Goal: Task Accomplishment & Management: Manage account settings

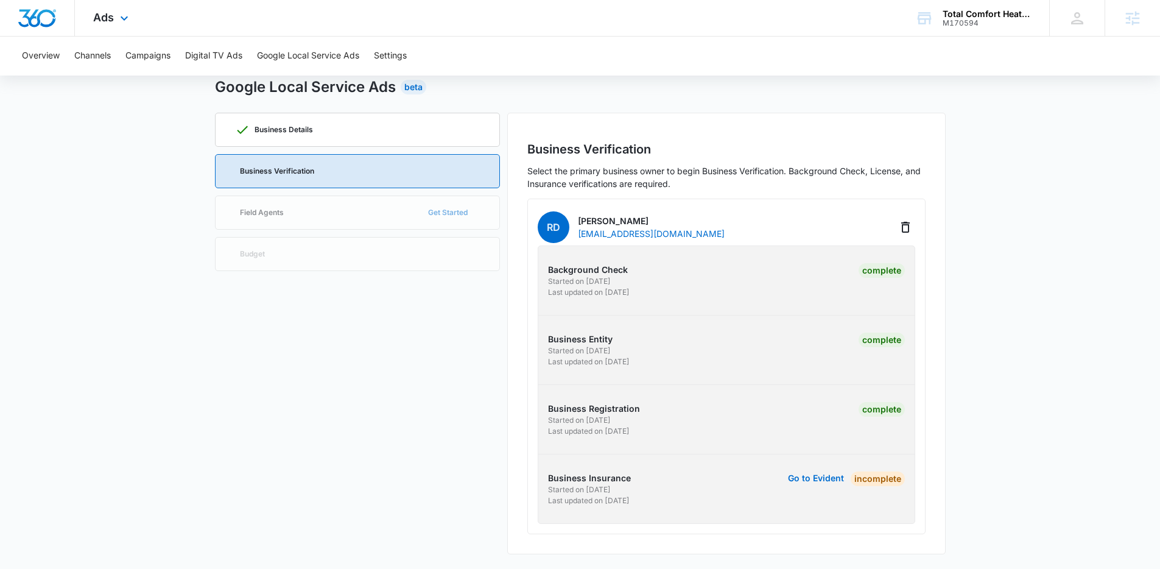
click at [115, 20] on div "Ads Apps Reputation Websites Forms CRM Email Social Payments POS Content Ads In…" at bounding box center [112, 18] width 75 height 36
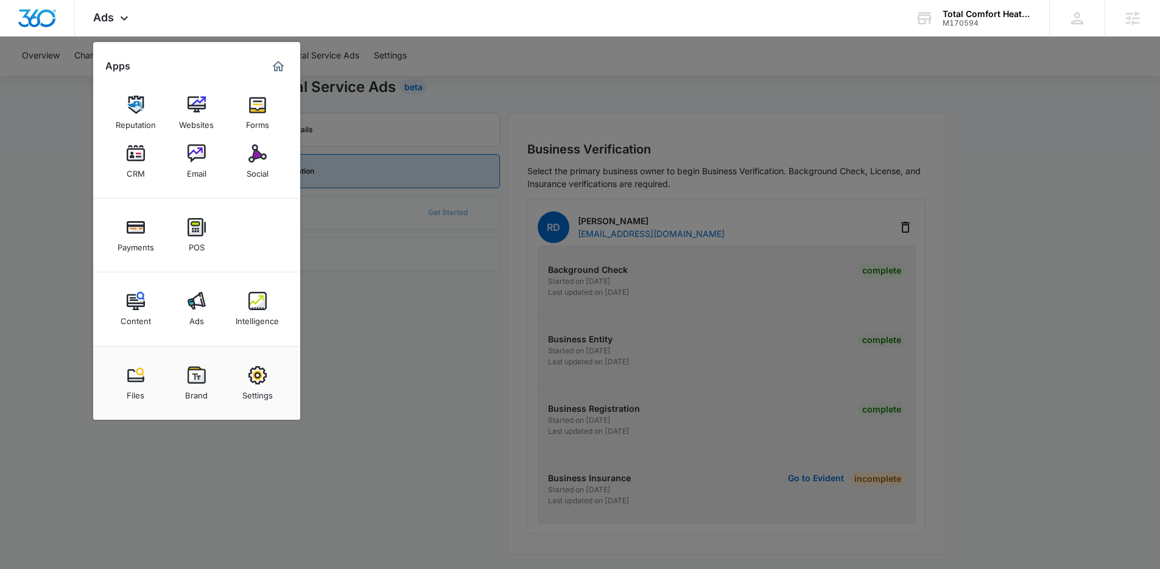
click at [343, 180] on div at bounding box center [580, 284] width 1160 height 569
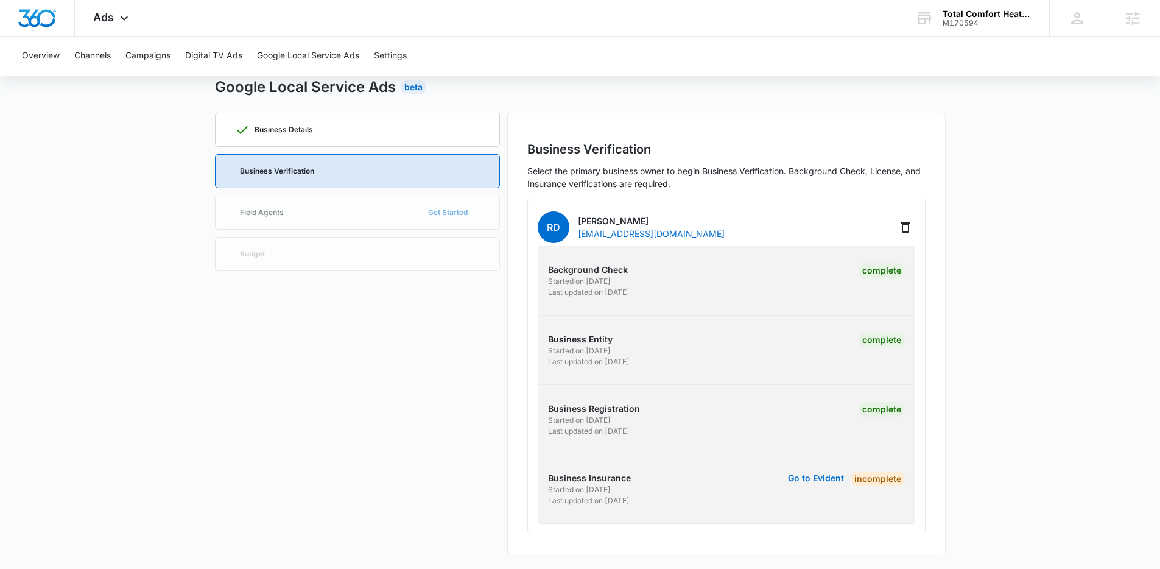
click at [923, 108] on div "Google Local Service Ads Beta Business Details Business Verification Field Agen…" at bounding box center [580, 315] width 731 height 478
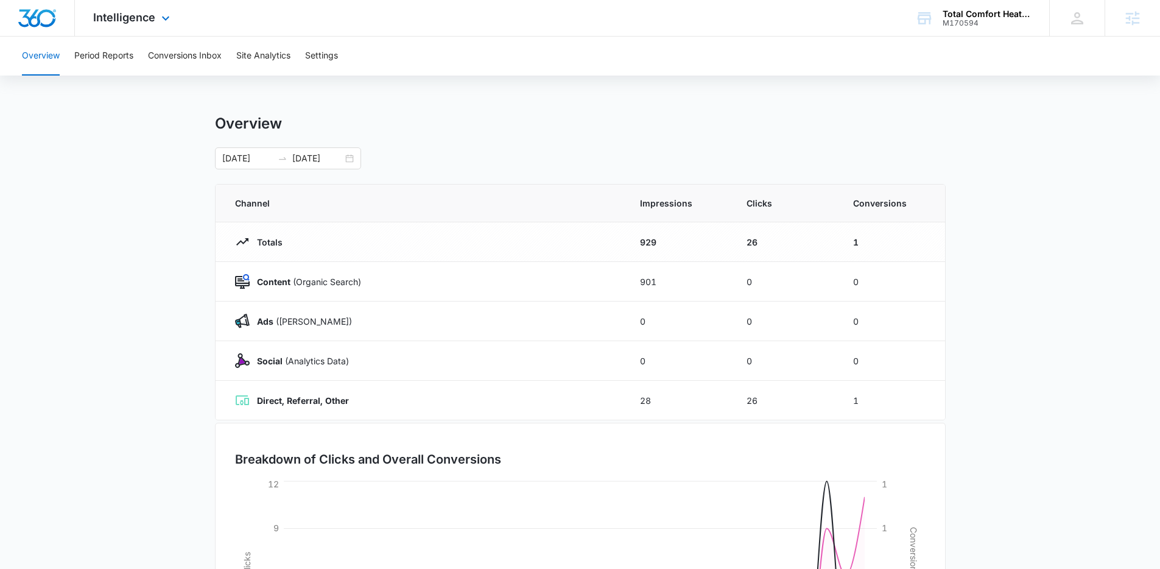
click at [146, 24] on div "Intelligence Apps Reputation Websites Forms CRM Email Social Payments POS Conte…" at bounding box center [133, 18] width 116 height 36
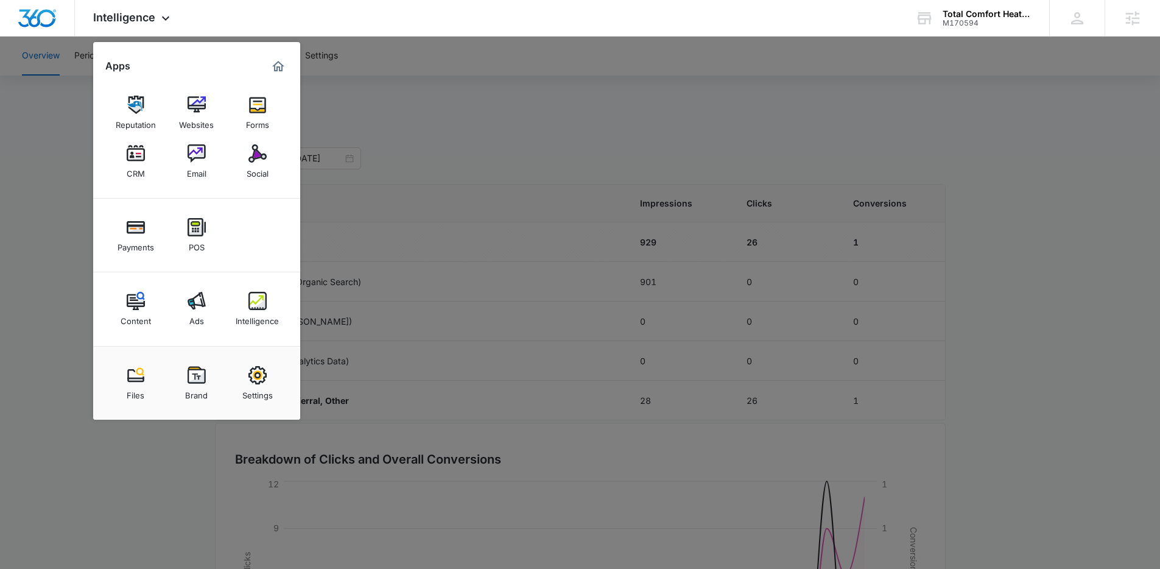
click at [417, 157] on div at bounding box center [580, 284] width 1160 height 569
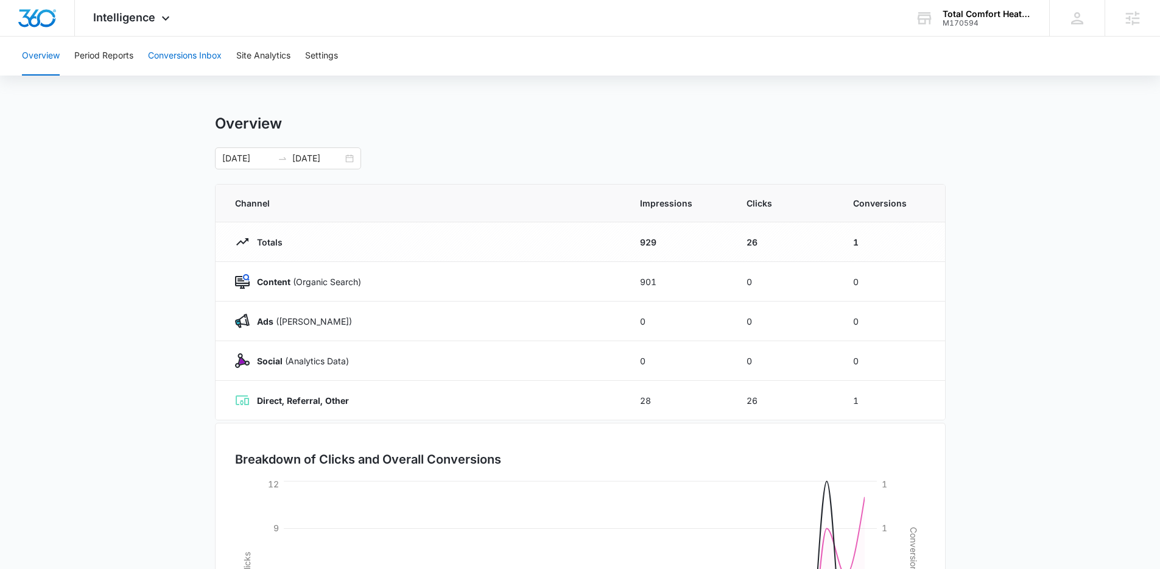
click at [195, 58] on button "Conversions Inbox" at bounding box center [185, 56] width 74 height 39
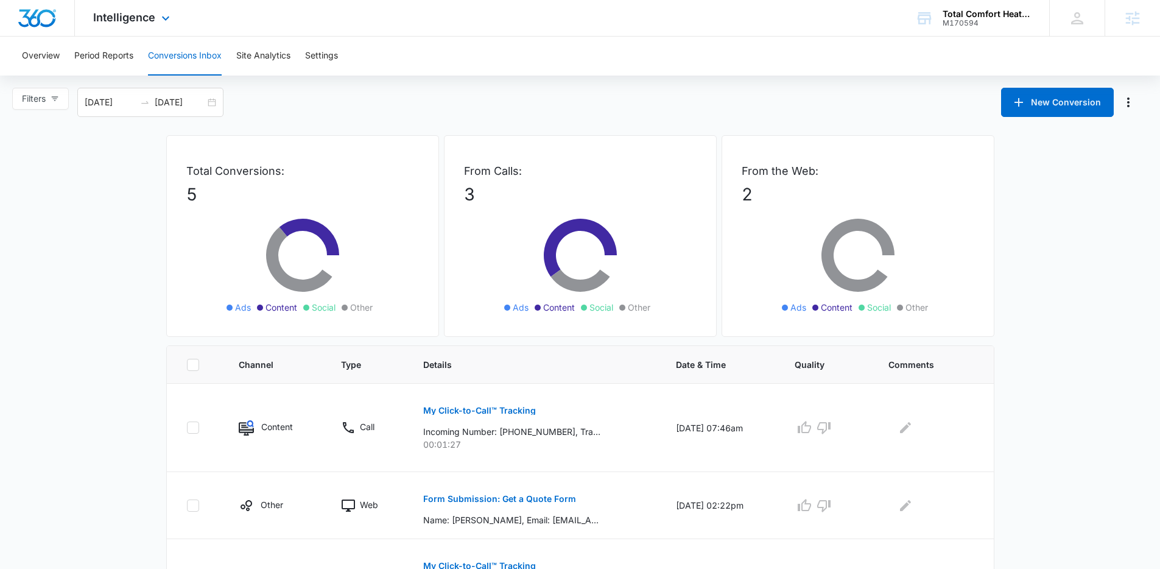
click at [155, 40] on button "Conversions Inbox" at bounding box center [185, 56] width 74 height 39
click at [150, 27] on div "Intelligence Apps Reputation Websites Forms CRM Email Social Payments POS Conte…" at bounding box center [133, 18] width 116 height 36
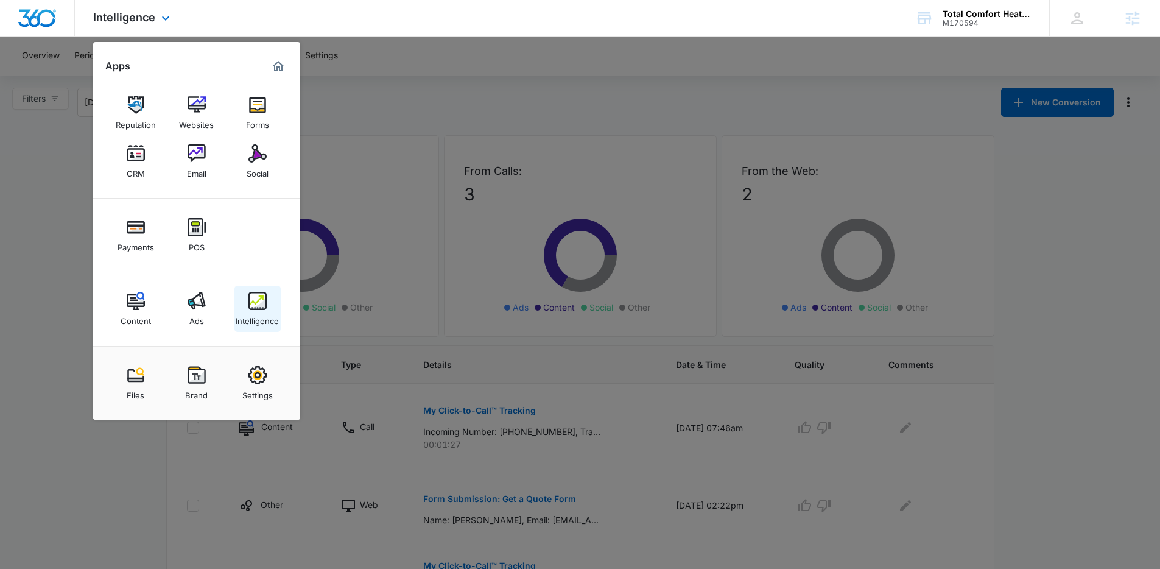
click at [266, 306] on img at bounding box center [257, 301] width 18 height 18
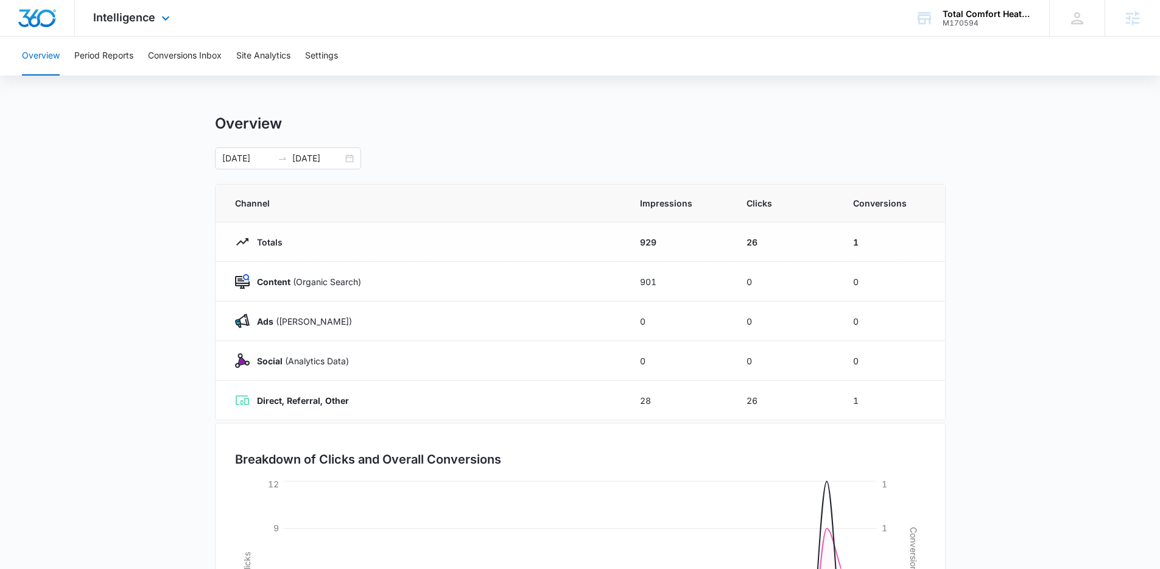
click at [147, 30] on div "Intelligence Apps Reputation Websites Forms CRM Email Social Payments POS Conte…" at bounding box center [133, 18] width 116 height 36
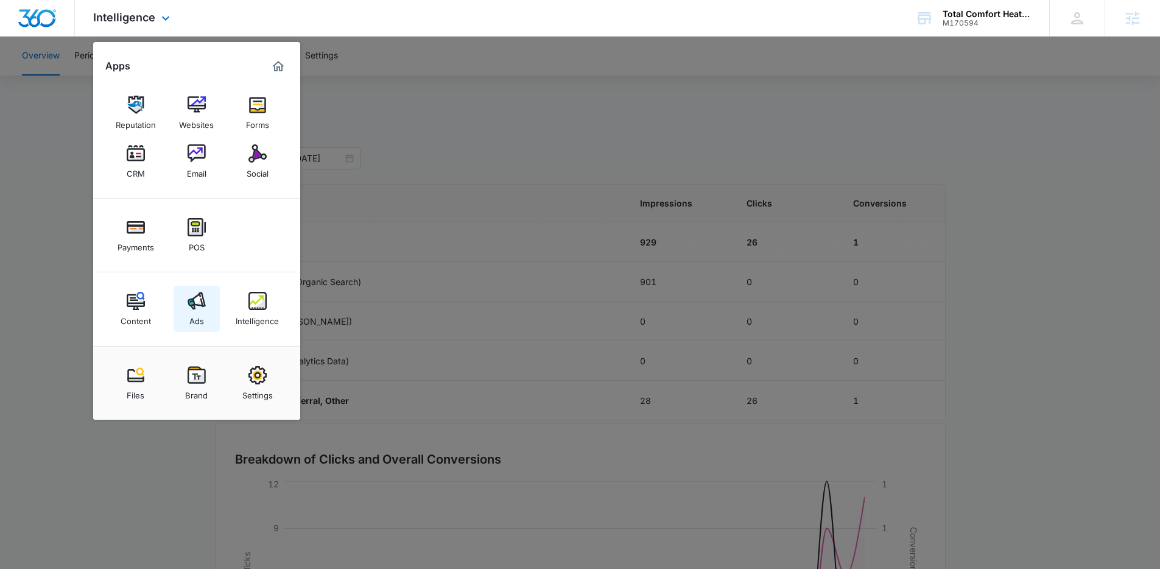
click at [195, 301] on img at bounding box center [197, 301] width 18 height 18
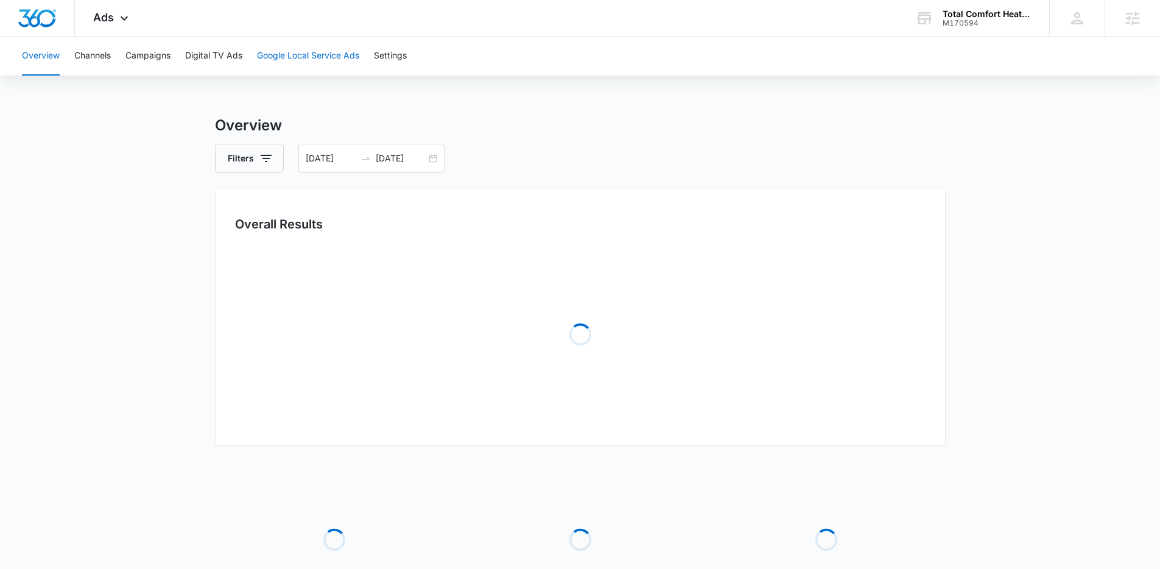
click at [305, 49] on button "Google Local Service Ads" at bounding box center [308, 56] width 102 height 39
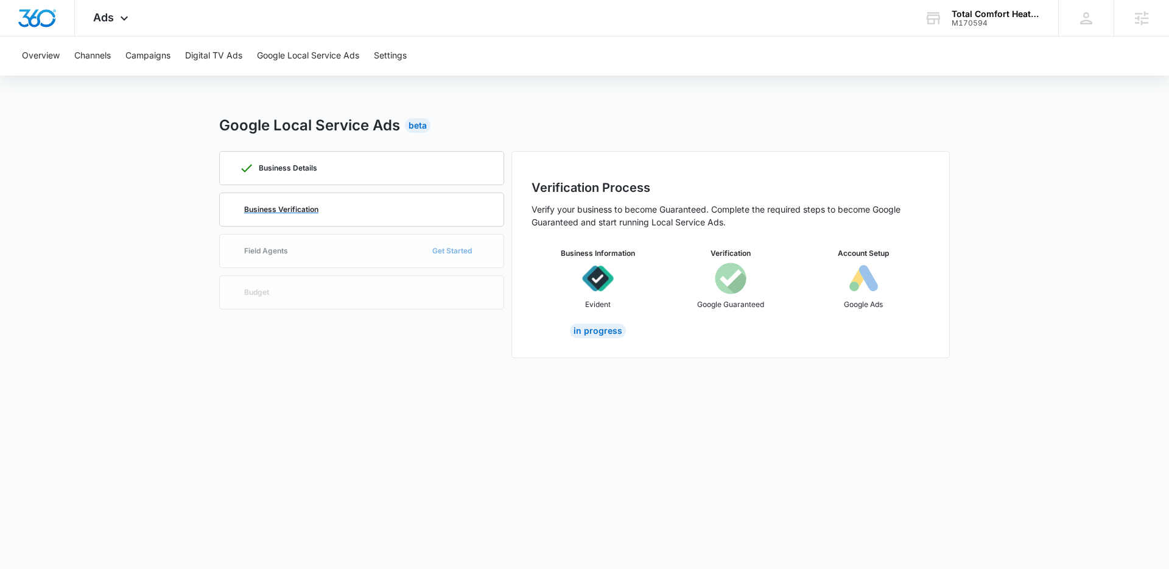
click at [345, 202] on div "Business Verification" at bounding box center [361, 209] width 245 height 33
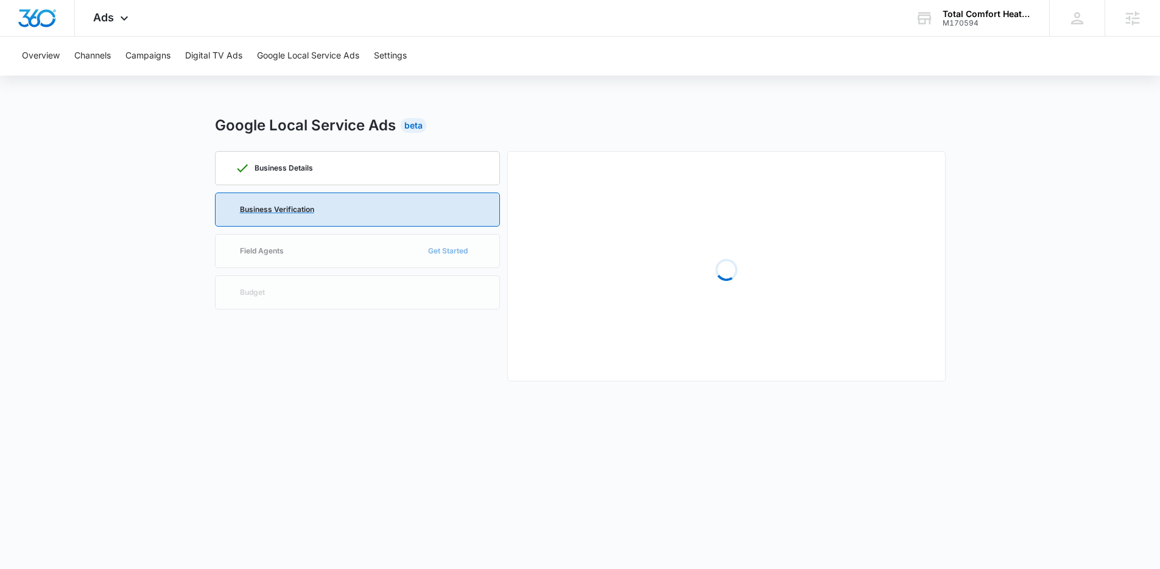
scroll to position [38, 0]
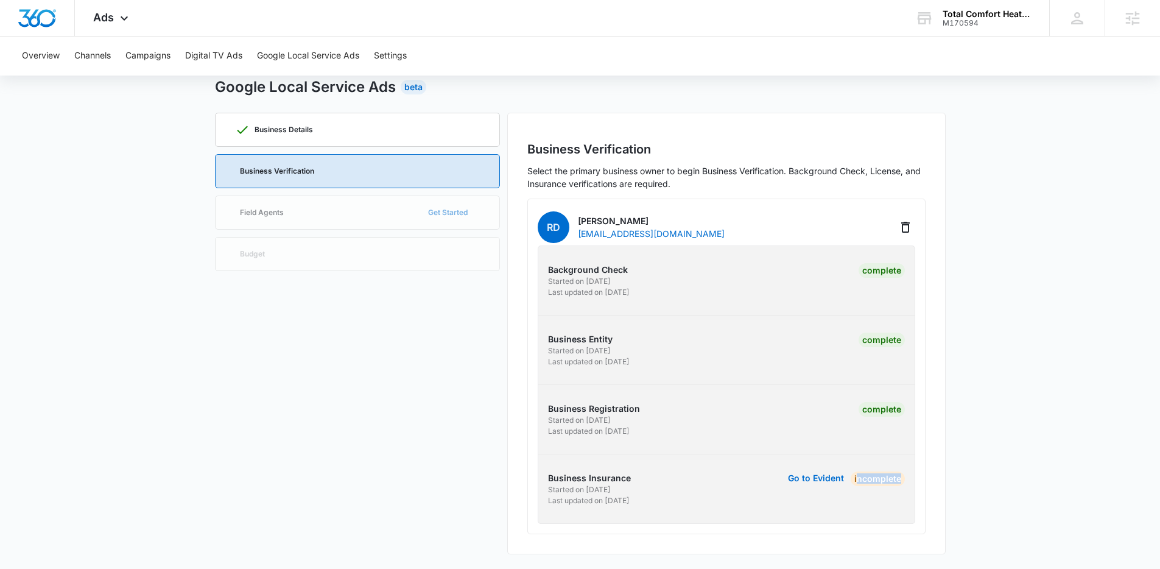
drag, startPoint x: 859, startPoint y: 479, endPoint x: 904, endPoint y: 479, distance: 45.7
click at [904, 479] on div "Business Insurance Started on 8/4/2025 Last updated on 8/21/2025 Go to Evident …" at bounding box center [727, 488] width 396 height 35
drag, startPoint x: 904, startPoint y: 479, endPoint x: 738, endPoint y: 474, distance: 166.3
click at [738, 474] on div "Business Insurance Started on 8/4/2025 Last updated on 8/21/2025 Go to Evident …" at bounding box center [727, 488] width 396 height 35
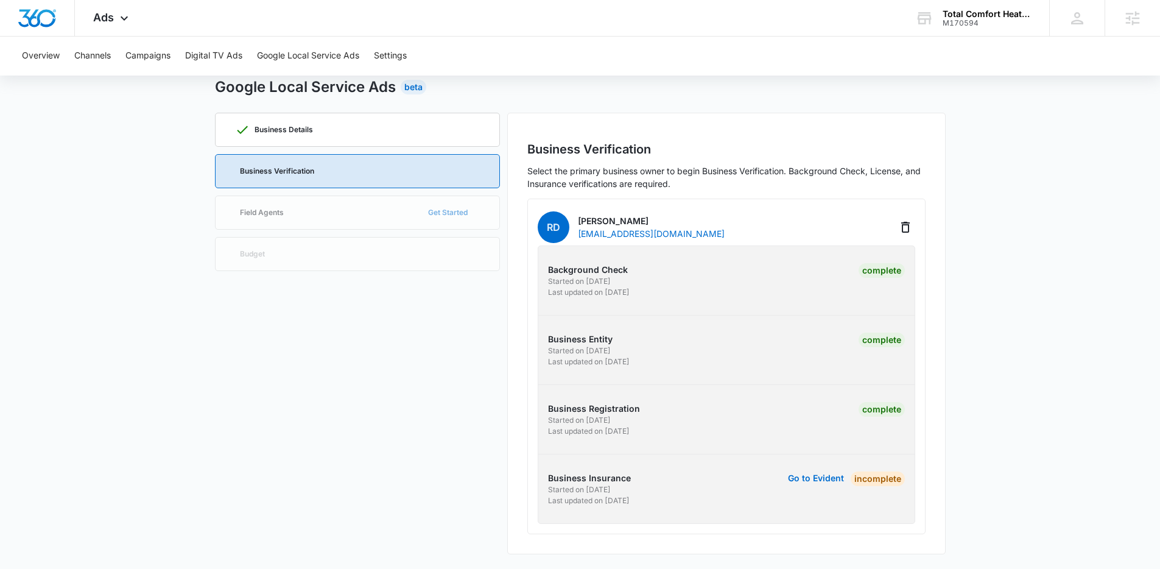
click at [738, 474] on div "Go to Evident Incomplete" at bounding box center [817, 488] width 175 height 35
click at [968, 70] on div "Overview Channels Campaigns Digital TV Ads Google Local Service Ads Settings" at bounding box center [580, 56] width 1131 height 39
click at [997, 169] on main "Google Local Service Ads Beta Business Details Business Verification Field Agen…" at bounding box center [580, 322] width 1160 height 493
click at [814, 474] on button "Go to Evident" at bounding box center [816, 478] width 56 height 9
click at [808, 479] on button "Go to Evident" at bounding box center [816, 478] width 56 height 9
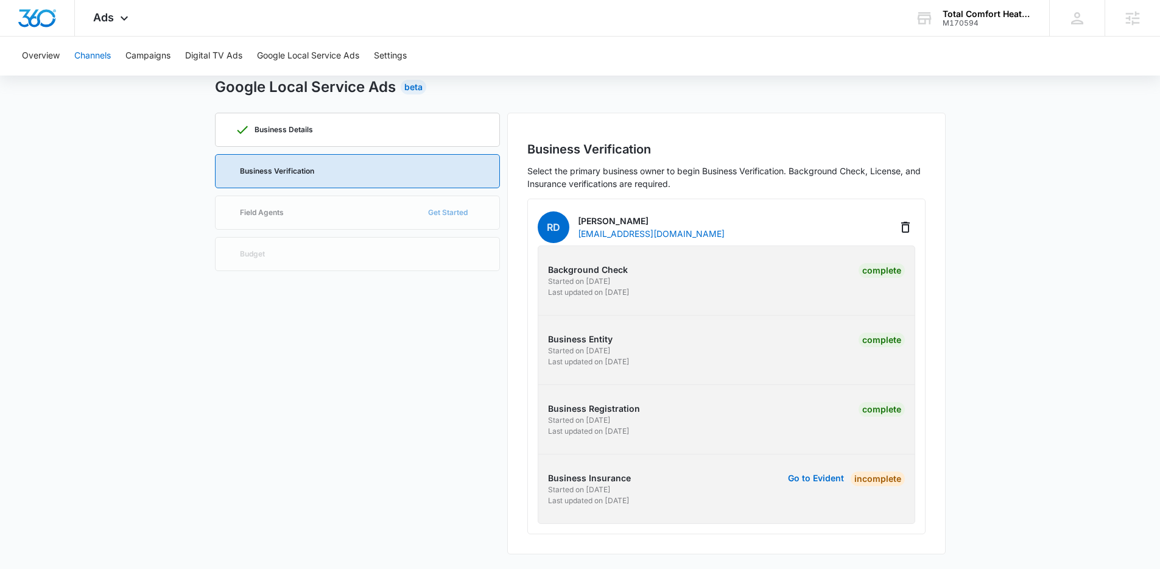
click at [96, 58] on button "Channels" at bounding box center [92, 56] width 37 height 39
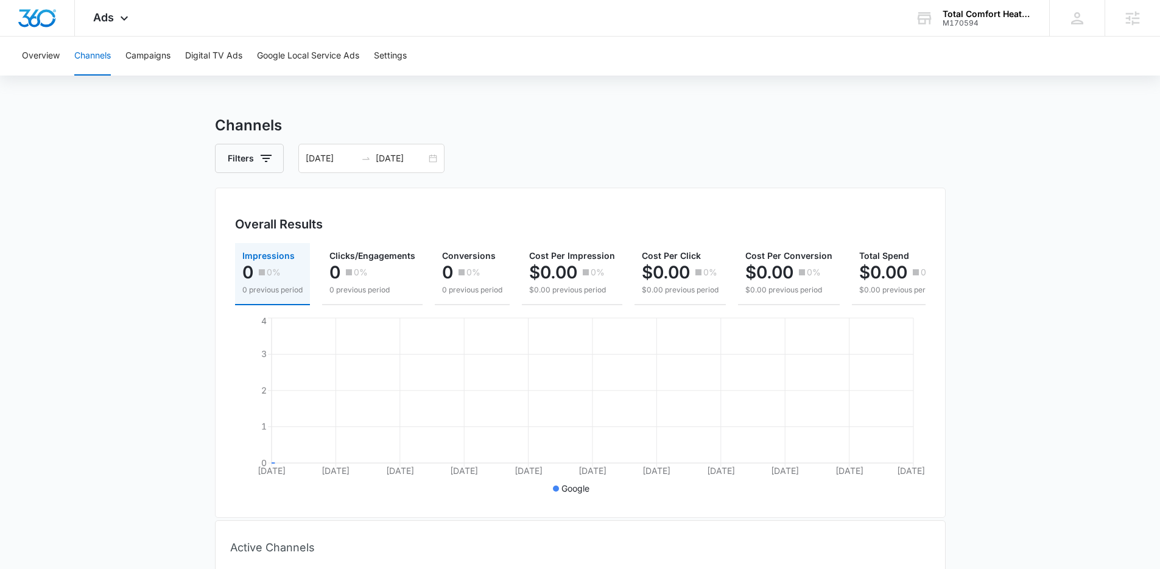
scroll to position [171, 0]
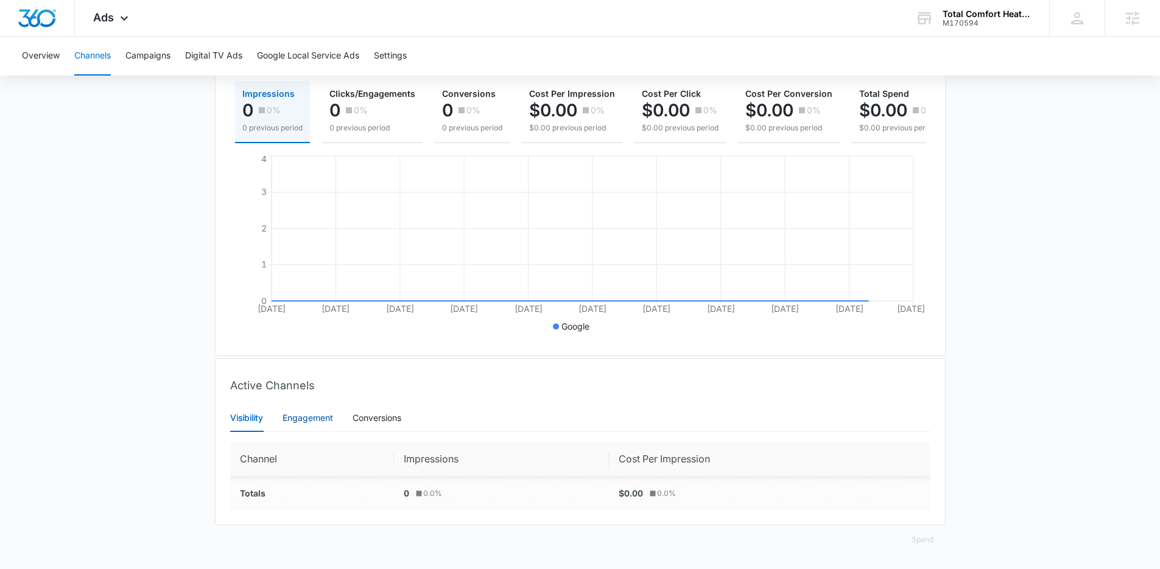
click at [314, 420] on div "Engagement" at bounding box center [308, 417] width 51 height 13
click at [160, 49] on button "Campaigns" at bounding box center [147, 56] width 45 height 39
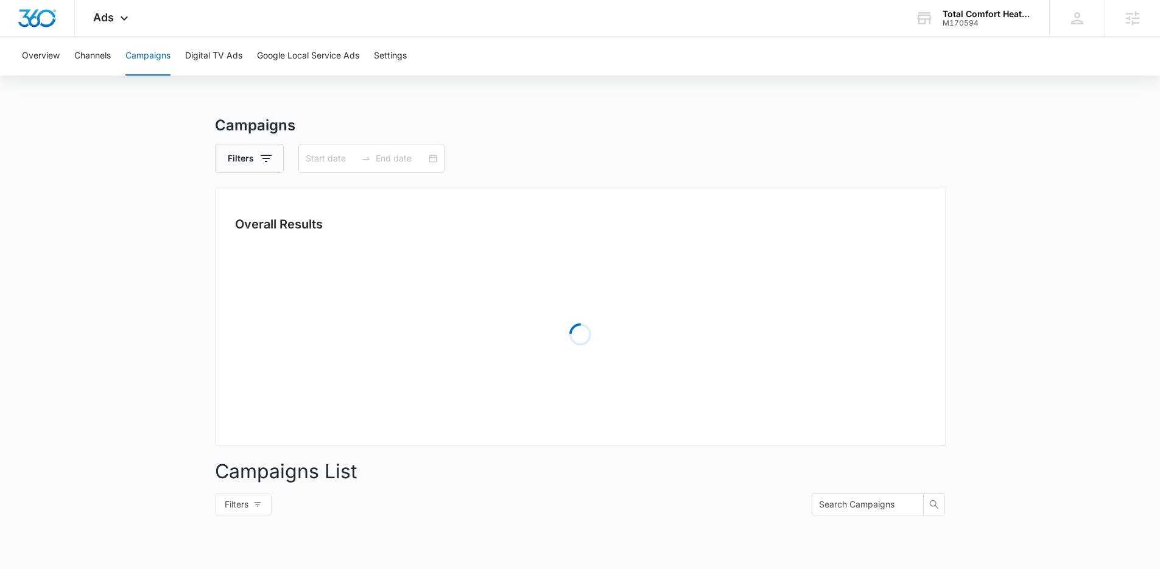
type input "08/01/2025"
type input "08/31/2025"
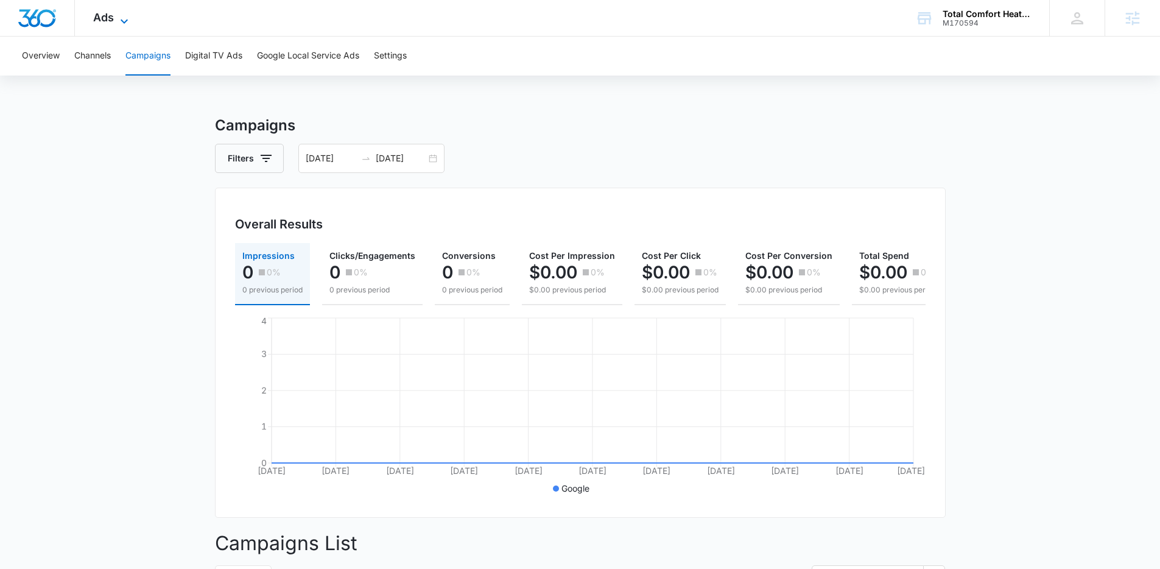
click at [113, 10] on div "Ads Apps Reputation Websites Forms CRM Email Social Payments POS Content Ads In…" at bounding box center [112, 18] width 75 height 36
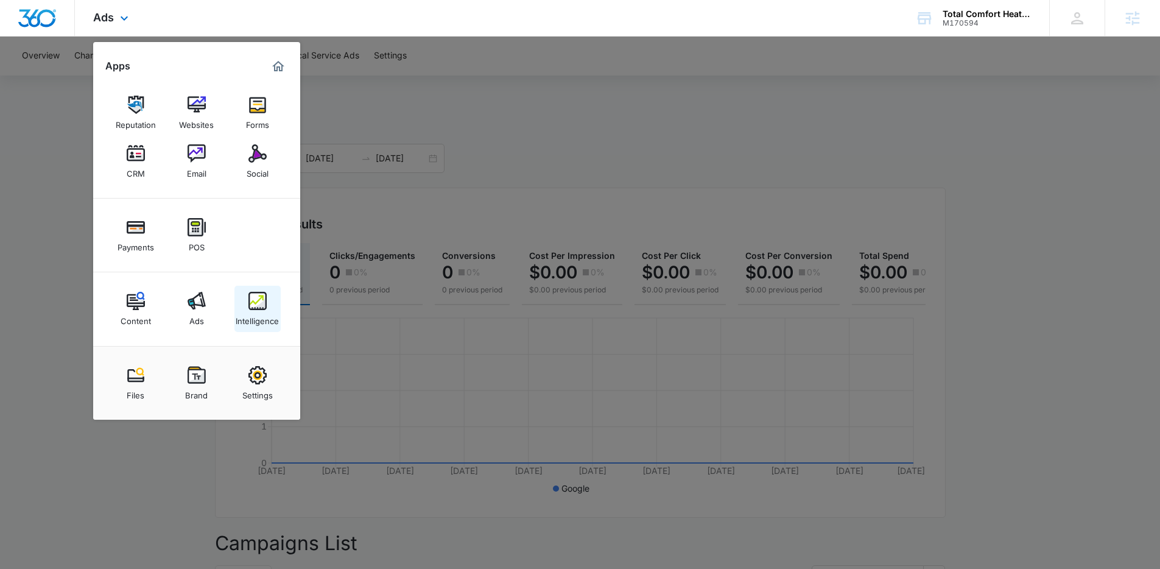
click at [262, 300] on img at bounding box center [257, 301] width 18 height 18
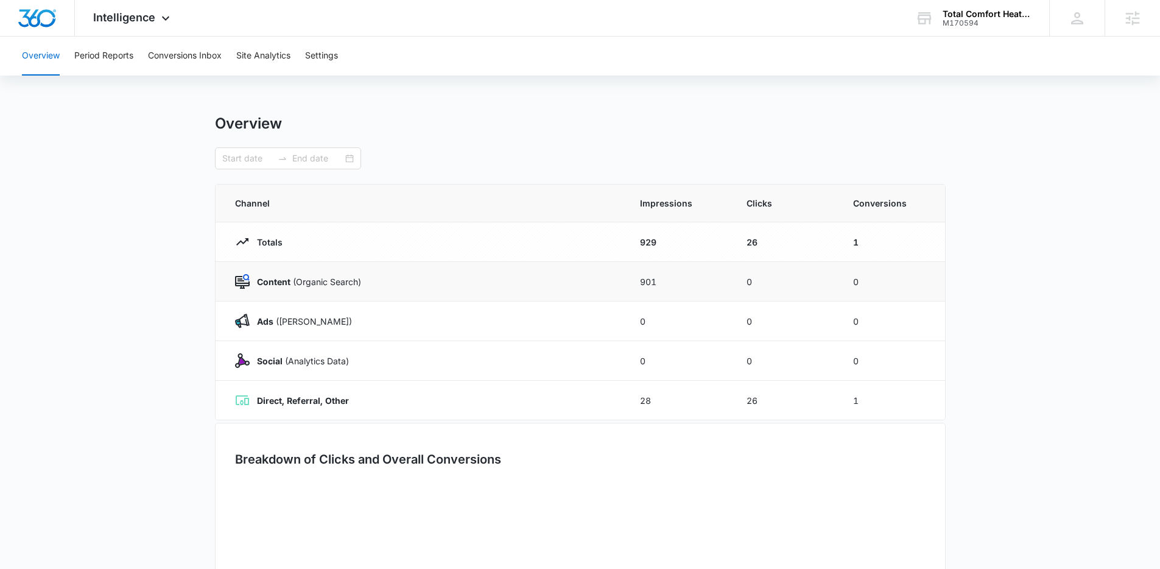
type input "08/01/2025"
type input "08/31/2025"
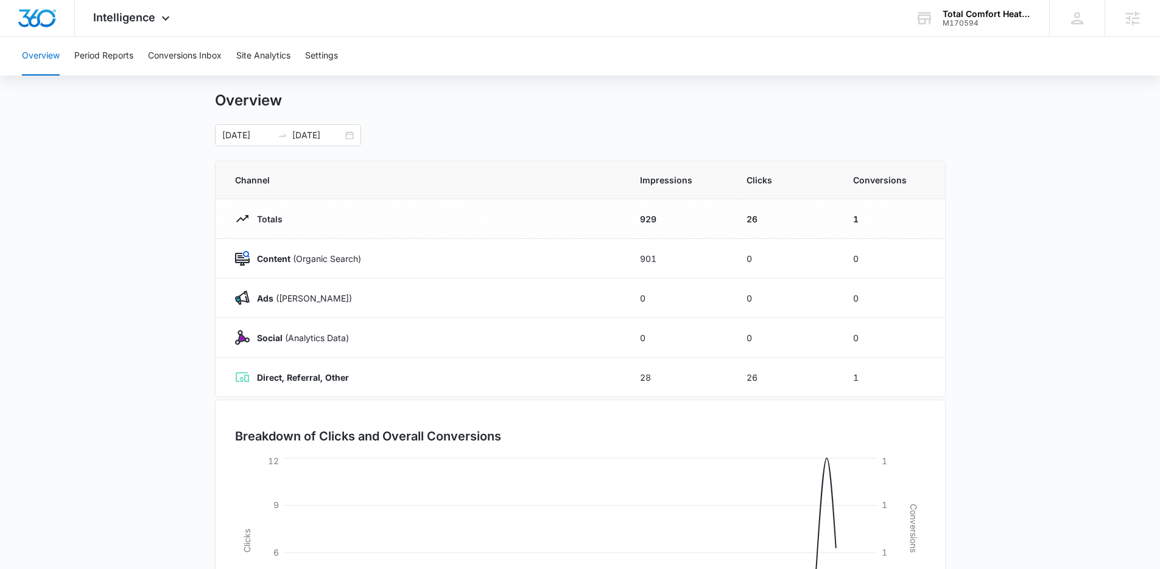
scroll to position [24, 0]
click at [178, 64] on button "Conversions Inbox" at bounding box center [185, 56] width 74 height 39
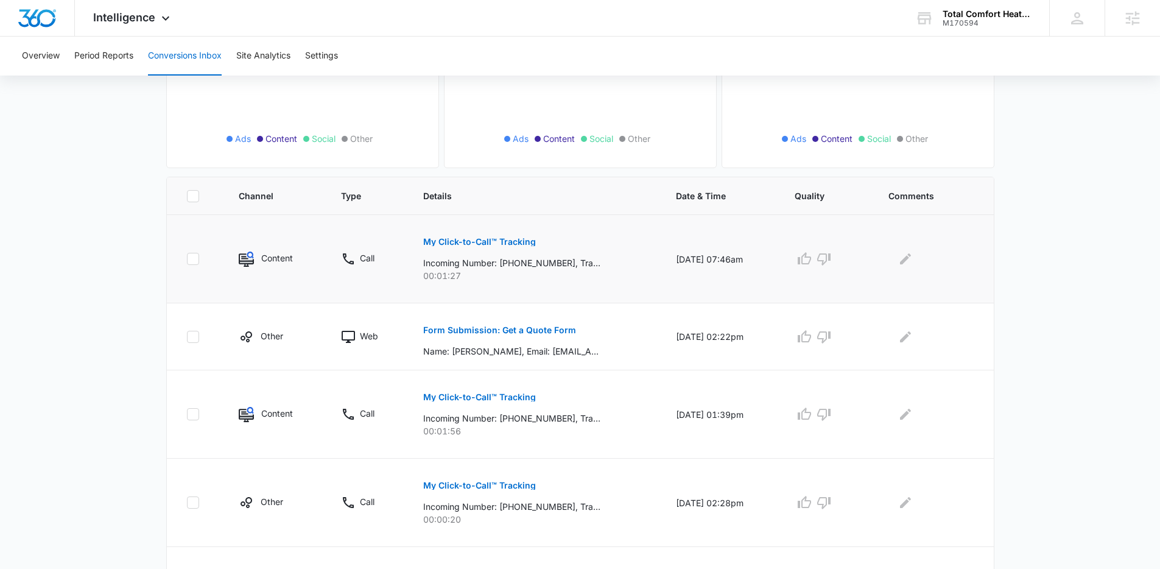
scroll to position [241, 0]
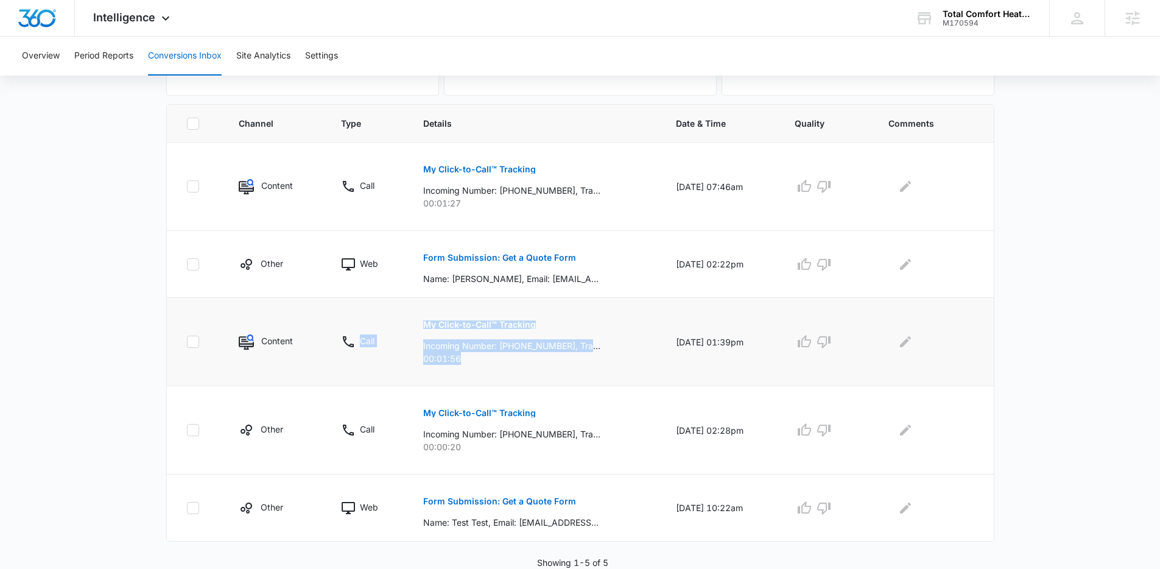
drag, startPoint x: 579, startPoint y: 362, endPoint x: 392, endPoint y: 316, distance: 192.5
click at [392, 316] on tr "Content Call My Click-to-Call™ Tracking Incoming Number: +13033944515, Tracking…" at bounding box center [580, 342] width 827 height 88
click at [392, 316] on td "Call" at bounding box center [367, 342] width 82 height 88
drag, startPoint x: 364, startPoint y: 317, endPoint x: 534, endPoint y: 359, distance: 174.9
click at [534, 359] on tr "Content Call My Click-to-Call™ Tracking Incoming Number: +13033944515, Tracking…" at bounding box center [580, 342] width 827 height 88
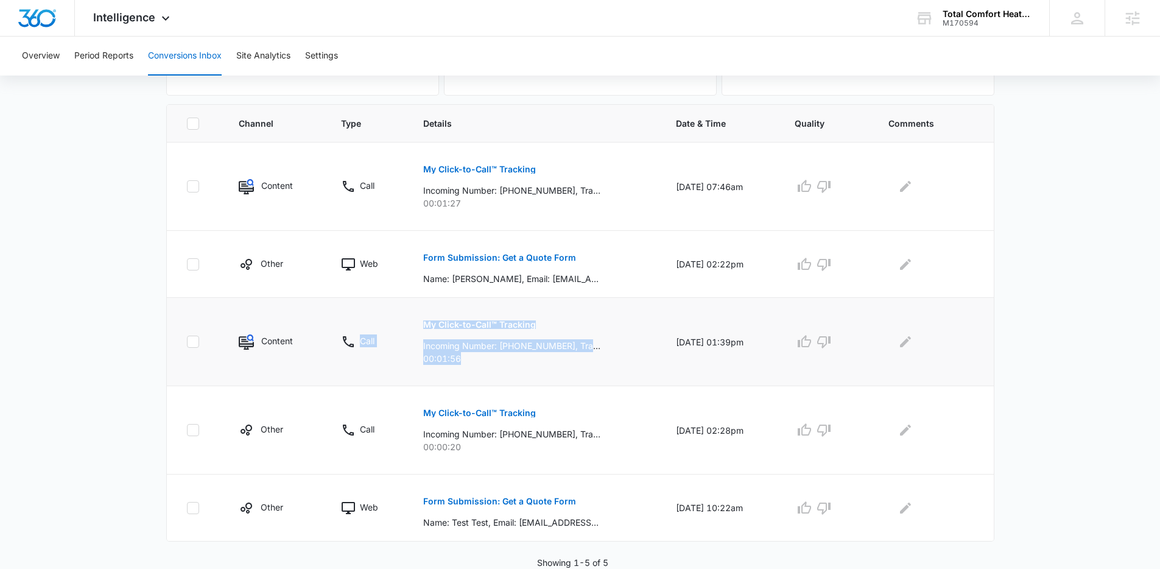
click at [534, 359] on p "00:01:56" at bounding box center [535, 358] width 224 height 13
drag, startPoint x: 534, startPoint y: 359, endPoint x: 185, endPoint y: 323, distance: 350.8
click at [185, 323] on tr "Content Call My Click-to-Call™ Tracking Incoming Number: +13033944515, Tracking…" at bounding box center [580, 342] width 827 height 88
click at [185, 323] on td at bounding box center [195, 342] width 57 height 88
click at [184, 320] on td at bounding box center [195, 342] width 57 height 88
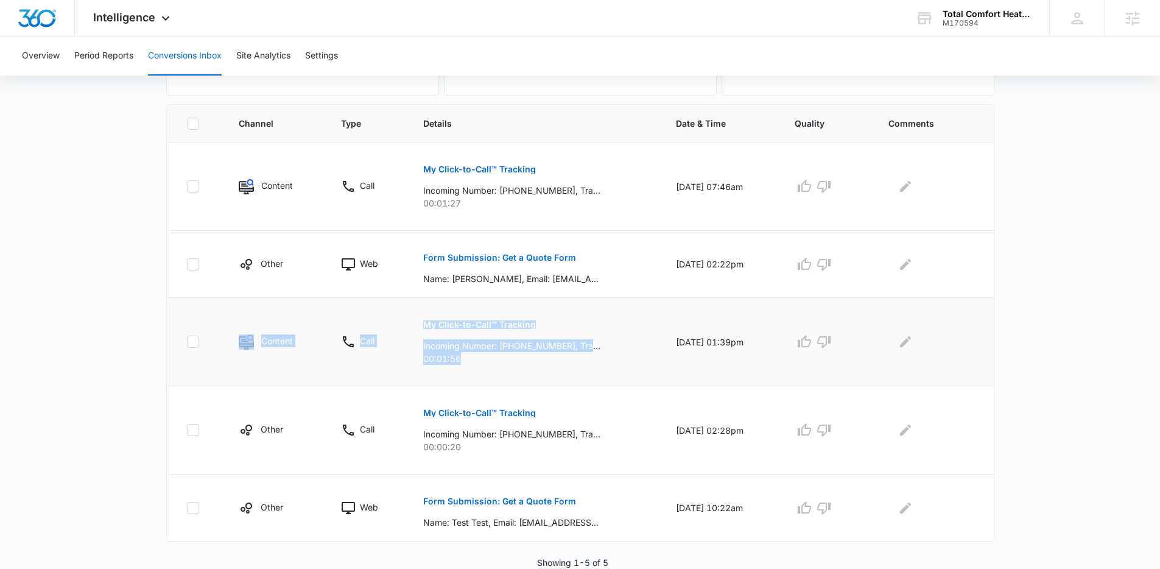
drag, startPoint x: 184, startPoint y: 320, endPoint x: 493, endPoint y: 357, distance: 311.6
click at [493, 357] on tr "Content Call My Click-to-Call™ Tracking Incoming Number: +13033944515, Tracking…" at bounding box center [580, 342] width 827 height 88
click at [493, 357] on p "00:01:56" at bounding box center [535, 358] width 224 height 13
drag, startPoint x: 722, startPoint y: 343, endPoint x: 751, endPoint y: 345, distance: 28.7
click at [751, 345] on td "09/09/25 at 01:39pm" at bounding box center [720, 342] width 119 height 88
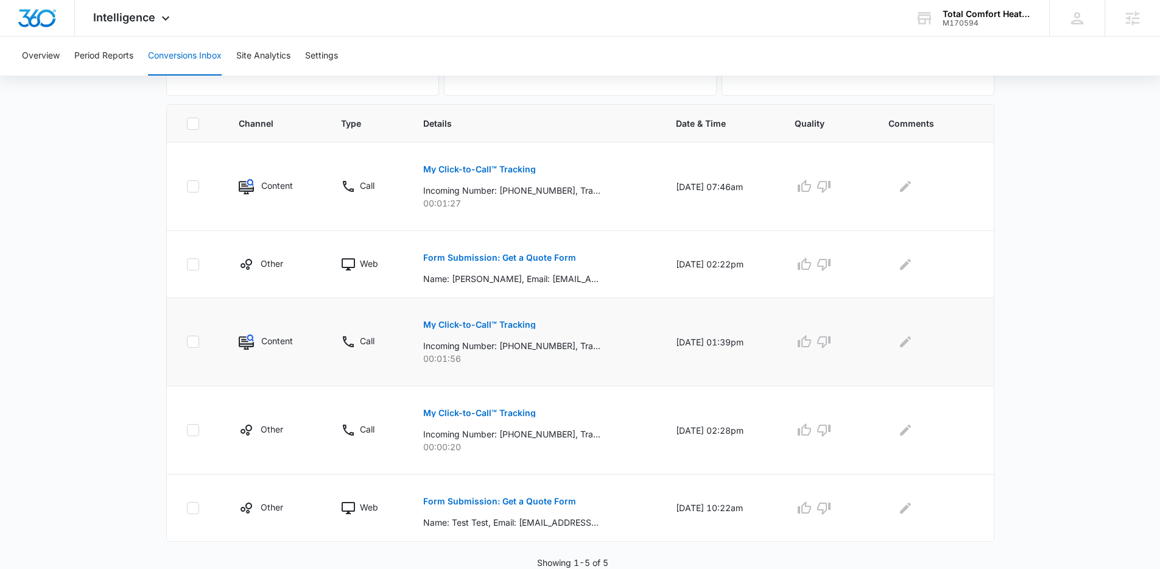
click at [751, 345] on td "09/09/25 at 01:39pm" at bounding box center [720, 342] width 119 height 88
drag, startPoint x: 751, startPoint y: 345, endPoint x: 686, endPoint y: 343, distance: 65.2
click at [686, 343] on td "09/09/25 at 01:39pm" at bounding box center [720, 342] width 119 height 88
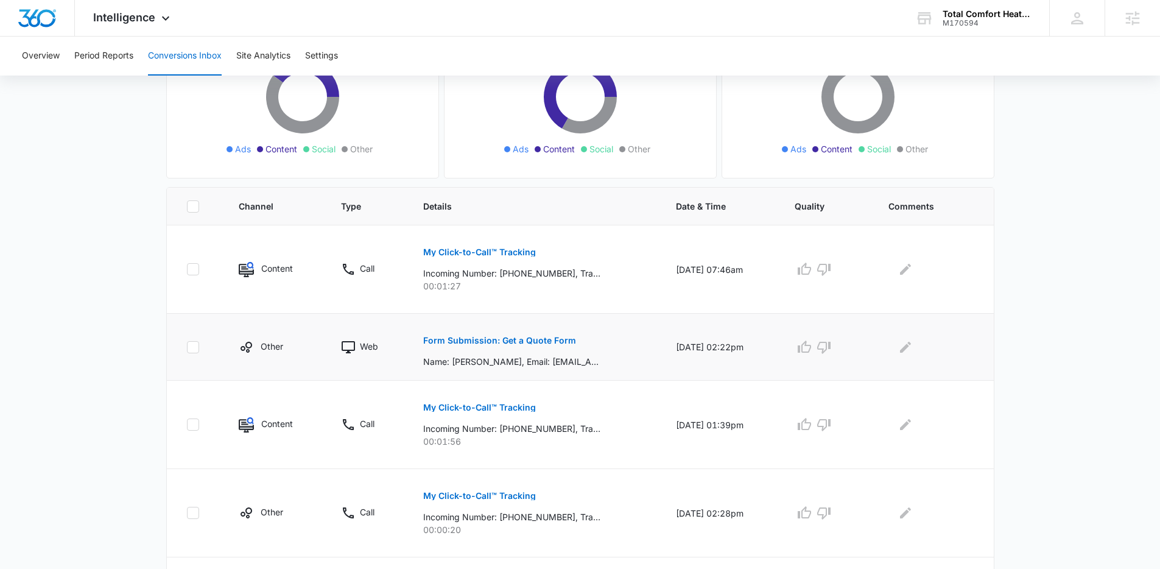
scroll to position [210, 0]
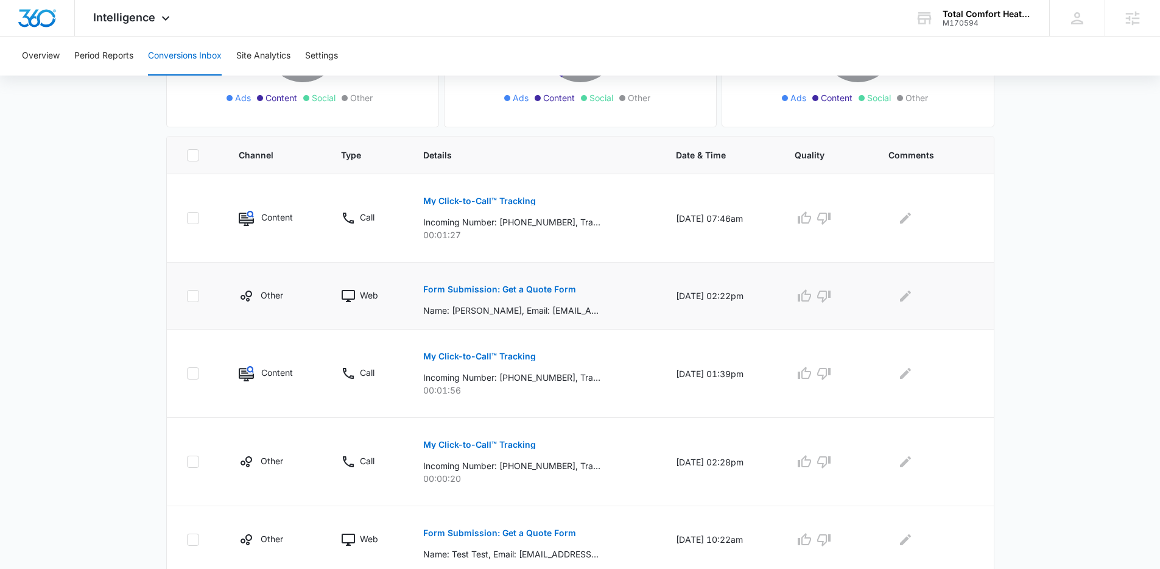
click at [470, 287] on p "Form Submission: Get a Quote Form" at bounding box center [499, 289] width 153 height 9
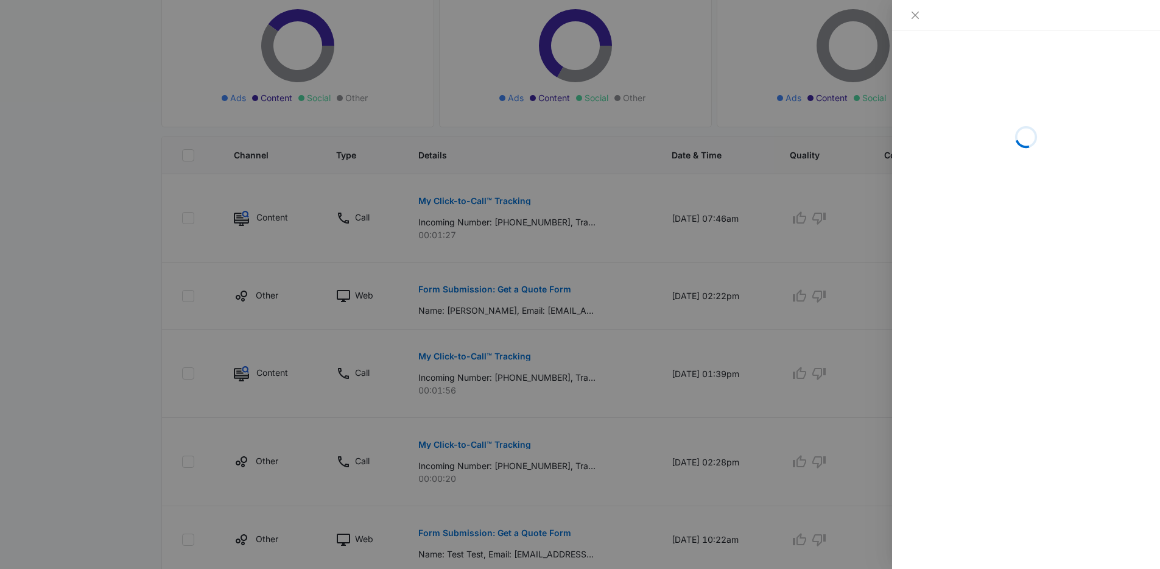
click at [534, 292] on div at bounding box center [580, 284] width 1160 height 569
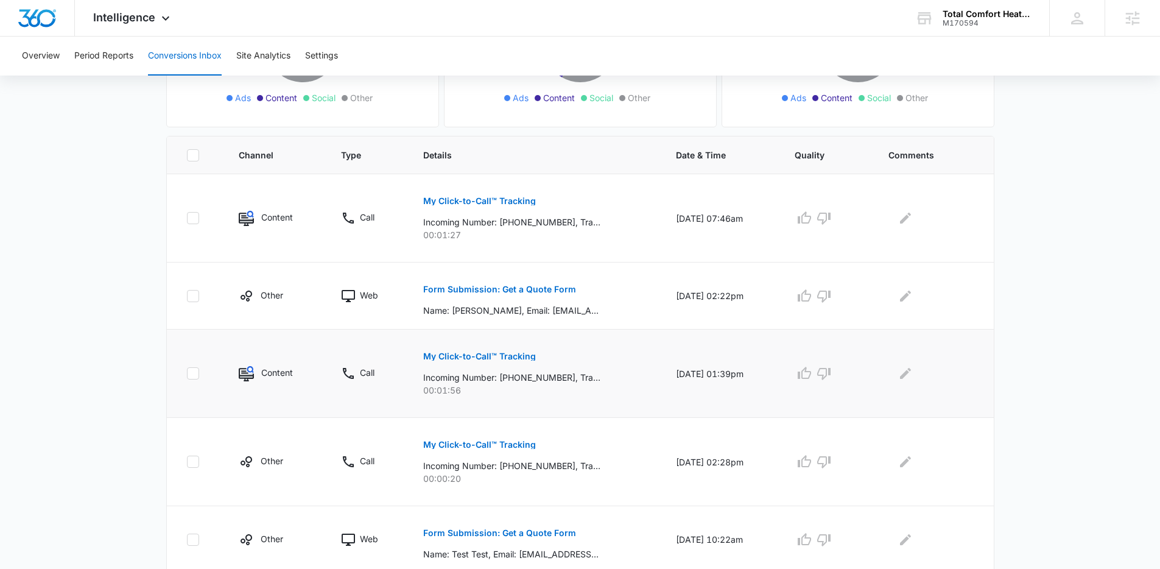
click at [499, 360] on p "My Click-to-Call™ Tracking" at bounding box center [479, 356] width 113 height 9
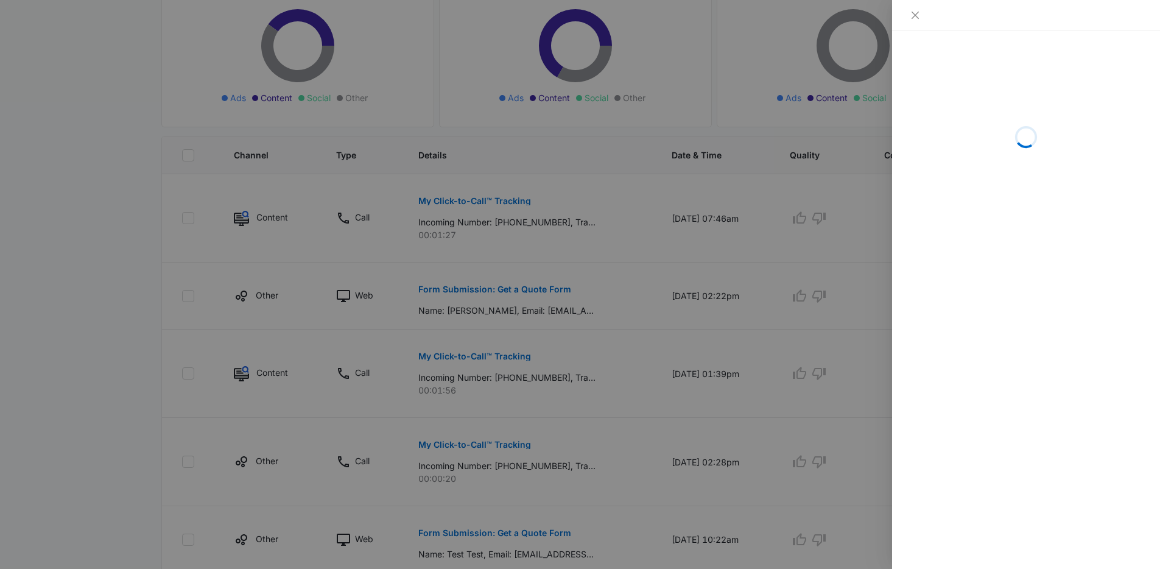
click at [459, 330] on div at bounding box center [580, 284] width 1160 height 569
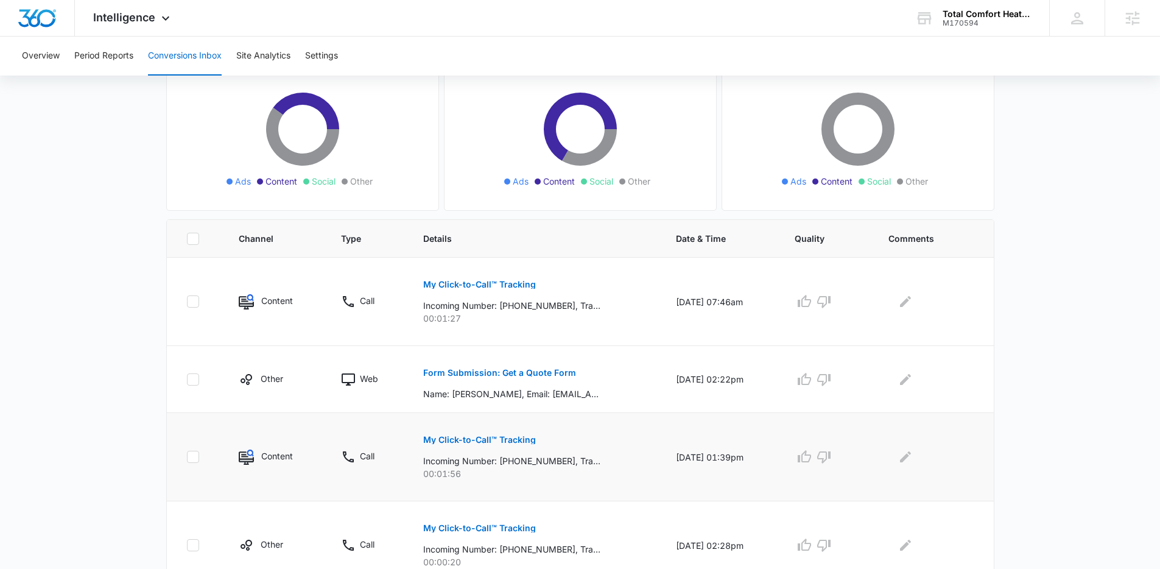
scroll to position [128, 0]
click at [507, 456] on p "Incoming Number: +13033944515, Tracking Number: +17205800839, Ring To: +1303989…" at bounding box center [511, 459] width 177 height 13
drag, startPoint x: 502, startPoint y: 457, endPoint x: 557, endPoint y: 462, distance: 55.0
click at [557, 462] on p "Incoming Number: +13033944515, Tracking Number: +17205800839, Ring To: +1303989…" at bounding box center [511, 459] width 177 height 13
click at [557, 461] on p "Incoming Number: +13033944515, Tracking Number: +17205800839, Ring To: +1303989…" at bounding box center [511, 459] width 177 height 13
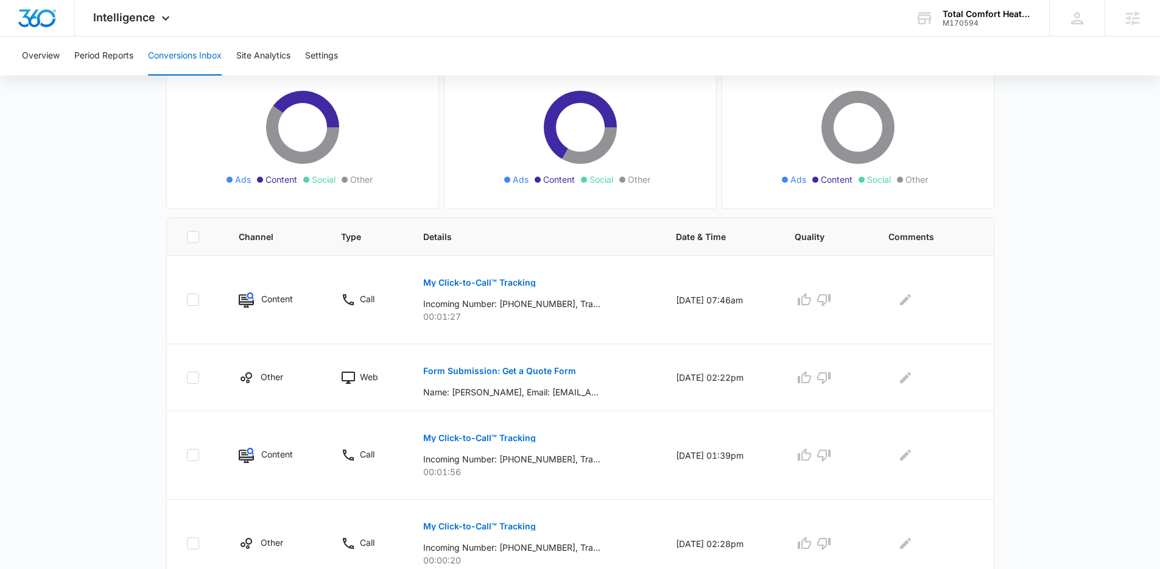
click at [738, 61] on div "Overview Period Reports Conversions Inbox Site Analytics Settings" at bounding box center [580, 56] width 1131 height 39
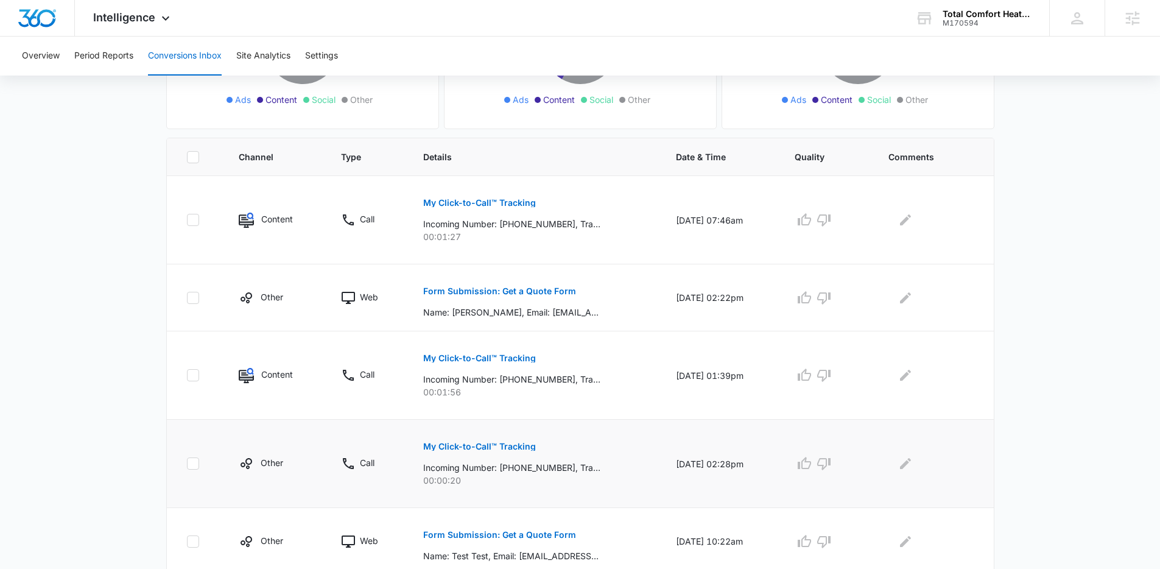
scroll to position [211, 0]
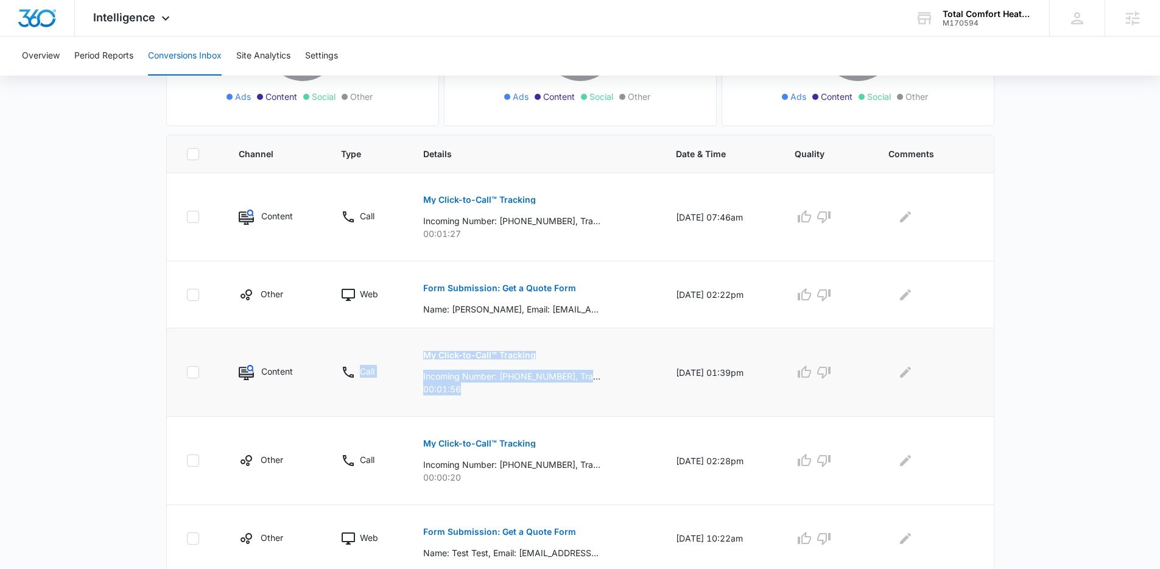
drag, startPoint x: 468, startPoint y: 393, endPoint x: 348, endPoint y: 350, distance: 128.3
click at [348, 350] on tr "Content Call My Click-to-Call™ Tracking Incoming Number: +13033944515, Tracking…" at bounding box center [580, 372] width 827 height 88
click at [348, 350] on td "Call" at bounding box center [367, 372] width 82 height 88
drag, startPoint x: 348, startPoint y: 350, endPoint x: 513, endPoint y: 404, distance: 174.3
click at [516, 407] on tr "Content Call My Click-to-Call™ Tracking Incoming Number: +13033944515, Tracking…" at bounding box center [580, 372] width 827 height 88
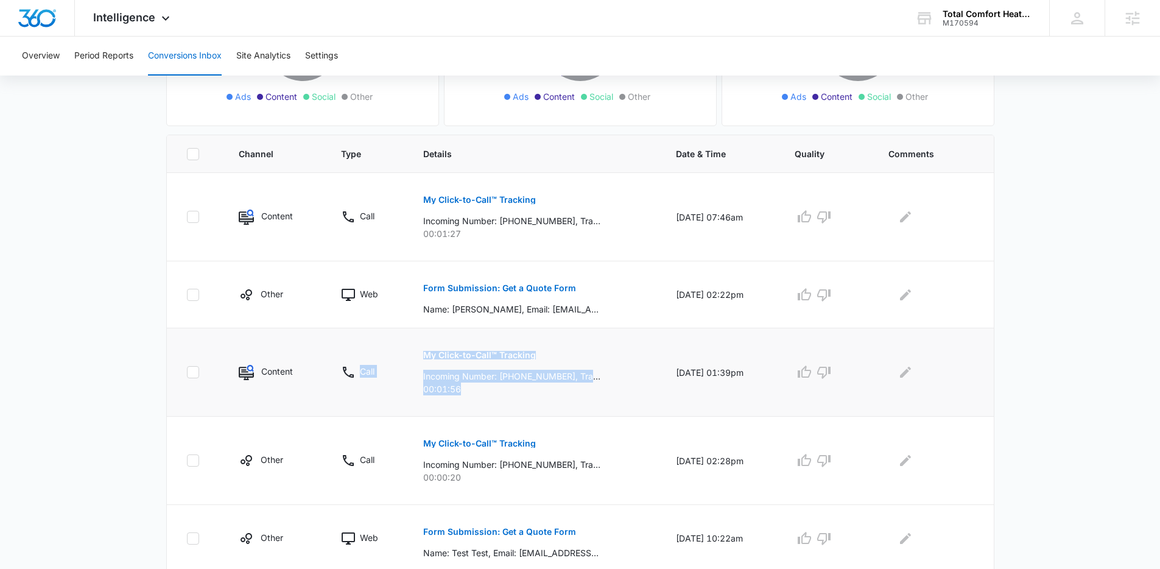
click at [496, 395] on p "00:01:56" at bounding box center [535, 388] width 224 height 13
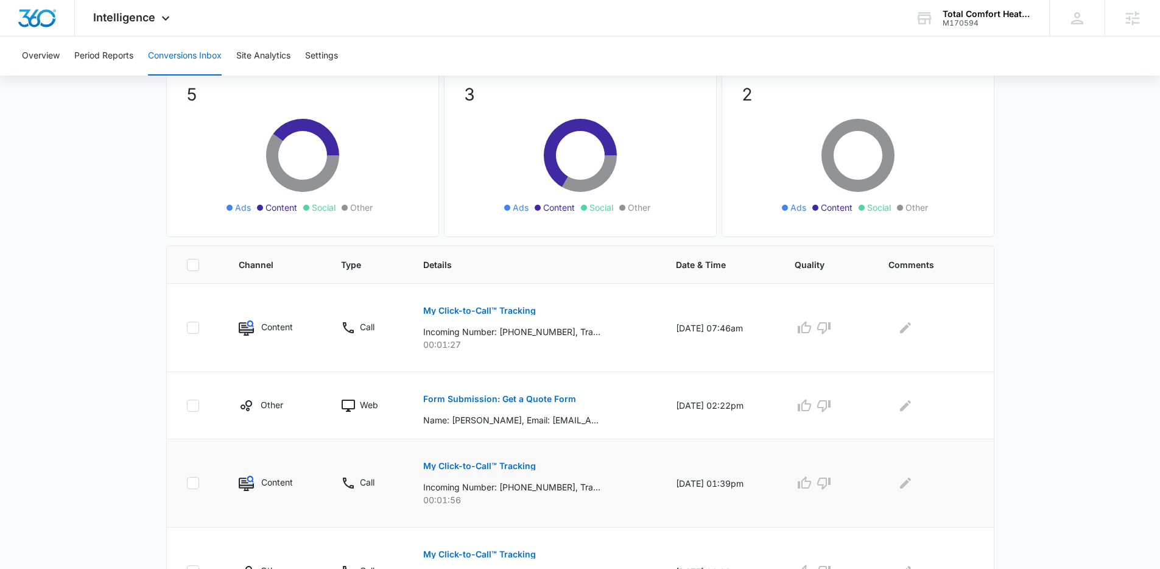
scroll to position [241, 0]
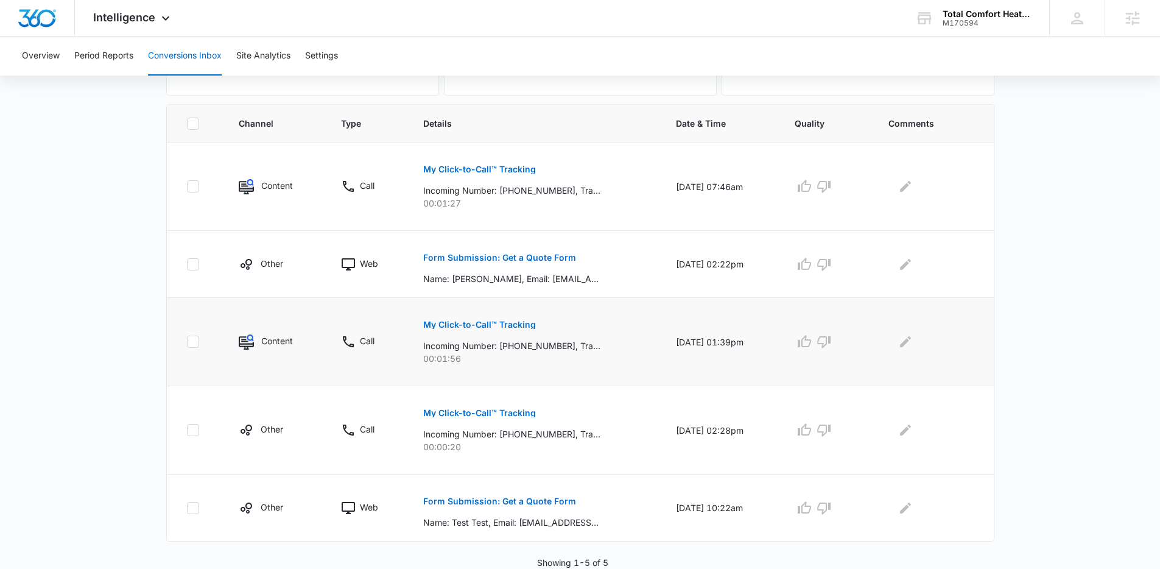
click at [557, 359] on p "00:01:56" at bounding box center [535, 358] width 224 height 13
click at [540, 357] on p "00:01:56" at bounding box center [535, 358] width 224 height 13
drag, startPoint x: 500, startPoint y: 353, endPoint x: 374, endPoint y: 314, distance: 132.0
click at [374, 314] on tr "Content Call My Click-to-Call™ Tracking Incoming Number: +13033944515, Tracking…" at bounding box center [580, 342] width 827 height 88
click at [374, 314] on td "Call" at bounding box center [367, 342] width 82 height 88
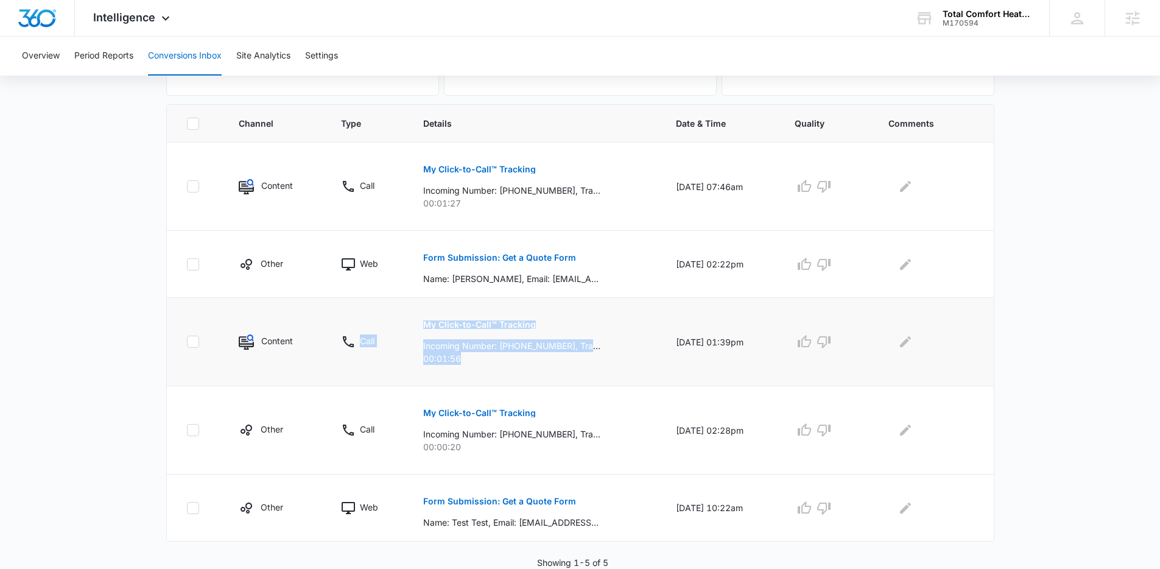
drag, startPoint x: 342, startPoint y: 315, endPoint x: 516, endPoint y: 354, distance: 179.1
click at [516, 354] on tr "Content Call My Click-to-Call™ Tracking Incoming Number: +13033944515, Tracking…" at bounding box center [580, 342] width 827 height 88
click at [516, 354] on p "00:01:56" at bounding box center [535, 358] width 224 height 13
click at [1066, 339] on main "Filters 08/11/2025 09/10/2025 New Conversion Total Conversions: 5 Ads Content S…" at bounding box center [580, 208] width 1160 height 722
click at [1136, 159] on main "Filters 08/11/2025 09/10/2025 New Conversion Total Conversions: 5 Ads Content S…" at bounding box center [580, 208] width 1160 height 722
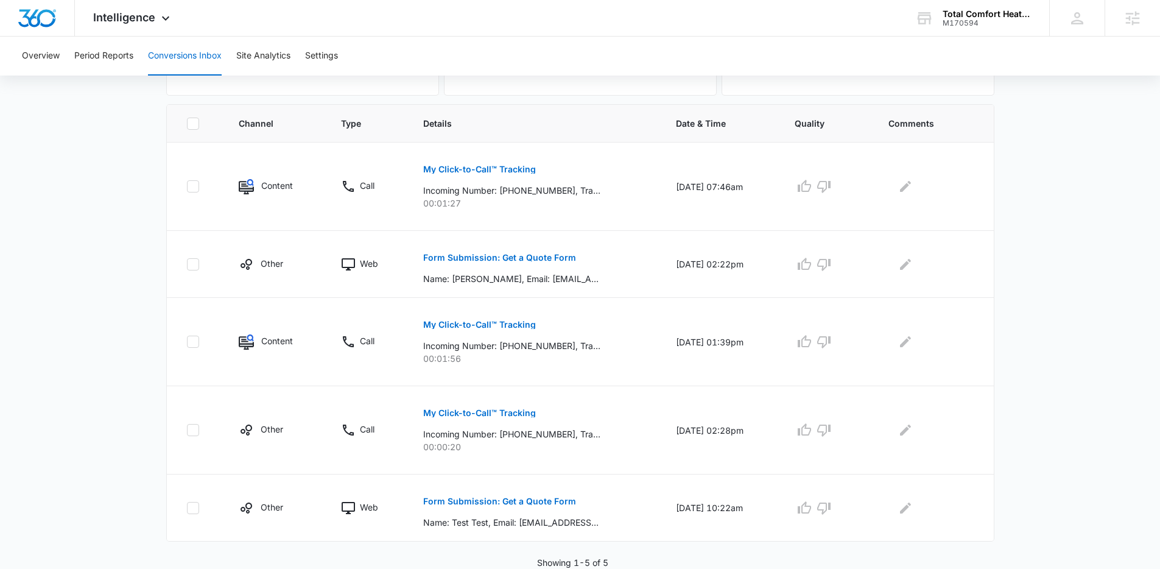
click at [1128, 157] on main "Filters 08/11/2025 09/10/2025 New Conversion Total Conversions: 5 Ads Content S…" at bounding box center [580, 208] width 1160 height 722
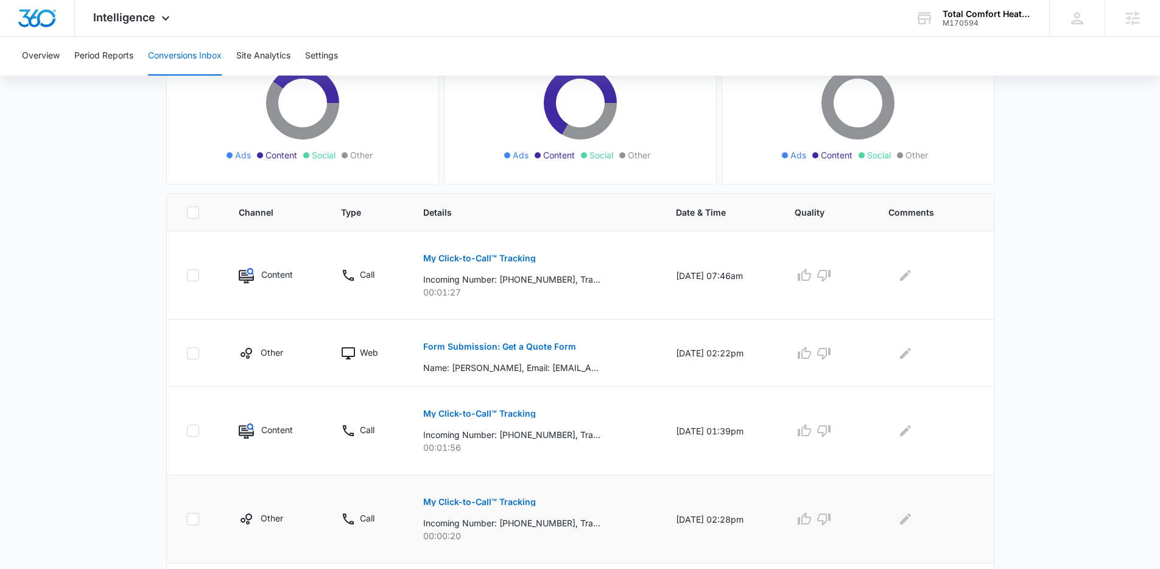
scroll to position [219, 0]
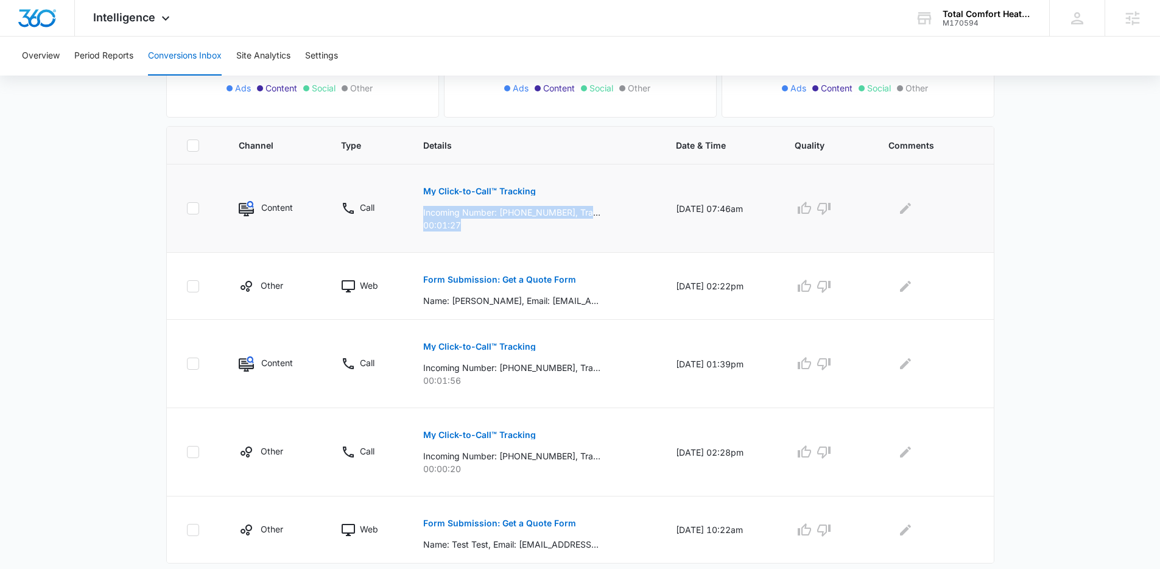
drag, startPoint x: 587, startPoint y: 199, endPoint x: 584, endPoint y: 228, distance: 29.4
click at [584, 228] on div "My Click-to-Call™ Tracking Incoming Number: +17206677612, Tracking Number: +172…" at bounding box center [535, 204] width 224 height 55
click at [584, 228] on p "00:01:27" at bounding box center [535, 225] width 224 height 13
drag, startPoint x: 524, startPoint y: 225, endPoint x: 165, endPoint y: 180, distance: 362.1
click at [165, 180] on div "Total Conversions: 5 Ads Content Social Other From Calls: 3 Ads Content Social …" at bounding box center [580, 253] width 853 height 675
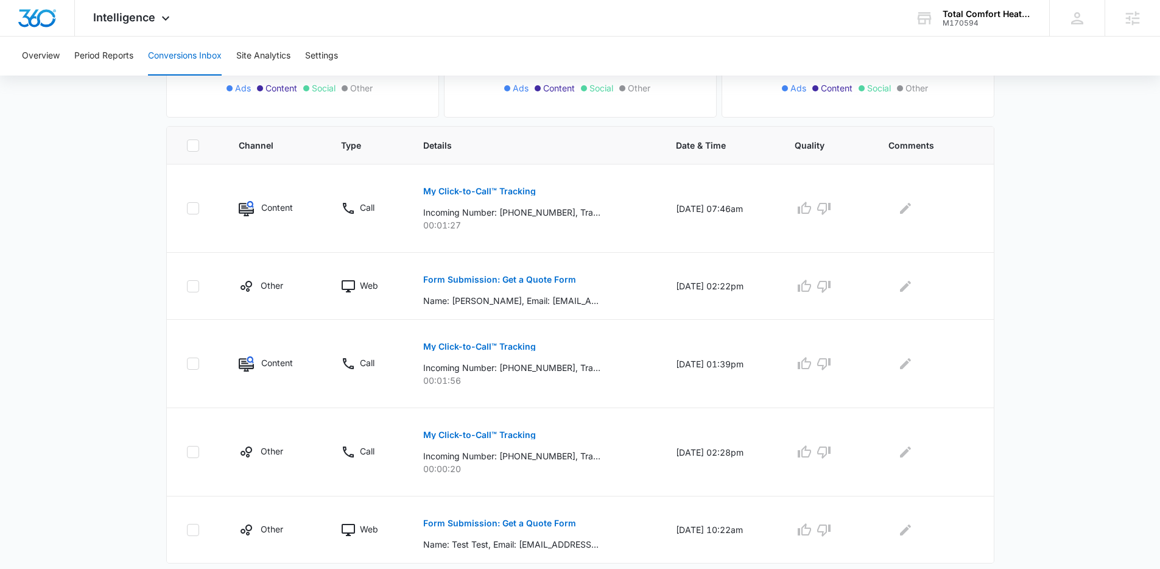
click at [165, 180] on div "Total Conversions: 5 Ads Content Social Other From Calls: 3 Ads Content Social …" at bounding box center [580, 253] width 853 height 675
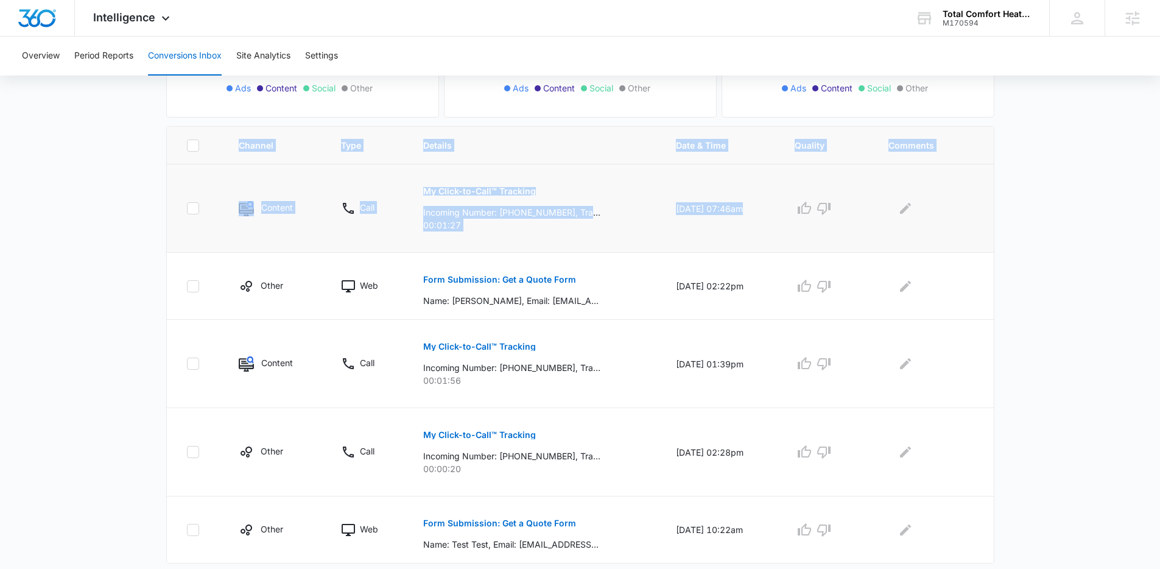
drag, startPoint x: 165, startPoint y: 180, endPoint x: 959, endPoint y: 243, distance: 796.7
click at [959, 243] on div "Channel Type Details Date & Time Quality Comments Content Call My Click-to-Call…" at bounding box center [580, 358] width 828 height 465
click at [959, 243] on td at bounding box center [933, 208] width 119 height 88
drag, startPoint x: 794, startPoint y: 233, endPoint x: 92, endPoint y: 162, distance: 705.2
click at [92, 162] on main "Filters 08/11/2025 09/10/2025 New Conversion Total Conversions: 5 Ads Content S…" at bounding box center [580, 229] width 1160 height 722
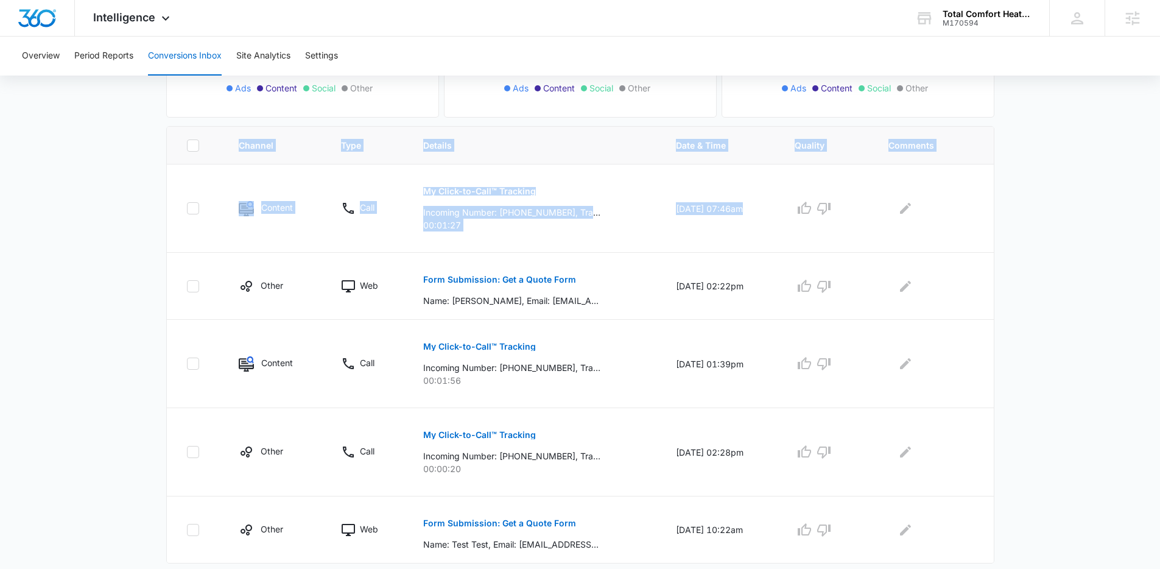
click at [92, 162] on main "Filters 08/11/2025 09/10/2025 New Conversion Total Conversions: 5 Ads Content S…" at bounding box center [580, 229] width 1160 height 722
drag, startPoint x: 92, startPoint y: 162, endPoint x: 920, endPoint y: 240, distance: 831.3
click at [920, 240] on main "Filters 08/11/2025 09/10/2025 New Conversion Total Conversions: 5 Ads Content S…" at bounding box center [580, 229] width 1160 height 722
click at [920, 240] on td at bounding box center [933, 208] width 119 height 88
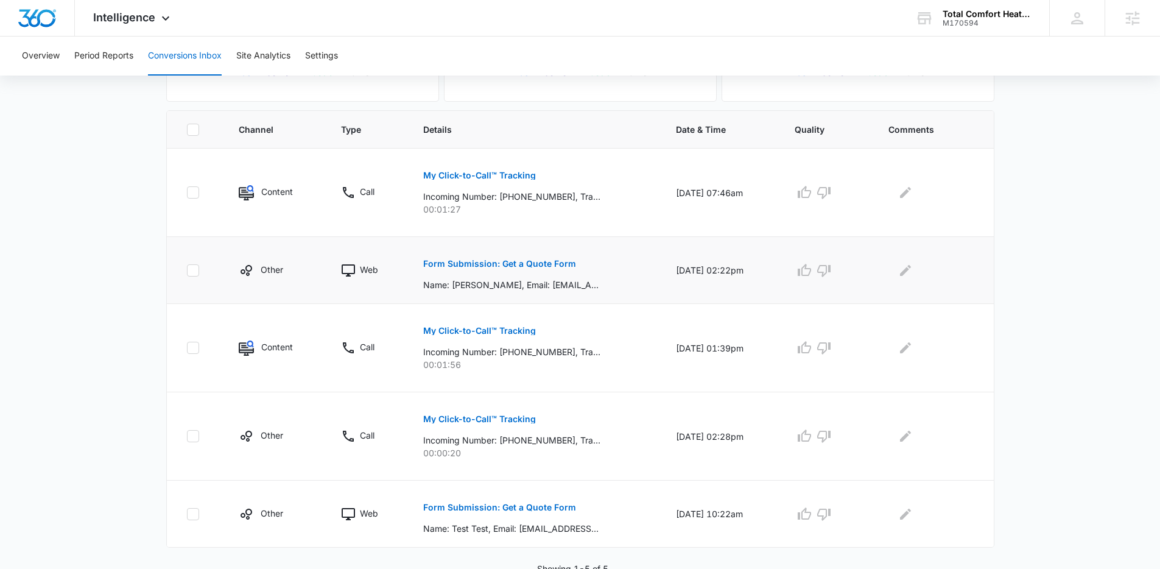
scroll to position [241, 0]
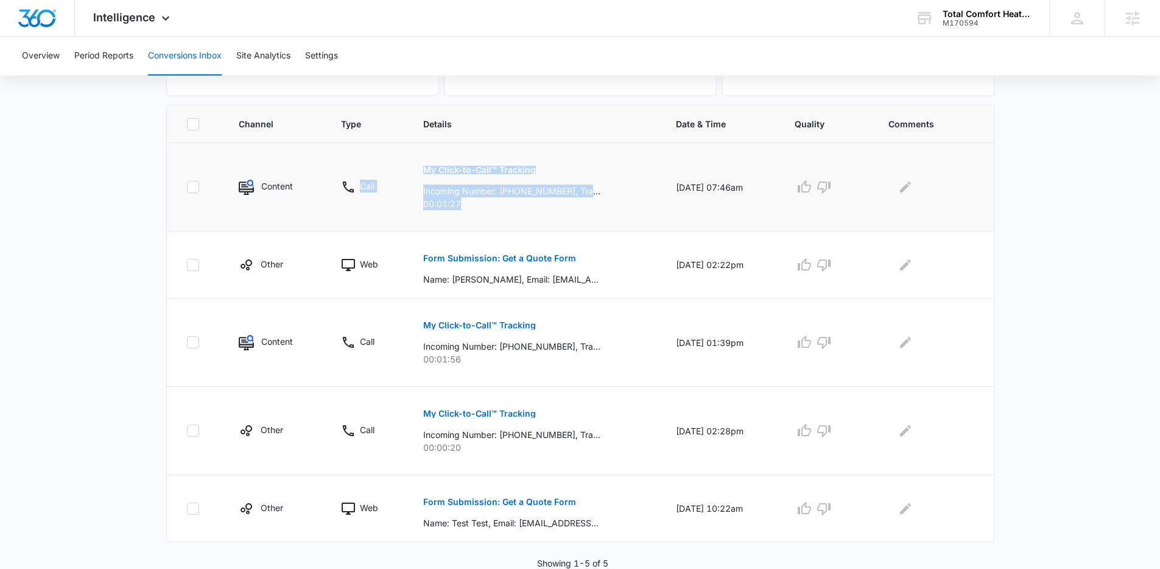
drag, startPoint x: 486, startPoint y: 212, endPoint x: 401, endPoint y: 172, distance: 93.7
click at [409, 172] on td "My Click-to-Call™ Tracking Incoming Number: +17206677612, Tracking Number: +172…" at bounding box center [535, 187] width 253 height 88
click at [591, 319] on div "My Click-to-Call™ Tracking Incoming Number: +13033944515, Tracking Number: +172…" at bounding box center [535, 338] width 224 height 55
drag, startPoint x: 562, startPoint y: 319, endPoint x: 396, endPoint y: 319, distance: 166.3
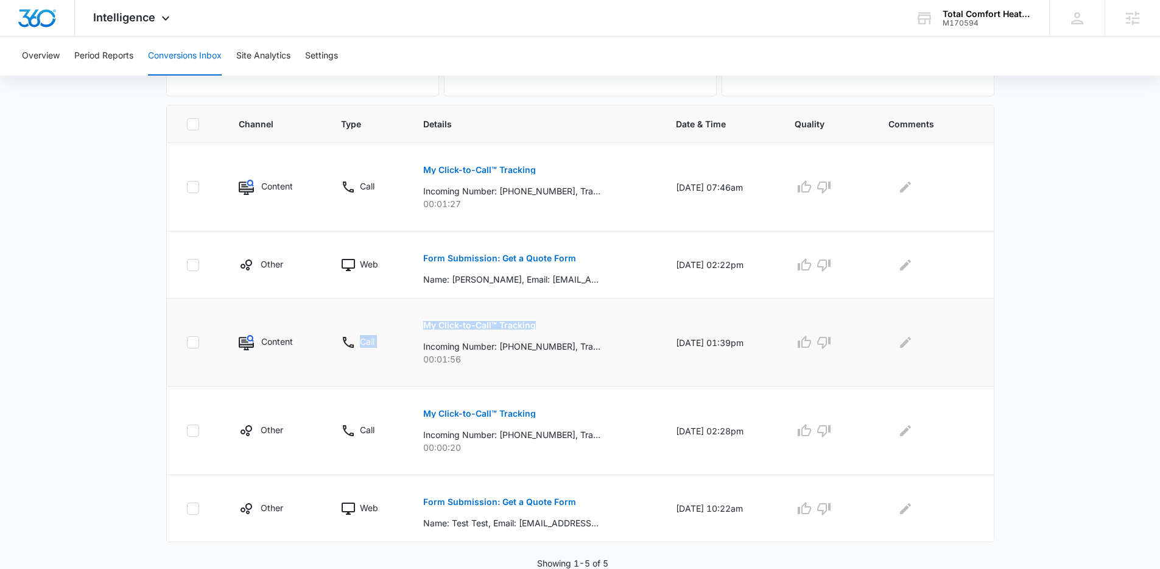
click at [396, 319] on tr "Content Call My Click-to-Call™ Tracking Incoming Number: +13033944515, Tracking…" at bounding box center [580, 342] width 827 height 88
click at [396, 319] on td "Call" at bounding box center [367, 342] width 82 height 88
drag, startPoint x: 362, startPoint y: 316, endPoint x: 773, endPoint y: 376, distance: 415.5
click at [773, 376] on tr "Content Call My Click-to-Call™ Tracking Incoming Number: +13033944515, Tracking…" at bounding box center [580, 342] width 827 height 88
click at [773, 376] on td "09/09/25 at 01:39pm" at bounding box center [720, 342] width 119 height 88
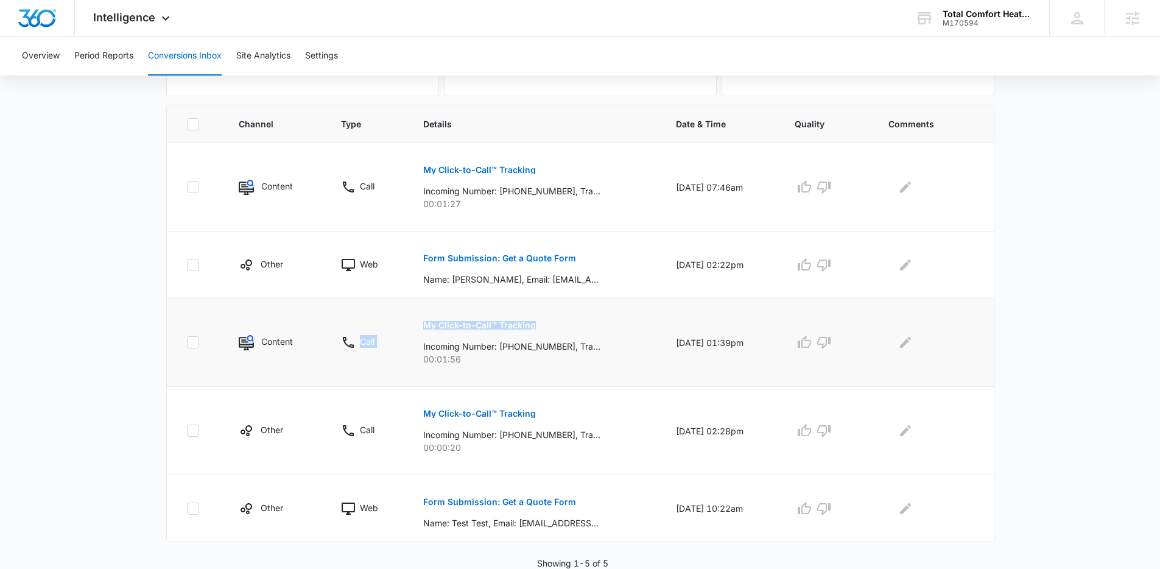
drag, startPoint x: 771, startPoint y: 375, endPoint x: 180, endPoint y: 320, distance: 593.9
click at [180, 320] on tr "Content Call My Click-to-Call™ Tracking Incoming Number: +13033944515, Tracking…" at bounding box center [580, 342] width 827 height 88
click at [180, 320] on td at bounding box center [195, 342] width 57 height 88
drag, startPoint x: 180, startPoint y: 320, endPoint x: 762, endPoint y: 370, distance: 584.3
click at [762, 370] on tr "Content Call My Click-to-Call™ Tracking Incoming Number: +13033944515, Tracking…" at bounding box center [580, 342] width 827 height 88
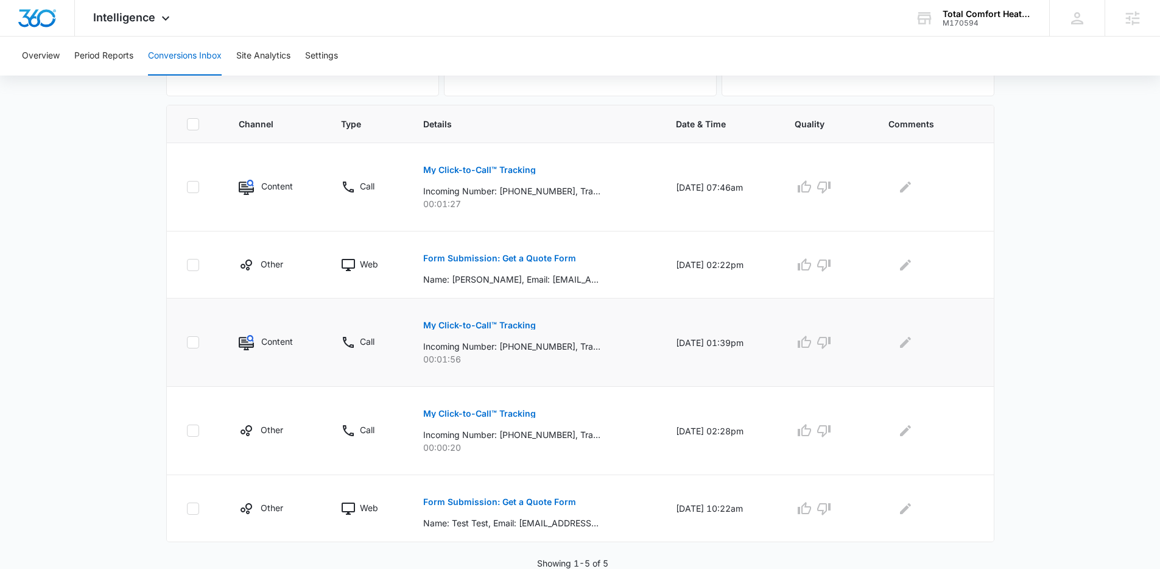
click at [762, 369] on td "09/09/25 at 01:39pm" at bounding box center [720, 342] width 119 height 88
click at [1006, 139] on div "Total Conversions: 5 Ads Content Social Other From Calls: 3 Ads Content Social …" at bounding box center [580, 232] width 853 height 675
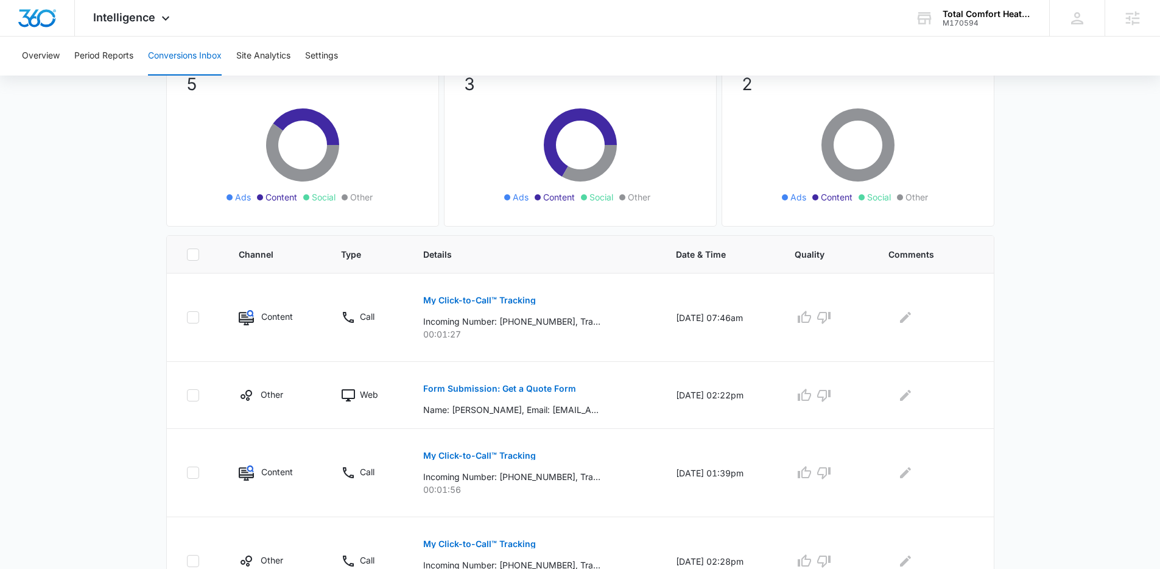
scroll to position [0, 0]
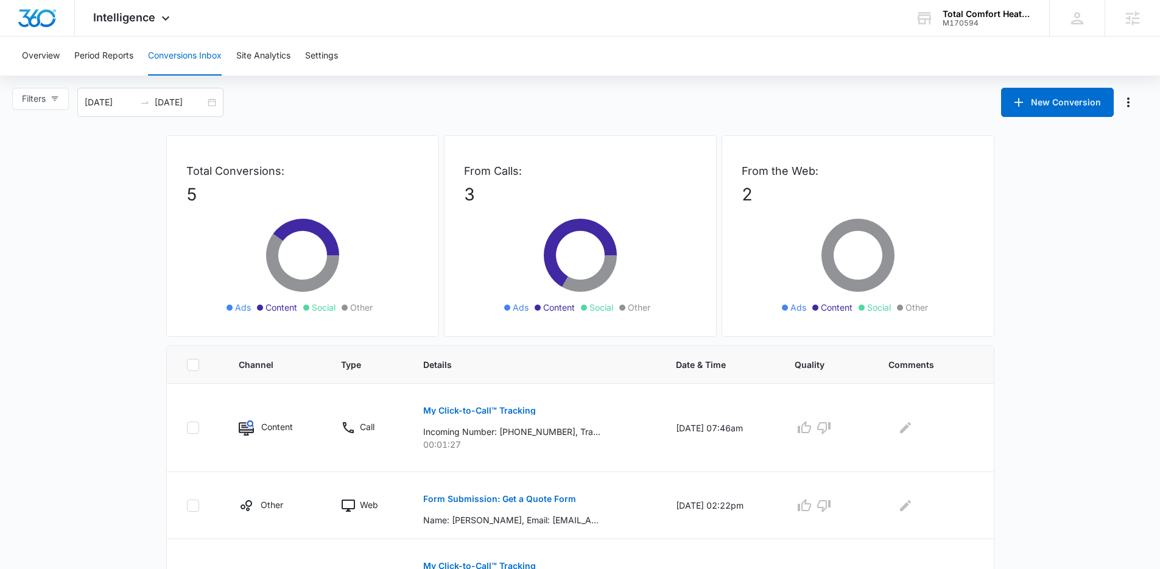
click at [839, 80] on div "Overview Period Reports Conversions Inbox Site Analytics Settings Filters 08/11…" at bounding box center [580, 423] width 1160 height 773
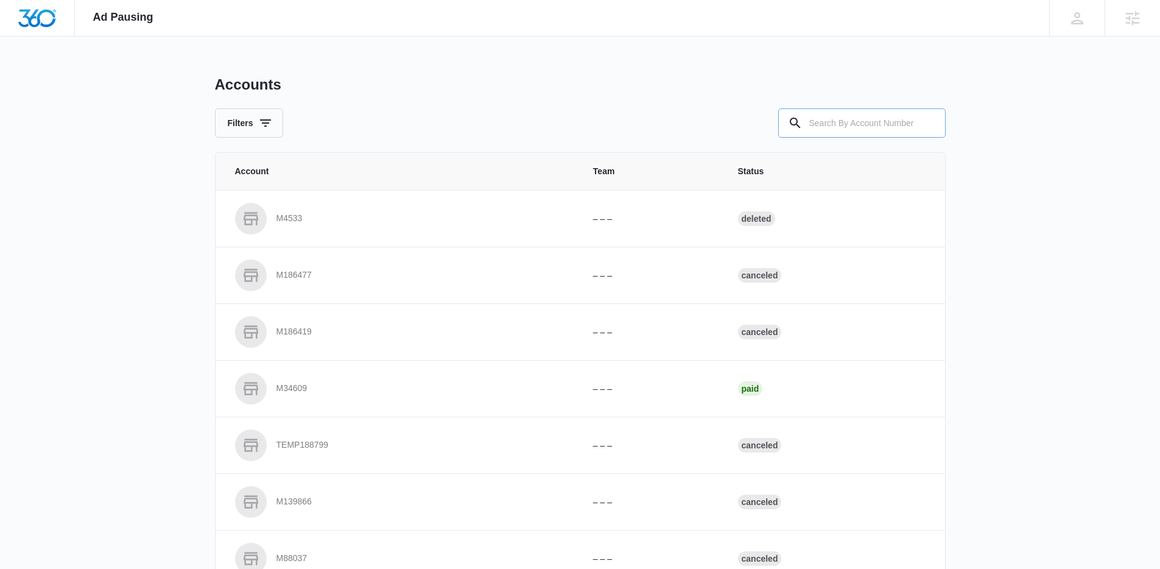
click at [850, 129] on input "text" at bounding box center [861, 122] width 167 height 29
type input "M170594"
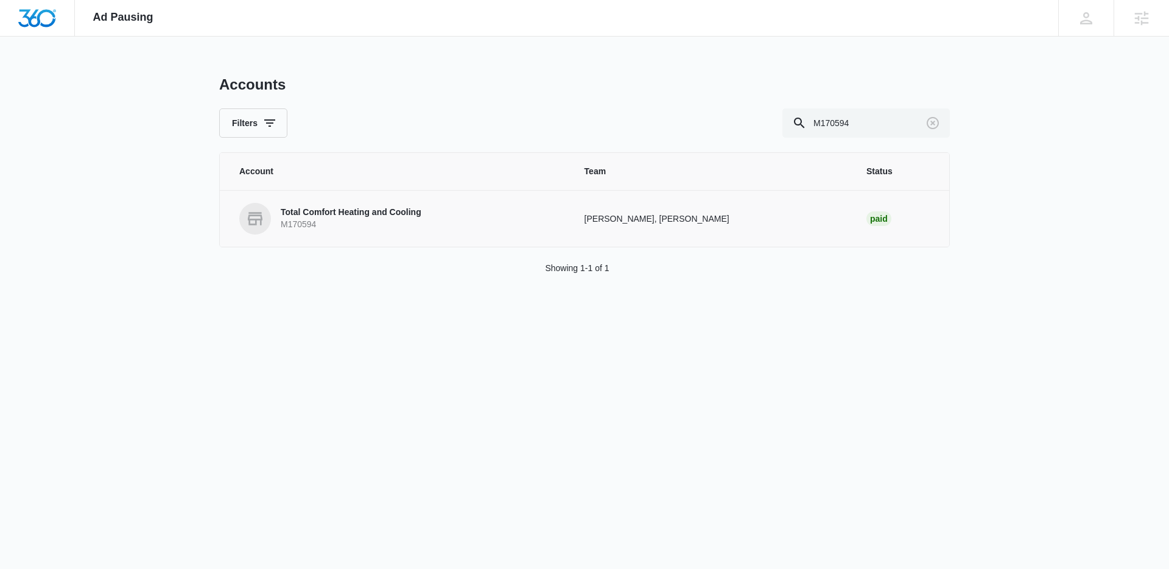
click at [430, 233] on link "Total Comfort Heating and Cooling M170594" at bounding box center [397, 219] width 316 height 32
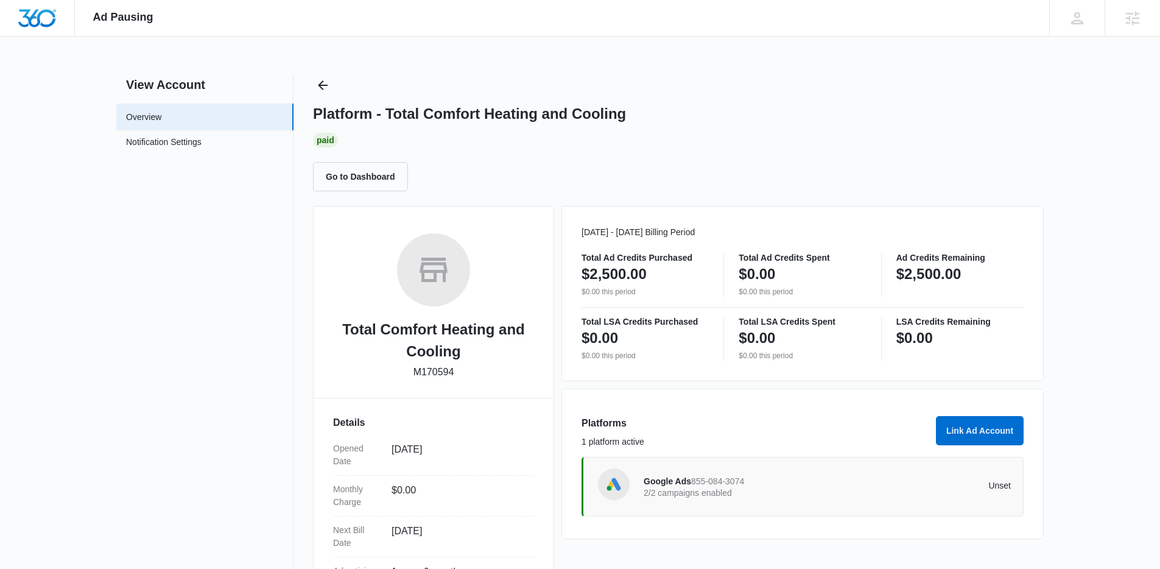
click at [852, 199] on div "Platform - Total Comfort Heating and Cooling Paid Go to Dashboard Total Comfort…" at bounding box center [678, 408] width 731 height 665
click at [708, 489] on p "2/2 campaigns enabled" at bounding box center [736, 492] width 184 height 9
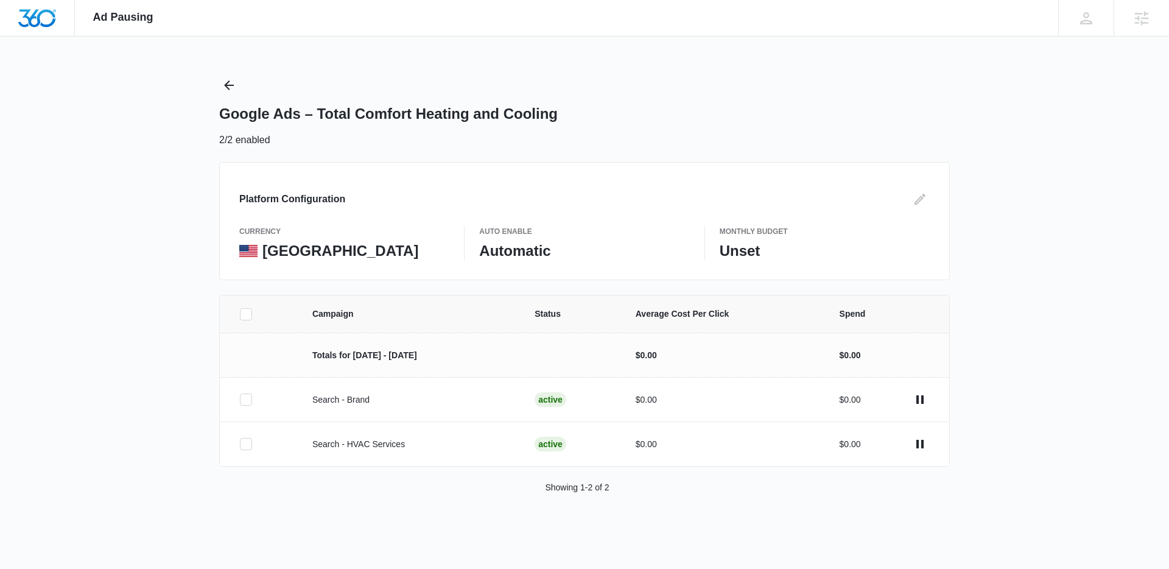
click at [632, 158] on div "Google Ads – Total Comfort Heating and Cooling 2/2 enabled Platform Configurati…" at bounding box center [584, 185] width 731 height 219
drag, startPoint x: 884, startPoint y: 163, endPoint x: 959, endPoint y: 81, distance: 110.8
click at [884, 164] on div "Platform Configuration currency United States Auto Enable Automatic Monthly Bud…" at bounding box center [584, 221] width 731 height 118
click at [1021, 13] on div "Ad Pausing Apps Reputation Websites Forms CRM Email Social Payments POS Content…" at bounding box center [584, 18] width 1169 height 37
click at [974, 37] on div "Ad Pausing Apps Reputation Websites Forms CRM Email Social Payments POS Content…" at bounding box center [584, 284] width 1169 height 569
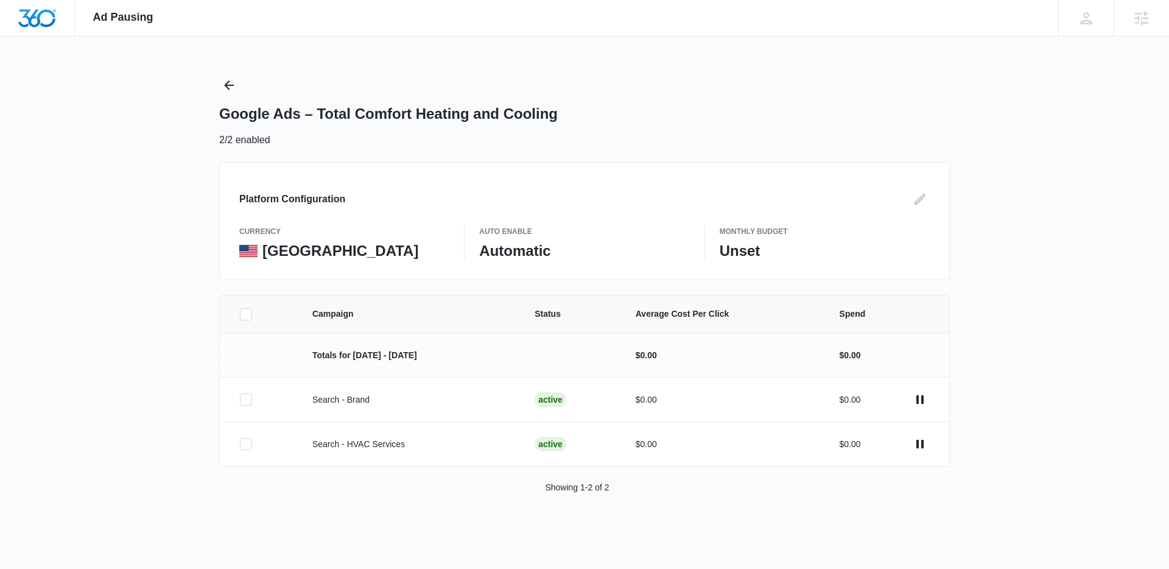
click at [973, 37] on div "Ad Pausing Apps Reputation Websites Forms CRM Email Social Payments POS Content…" at bounding box center [584, 284] width 1169 height 569
click at [978, 34] on div "Ad Pausing Apps Reputation Websites Forms CRM Email Social Payments POS Content…" at bounding box center [584, 18] width 1169 height 37
click at [868, 46] on div "Ad Pausing Apps Reputation Websites Forms CRM Email Social Payments POS Content…" at bounding box center [584, 284] width 1169 height 569
click at [722, 194] on div "Platform Configuration" at bounding box center [584, 198] width 691 height 19
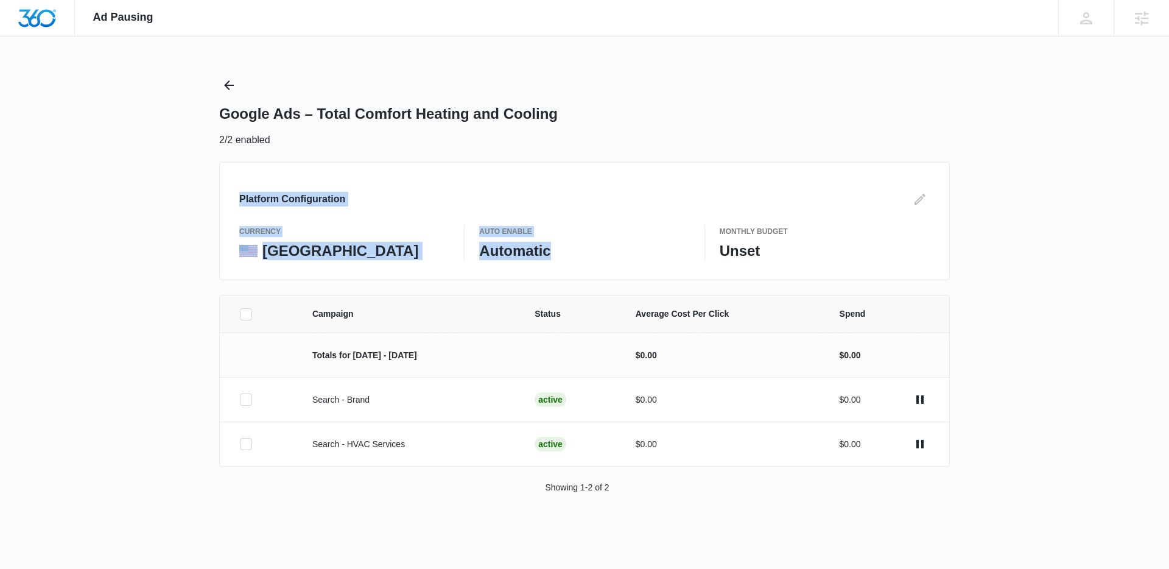
drag, startPoint x: 576, startPoint y: 248, endPoint x: 231, endPoint y: 172, distance: 352.9
click at [231, 172] on div "Platform Configuration currency United States Auto Enable Automatic Monthly Bud…" at bounding box center [584, 221] width 731 height 118
drag, startPoint x: 348, startPoint y: 196, endPoint x: 842, endPoint y: 263, distance: 497.8
click at [842, 263] on div "Platform Configuration currency United States Auto Enable Automatic Monthly Bud…" at bounding box center [584, 221] width 731 height 118
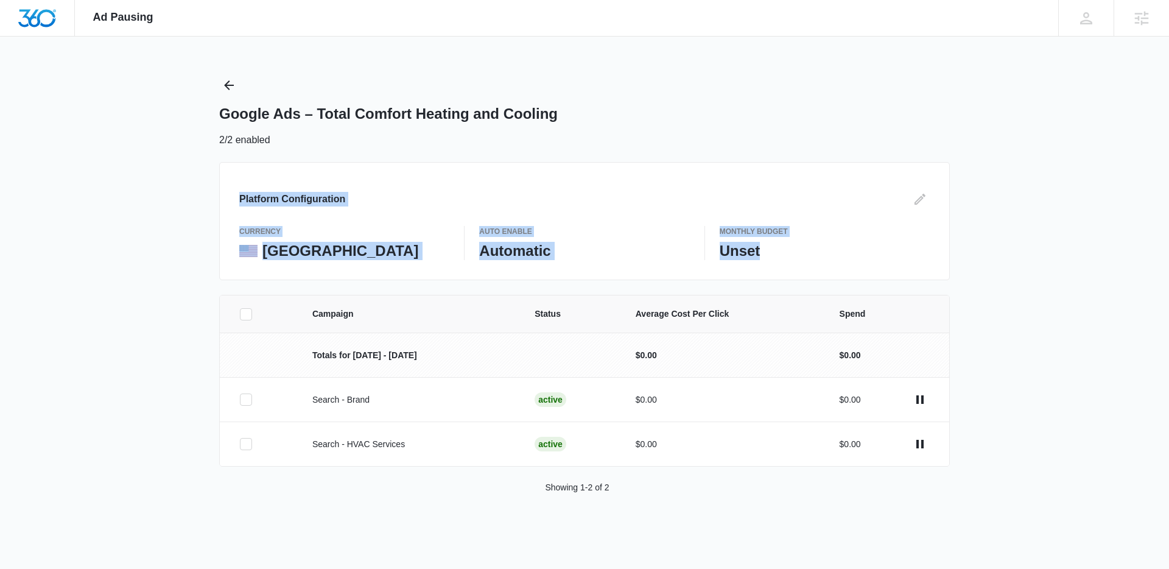
click at [842, 263] on div "Platform Configuration currency United States Auto Enable Automatic Monthly Bud…" at bounding box center [584, 221] width 731 height 118
drag, startPoint x: 823, startPoint y: 259, endPoint x: 202, endPoint y: 192, distance: 624.1
click at [202, 192] on div "Ad Pausing Apps Reputation Websites Forms CRM Email Social Payments POS Content…" at bounding box center [584, 284] width 1169 height 569
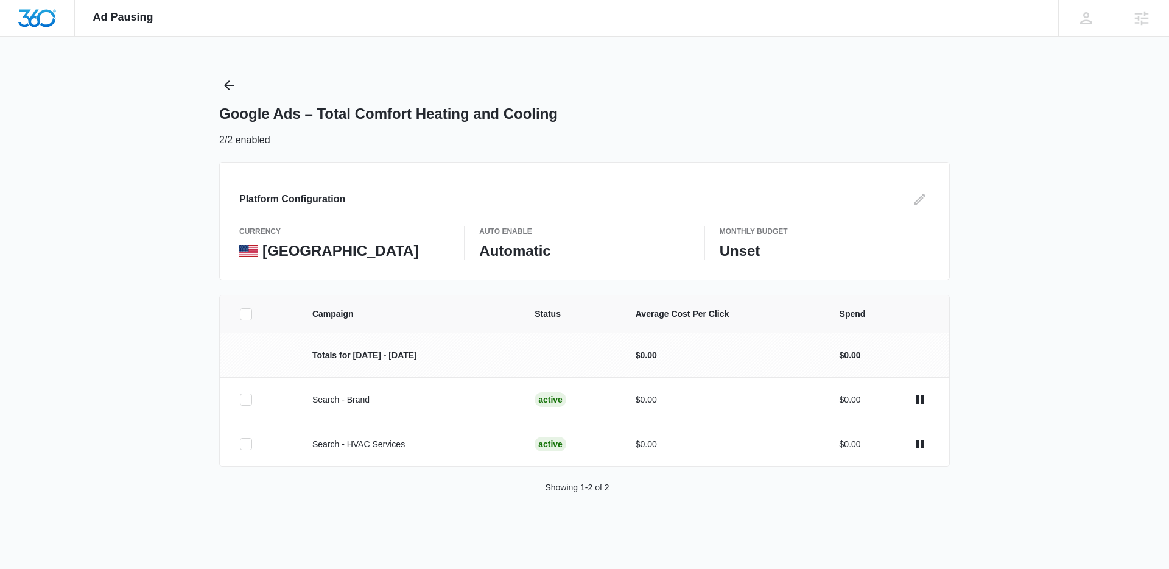
click at [203, 193] on div "Ad Pausing Apps Reputation Websites Forms CRM Email Social Payments POS Content…" at bounding box center [584, 284] width 1169 height 569
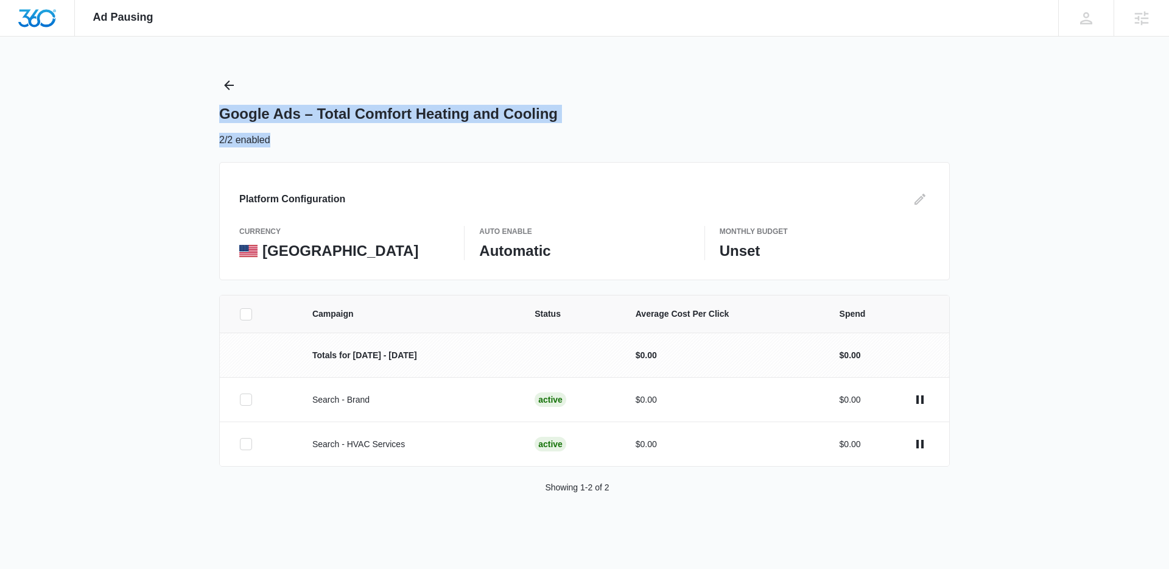
drag, startPoint x: 645, startPoint y: 134, endPoint x: 166, endPoint y: 106, distance: 479.5
click at [166, 106] on div "Ad Pausing Apps Reputation Websites Forms CRM Email Social Payments POS Content…" at bounding box center [584, 284] width 1169 height 569
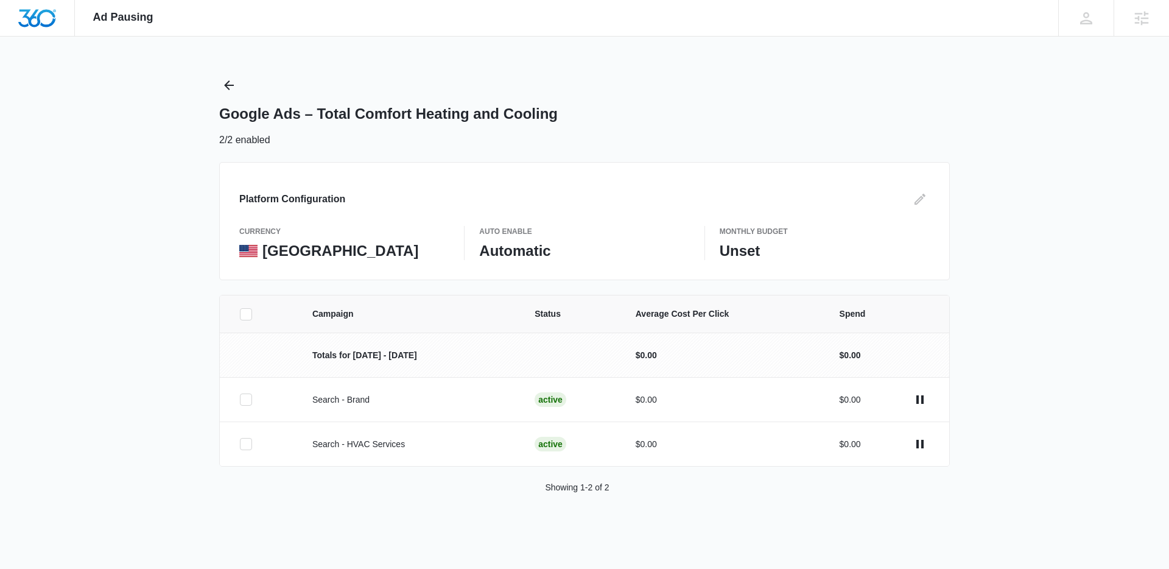
click at [166, 106] on div "Ad Pausing Apps Reputation Websites Forms CRM Email Social Payments POS Content…" at bounding box center [584, 284] width 1169 height 569
click at [925, 119] on div "Google Ads – Total Comfort Heating and Cooling" at bounding box center [584, 114] width 731 height 18
click at [927, 117] on div "Google Ads – Total Comfort Heating and Cooling" at bounding box center [584, 114] width 731 height 18
click at [927, 116] on div "Google Ads – Total Comfort Heating and Cooling" at bounding box center [584, 114] width 731 height 18
click at [985, 102] on div "Ad Pausing Apps Reputation Websites Forms CRM Email Social Payments POS Content…" at bounding box center [584, 284] width 1169 height 569
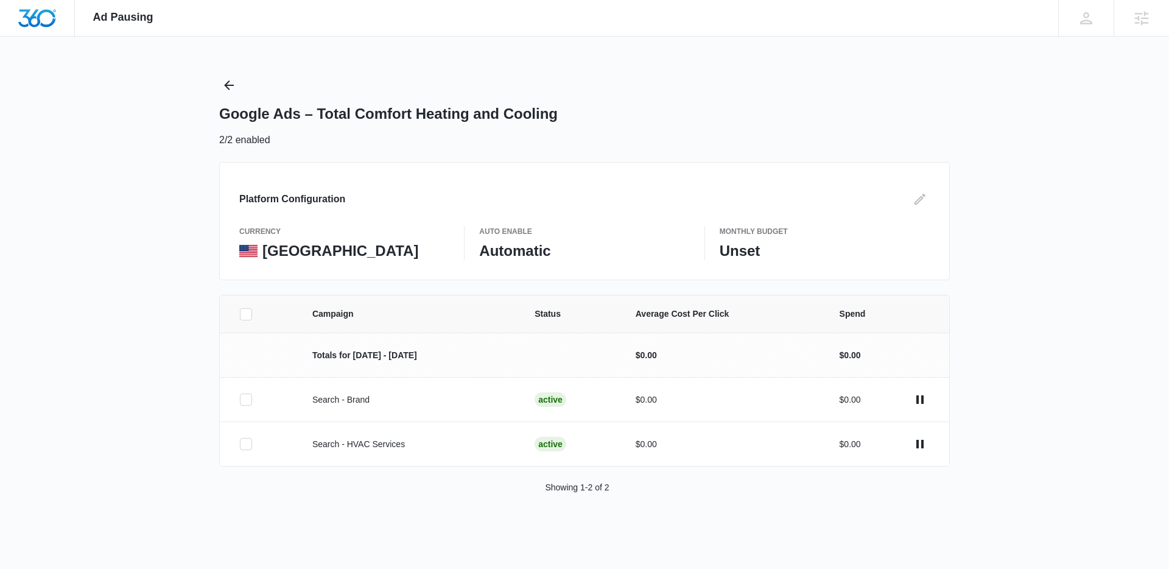
click at [937, 93] on div "Google Ads – Total Comfort Heating and Cooling 2/2 enabled" at bounding box center [584, 112] width 731 height 72
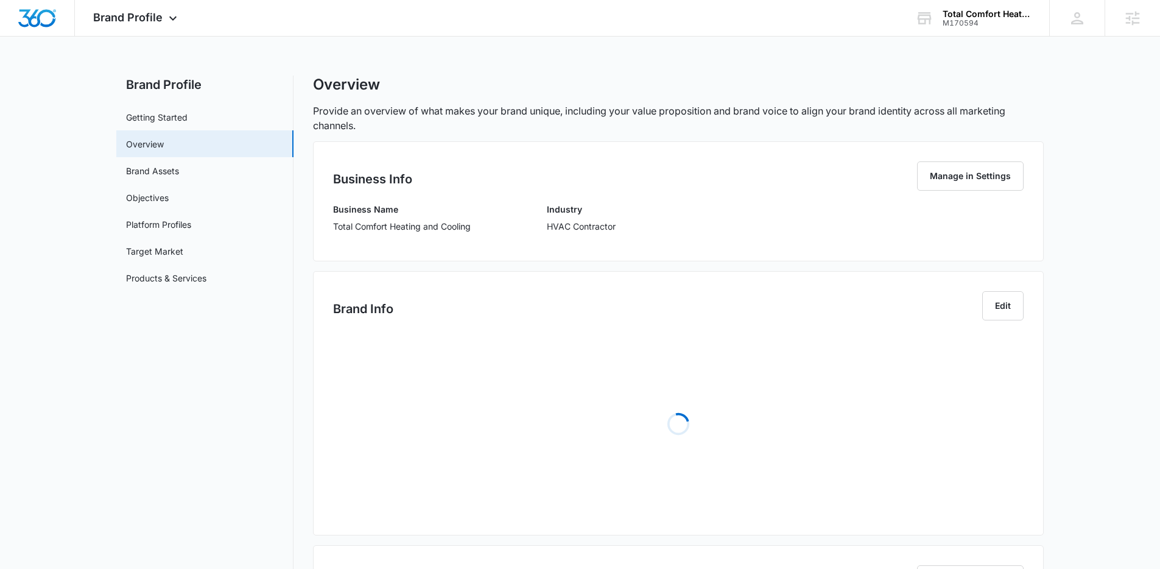
drag, startPoint x: 481, startPoint y: 47, endPoint x: 456, endPoint y: 44, distance: 25.2
click at [480, 47] on div "Brand Profile Apps Reputation Websites Forms CRM Email Social Payments POS Cont…" at bounding box center [580, 475] width 1160 height 950
click at [993, 20] on div "M170594" at bounding box center [987, 23] width 89 height 9
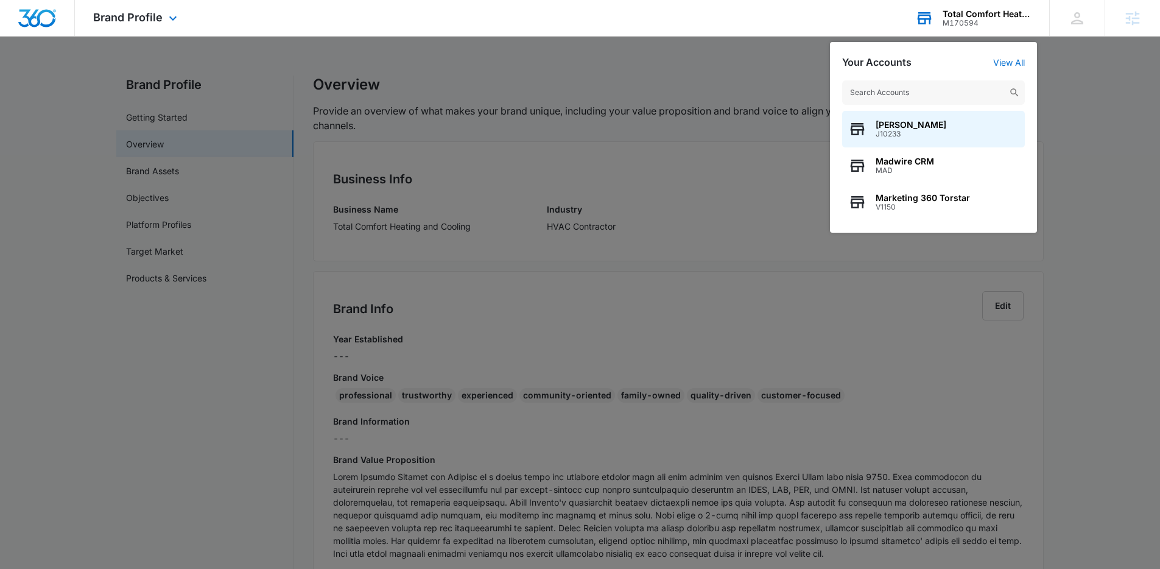
click at [910, 97] on input "text" at bounding box center [933, 92] width 183 height 24
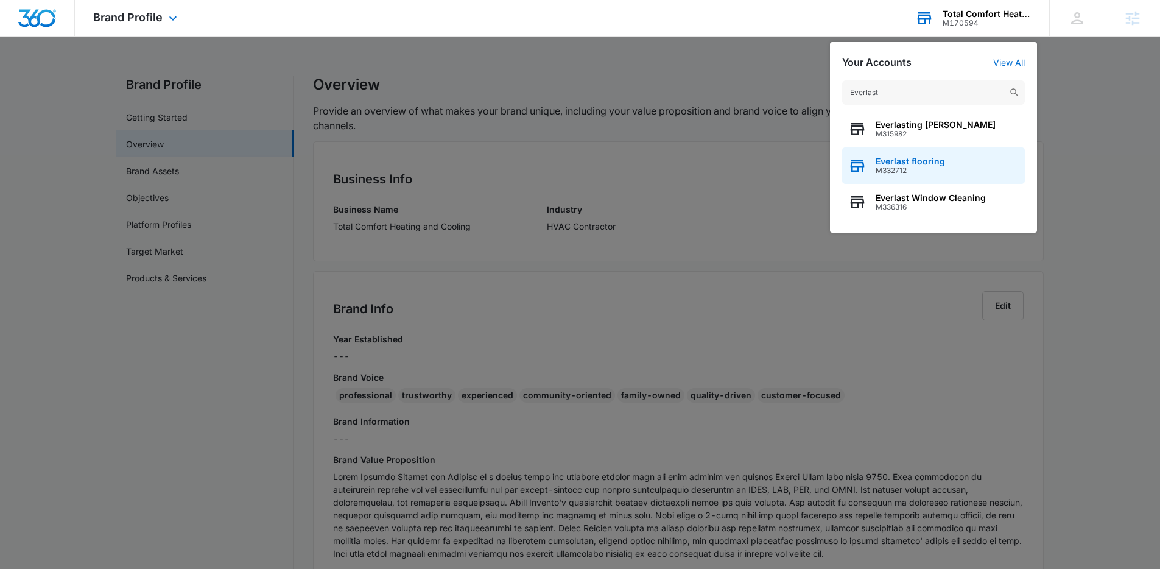
type input "Everlast"
click at [915, 164] on span "Everlast flooring" at bounding box center [910, 162] width 69 height 10
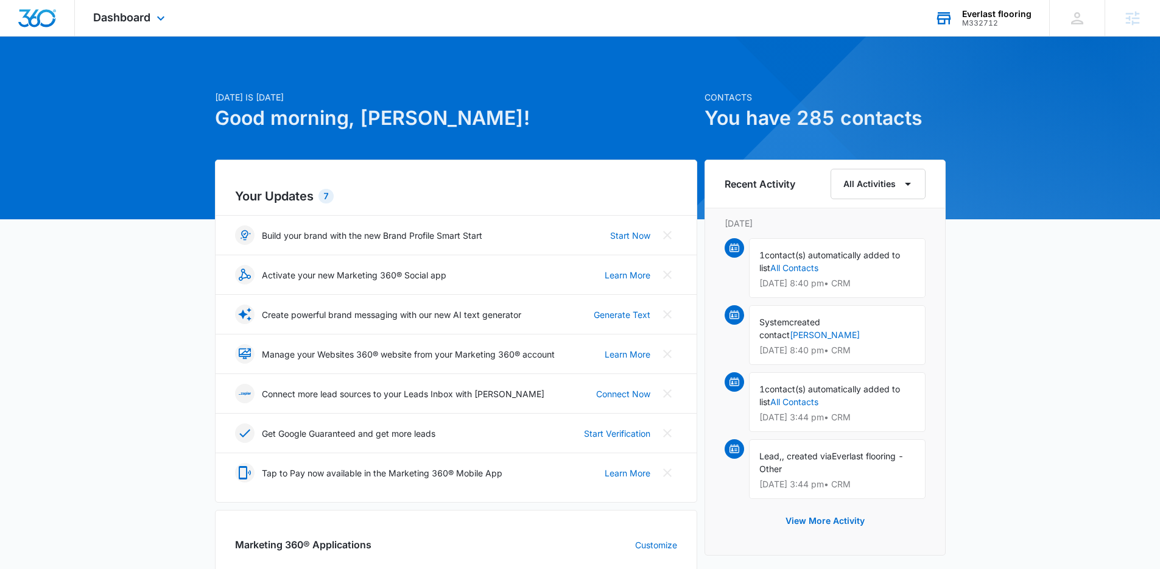
click at [630, 96] on p "Today is Wednesday, September 10th" at bounding box center [456, 97] width 482 height 13
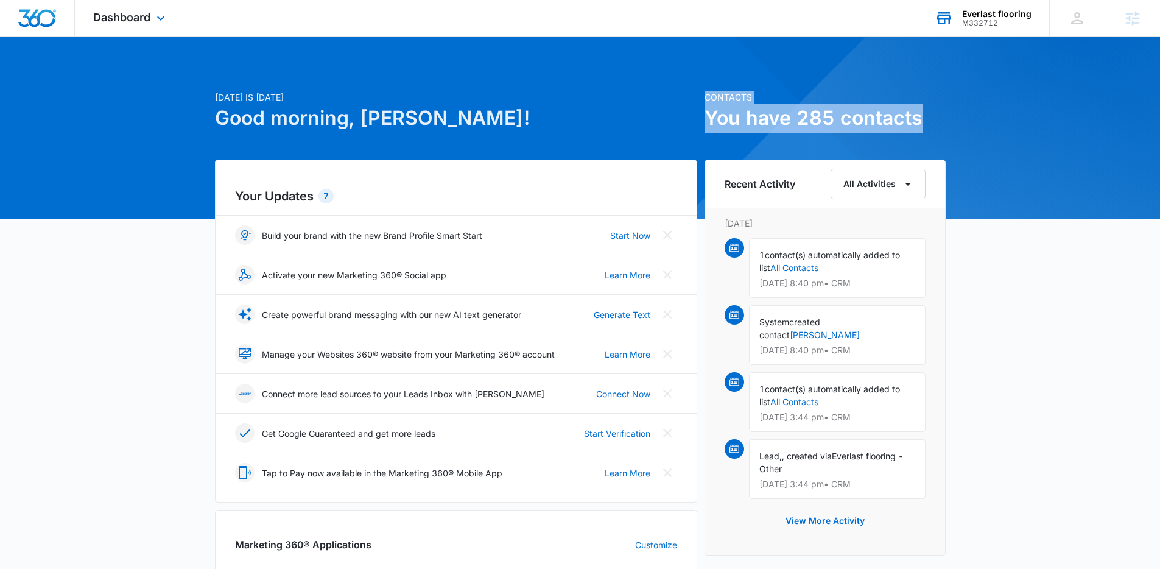
drag, startPoint x: 721, startPoint y: 104, endPoint x: 920, endPoint y: 128, distance: 200.6
click at [920, 128] on div "Contacts You have 285 contacts" at bounding box center [825, 112] width 241 height 42
click at [920, 128] on h1 "You have 285 contacts" at bounding box center [825, 118] width 241 height 29
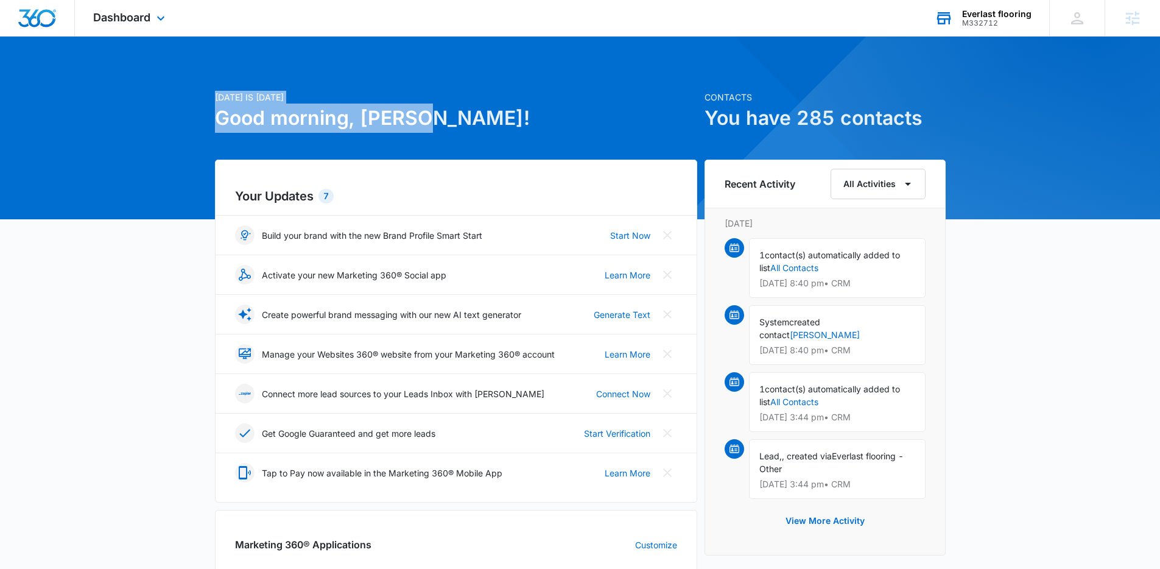
drag, startPoint x: 163, startPoint y: 88, endPoint x: 457, endPoint y: 135, distance: 297.3
click at [457, 135] on div "Today is Wednesday, September 10th Good morning, Niall! Contacts You have 285 c…" at bounding box center [580, 567] width 1160 height 1031
click at [457, 135] on div "Today is Wednesday, September 10th Good morning, Niall!" at bounding box center [456, 125] width 482 height 69
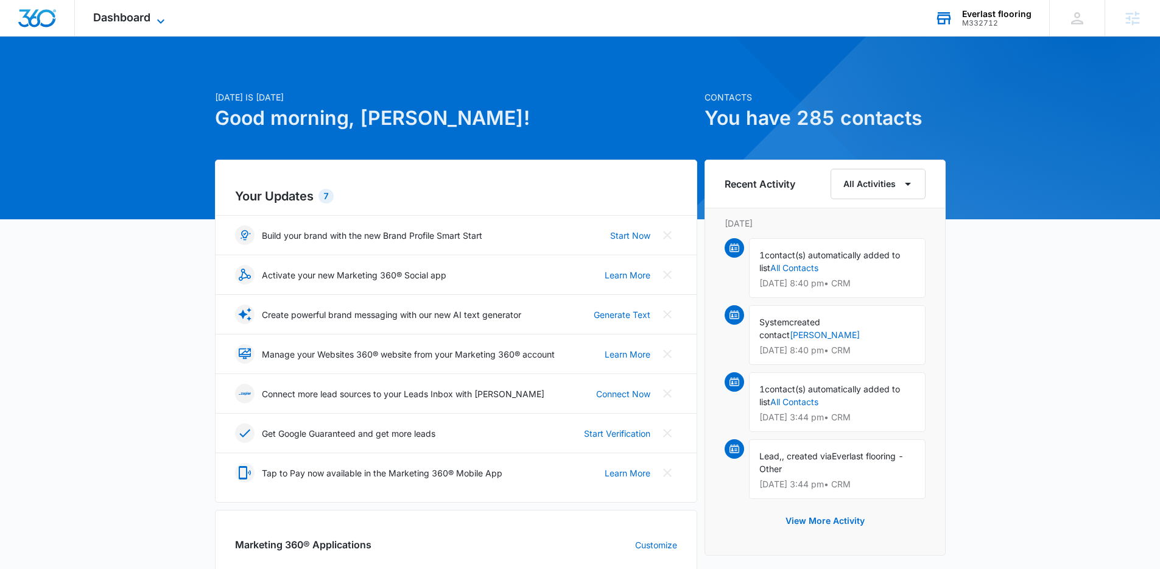
click at [122, 20] on span "Dashboard" at bounding box center [121, 17] width 57 height 13
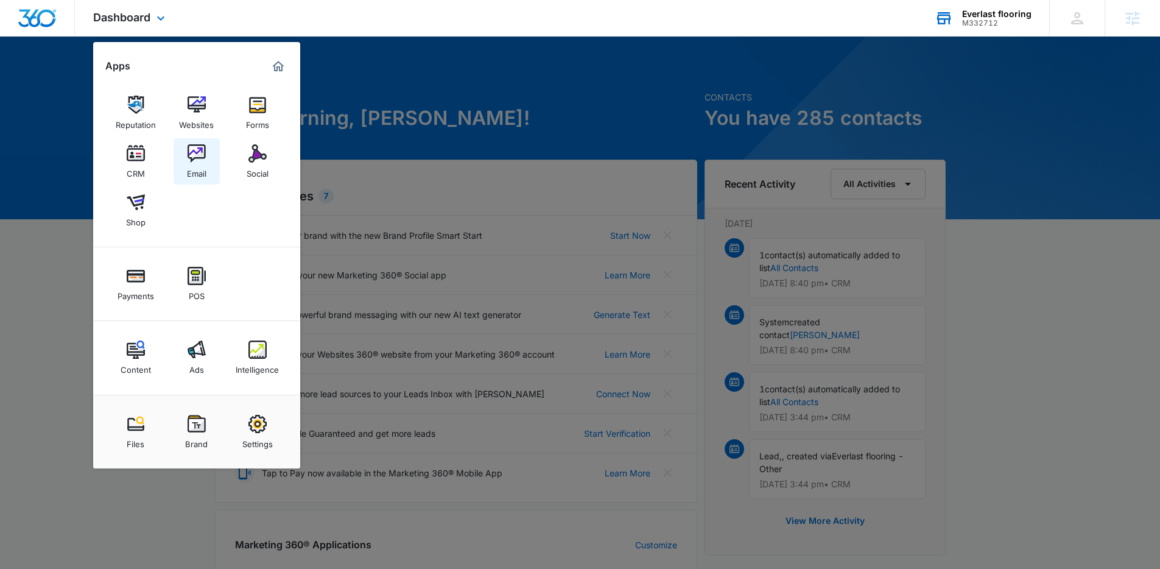
click at [184, 163] on link "Email" at bounding box center [197, 161] width 46 height 46
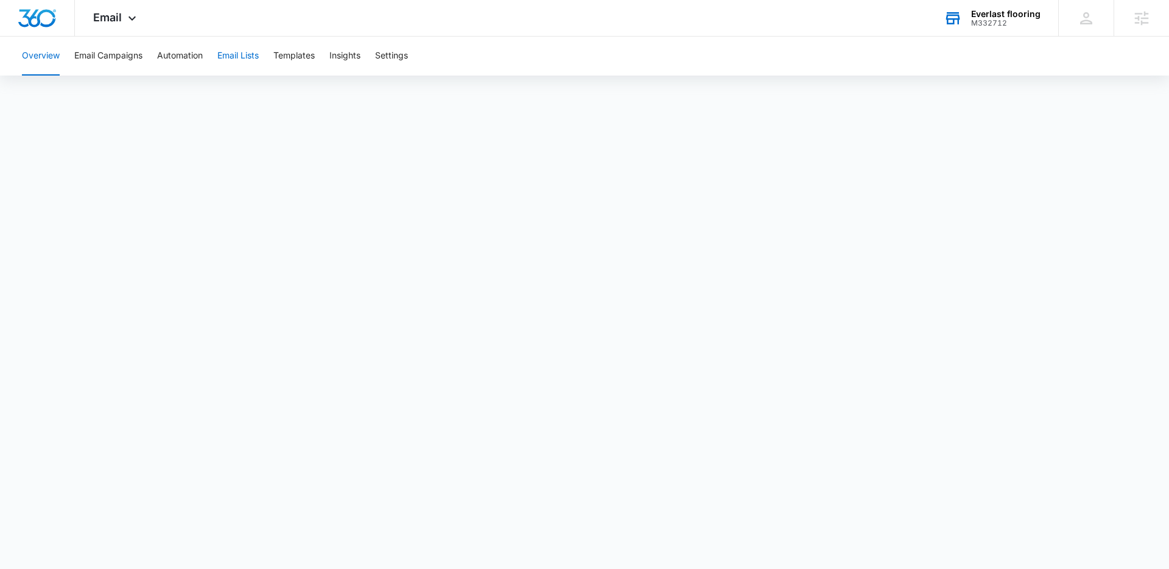
click at [251, 60] on button "Email Lists" at bounding box center [237, 56] width 41 height 39
click at [110, 21] on span "Email" at bounding box center [107, 17] width 29 height 13
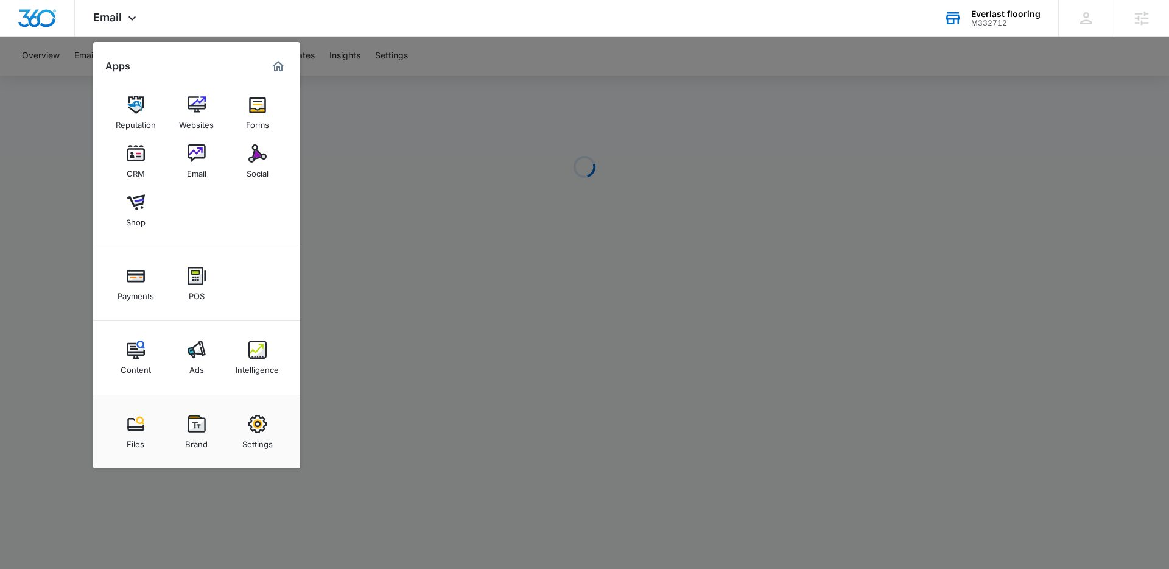
click at [343, 96] on div at bounding box center [584, 284] width 1169 height 569
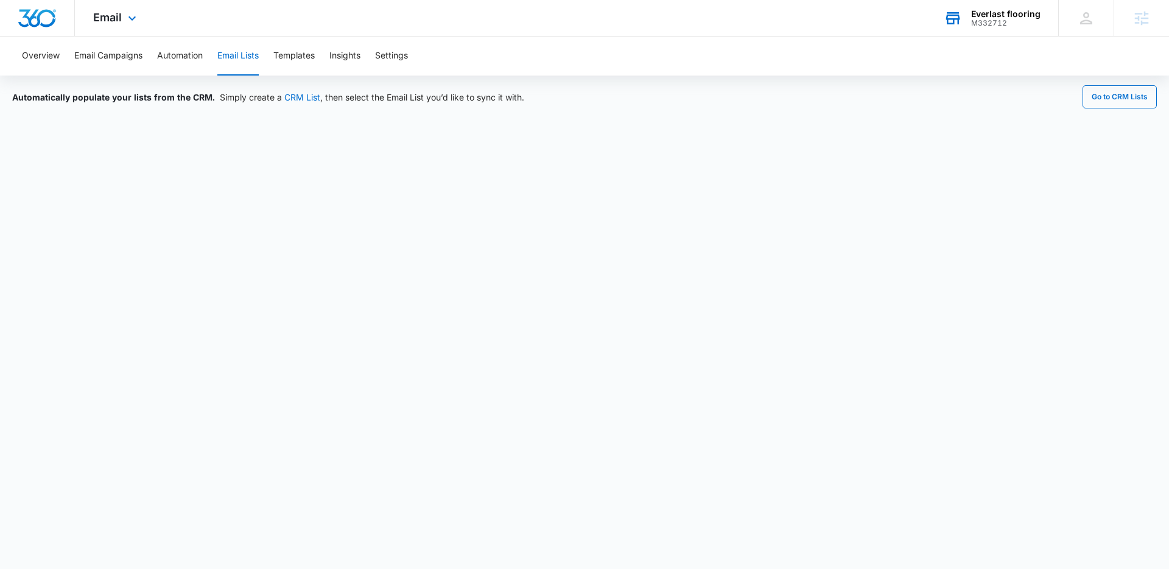
click at [117, 25] on div "Email Apps Reputation Websites Forms CRM Email Social Shop Payments POS Content…" at bounding box center [116, 18] width 83 height 36
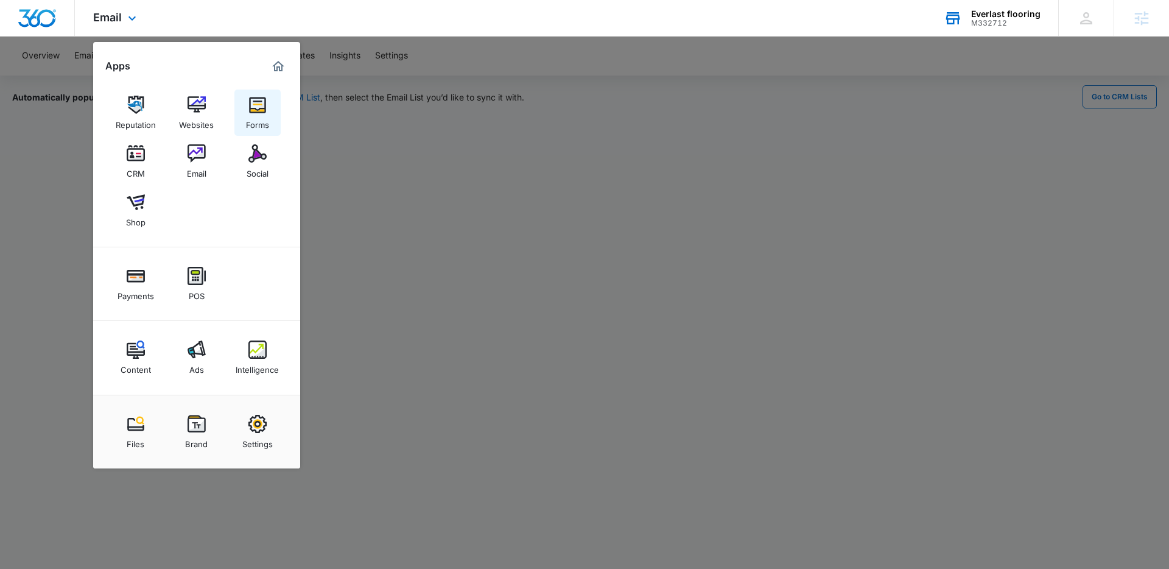
click at [255, 102] on img at bounding box center [257, 105] width 18 height 18
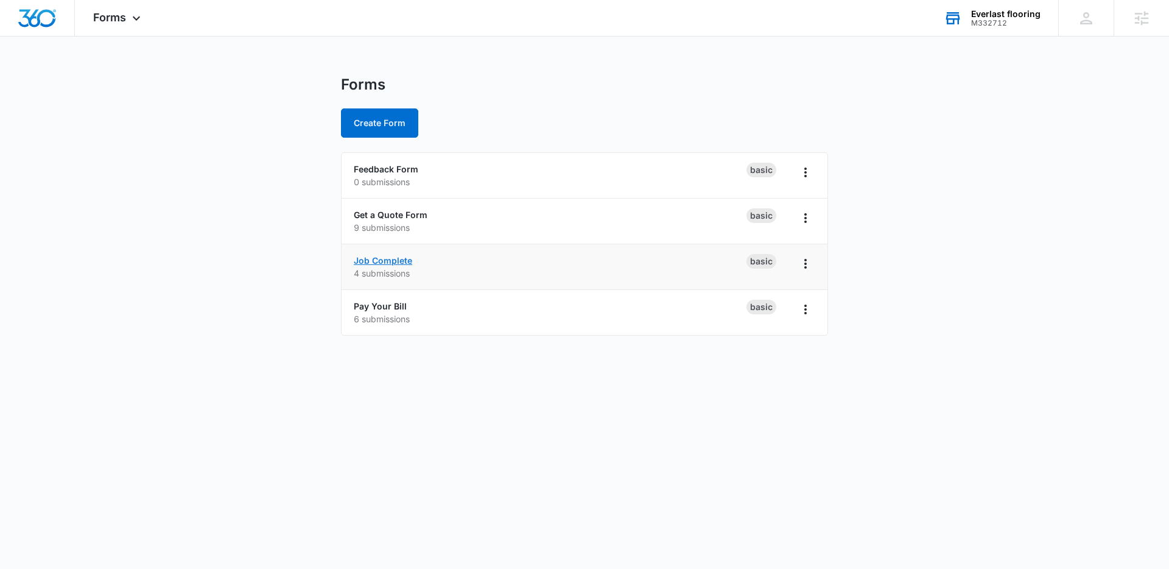
click at [395, 262] on link "Job Complete" at bounding box center [383, 260] width 58 height 10
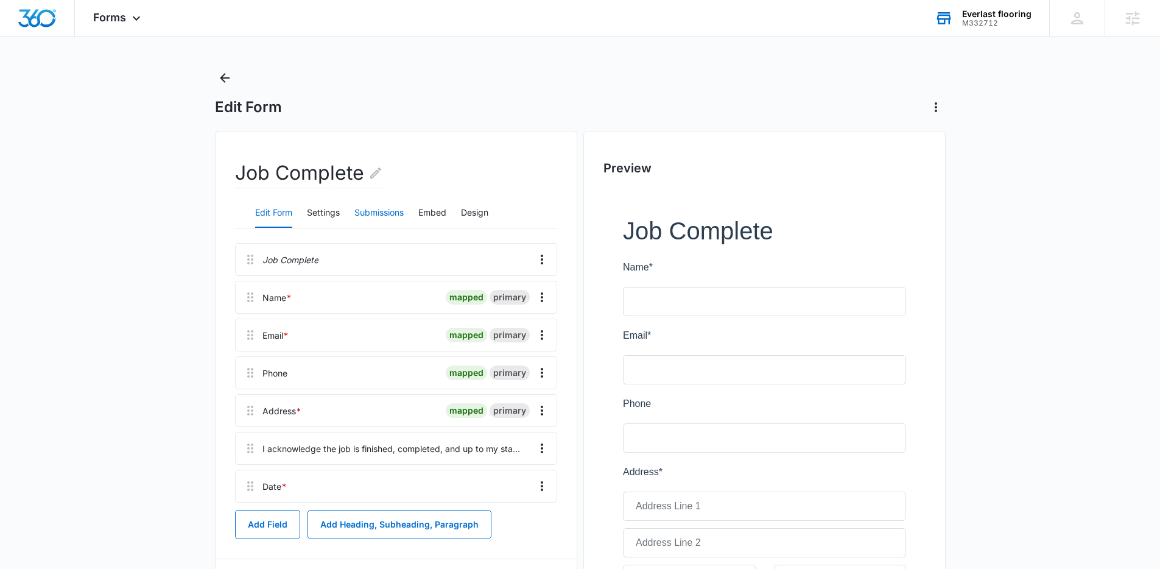
scroll to position [16, 0]
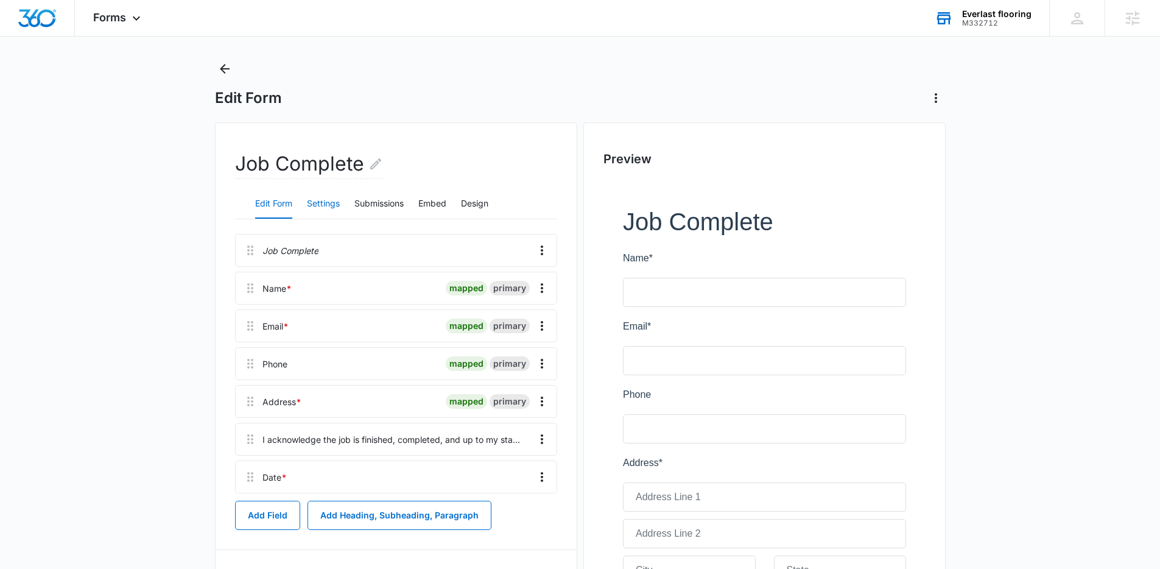
click at [336, 206] on button "Settings" at bounding box center [323, 203] width 33 height 29
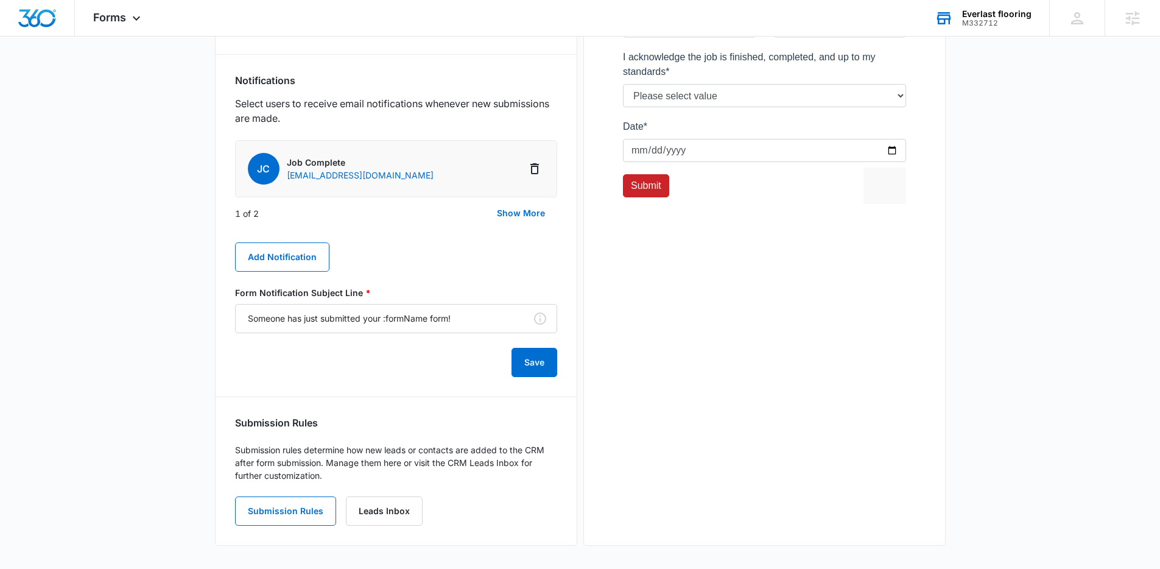
scroll to position [601, 0]
click at [399, 509] on link "Leads Inbox" at bounding box center [384, 509] width 77 height 29
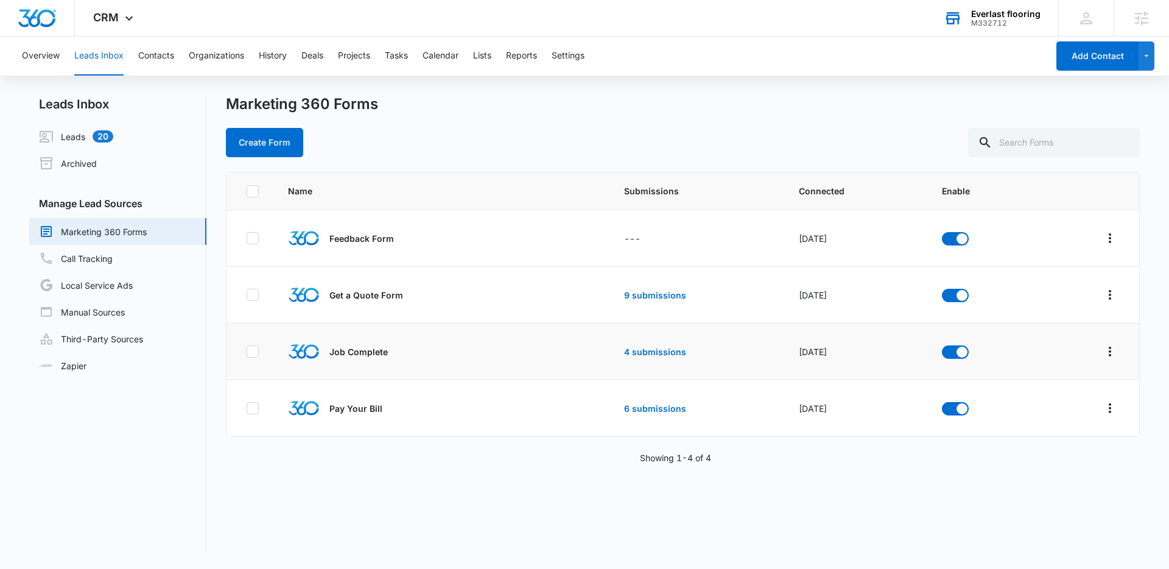
click at [254, 347] on icon at bounding box center [252, 351] width 11 height 11
click at [247, 351] on input "checkbox" at bounding box center [246, 351] width 1 height 1
checkbox input "true"
click at [273, 142] on button "Actions" at bounding box center [263, 142] width 75 height 29
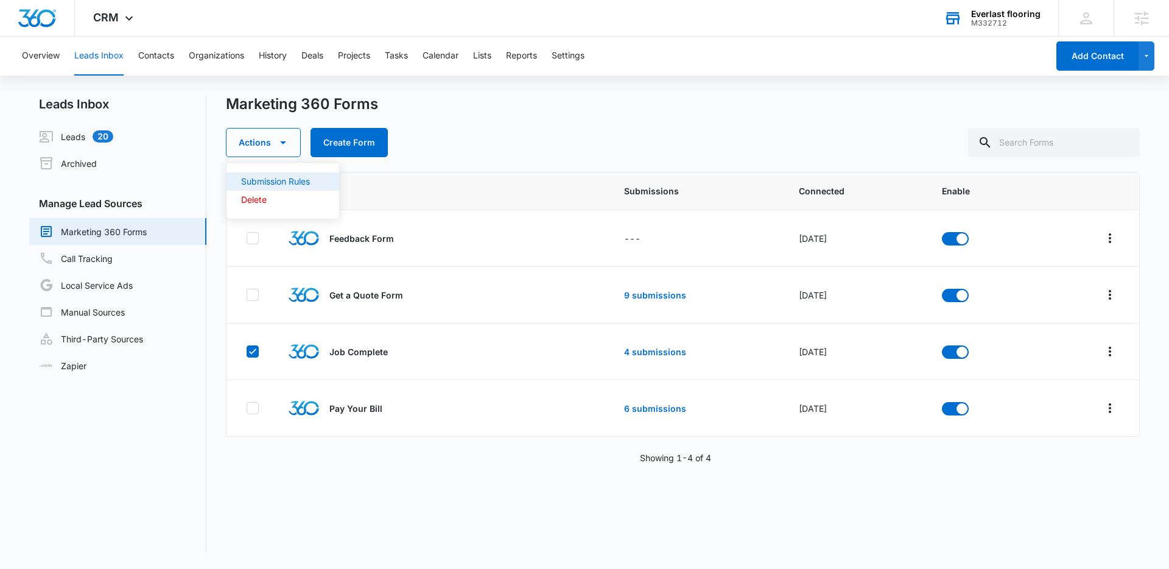
click at [283, 178] on div "Submission Rules" at bounding box center [275, 181] width 69 height 9
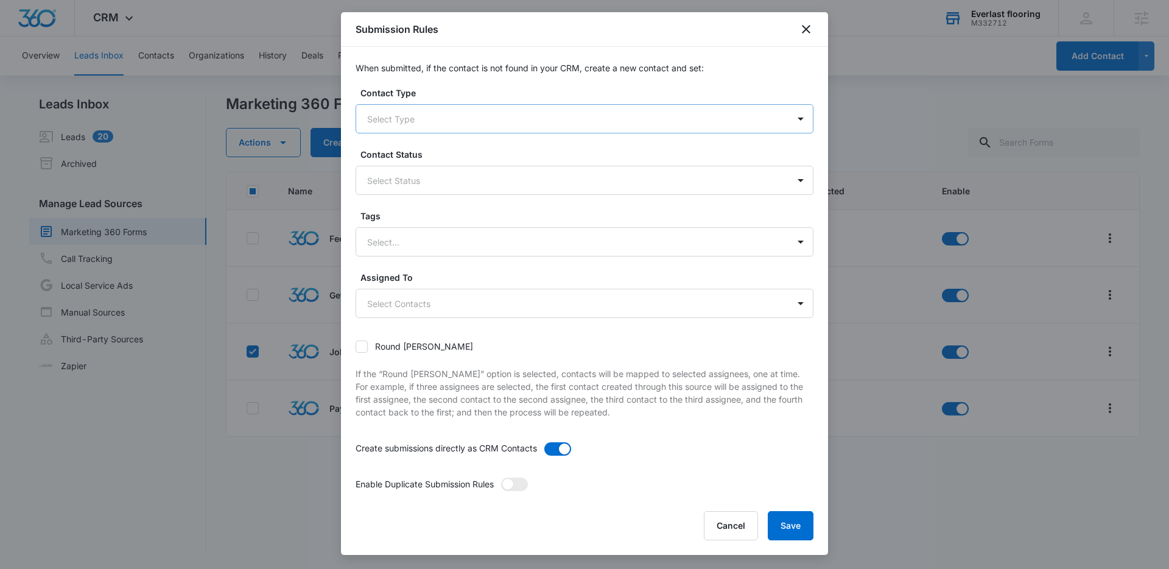
click at [478, 117] on div at bounding box center [570, 118] width 406 height 15
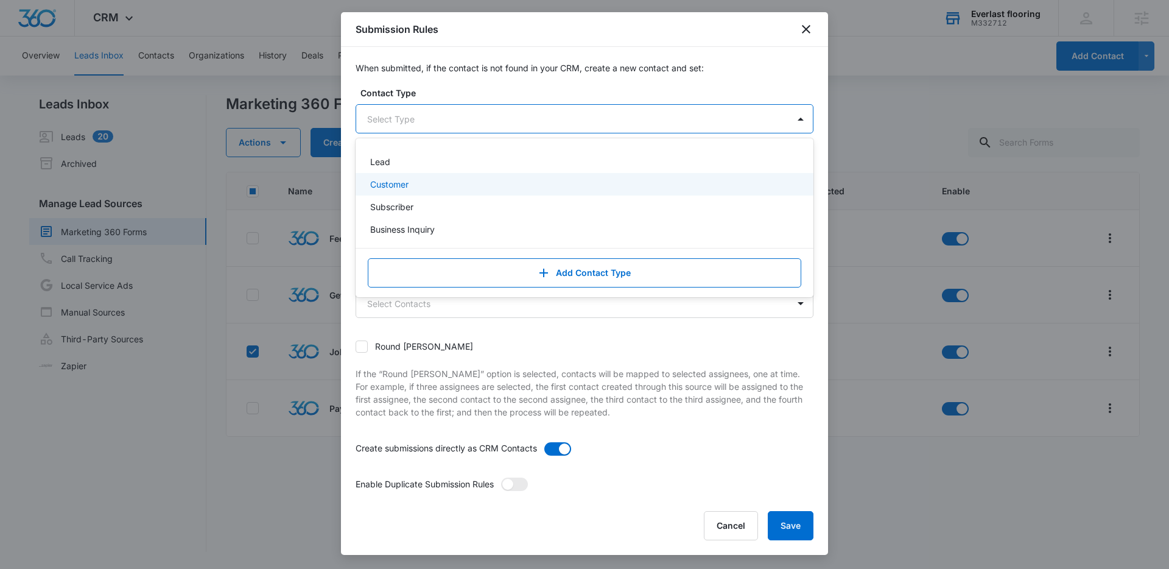
click at [417, 179] on div "Customer" at bounding box center [583, 184] width 426 height 13
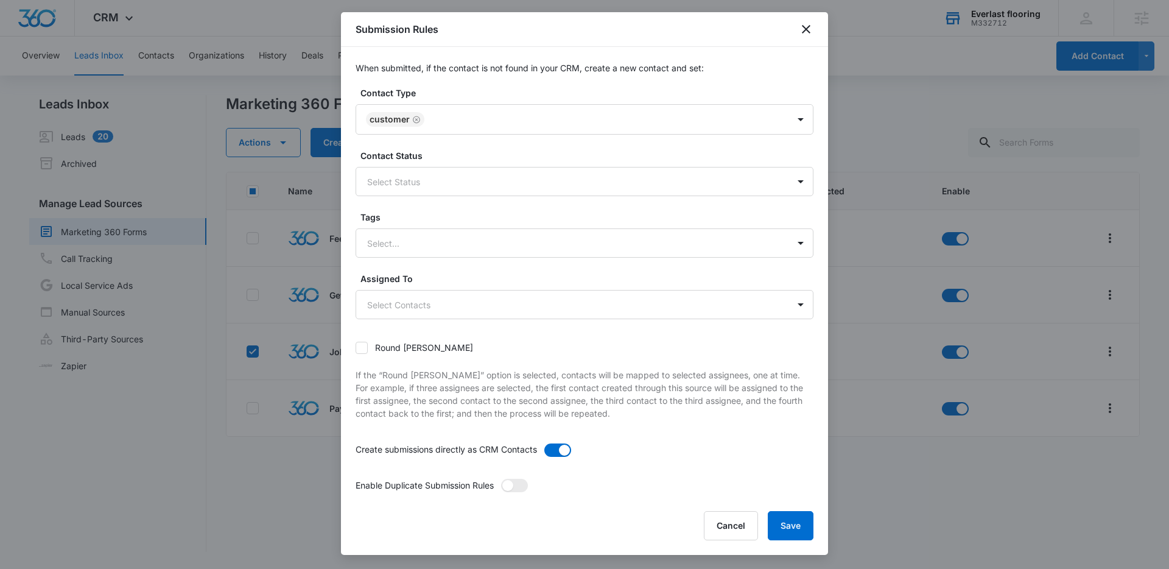
click at [548, 91] on label "Contact Type" at bounding box center [590, 92] width 458 height 13
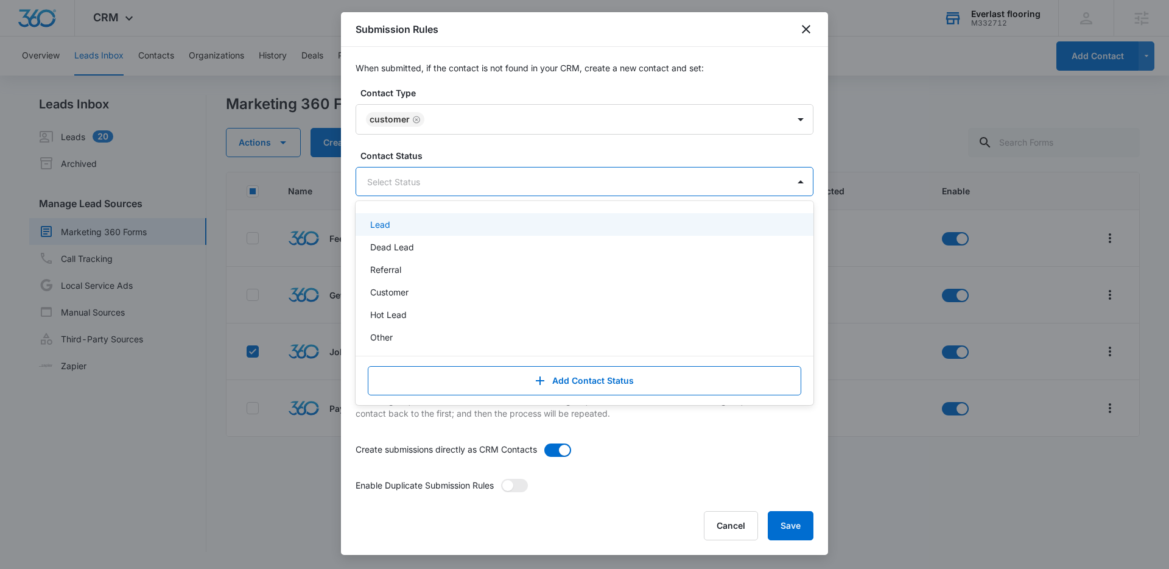
click at [453, 185] on div at bounding box center [570, 181] width 406 height 15
click at [474, 153] on label "Contact Status" at bounding box center [590, 155] width 458 height 13
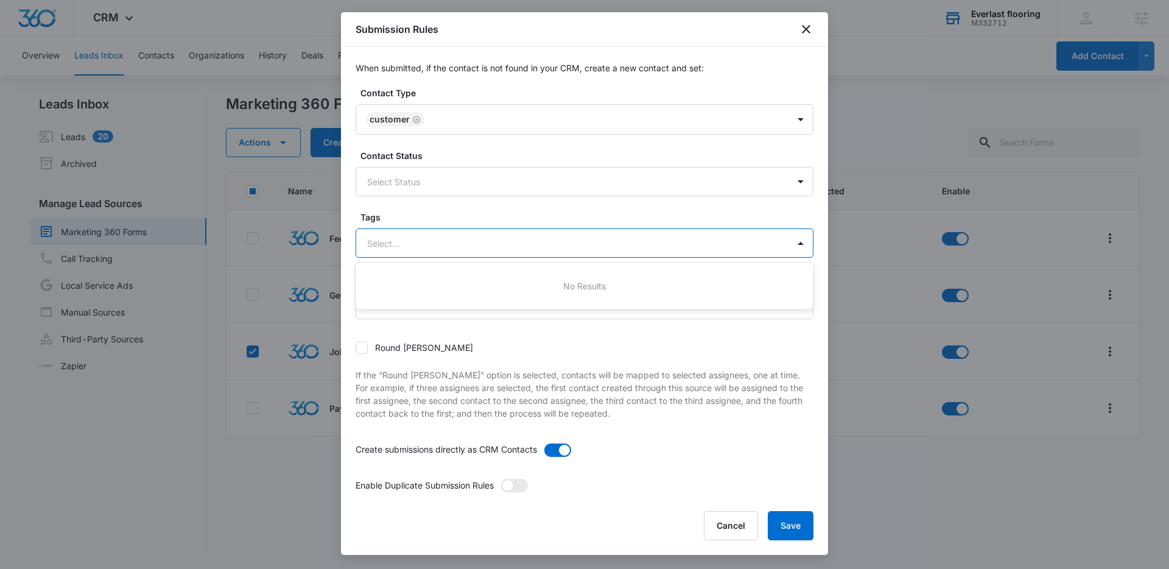
click at [449, 239] on div at bounding box center [570, 243] width 406 height 15
click at [456, 238] on div at bounding box center [570, 243] width 406 height 15
click at [442, 199] on form "Contact Type Customer Contact Status Select Status Tags Use Up and Down to choo…" at bounding box center [585, 300] width 458 height 428
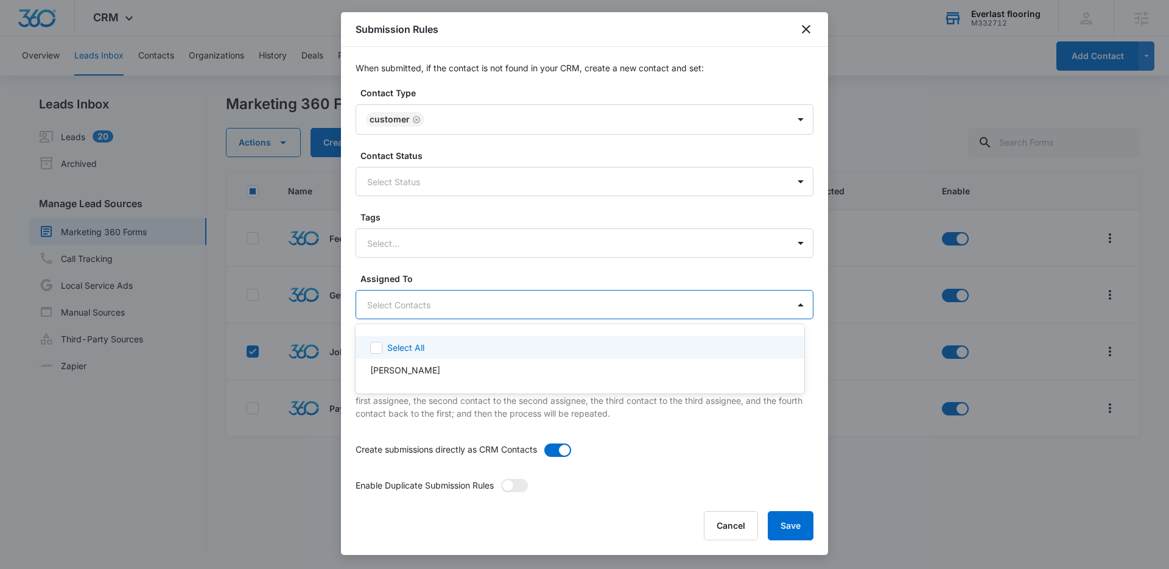
click at [456, 314] on body "CRM Apps Reputation Websites Forms CRM Email Social Shop Payments POS Content A…" at bounding box center [584, 284] width 1169 height 569
click at [460, 261] on div at bounding box center [584, 284] width 1169 height 569
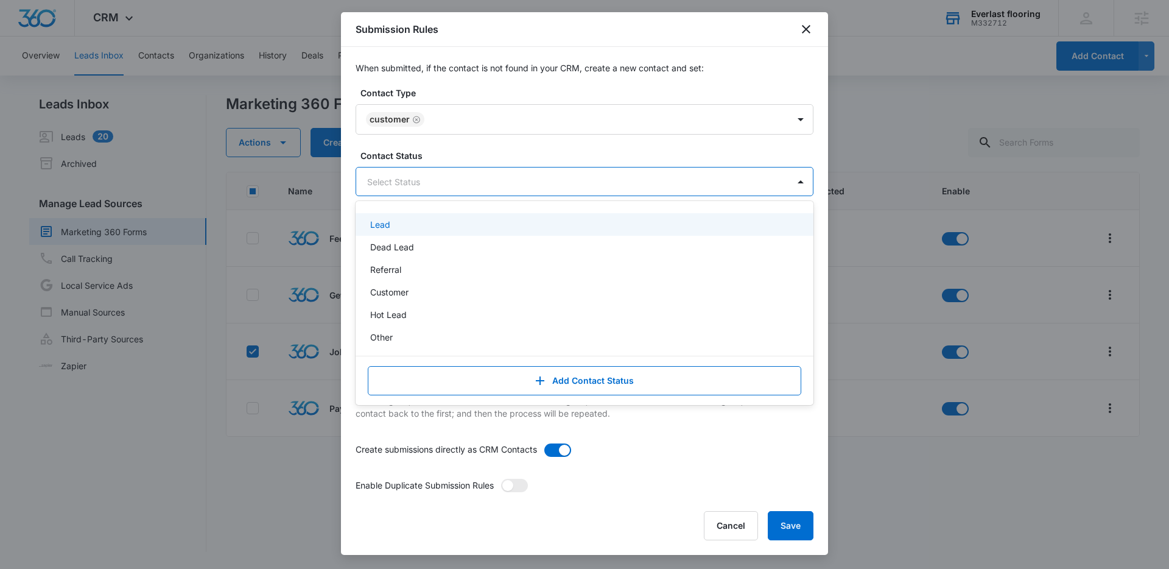
click at [442, 183] on div at bounding box center [570, 181] width 406 height 15
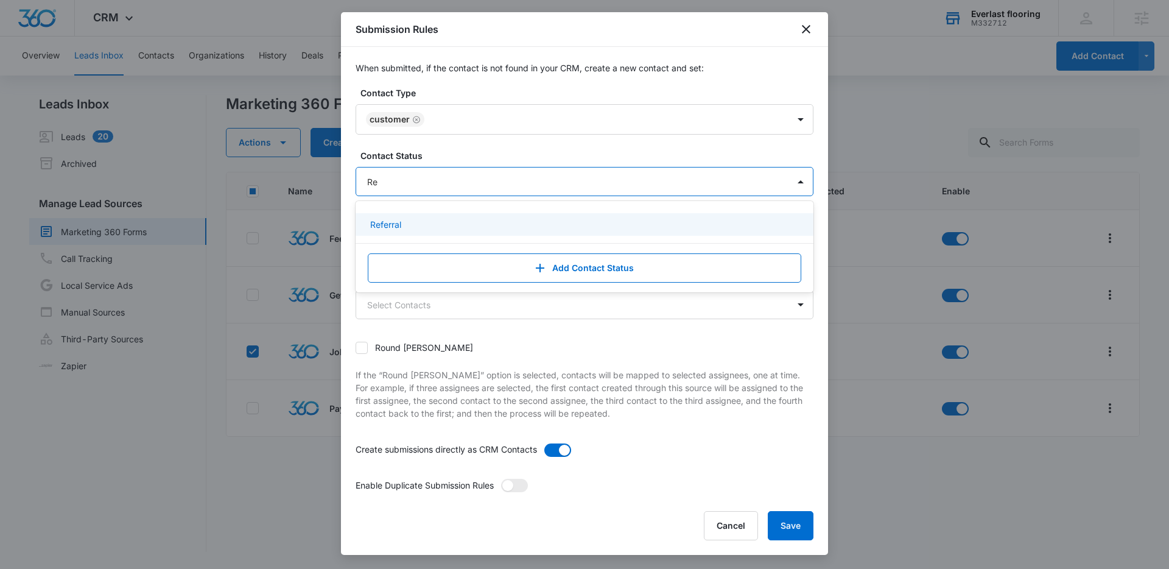
type input "R"
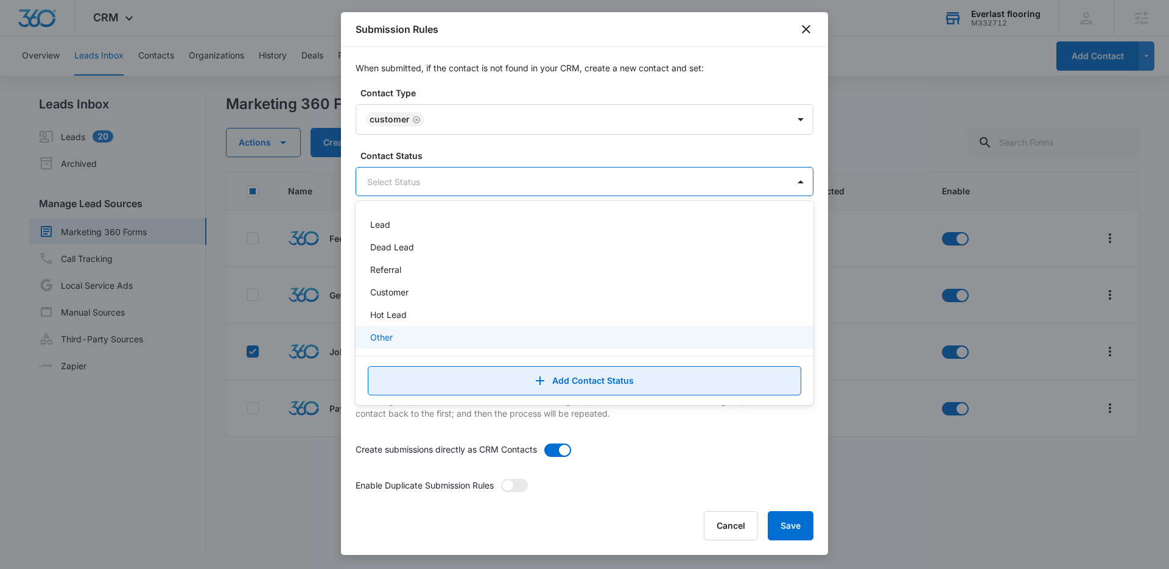
click at [505, 368] on button "Add Contact Status" at bounding box center [585, 380] width 434 height 29
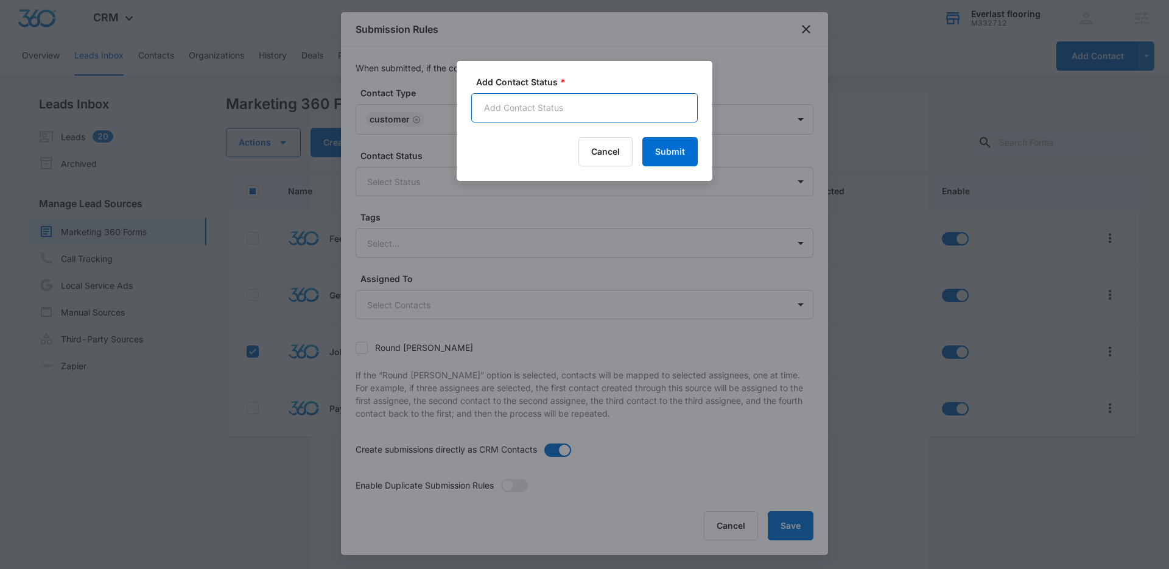
click at [485, 114] on input "Add Contact Status *" at bounding box center [584, 107] width 227 height 29
type input "Ready For Review"
click at [656, 147] on button "Submit" at bounding box center [670, 151] width 55 height 29
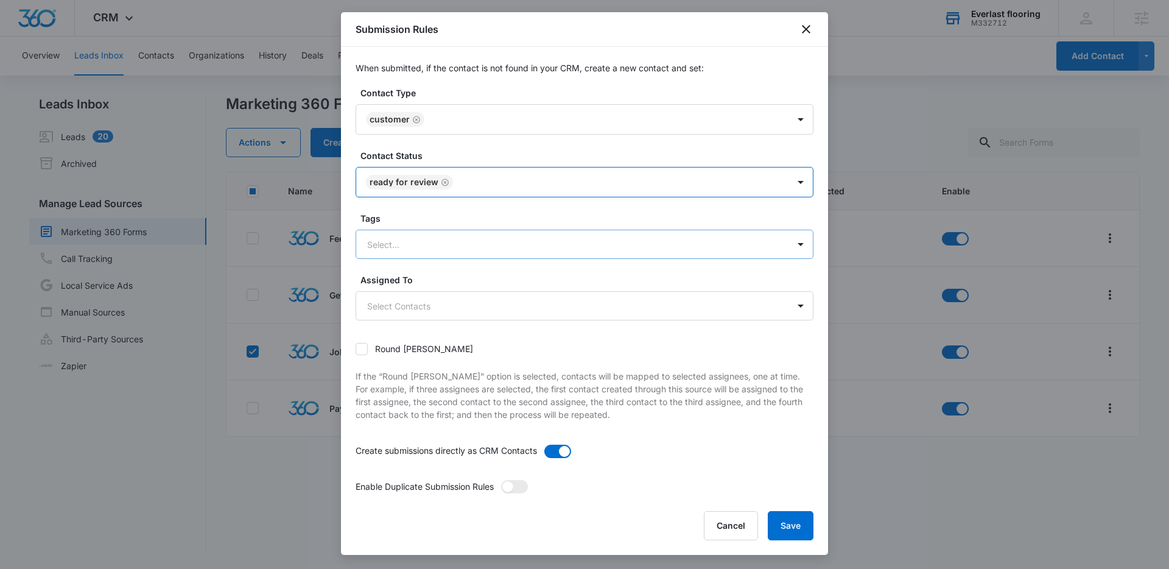
click at [482, 233] on div "Select..." at bounding box center [572, 244] width 432 height 27
click at [679, 370] on p "If the “Round robin” option is selected, contacts will be mapped to selected as…" at bounding box center [585, 395] width 458 height 51
click at [795, 521] on button "Save" at bounding box center [791, 525] width 46 height 29
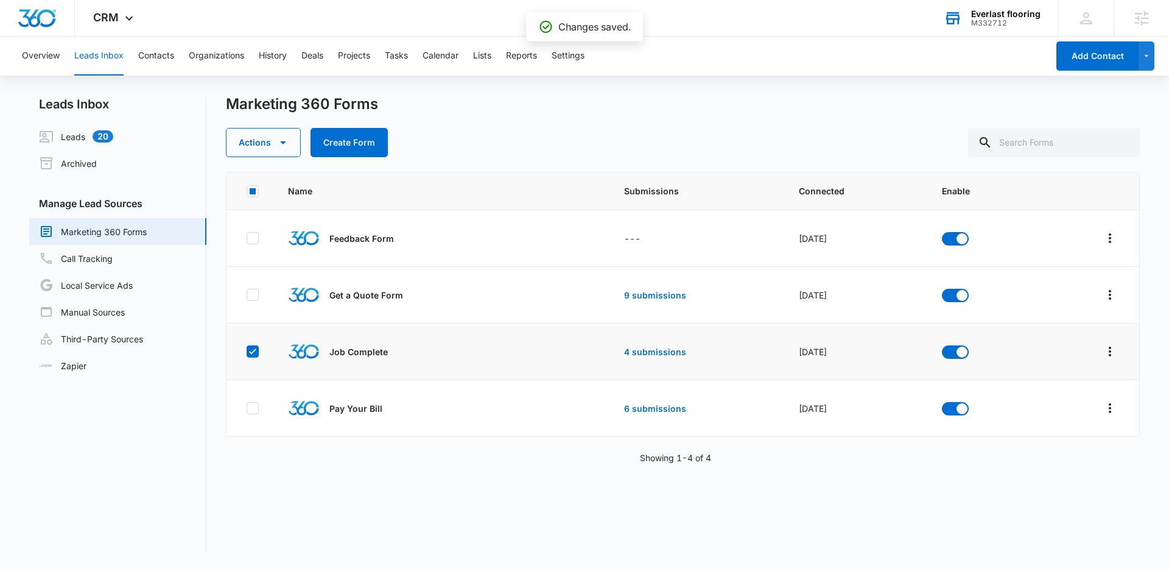
click at [248, 356] on icon at bounding box center [252, 351] width 11 height 11
click at [247, 352] on input "checkbox" at bounding box center [246, 351] width 1 height 1
checkbox input "false"
click at [283, 352] on td "Job Complete" at bounding box center [411, 351] width 276 height 57
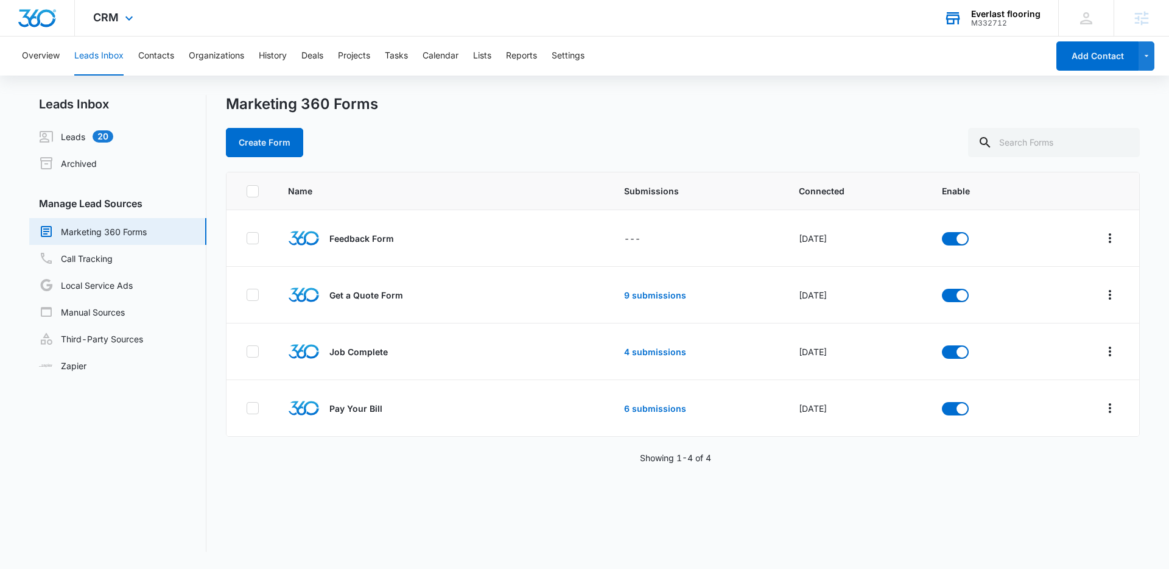
click at [113, 25] on div "CRM Apps Reputation Websites Forms CRM Email Social Shop Payments POS Content A…" at bounding box center [115, 18] width 80 height 36
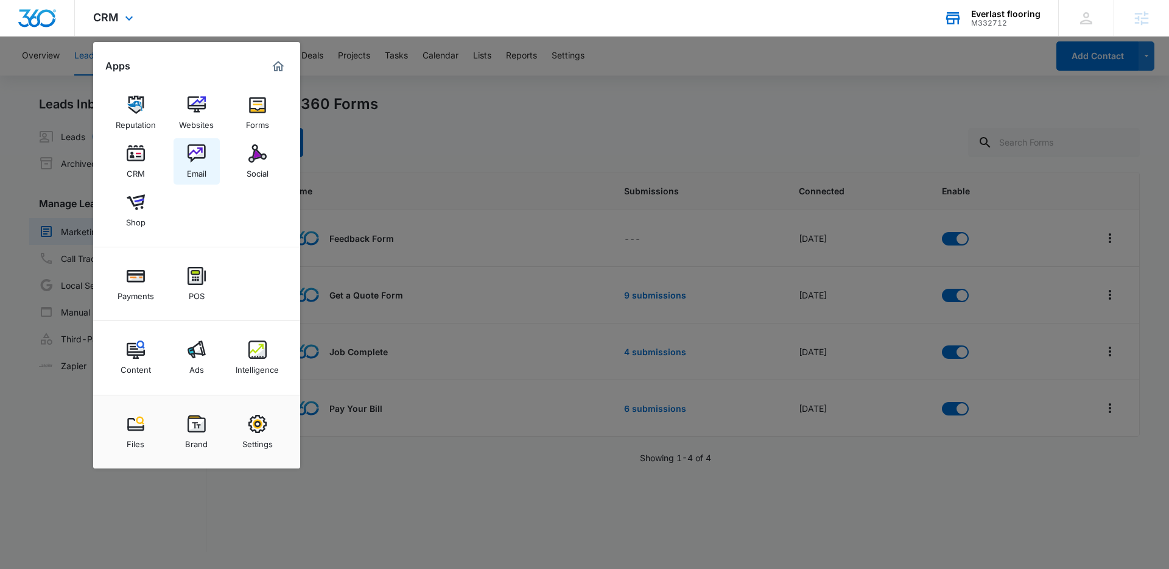
click at [193, 166] on div "Email" at bounding box center [196, 171] width 19 height 16
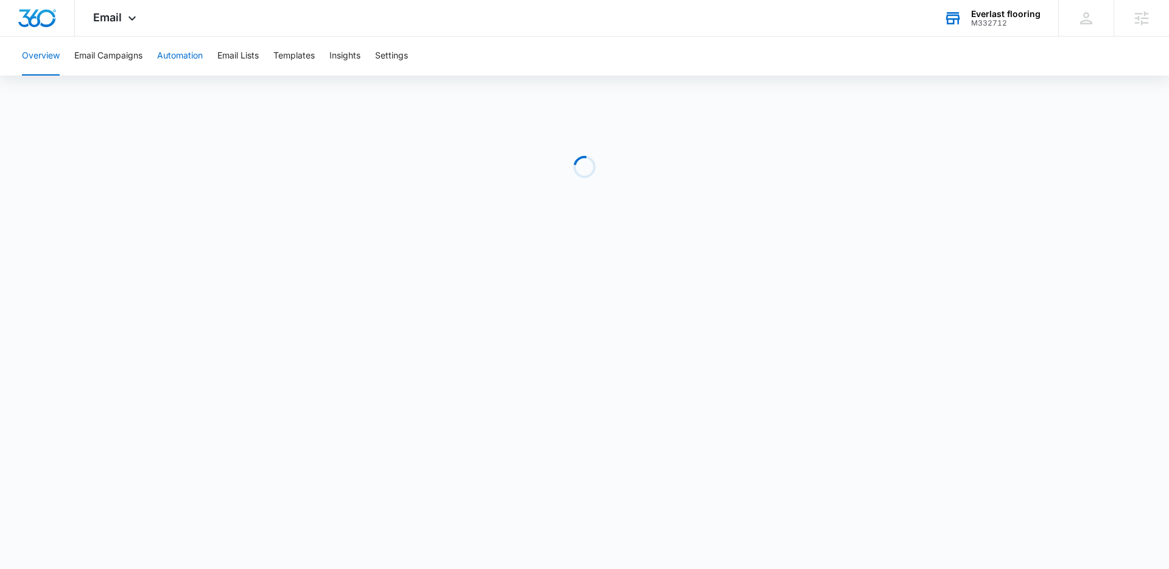
click at [170, 56] on button "Automation" at bounding box center [180, 56] width 46 height 39
click at [300, 52] on button "Templates" at bounding box center [293, 56] width 41 height 39
click at [241, 68] on button "Email Lists" at bounding box center [237, 56] width 41 height 39
click at [171, 62] on button "Automation" at bounding box center [180, 56] width 46 height 39
click at [893, 77] on div "Overview Email Campaigns Automation Email Lists Templates Insights Settings" at bounding box center [584, 289] width 1169 height 505
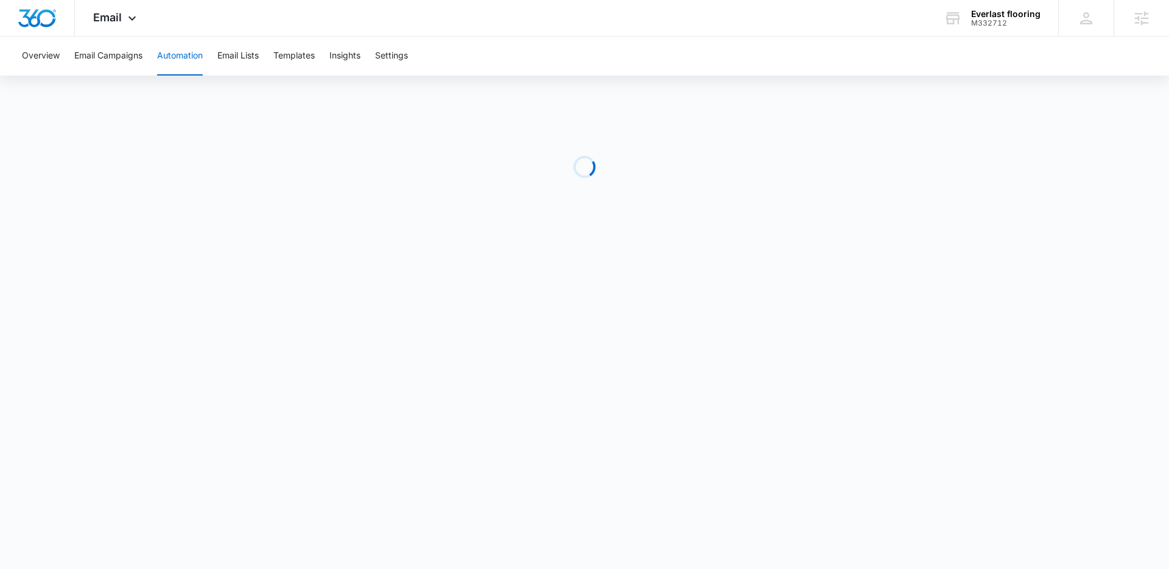
click at [553, 83] on div "Loading" at bounding box center [584, 167] width 1169 height 183
click at [546, 58] on div "Overview Email Campaigns Automation Email Lists Templates Insights Settings" at bounding box center [585, 56] width 1140 height 39
click at [722, 27] on div "Email Apps Reputation Websites Forms CRM Email Social Shop Payments POS Content…" at bounding box center [584, 18] width 1169 height 37
click at [112, 26] on div "Email Apps Reputation Websites Forms CRM Email Social Shop Payments POS Content…" at bounding box center [116, 18] width 83 height 36
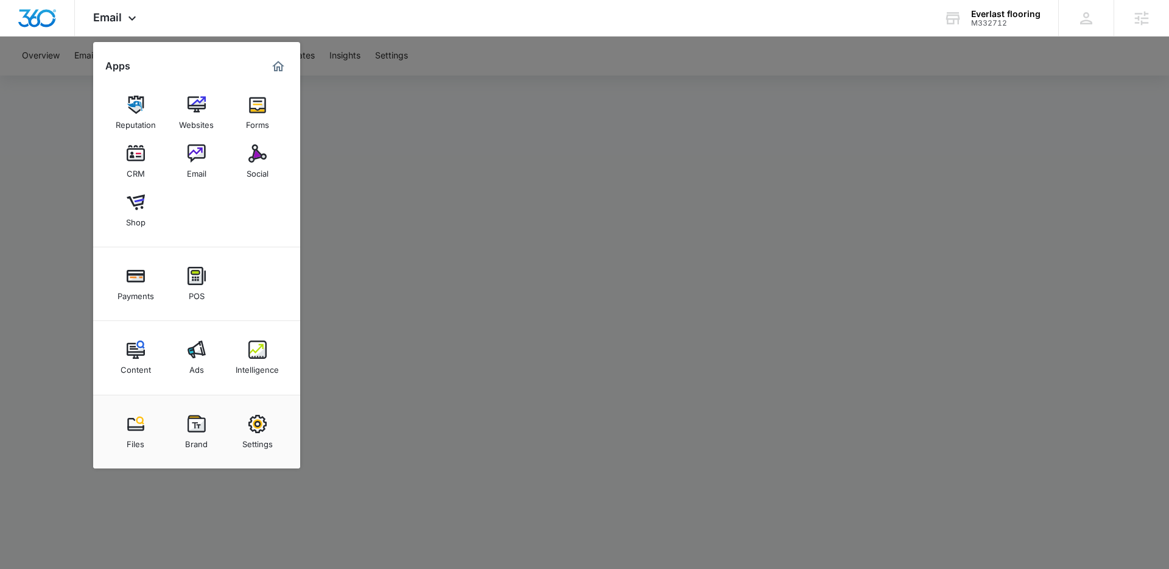
click at [478, 176] on div at bounding box center [584, 284] width 1169 height 569
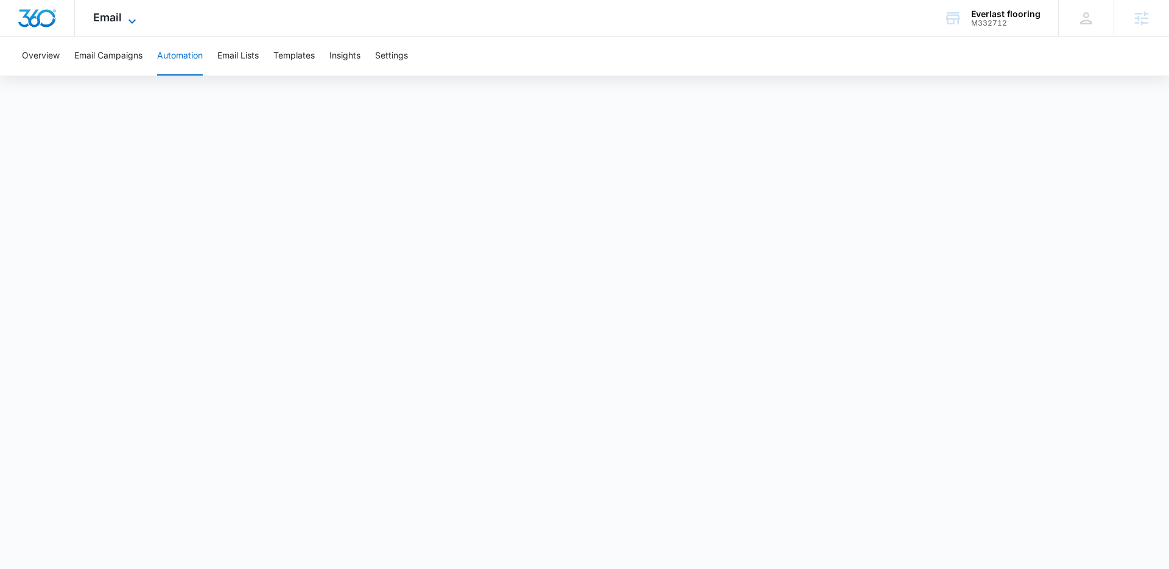
drag, startPoint x: 110, startPoint y: 13, endPoint x: 113, endPoint y: 20, distance: 7.4
click at [110, 13] on span "Email" at bounding box center [107, 17] width 29 height 13
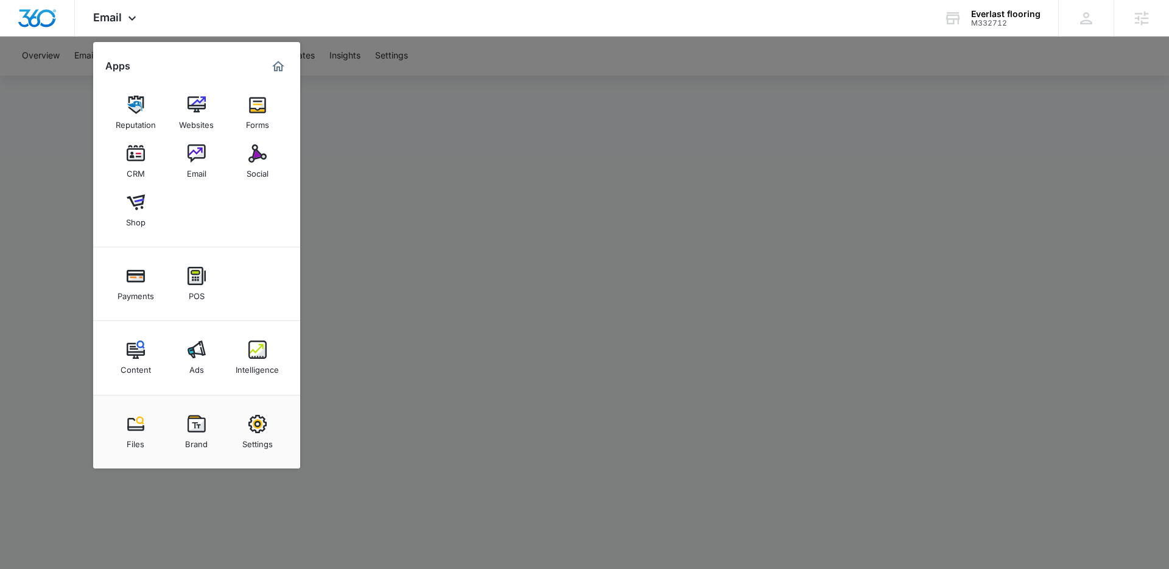
click at [367, 168] on div at bounding box center [584, 284] width 1169 height 569
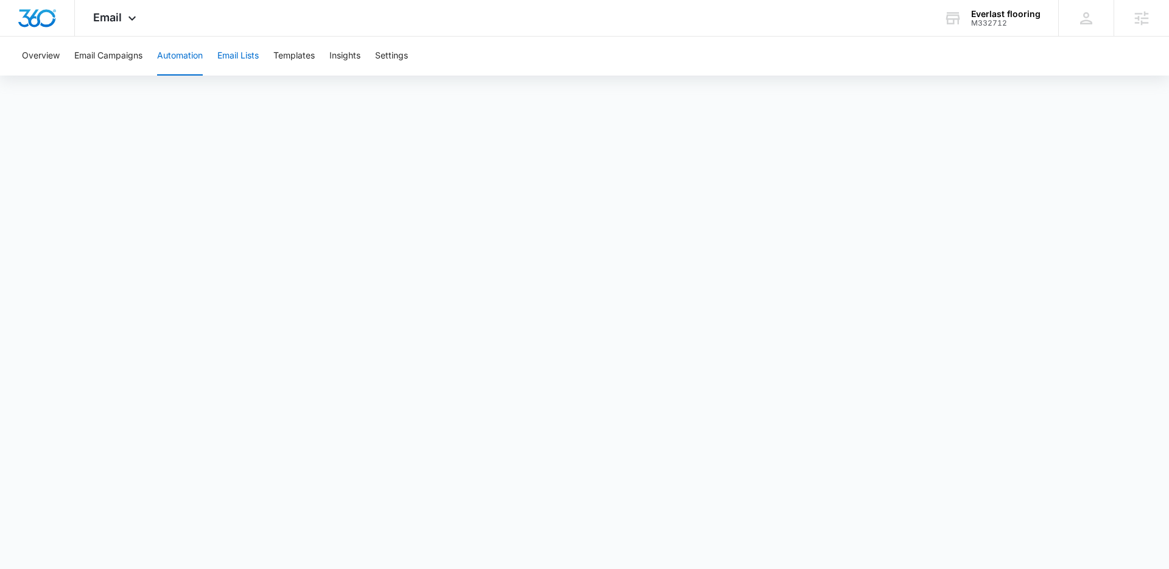
click at [232, 54] on button "Email Lists" at bounding box center [237, 56] width 41 height 39
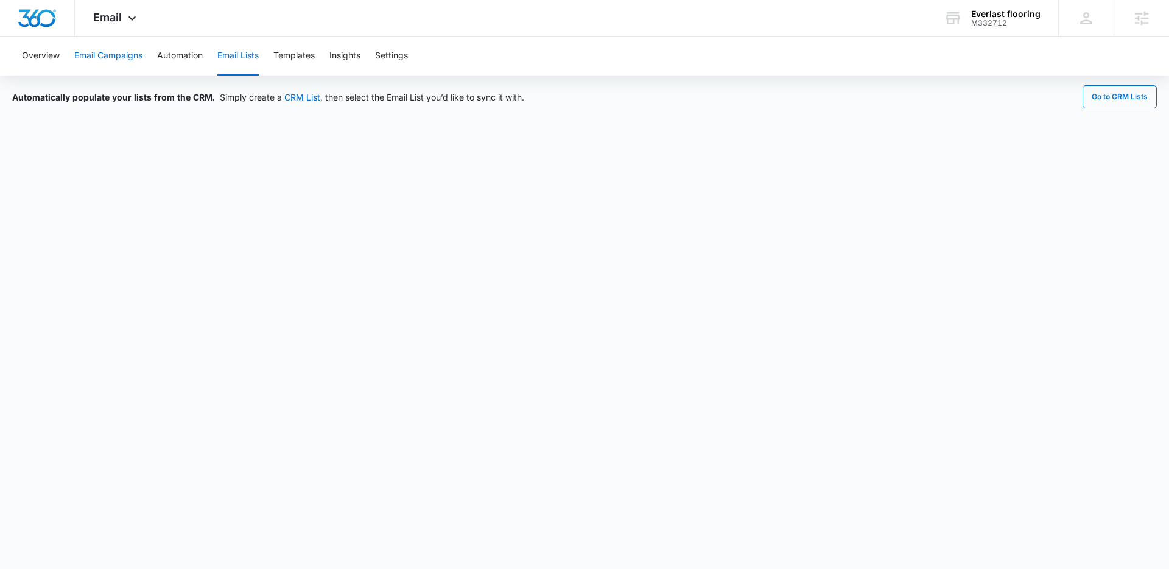
click at [108, 60] on button "Email Campaigns" at bounding box center [108, 56] width 68 height 39
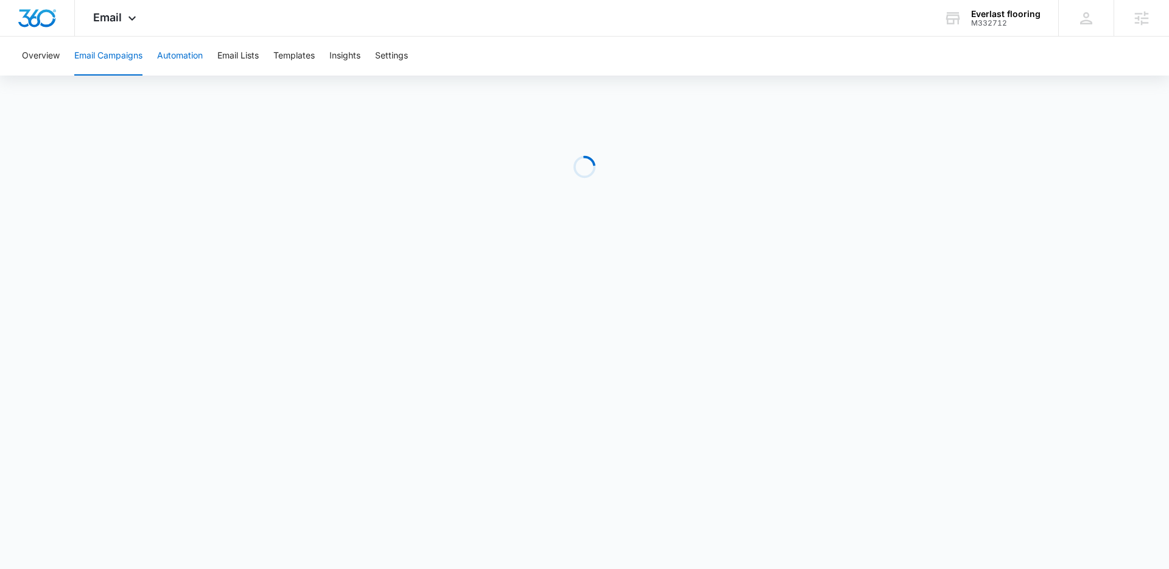
click at [160, 56] on button "Automation" at bounding box center [180, 56] width 46 height 39
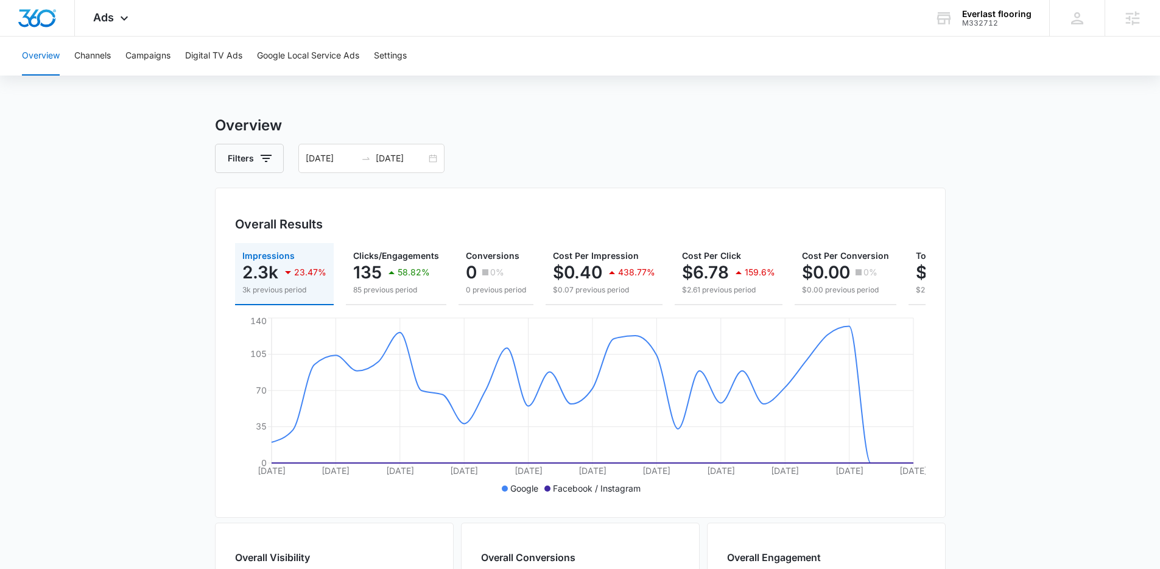
click at [834, 107] on div "Overview Channels Campaigns Digital TV Ads Google Local Service Ads Settings Ov…" at bounding box center [580, 513] width 1160 height 953
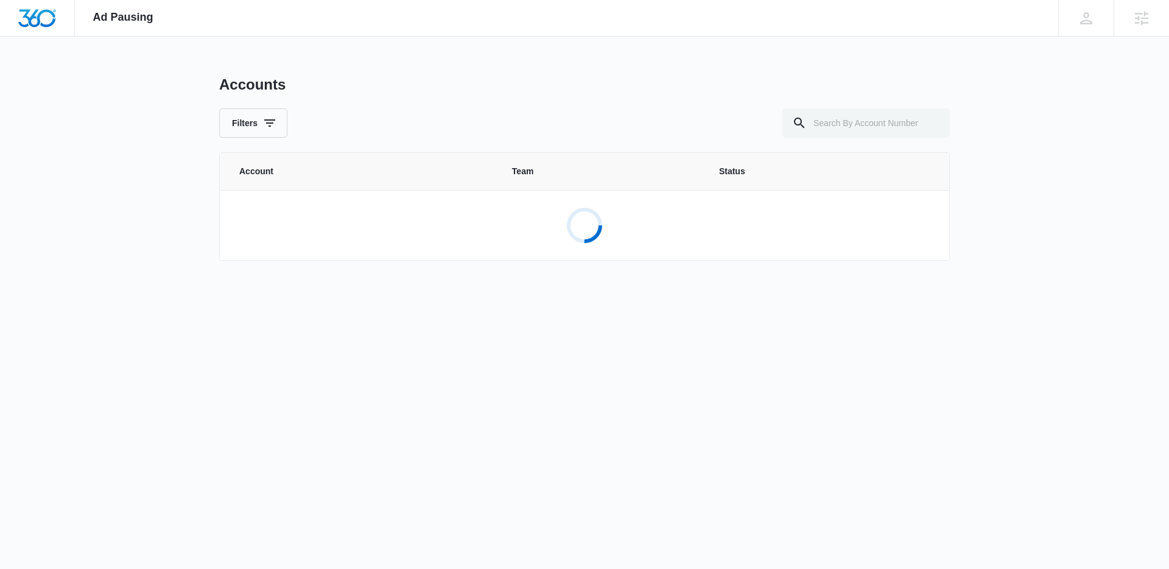
click at [857, 56] on div "Ad Pausing Apps Reputation Websites Forms CRM Email Social Shop Payments POS Co…" at bounding box center [584, 284] width 1169 height 569
click at [856, 55] on div "Ad Pausing Apps Reputation Websites Forms CRM Email Social Shop Payments POS Co…" at bounding box center [584, 284] width 1169 height 569
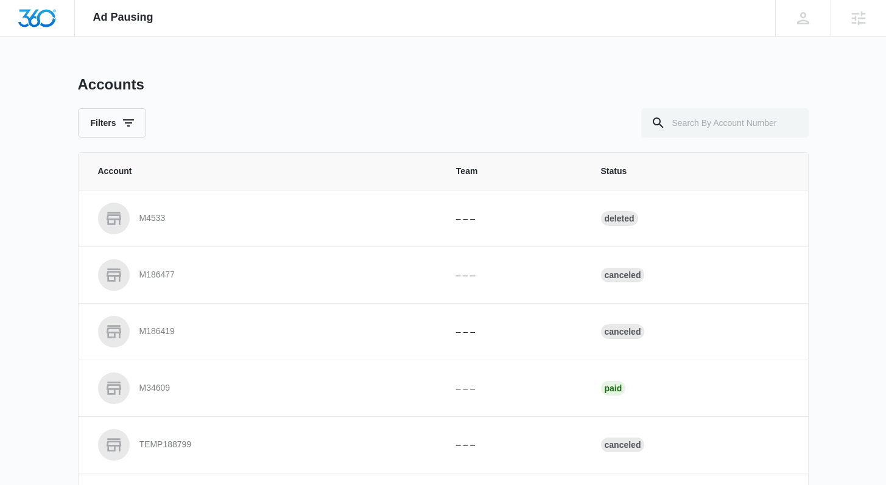
click at [450, 55] on div "Ad Pausing Apps Reputation Websites Forms CRM Email Social Shop Payments POS Co…" at bounding box center [443, 242] width 886 height 485
click at [380, 73] on div "Ad Pausing Apps Reputation Websites Forms CRM Email Social Shop Payments POS Co…" at bounding box center [443, 242] width 886 height 485
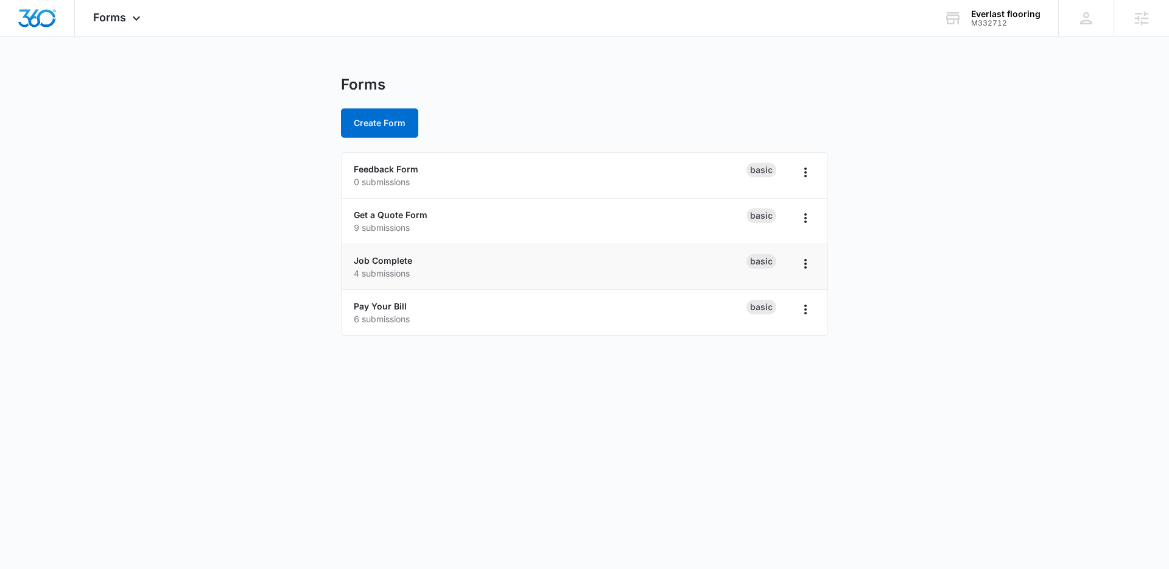
click at [392, 254] on div "Job Complete 4 submissions" at bounding box center [550, 267] width 393 height 26
click at [391, 258] on link "Job Complete" at bounding box center [383, 260] width 58 height 10
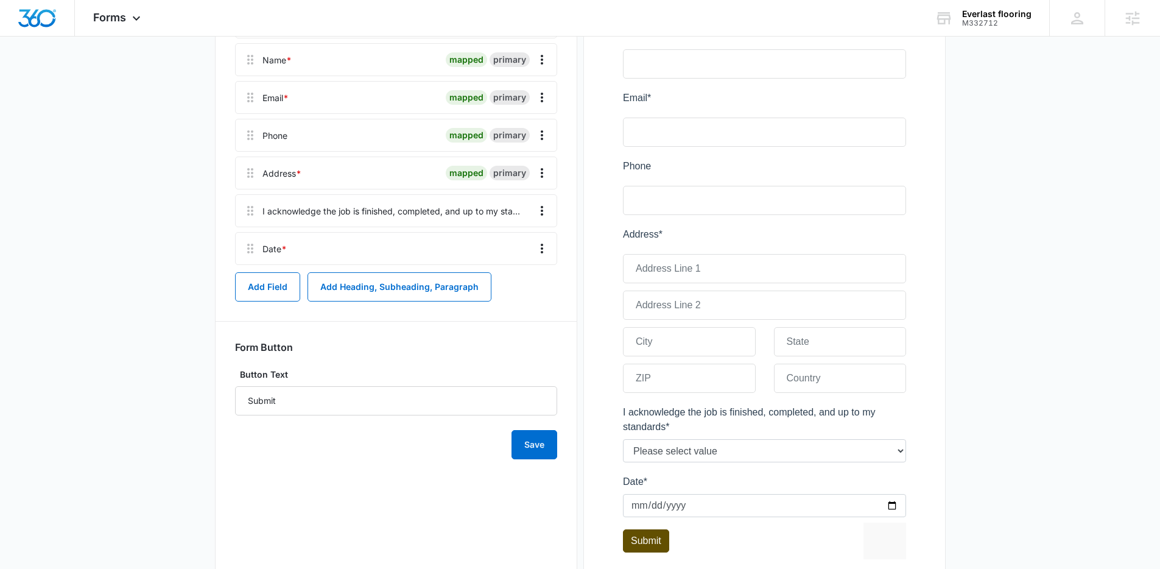
scroll to position [311, 0]
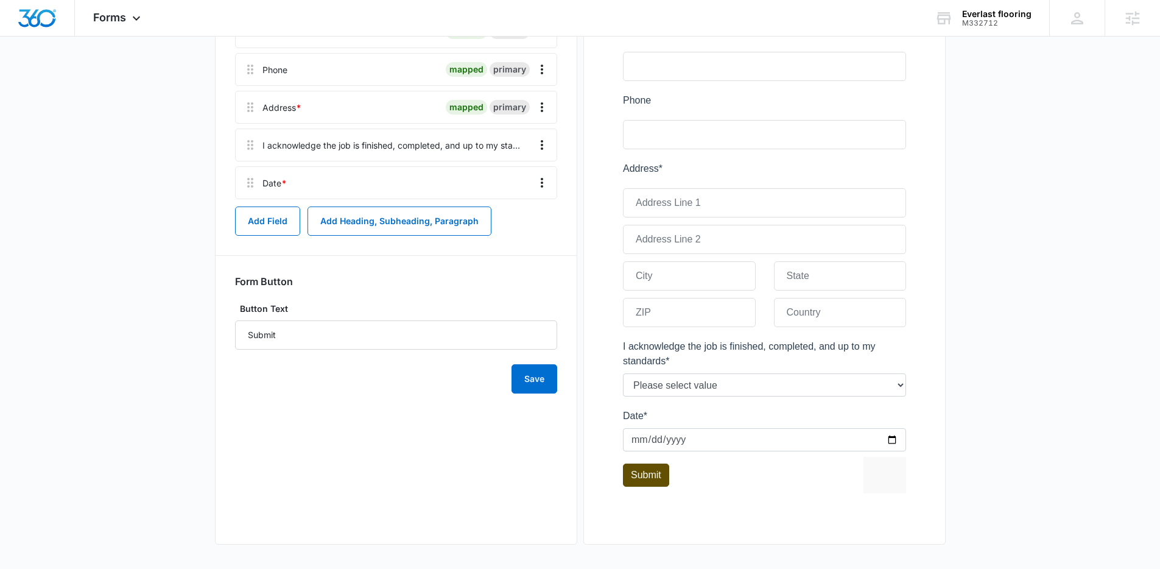
drag, startPoint x: 724, startPoint y: 359, endPoint x: 749, endPoint y: 359, distance: 25.6
click at [750, 360] on div at bounding box center [765, 205] width 322 height 638
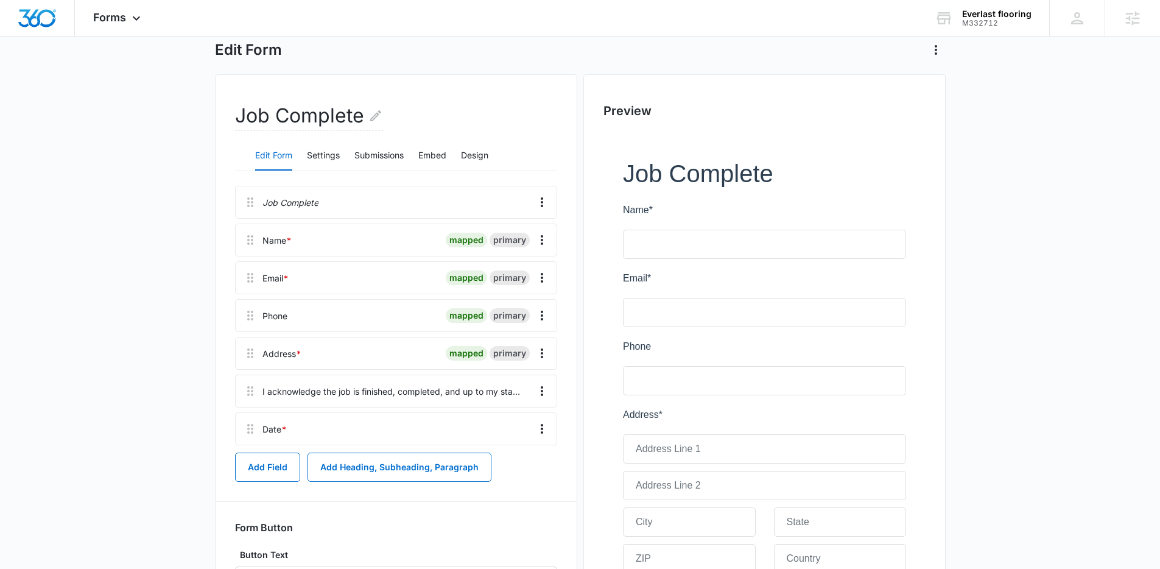
scroll to position [0, 0]
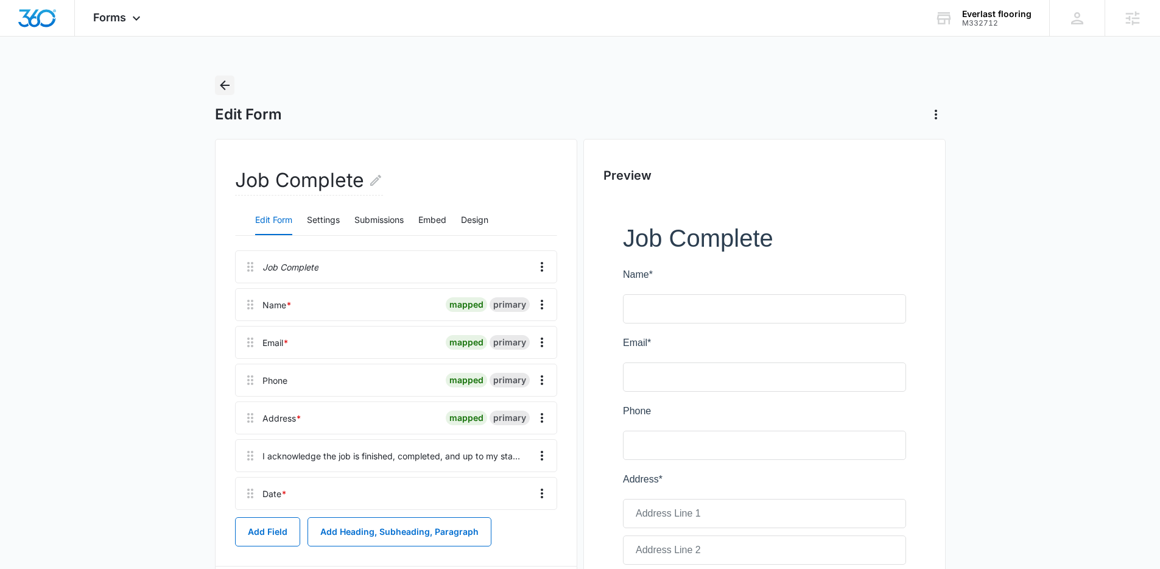
click at [225, 90] on icon "Back" at bounding box center [224, 85] width 15 height 15
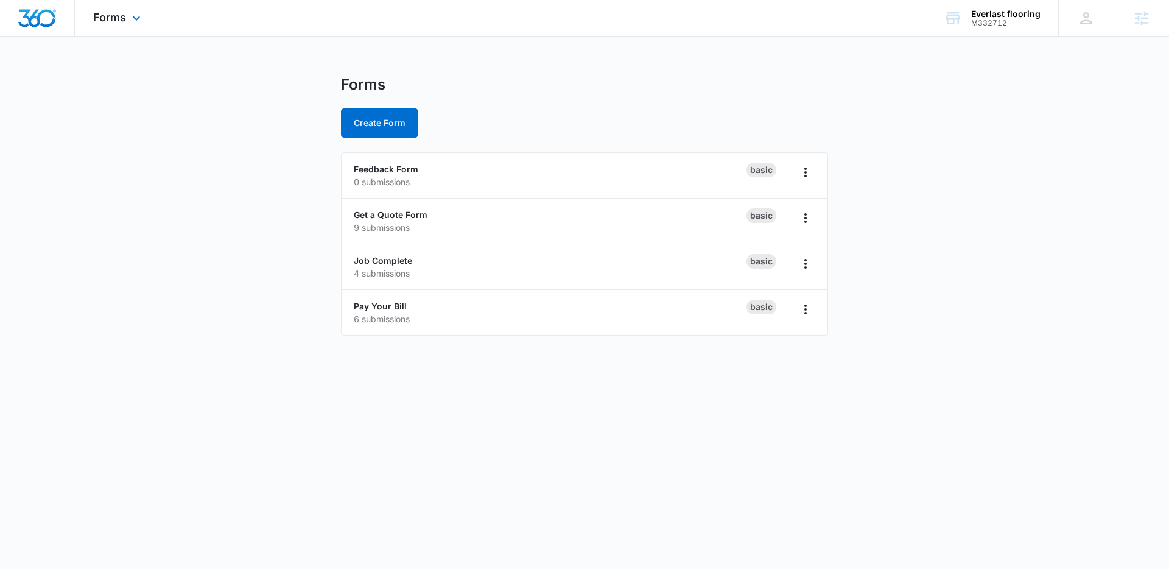
click at [146, 23] on div "Forms Apps Reputation Websites Forms CRM Email Social Shop Payments POS Content…" at bounding box center [118, 18] width 87 height 36
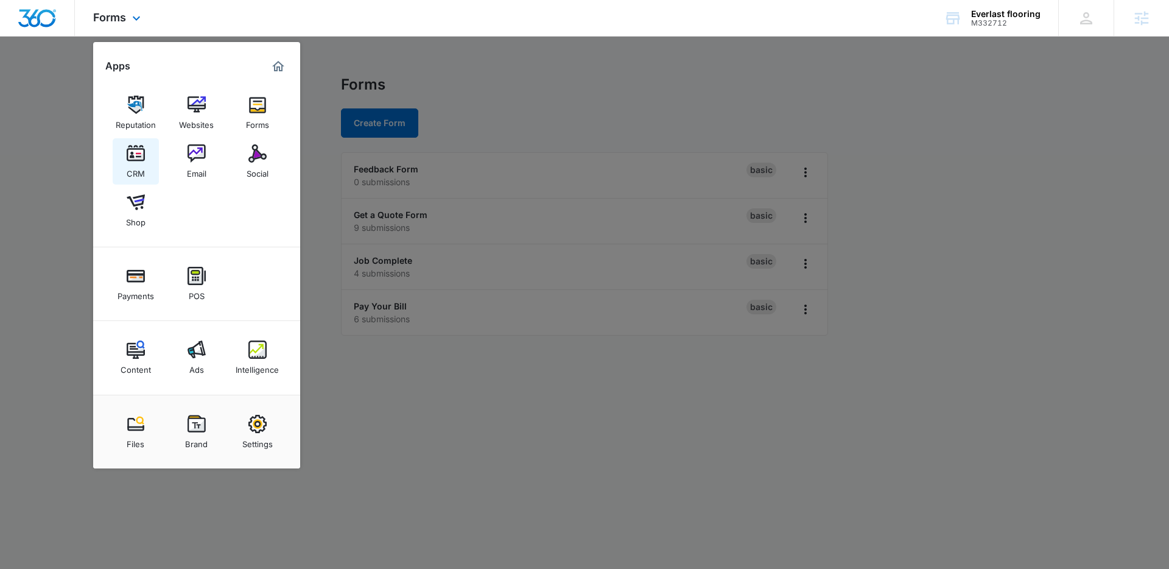
click at [146, 152] on link "CRM" at bounding box center [136, 161] width 46 height 46
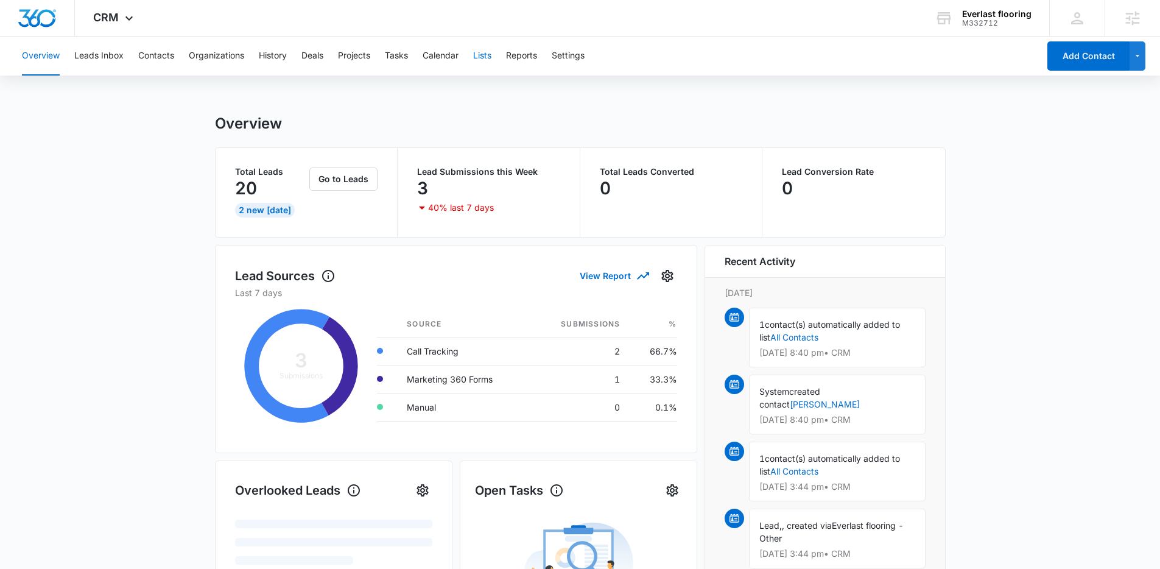
click at [484, 58] on button "Lists" at bounding box center [482, 56] width 18 height 39
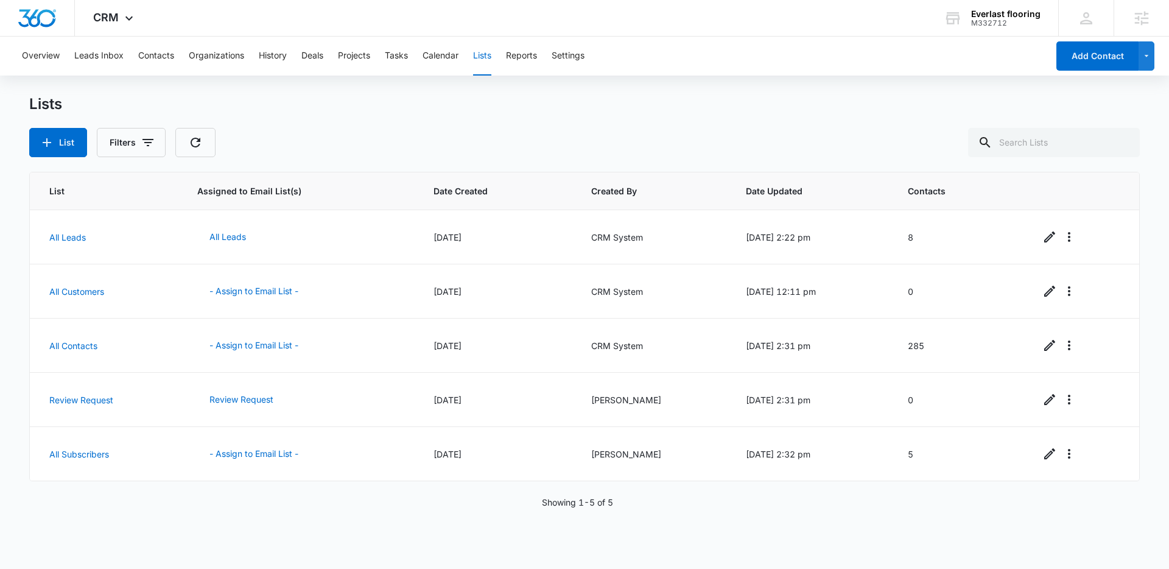
click at [572, 93] on div "Overview Leads Inbox Contacts Organizations History Deals Projects Tasks Calend…" at bounding box center [584, 302] width 1169 height 530
click at [55, 138] on button "List" at bounding box center [58, 142] width 58 height 29
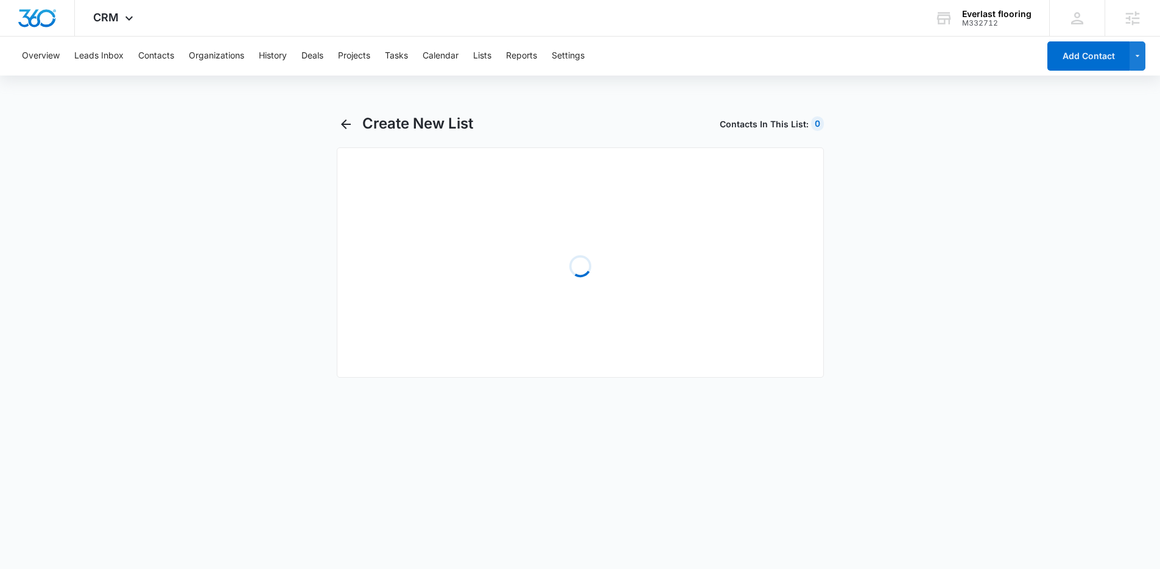
select select "31"
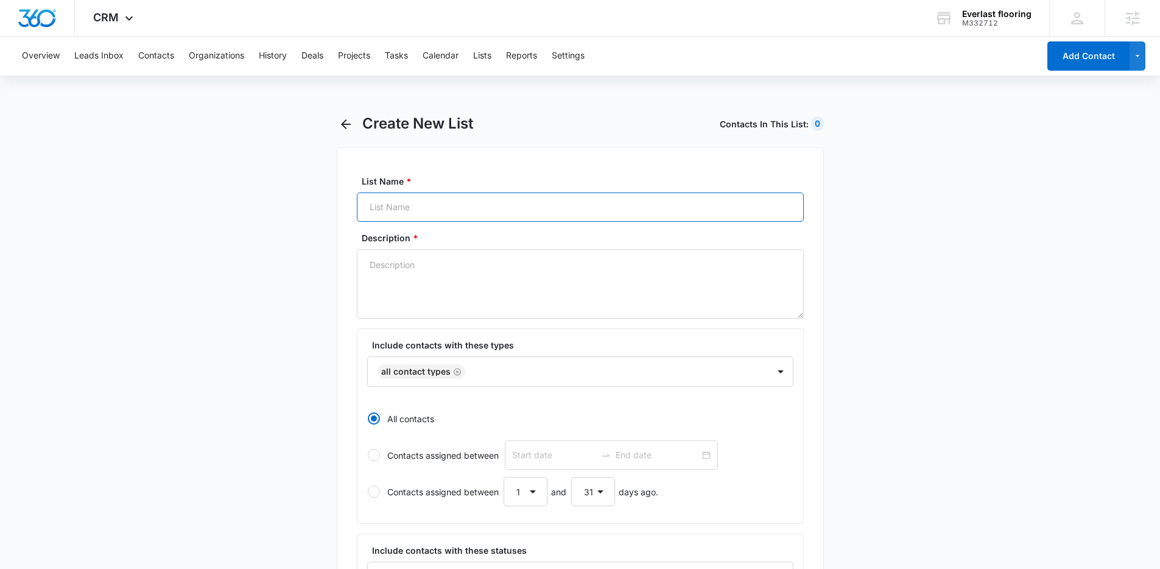
click at [477, 198] on input "List Name *" at bounding box center [580, 206] width 447 height 29
type input "Job Complete"
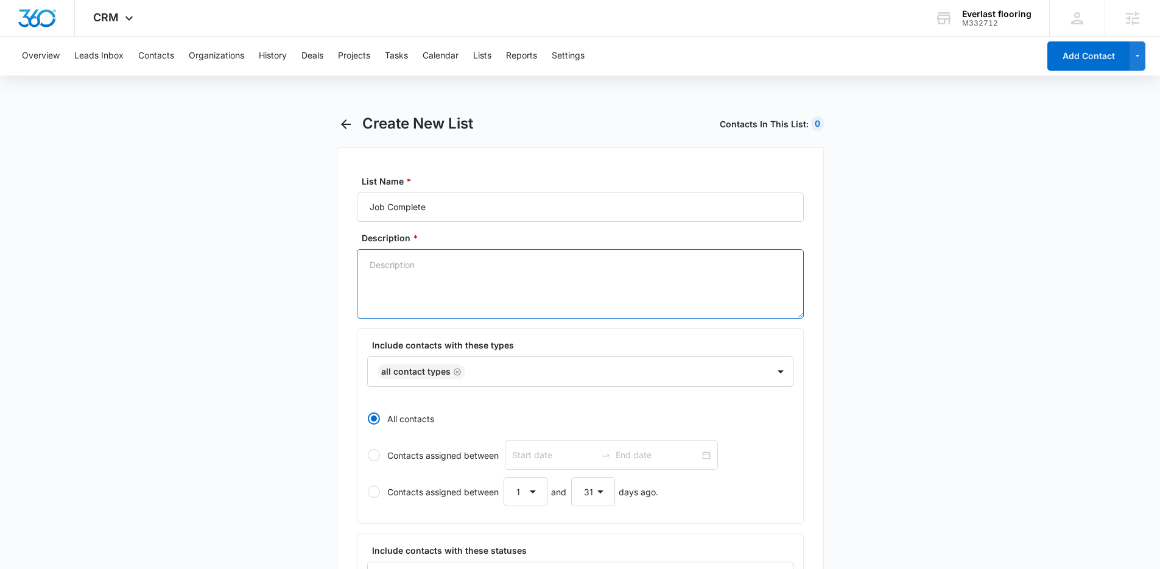
click at [512, 288] on textarea "Description *" at bounding box center [580, 283] width 447 height 69
click at [423, 284] on textarea "Description *" at bounding box center [580, 283] width 447 height 69
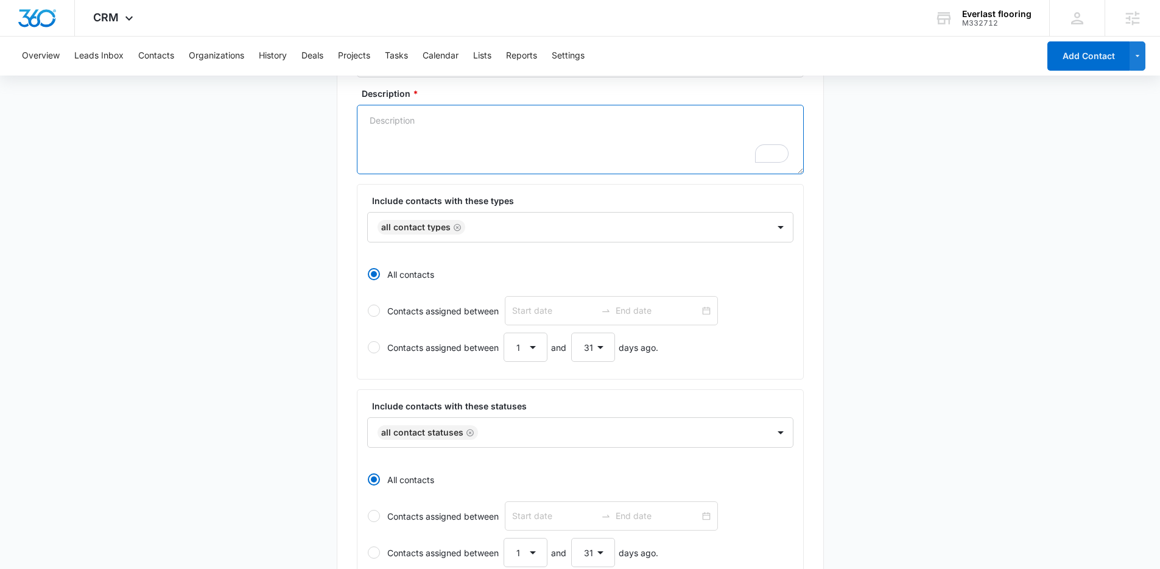
scroll to position [88, 0]
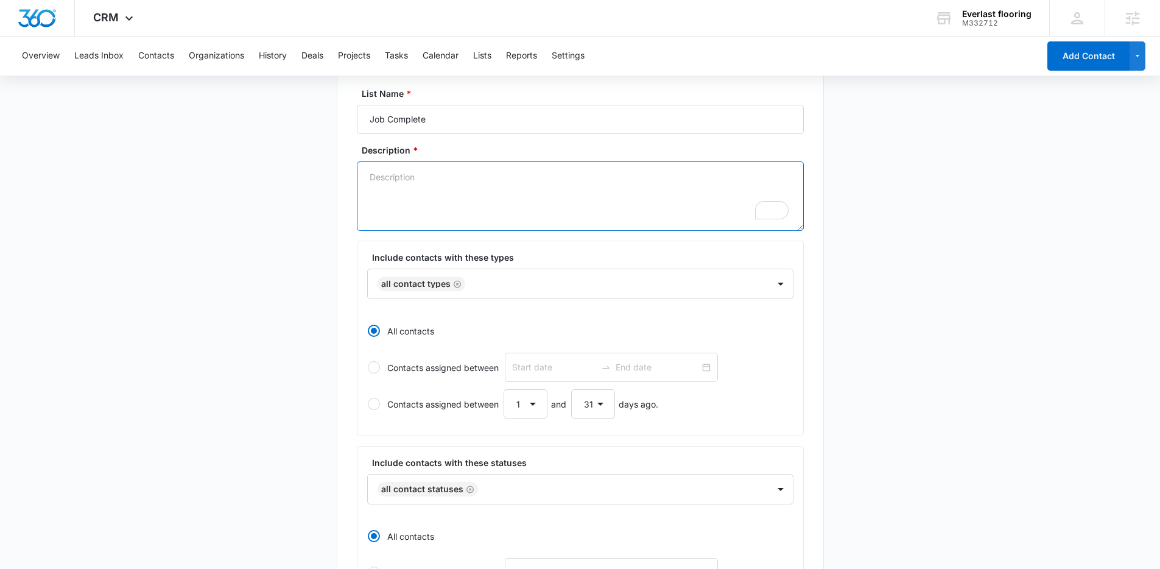
click at [446, 213] on textarea "Description *" at bounding box center [580, 195] width 447 height 69
type textarea "Job Complete"
click at [312, 242] on main "Create New List Contacts In This List : 0 List Name * Job Complete Description …" at bounding box center [580, 454] width 1160 height 854
click at [560, 286] on div at bounding box center [611, 284] width 284 height 15
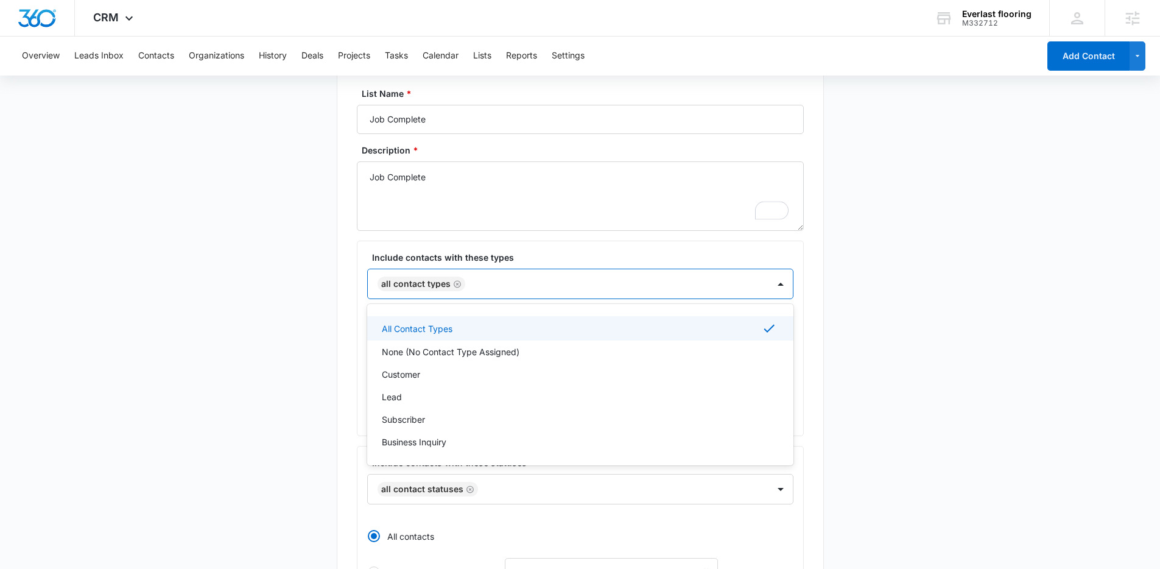
click at [243, 290] on main "Create New List Contacts In This List : 0 List Name * Job Complete Description …" at bounding box center [580, 454] width 1160 height 854
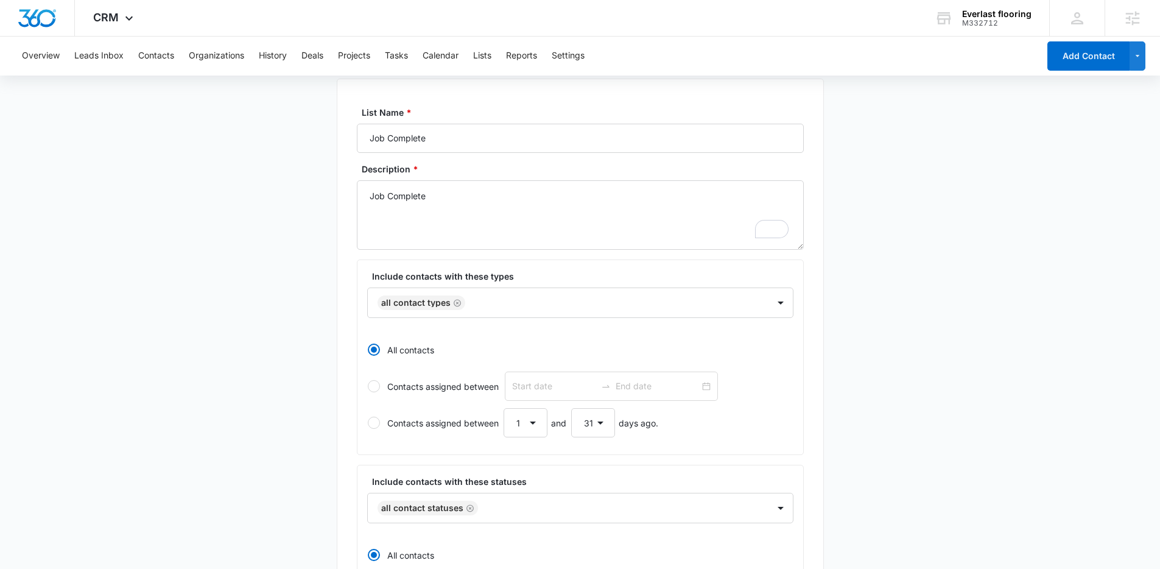
scroll to position [0, 0]
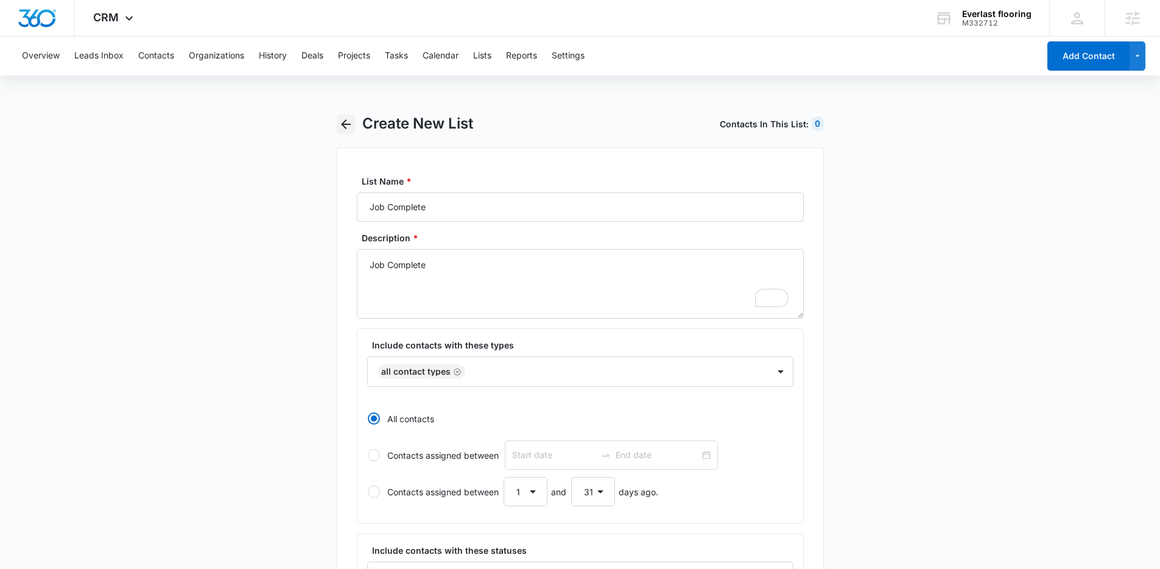
click at [347, 124] on icon "button" at bounding box center [346, 124] width 10 height 10
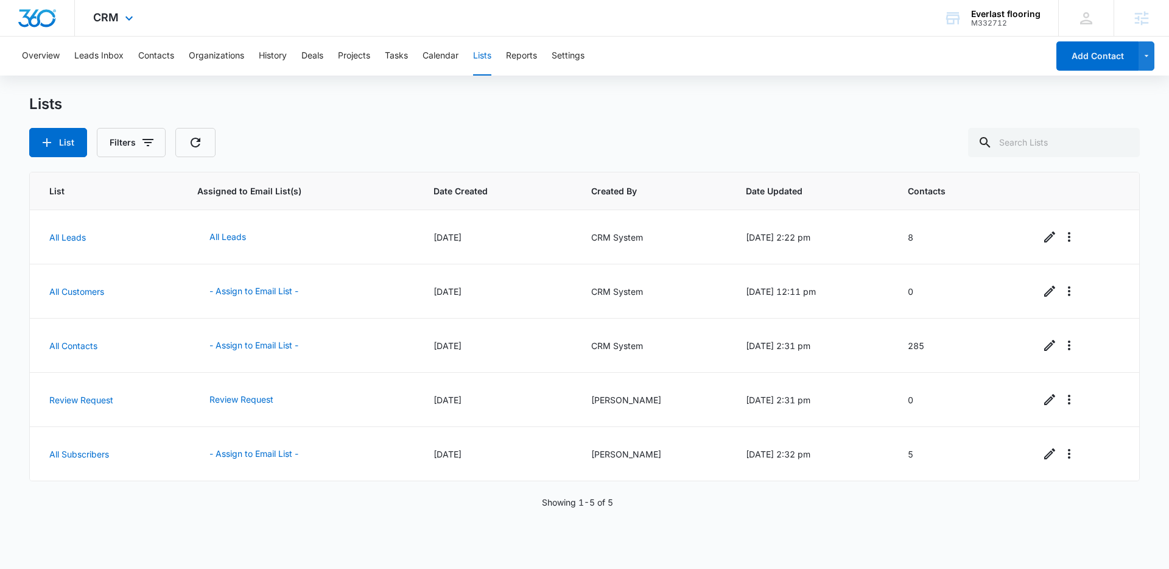
click at [120, 14] on div "CRM Apps Reputation Websites Forms CRM Email Social Shop Payments POS Content A…" at bounding box center [115, 18] width 80 height 36
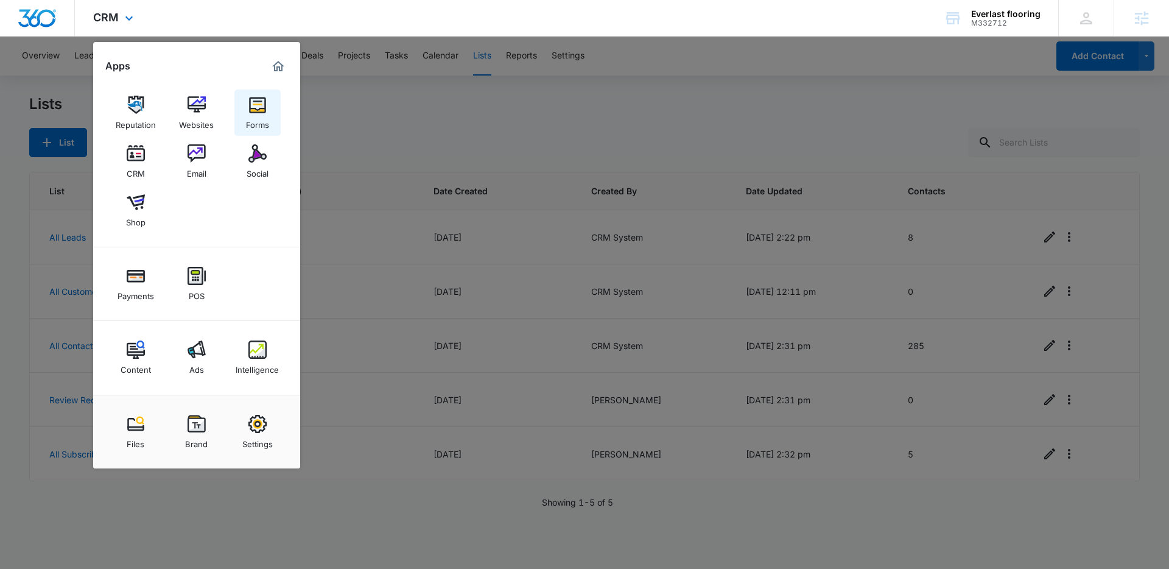
click at [272, 108] on link "Forms" at bounding box center [257, 113] width 46 height 46
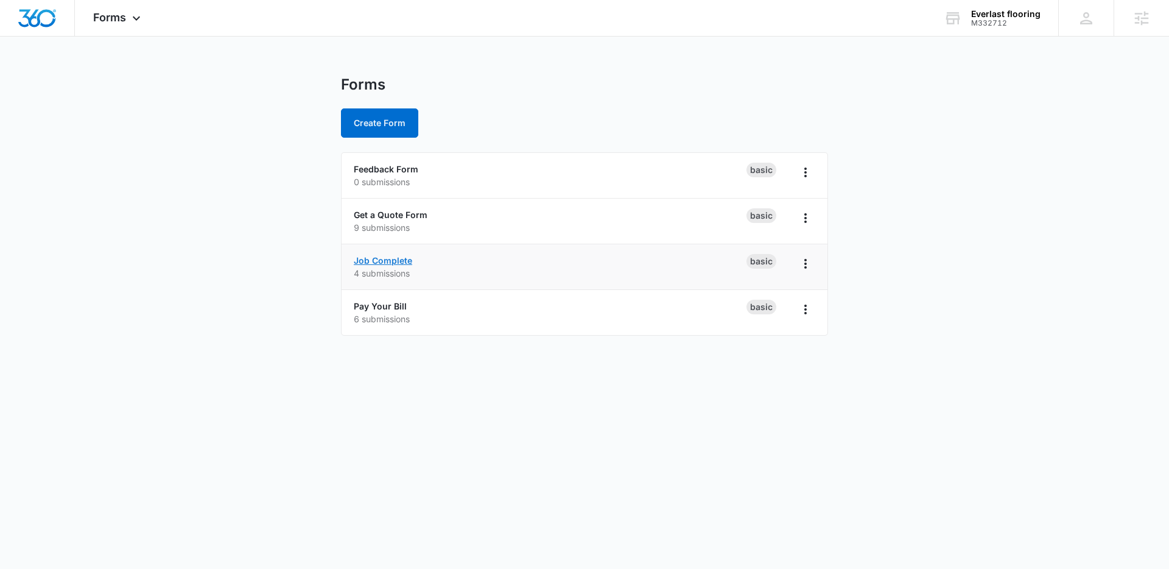
click at [390, 256] on link "Job Complete" at bounding box center [383, 260] width 58 height 10
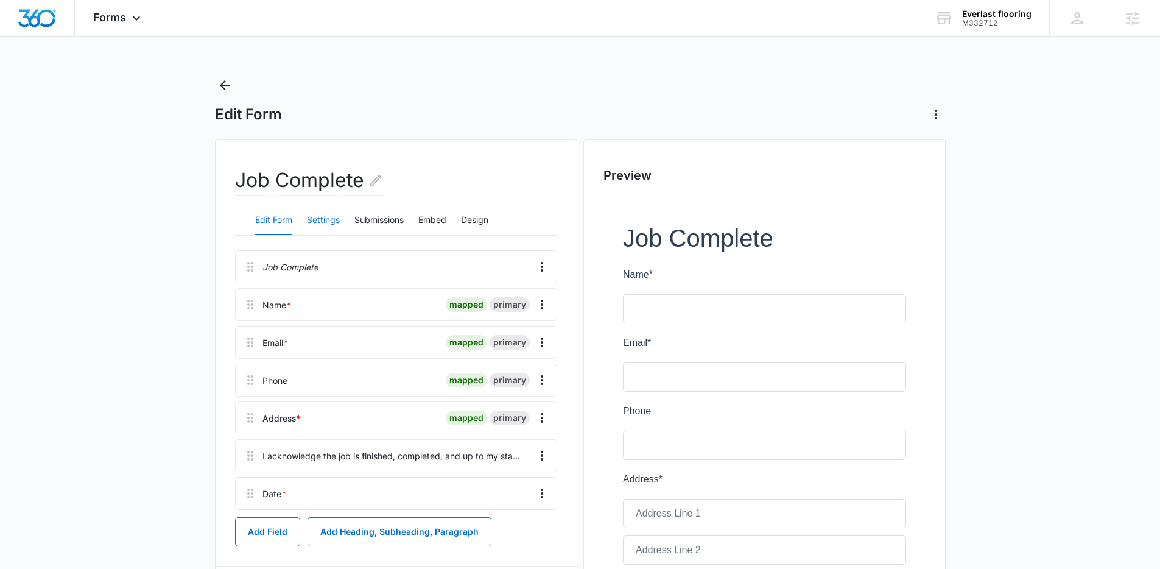
drag, startPoint x: 325, startPoint y: 219, endPoint x: 346, endPoint y: 228, distance: 22.6
click at [325, 219] on button "Settings" at bounding box center [323, 220] width 33 height 29
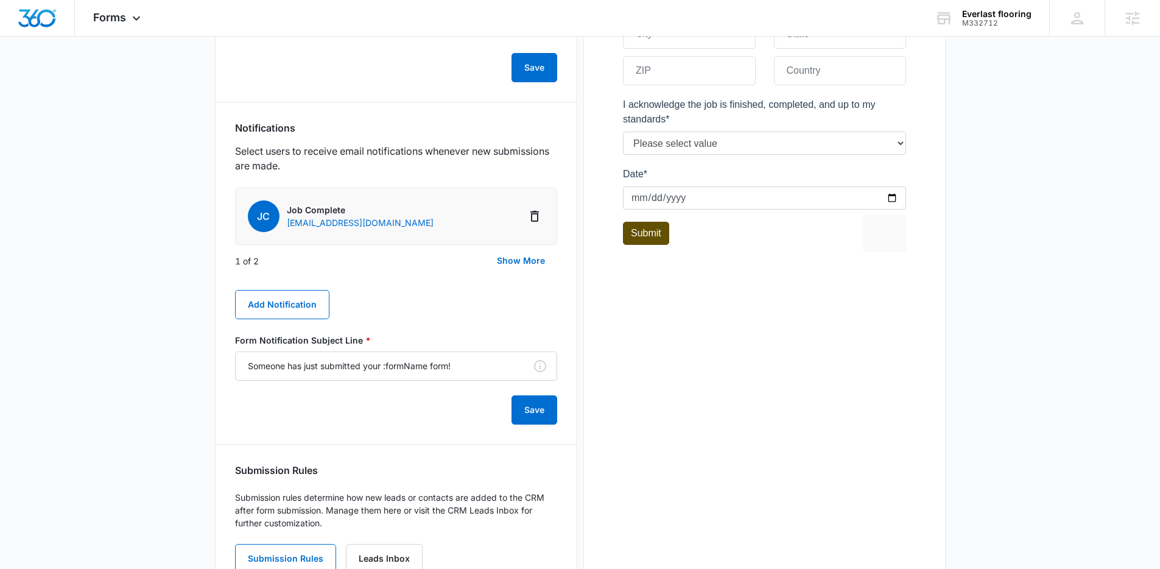
scroll to position [601, 0]
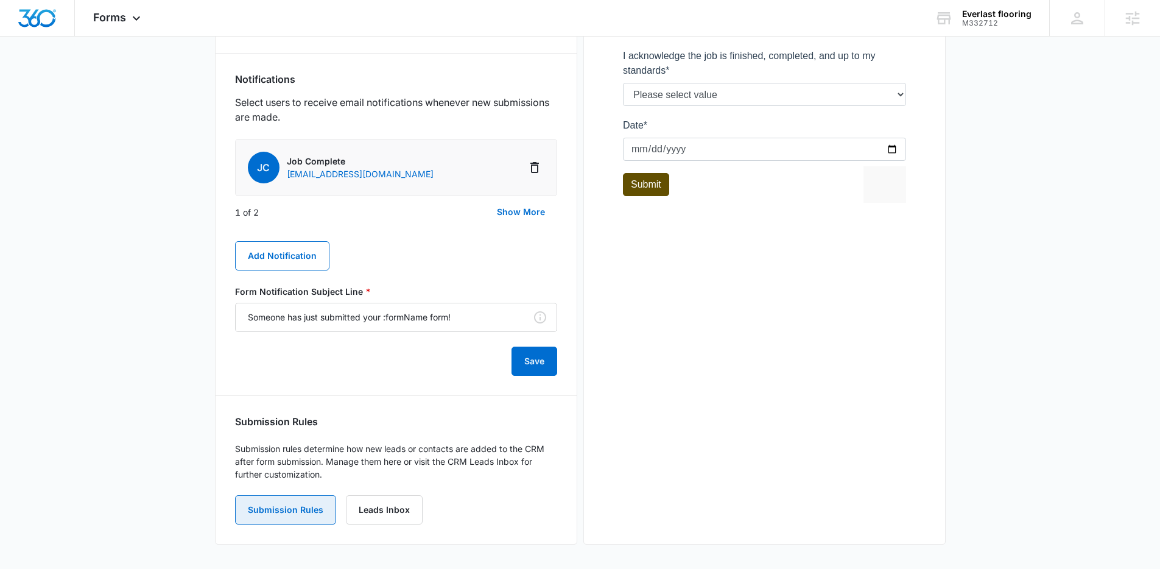
click at [301, 512] on button "Submission Rules" at bounding box center [285, 509] width 101 height 29
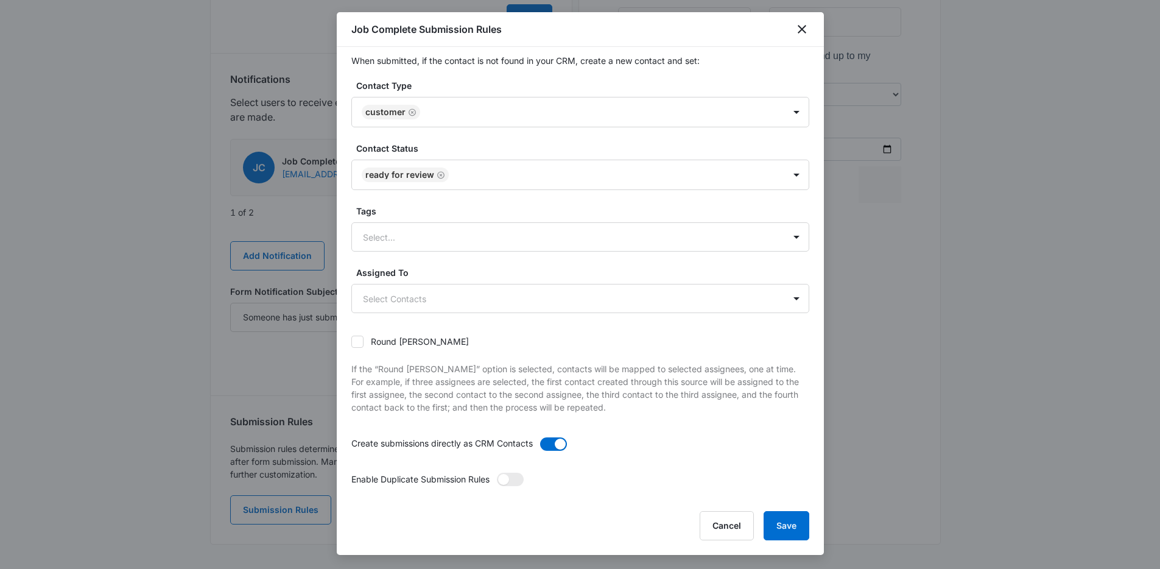
scroll to position [17, 0]
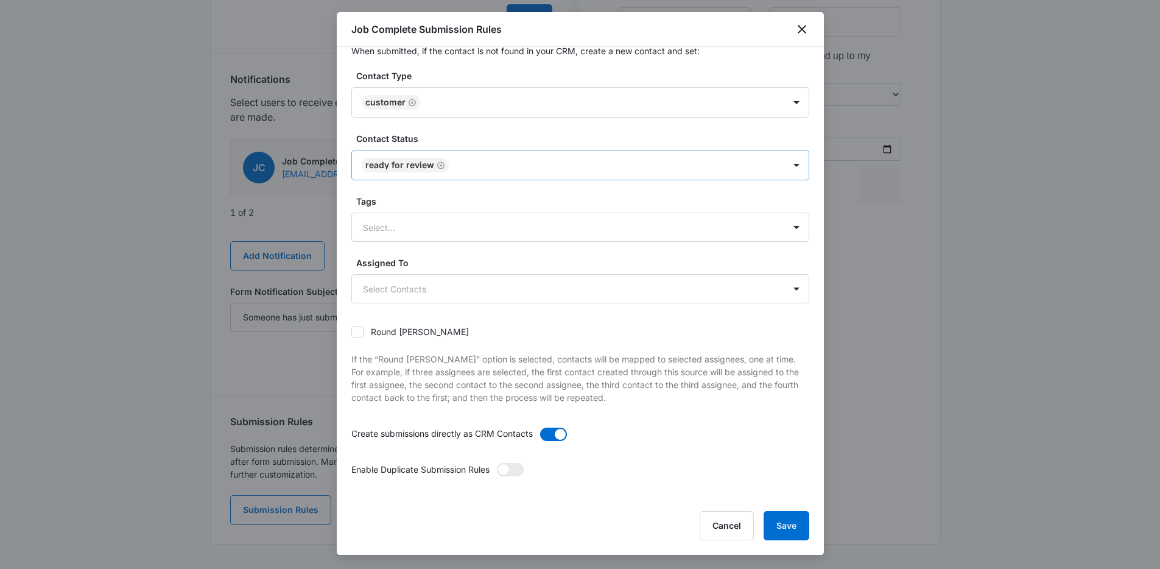
click at [496, 170] on div at bounding box center [611, 165] width 316 height 15
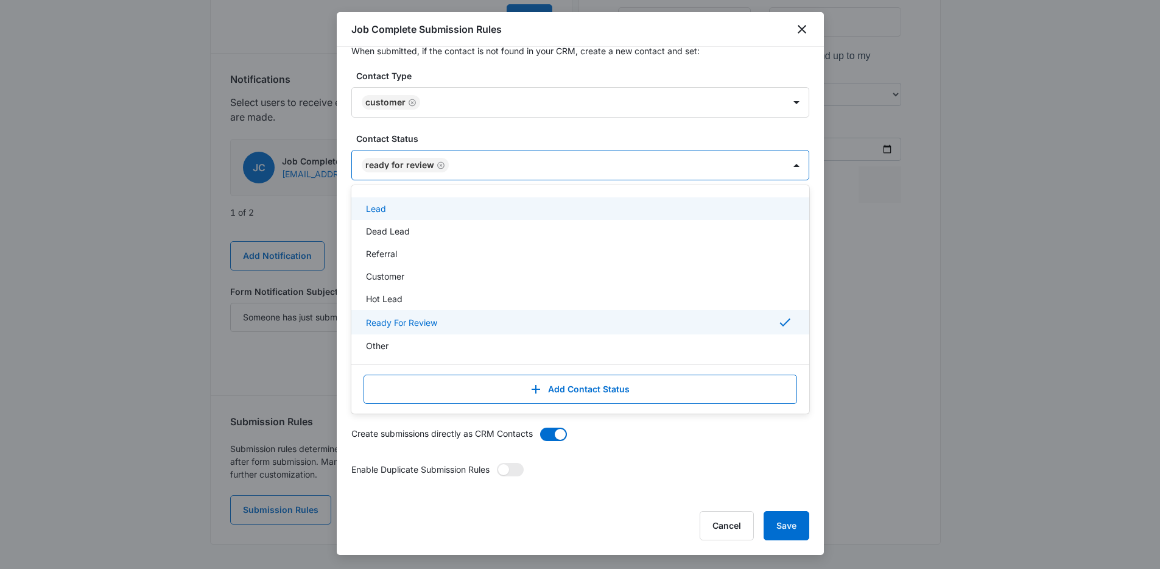
click at [529, 129] on form "Contact Type Customer Contact Status Lead, 1 of 7. 7 results available. Use Up …" at bounding box center [580, 283] width 458 height 429
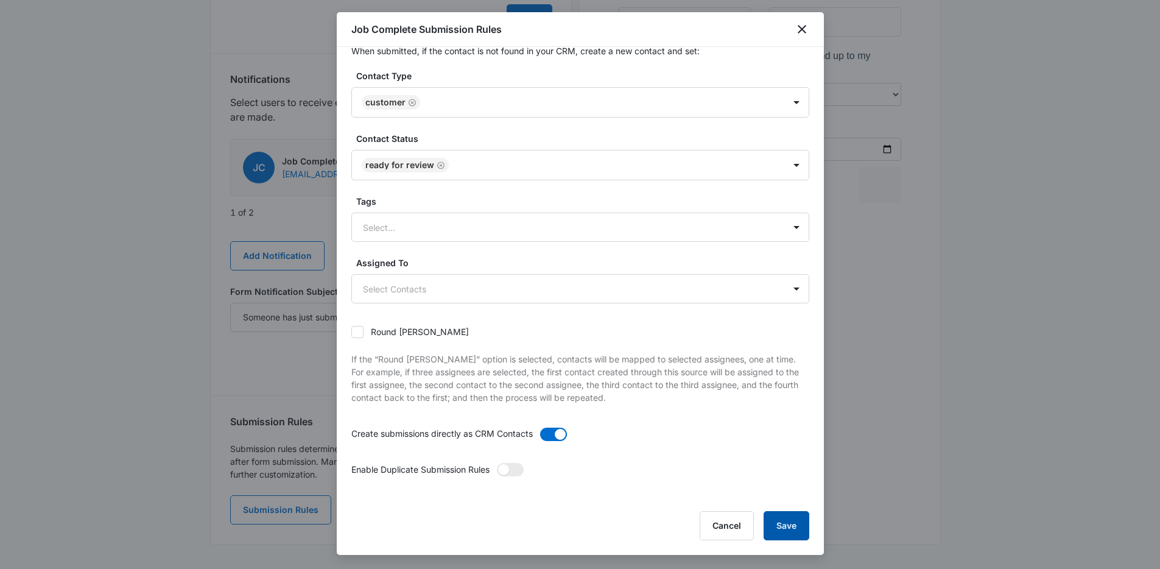
click at [799, 529] on button "Save" at bounding box center [787, 525] width 46 height 29
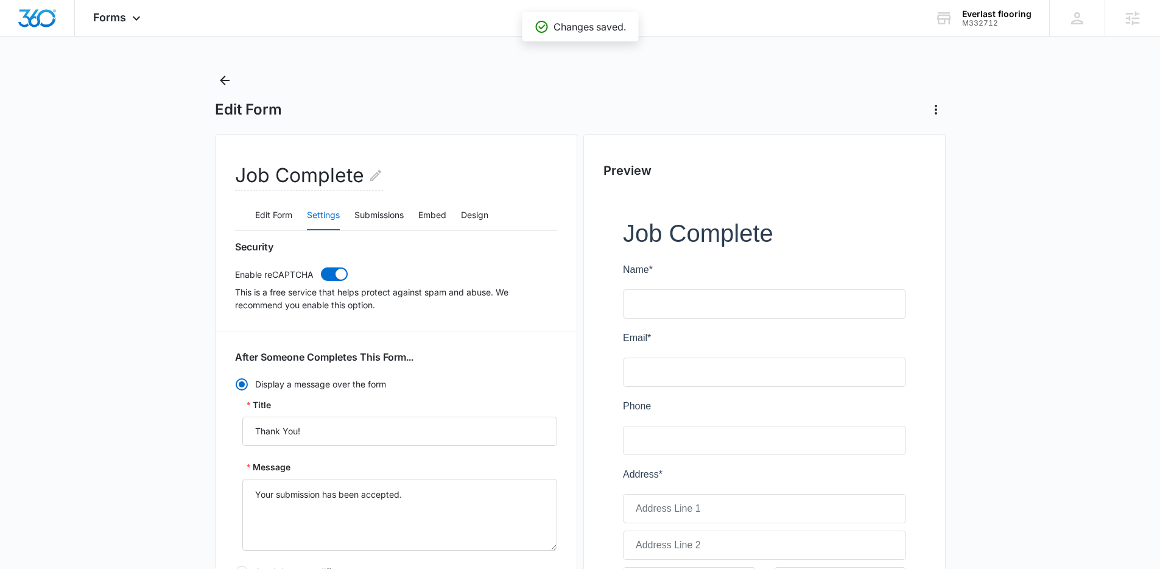
scroll to position [0, 0]
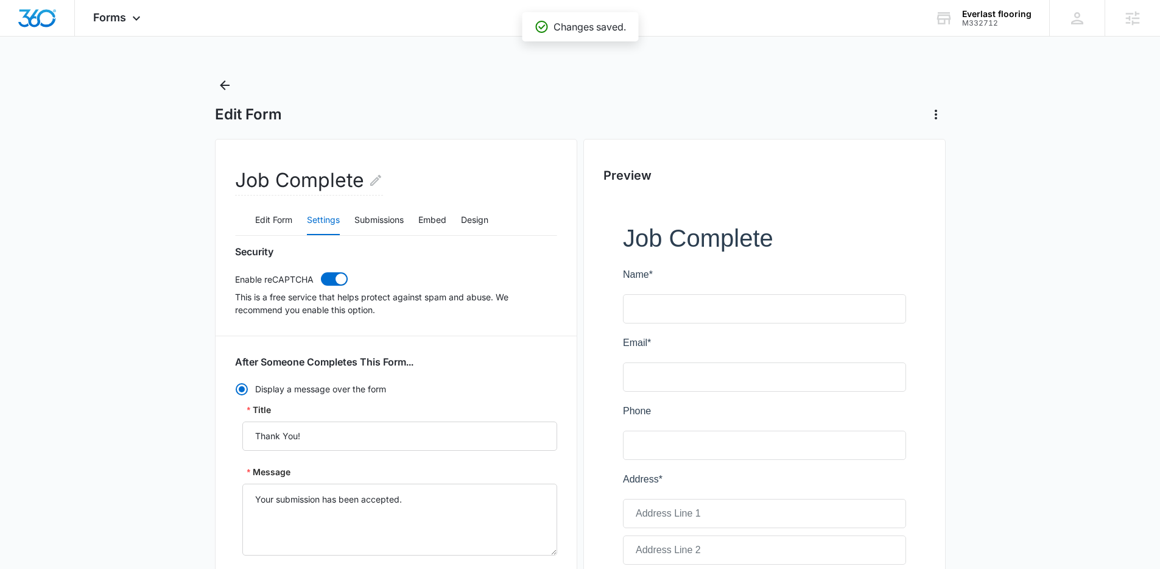
click at [132, 27] on div "Forms Apps Reputation Websites Forms CRM Email Social Shop Payments POS Content…" at bounding box center [118, 18] width 87 height 36
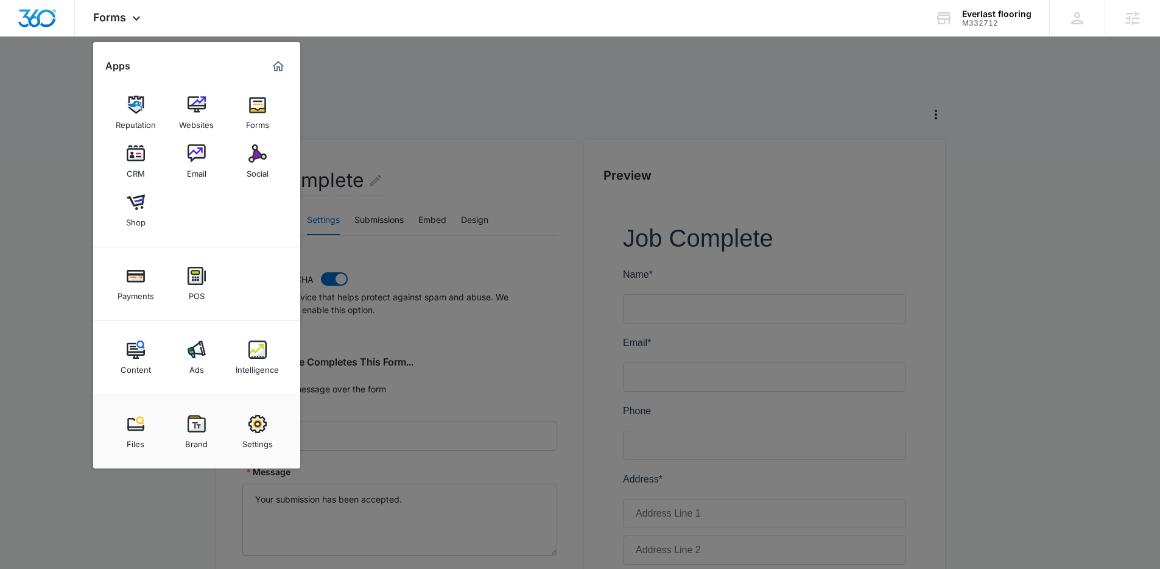
click at [706, 69] on div at bounding box center [580, 284] width 1160 height 569
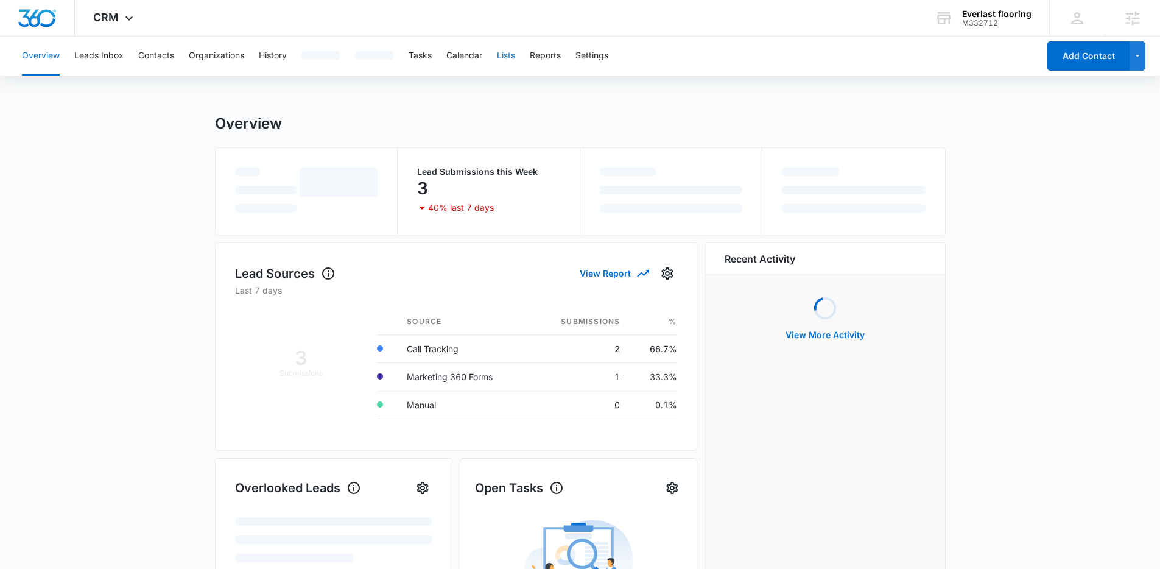
click at [510, 58] on button "Lists" at bounding box center [506, 56] width 18 height 39
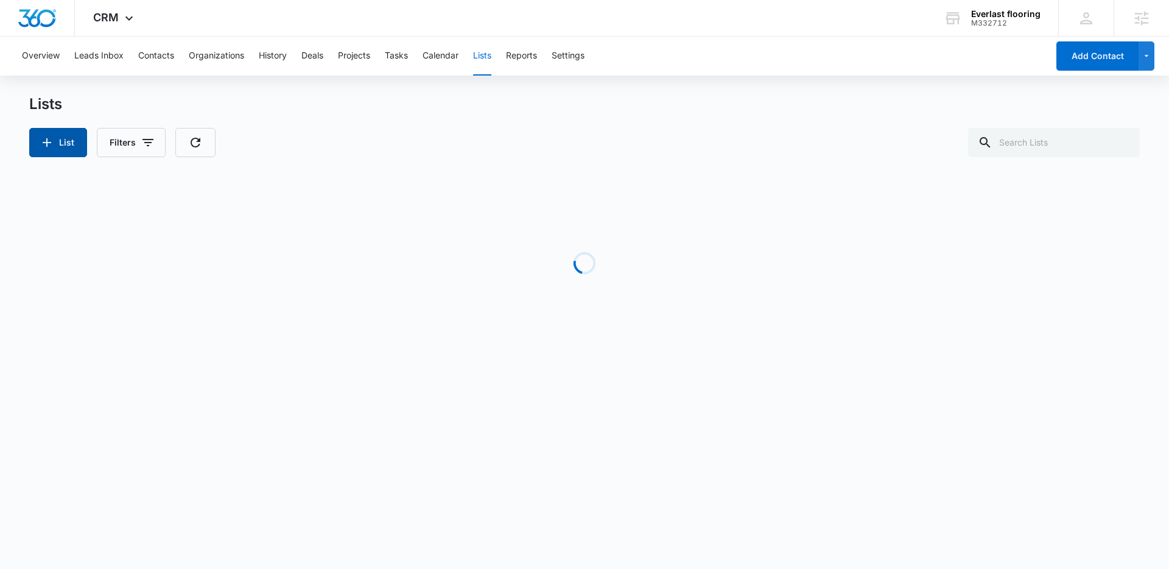
click at [72, 138] on button "List" at bounding box center [58, 142] width 58 height 29
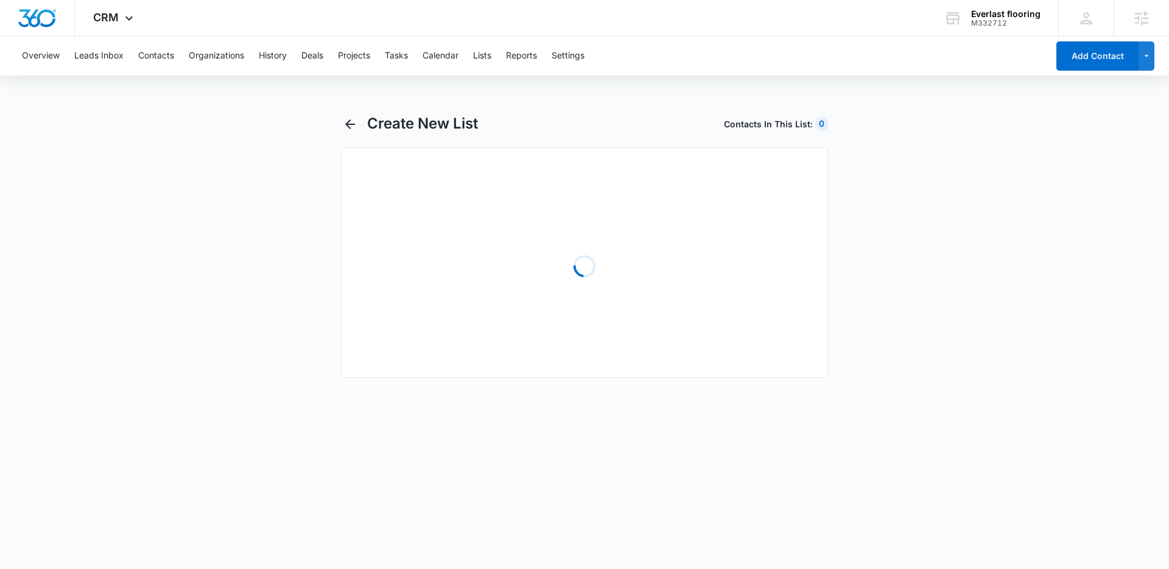
select select "31"
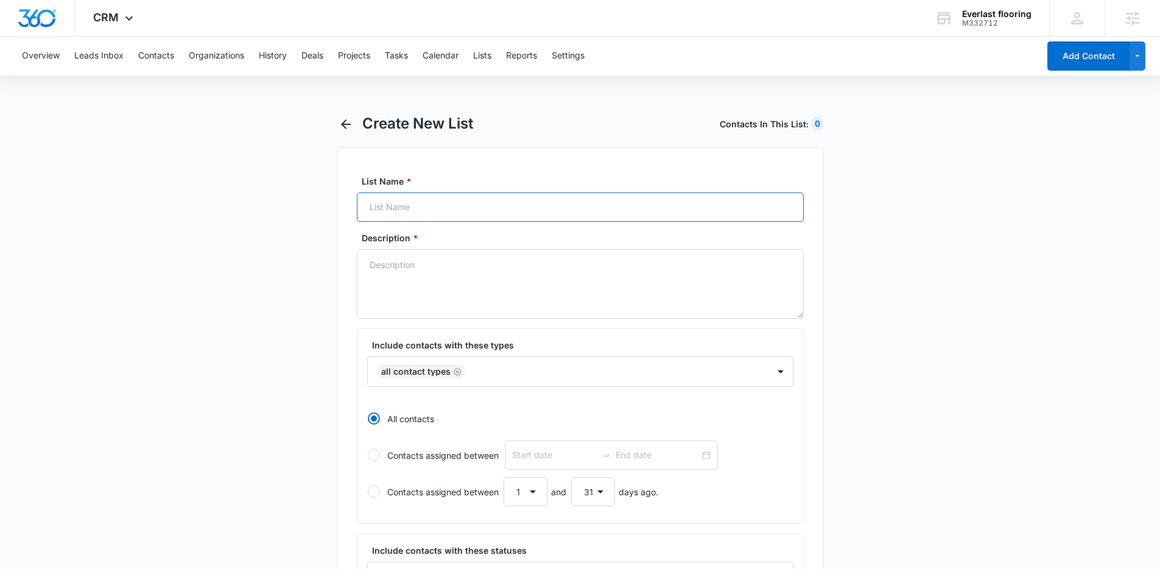
click at [434, 213] on input "List Name *" at bounding box center [580, 206] width 447 height 29
click at [420, 208] on input "List Name *" at bounding box center [580, 206] width 447 height 29
type input "Review"
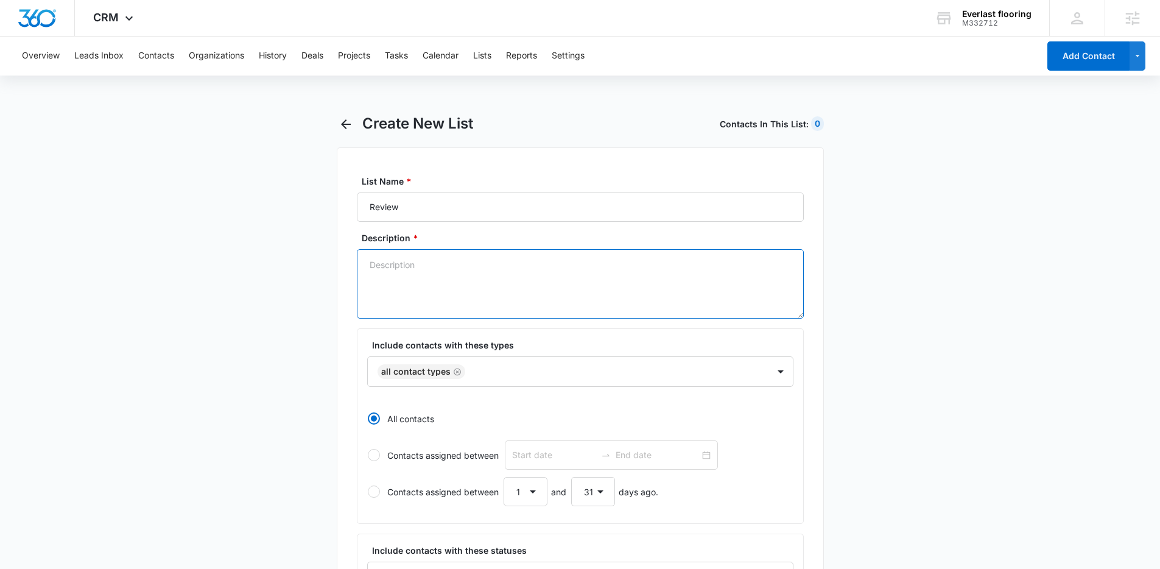
click at [481, 256] on textarea "Description *" at bounding box center [580, 283] width 447 height 69
type textarea "Review"
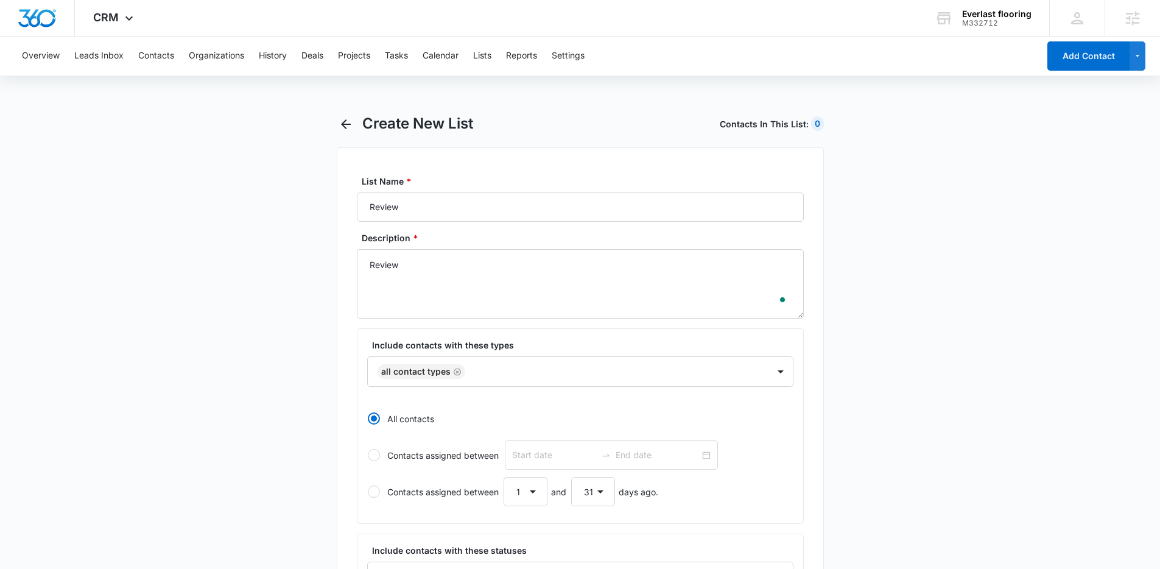
click at [256, 287] on main "Create New List Contacts In This List : 0 List Name * Review Description * Revi…" at bounding box center [580, 541] width 1160 height 854
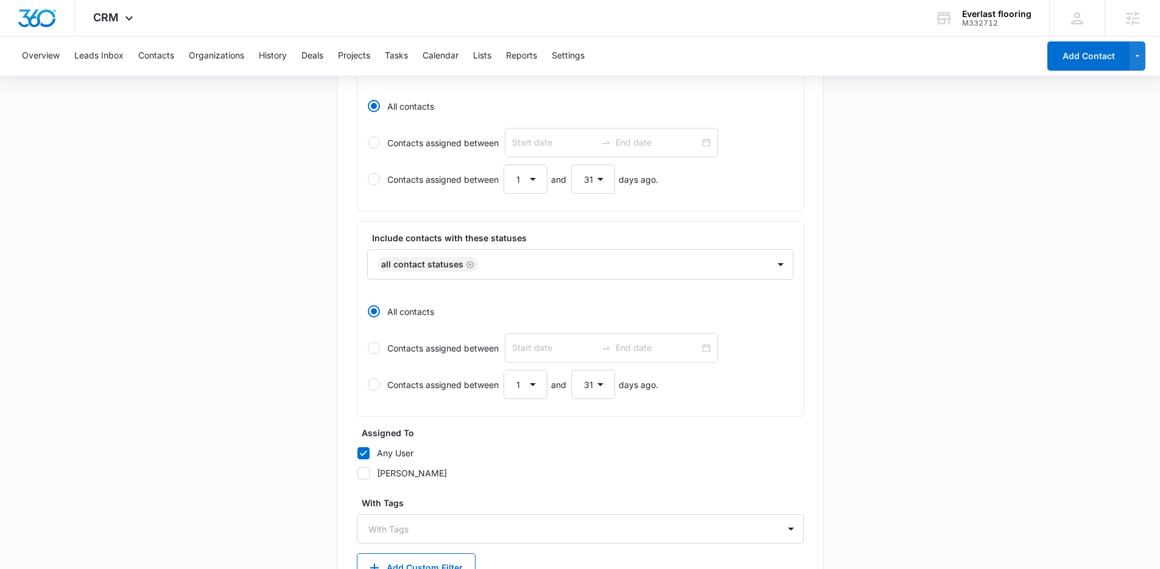
scroll to position [313, 0]
click at [499, 273] on div "All Contact Statuses" at bounding box center [568, 263] width 401 height 29
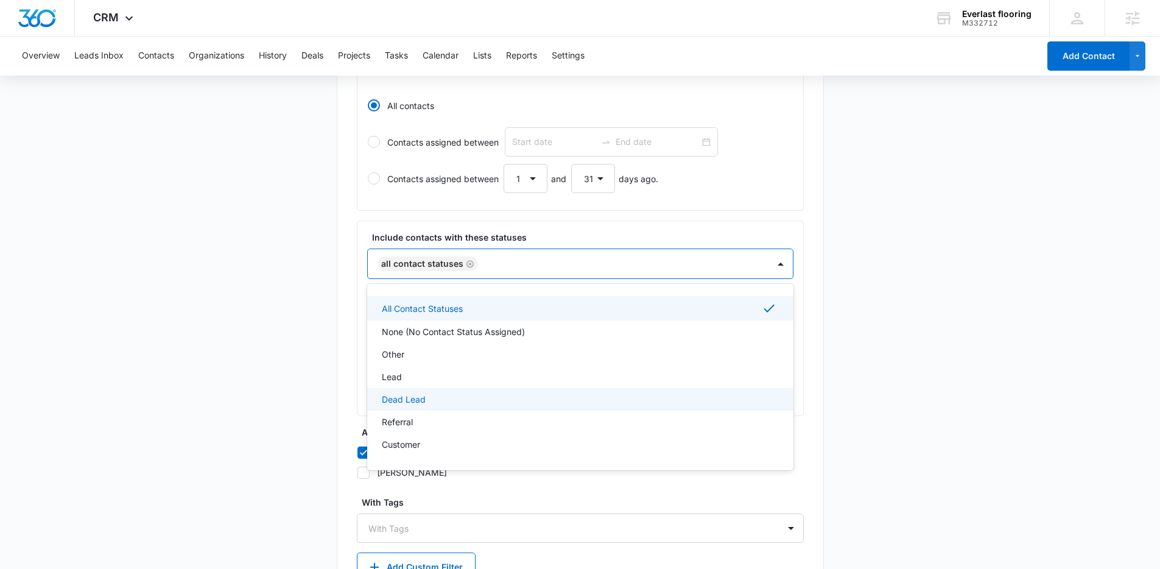
scroll to position [43, 0]
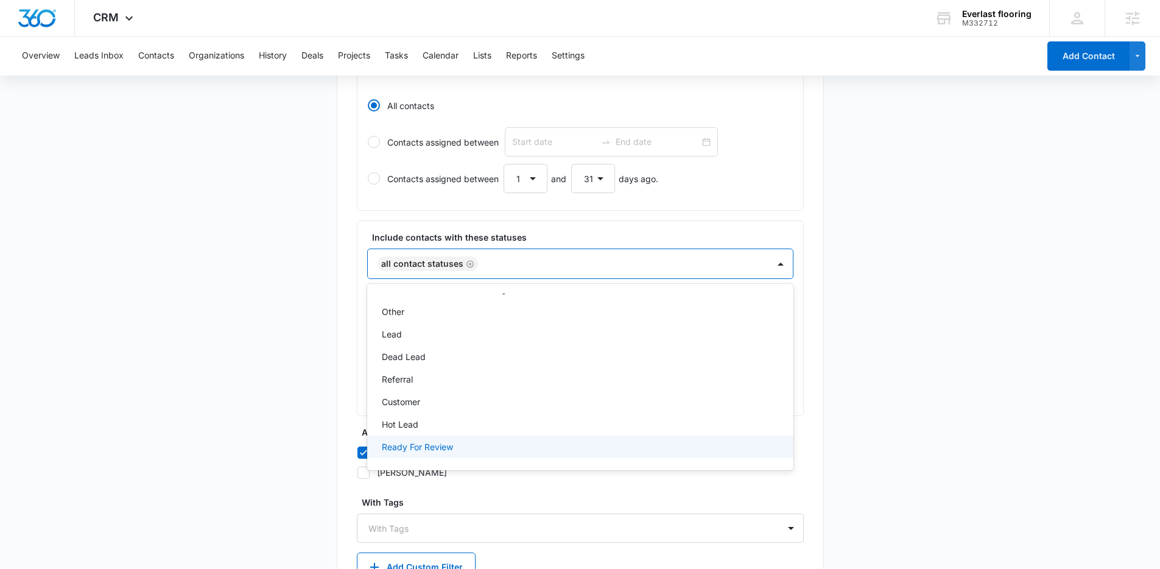
click at [475, 443] on div "Ready For Review" at bounding box center [579, 446] width 395 height 13
click at [468, 266] on icon "Remove All Contact Statuses" at bounding box center [470, 263] width 9 height 9
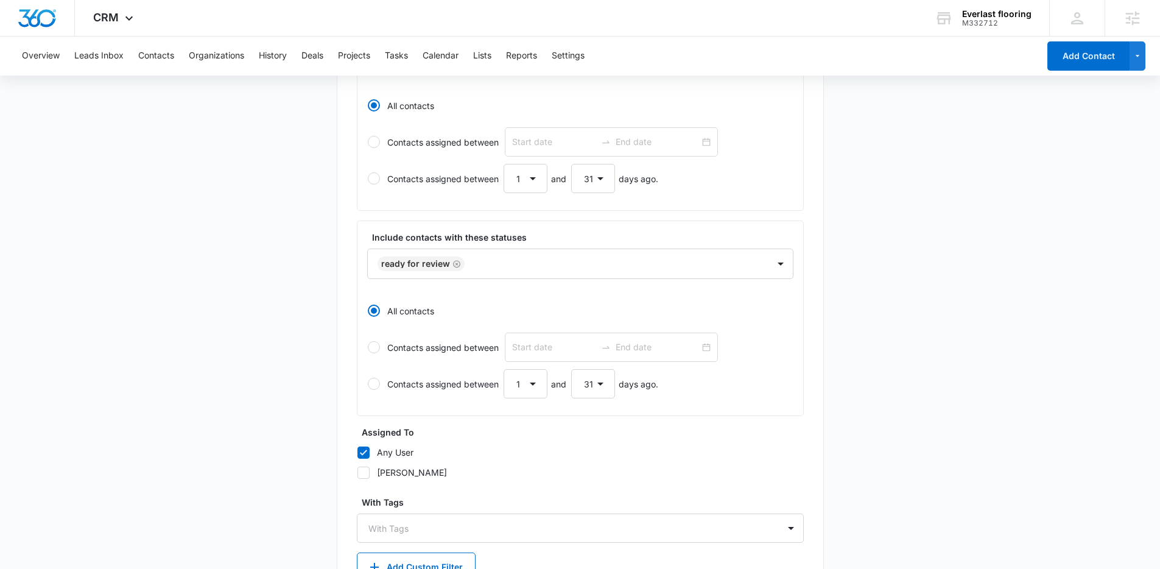
click at [284, 281] on main "Create New List Contacts In This List : 0 List Name * Review Description * Revi…" at bounding box center [580, 228] width 1160 height 854
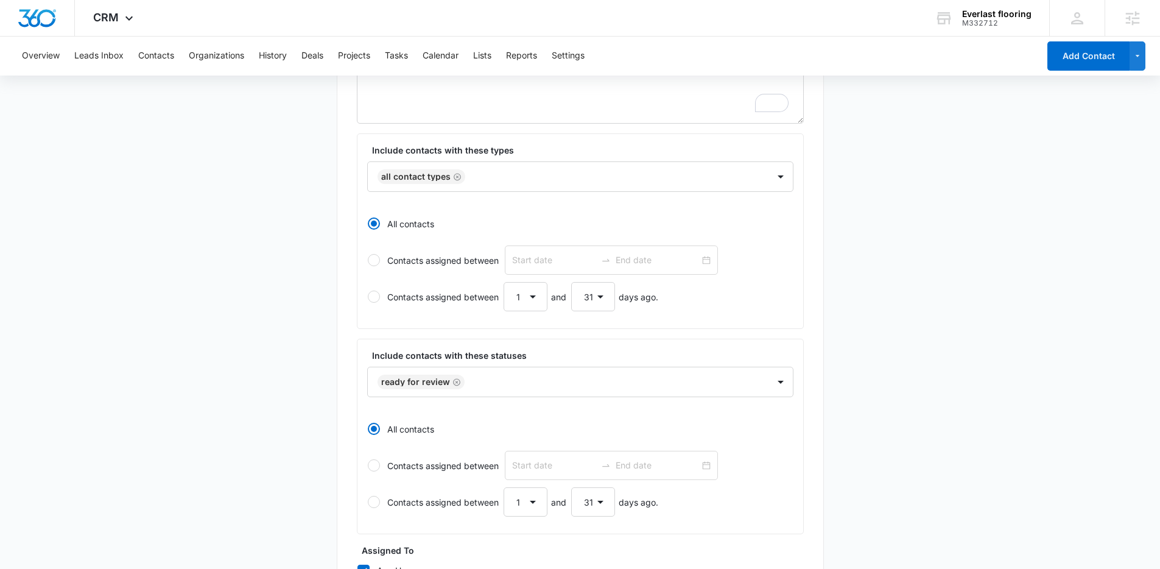
scroll to position [214, 0]
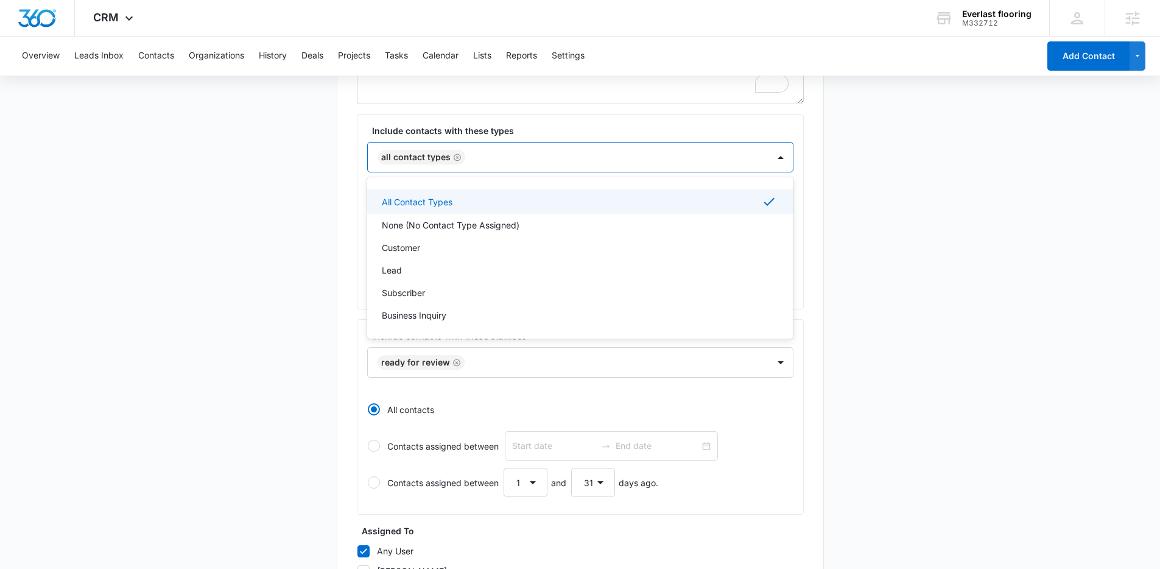
click at [519, 152] on div at bounding box center [611, 157] width 284 height 15
drag, startPoint x: 526, startPoint y: 133, endPoint x: 462, endPoint y: 160, distance: 69.1
click at [524, 135] on label "Include contacts with these types" at bounding box center [585, 130] width 426 height 13
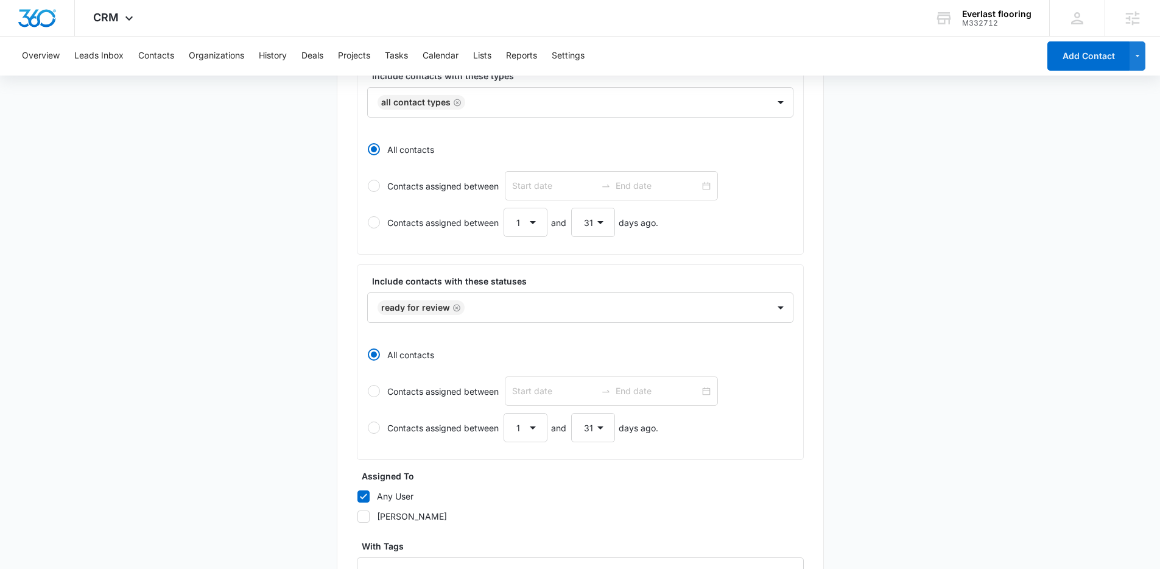
scroll to position [400, 0]
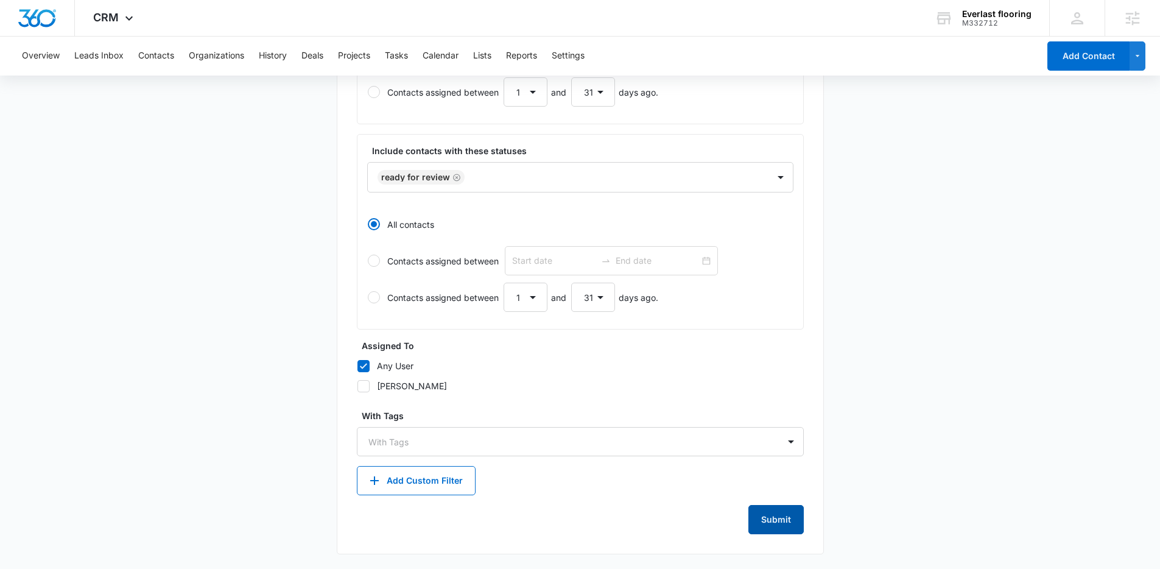
click at [786, 512] on button "Submit" at bounding box center [776, 519] width 55 height 29
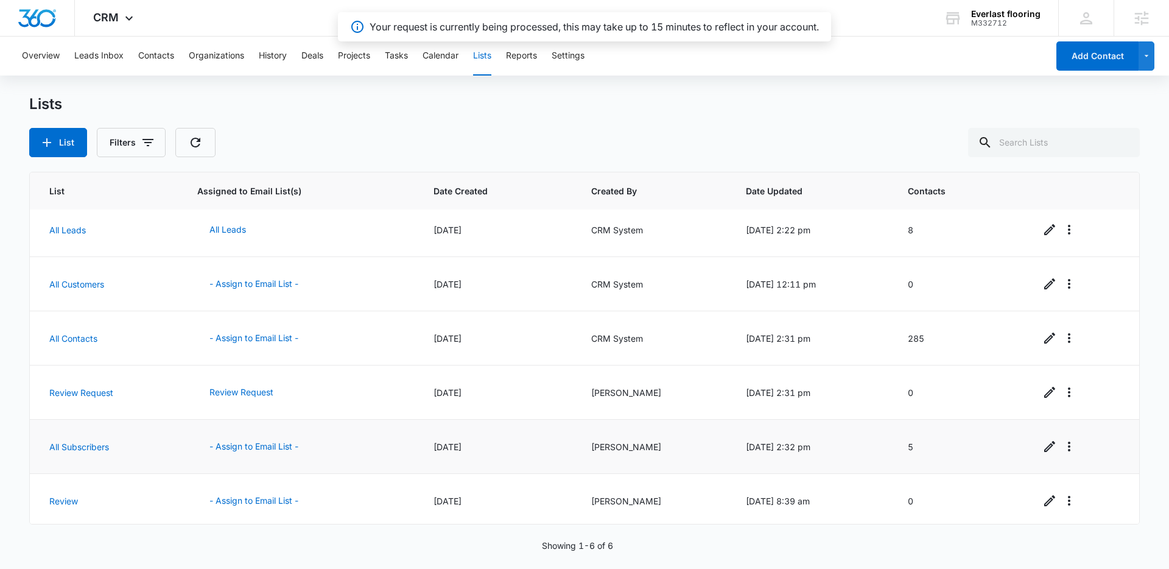
scroll to position [11, 0]
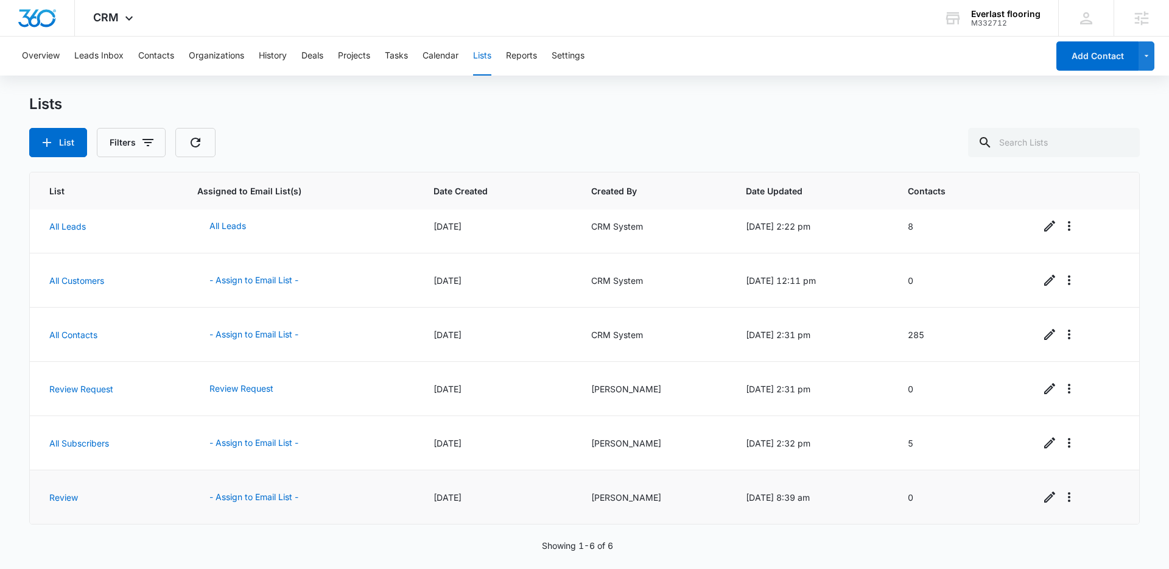
click at [584, 506] on td "Niall Fowler" at bounding box center [654, 497] width 155 height 54
drag, startPoint x: 915, startPoint y: 496, endPoint x: 873, endPoint y: 495, distance: 42.1
click at [873, 495] on tr "Review - Assign to Email List - 09/10/2025 Niall Fowler 09/10/2025 @ 8:39 am 0" at bounding box center [585, 497] width 1110 height 54
click at [873, 495] on div "09/10/2025 @ 8:39 am" at bounding box center [812, 497] width 132 height 13
click at [276, 491] on button "- Assign to Email List -" at bounding box center [253, 496] width 113 height 29
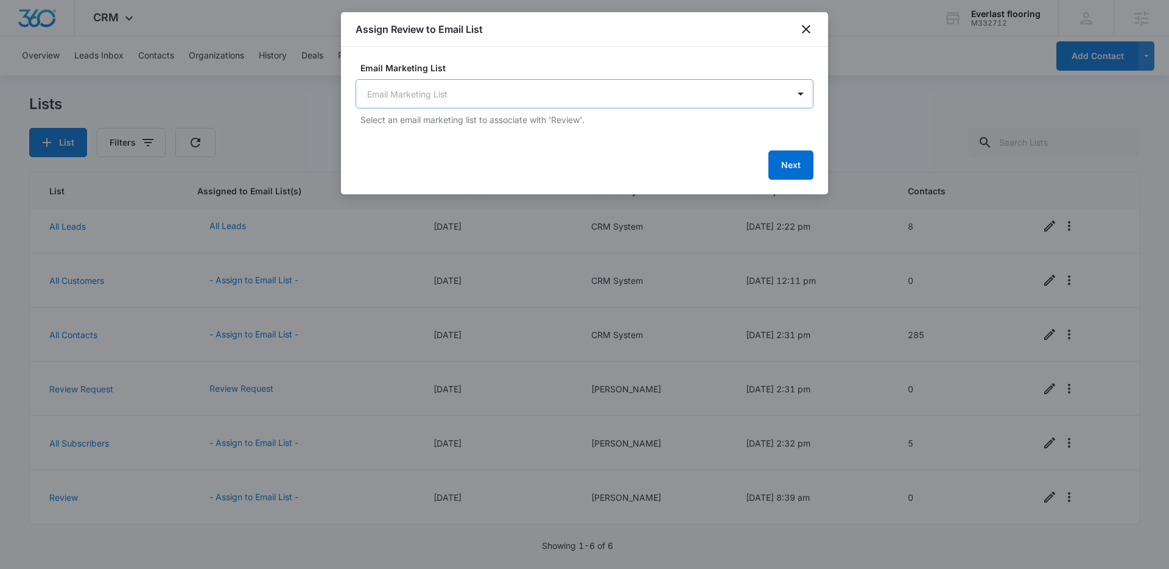
click at [490, 93] on body "CRM Apps Reputation Websites Forms CRM Email Social Shop Payments POS Content A…" at bounding box center [584, 284] width 1169 height 569
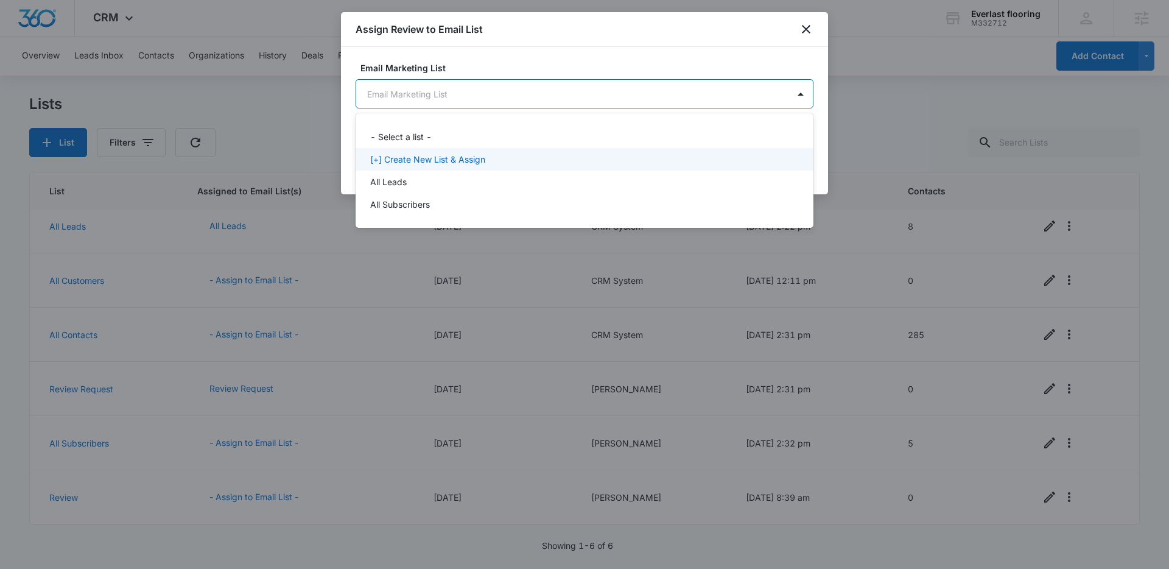
click at [428, 158] on p "[+] Create New List & Assign" at bounding box center [427, 159] width 115 height 13
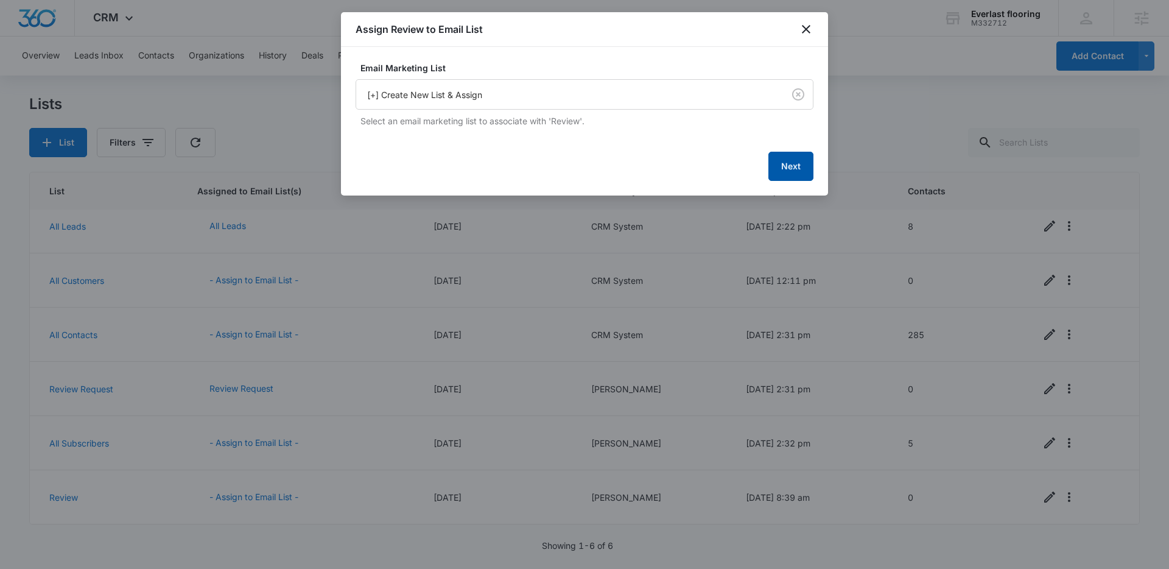
click at [784, 165] on button "Next" at bounding box center [791, 166] width 45 height 29
click at [792, 168] on button "Next" at bounding box center [791, 164] width 45 height 29
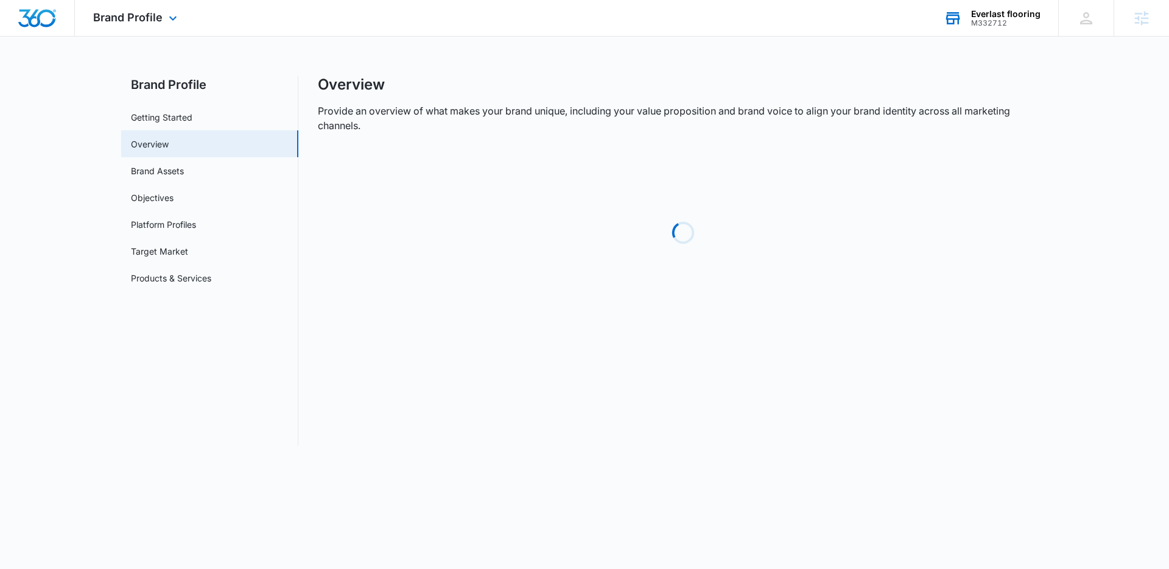
click at [1002, 19] on div "M332712" at bounding box center [1005, 23] width 69 height 9
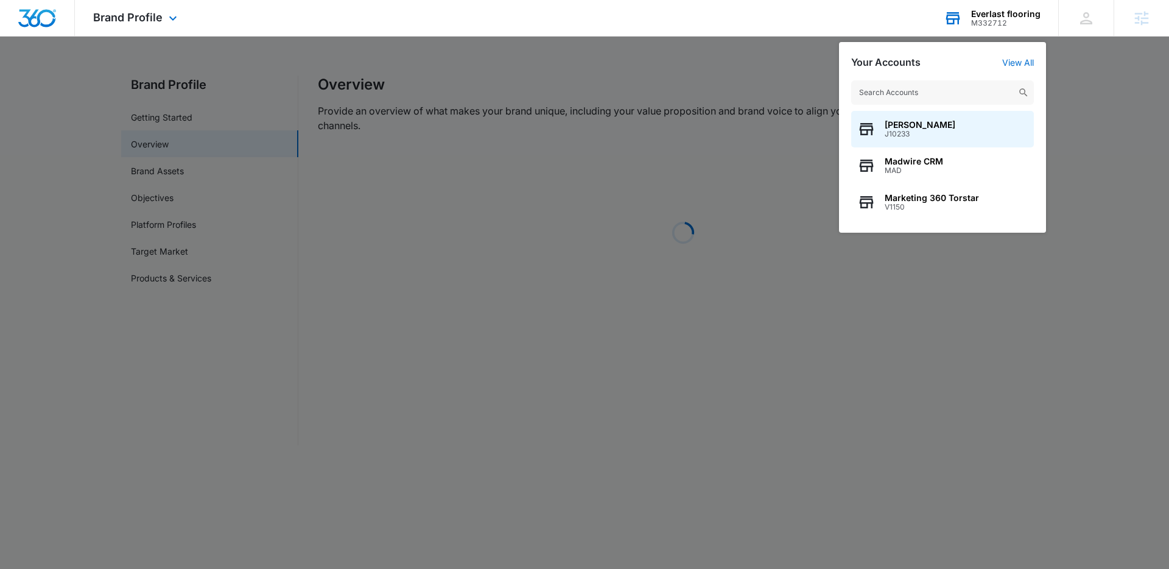
click at [931, 86] on input "text" at bounding box center [942, 92] width 183 height 24
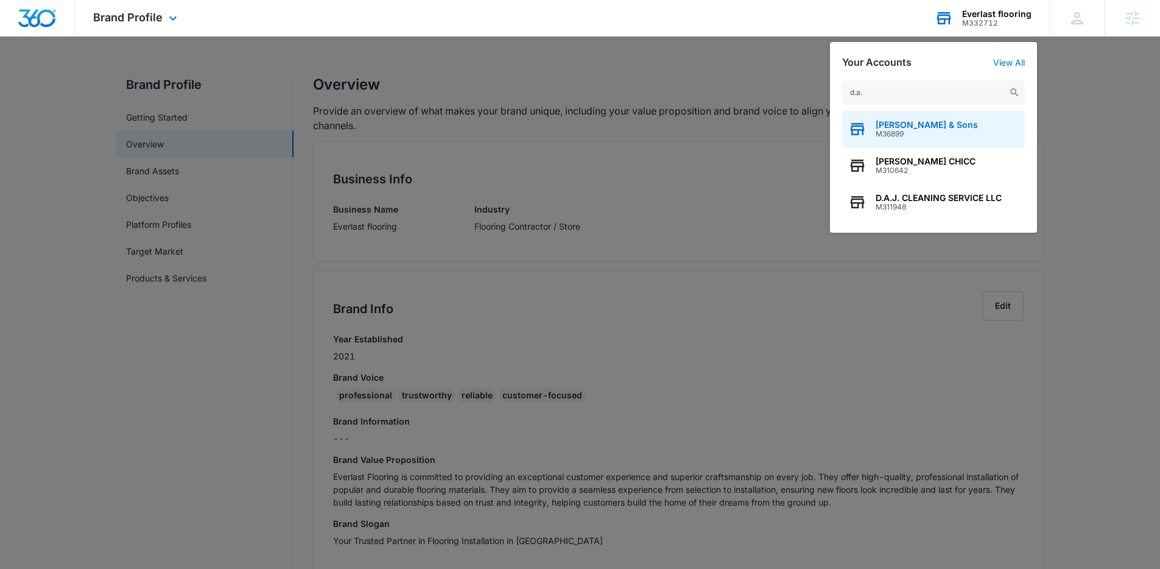
type input "d.a."
click at [945, 120] on span "[PERSON_NAME] & Sons" at bounding box center [927, 125] width 102 height 10
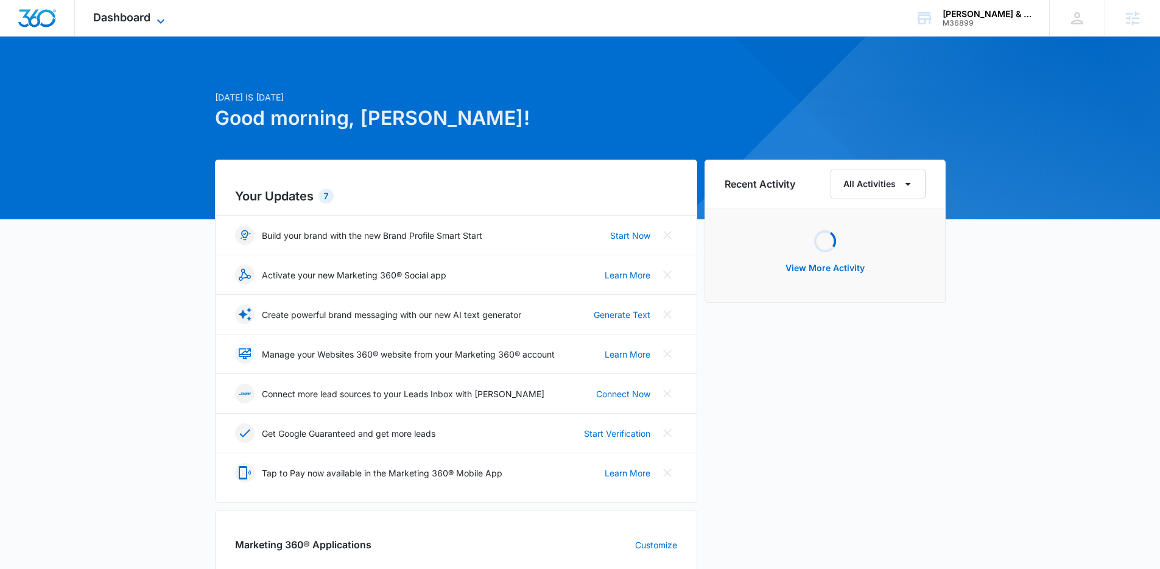
click at [143, 12] on span "Dashboard" at bounding box center [121, 17] width 57 height 13
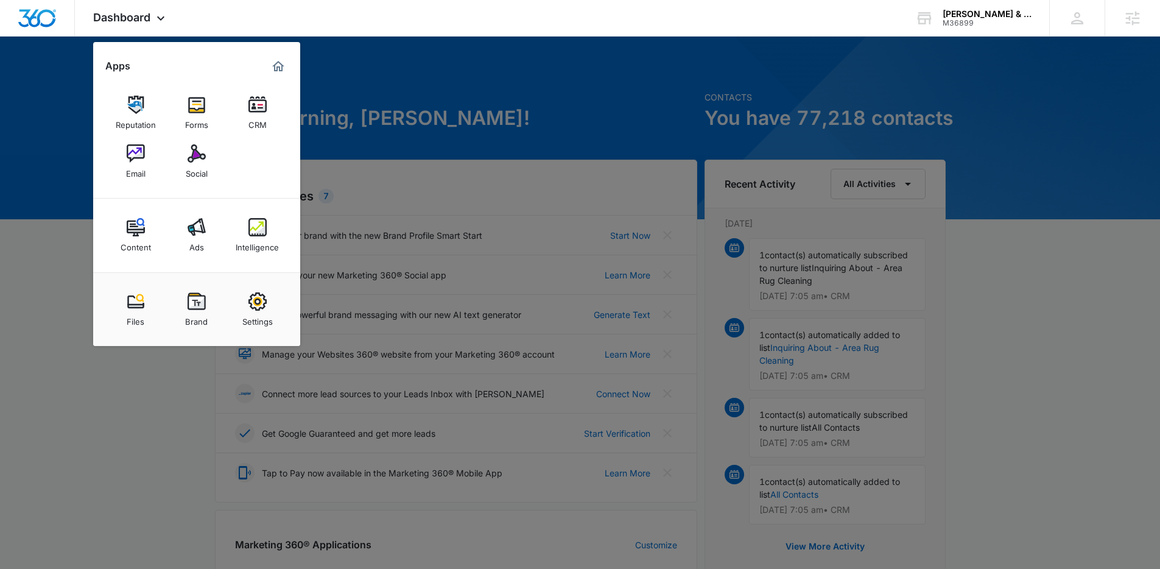
click at [136, 152] on img at bounding box center [136, 153] width 18 height 18
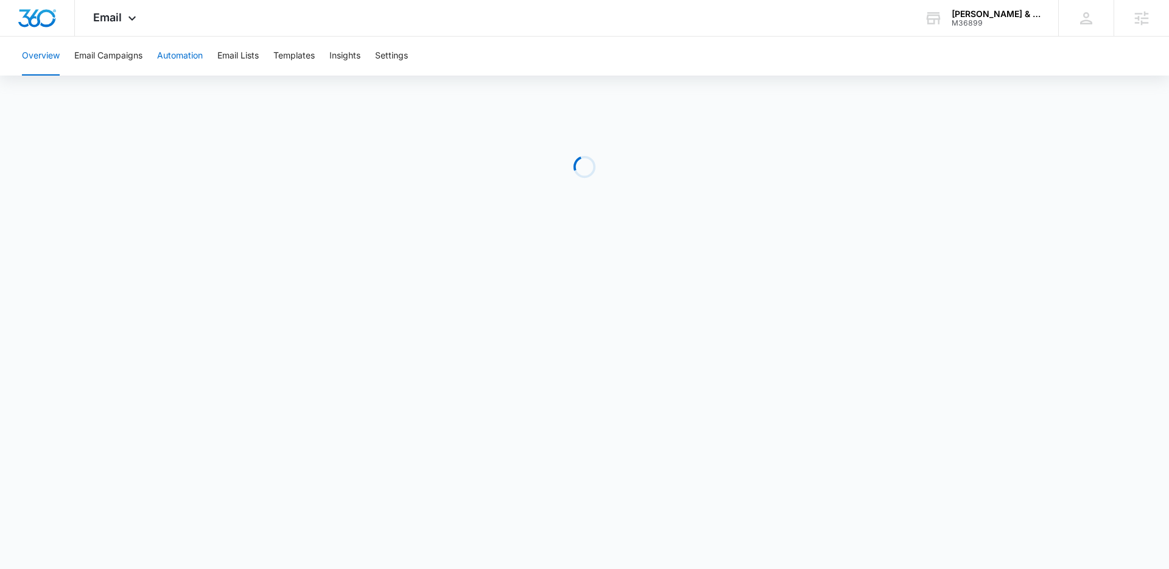
click at [173, 51] on button "Automation" at bounding box center [180, 56] width 46 height 39
click at [993, 22] on div "M36899" at bounding box center [996, 23] width 89 height 9
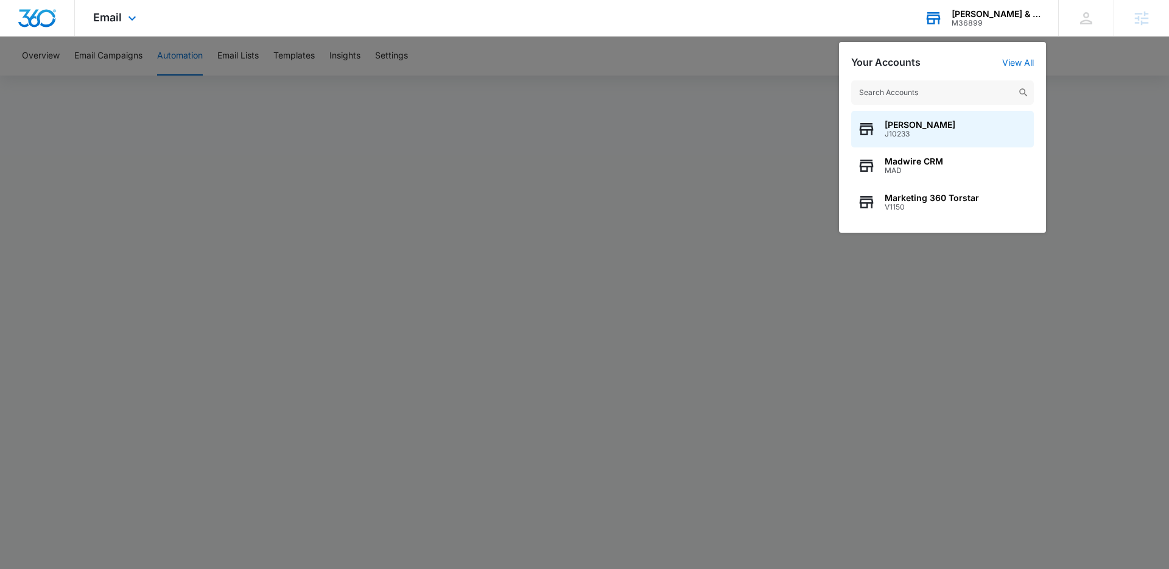
click at [948, 96] on input "text" at bounding box center [942, 92] width 183 height 24
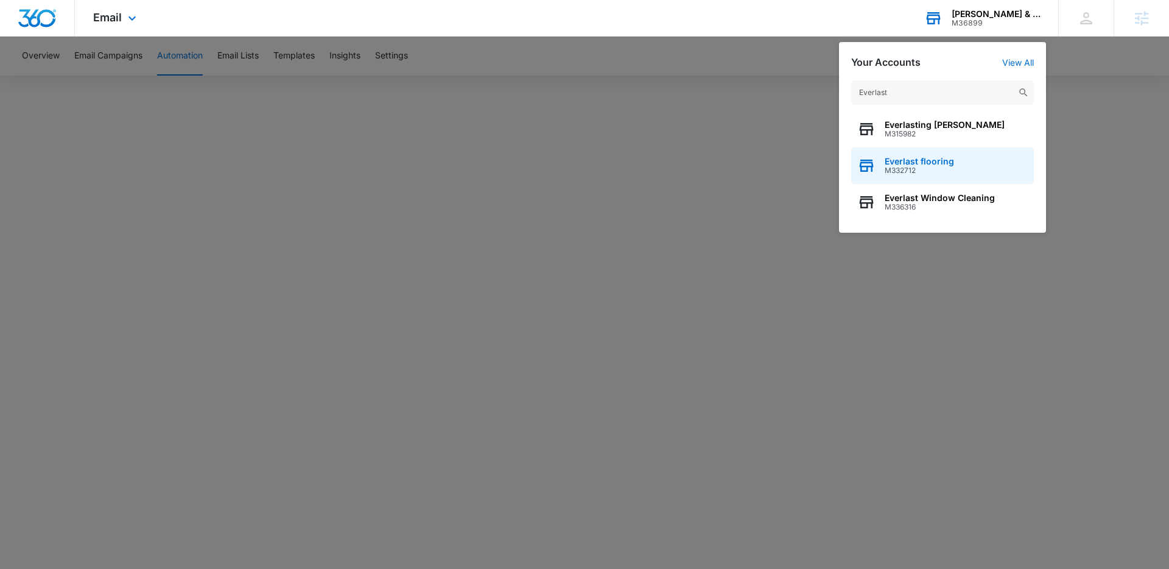
type input "Everlast"
click at [937, 171] on span "M332712" at bounding box center [919, 170] width 69 height 9
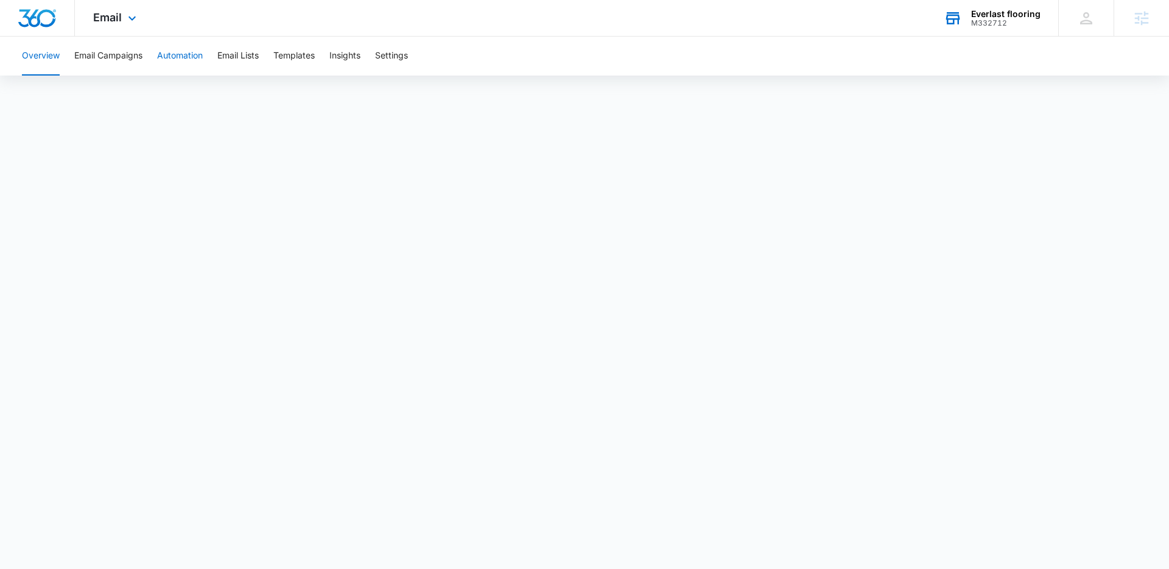
click at [186, 58] on button "Automation" at bounding box center [180, 56] width 46 height 39
click at [108, 5] on div "Email Apps Reputation Websites Forms CRM Email Social Shop Payments POS Content…" at bounding box center [116, 18] width 83 height 36
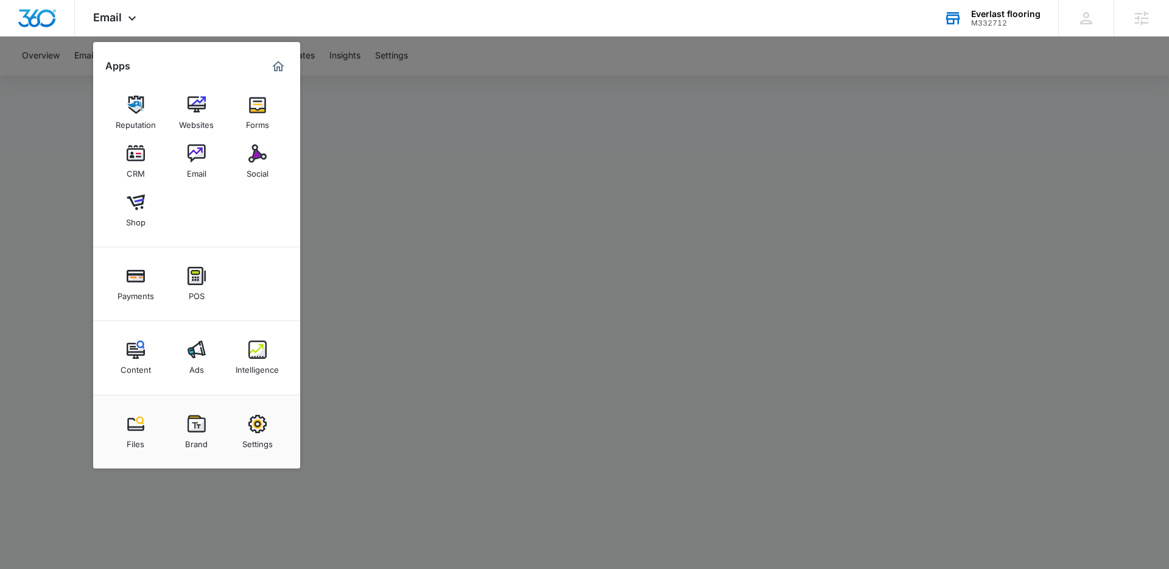
click at [761, 274] on div at bounding box center [584, 284] width 1169 height 569
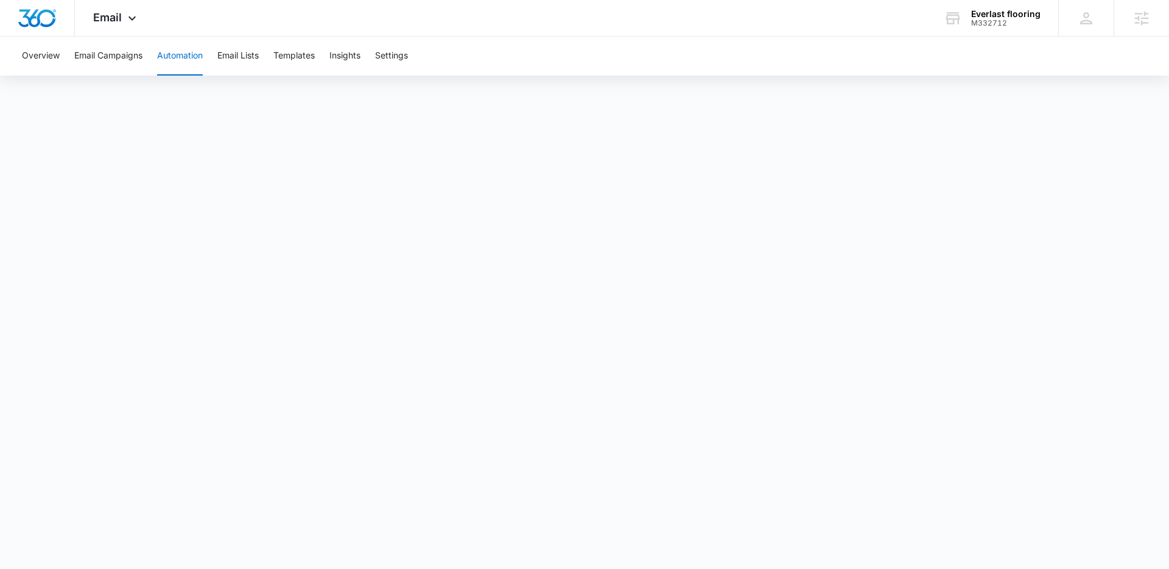
click at [1014, 52] on div "Overview Email Campaigns Automation Email Lists Templates Insights Settings" at bounding box center [585, 56] width 1140 height 39
click at [125, 10] on div "Email Apps Reputation Websites Forms CRM Email Social Shop Payments POS Content…" at bounding box center [116, 18] width 83 height 36
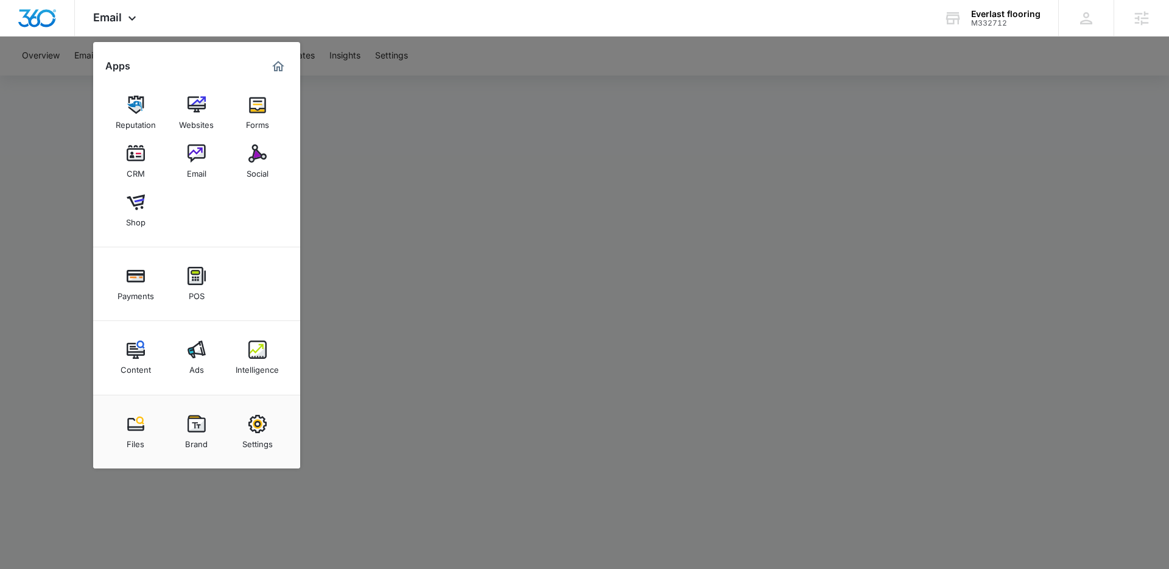
click at [469, 147] on div at bounding box center [584, 284] width 1169 height 569
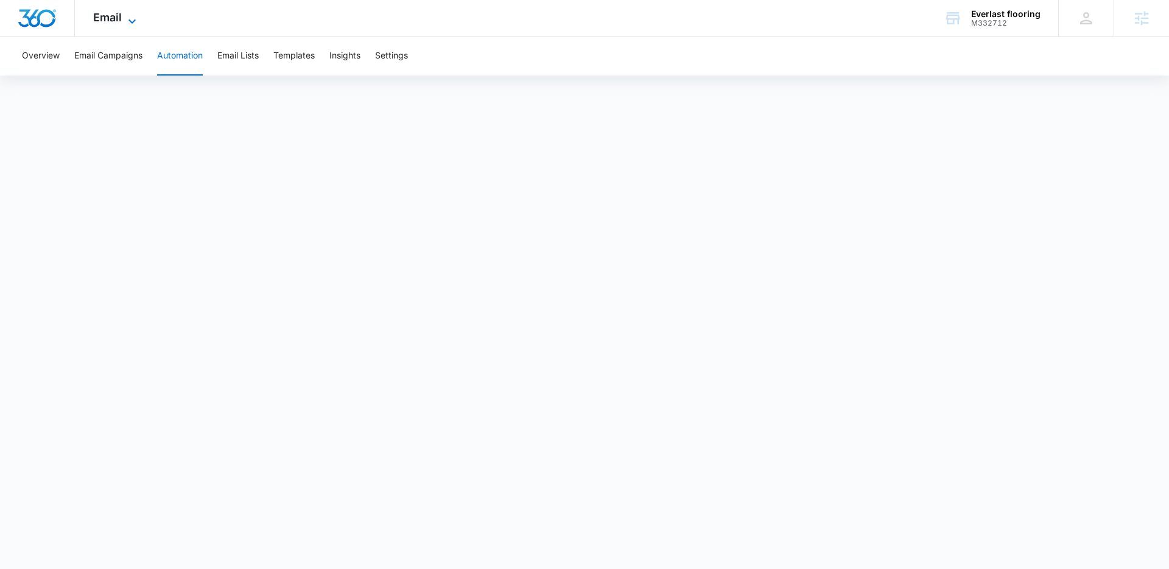
click at [110, 12] on span "Email" at bounding box center [107, 17] width 29 height 13
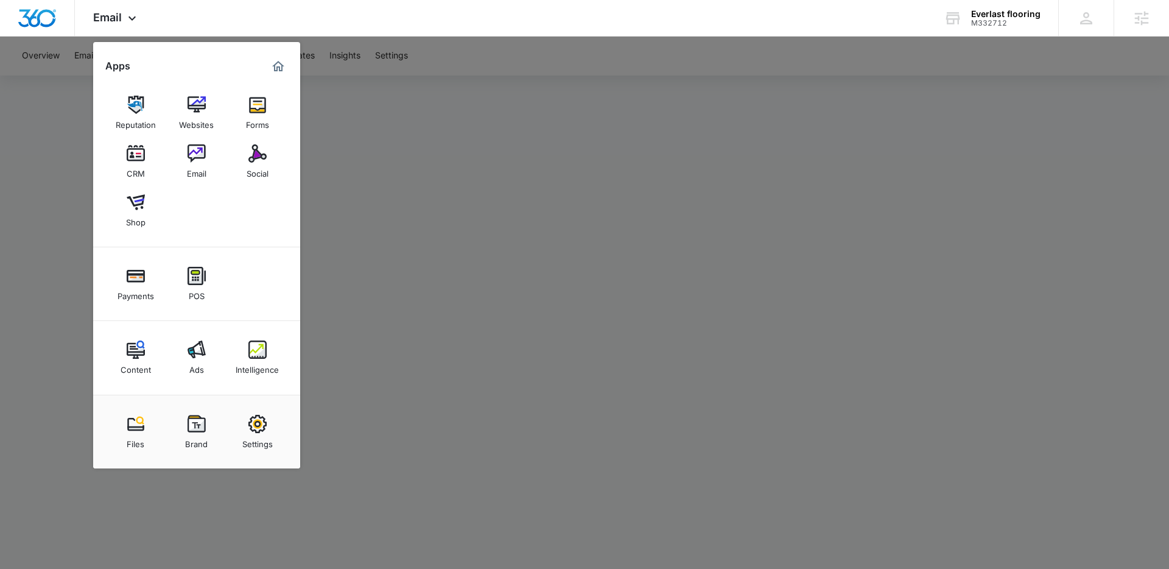
click at [404, 197] on div at bounding box center [584, 284] width 1169 height 569
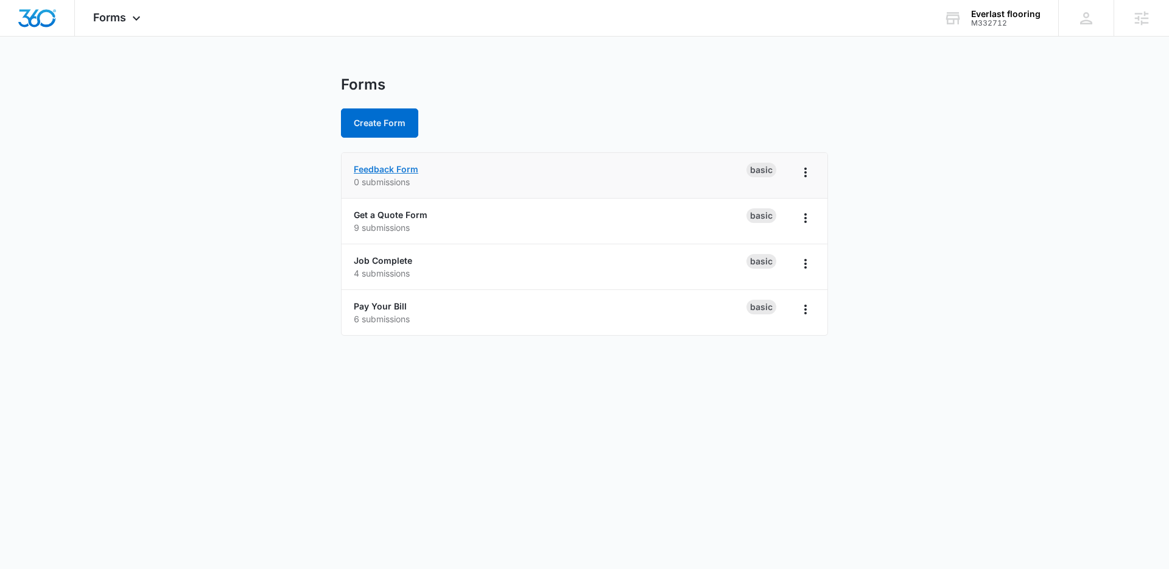
click at [409, 169] on link "Feedback Form" at bounding box center [386, 169] width 65 height 10
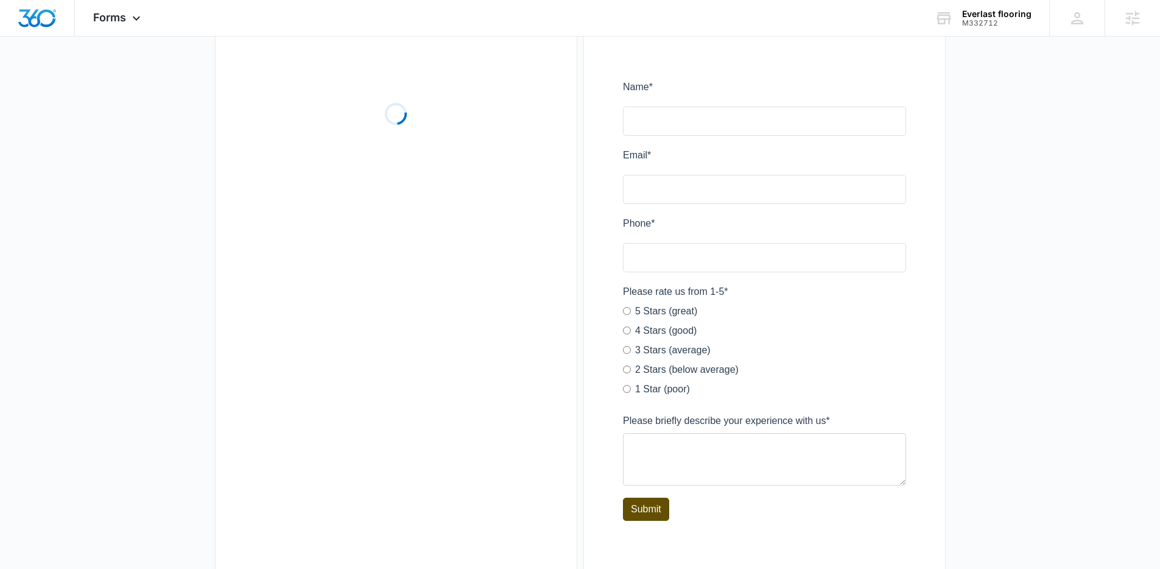
scroll to position [136, 0]
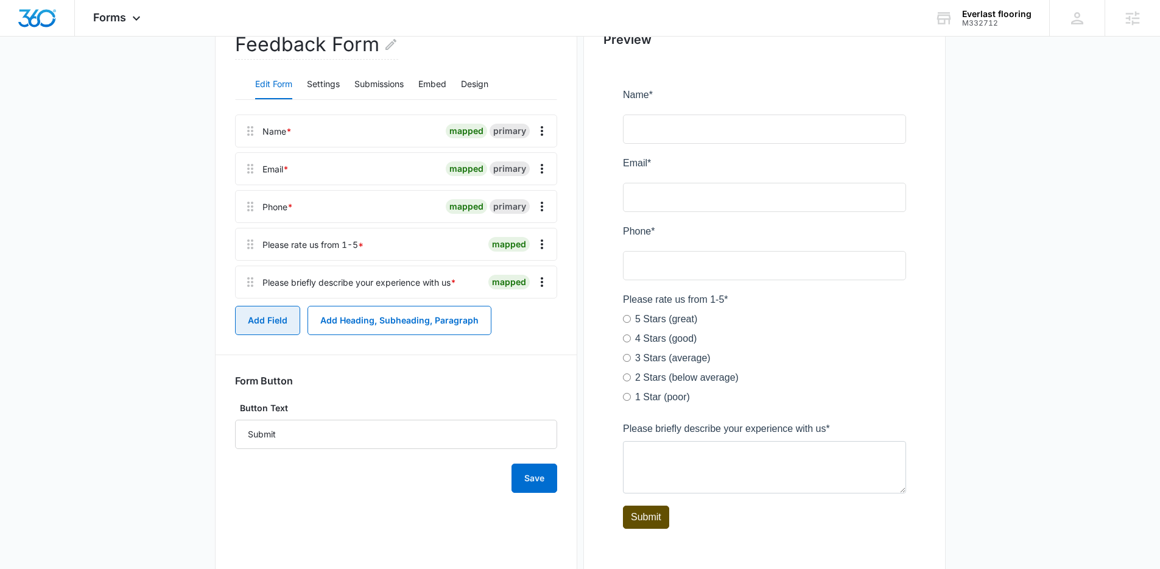
click at [266, 319] on button "Add Field" at bounding box center [267, 320] width 65 height 29
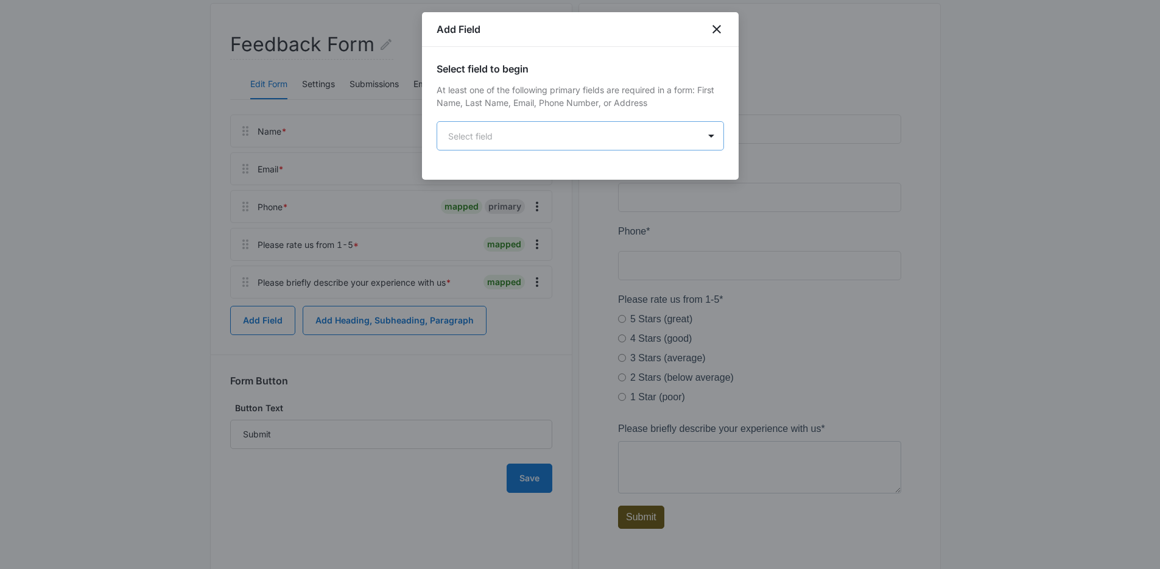
scroll to position [0, 0]
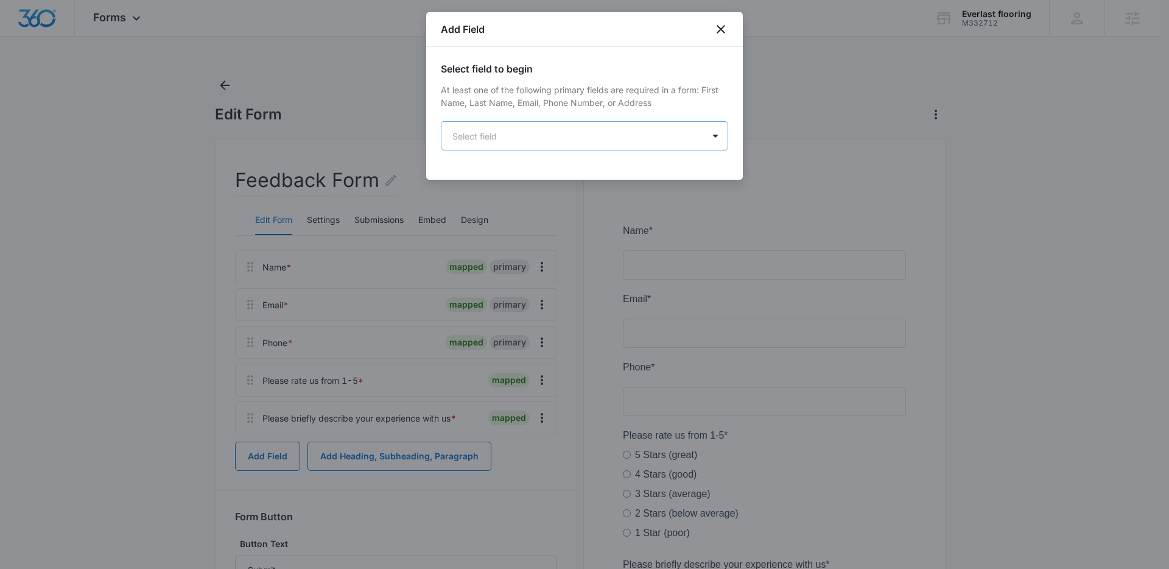
click at [552, 138] on body "Forms Apps Reputation Websites Forms CRM Email Social Shop Payments POS Content…" at bounding box center [584, 373] width 1169 height 747
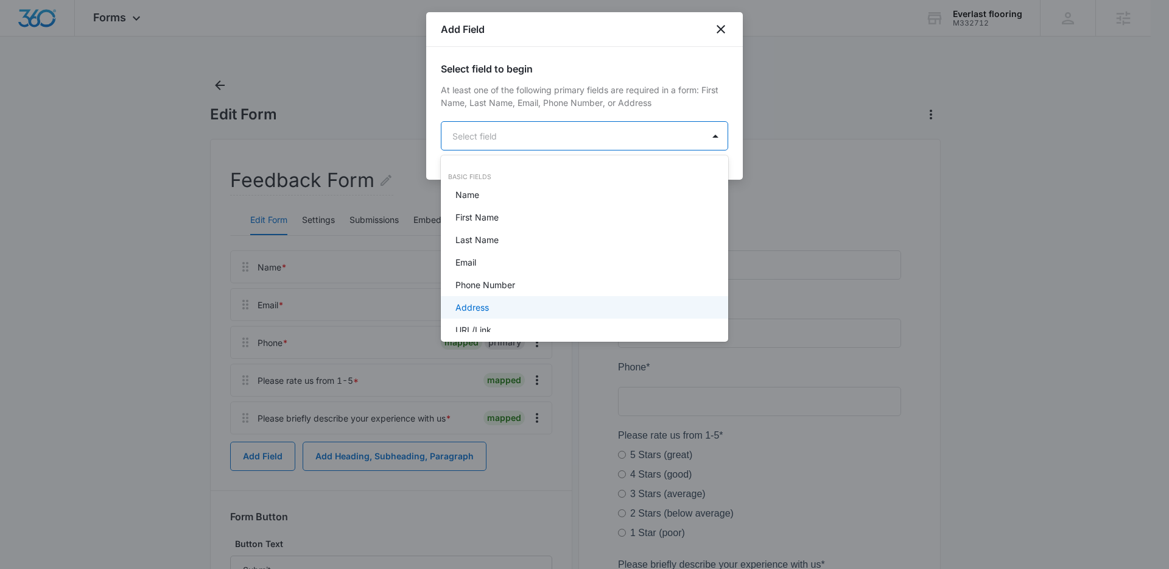
click at [497, 305] on div "Address" at bounding box center [584, 307] width 256 height 13
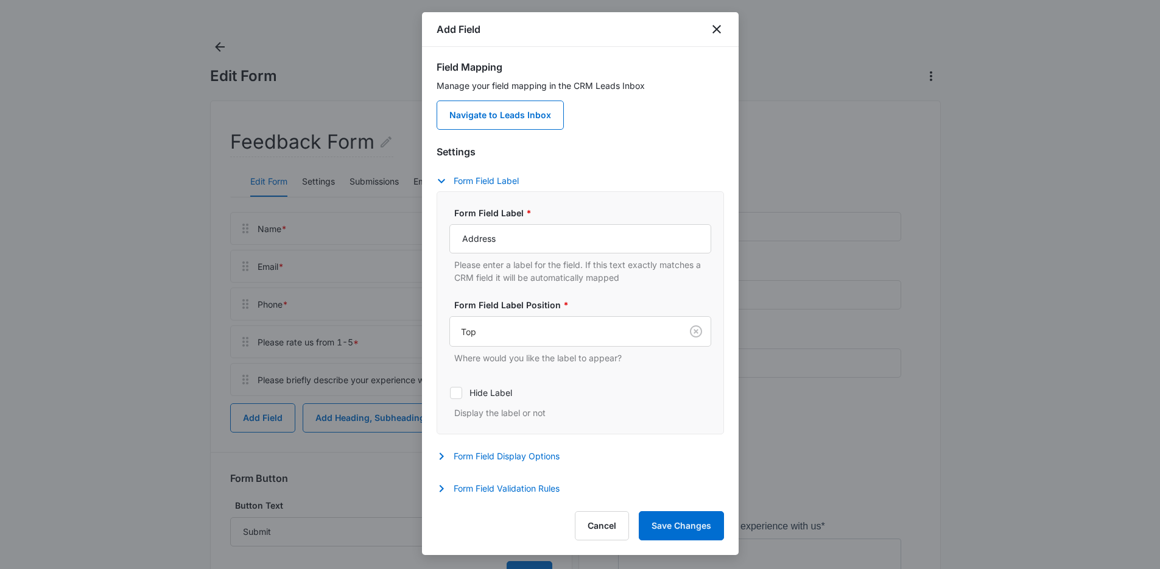
scroll to position [79, 0]
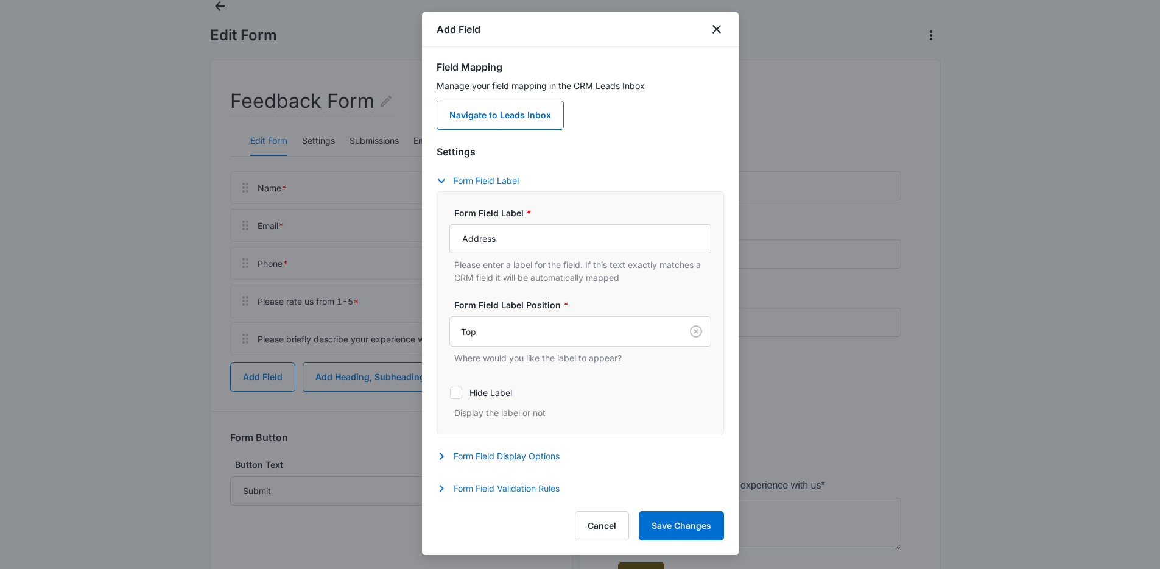
click at [527, 485] on button "Form Field Validation Rules" at bounding box center [504, 488] width 135 height 15
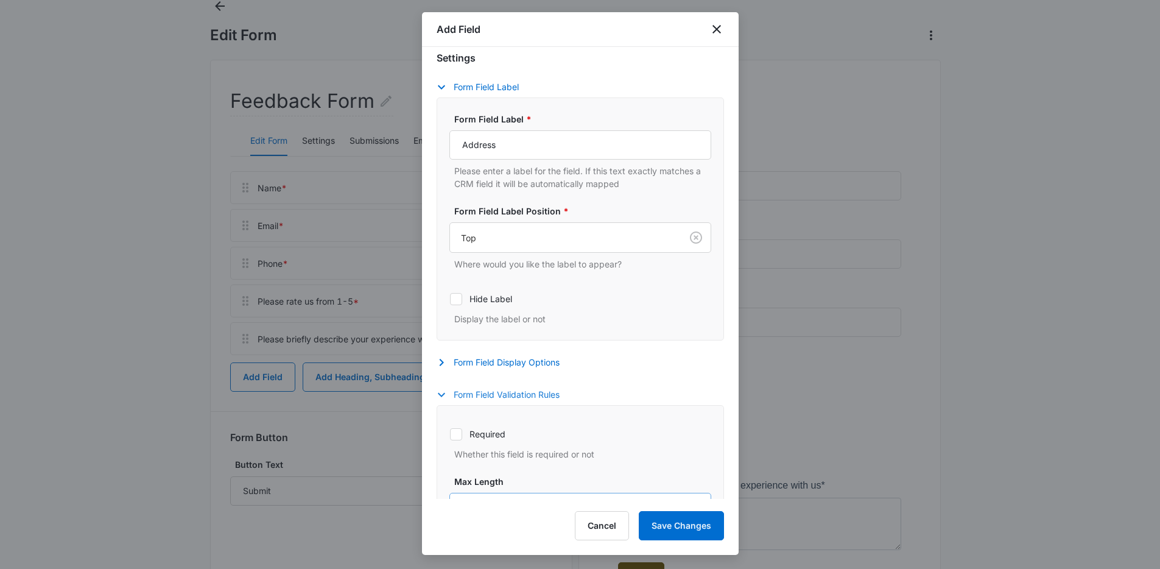
scroll to position [343, 0]
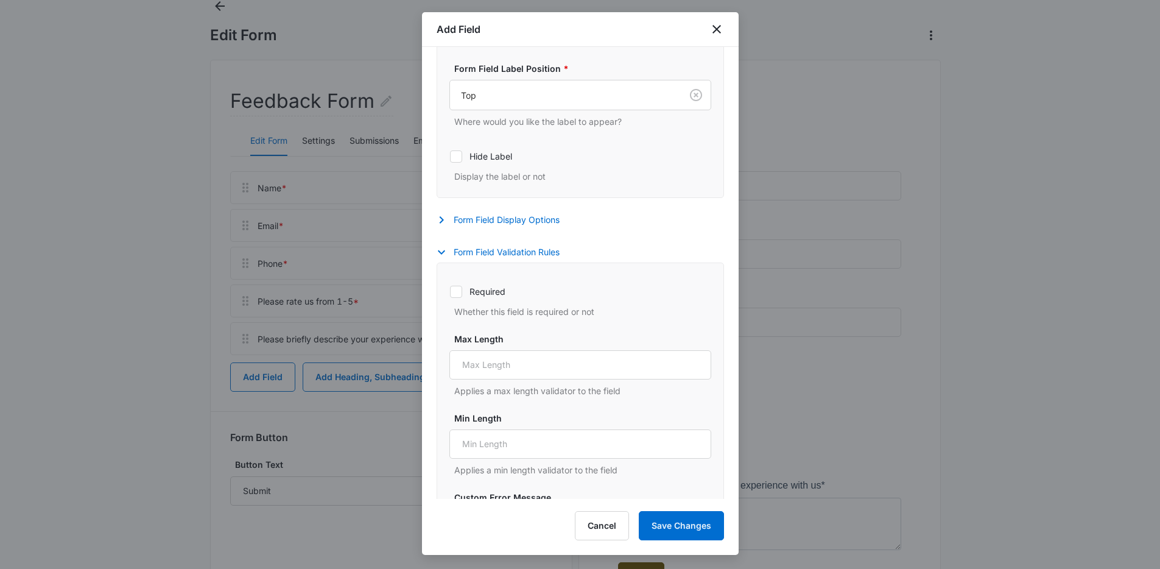
click at [492, 292] on label "Required" at bounding box center [580, 291] width 262 height 13
click at [450, 292] on input "Required" at bounding box center [449, 291] width 1 height 1
checkbox input "true"
click at [686, 528] on button "Save Changes" at bounding box center [681, 525] width 85 height 29
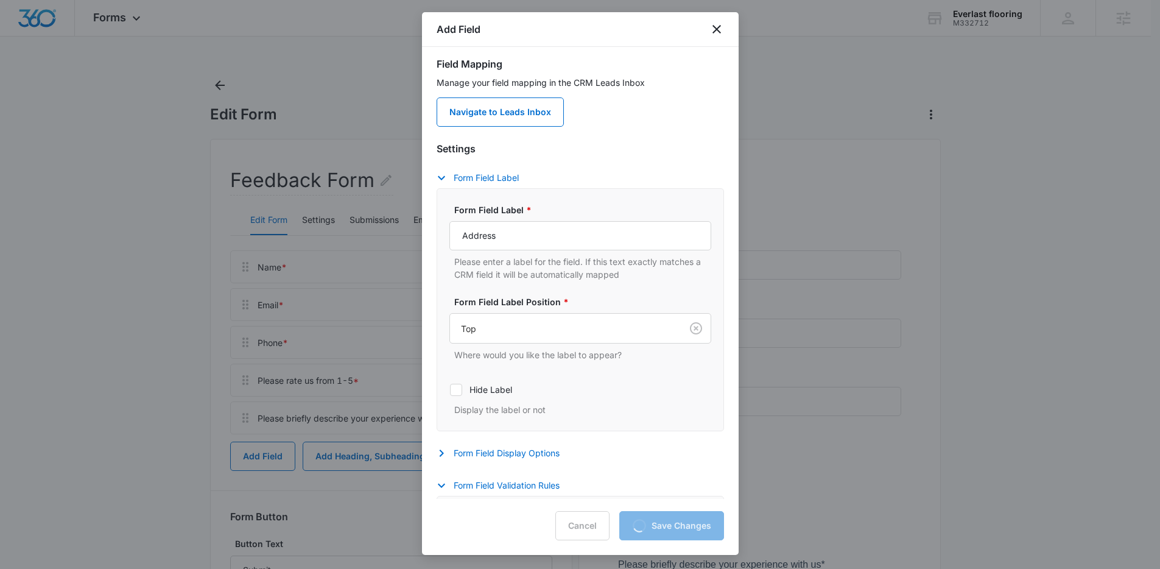
scroll to position [0, 0]
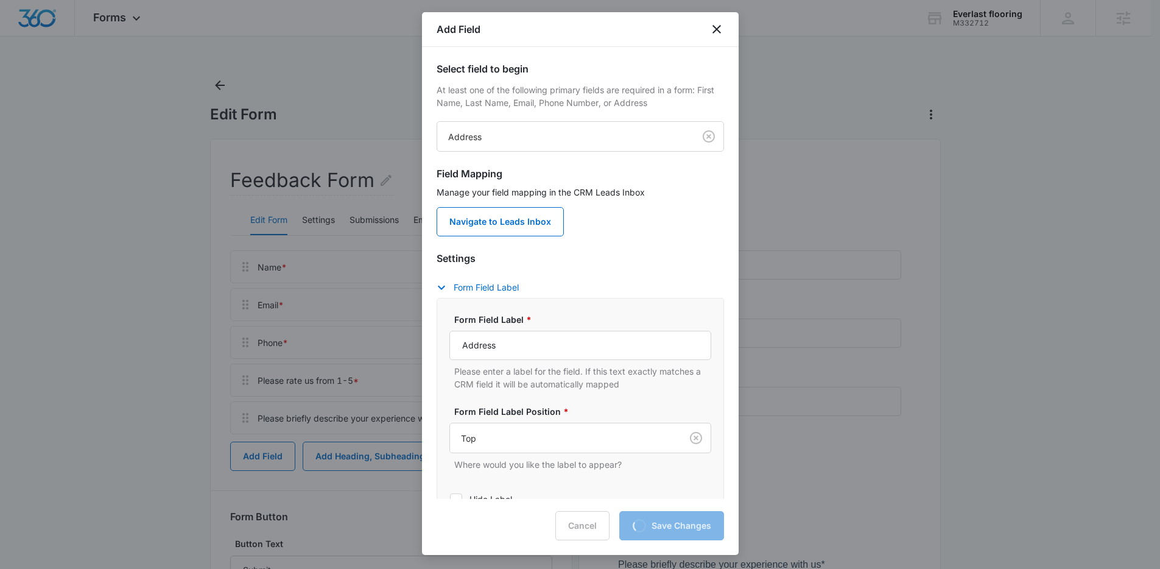
click at [632, 220] on div "Manage your field mapping in the CRM Leads Inbox Navigate to Leads Inbox" at bounding box center [580, 211] width 287 height 51
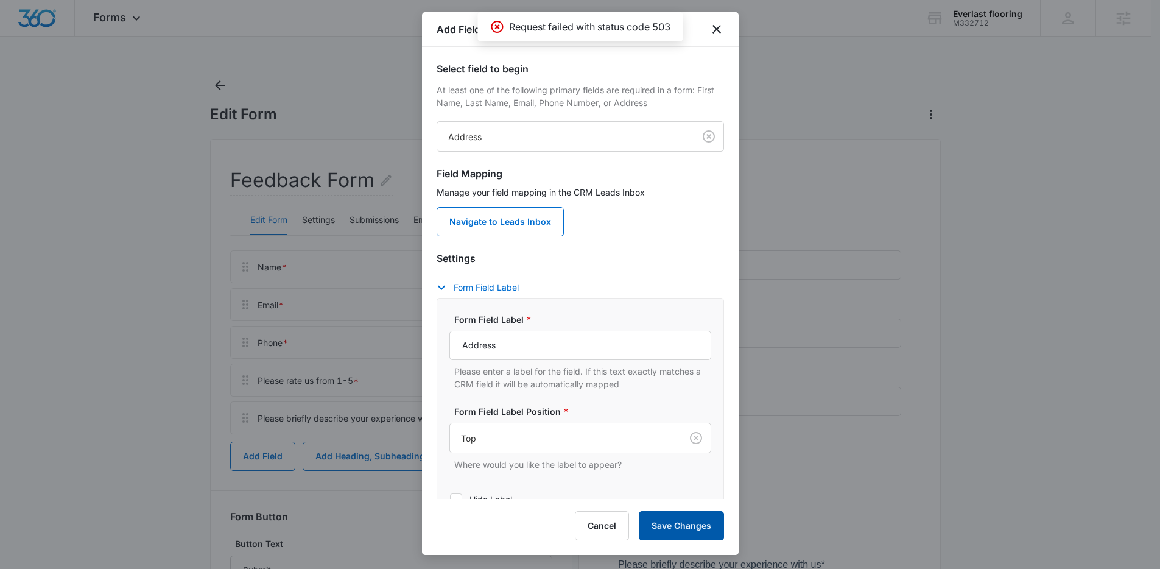
click at [675, 527] on button "Save Changes" at bounding box center [681, 525] width 85 height 29
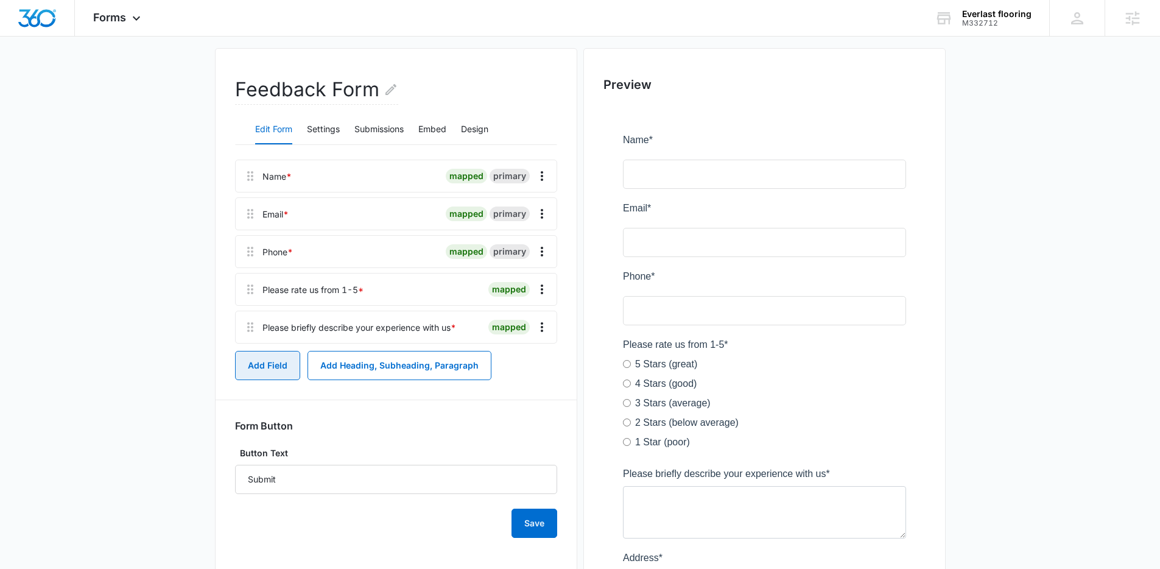
scroll to position [93, 0]
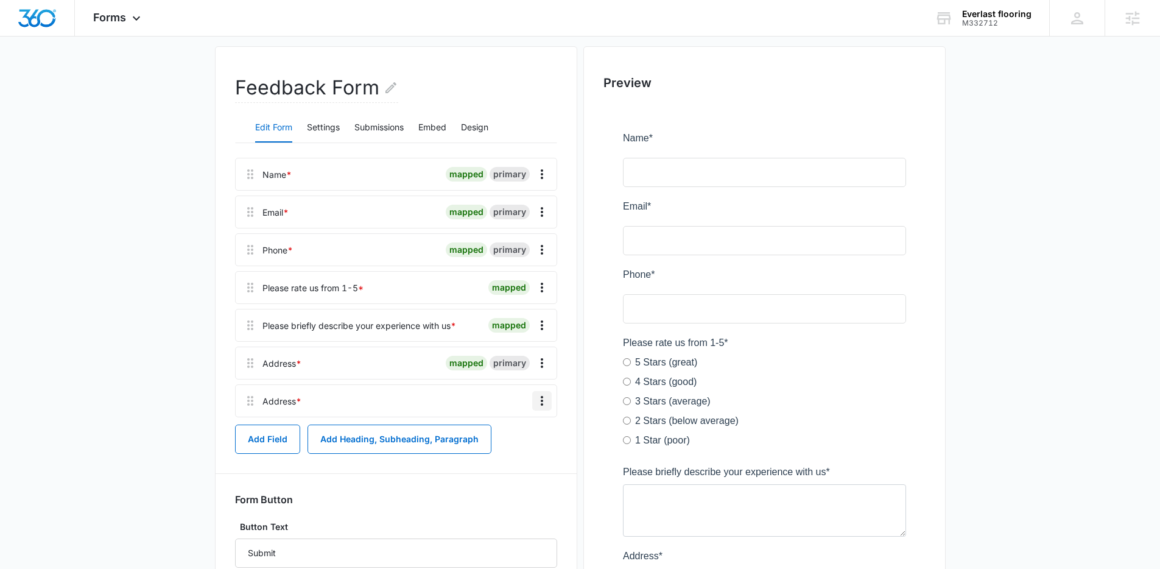
click at [537, 395] on icon "Overflow Menu" at bounding box center [542, 400] width 15 height 15
click at [524, 449] on button "Delete" at bounding box center [516, 453] width 69 height 18
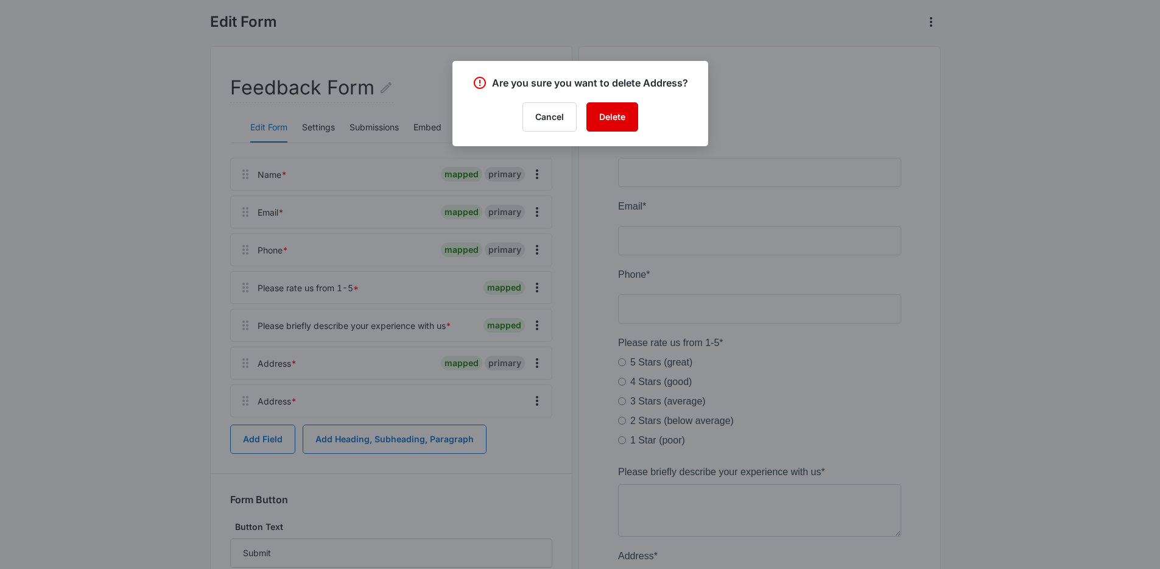
click at [595, 127] on button "Delete" at bounding box center [612, 116] width 52 height 29
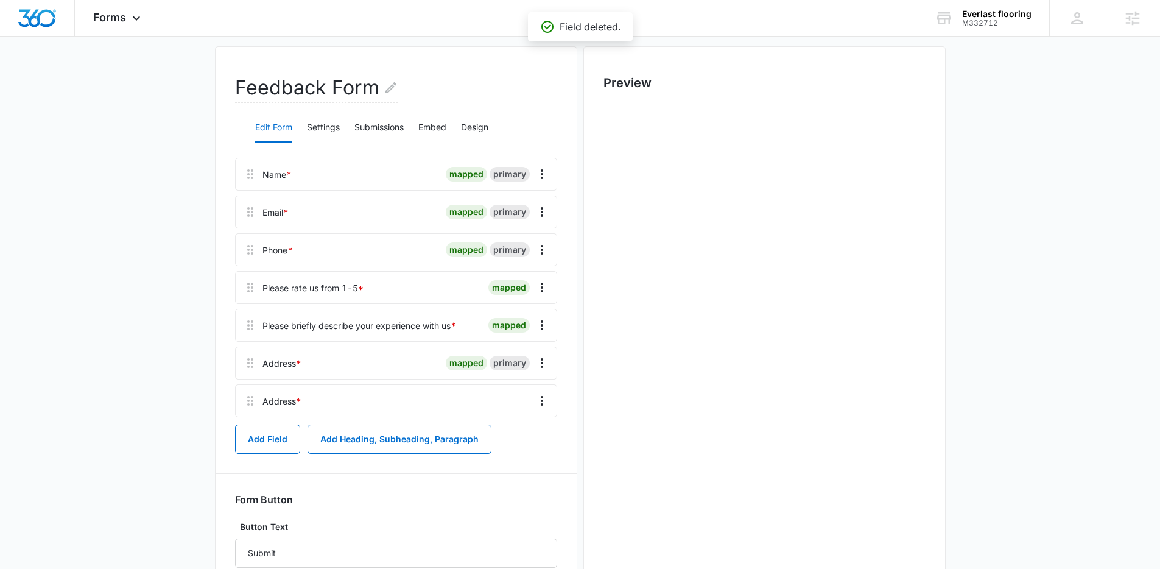
scroll to position [0, 0]
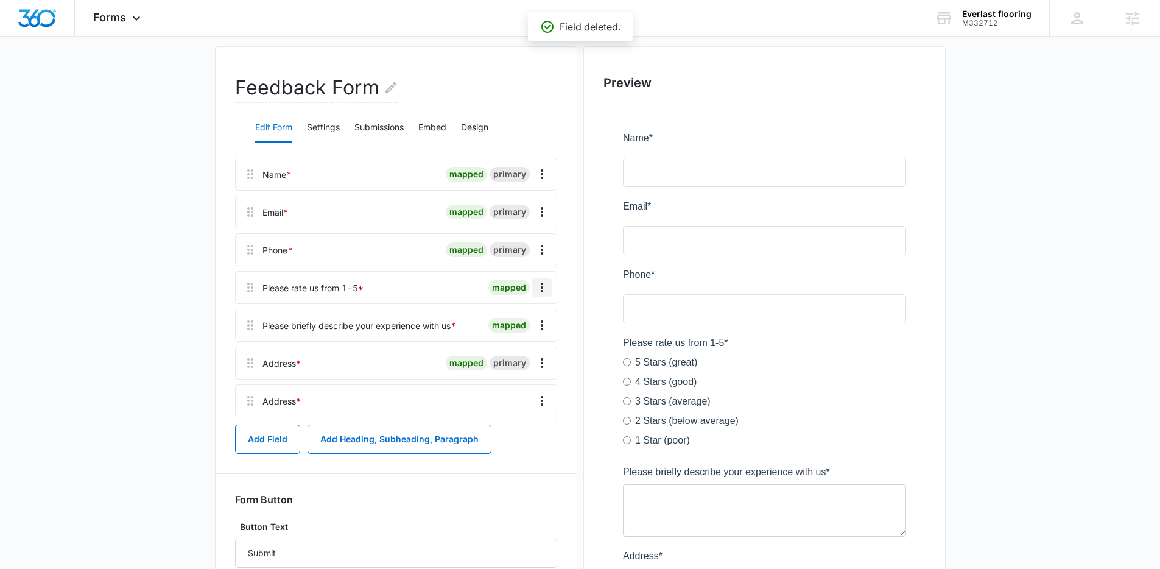
click at [544, 284] on icon "Overflow Menu" at bounding box center [542, 287] width 15 height 15
click at [500, 337] on div "Delete" at bounding box center [509, 340] width 26 height 9
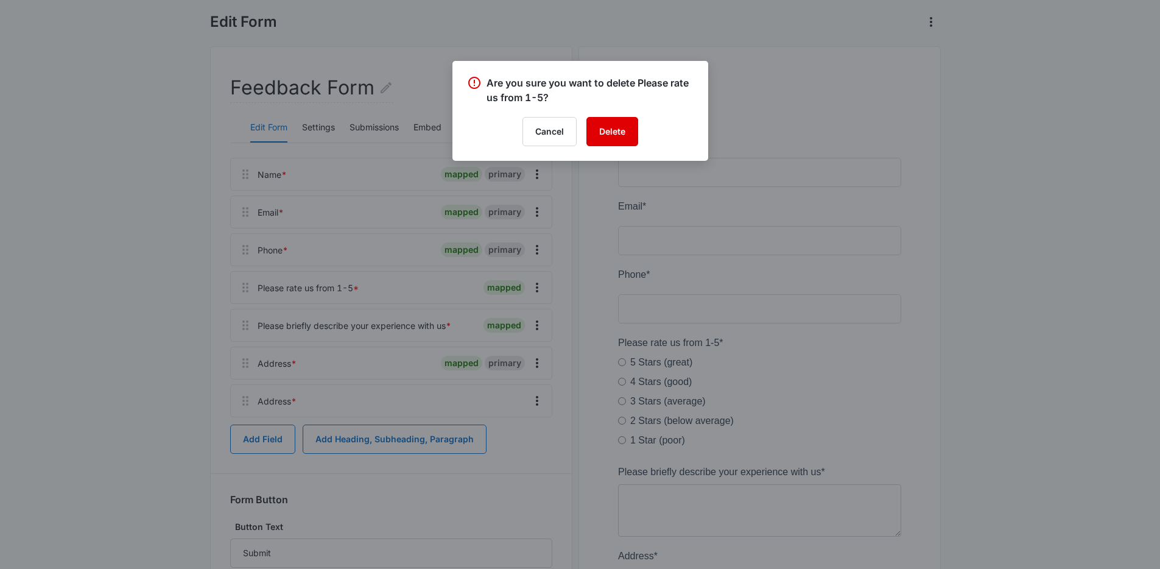
click at [612, 133] on button "Delete" at bounding box center [612, 131] width 52 height 29
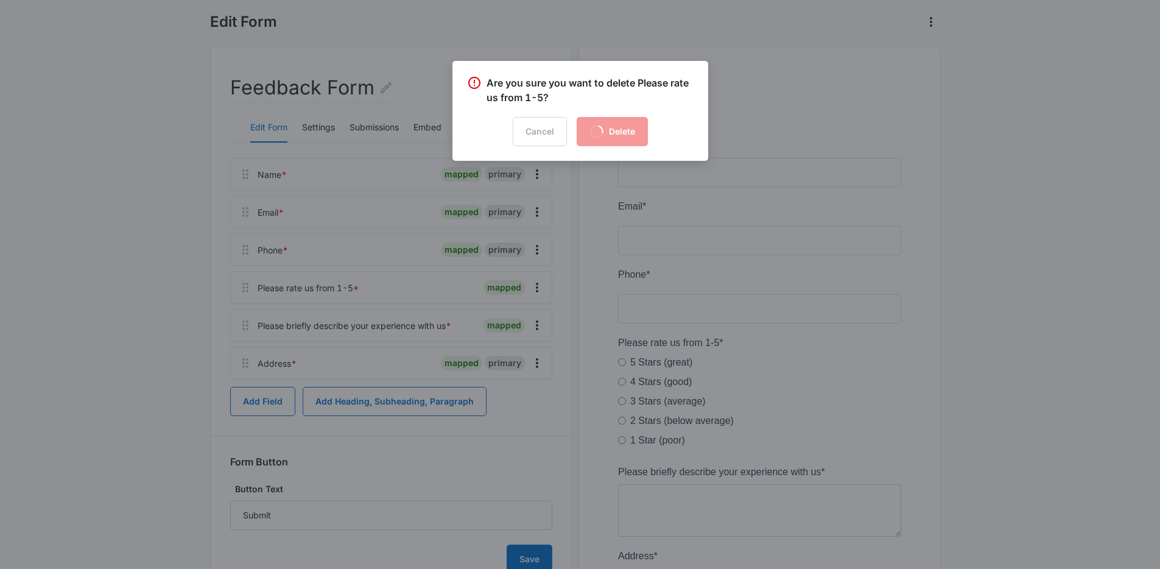
click at [622, 133] on div "Cancel Loading Delete" at bounding box center [580, 131] width 227 height 29
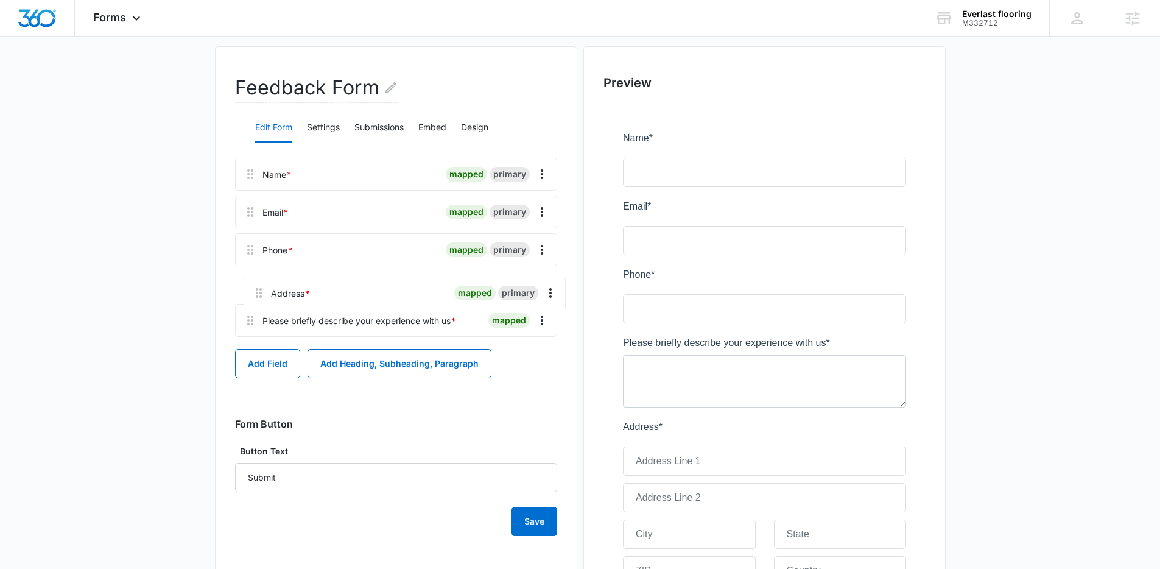
drag, startPoint x: 253, startPoint y: 360, endPoint x: 262, endPoint y: 281, distance: 79.1
click at [262, 281] on div "Name * mapped primary Email * mapped primary Phone * mapped primary Please brie…" at bounding box center [396, 250] width 322 height 184
drag, startPoint x: 252, startPoint y: 327, endPoint x: 252, endPoint y: 272, distance: 55.4
click at [252, 272] on div "Name * mapped primary Email * mapped primary Phone * mapped primary Please brie…" at bounding box center [396, 250] width 322 height 184
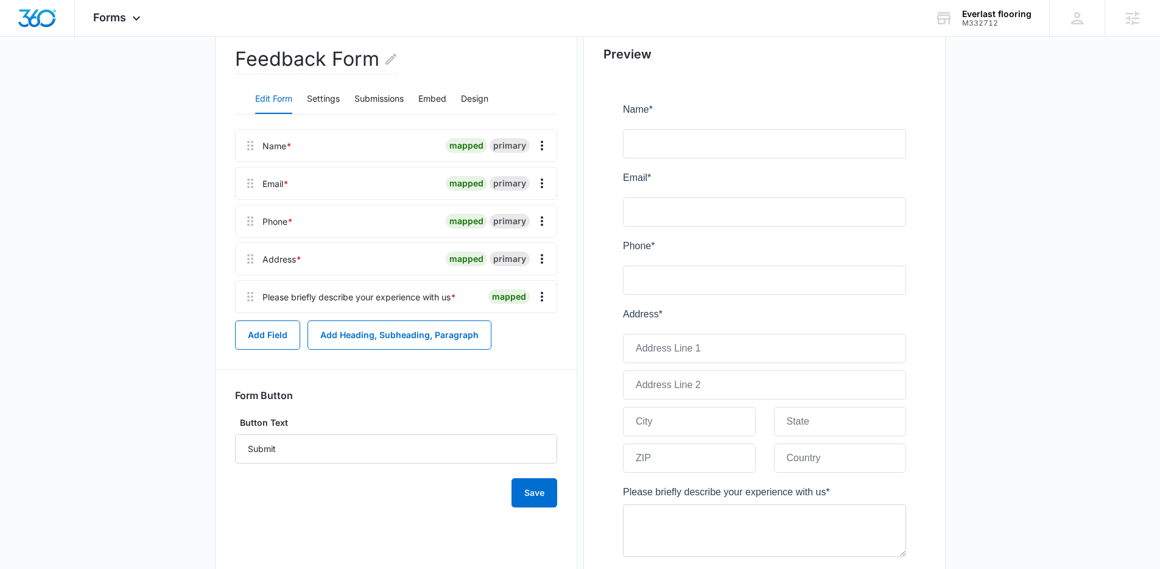
scroll to position [120, 0]
click at [537, 300] on icon "Overflow Menu" at bounding box center [542, 298] width 15 height 15
click at [518, 323] on button "Edit" at bounding box center [516, 332] width 69 height 18
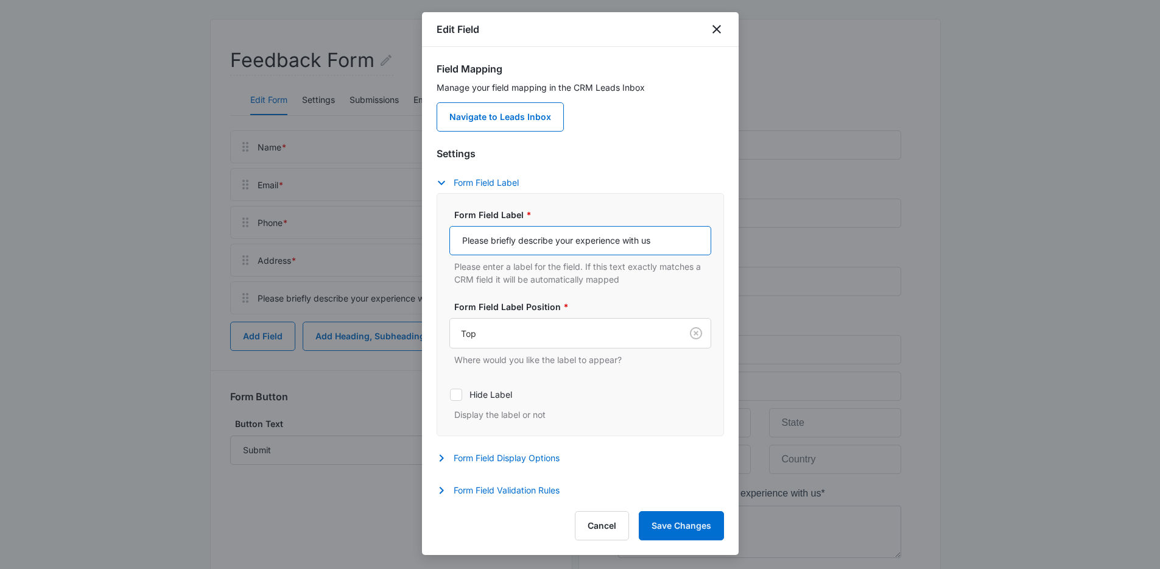
drag, startPoint x: 663, startPoint y: 241, endPoint x: 578, endPoint y: 239, distance: 85.3
click at [578, 239] on input "Please briefly describe your experience with us" at bounding box center [580, 240] width 262 height 29
type input "Please briefly describe your issue"
click at [696, 528] on button "Save Changes" at bounding box center [681, 525] width 85 height 29
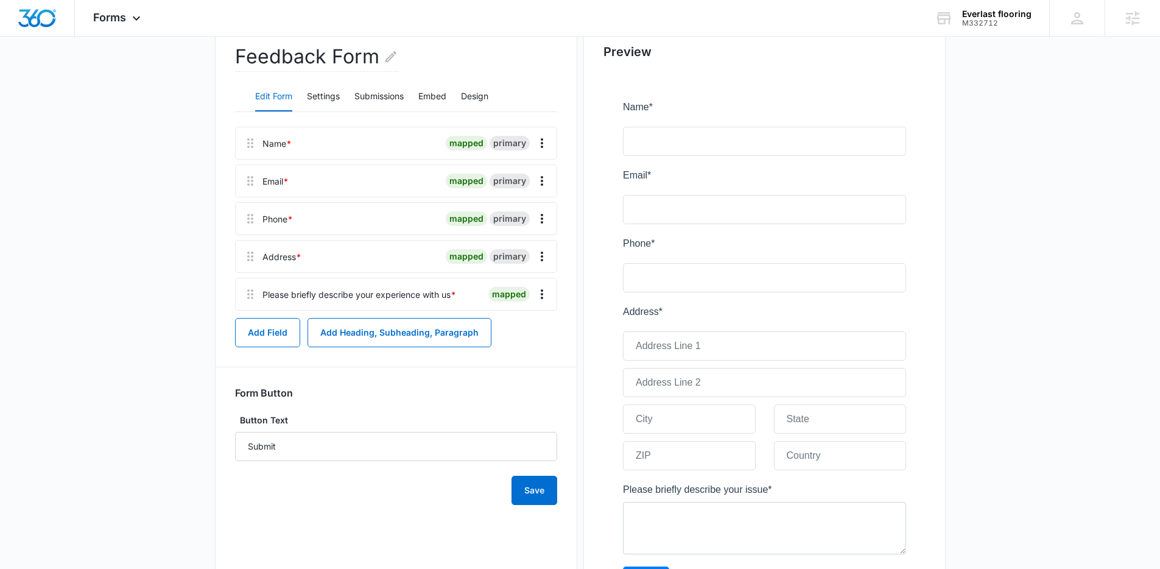
scroll to position [0, 0]
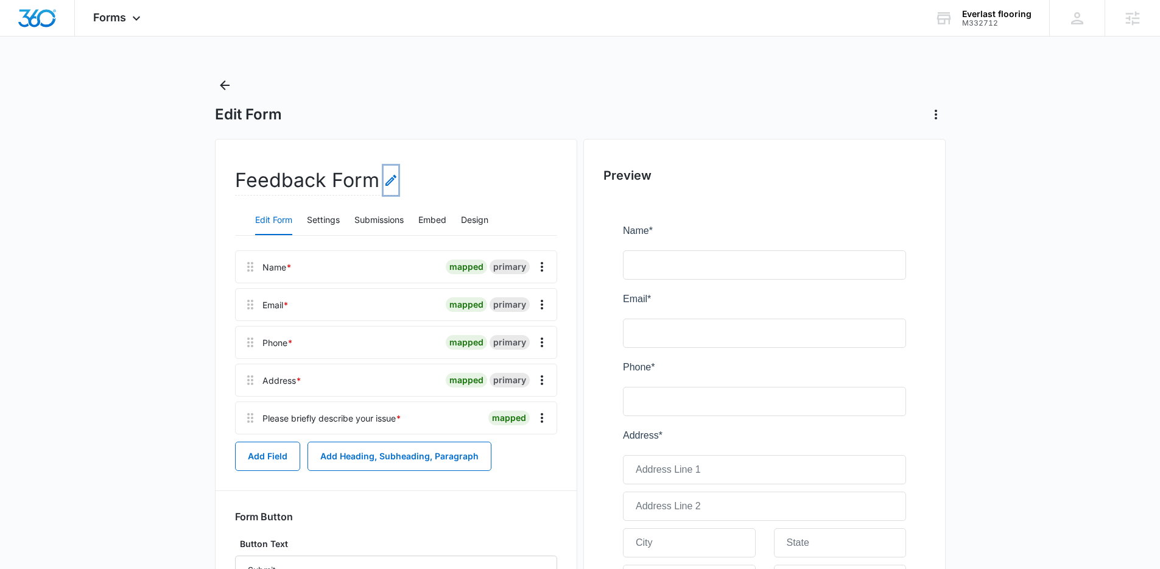
click at [387, 178] on icon "Edit Form Name" at bounding box center [391, 180] width 15 height 15
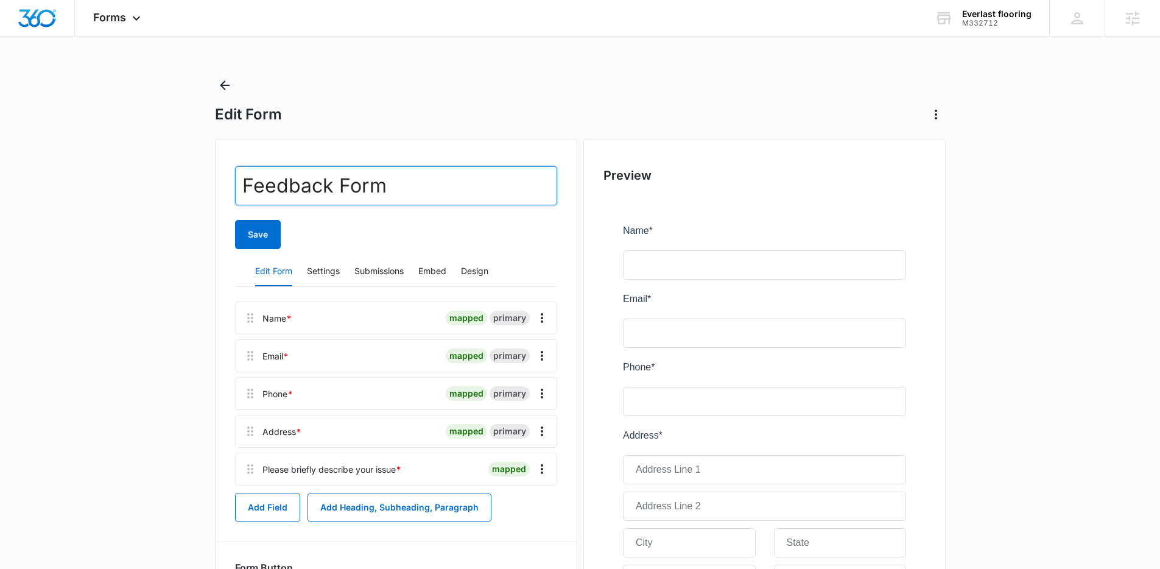
click at [404, 191] on input "Feedback Form" at bounding box center [396, 185] width 322 height 39
drag, startPoint x: 376, startPoint y: 186, endPoint x: 244, endPoint y: 172, distance: 133.5
click at [220, 173] on div "Feedback Form Save Edit Form Settings Submissions Embed Design Name * mapped pr…" at bounding box center [396, 455] width 362 height 632
type input "Customer Support"
click at [404, 148] on div "Customer Support Save Edit Form Settings Submissions Embed Design Name * mapped…" at bounding box center [396, 455] width 362 height 632
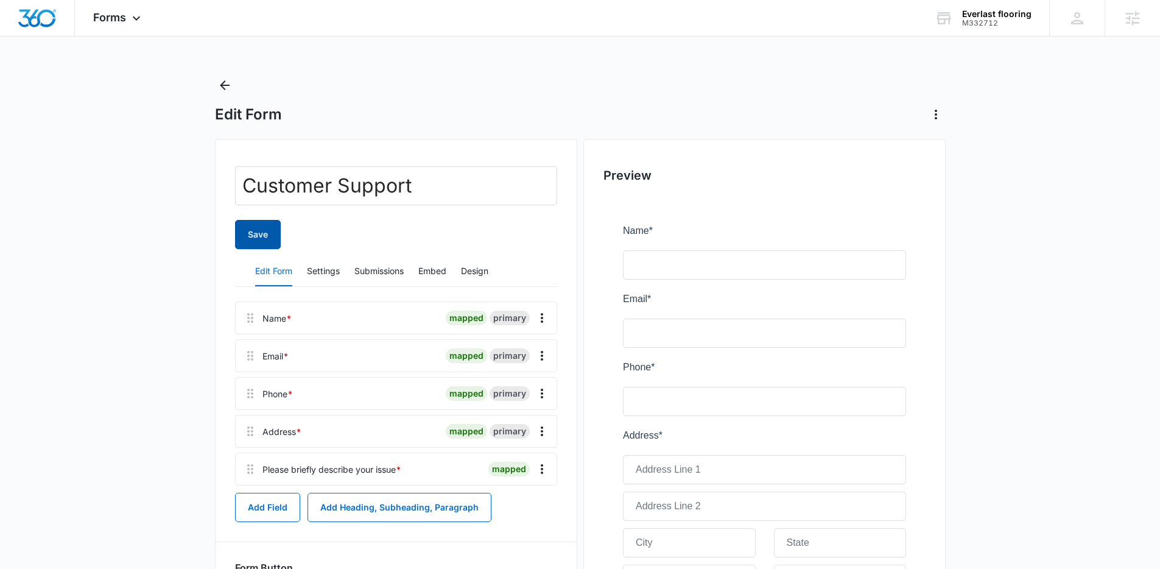
scroll to position [2, 0]
click at [262, 227] on button "Save" at bounding box center [258, 231] width 46 height 29
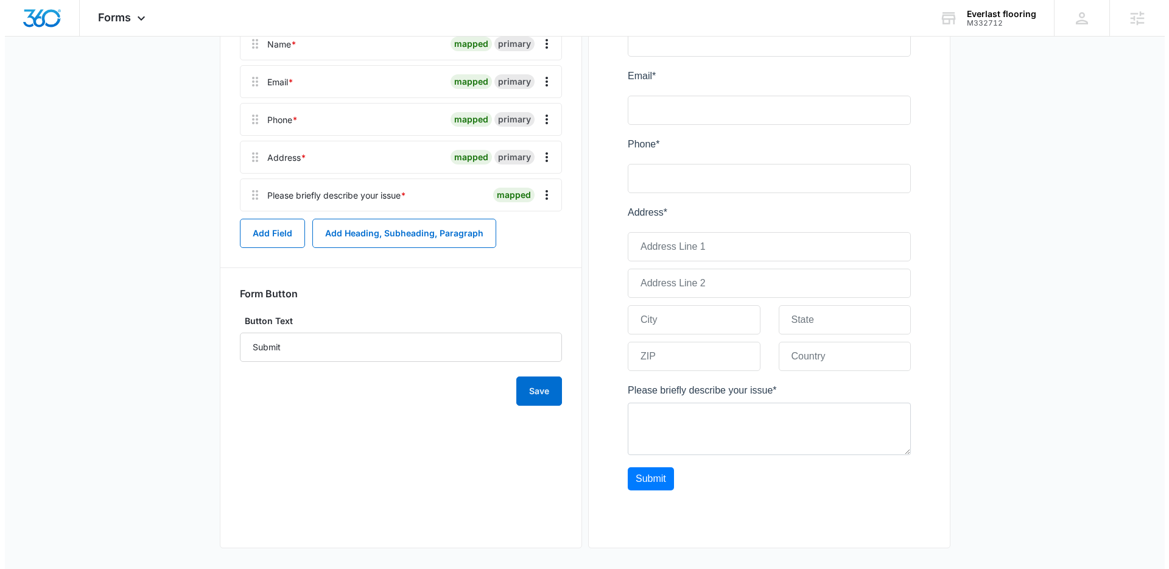
scroll to position [0, 0]
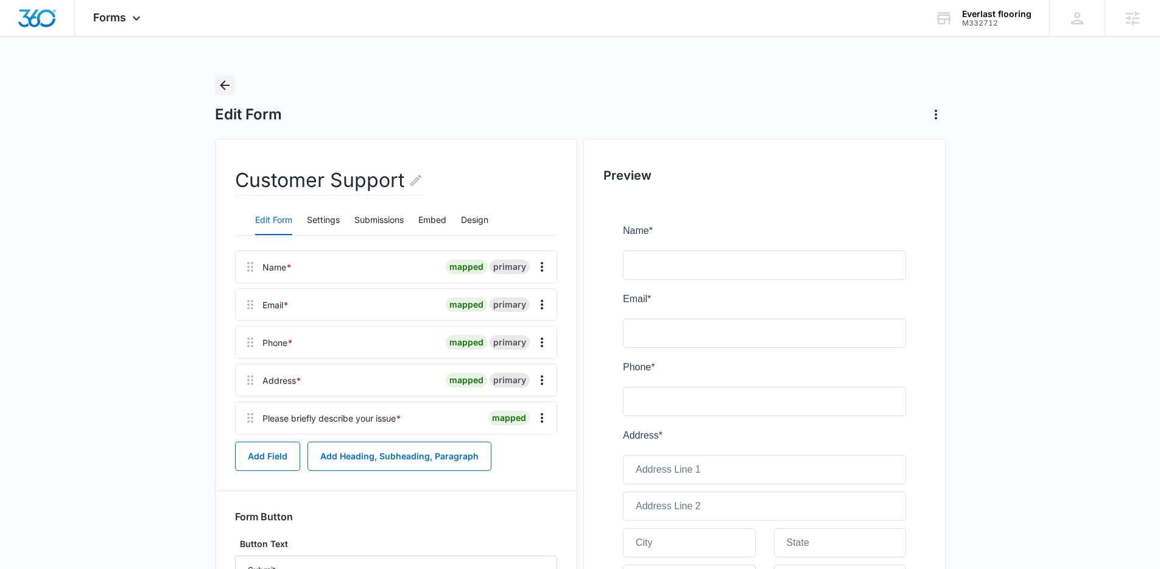
click at [223, 87] on icon "Back" at bounding box center [225, 85] width 10 height 10
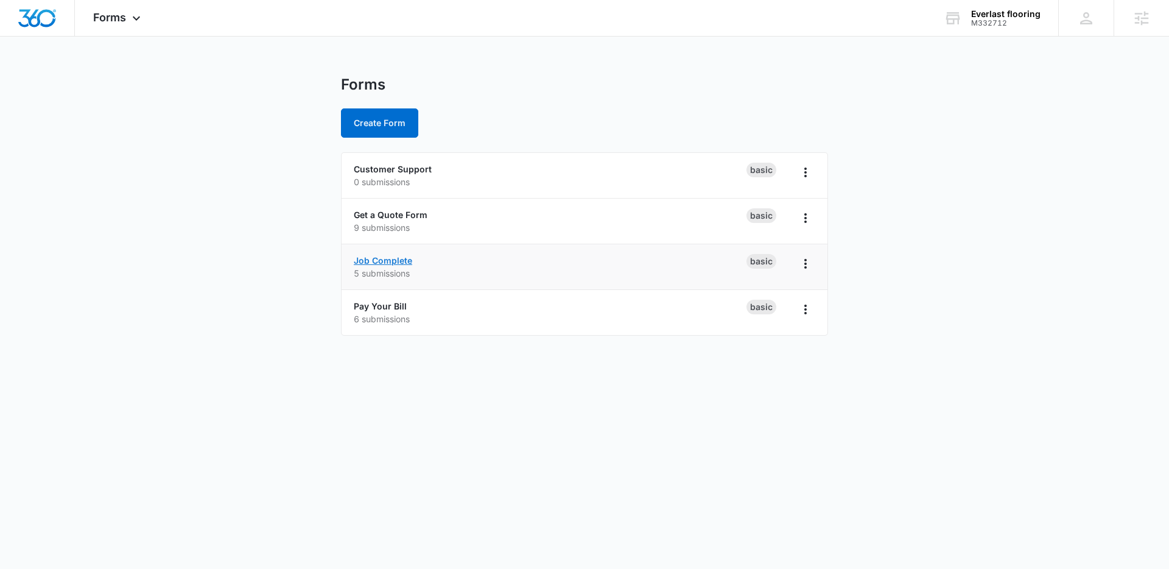
click at [396, 264] on link "Job Complete" at bounding box center [383, 260] width 58 height 10
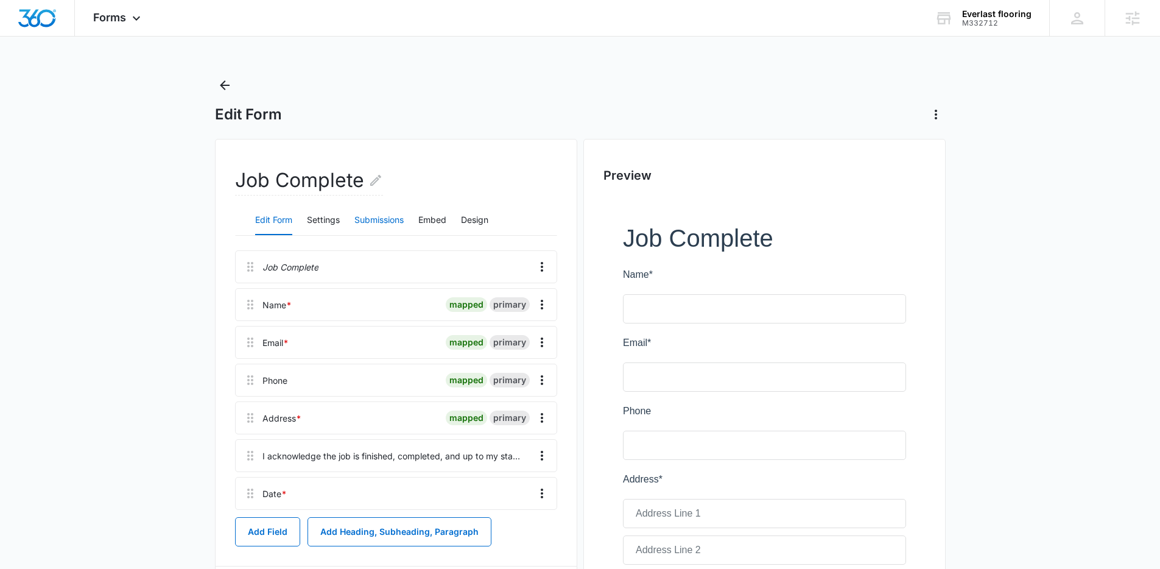
click at [373, 216] on button "Submissions" at bounding box center [378, 220] width 49 height 29
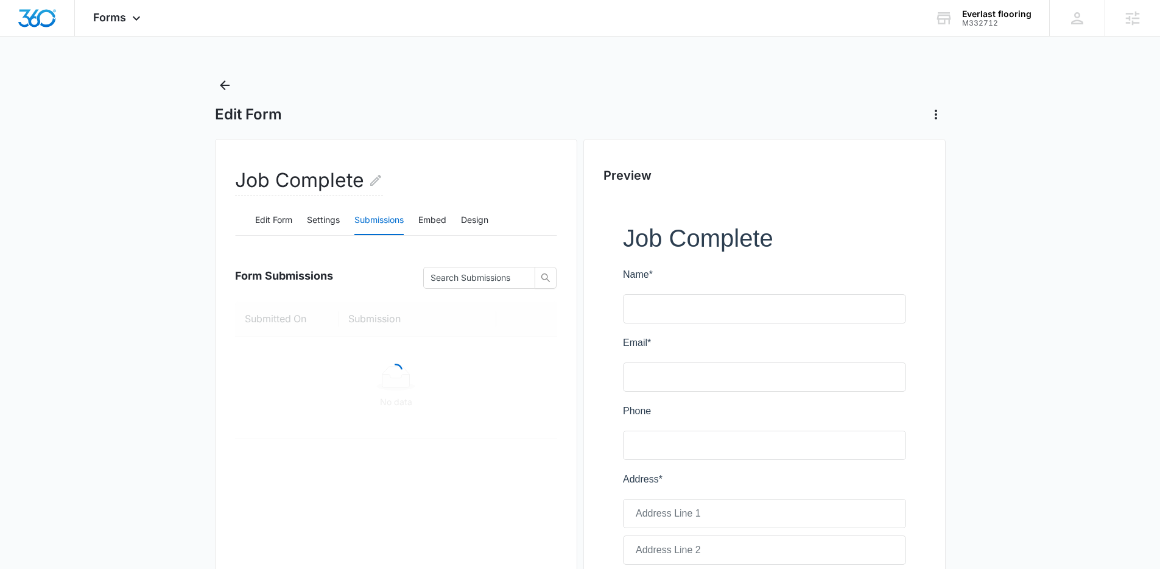
click at [306, 219] on div "Edit Form Settings Submissions Embed Design" at bounding box center [396, 220] width 322 height 30
click at [321, 219] on button "Settings" at bounding box center [323, 220] width 33 height 29
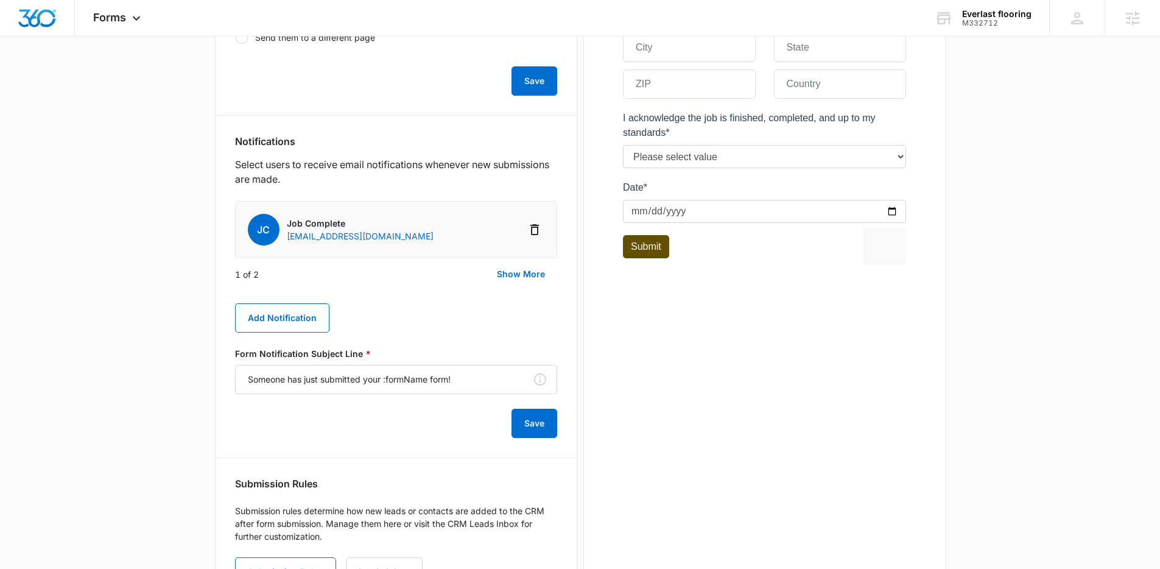
scroll to position [601, 0]
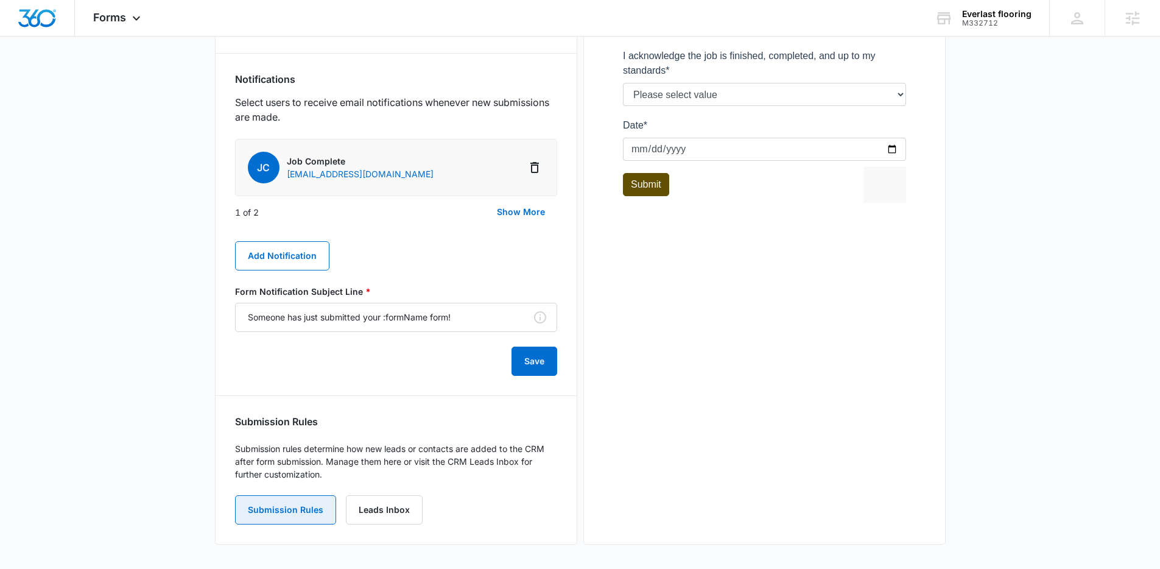
click at [284, 515] on button "Submission Rules" at bounding box center [285, 509] width 101 height 29
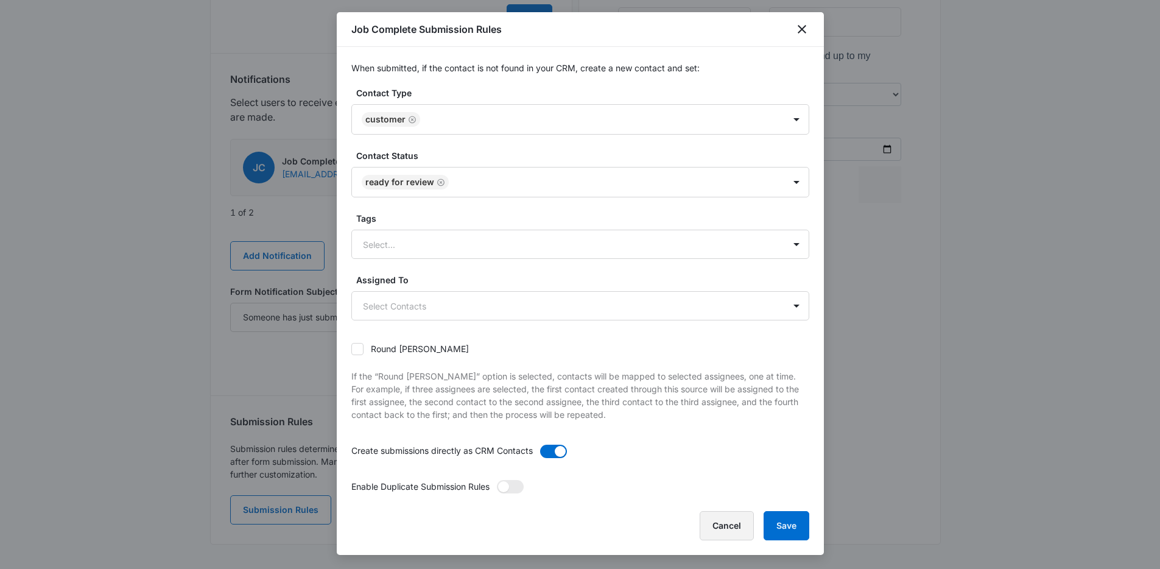
click at [710, 534] on button "Cancel" at bounding box center [727, 525] width 54 height 29
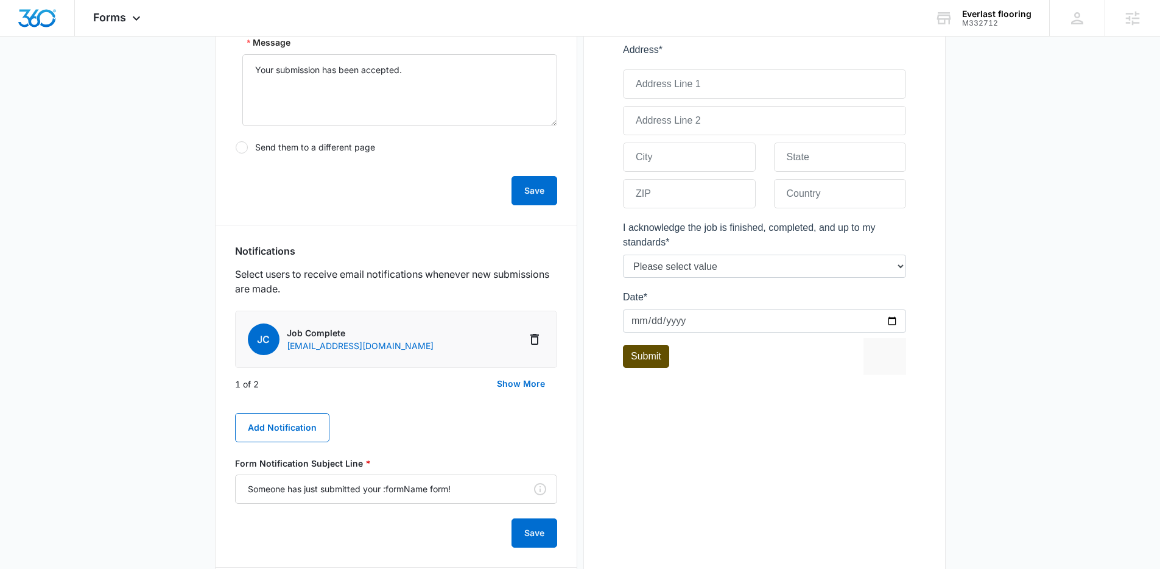
scroll to position [220, 0]
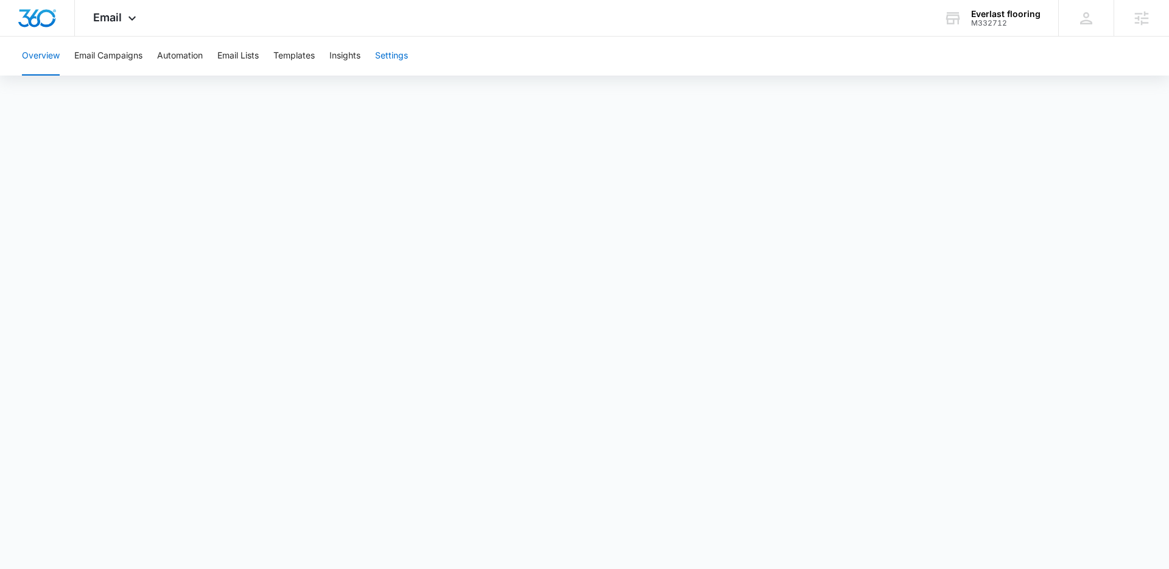
click at [403, 51] on button "Settings" at bounding box center [391, 56] width 33 height 39
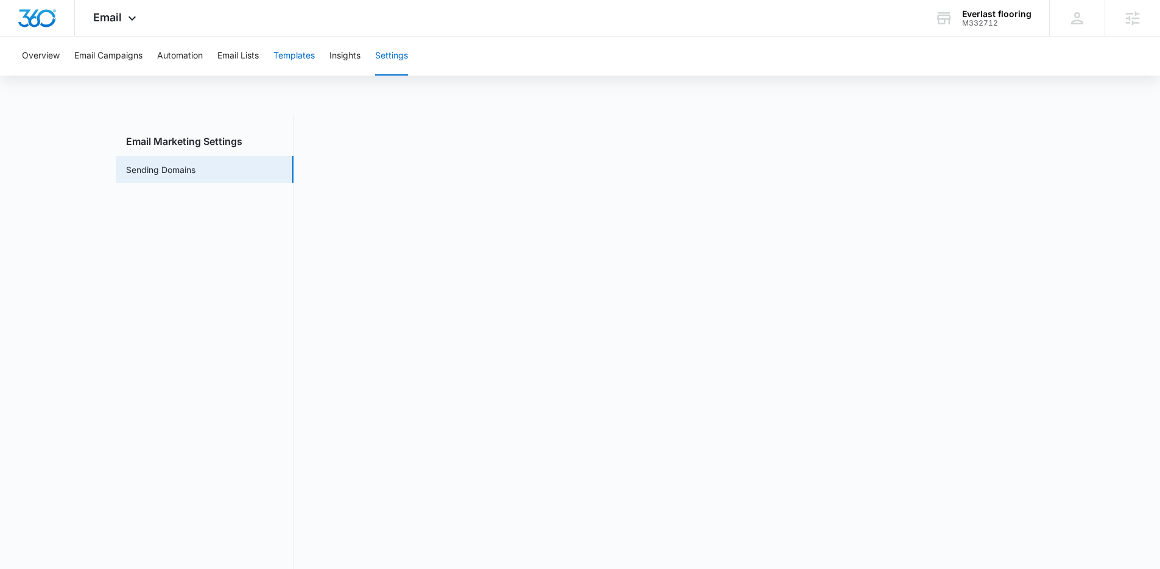
click at [309, 58] on button "Templates" at bounding box center [293, 56] width 41 height 39
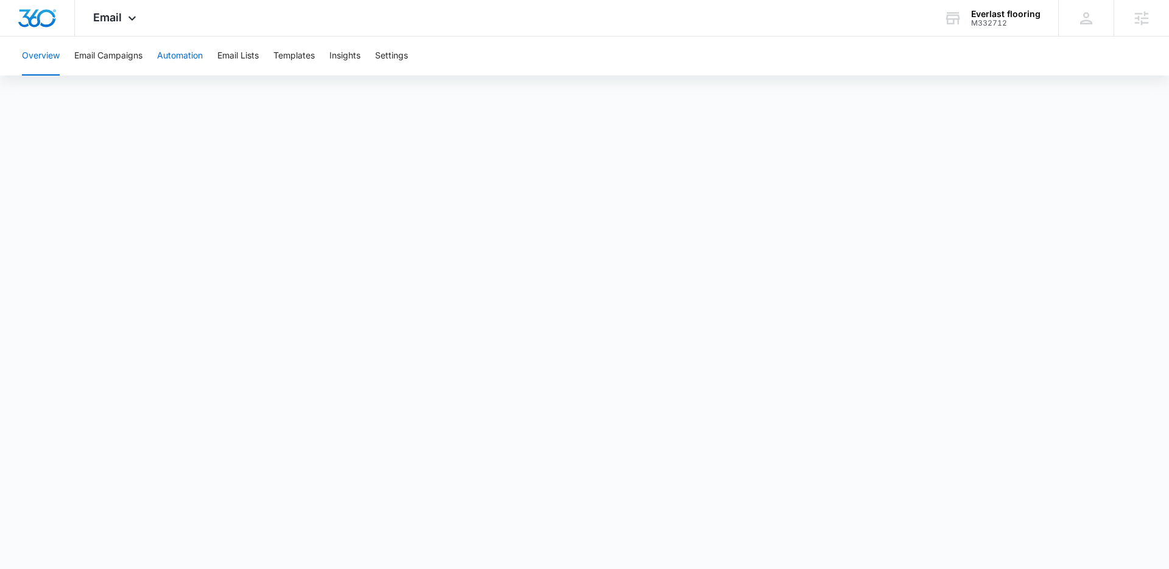
click at [196, 51] on button "Automation" at bounding box center [180, 56] width 46 height 39
click at [235, 58] on button "Email Lists" at bounding box center [237, 56] width 41 height 39
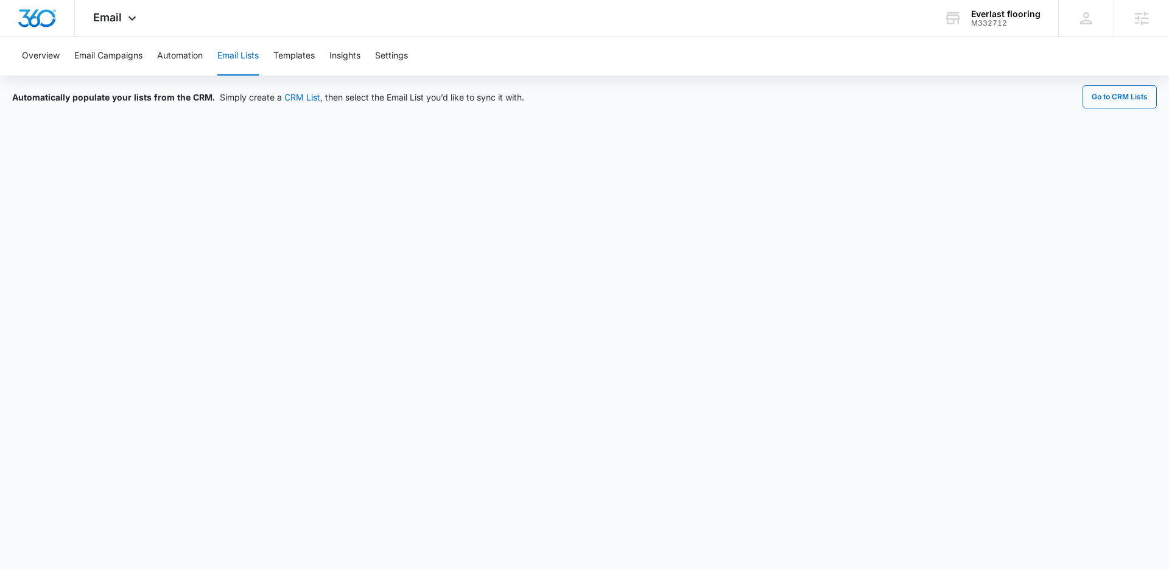
click at [705, 44] on div "Overview Email Campaigns Automation Email Lists Templates Insights Settings" at bounding box center [585, 56] width 1140 height 39
click at [515, 71] on div "Overview Email Campaigns Automation Email Lists Templates Insights Settings" at bounding box center [585, 56] width 1140 height 39
click at [515, 69] on div "Overview Email Campaigns Automation Email Lists Templates Insights Settings" at bounding box center [585, 56] width 1140 height 39
drag, startPoint x: 454, startPoint y: 21, endPoint x: 449, endPoint y: 17, distance: 6.9
click at [454, 21] on div "Email Apps Reputation Websites Forms CRM Email Social Shop Payments POS Content…" at bounding box center [584, 18] width 1169 height 37
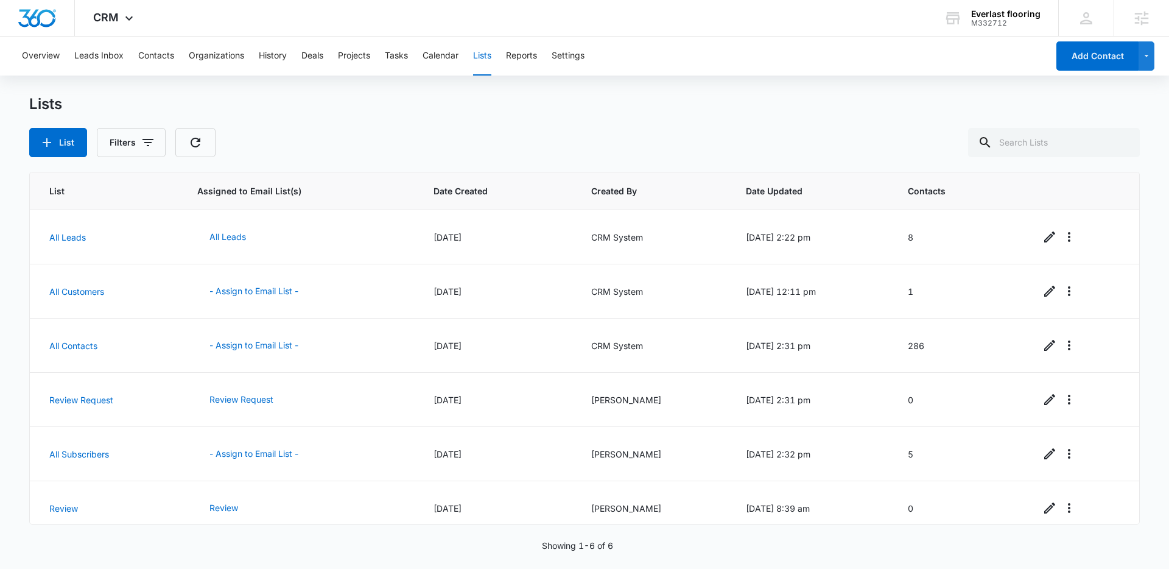
scroll to position [11, 0]
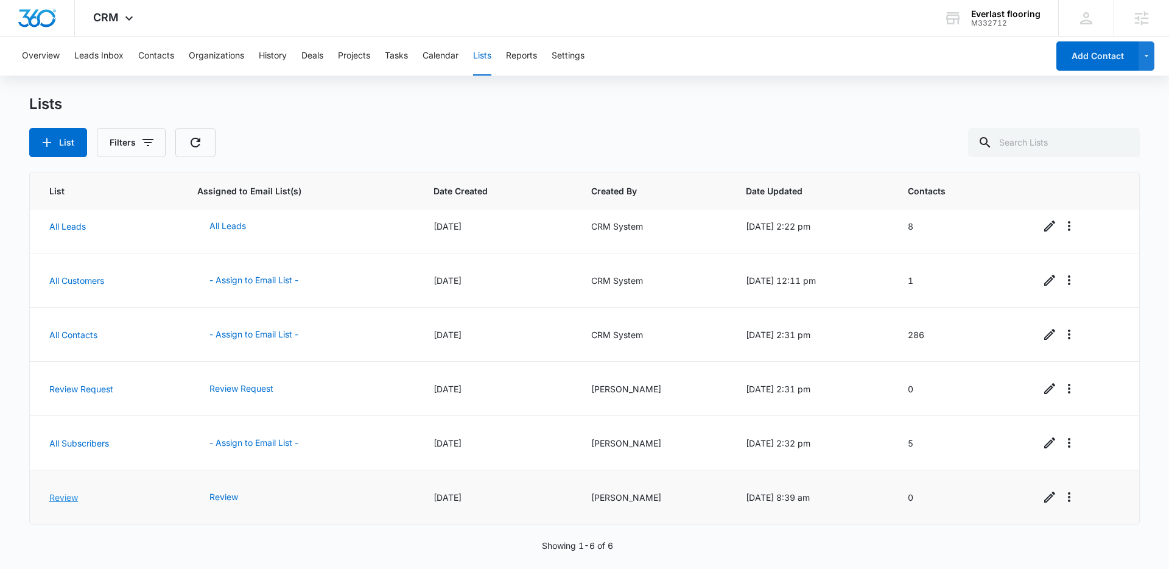
click at [55, 497] on link "Review" at bounding box center [63, 497] width 29 height 10
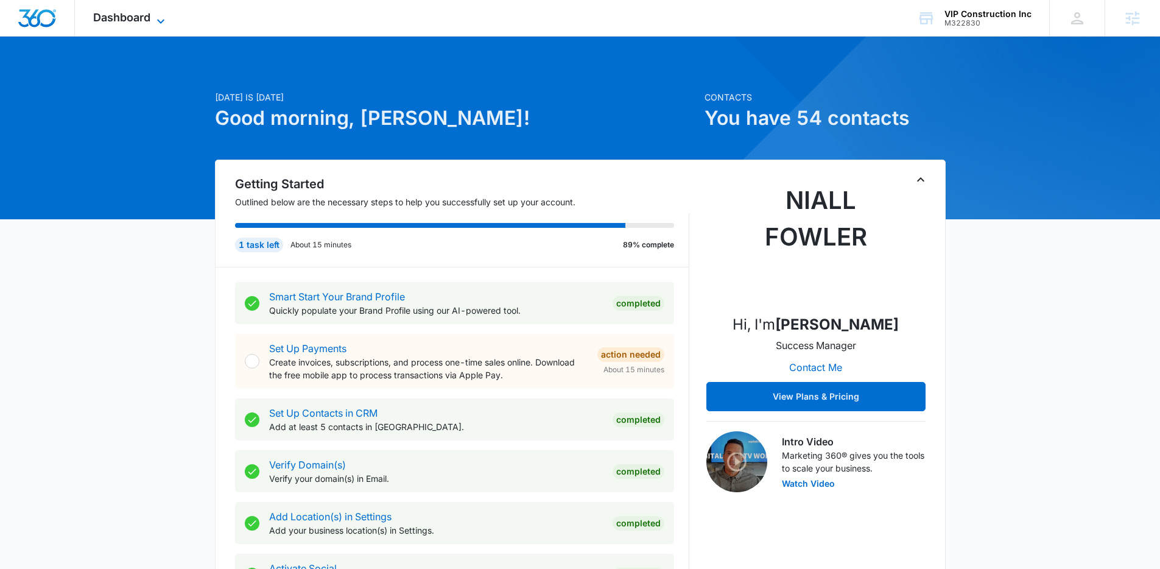
click at [136, 18] on span "Dashboard" at bounding box center [121, 17] width 57 height 13
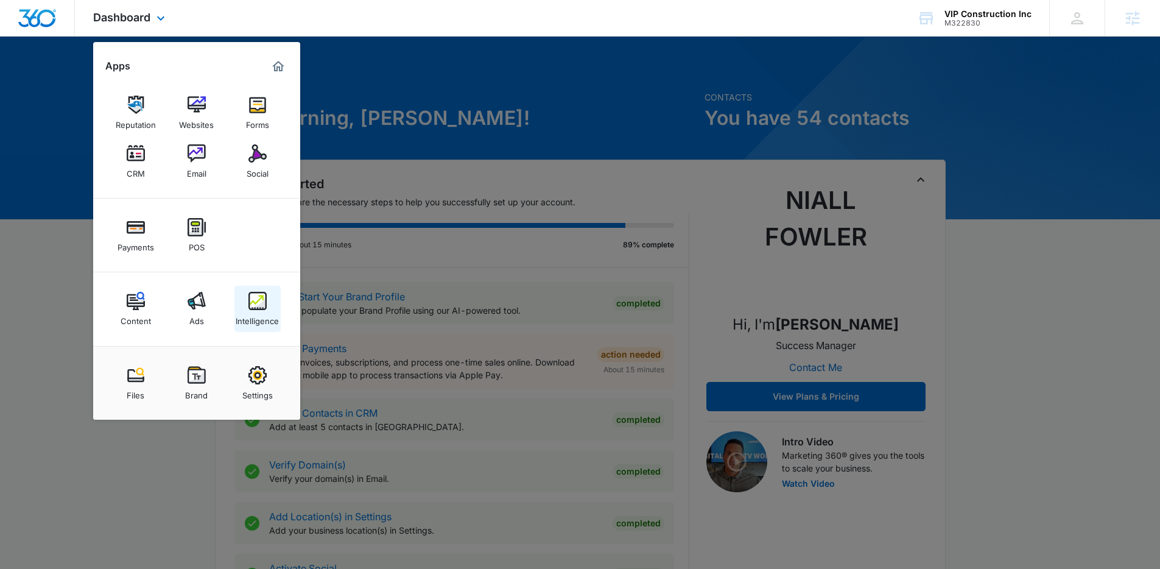
click at [245, 312] on div "Intelligence" at bounding box center [257, 318] width 43 height 16
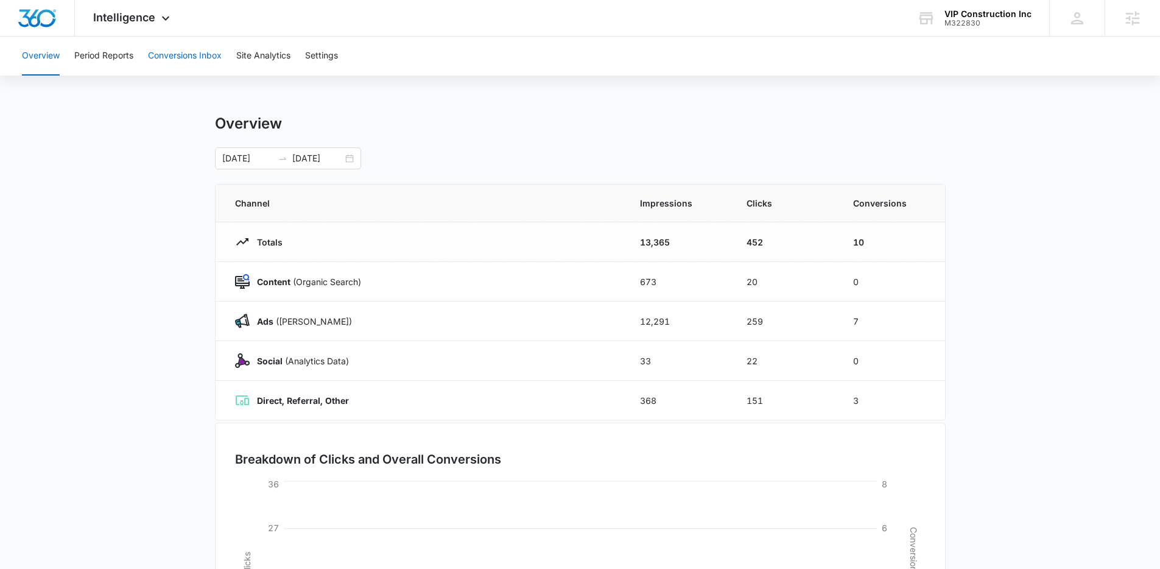
click at [169, 57] on button "Conversions Inbox" at bounding box center [185, 56] width 74 height 39
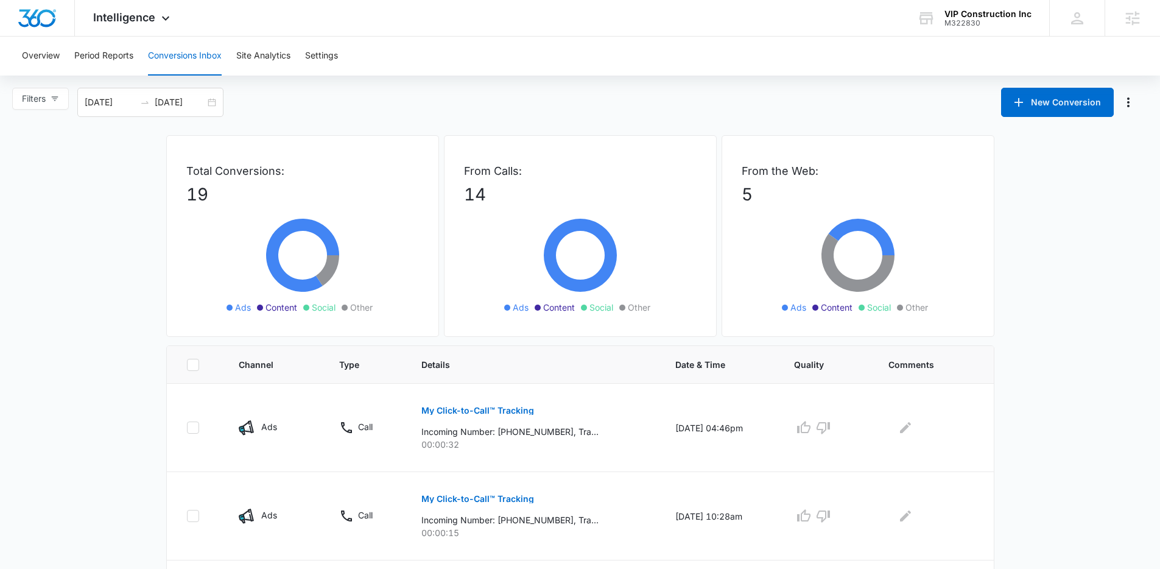
click at [712, 105] on div "Filters 08/11/2025 09/10/2025 New Conversion" at bounding box center [580, 102] width 1160 height 29
click at [709, 150] on div "From Calls: 14 Ads Content Social Other" at bounding box center [580, 236] width 273 height 202
click at [756, 114] on div "Filters 08/11/2025 09/10/2025 New Conversion" at bounding box center [580, 102] width 1160 height 29
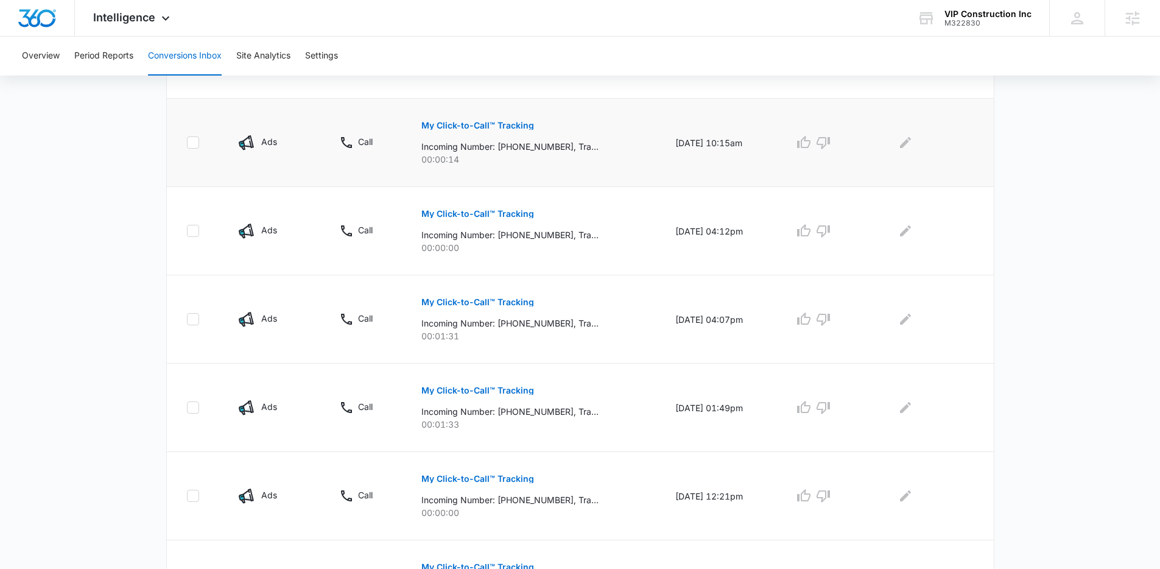
scroll to position [485, 0]
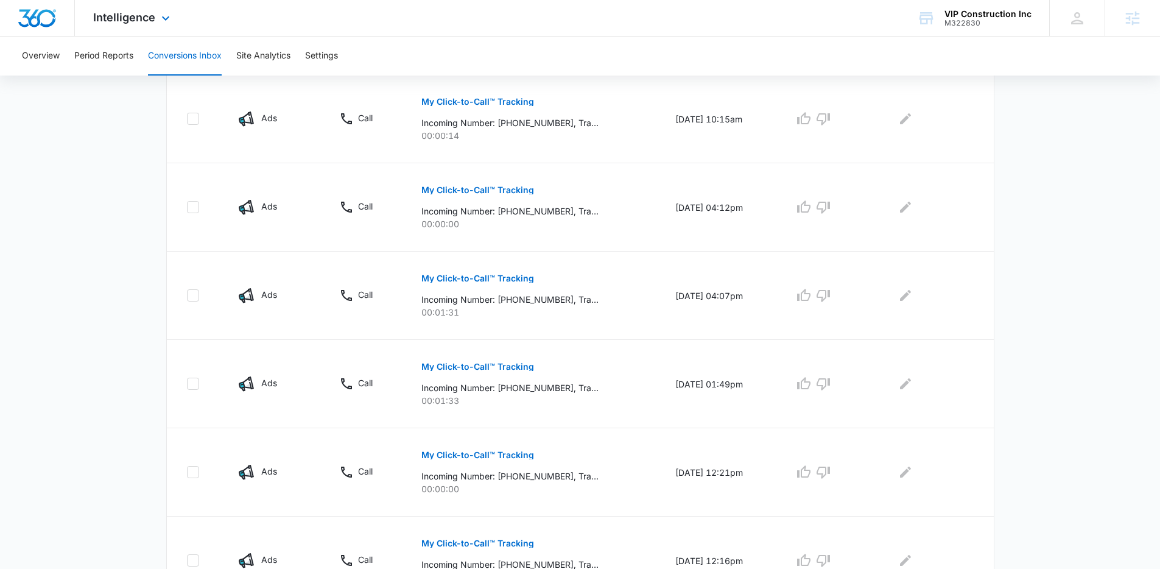
click at [138, 6] on div "Intelligence Apps Reputation Websites Forms CRM Email Social Payments POS Conte…" at bounding box center [133, 18] width 116 height 36
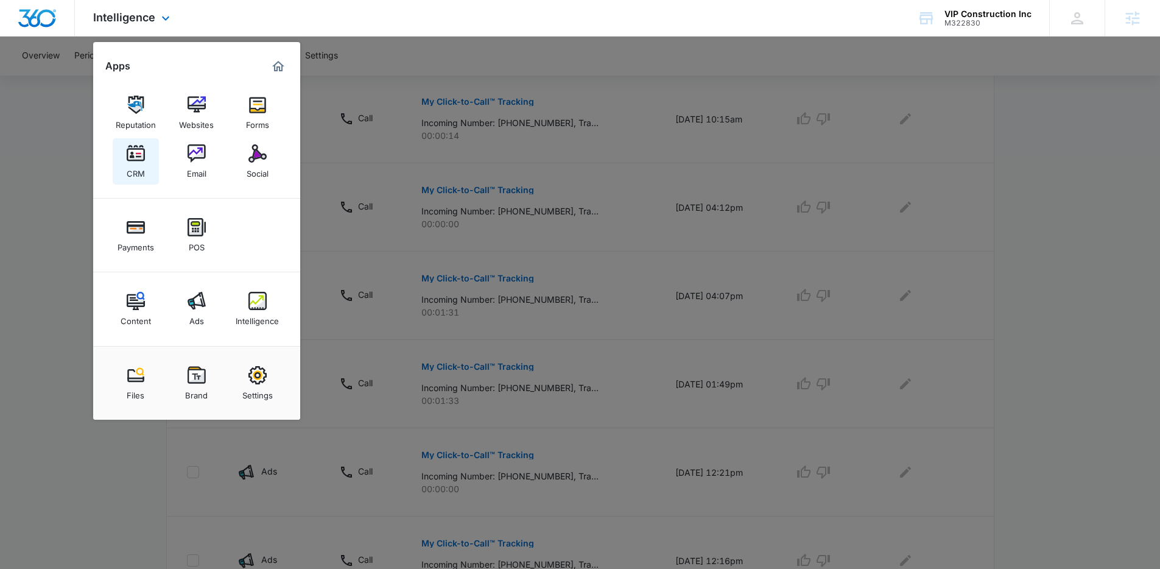
click at [125, 155] on link "CRM" at bounding box center [136, 161] width 46 height 46
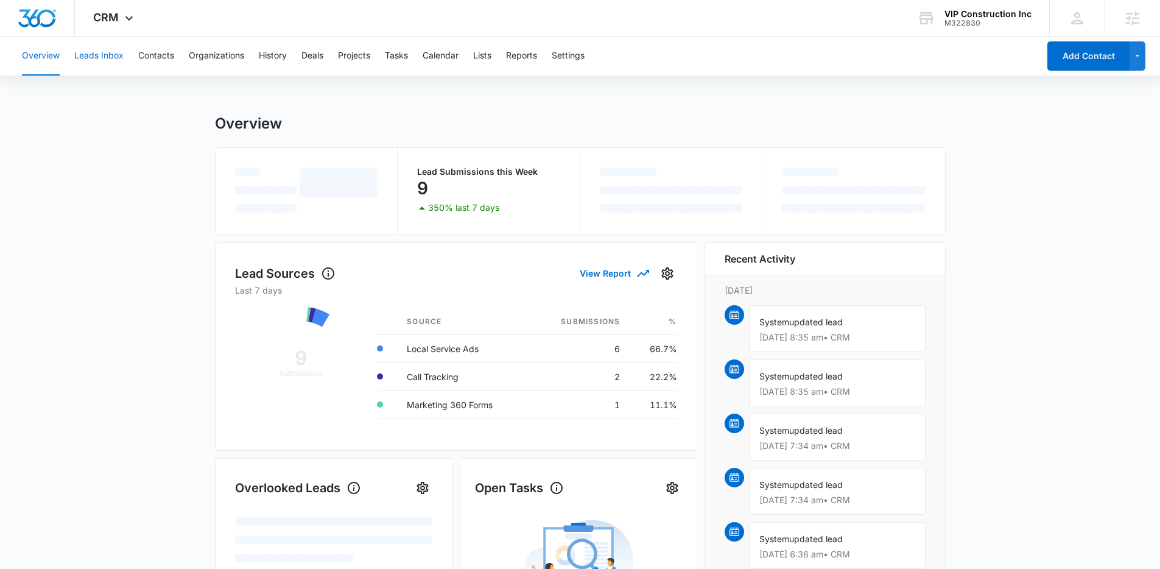
click at [105, 57] on button "Leads Inbox" at bounding box center [98, 56] width 49 height 39
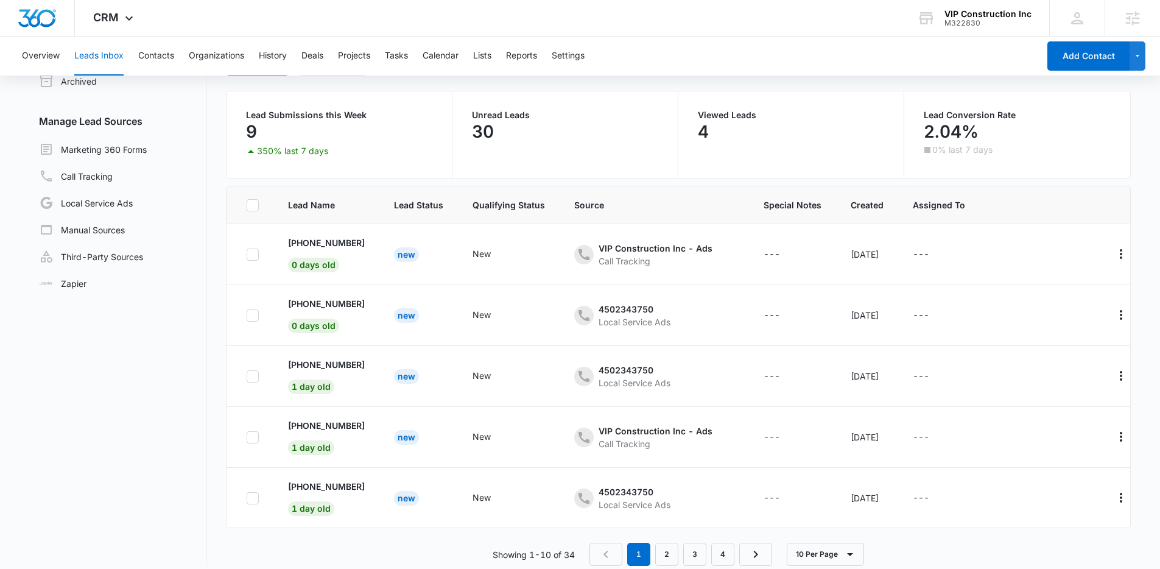
scroll to position [85, 0]
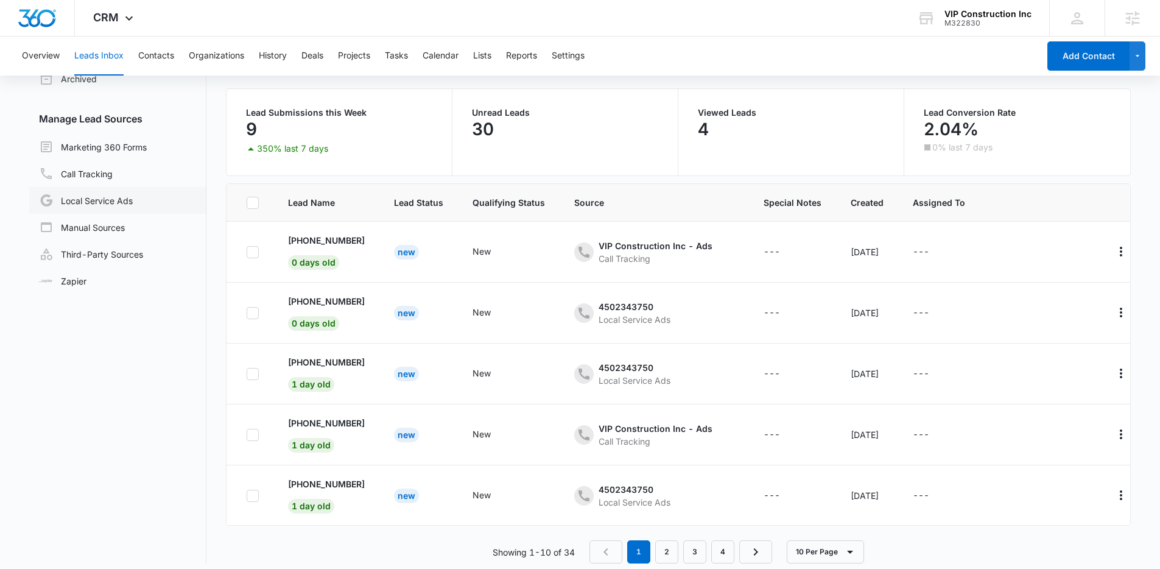
click at [103, 202] on link "Local Service Ads" at bounding box center [86, 200] width 94 height 15
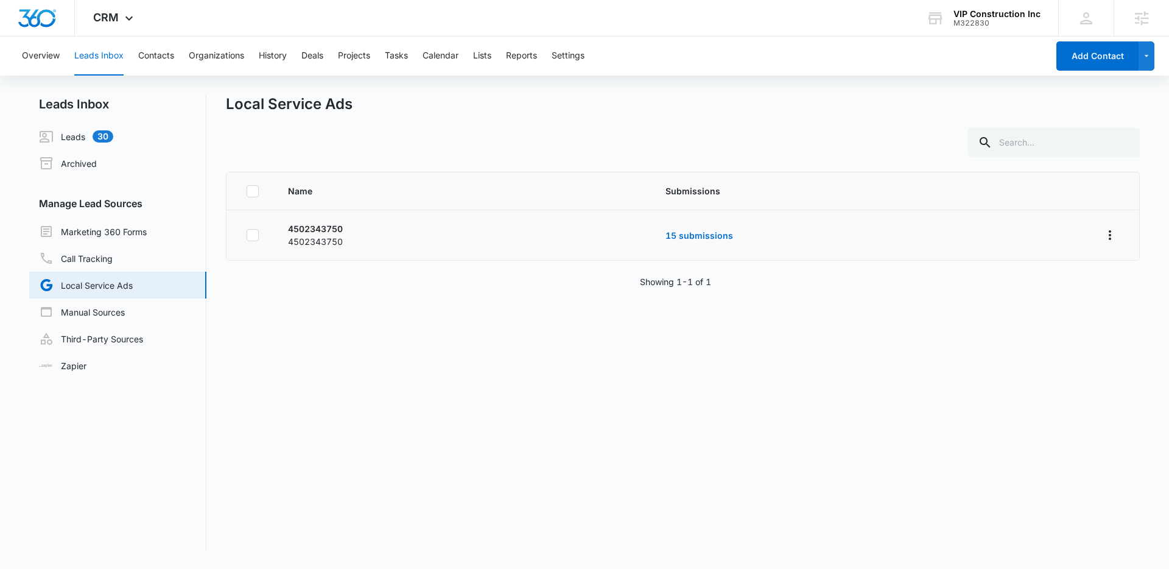
click at [702, 229] on td "15 submissions" at bounding box center [868, 235] width 435 height 51
click at [709, 239] on link "15 submissions" at bounding box center [700, 235] width 68 height 10
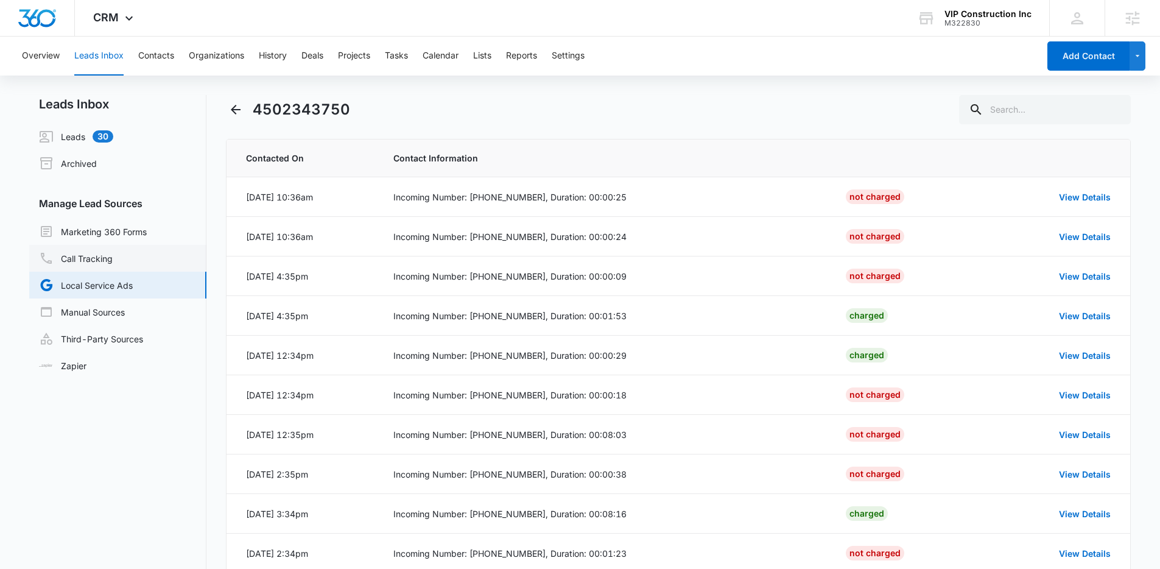
click at [113, 253] on link "Call Tracking" at bounding box center [76, 258] width 74 height 15
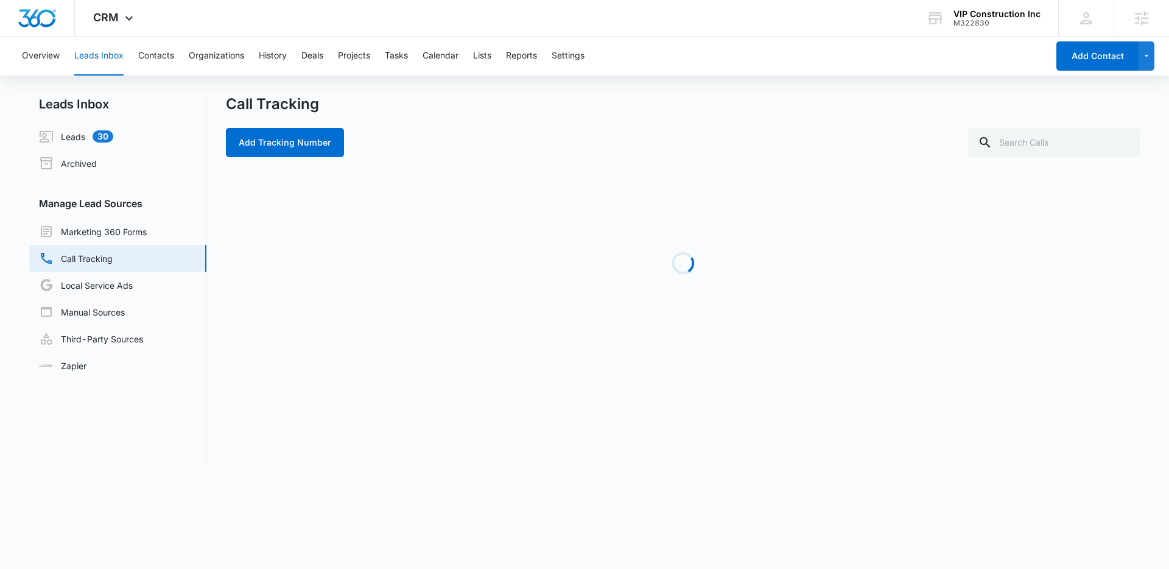
click at [802, 58] on div "Overview Leads Inbox Contacts Organizations History Deals Projects Tasks Calend…" at bounding box center [532, 56] width 1034 height 39
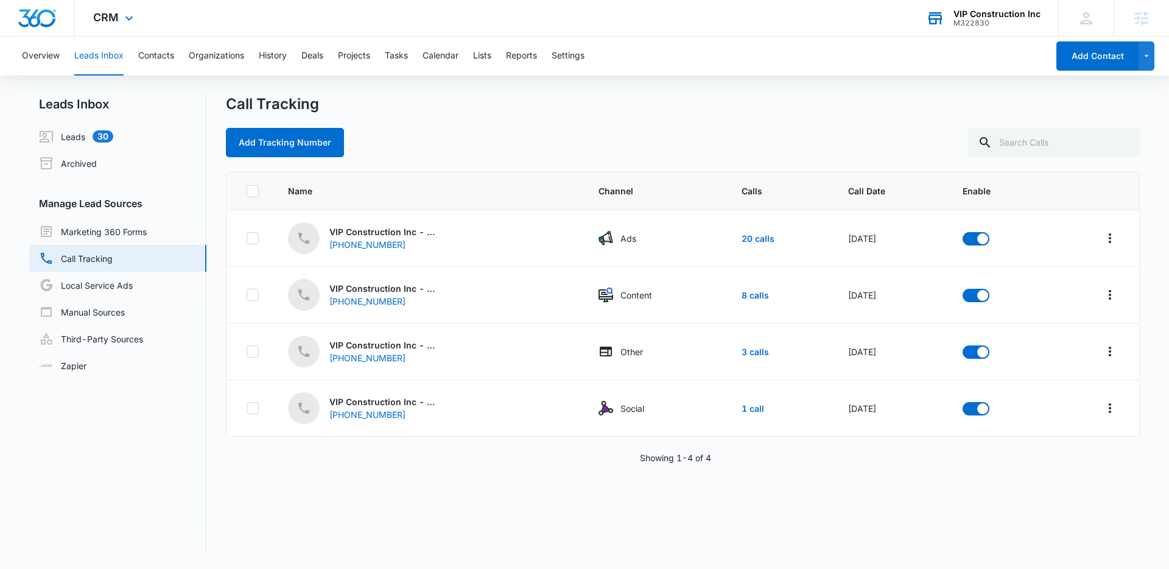
click at [1009, 15] on div "VIP Construction Inc" at bounding box center [997, 14] width 87 height 10
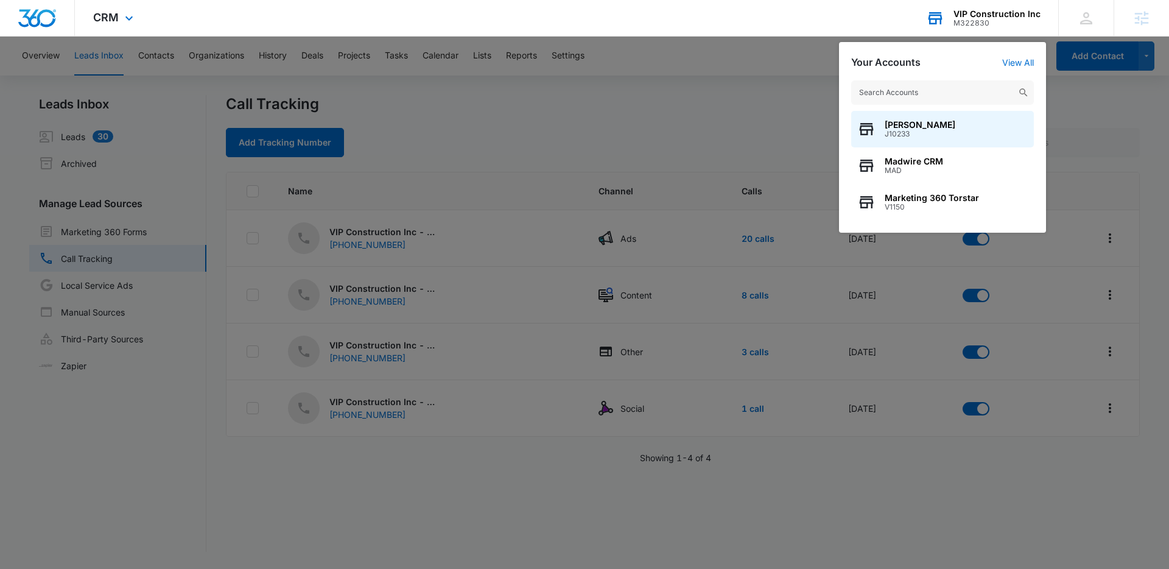
click at [980, 77] on div "Niall Fowler J10233 Madwire CRM MAD Marketing 360 Torstar V1150" at bounding box center [942, 150] width 207 height 164
click at [927, 99] on input "text" at bounding box center [942, 92] width 183 height 24
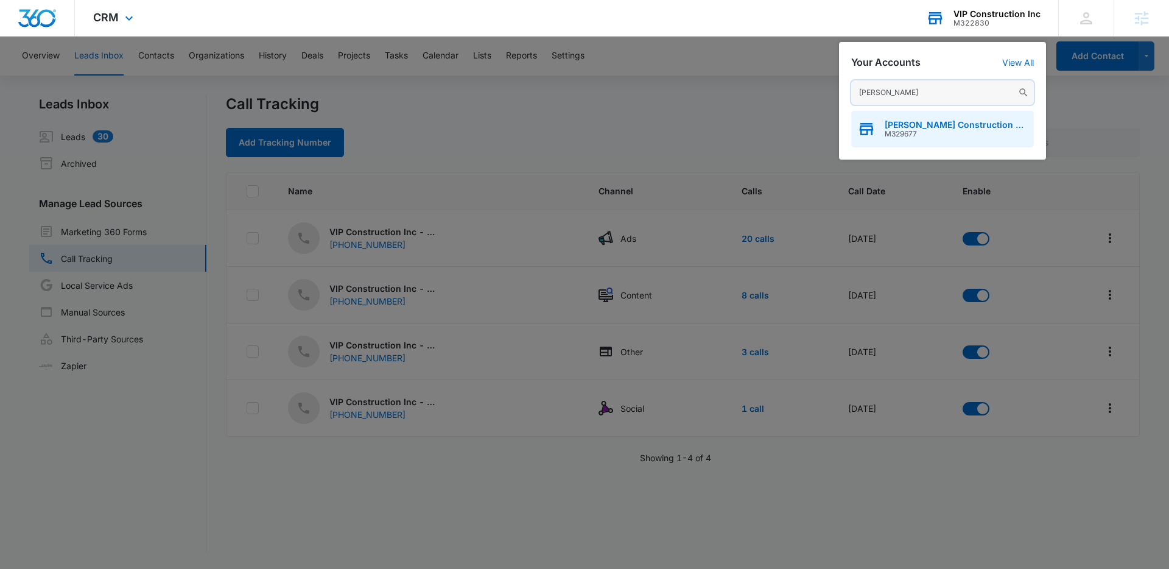
type input "Spinosa"
click at [937, 132] on span "M329677" at bounding box center [956, 134] width 143 height 9
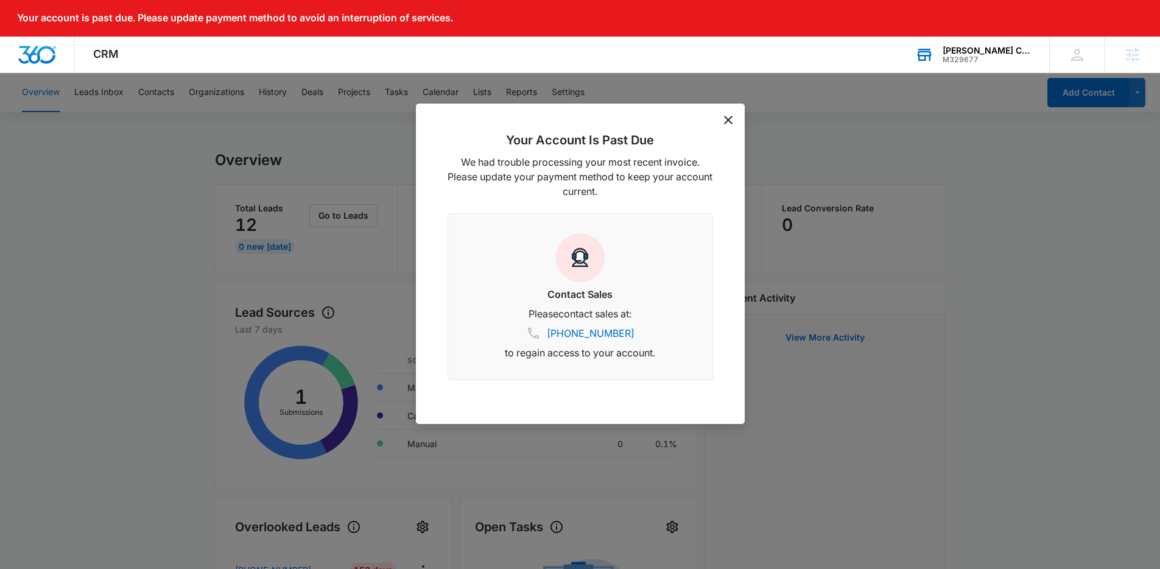
click at [728, 116] on icon "dismiss this dialog" at bounding box center [728, 120] width 9 height 9
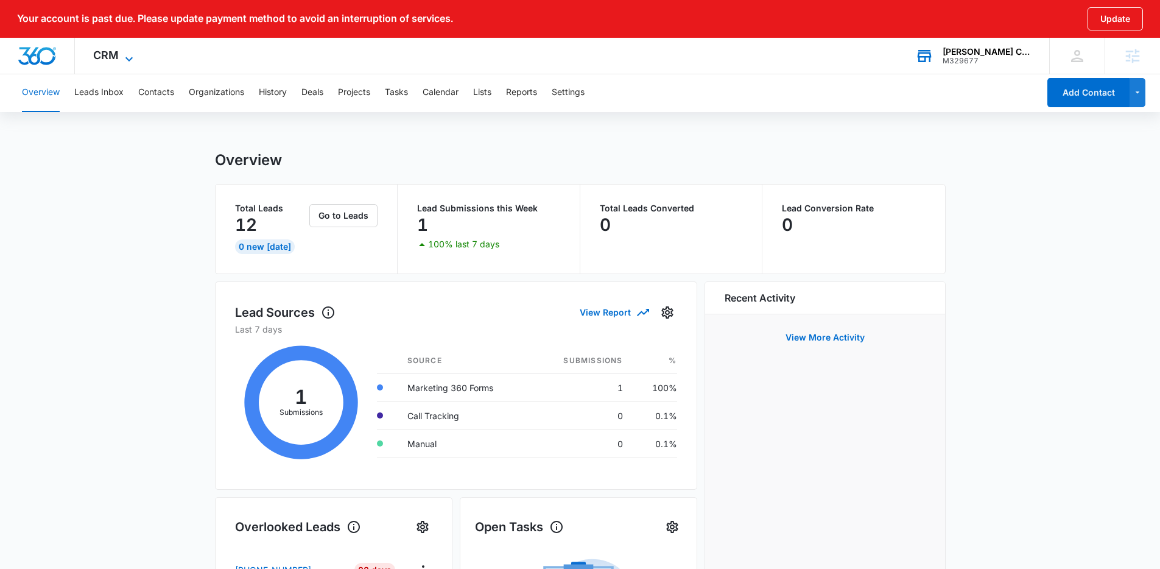
click at [105, 51] on span "CRM" at bounding box center [106, 55] width 26 height 13
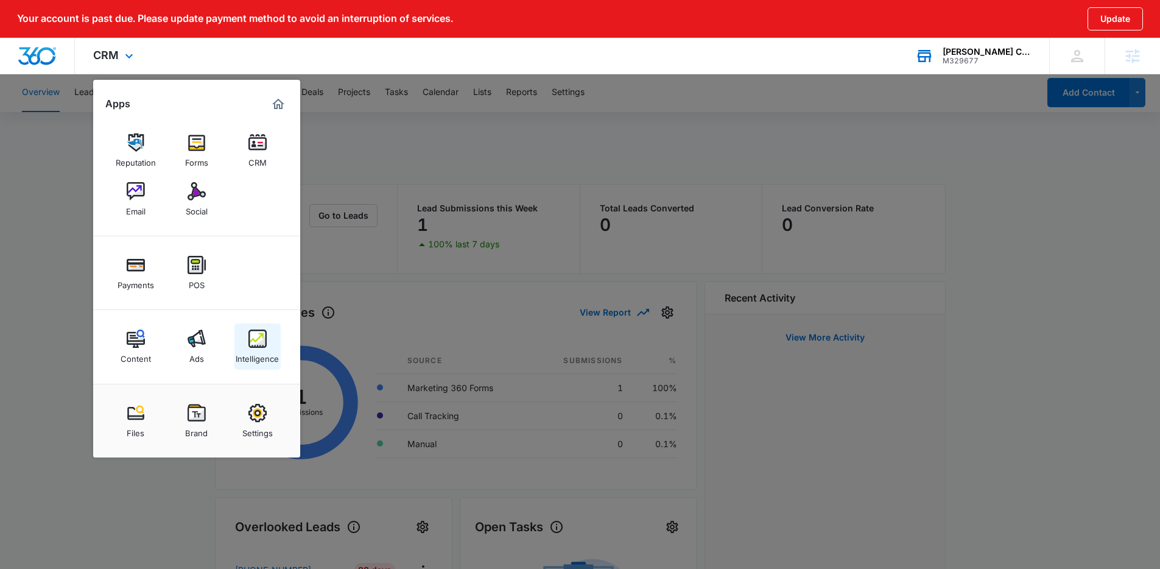
click at [273, 339] on link "Intelligence" at bounding box center [257, 346] width 46 height 46
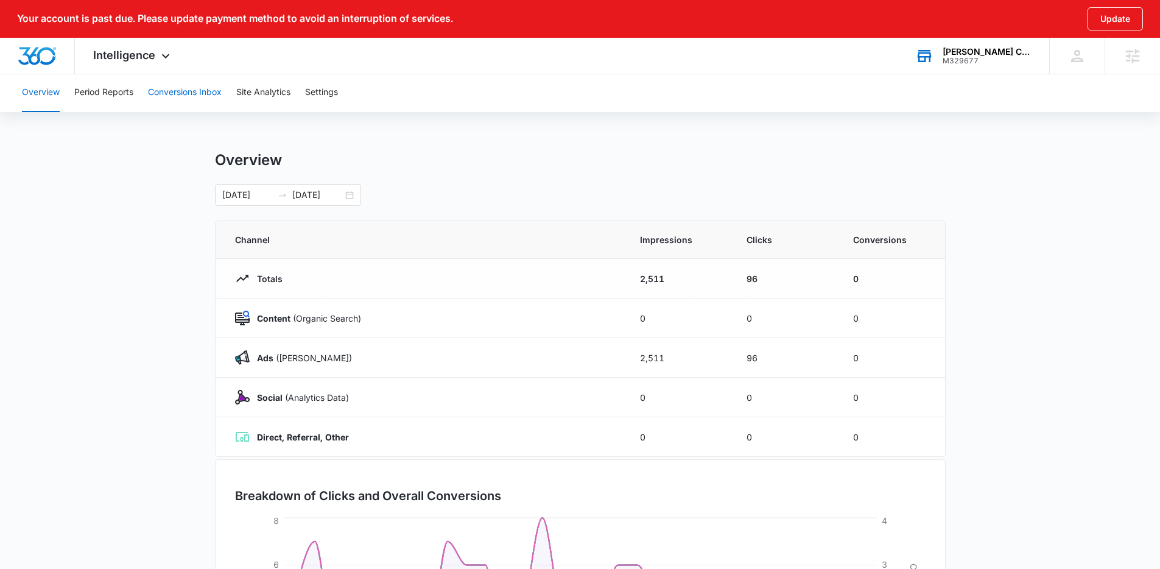
click at [180, 88] on button "Conversions Inbox" at bounding box center [185, 92] width 74 height 39
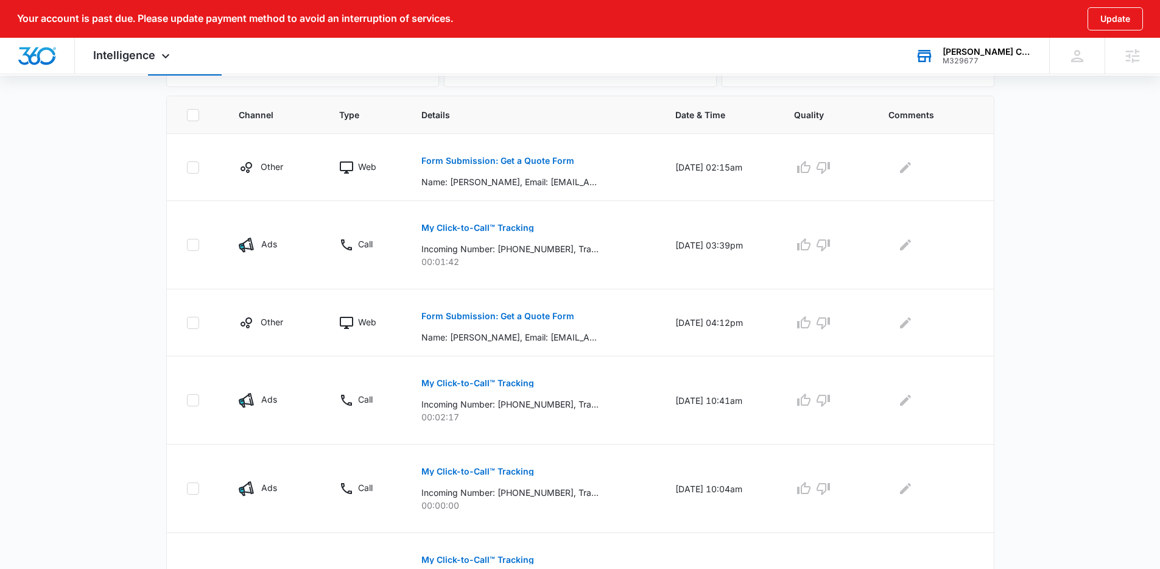
scroll to position [287, 0]
click at [537, 316] on p "Form Submission: Get a Quote Form" at bounding box center [497, 315] width 153 height 9
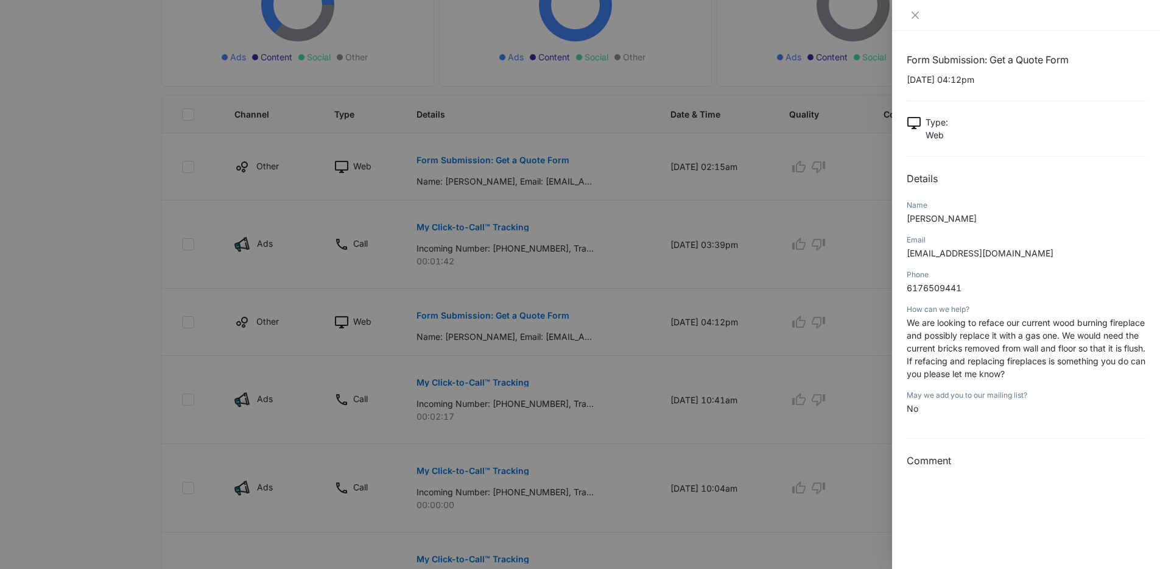
click at [537, 315] on div at bounding box center [580, 284] width 1160 height 569
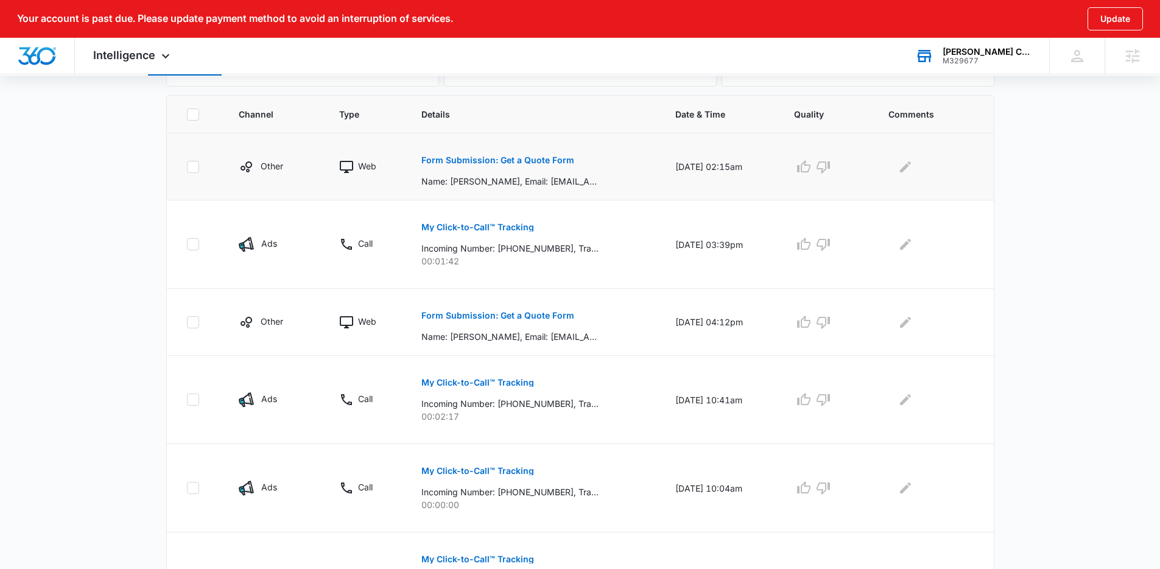
click at [536, 162] on p "Form Submission: Get a Quote Form" at bounding box center [497, 160] width 153 height 9
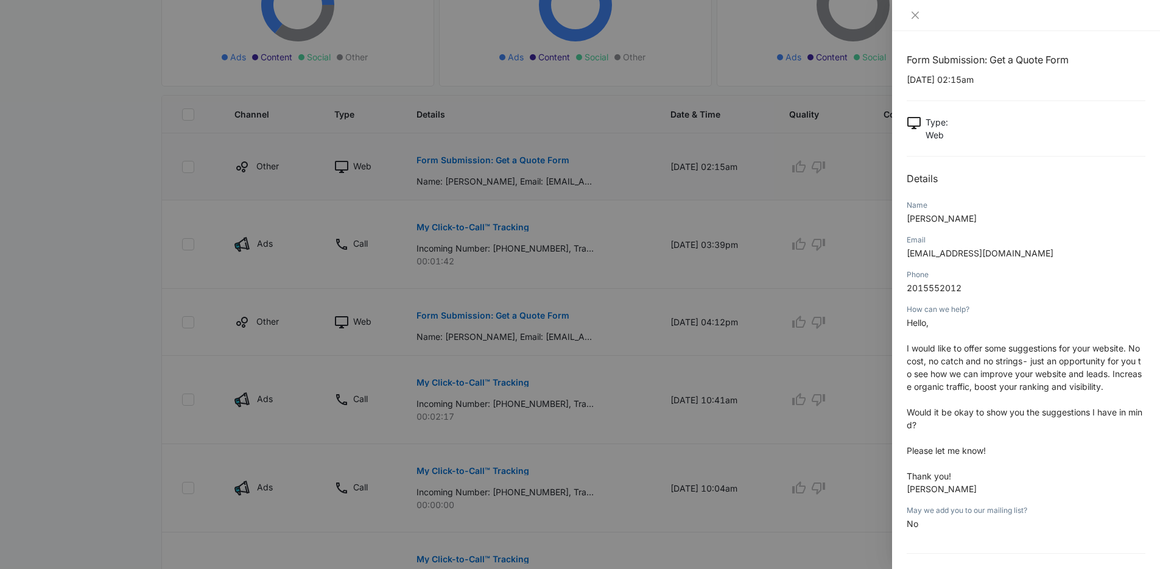
click at [536, 162] on div at bounding box center [580, 284] width 1160 height 569
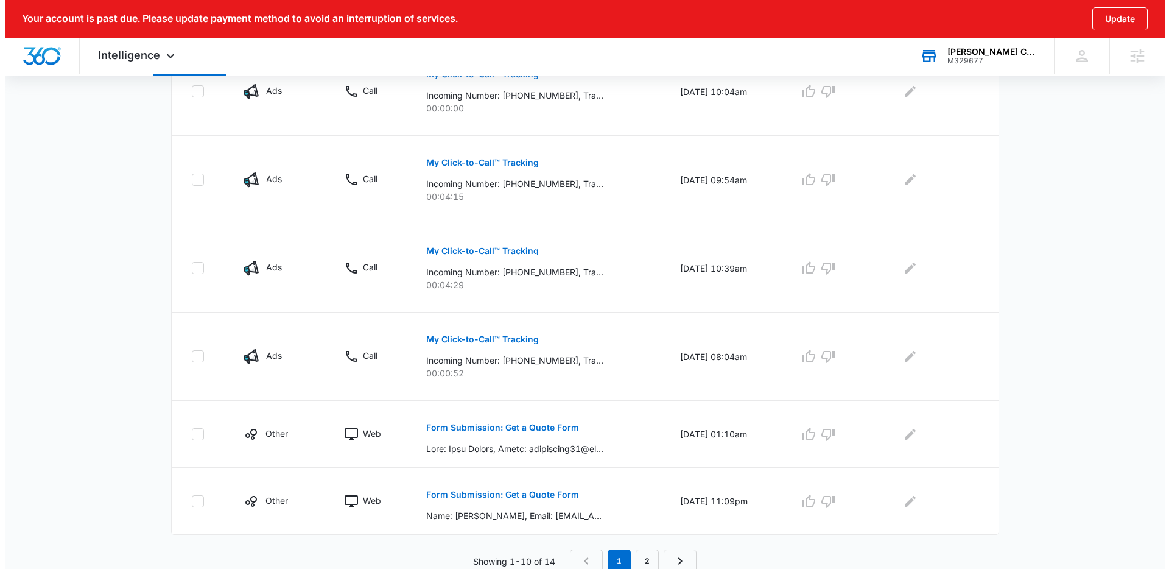
scroll to position [687, 0]
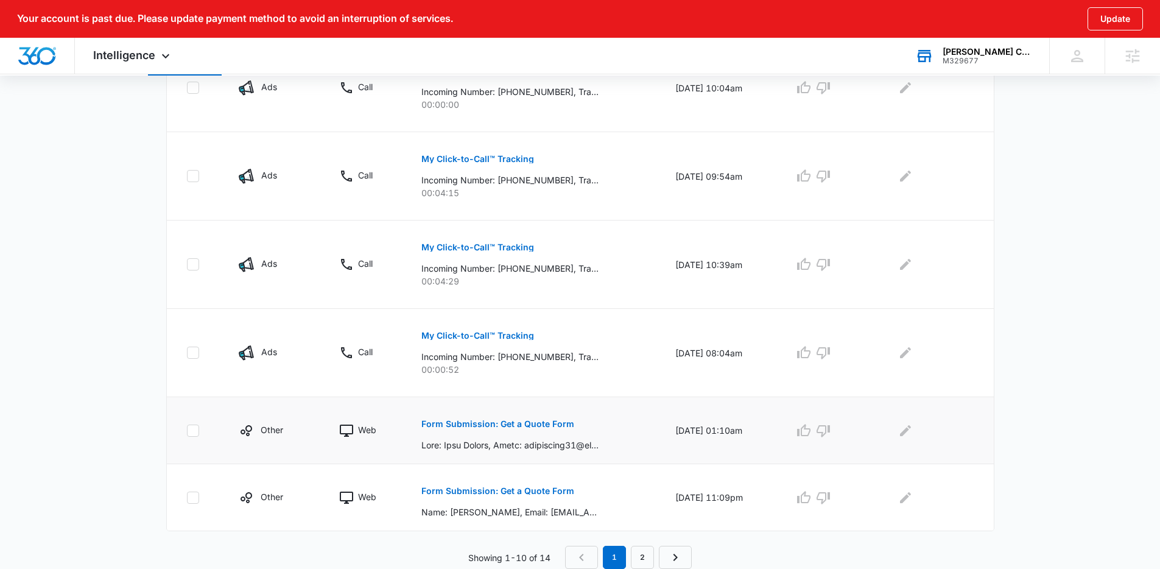
click at [526, 420] on p "Form Submission: Get a Quote Form" at bounding box center [497, 424] width 153 height 9
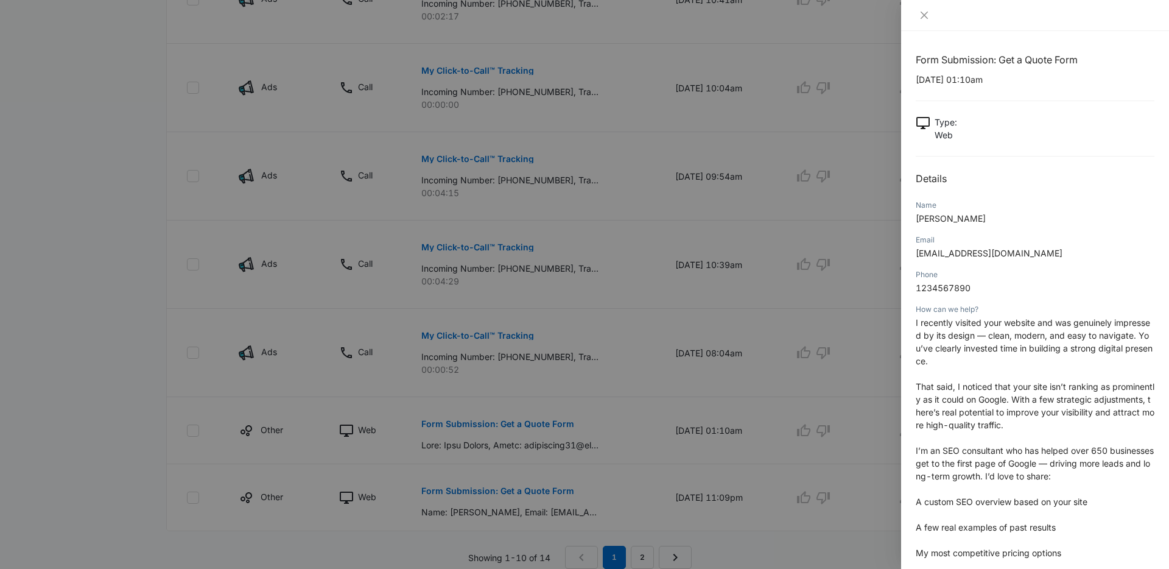
click at [814, 368] on div at bounding box center [584, 284] width 1169 height 569
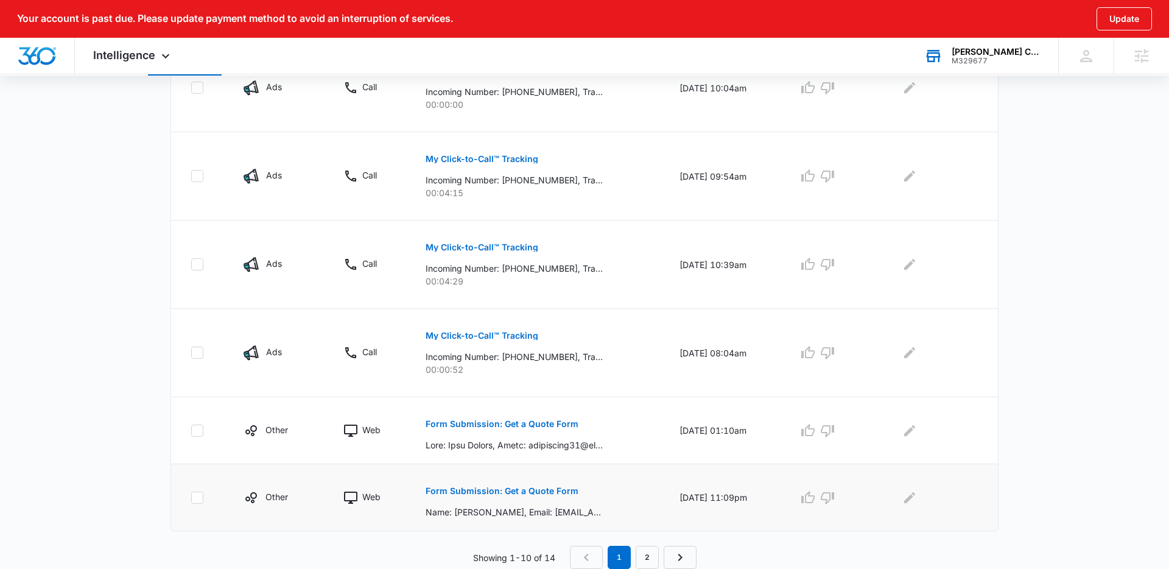
click at [540, 495] on button "Form Submission: Get a Quote Form" at bounding box center [502, 490] width 153 height 29
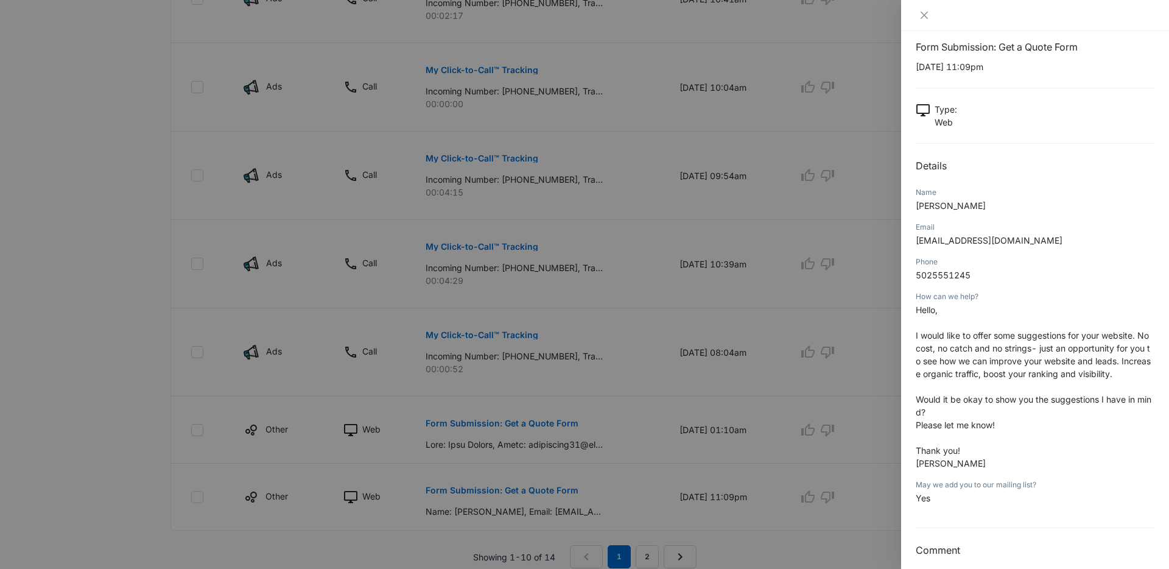
scroll to position [24, 0]
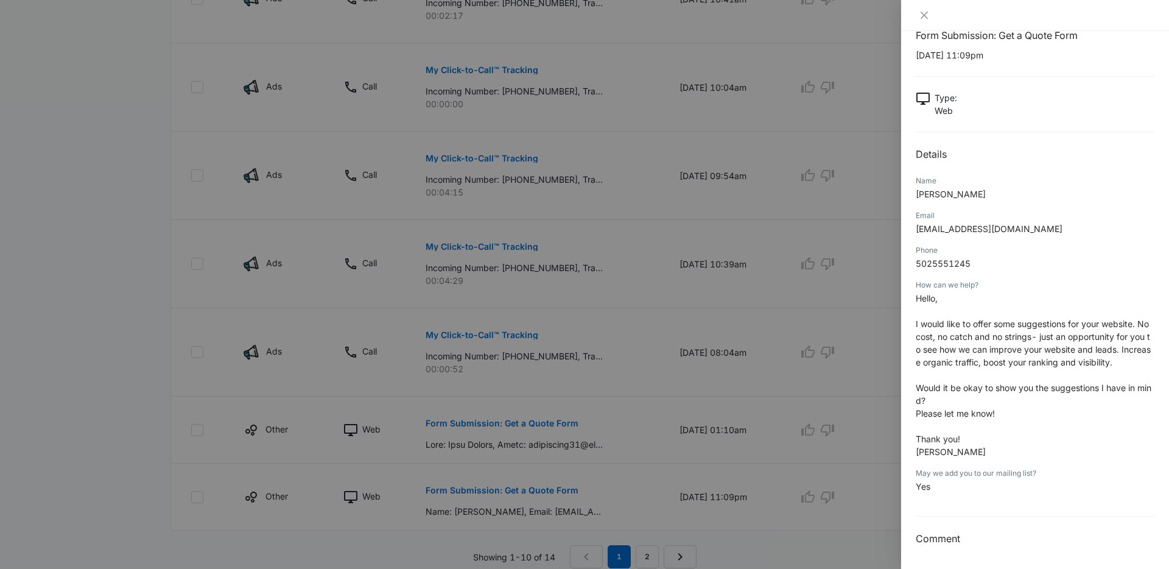
click at [692, 294] on div at bounding box center [584, 284] width 1169 height 569
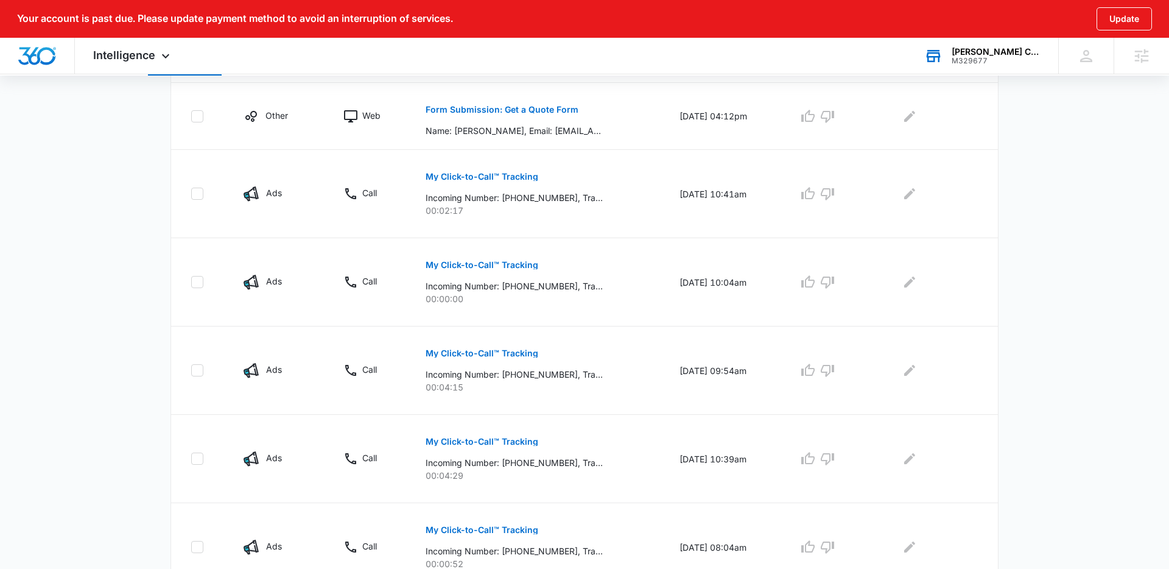
scroll to position [687, 0]
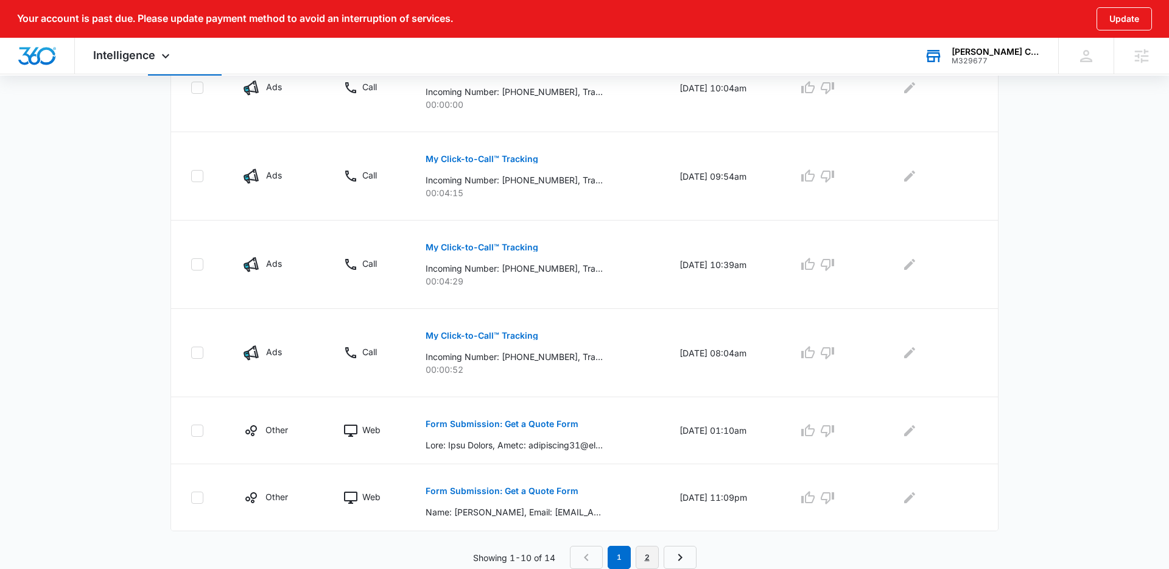
click at [646, 557] on link "2" at bounding box center [647, 557] width 23 height 23
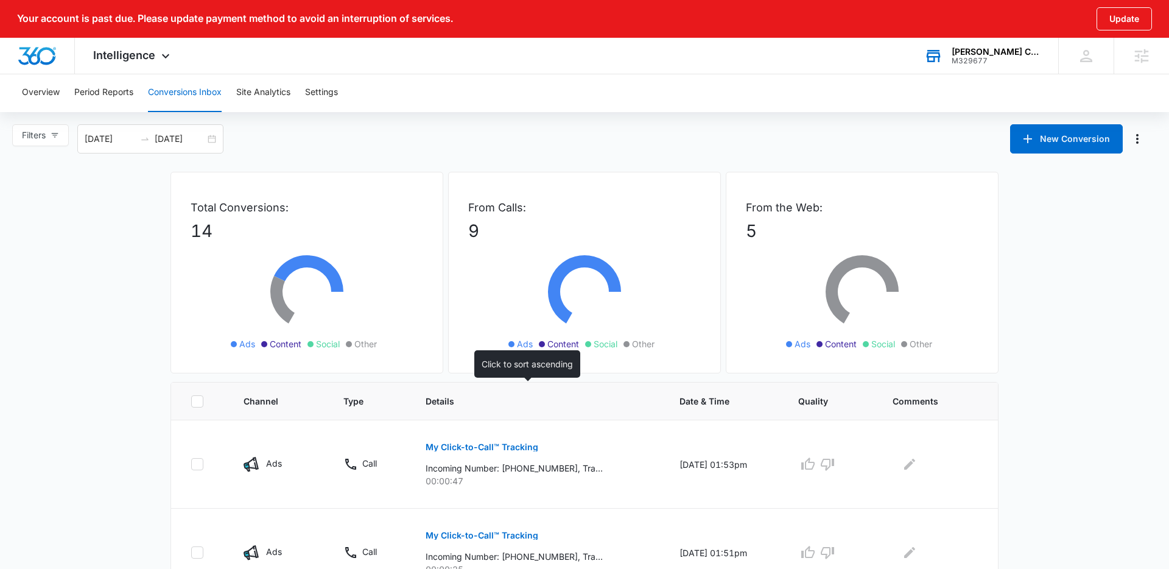
scroll to position [221, 0]
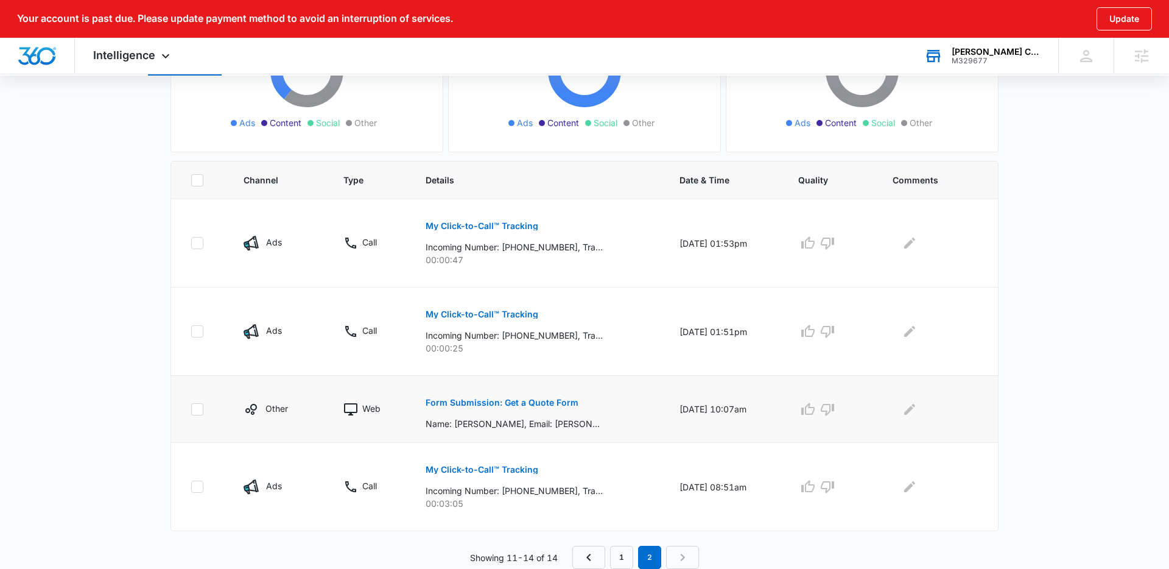
click at [535, 407] on button "Form Submission: Get a Quote Form" at bounding box center [502, 402] width 153 height 29
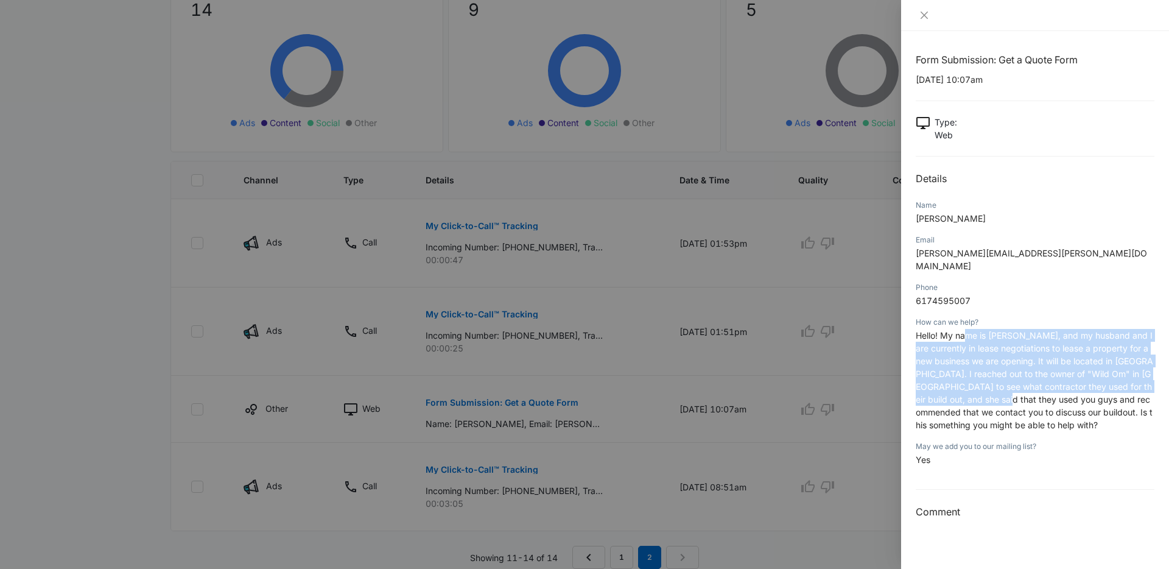
drag, startPoint x: 968, startPoint y: 322, endPoint x: 967, endPoint y: 389, distance: 67.6
click at [967, 389] on span "Hello! My name is Krista, and my husband and I are currently in lease negotiati…" at bounding box center [1035, 380] width 238 height 100
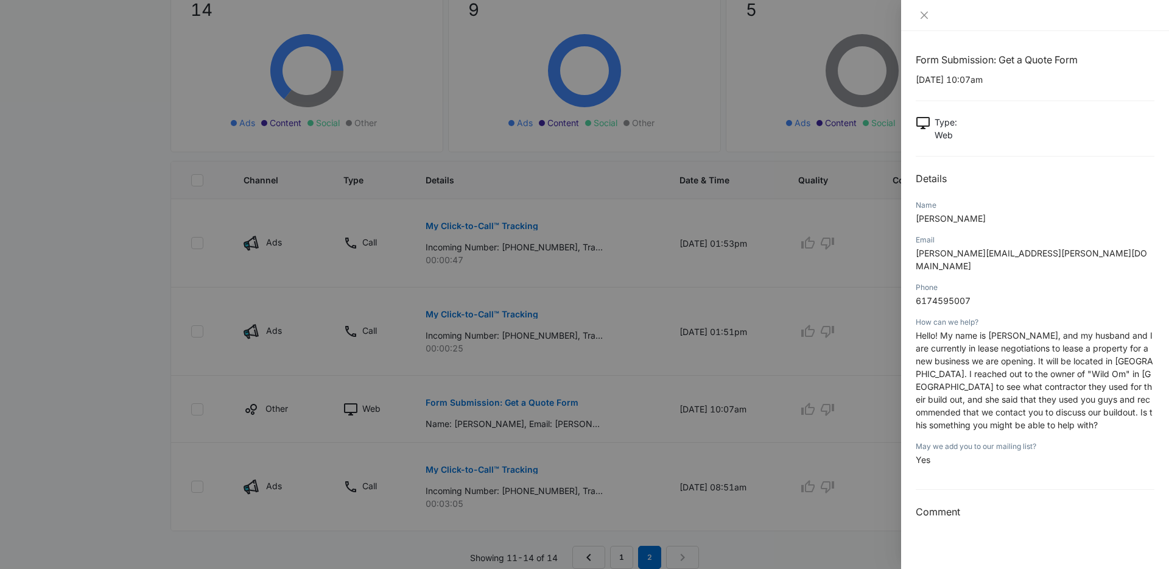
drag, startPoint x: 943, startPoint y: 351, endPoint x: 942, endPoint y: 383, distance: 32.3
click at [943, 383] on span "Hello! My name is Krista, and my husband and I are currently in lease negotiati…" at bounding box center [1035, 380] width 238 height 100
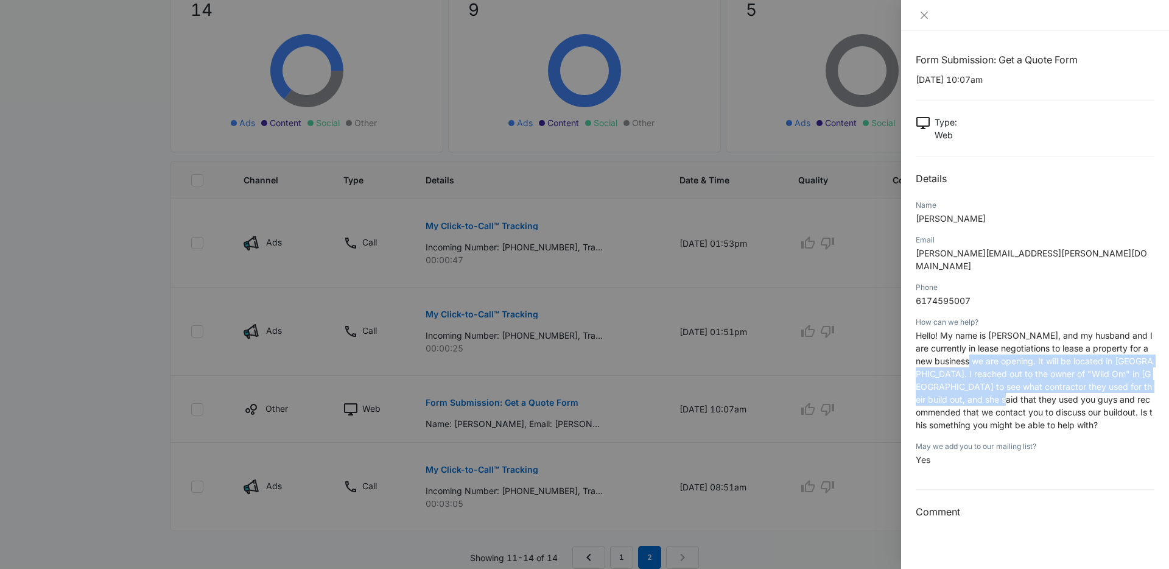
drag, startPoint x: 953, startPoint y: 354, endPoint x: 961, endPoint y: 392, distance: 38.7
click at [961, 392] on p "Hello! My name is Krista, and my husband and I are currently in lease negotiati…" at bounding box center [1035, 380] width 239 height 102
drag, startPoint x: 954, startPoint y: 344, endPoint x: 985, endPoint y: 412, distance: 74.7
click at [985, 412] on p "Hello! My name is Krista, and my husband and I are currently in lease negotiati…" at bounding box center [1035, 380] width 239 height 102
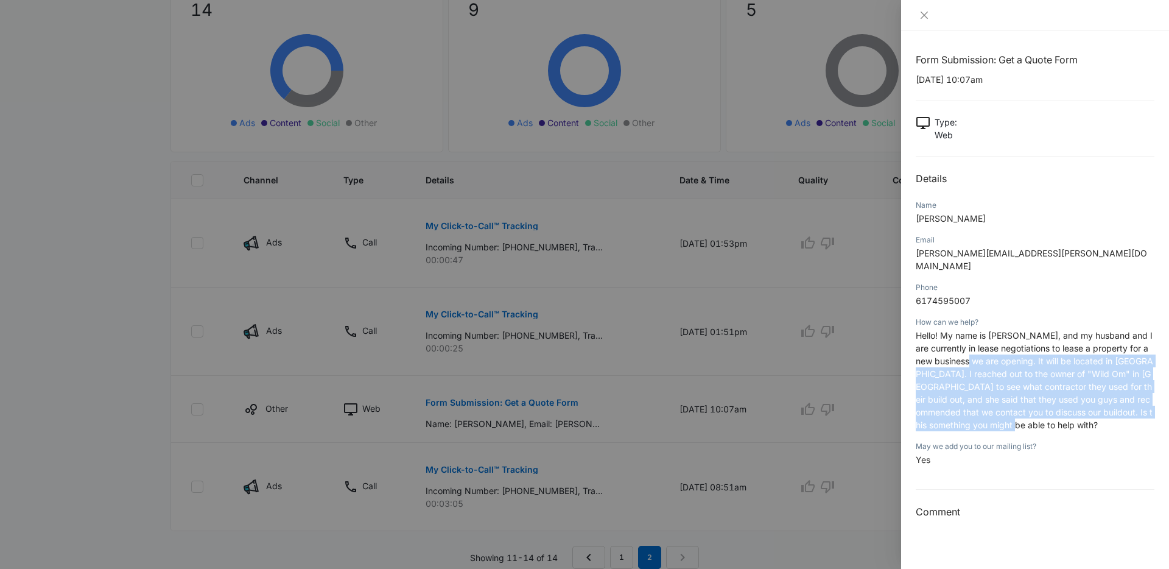
click at [985, 412] on p "Hello! My name is Krista, and my husband and I are currently in lease negotiati…" at bounding box center [1035, 380] width 239 height 102
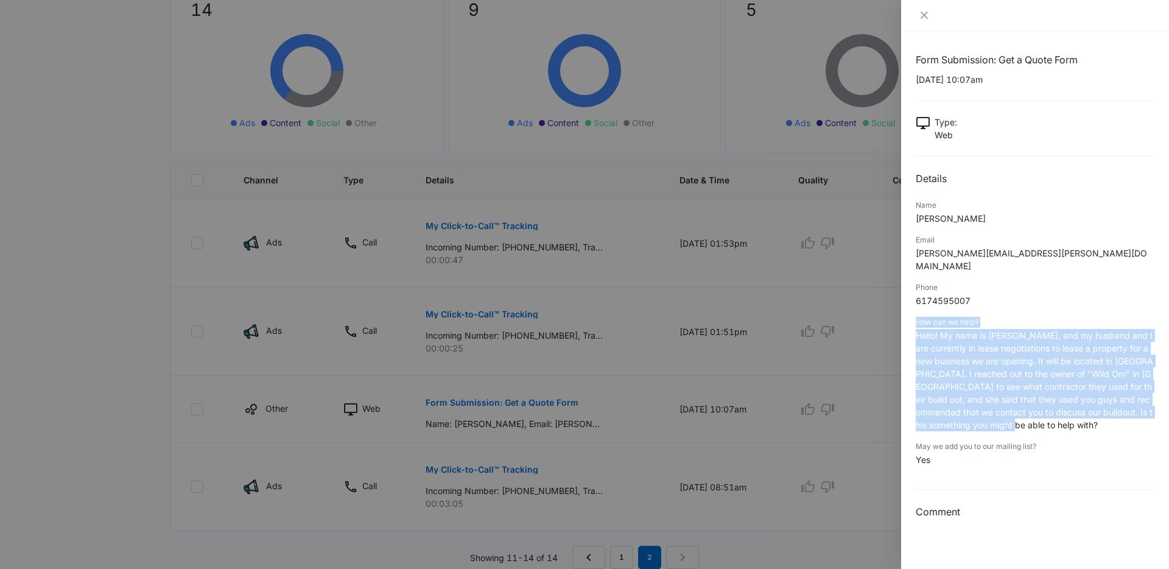
drag, startPoint x: 985, startPoint y: 412, endPoint x: 907, endPoint y: 311, distance: 127.8
click at [907, 311] on div "Form Submission: Get a Quote Form 08/19/2025 at 10:07am Type : Web Details Name…" at bounding box center [1035, 300] width 268 height 538
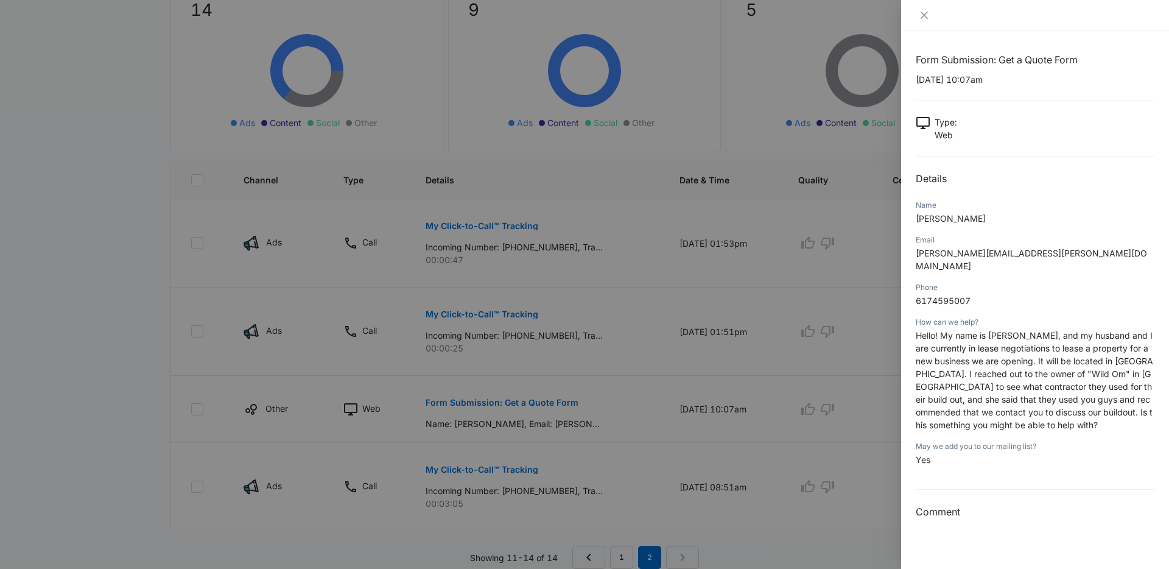
click at [636, 399] on div at bounding box center [584, 284] width 1169 height 569
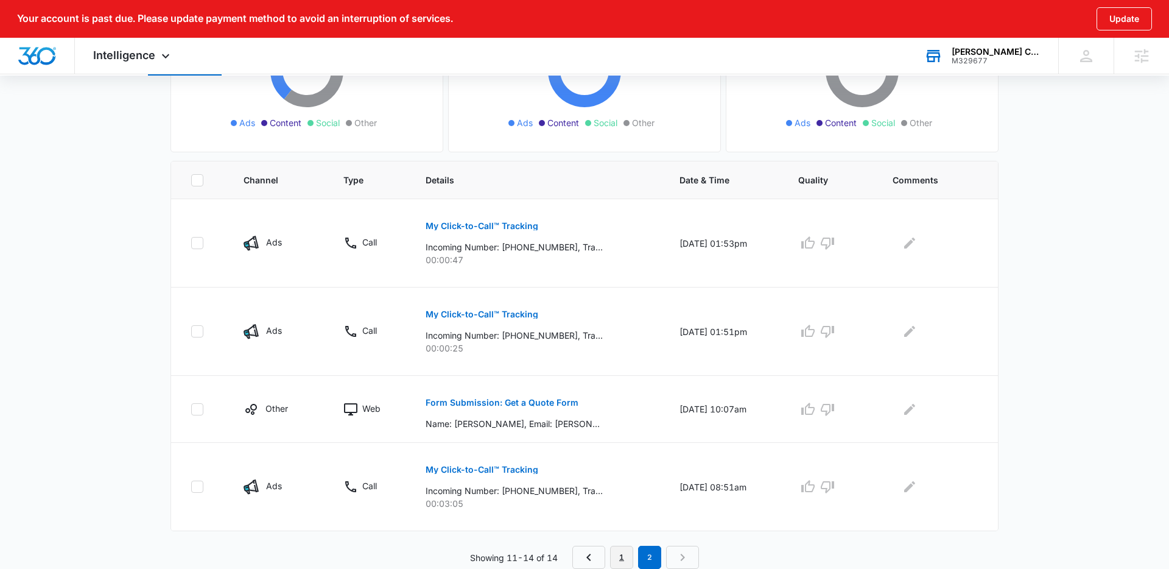
click at [630, 554] on link "1" at bounding box center [621, 557] width 23 height 23
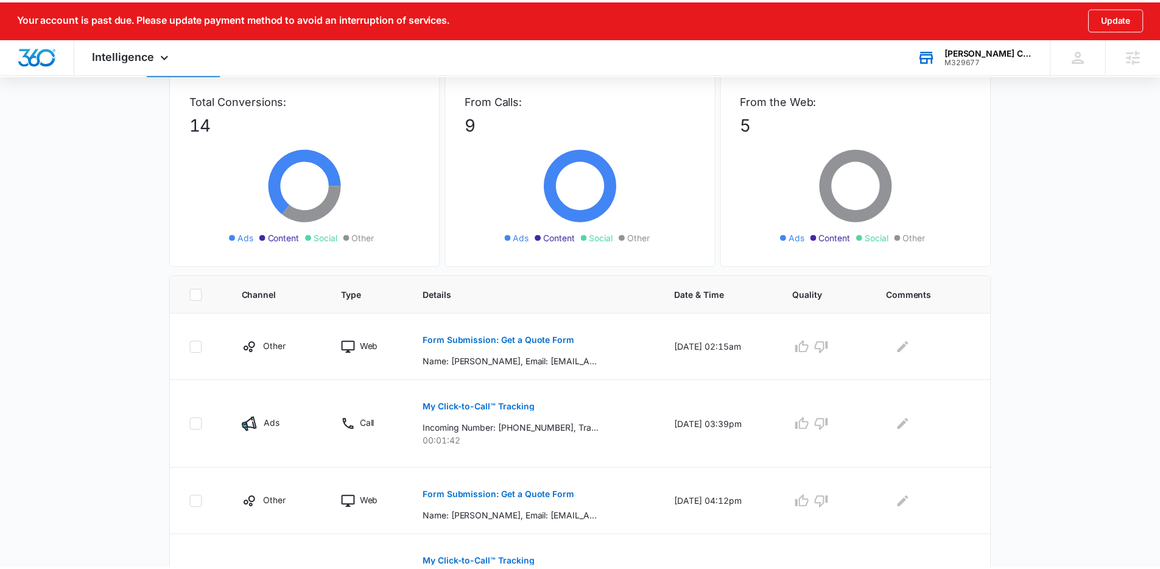
scroll to position [0, 0]
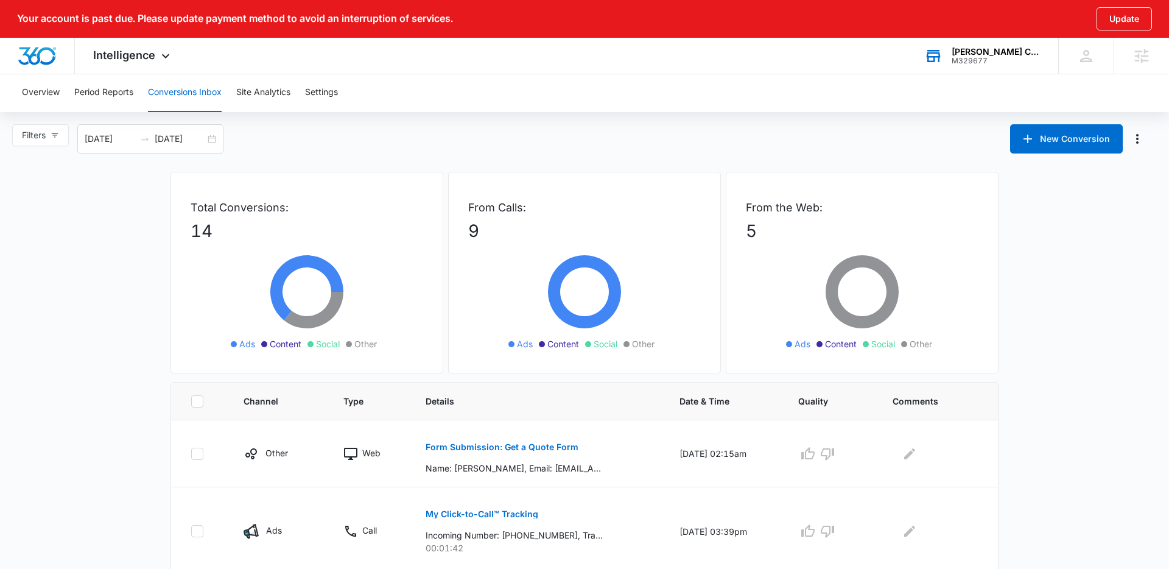
click at [419, 142] on div "Filters 08/11/2025 09/10/2025 New Conversion" at bounding box center [584, 138] width 1169 height 29
click at [141, 49] on span "Intelligence" at bounding box center [124, 55] width 62 height 13
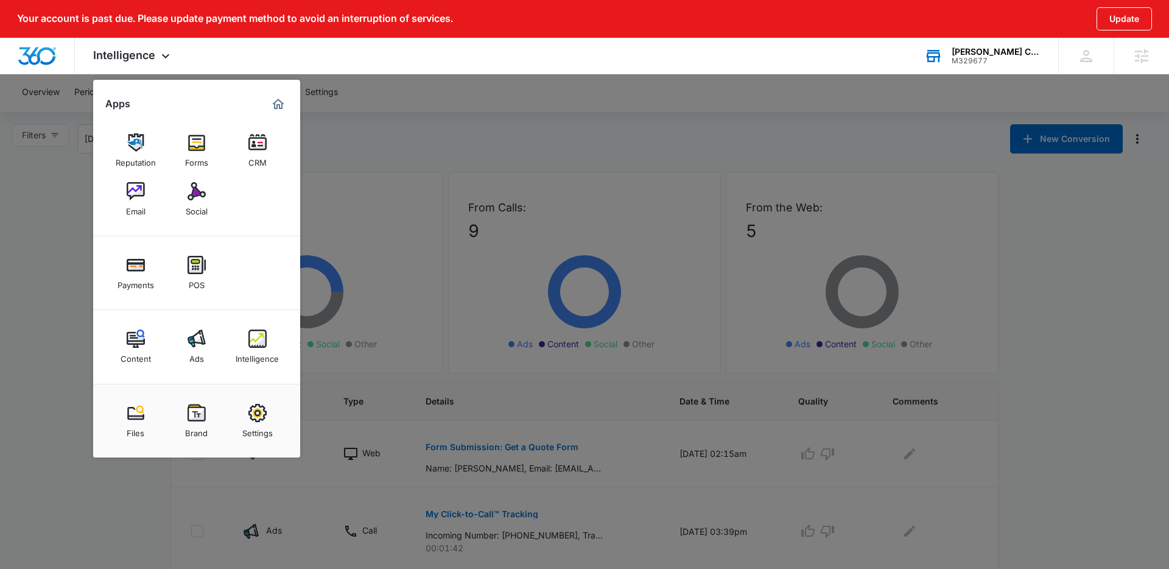
click at [431, 221] on div at bounding box center [584, 284] width 1169 height 569
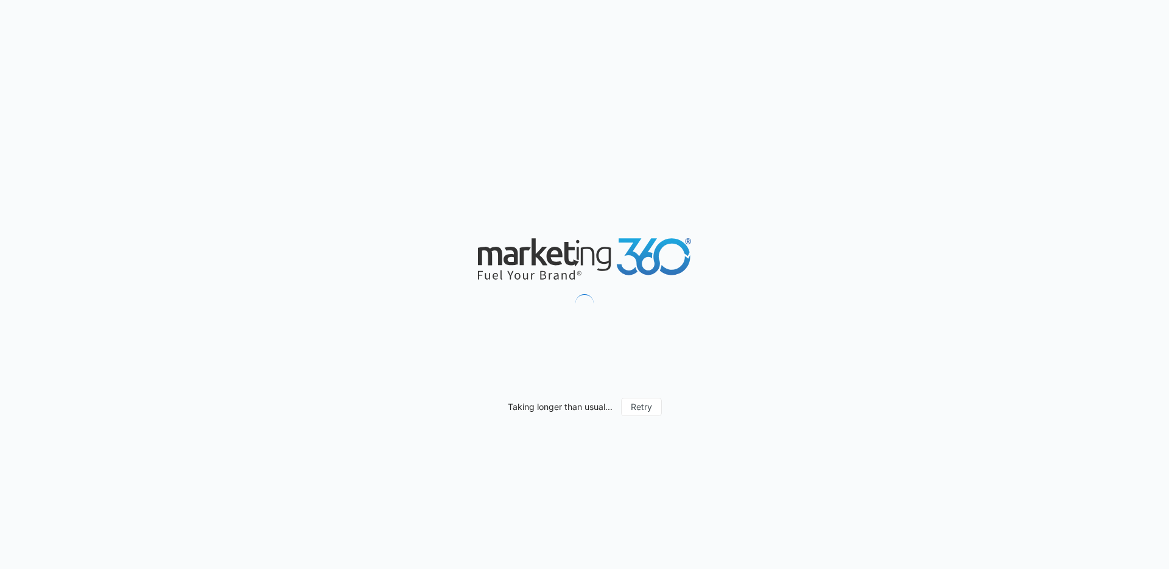
click at [1014, 161] on div "Taking longer than usual... Retry" at bounding box center [584, 284] width 1169 height 569
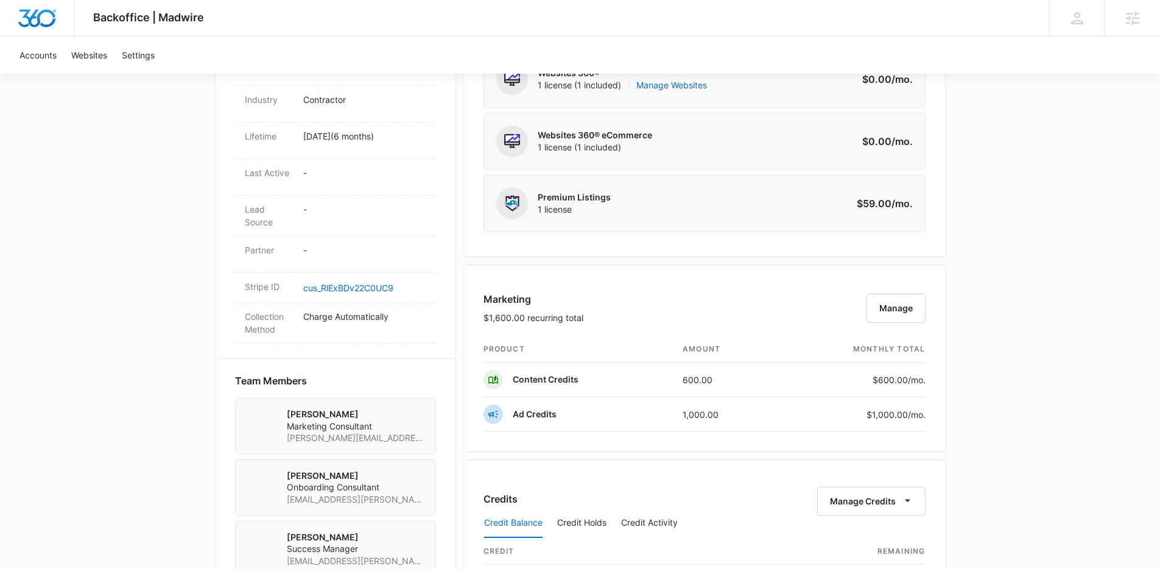
scroll to position [1163, 0]
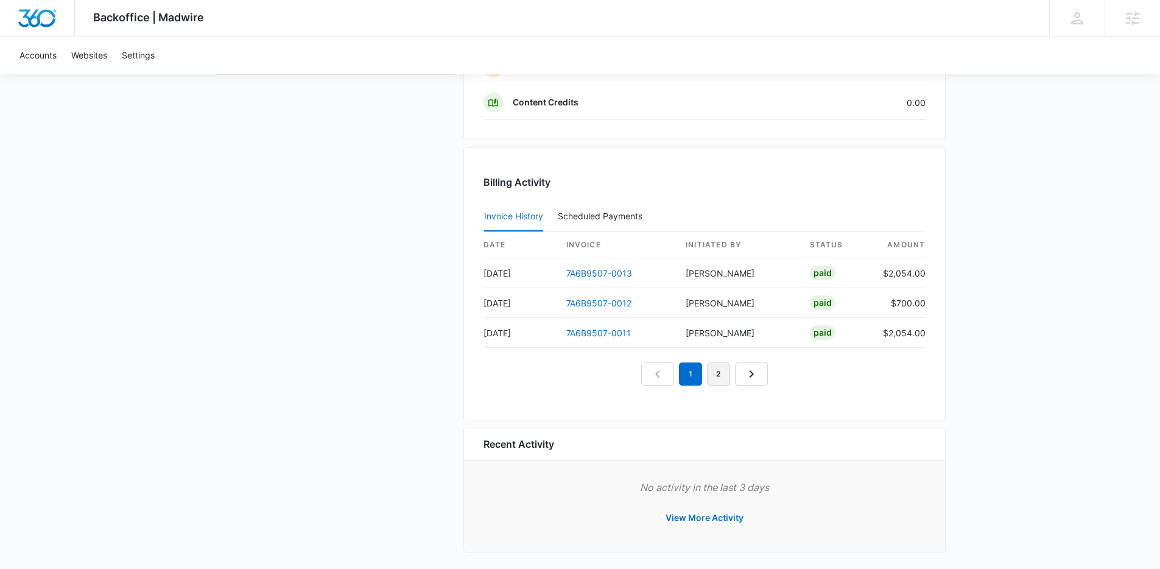
click at [723, 370] on link "2" at bounding box center [718, 373] width 23 height 23
click at [688, 371] on link "1" at bounding box center [676, 373] width 23 height 23
click at [700, 370] on link "2" at bounding box center [704, 373] width 23 height 23
click at [682, 378] on link "1" at bounding box center [676, 373] width 23 height 23
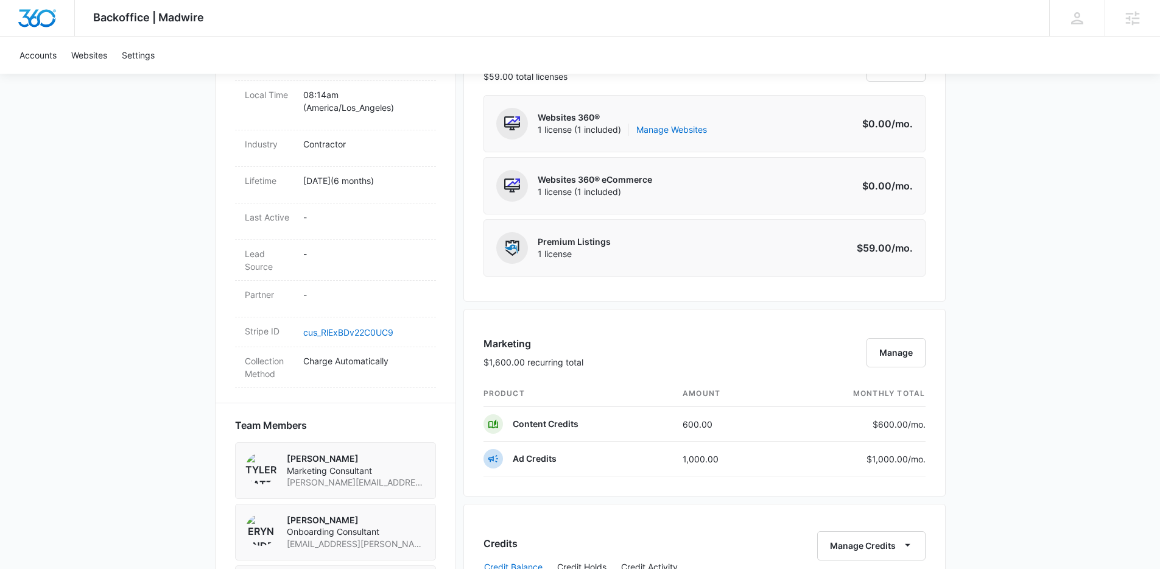
scroll to position [617, 0]
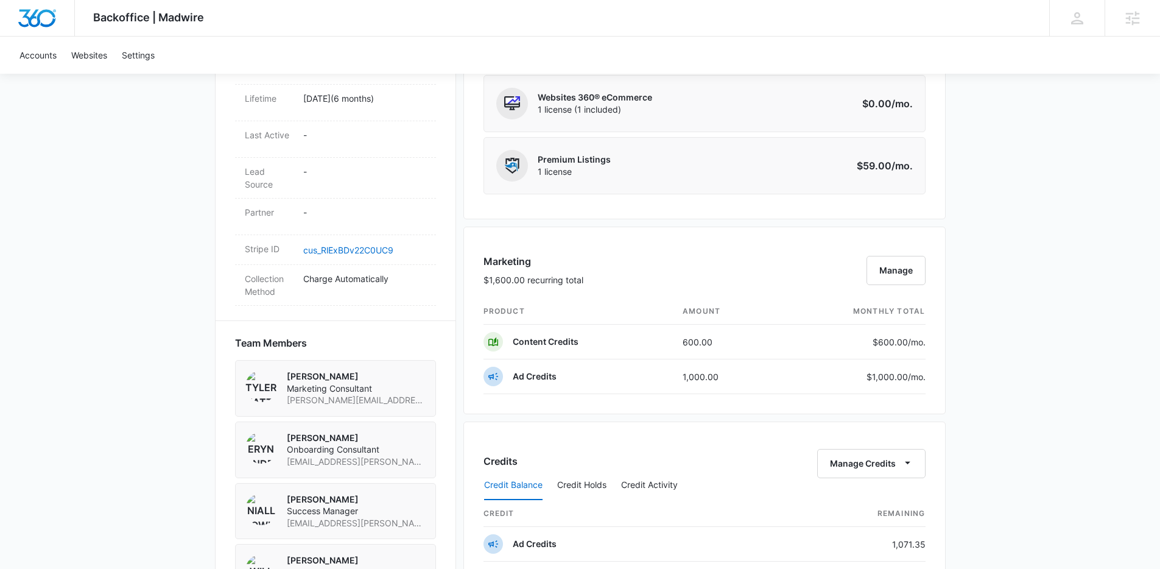
click at [970, 99] on div "Backoffice | Madwire Apps Settings NF Niall Fowler niall.fowler@madwire.com My …" at bounding box center [580, 252] width 1160 height 1738
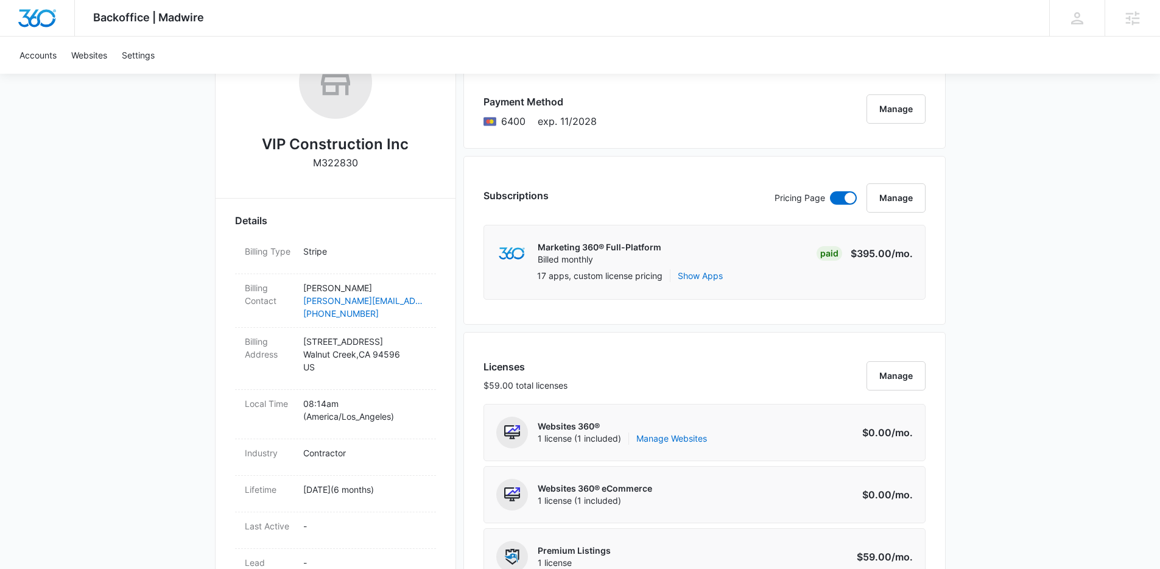
scroll to position [0, 0]
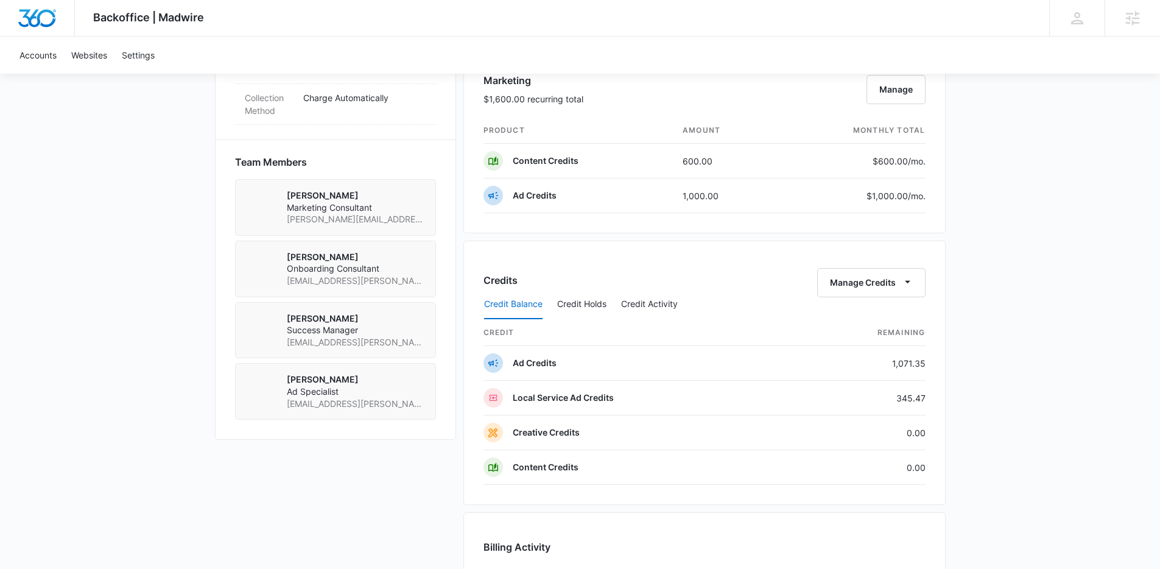
scroll to position [798, 0]
click at [655, 295] on button "Credit Activity" at bounding box center [649, 303] width 57 height 29
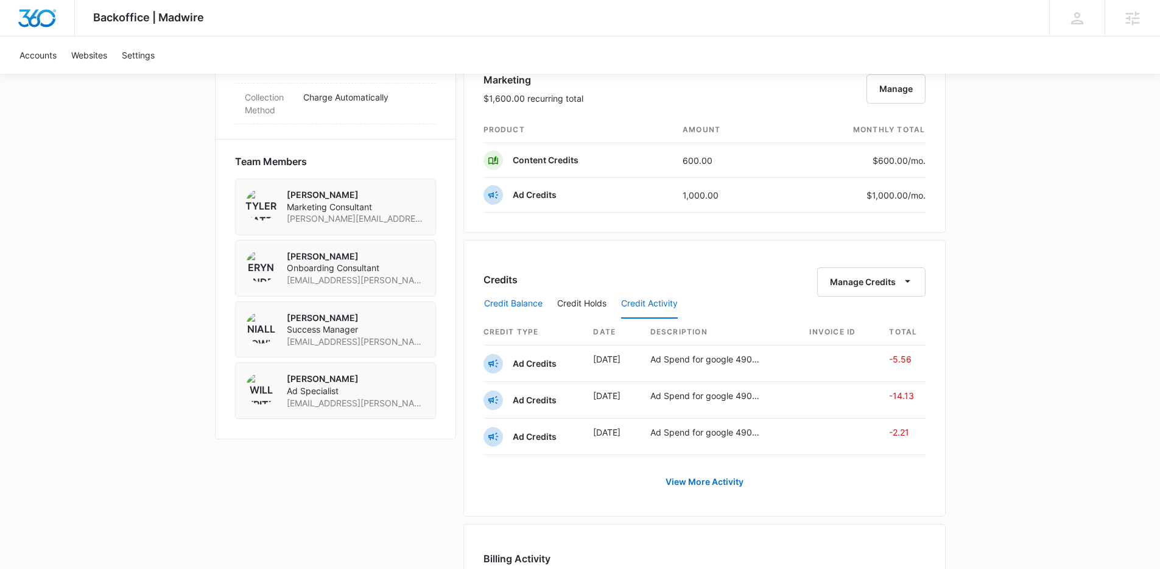
click at [513, 304] on button "Credit Balance" at bounding box center [513, 303] width 58 height 29
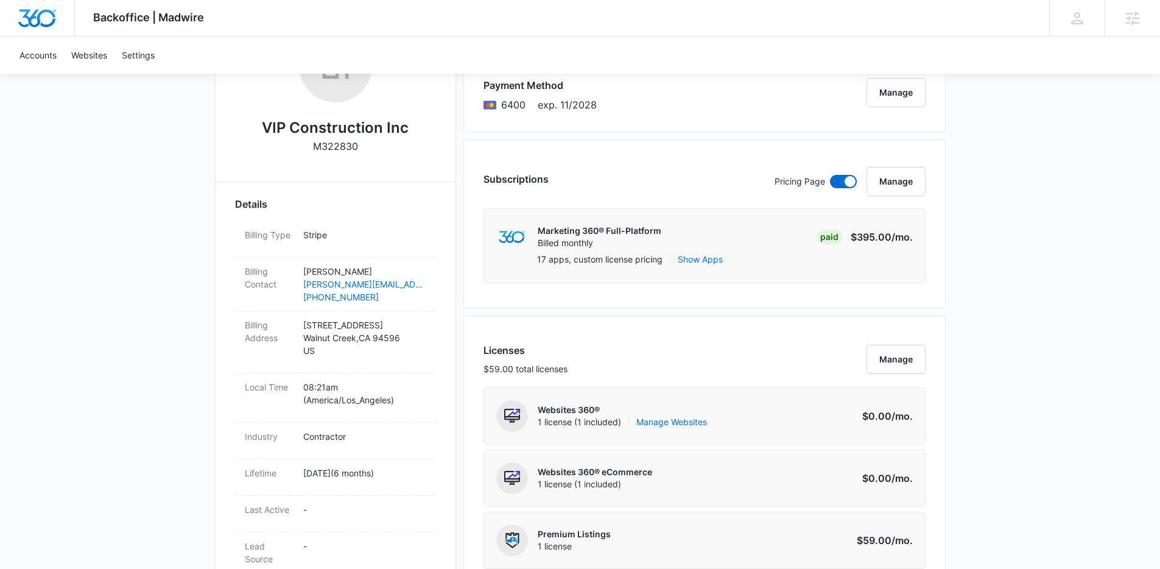
scroll to position [0, 0]
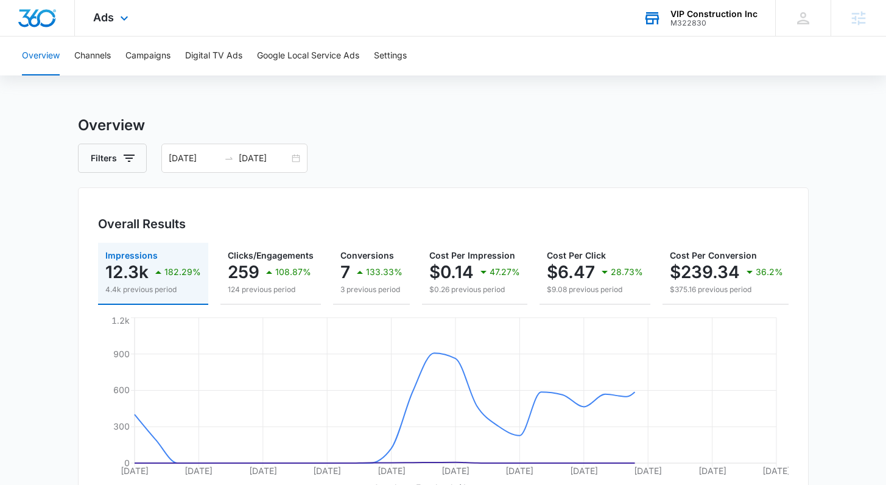
click at [733, 17] on div "VIP Construction Inc" at bounding box center [714, 14] width 87 height 10
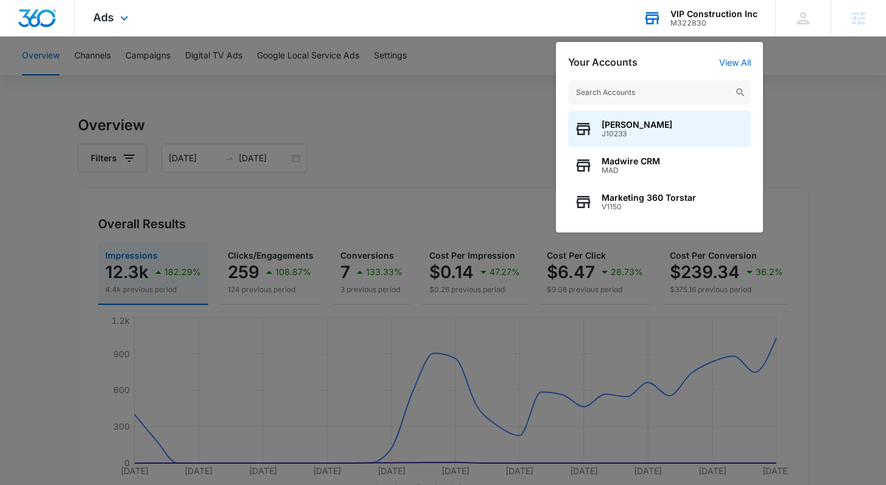
click at [714, 21] on div "M322830" at bounding box center [714, 23] width 87 height 9
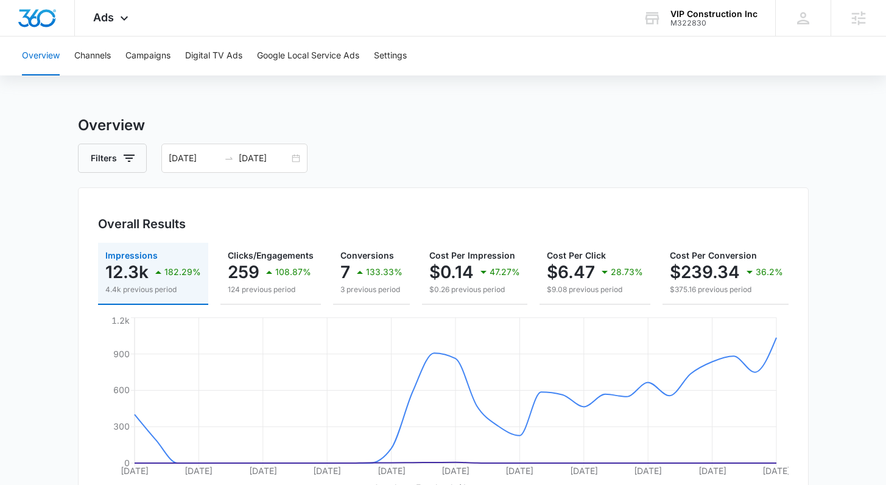
click at [562, 169] on div "Filters [DATE] [DATE]" at bounding box center [443, 158] width 731 height 29
click at [703, 33] on div "VIP Construction Inc M322830 Your Accounts View All" at bounding box center [700, 18] width 150 height 36
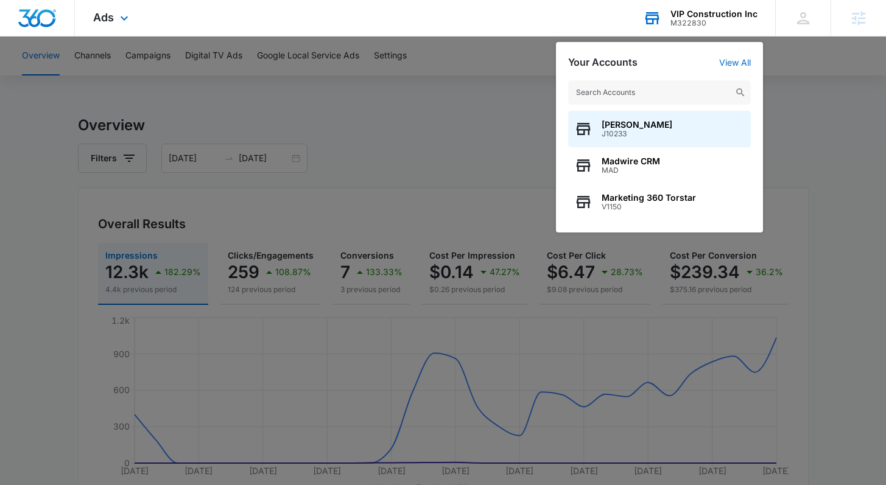
click at [677, 94] on input "text" at bounding box center [659, 92] width 183 height 24
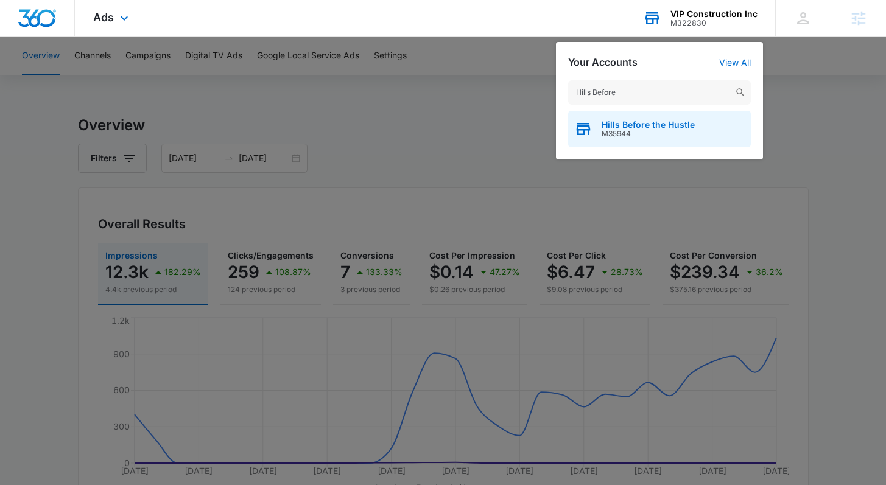
type input "Hills Before"
click at [688, 130] on span "M35944" at bounding box center [648, 134] width 93 height 9
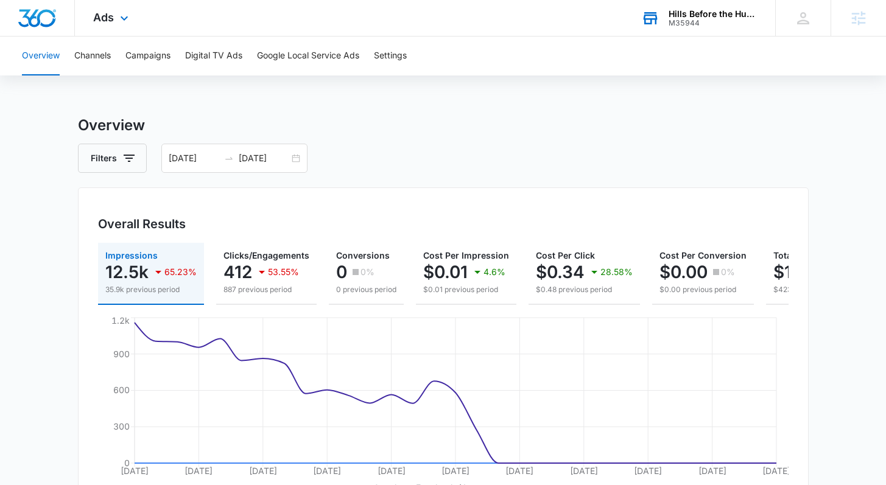
click at [448, 192] on div "Overall Results Impressions 12.5k 65.23% 35.9k previous period Clicks/Engagemen…" at bounding box center [443, 353] width 731 height 330
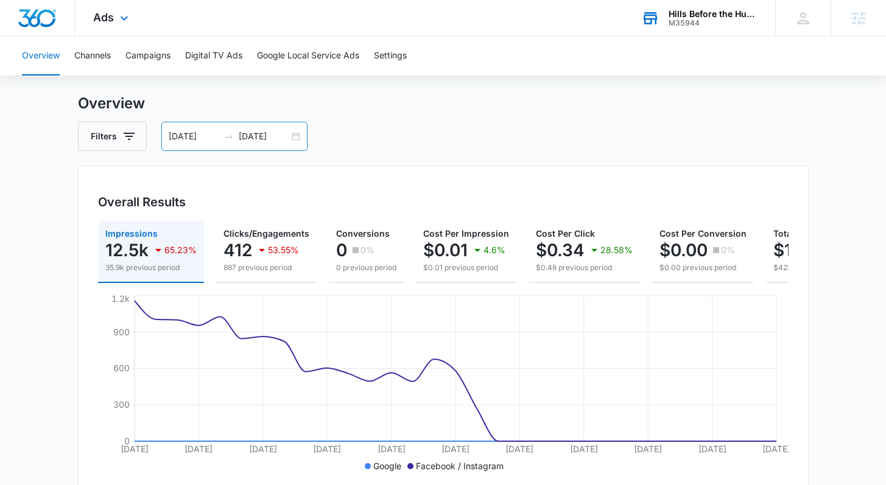
click at [295, 141] on div "08/10/2025 09/09/2025" at bounding box center [234, 136] width 146 height 29
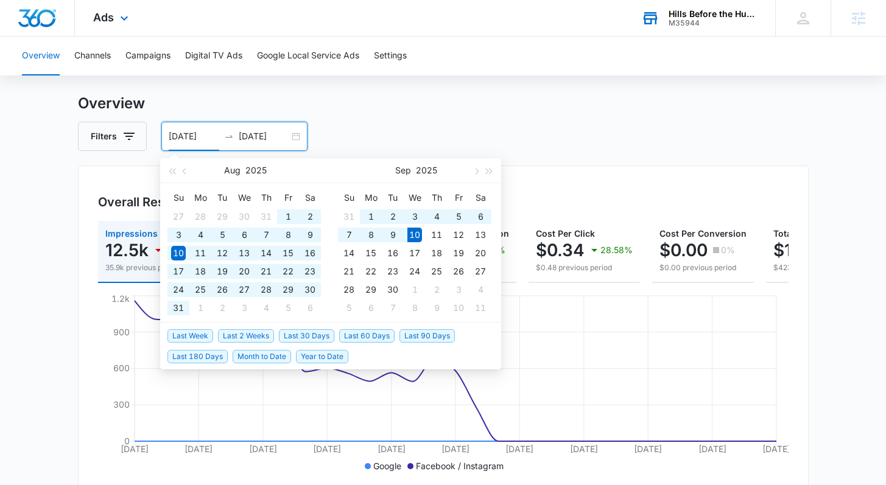
click at [351, 336] on span "Last 60 Days" at bounding box center [366, 335] width 55 height 13
type input "07/12/2025"
type input "09/10/2025"
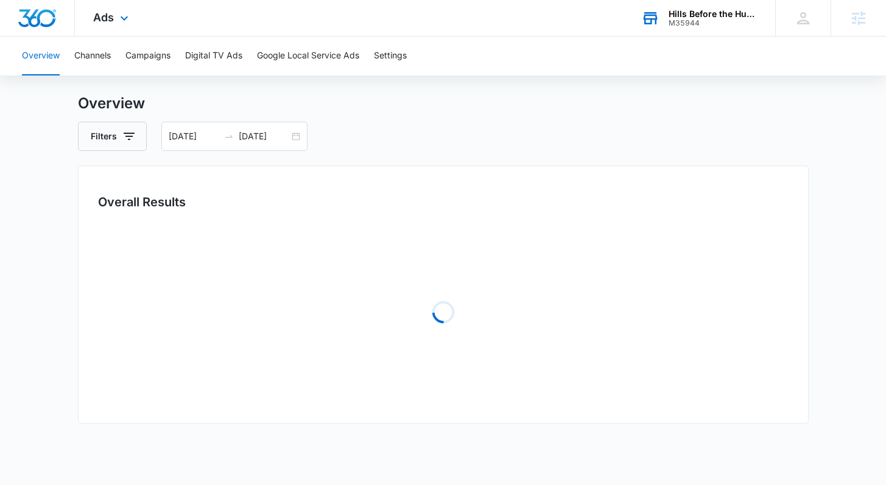
click at [409, 102] on h3 "Overview" at bounding box center [443, 104] width 731 height 22
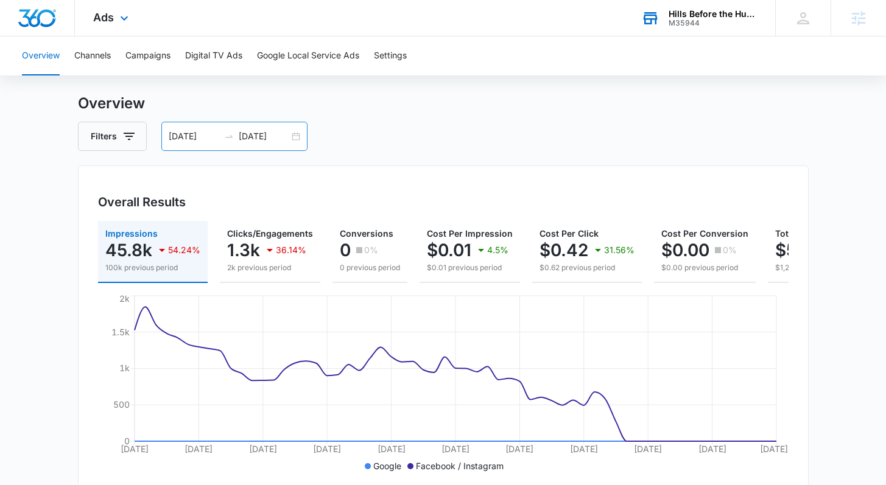
click at [292, 138] on div "07/12/2025 09/10/2025" at bounding box center [234, 136] width 146 height 29
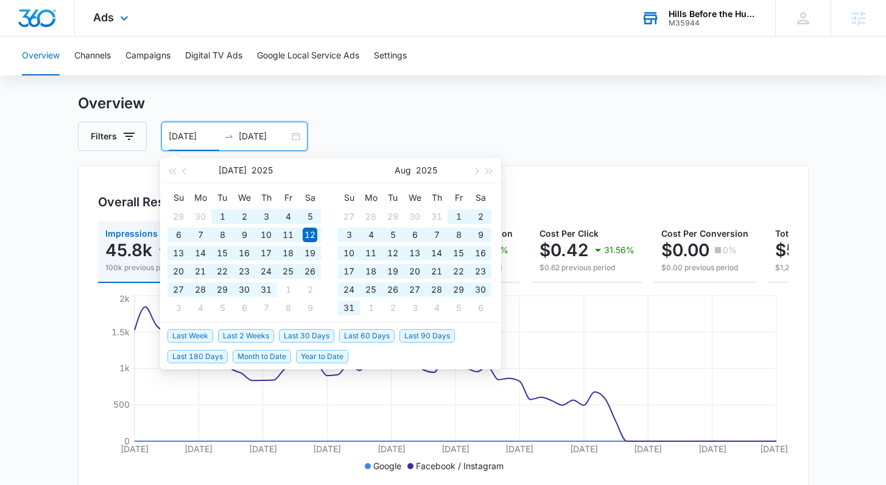
click at [421, 336] on span "Last 90 Days" at bounding box center [427, 335] width 55 height 13
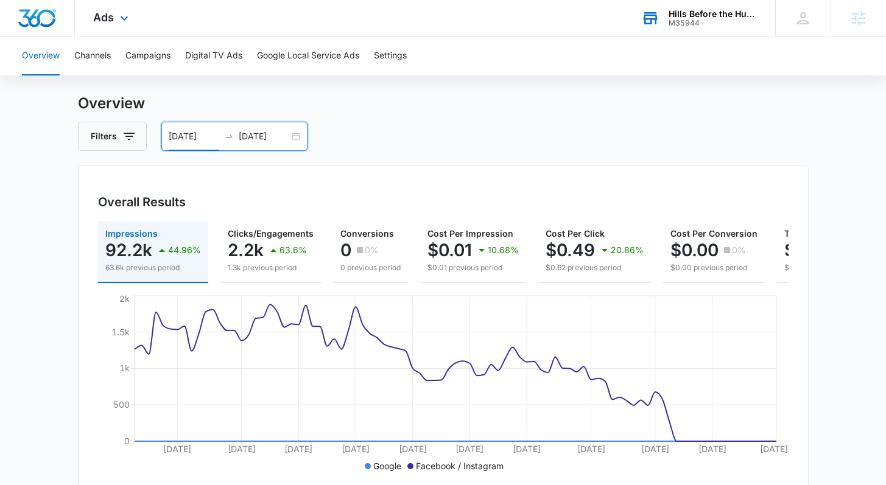
click at [295, 138] on div "06/12/2025 09/10/2025" at bounding box center [234, 136] width 146 height 29
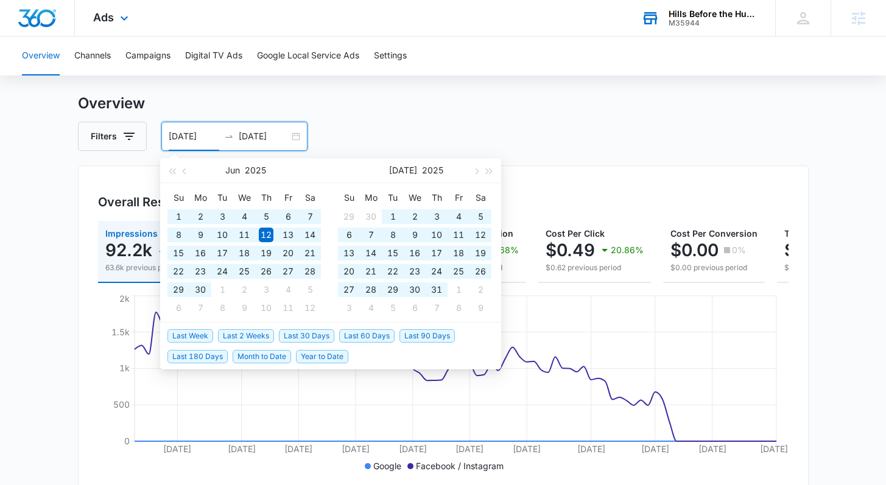
click at [210, 362] on span "Last 180 Days" at bounding box center [197, 356] width 60 height 13
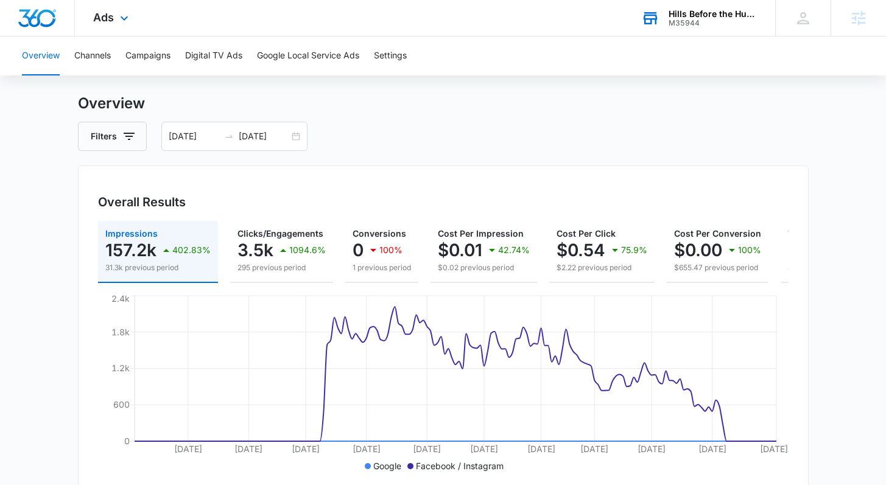
click at [400, 114] on h3 "Overview" at bounding box center [443, 104] width 731 height 22
click at [417, 97] on h3 "Overview" at bounding box center [443, 104] width 731 height 22
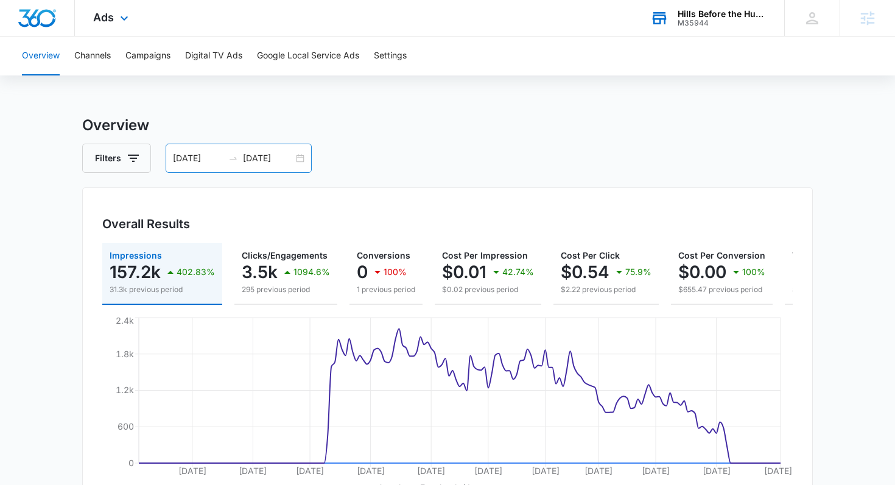
click at [306, 161] on div "03/14/2025 09/10/2025" at bounding box center [239, 158] width 146 height 29
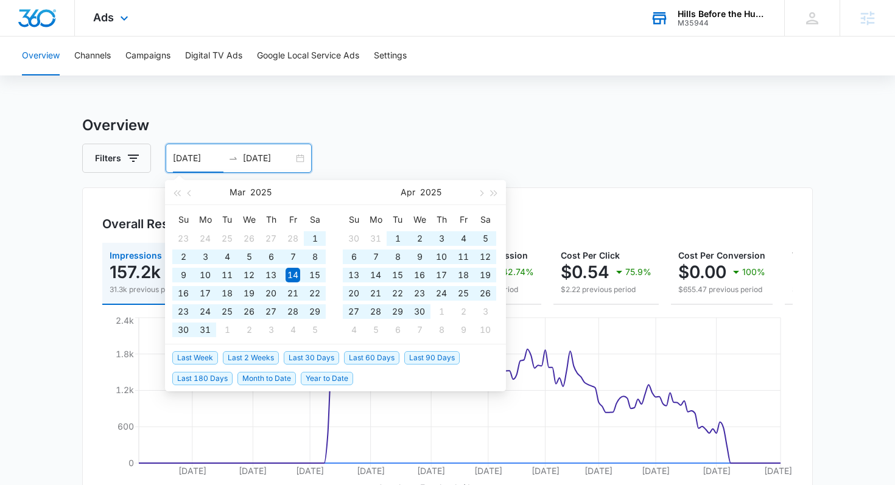
click at [332, 377] on span "Year to Date" at bounding box center [327, 378] width 52 height 13
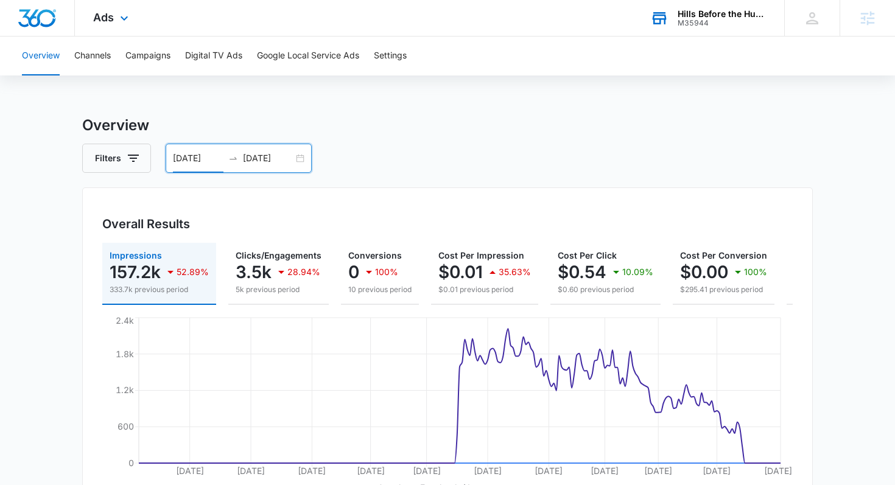
click at [296, 159] on div "01/01/2025 09/10/2025" at bounding box center [239, 158] width 146 height 29
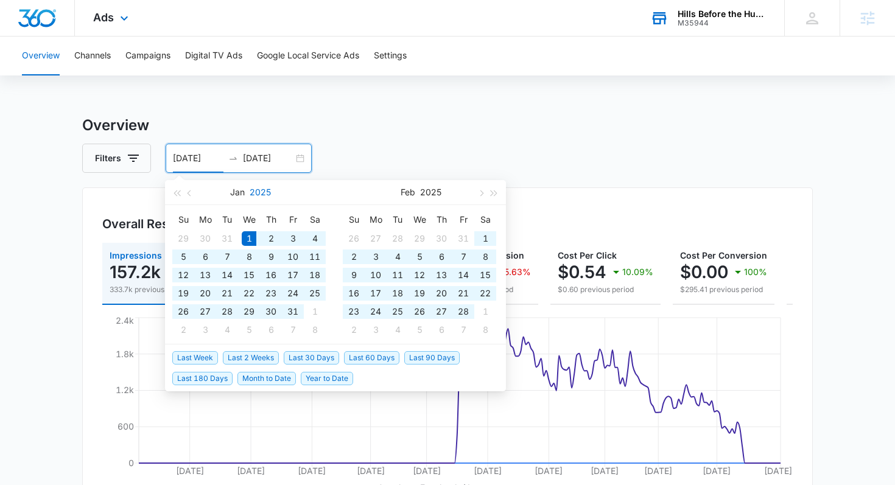
click at [259, 190] on button "2025" at bounding box center [260, 192] width 21 height 24
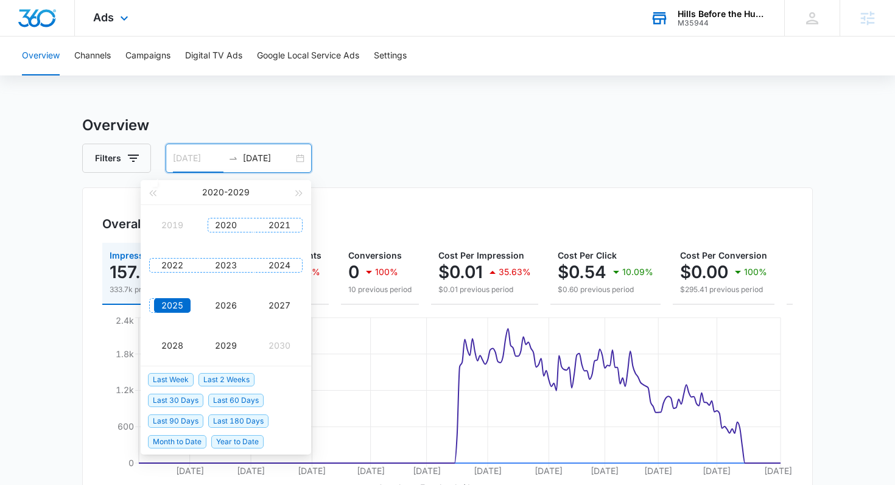
click at [227, 225] on div "2020" at bounding box center [226, 225] width 37 height 15
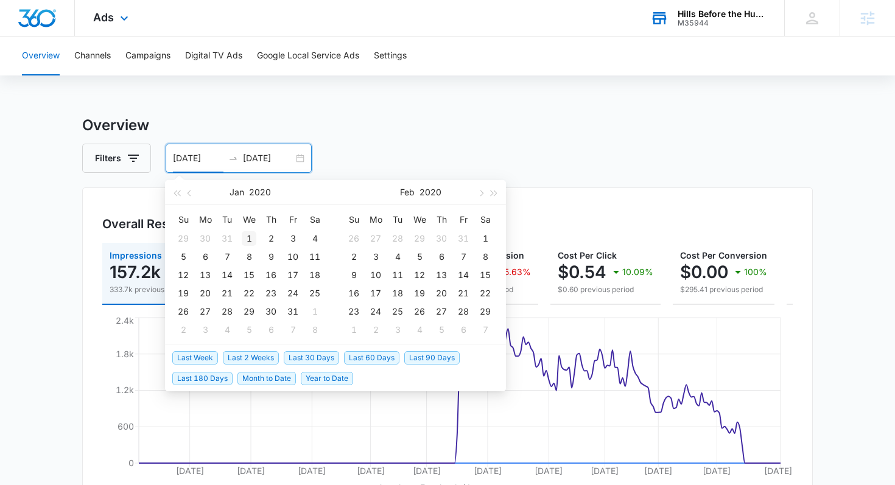
type input "01/01/2020"
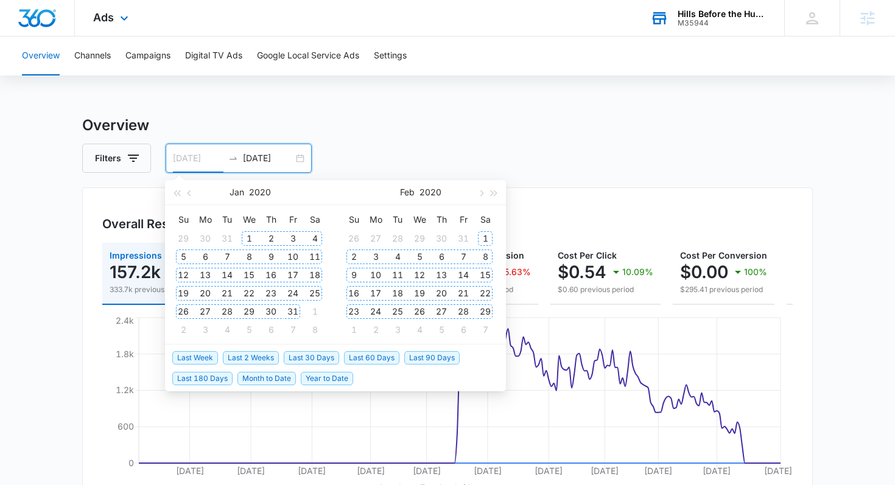
click at [253, 241] on div "1" at bounding box center [249, 238] width 15 height 15
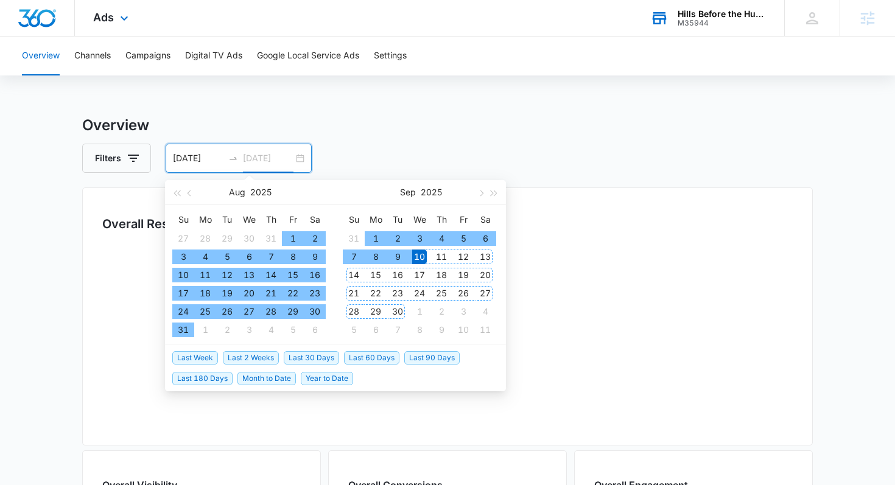
type input "09/10/2025"
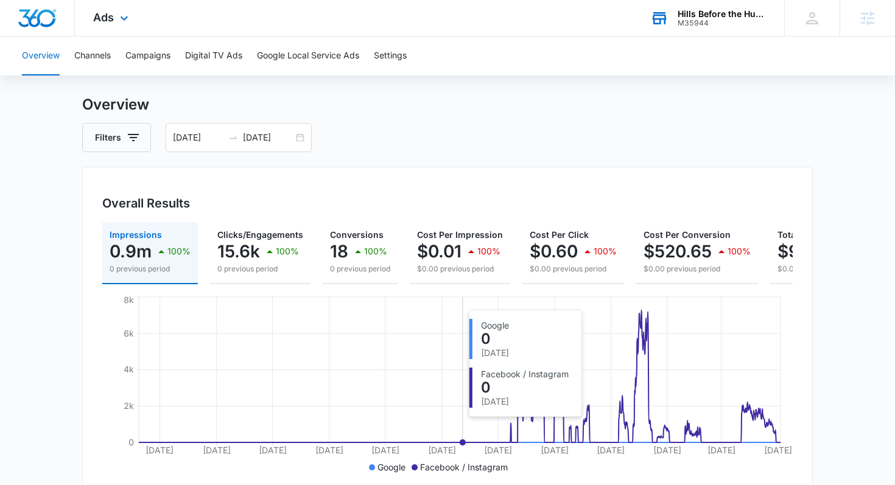
scroll to position [37, 0]
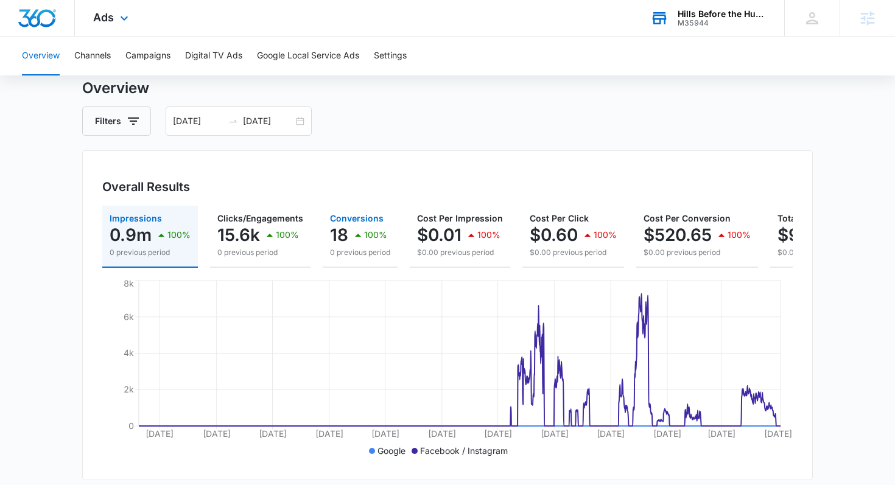
drag, startPoint x: 490, startPoint y: 217, endPoint x: 334, endPoint y: 233, distance: 156.0
click at [334, 233] on div "Impressions 0.9m 100% 0 previous period Clicks/Engagements 15.6k 100% 0 previou…" at bounding box center [447, 237] width 691 height 62
drag, startPoint x: 702, startPoint y: 240, endPoint x: 502, endPoint y: 273, distance: 203.2
click at [502, 273] on div "Impressions 0.9m 100% 0 previous period Clicks/Engagements 15.6k 100% 0 previou…" at bounding box center [447, 333] width 691 height 255
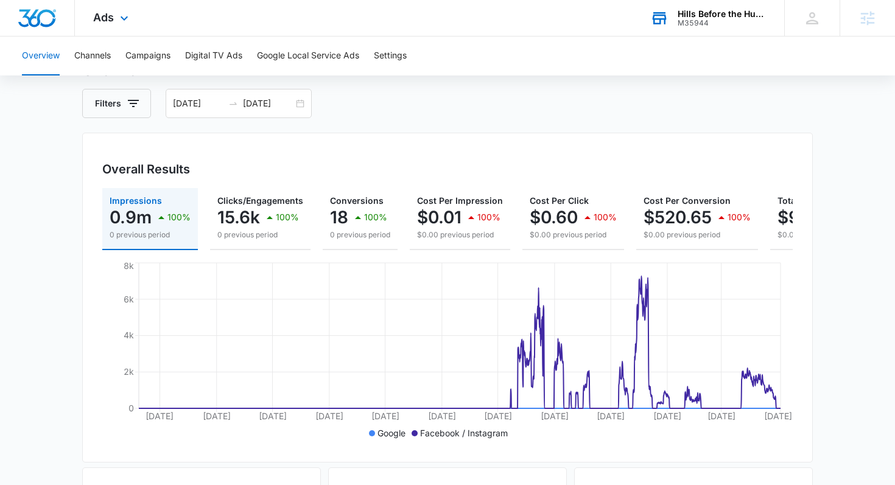
scroll to position [54, 0]
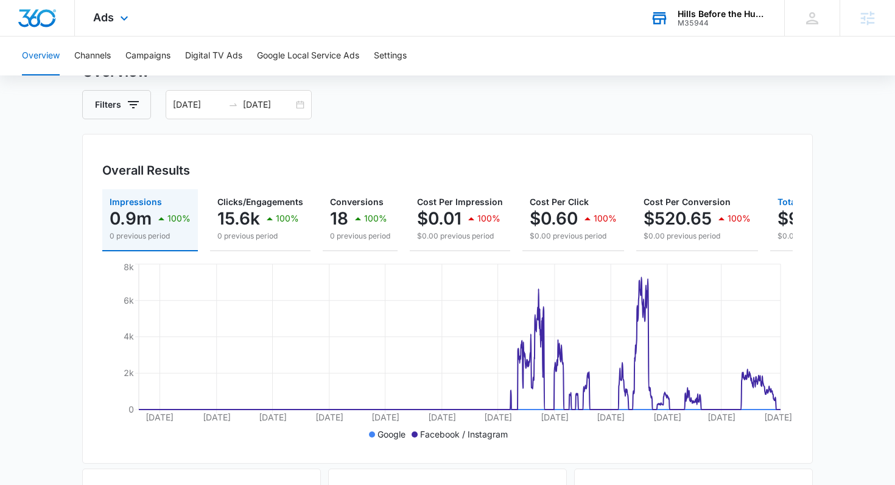
click at [778, 219] on p "$9,371.70" at bounding box center [818, 218] width 80 height 19
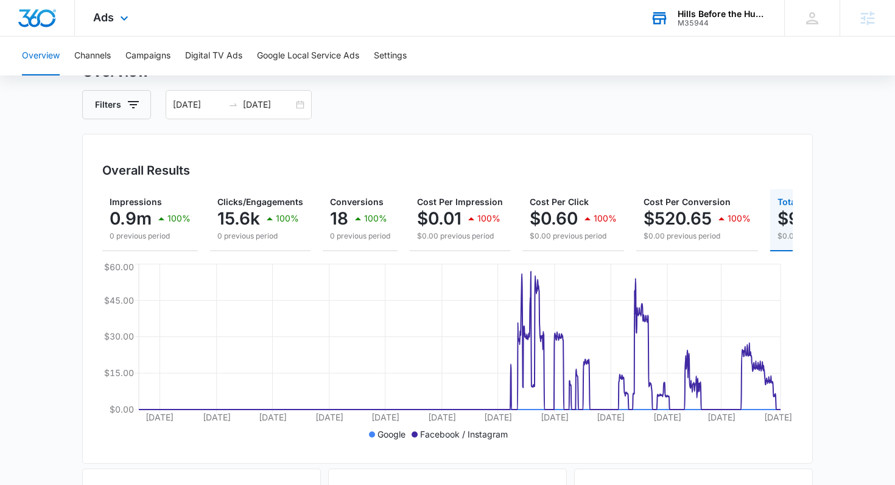
click at [101, 221] on div "Overall Results Impressions 0.9m 100% 0 previous period Clicks/Engagements 15.6…" at bounding box center [447, 299] width 731 height 330
click at [140, 225] on p "0.9m" at bounding box center [131, 218] width 42 height 19
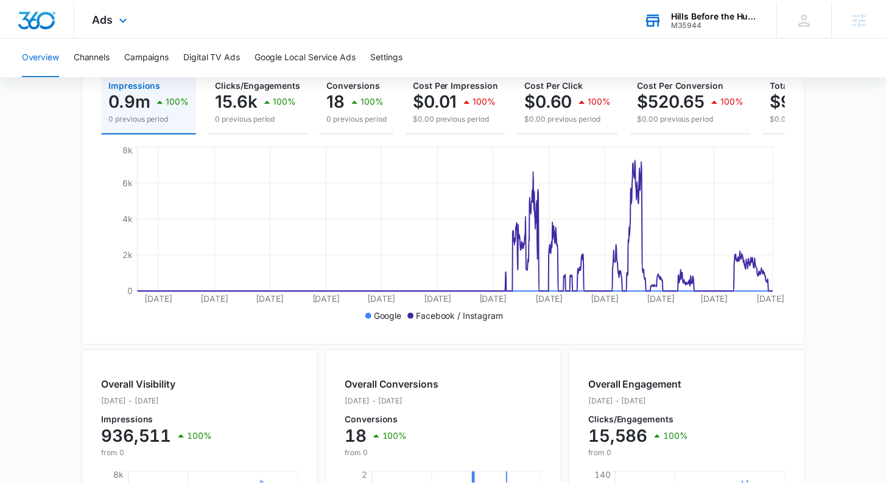
scroll to position [0, 0]
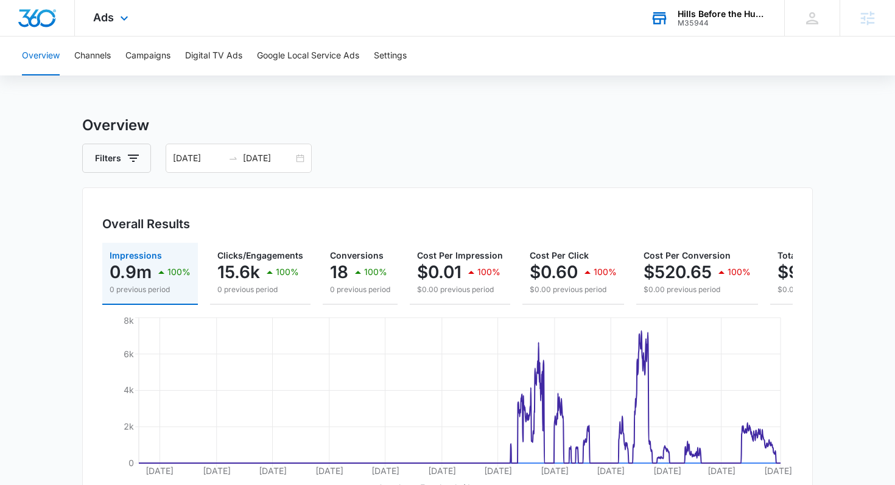
click at [105, 21] on span "Ads" at bounding box center [103, 17] width 21 height 13
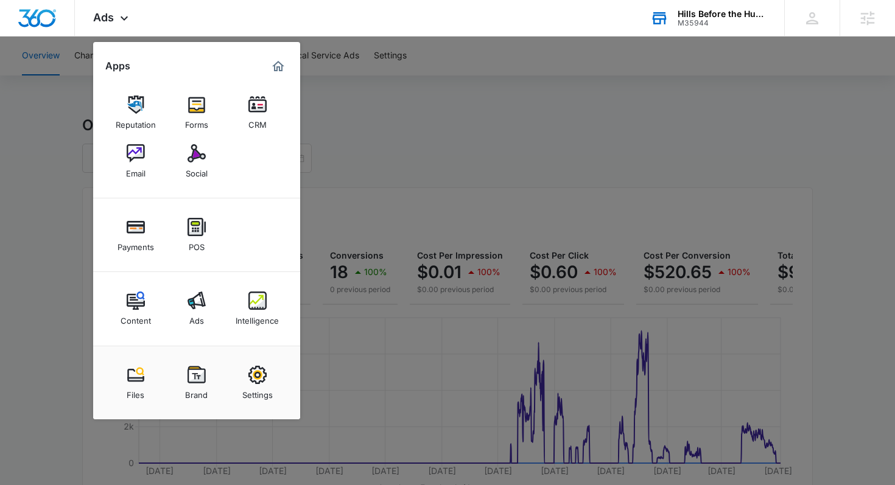
click at [342, 288] on div at bounding box center [447, 242] width 895 height 485
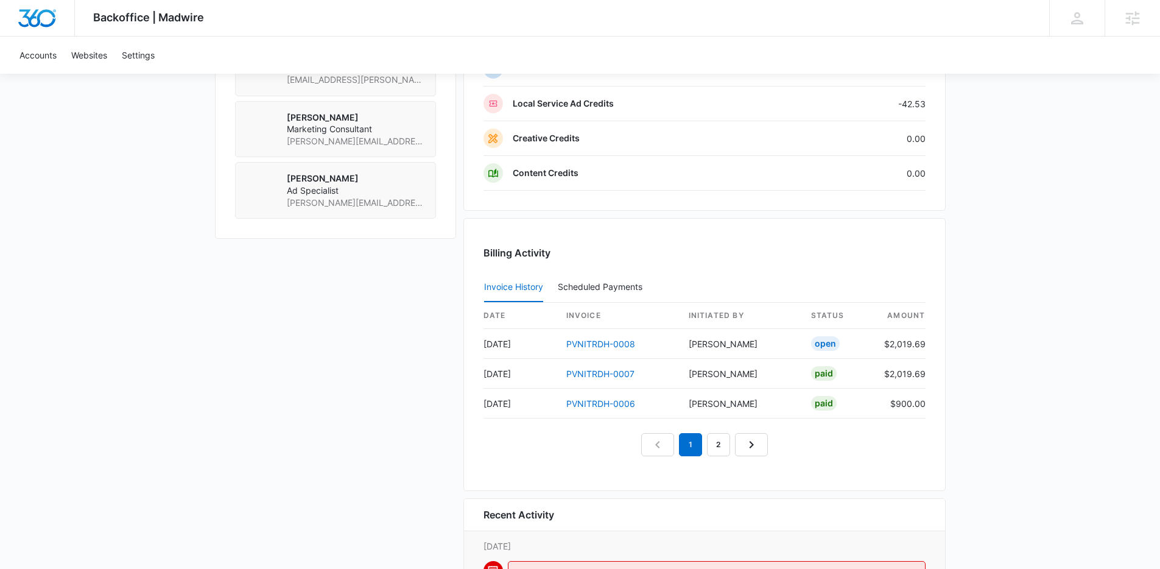
scroll to position [1161, 0]
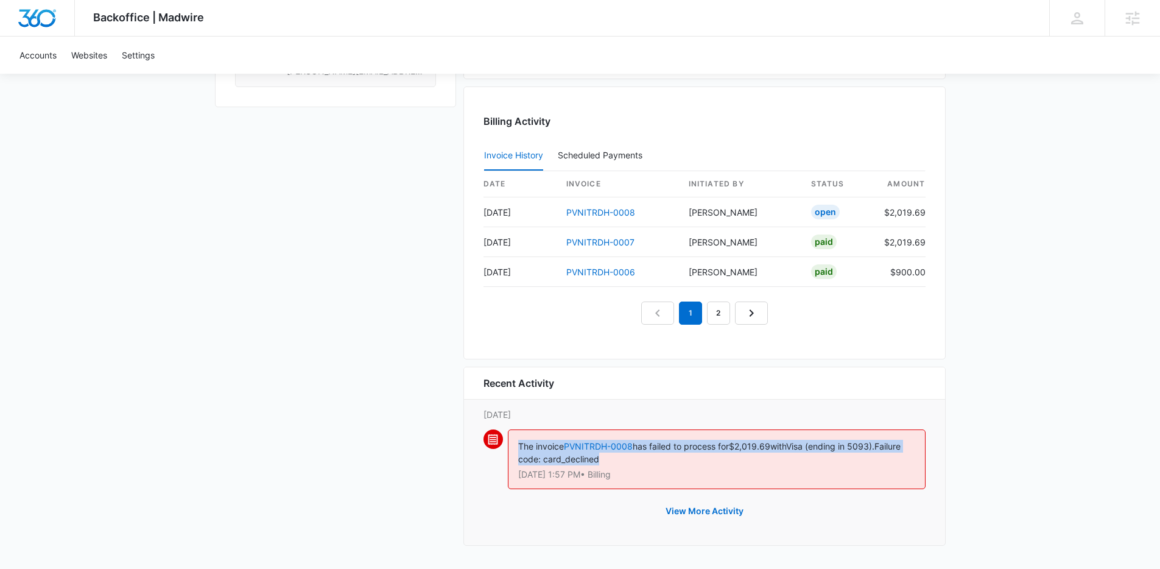
drag, startPoint x: 641, startPoint y: 462, endPoint x: 513, endPoint y: 442, distance: 130.0
click at [513, 442] on div "The invoice PVNITRDH-0008 has failed to process for $2,019.69 with Visa (ending…" at bounding box center [717, 459] width 418 height 60
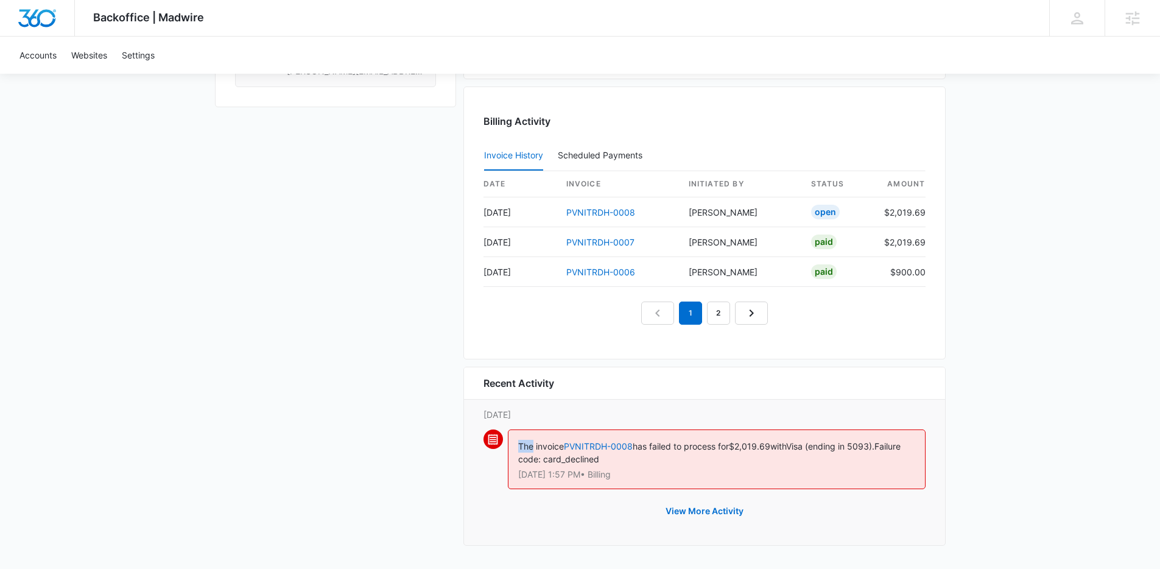
click at [513, 442] on div "The invoice PVNITRDH-0008 has failed to process for $2,019.69 with Visa (ending…" at bounding box center [717, 459] width 418 height 60
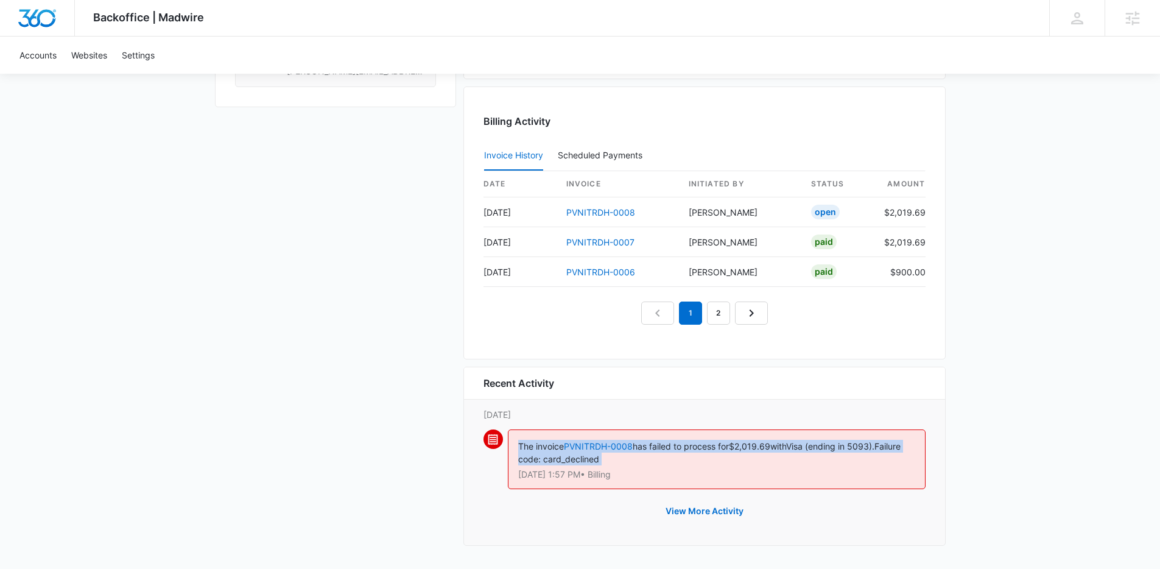
click at [513, 442] on div "The invoice PVNITRDH-0008 has failed to process for $2,019.69 with Visa (ending…" at bounding box center [717, 459] width 418 height 60
drag, startPoint x: 513, startPoint y: 442, endPoint x: 668, endPoint y: 459, distance: 156.2
click at [669, 459] on div "The invoice PVNITRDH-0008 has failed to process for $2,019.69 with Visa (ending…" at bounding box center [717, 459] width 418 height 60
click at [668, 459] on div "The invoice PVNITRDH-0008 has failed to process for $2,019.69 with Visa (ending…" at bounding box center [717, 459] width 418 height 60
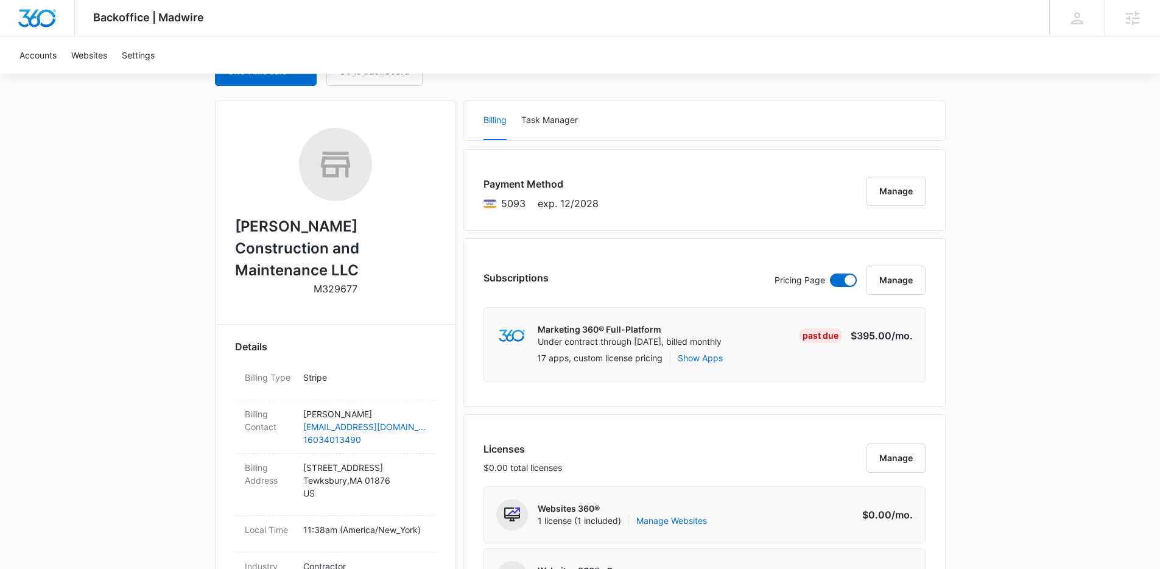
scroll to position [150, 0]
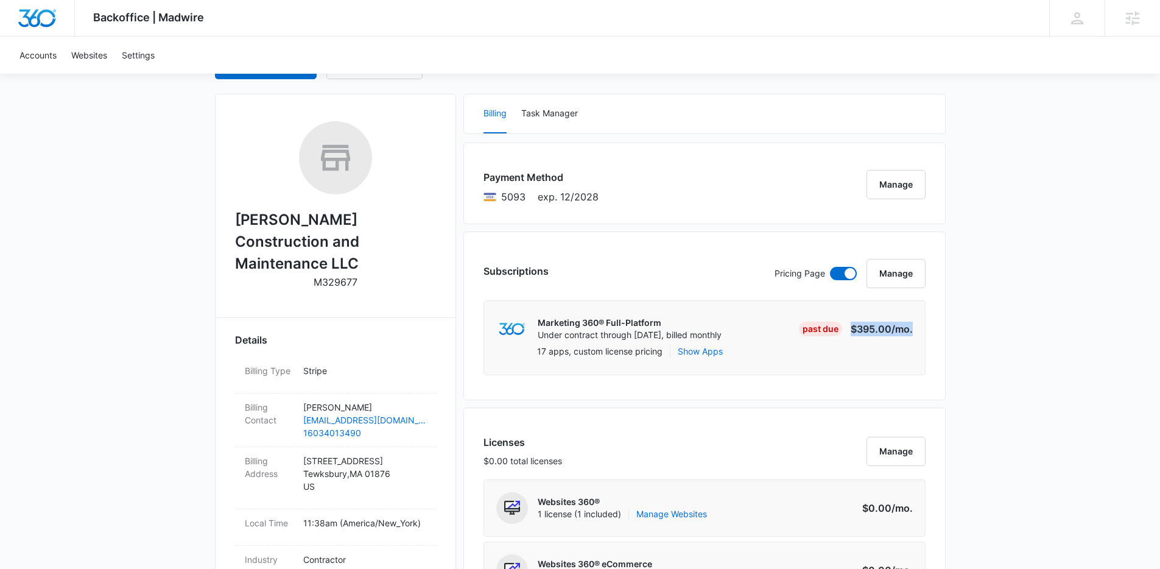
drag, startPoint x: 853, startPoint y: 329, endPoint x: 920, endPoint y: 328, distance: 67.0
click at [920, 328] on div "Marketing 360® Full-Platform Under contract through [DATE], billed monthly Past…" at bounding box center [705, 337] width 442 height 75
click at [919, 327] on div "Marketing 360® Full-Platform Under contract through [DATE], billed monthly Past…" at bounding box center [705, 337] width 442 height 75
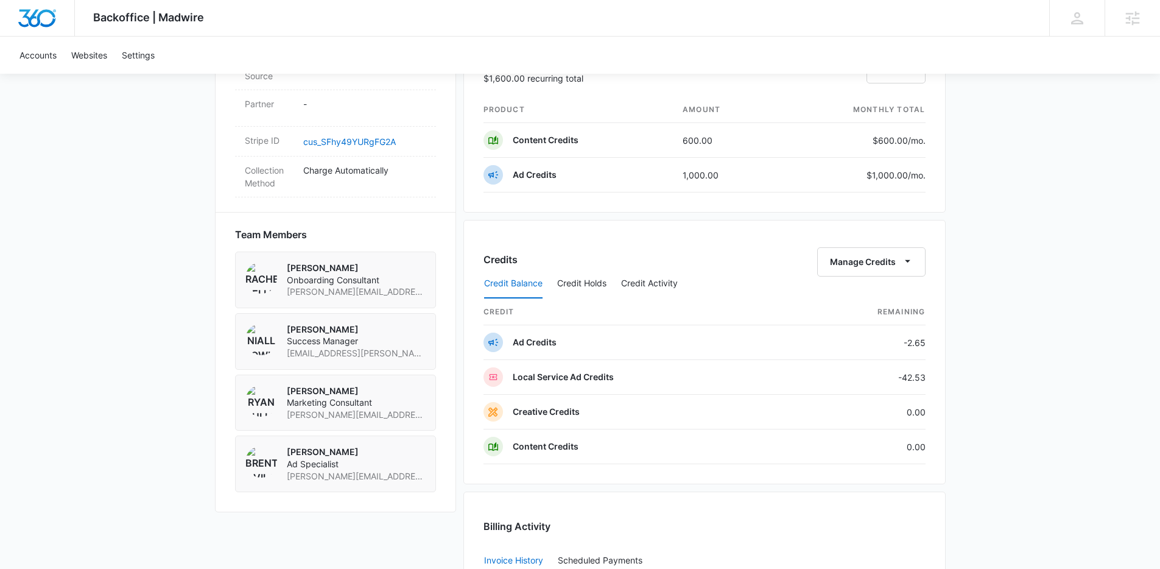
scroll to position [851, 0]
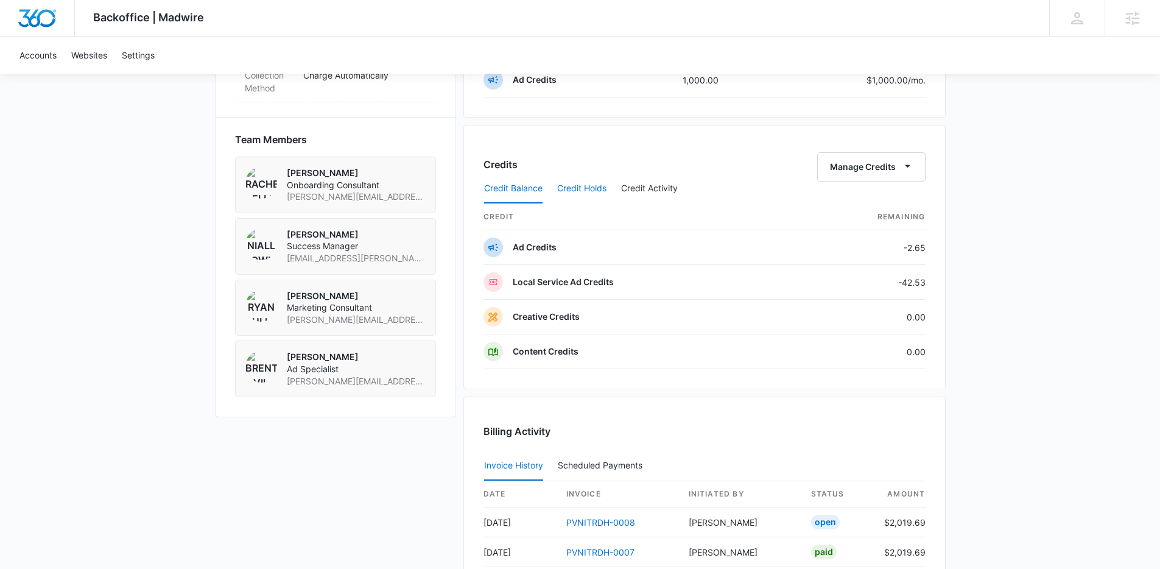
click at [586, 193] on button "Credit Holds" at bounding box center [581, 188] width 49 height 29
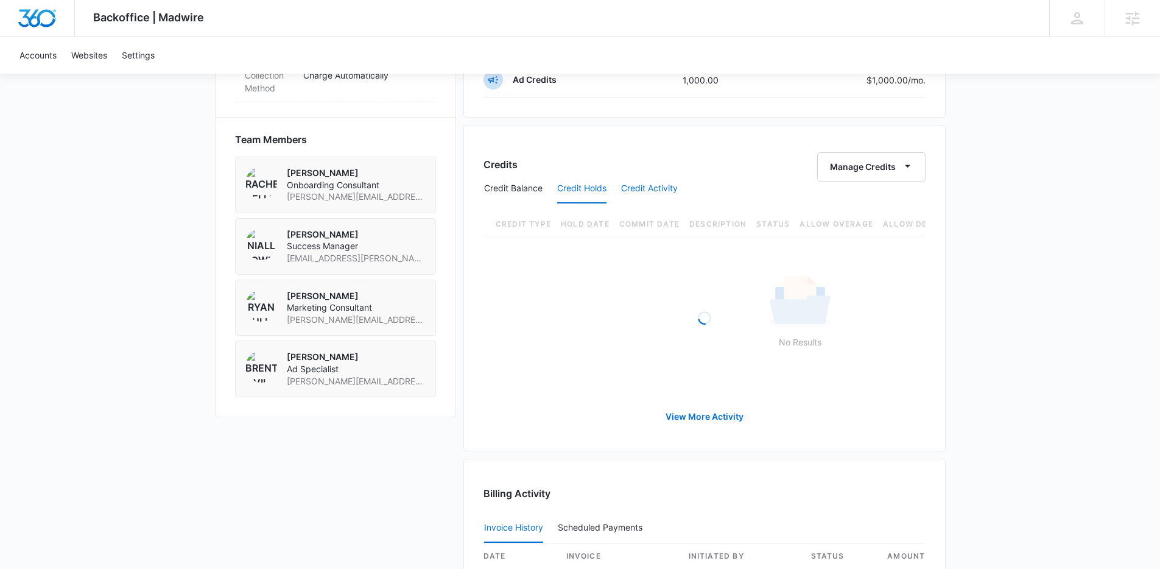
click at [651, 187] on button "Credit Activity" at bounding box center [649, 188] width 57 height 29
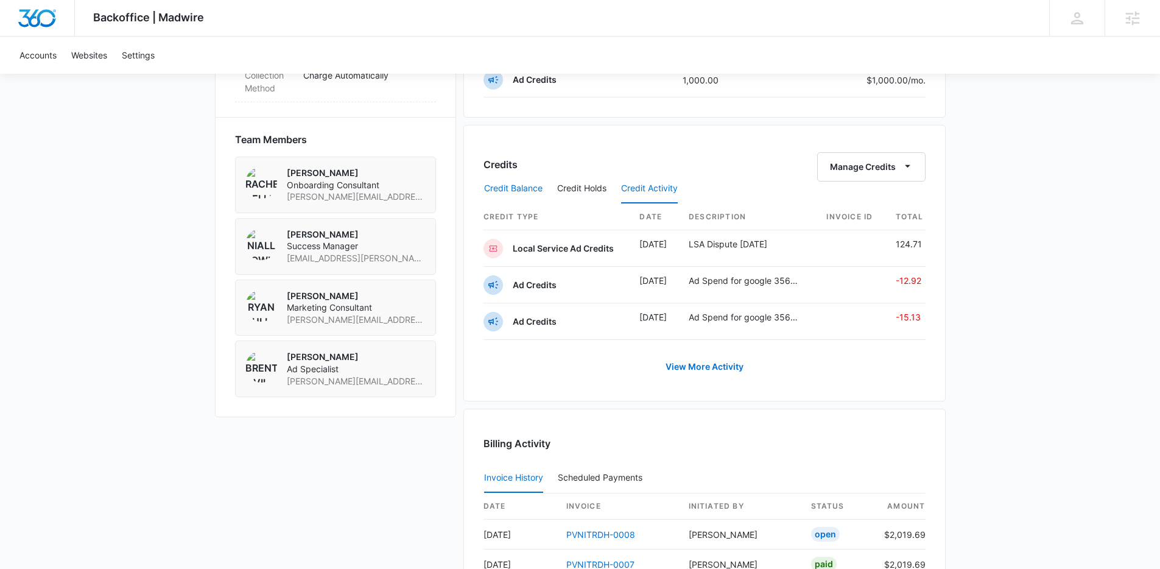
click at [523, 193] on button "Credit Balance" at bounding box center [513, 188] width 58 height 29
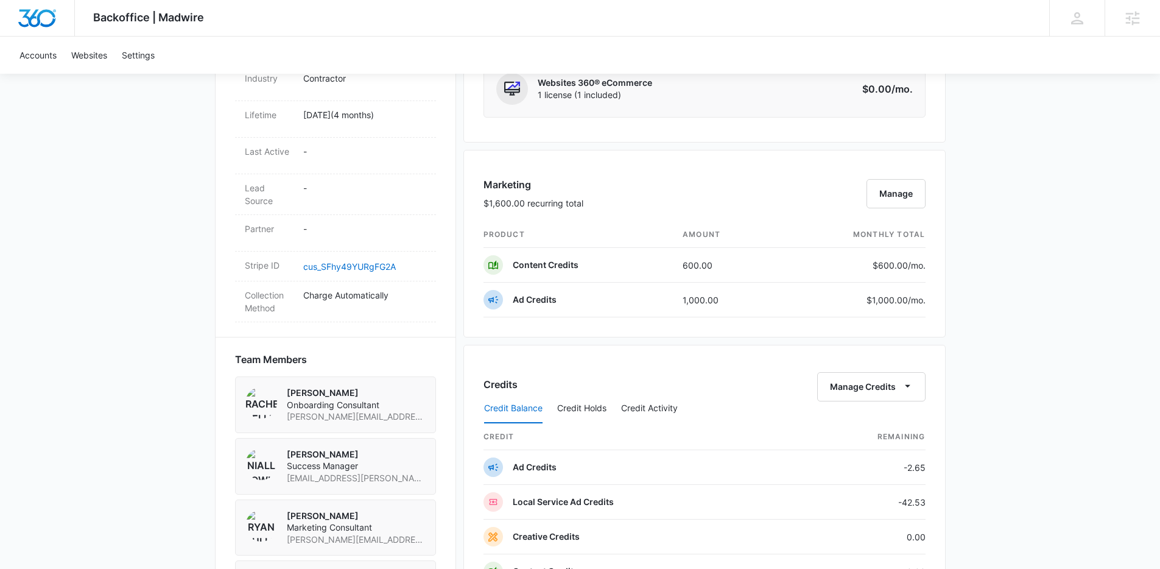
scroll to position [600, 0]
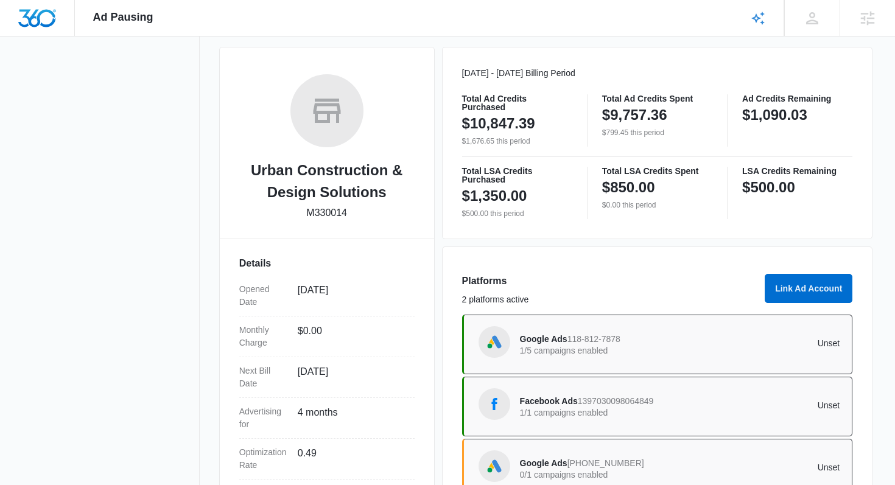
scroll to position [146, 0]
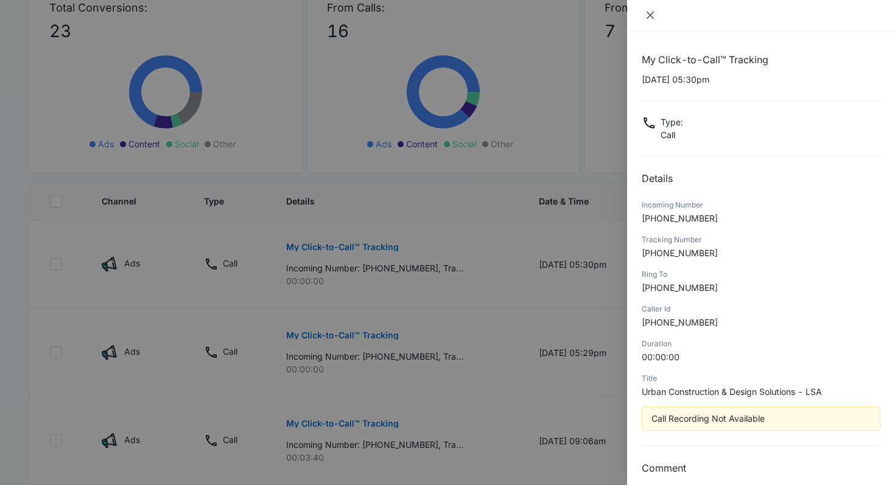
click at [650, 14] on icon "close" at bounding box center [651, 15] width 10 height 10
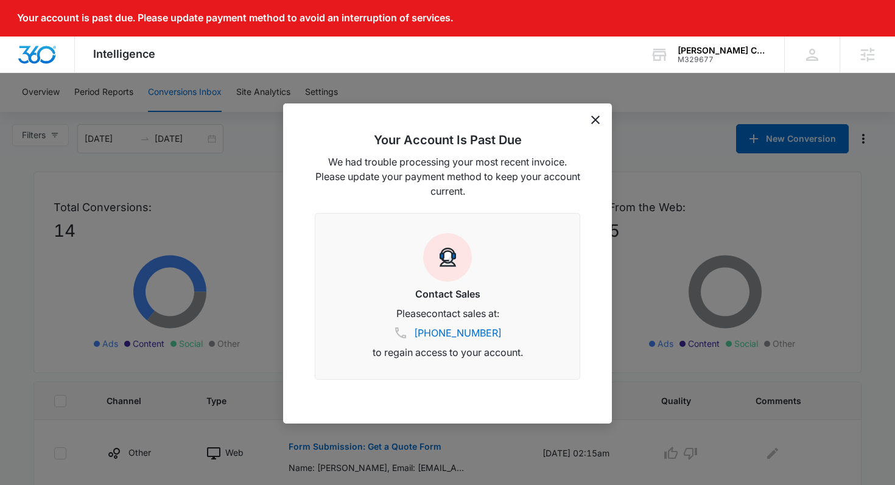
click at [605, 121] on div "Your Account Is Past Due We had trouble processing your most recent invoice. Pl…" at bounding box center [447, 264] width 329 height 320
click at [599, 121] on icon "dismiss this dialog" at bounding box center [595, 120] width 9 height 9
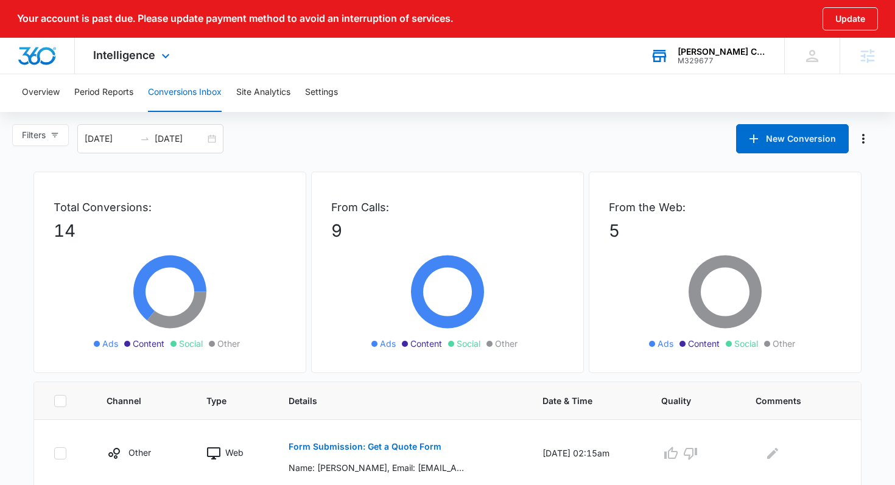
click at [699, 69] on div "Spinosa Construction and Maintenance LLC M329677 Your Accounts View All" at bounding box center [708, 56] width 152 height 36
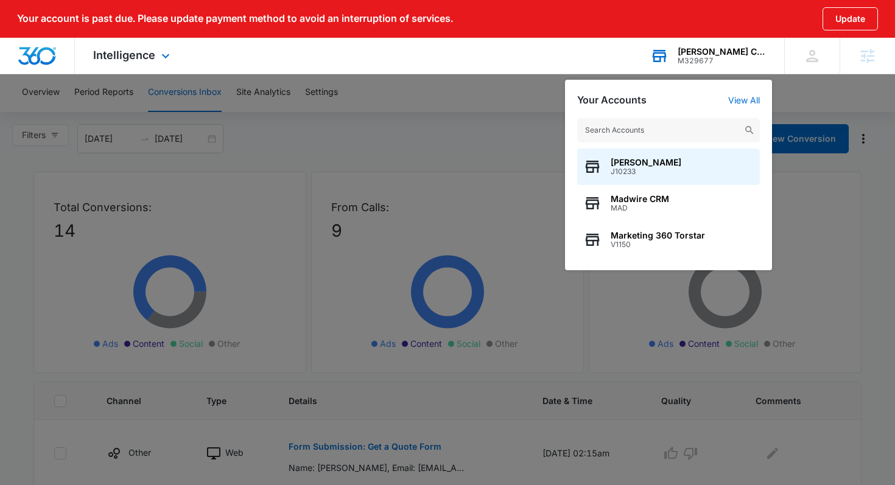
click at [642, 139] on input "text" at bounding box center [668, 130] width 183 height 24
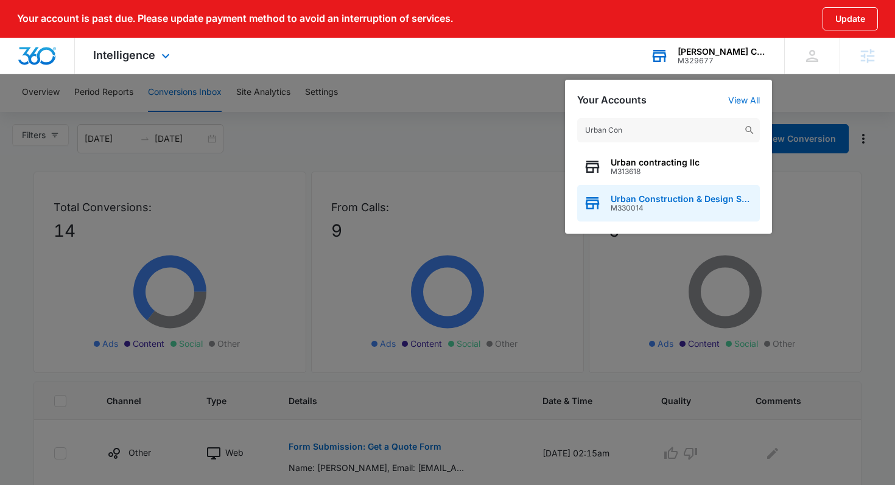
type input "Urban Con"
click at [710, 214] on div "Urban Construction & Design Solutions M330014" at bounding box center [668, 203] width 183 height 37
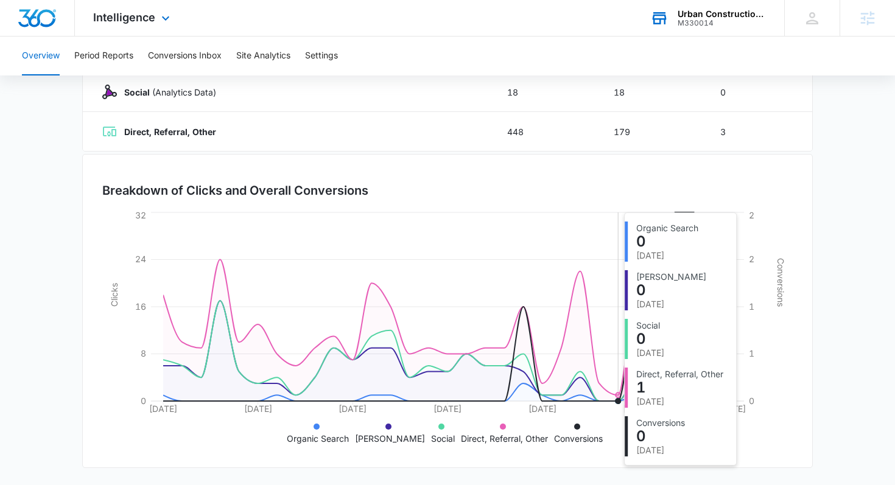
scroll to position [269, 0]
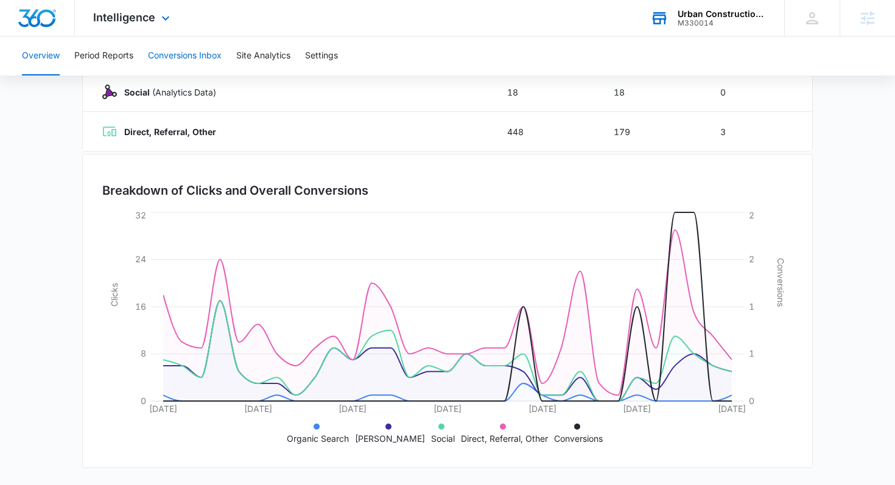
click at [171, 47] on button "Conversions Inbox" at bounding box center [185, 56] width 74 height 39
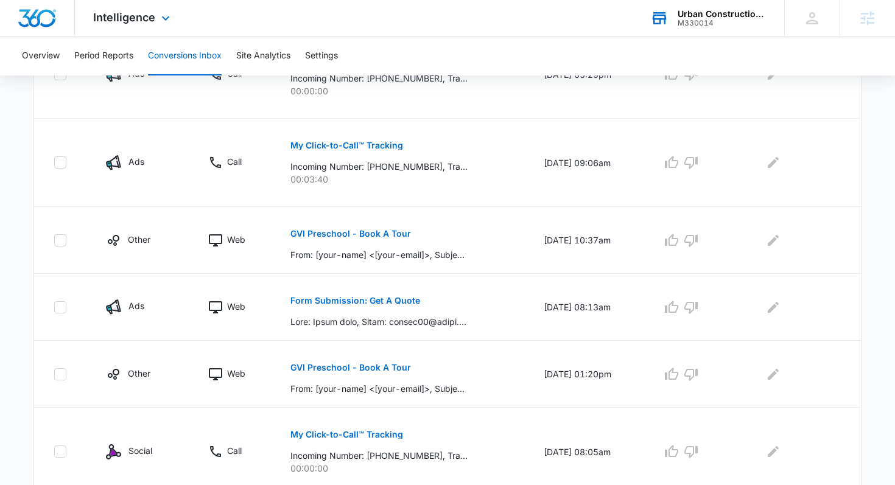
scroll to position [523, 0]
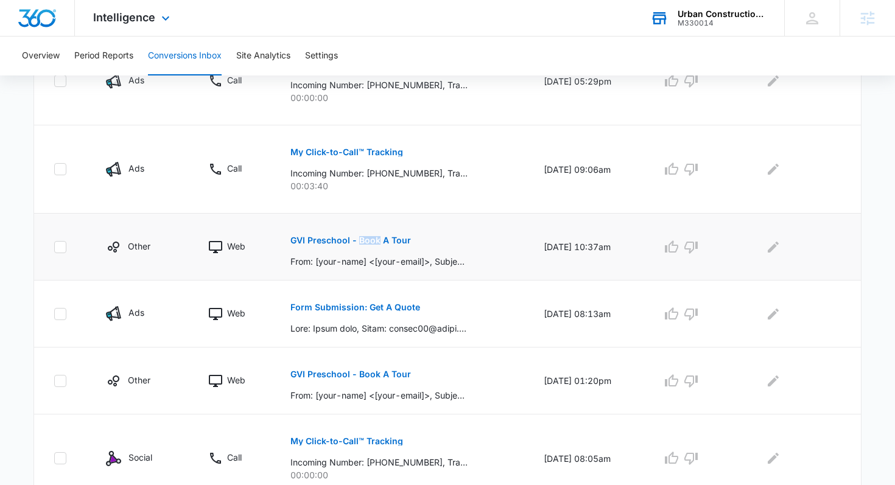
click at [300, 241] on p "GVI Preschool - Book A Tour" at bounding box center [351, 240] width 121 height 9
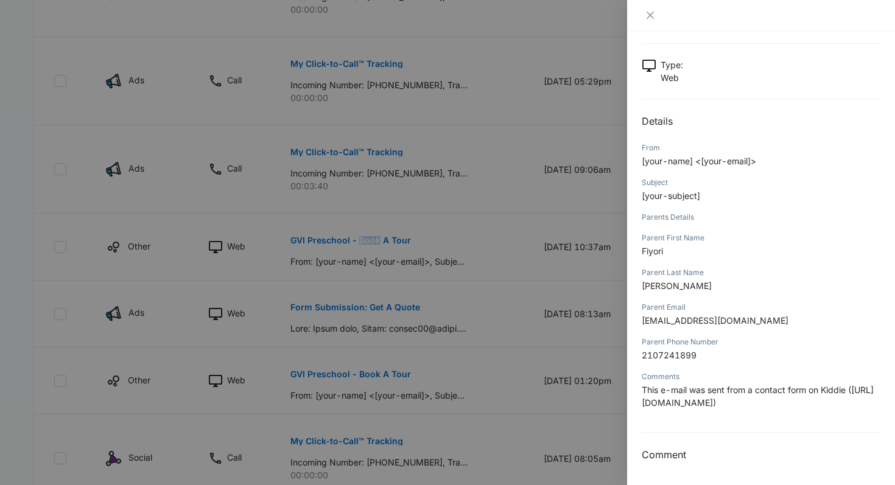
scroll to position [0, 0]
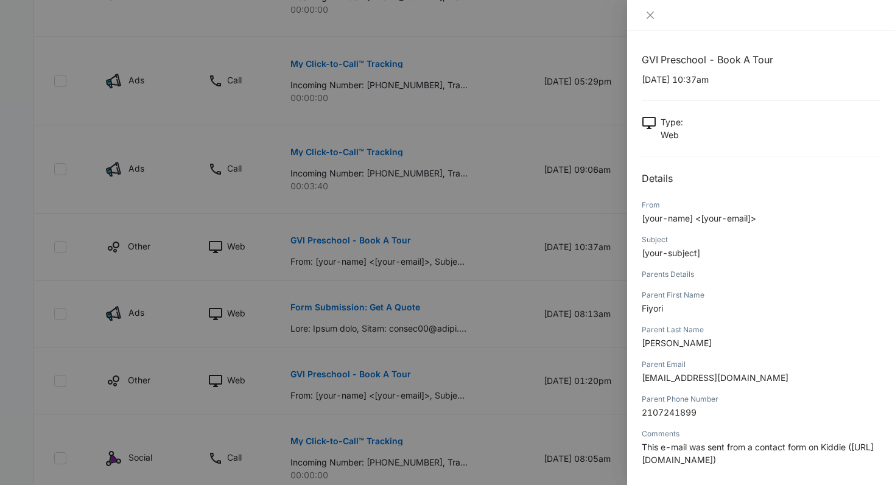
click at [597, 82] on div at bounding box center [447, 242] width 895 height 485
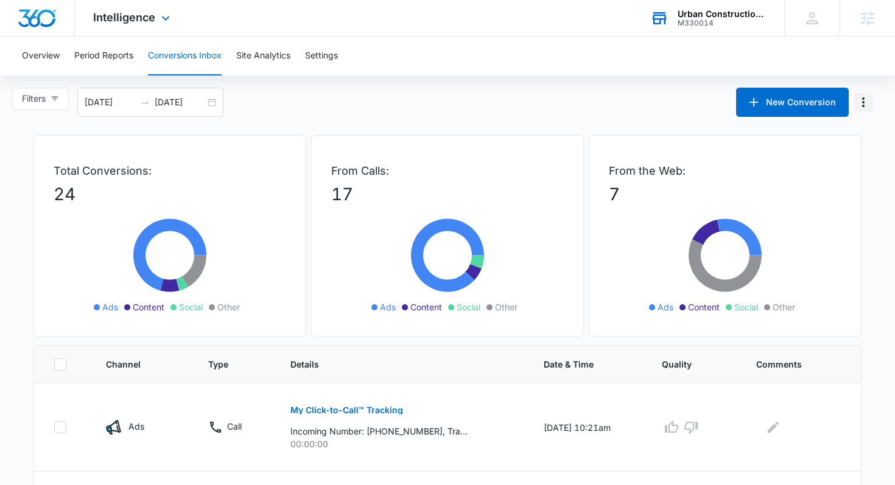
click at [864, 99] on icon "Manage Numbers" at bounding box center [863, 102] width 2 height 10
click at [847, 143] on button "Exclude Numbers (0)" at bounding box center [808, 136] width 129 height 18
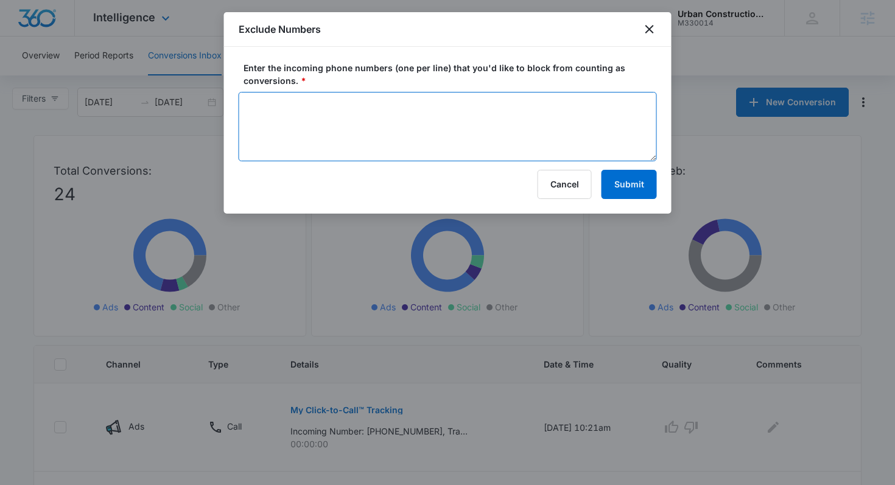
click at [585, 113] on textarea "Enter the incoming phone numbers (one per line) that you'd like to block from c…" at bounding box center [448, 126] width 418 height 69
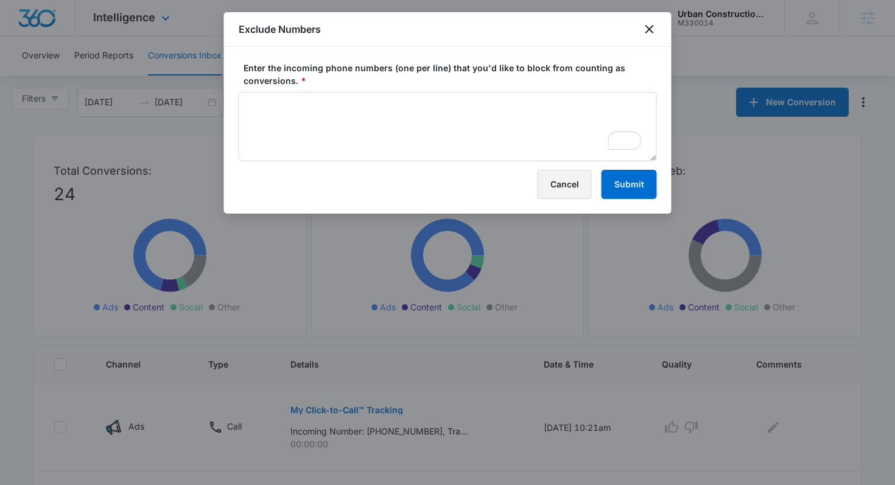
click at [565, 183] on button "Cancel" at bounding box center [565, 184] width 54 height 29
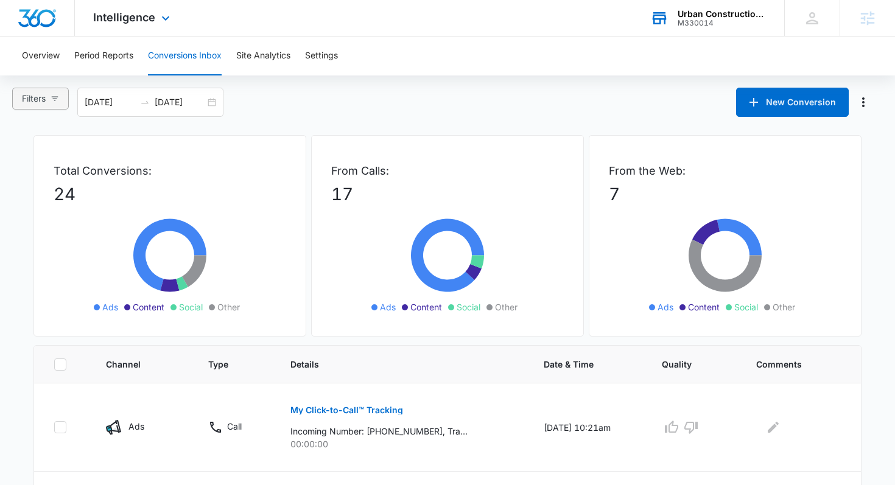
click at [52, 97] on icon "button" at bounding box center [55, 98] width 9 height 9
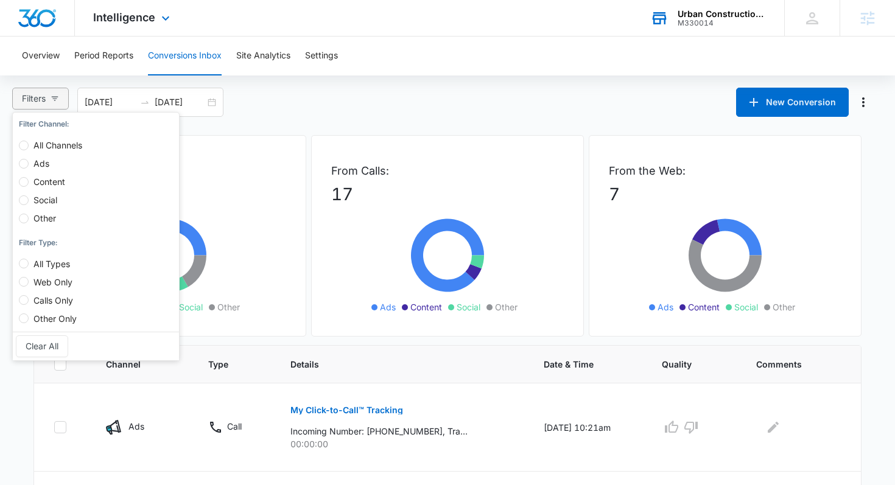
click at [30, 97] on span "Filters" at bounding box center [34, 98] width 24 height 13
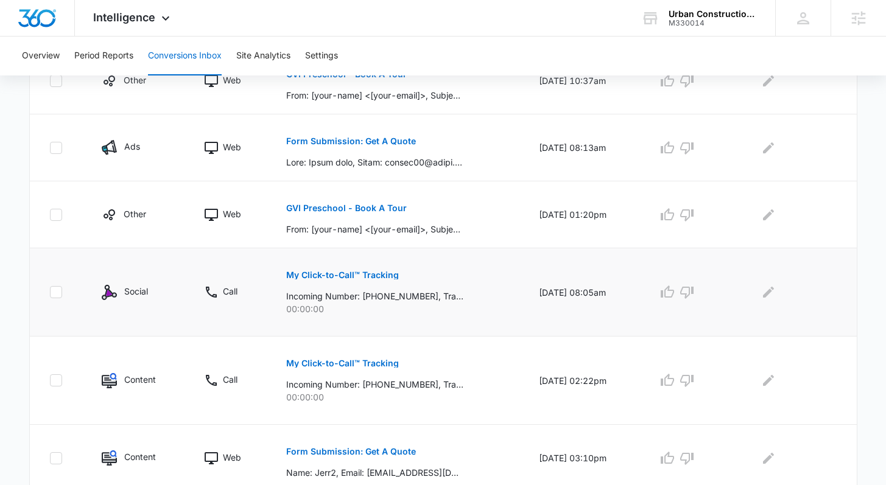
scroll to position [734, 0]
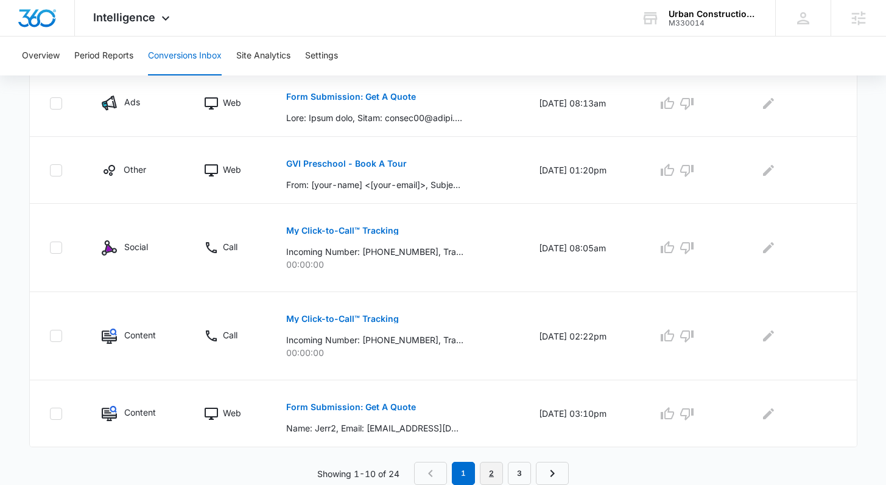
click at [491, 474] on link "2" at bounding box center [491, 473] width 23 height 23
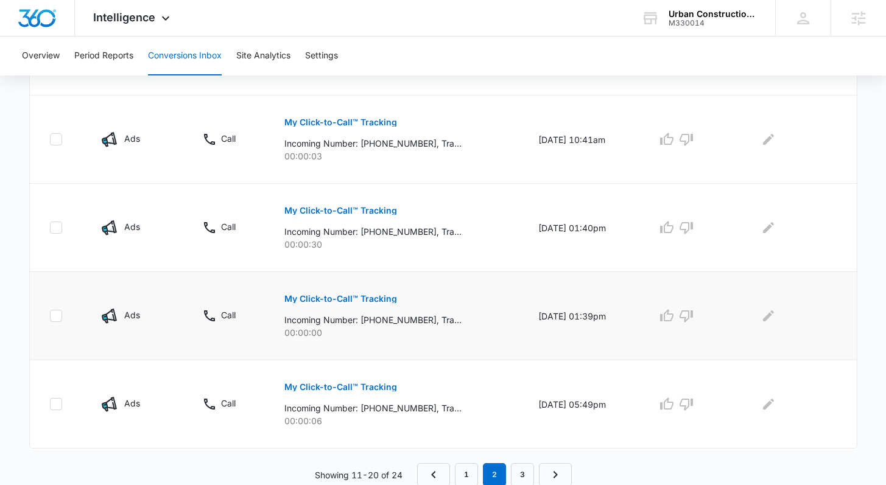
scroll to position [755, 0]
click at [509, 470] on nav "1 2 3" at bounding box center [494, 473] width 155 height 23
click at [517, 472] on link "3" at bounding box center [522, 473] width 23 height 23
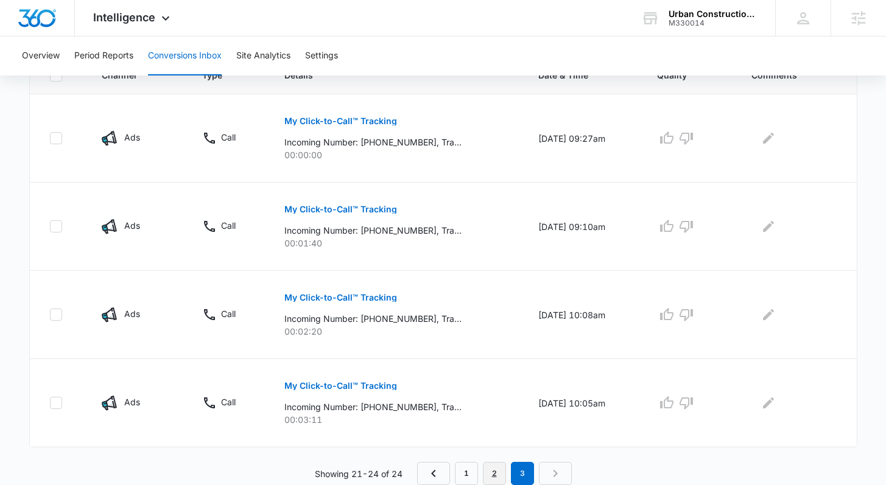
click at [496, 471] on link "2" at bounding box center [494, 473] width 23 height 23
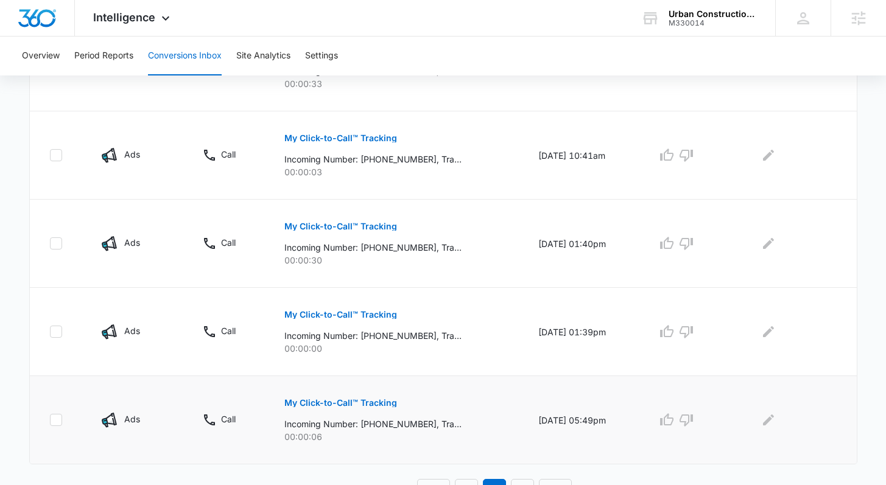
scroll to position [755, 0]
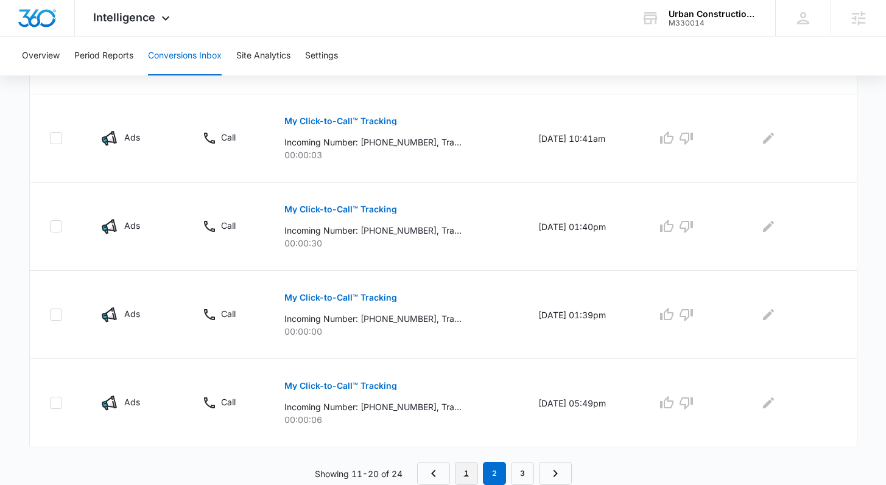
click at [462, 467] on link "1" at bounding box center [466, 473] width 23 height 23
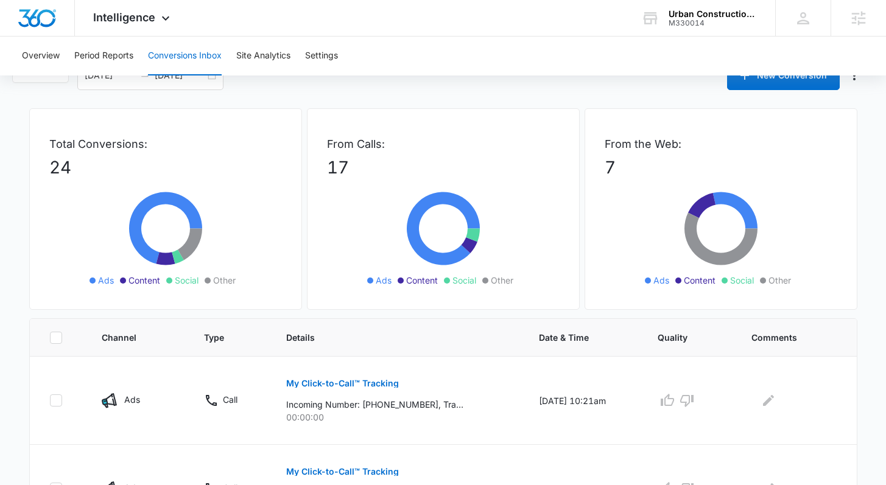
scroll to position [0, 0]
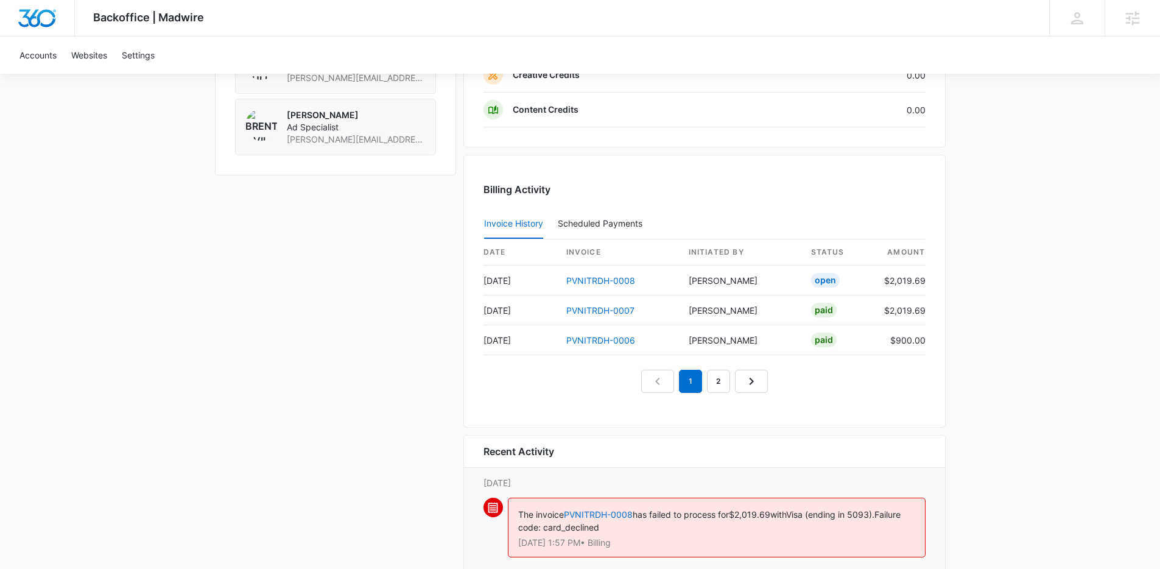
scroll to position [1161, 0]
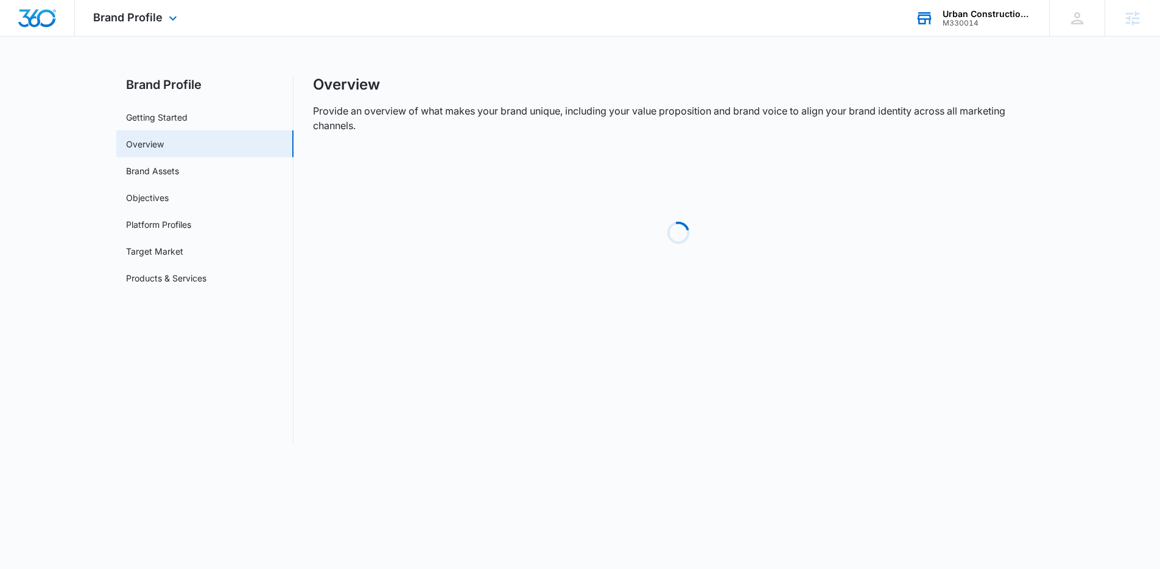
click at [993, 23] on div "M330014" at bounding box center [987, 23] width 89 height 9
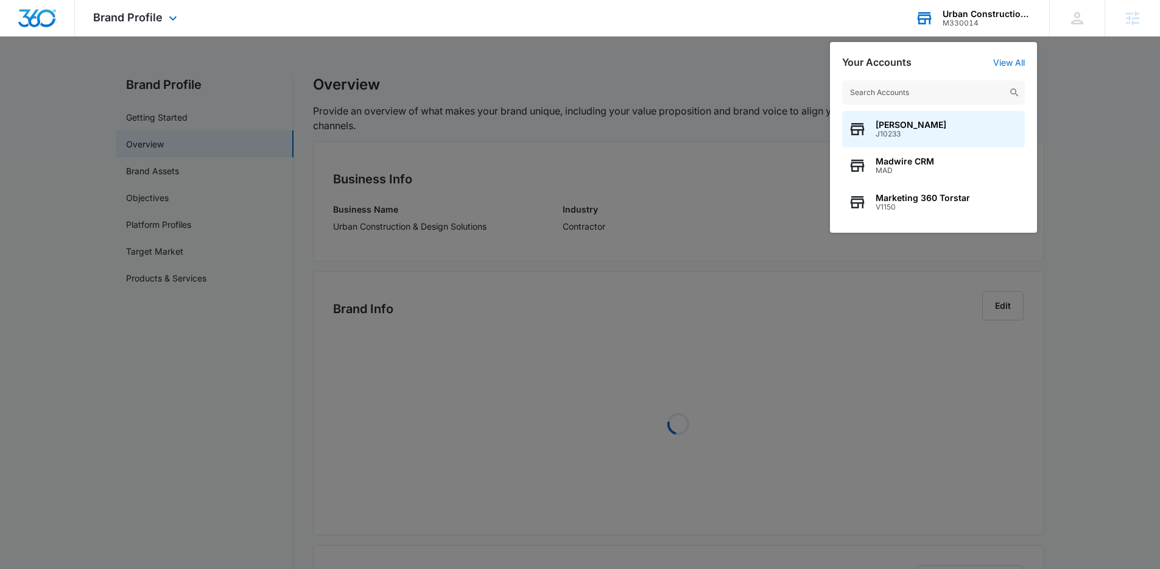
click at [908, 86] on input "text" at bounding box center [933, 92] width 183 height 24
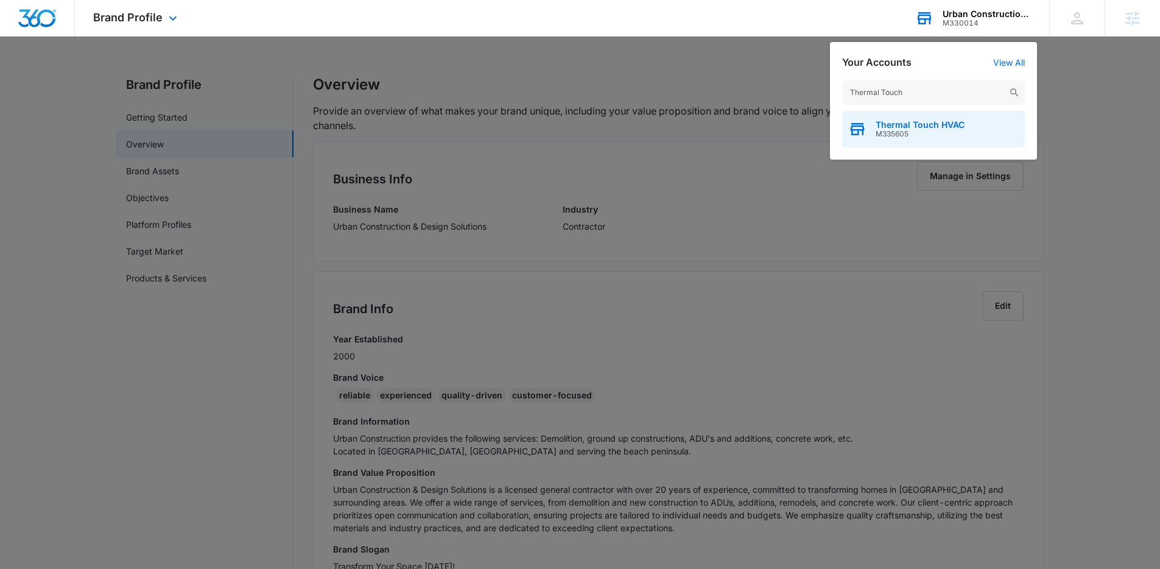
type input "Thermal Touch"
click at [921, 133] on span "M335605" at bounding box center [920, 134] width 89 height 9
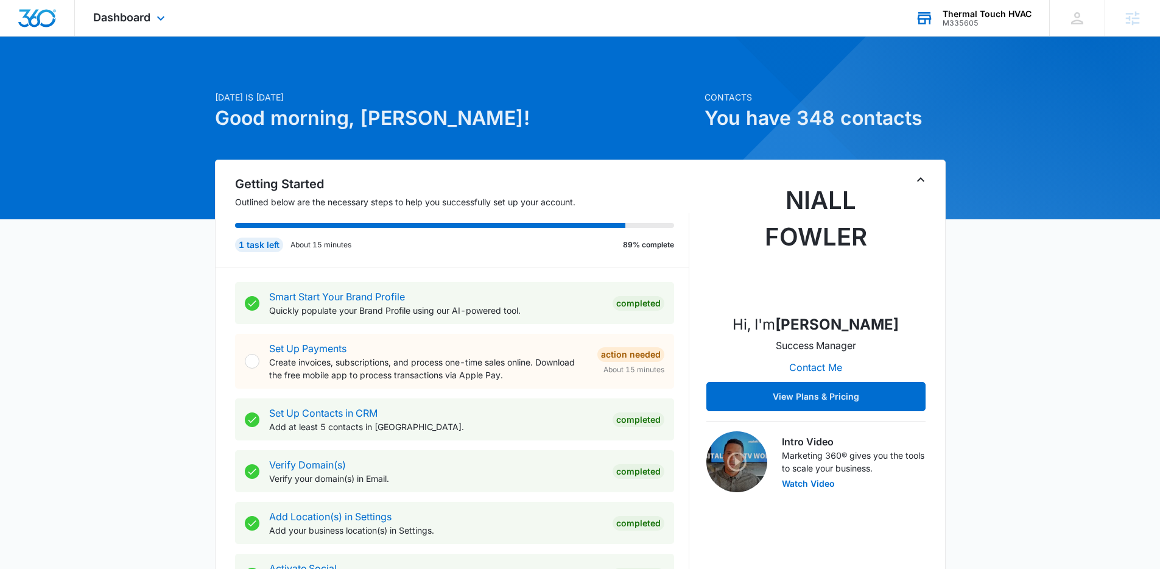
click at [152, 18] on div "Dashboard Apps Reputation Websites Forms CRM Email Social Payments POS Content …" at bounding box center [130, 18] width 111 height 36
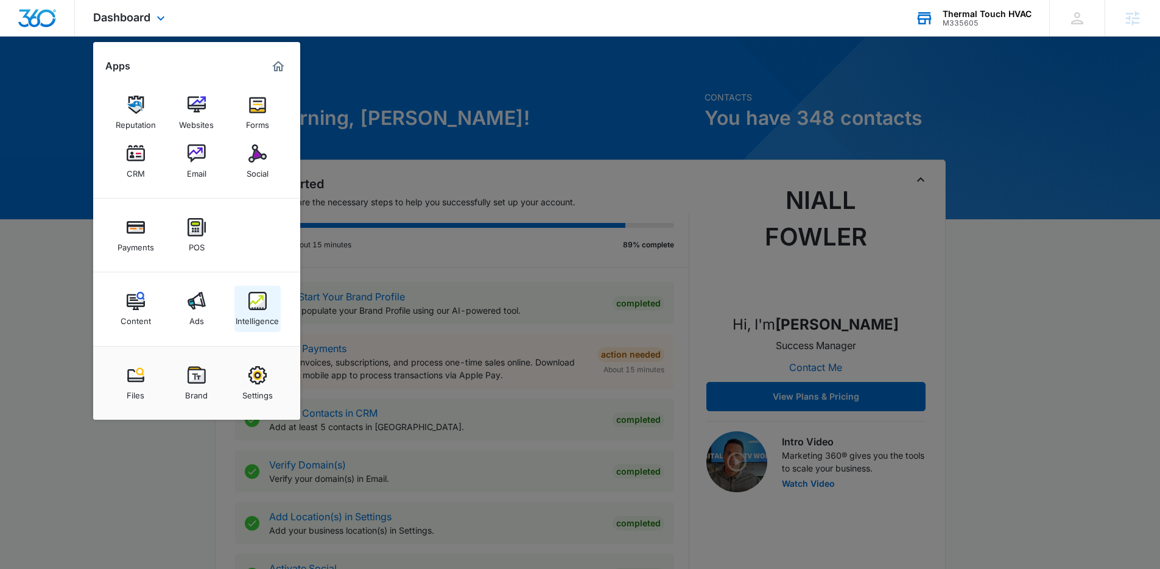
click at [246, 303] on link "Intelligence" at bounding box center [257, 309] width 46 height 46
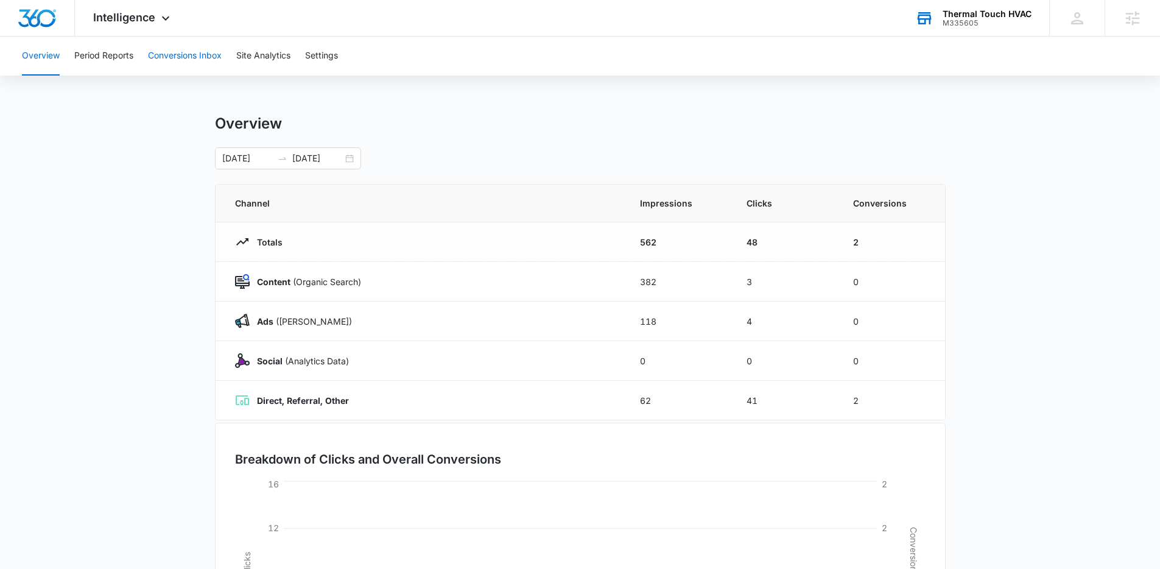
click at [180, 55] on button "Conversions Inbox" at bounding box center [185, 56] width 74 height 39
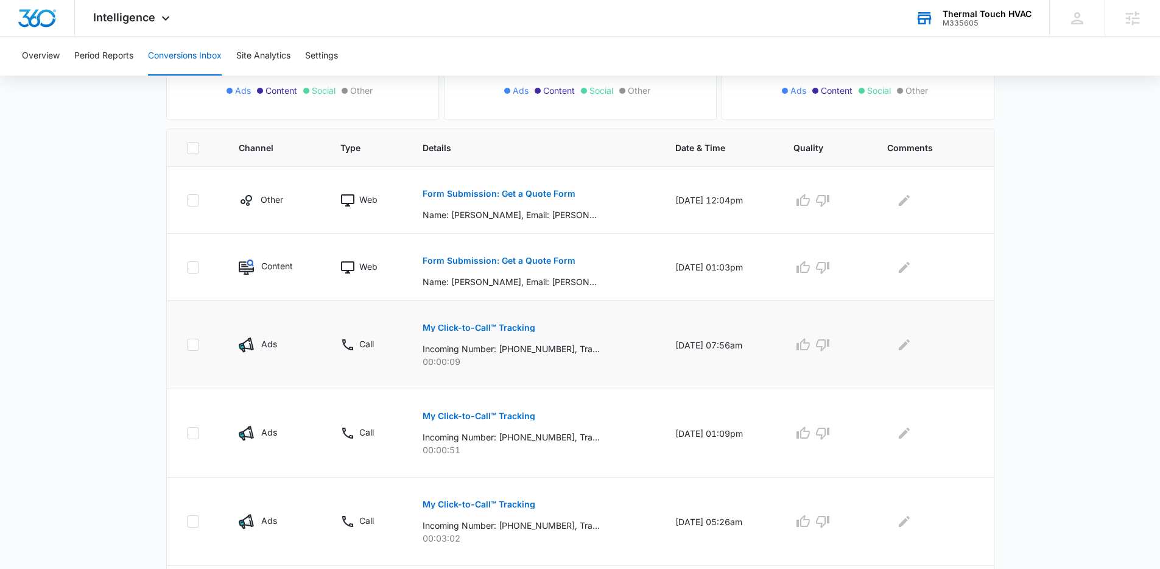
scroll to position [256, 0]
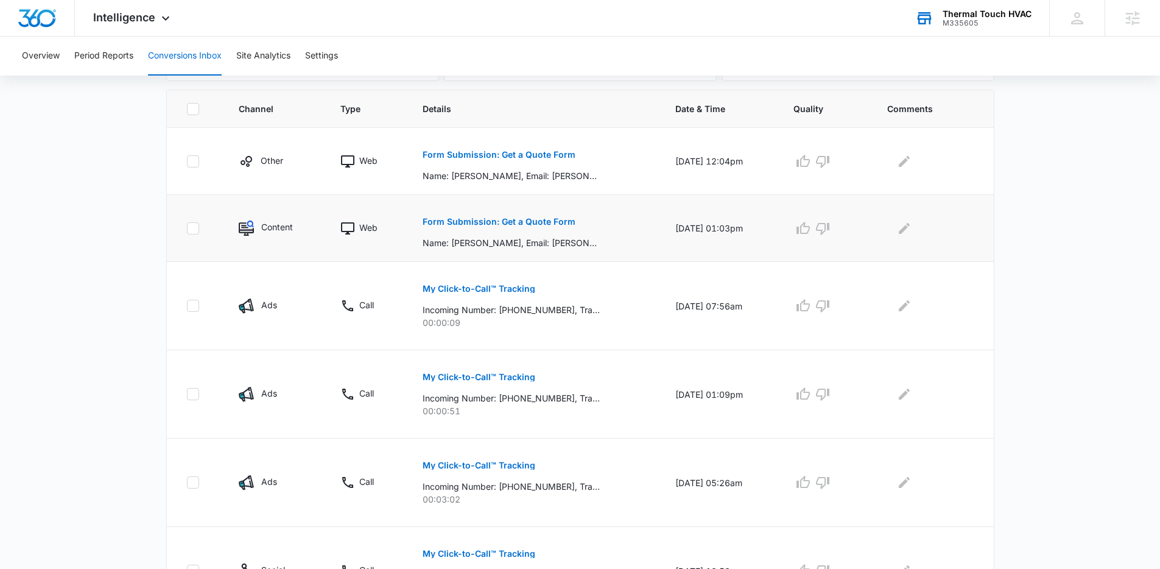
click at [501, 216] on button "Form Submission: Get a Quote Form" at bounding box center [499, 221] width 153 height 29
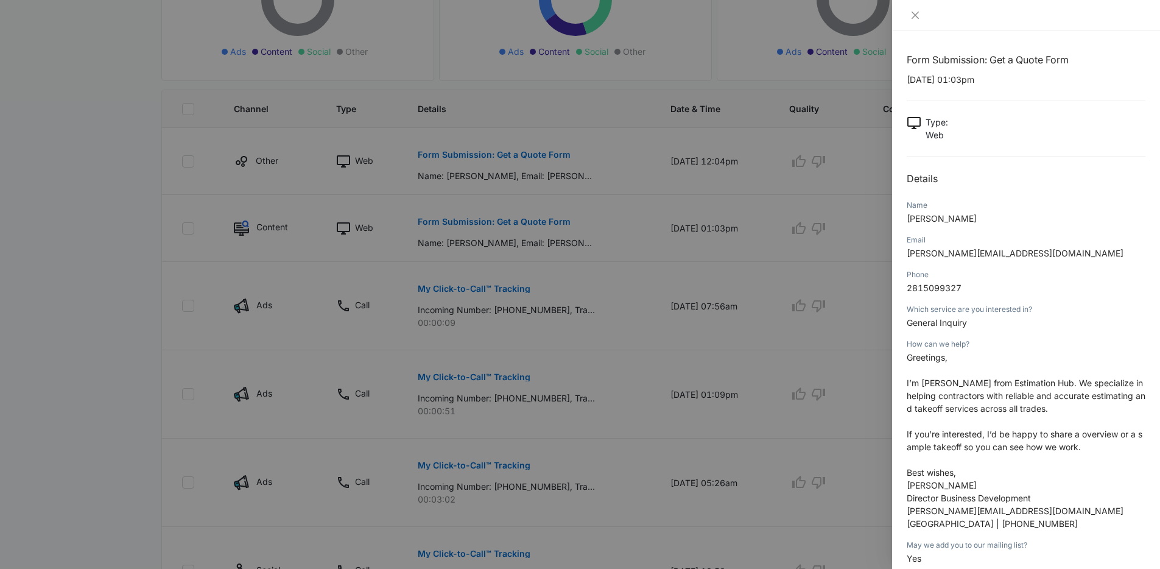
click at [624, 197] on div at bounding box center [580, 284] width 1160 height 569
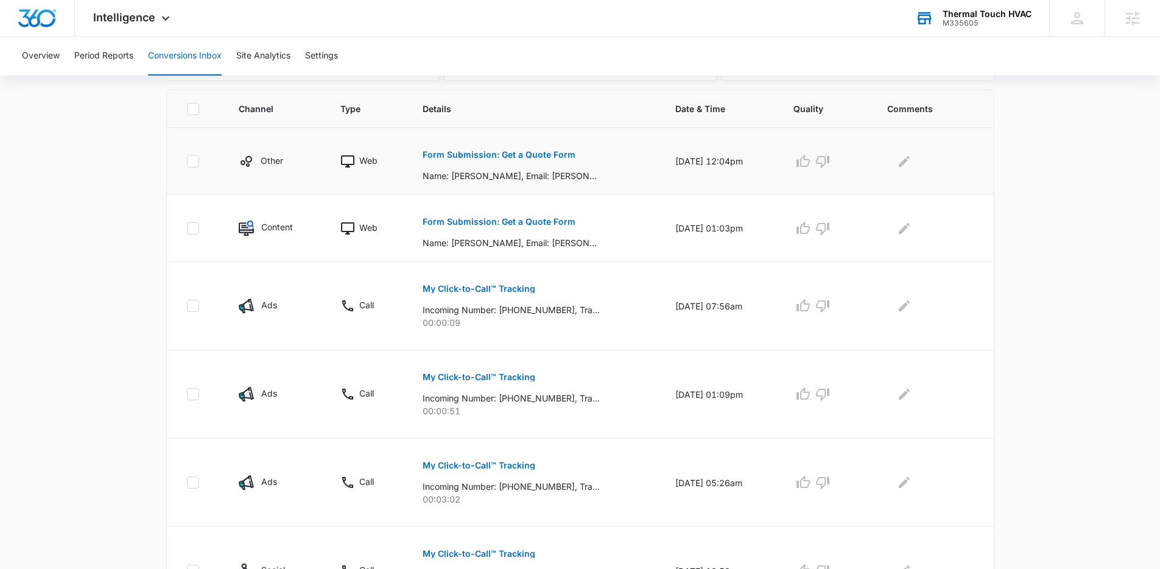
click at [535, 155] on p "Form Submission: Get a Quote Form" at bounding box center [499, 154] width 153 height 9
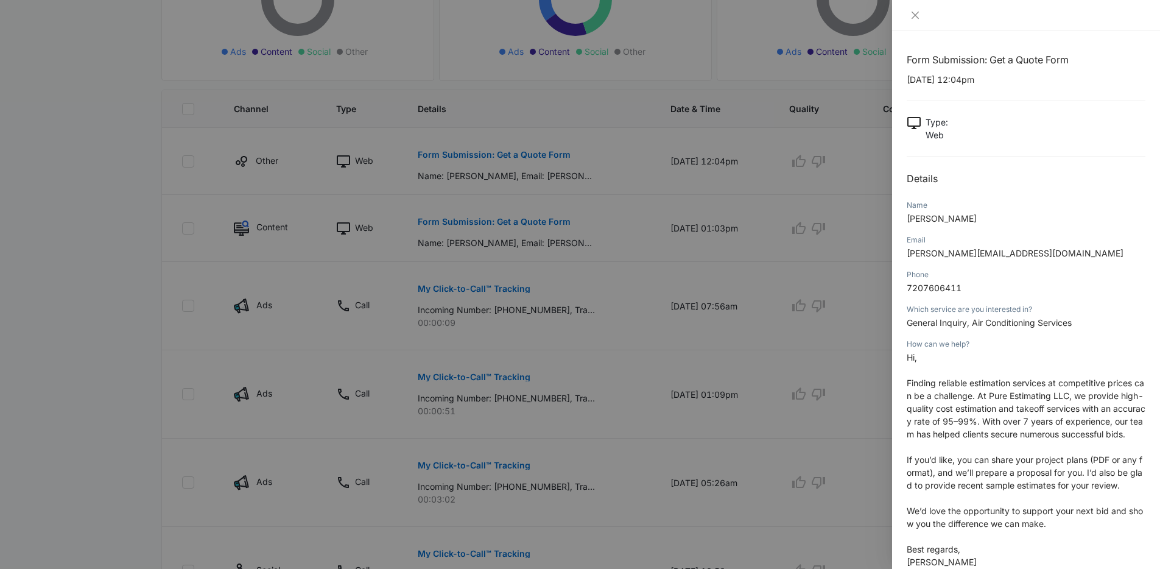
click at [695, 171] on div at bounding box center [580, 284] width 1160 height 569
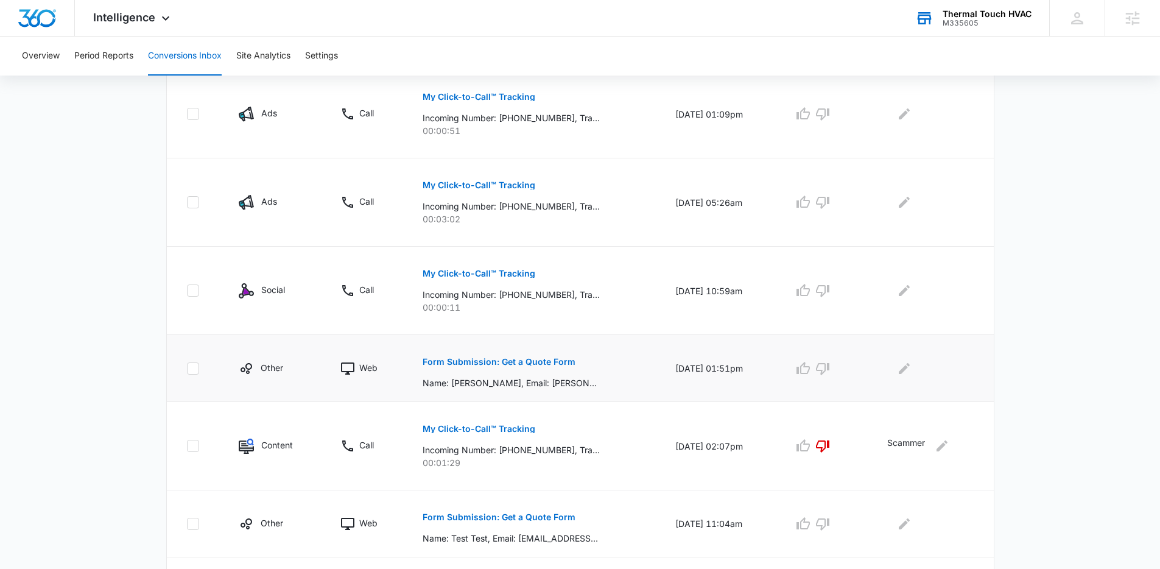
scroll to position [574, 0]
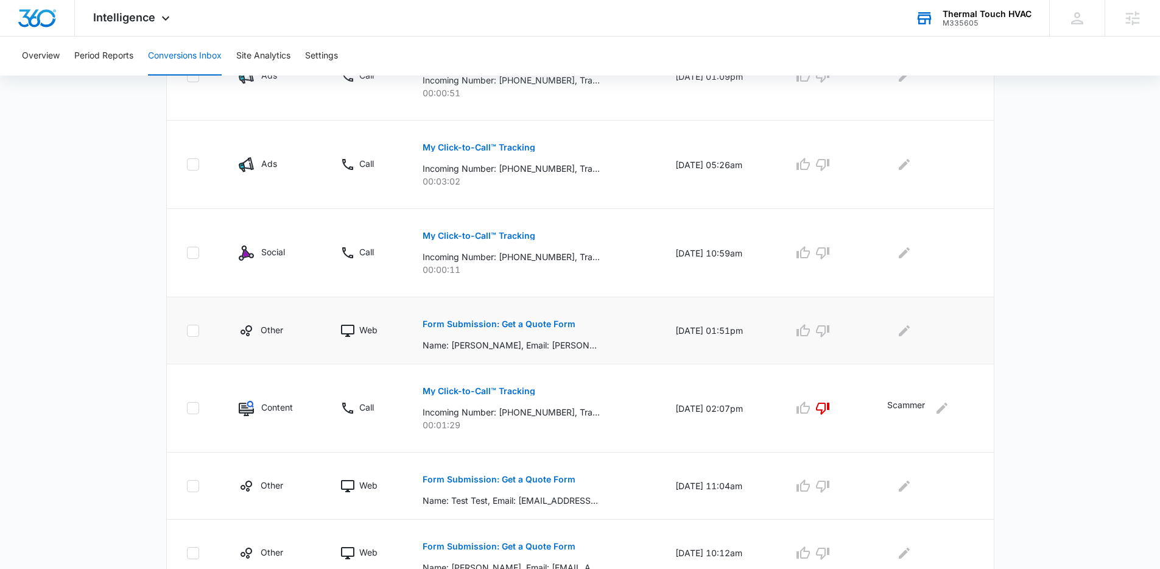
click at [524, 327] on p "Form Submission: Get a Quote Form" at bounding box center [499, 324] width 153 height 9
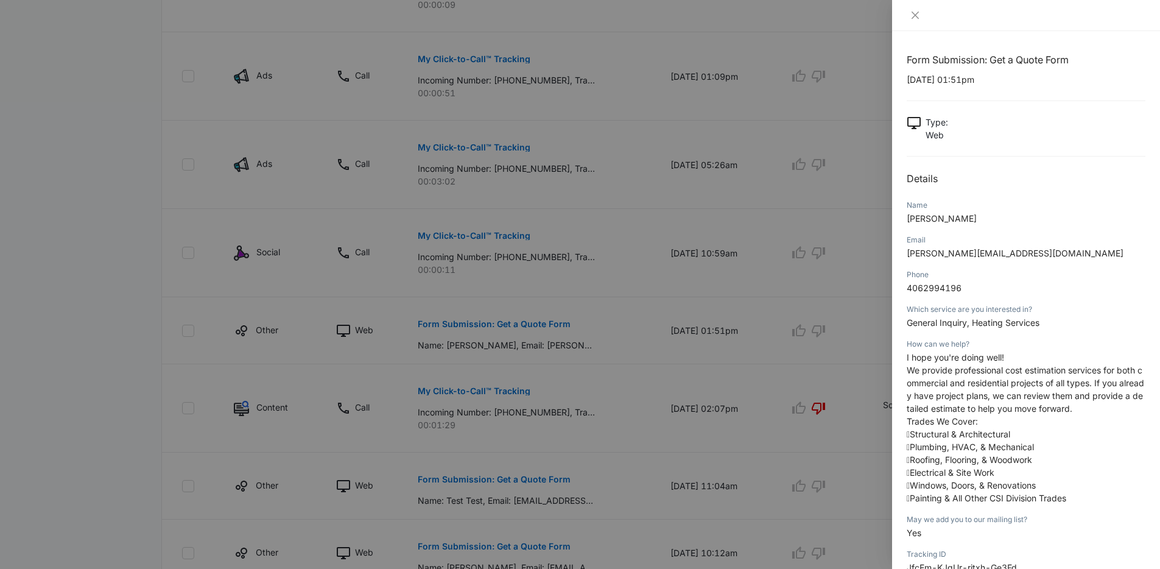
click at [626, 263] on div at bounding box center [580, 284] width 1160 height 569
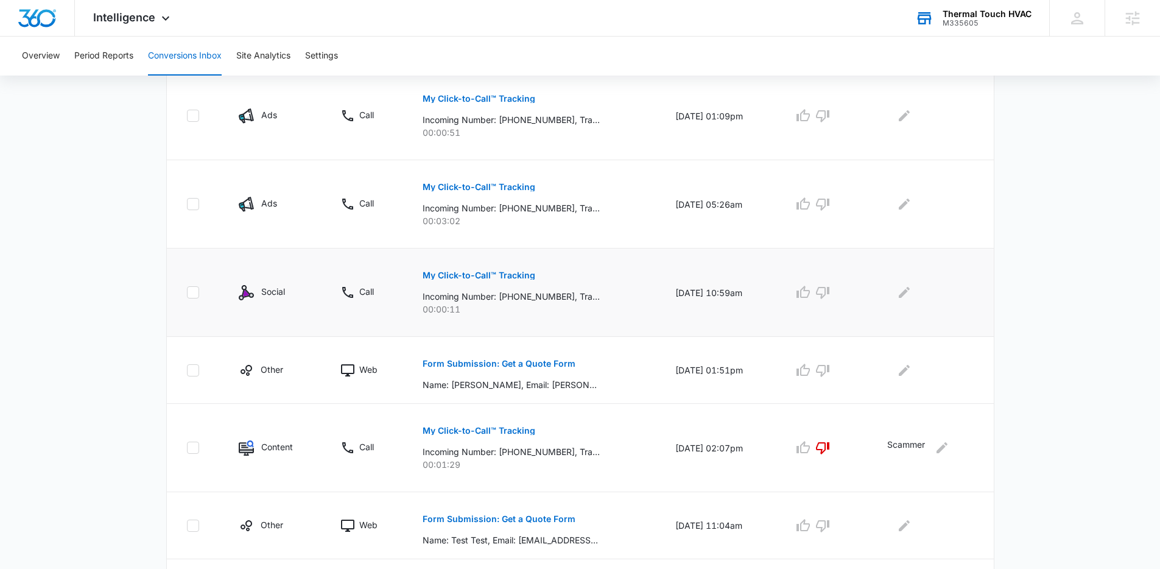
scroll to position [501, 0]
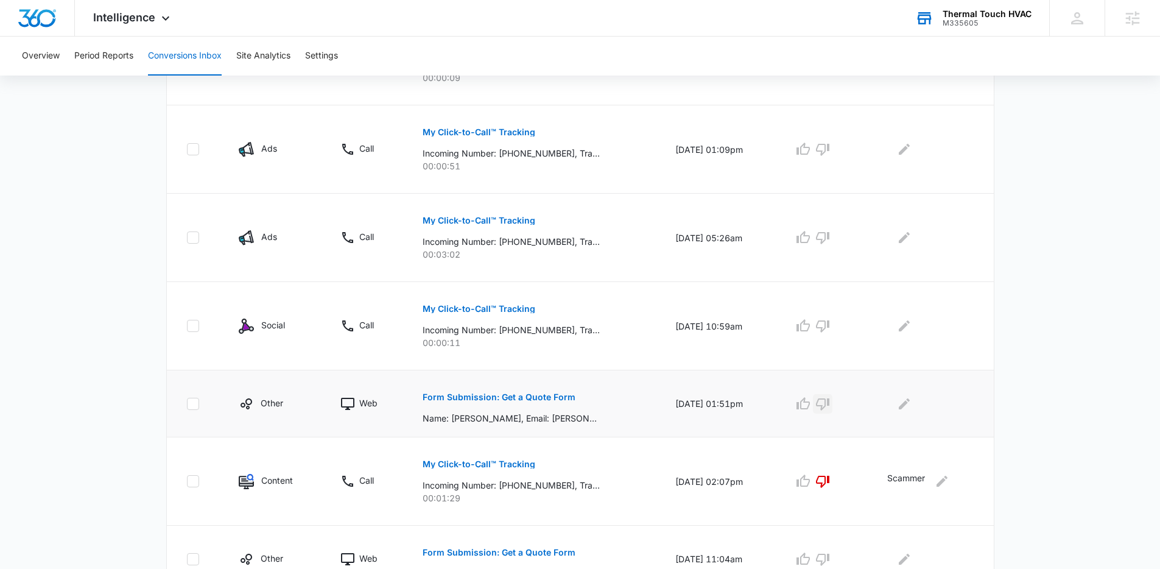
click at [830, 404] on icon "button" at bounding box center [822, 404] width 13 height 12
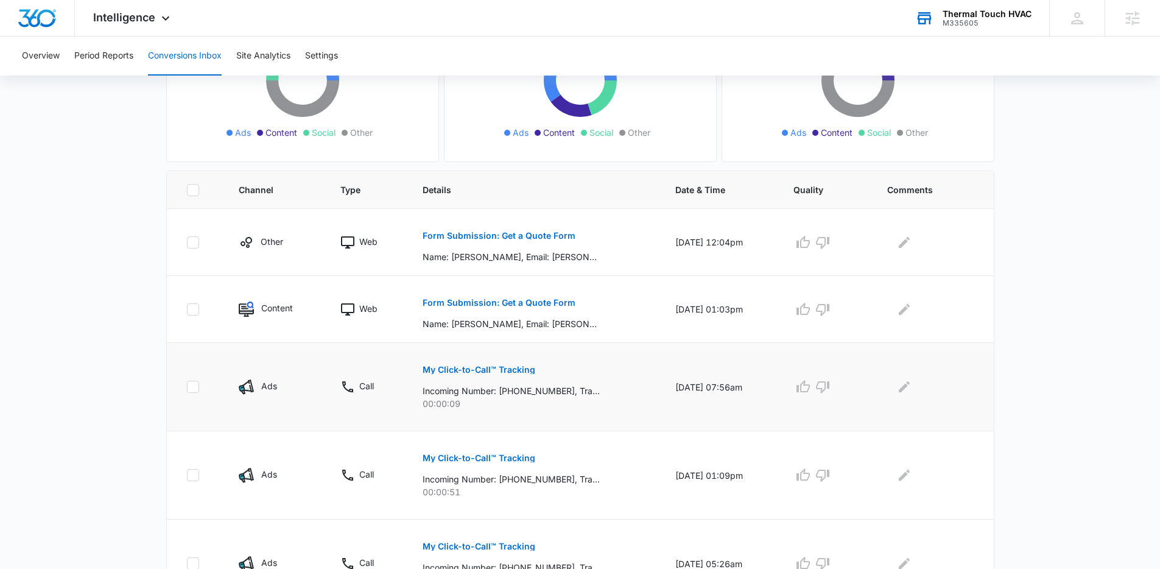
scroll to position [115, 0]
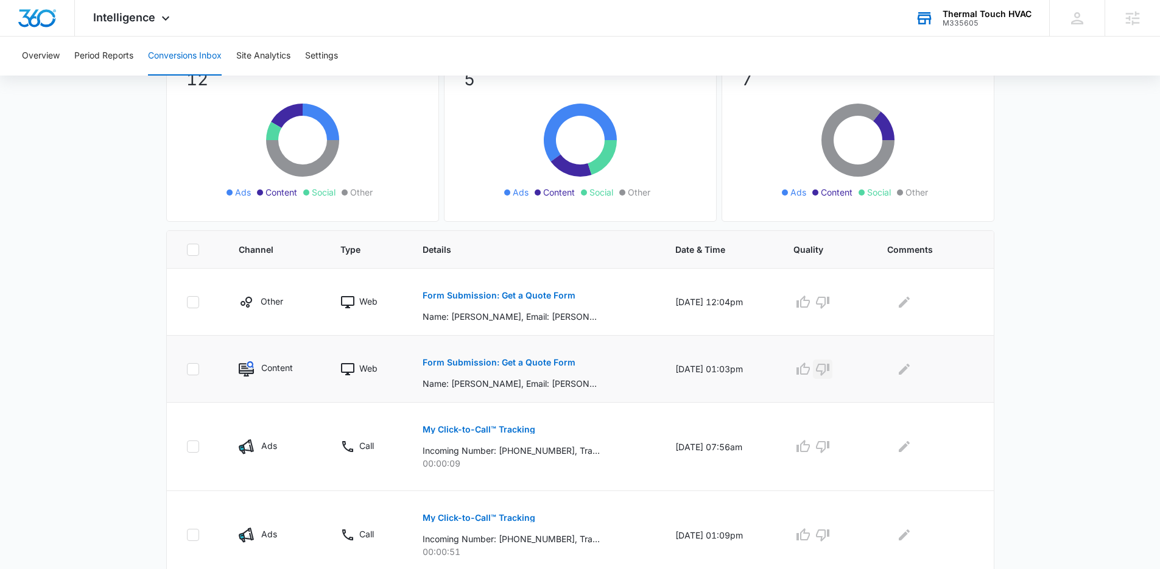
drag, startPoint x: 831, startPoint y: 364, endPoint x: 832, endPoint y: 343, distance: 21.3
click at [830, 364] on icon "button" at bounding box center [822, 370] width 13 height 12
click at [830, 307] on icon "button" at bounding box center [822, 302] width 15 height 15
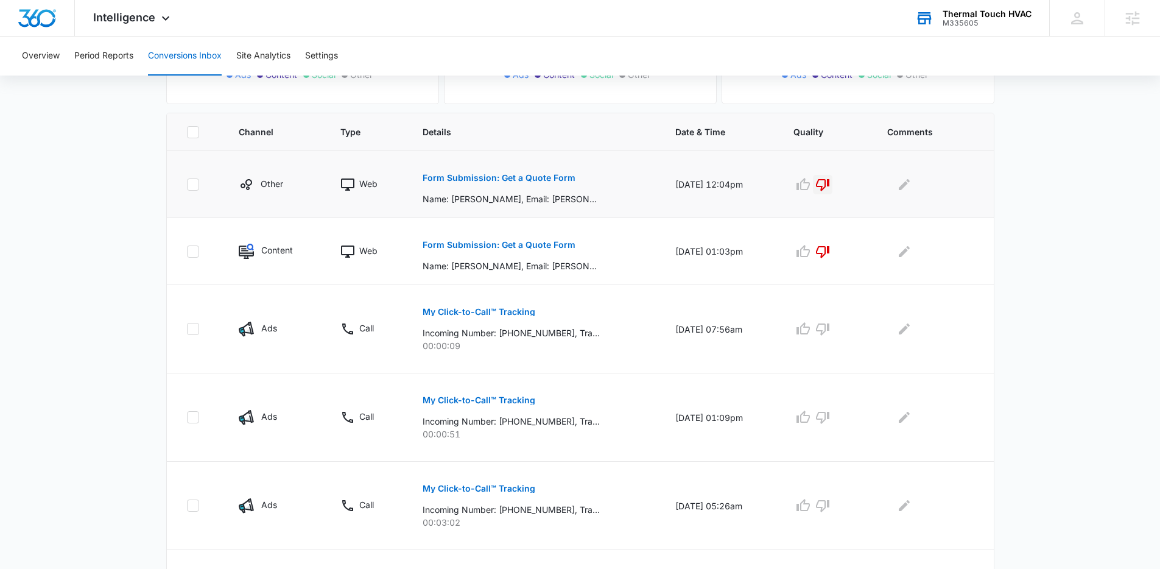
scroll to position [24, 0]
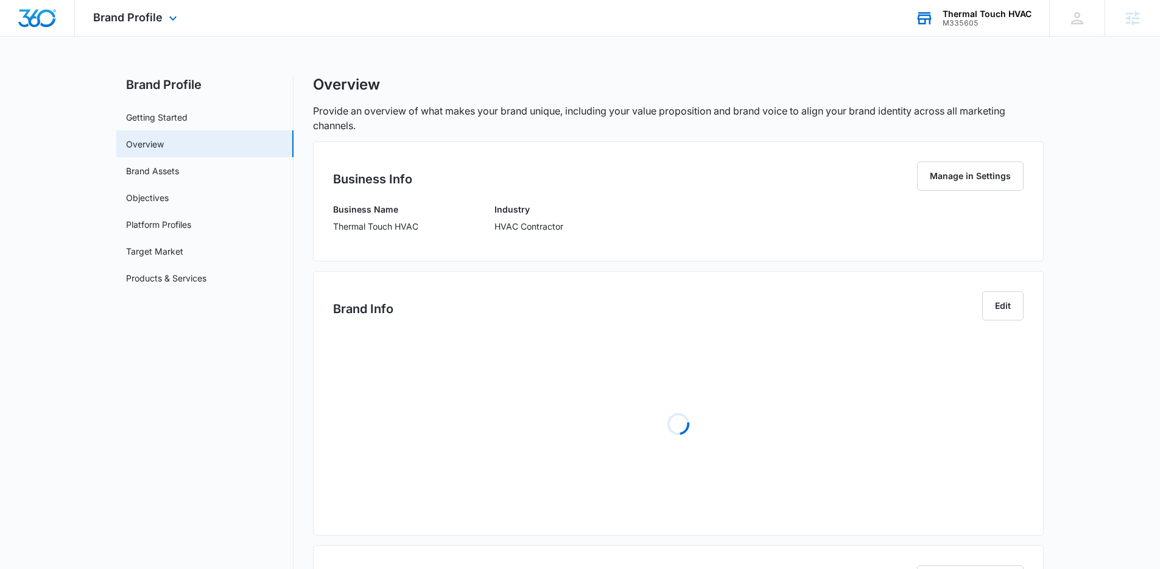
click at [965, 18] on div "Thermal Touch HVAC" at bounding box center [987, 14] width 89 height 10
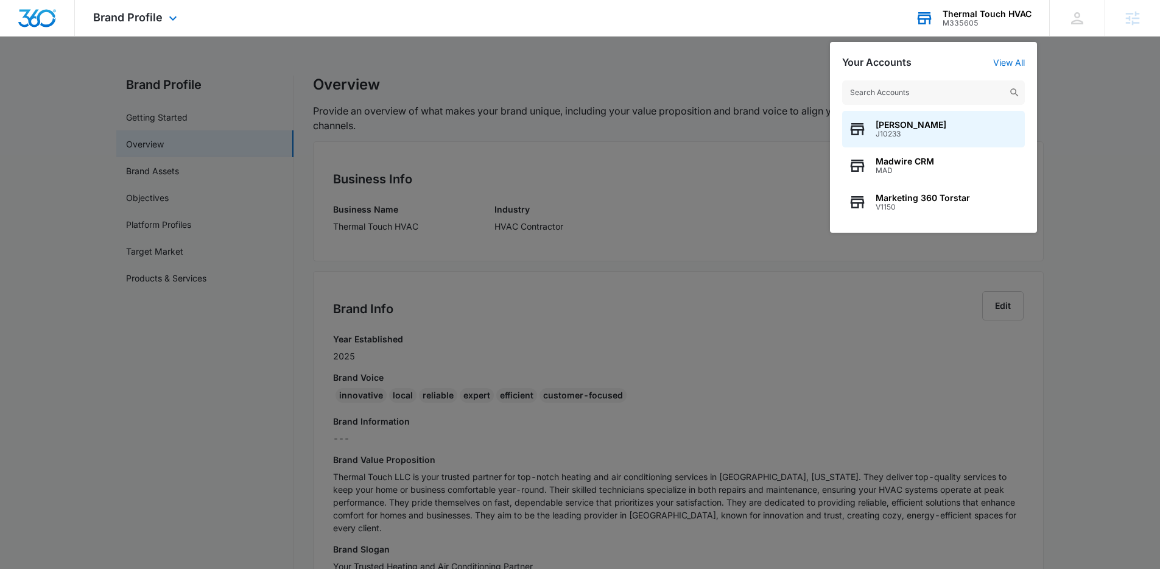
click at [900, 98] on input "text" at bounding box center [933, 92] width 183 height 24
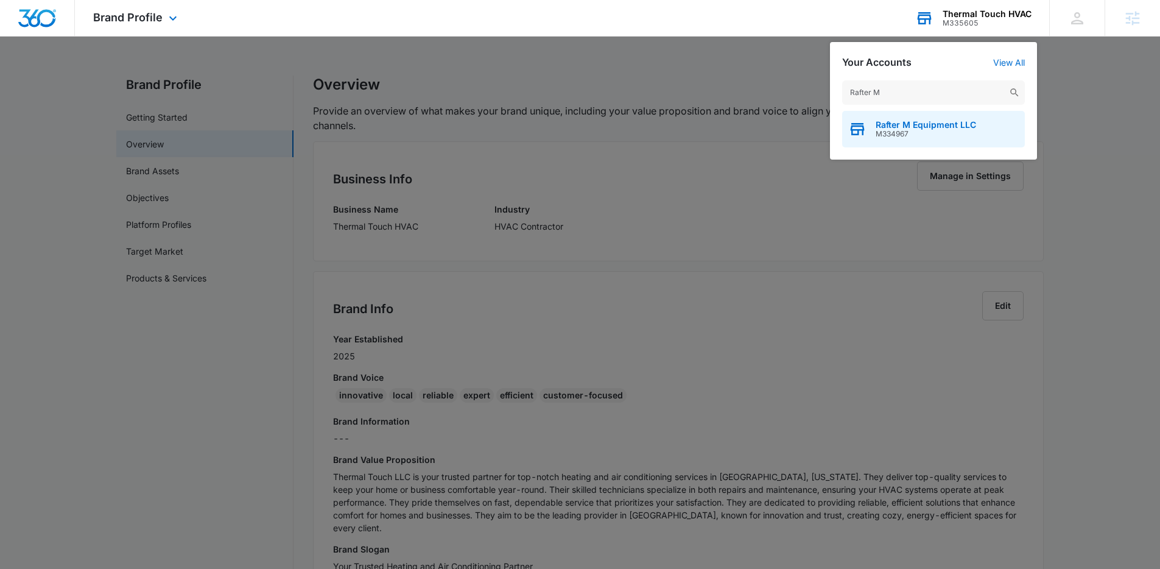
type input "Rafter M"
click at [914, 146] on div "Rafter M Equipment LLC M334967" at bounding box center [933, 129] width 183 height 37
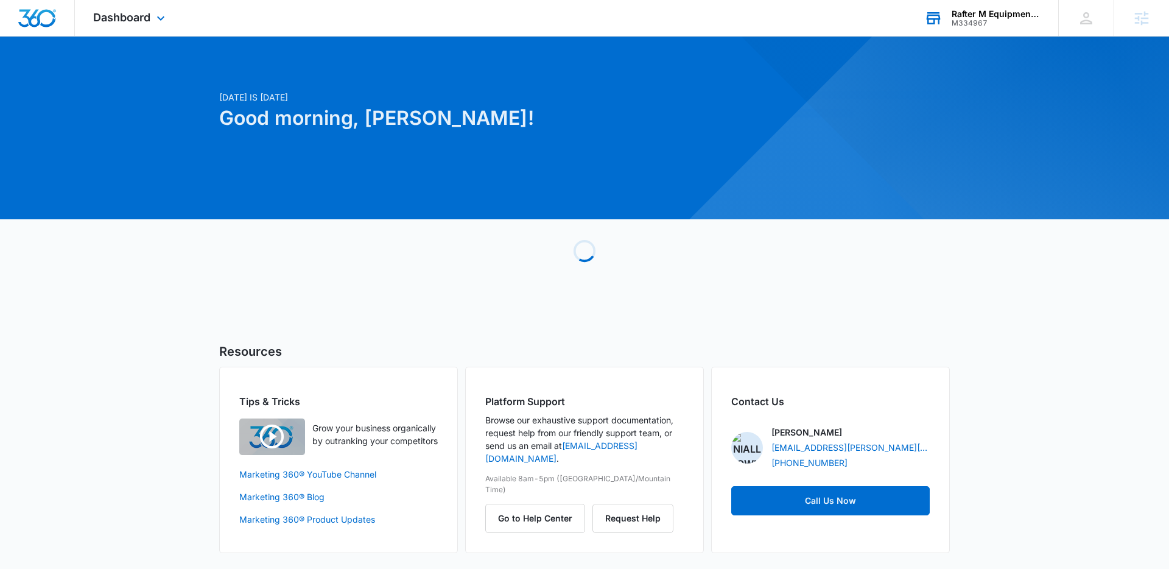
drag, startPoint x: 134, startPoint y: 18, endPoint x: 137, endPoint y: 31, distance: 13.1
click at [134, 19] on span "Dashboard" at bounding box center [121, 17] width 57 height 13
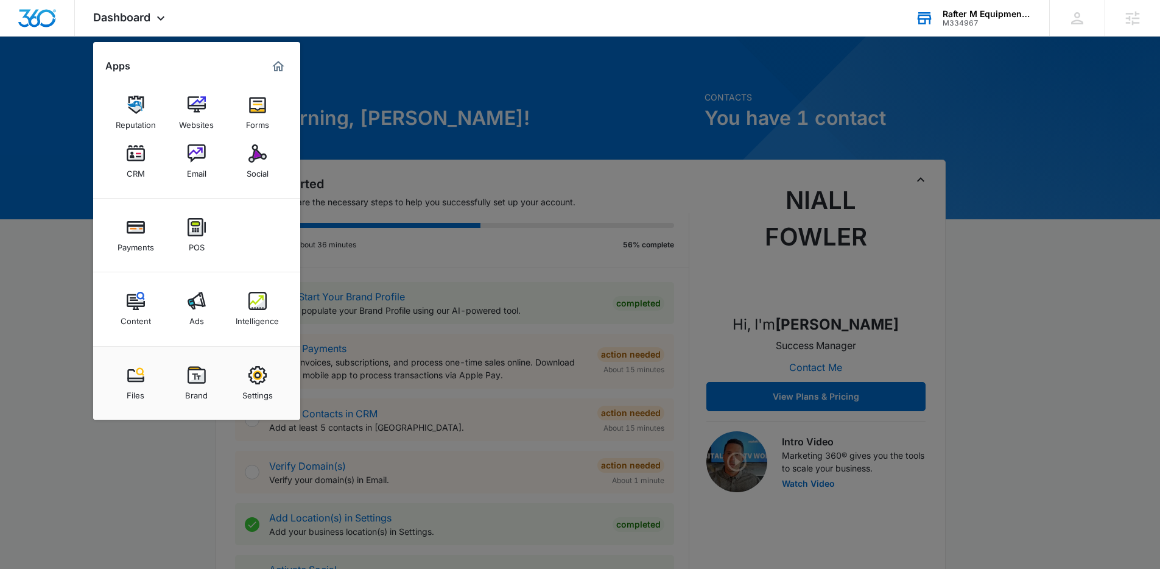
click at [443, 129] on div at bounding box center [580, 284] width 1160 height 569
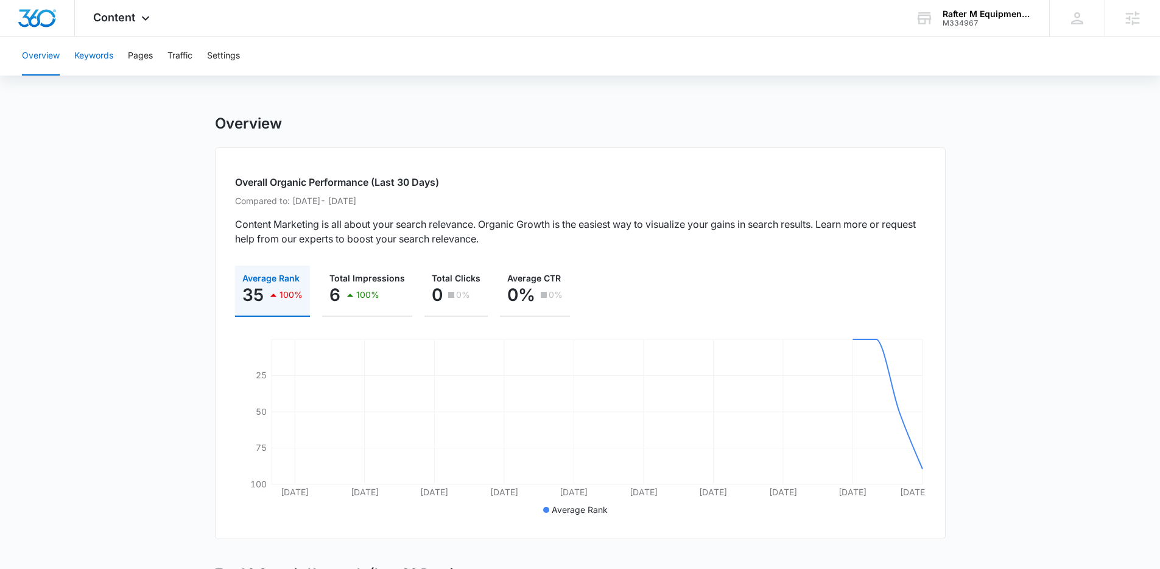
click at [100, 54] on button "Keywords" at bounding box center [93, 56] width 39 height 39
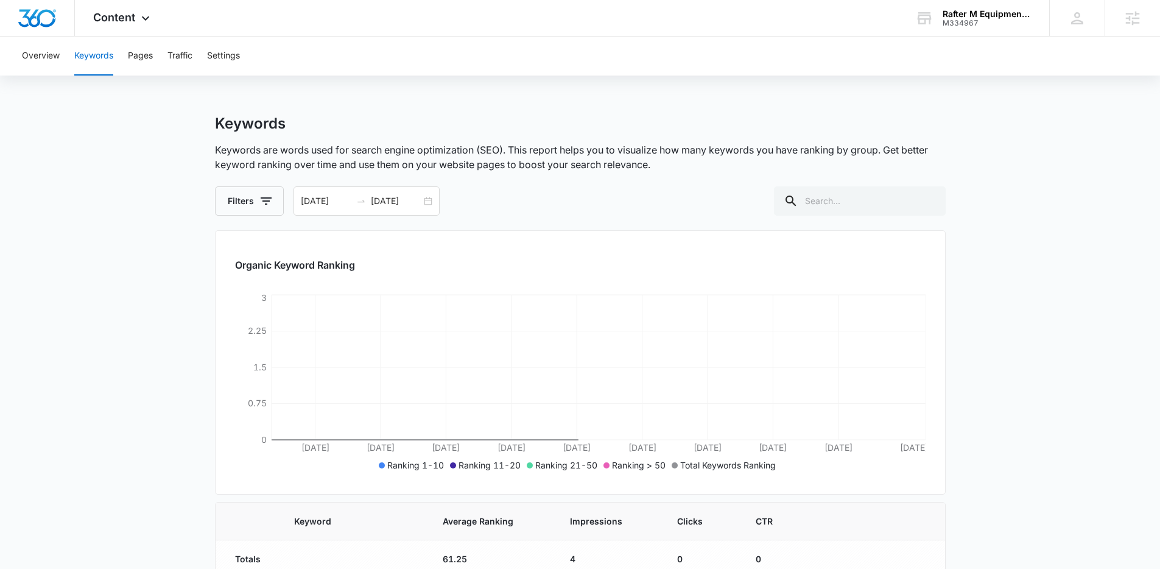
click at [203, 298] on main "Keywords Keywords are words used for search engine optimization (SEO). This rep…" at bounding box center [580, 446] width 1160 height 664
click at [178, 294] on main "Keywords Keywords are words used for search engine optimization (SEO). This rep…" at bounding box center [580, 446] width 1160 height 664
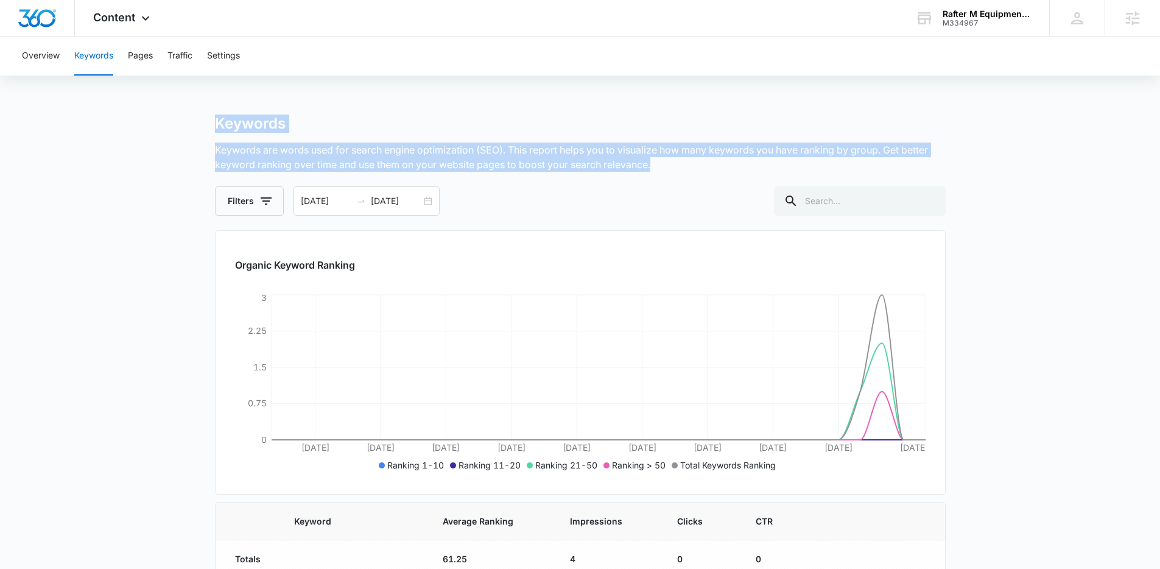
drag, startPoint x: 206, startPoint y: 111, endPoint x: 784, endPoint y: 167, distance: 580.0
click at [784, 167] on div "Overview Keywords Pages Traffic Settings Keywords Keywords are words used for s…" at bounding box center [580, 408] width 1160 height 742
click at [783, 167] on p "Keywords are words used for search engine optimization (SEO). This report helps…" at bounding box center [580, 157] width 731 height 29
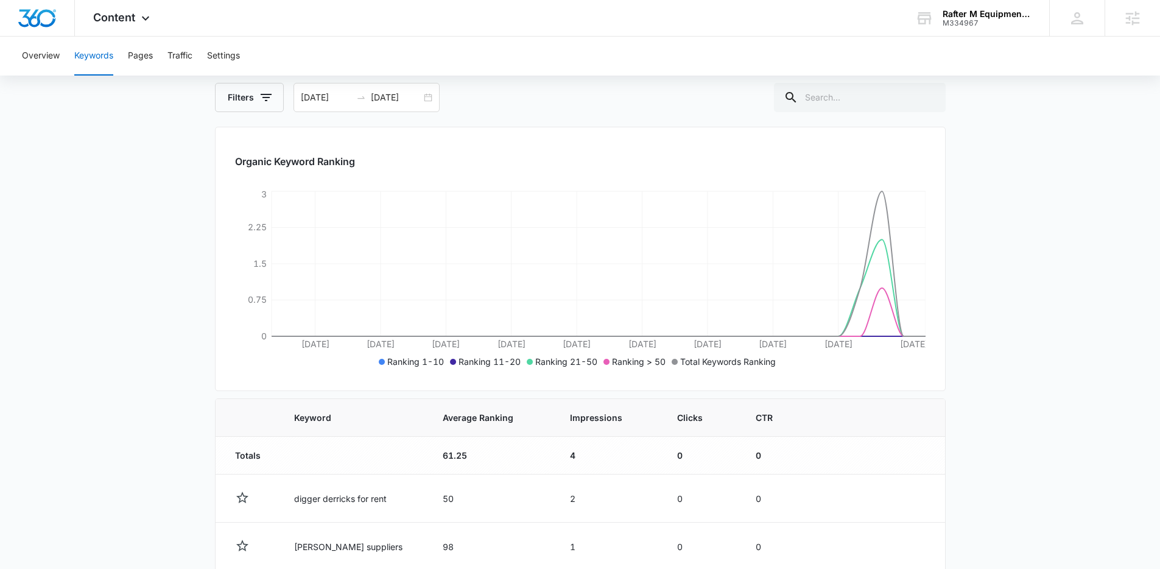
click at [942, 378] on div "Organic Keyword Ranking [DATE] Aug [DATE] Aug [DATE] Aug [DATE] [DATE] [DATE] […" at bounding box center [580, 259] width 731 height 264
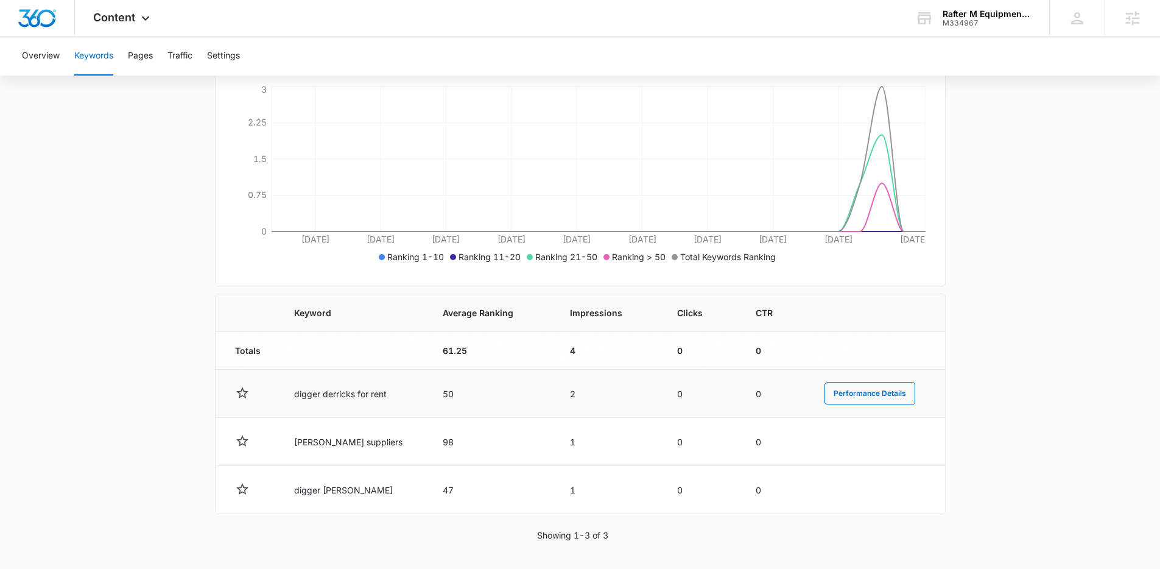
scroll to position [208, 0]
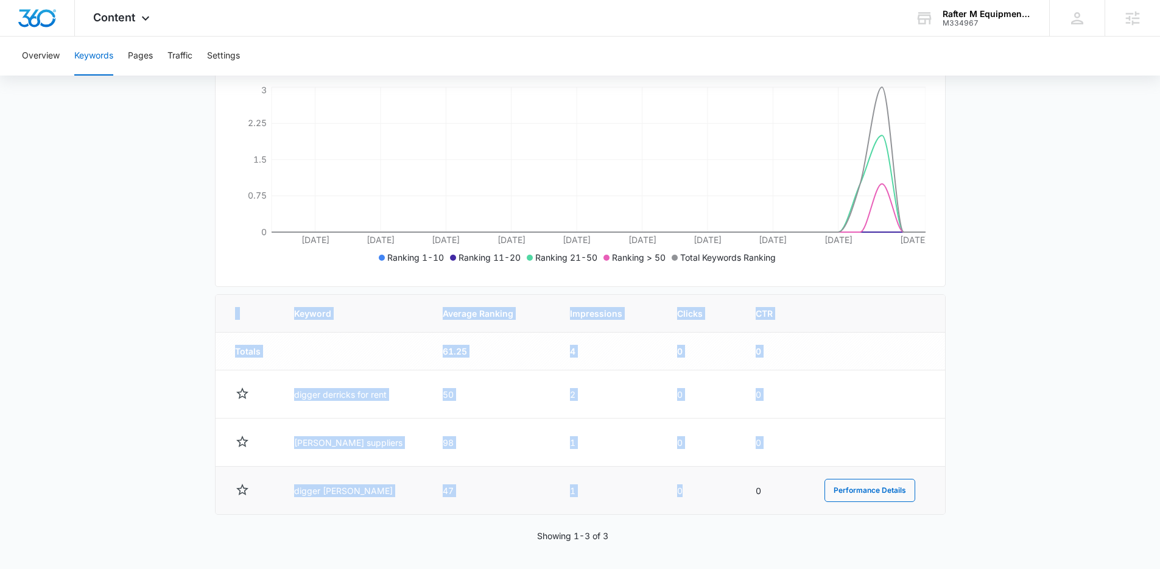
drag, startPoint x: 185, startPoint y: 315, endPoint x: 661, endPoint y: 499, distance: 510.5
click at [661, 499] on main "Keywords Keywords are words used for search engine optimization (SEO). This rep…" at bounding box center [580, 239] width 1160 height 664
click at [663, 499] on td "0" at bounding box center [702, 491] width 79 height 48
drag, startPoint x: 761, startPoint y: 490, endPoint x: 189, endPoint y: 343, distance: 589.7
click at [189, 343] on main "Keywords Keywords are words used for search engine optimization (SEO). This rep…" at bounding box center [580, 239] width 1160 height 664
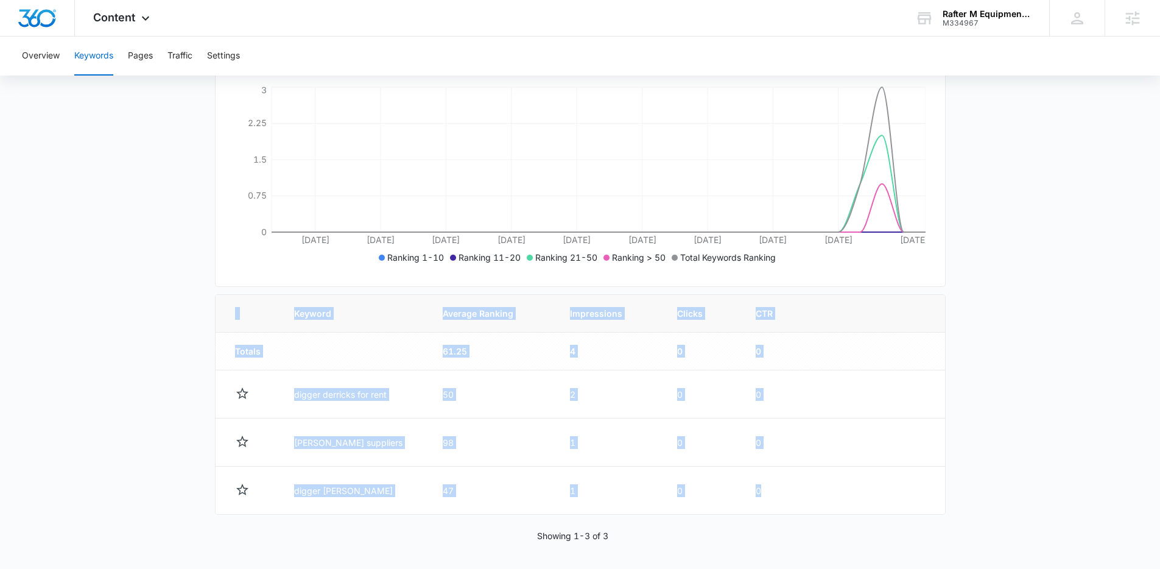
click at [189, 343] on main "Keywords Keywords are words used for search engine optimization (SEO). This rep…" at bounding box center [580, 239] width 1160 height 664
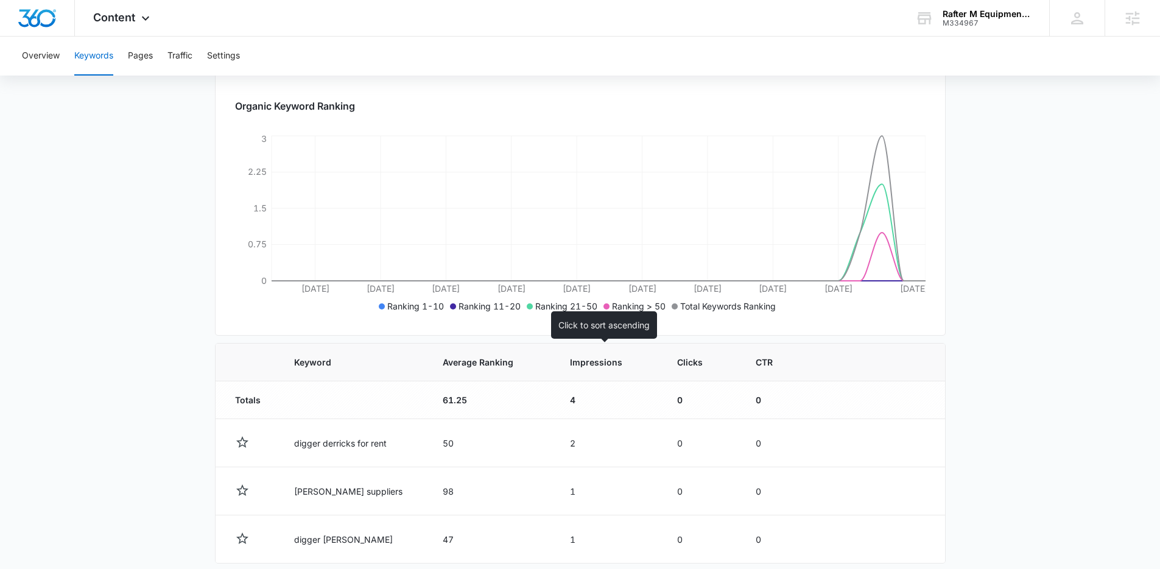
scroll to position [210, 0]
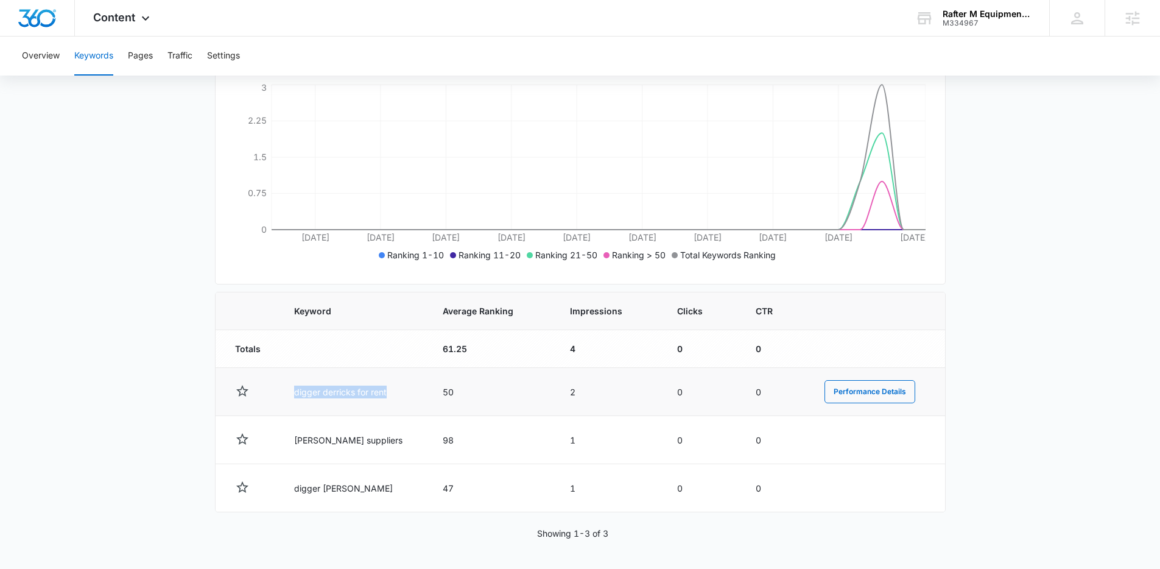
drag, startPoint x: 396, startPoint y: 388, endPoint x: 264, endPoint y: 399, distance: 132.6
click at [264, 399] on tr "digger derricks for rent 50 2 0 0 Performance Details" at bounding box center [581, 392] width 730 height 48
click at [307, 403] on td "digger derricks for rent" at bounding box center [354, 392] width 149 height 48
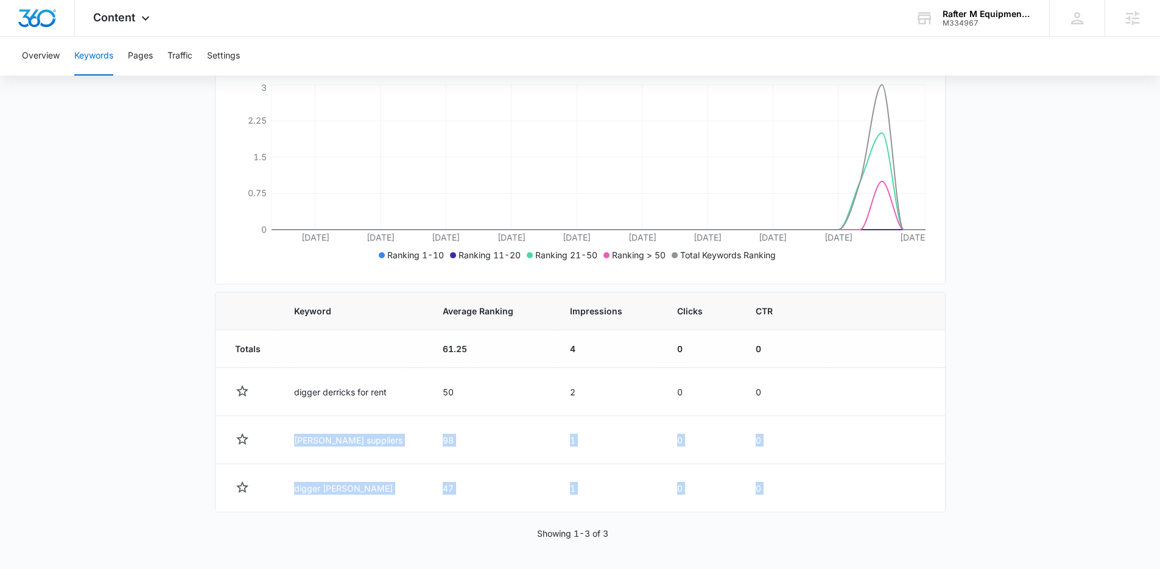
drag, startPoint x: 290, startPoint y: 422, endPoint x: 400, endPoint y: 520, distance: 147.1
click at [400, 521] on div "Keyword Average Ranking Impressions Clicks CTR Totals 61.25 4 0 0 digger derric…" at bounding box center [580, 416] width 731 height 248
click at [400, 513] on div "Keyword Average Ranking Impressions Clicks CTR Totals 61.25 4 0 0 digger derric…" at bounding box center [580, 416] width 731 height 248
drag, startPoint x: 403, startPoint y: 491, endPoint x: 281, endPoint y: 384, distance: 162.3
click at [281, 384] on tbody "Totals 61.25 4 0 0 digger derricks for rent 50 2 0 0 Performance Details [PERSO…" at bounding box center [581, 421] width 730 height 182
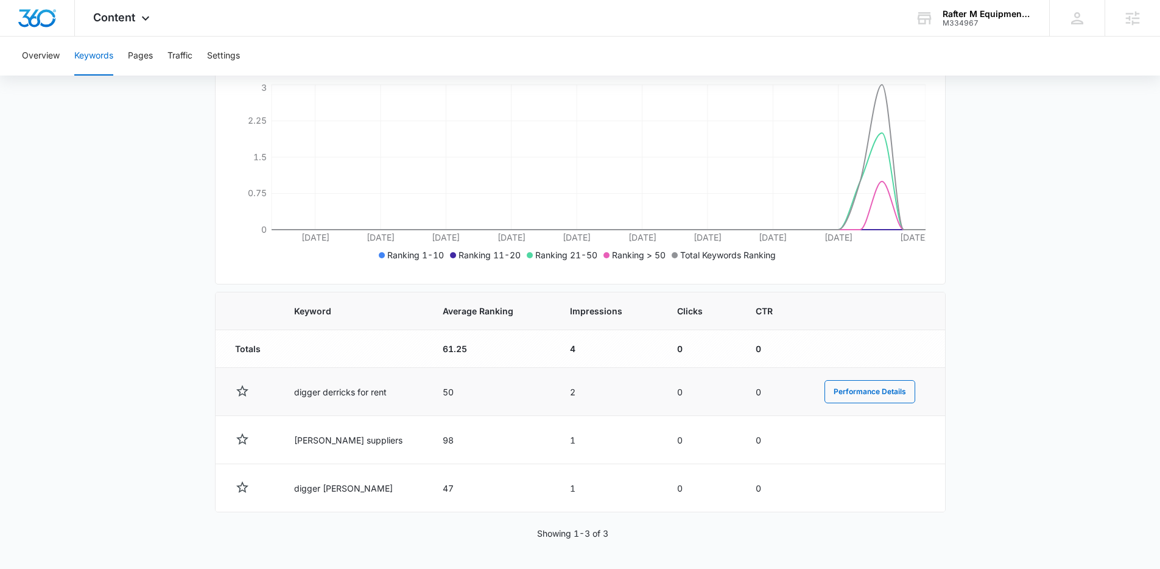
click at [281, 384] on td "digger derricks for rent" at bounding box center [354, 392] width 149 height 48
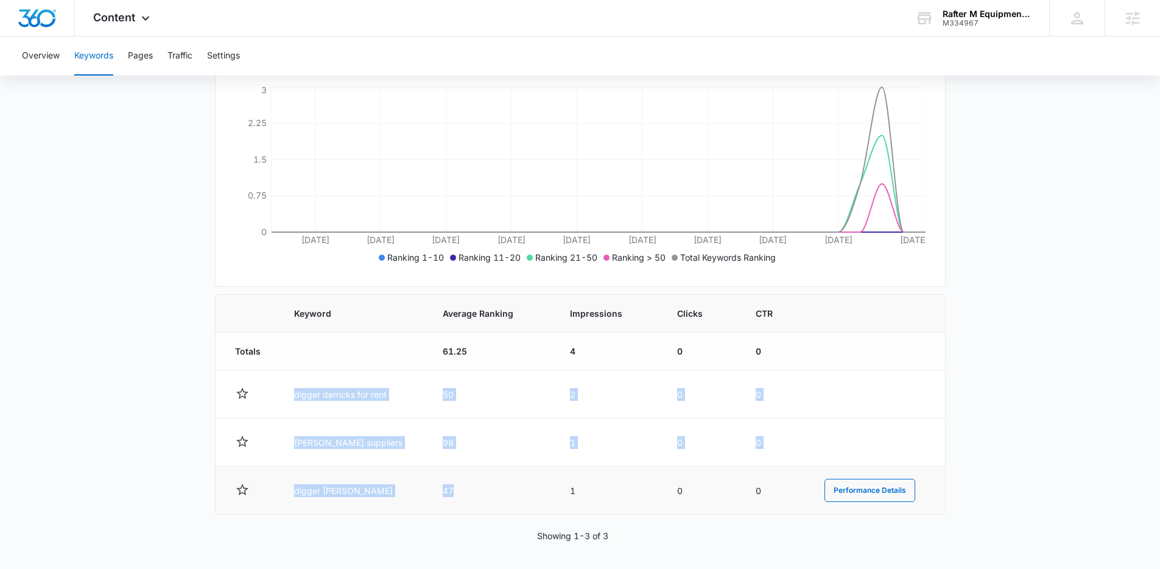
drag, startPoint x: 291, startPoint y: 392, endPoint x: 441, endPoint y: 502, distance: 186.0
click at [440, 504] on tbody "Totals 61.25 4 0 0 digger derricks for rent 50 2 0 0 Performance Details derric…" at bounding box center [581, 424] width 730 height 182
click at [442, 502] on td "47" at bounding box center [491, 491] width 127 height 48
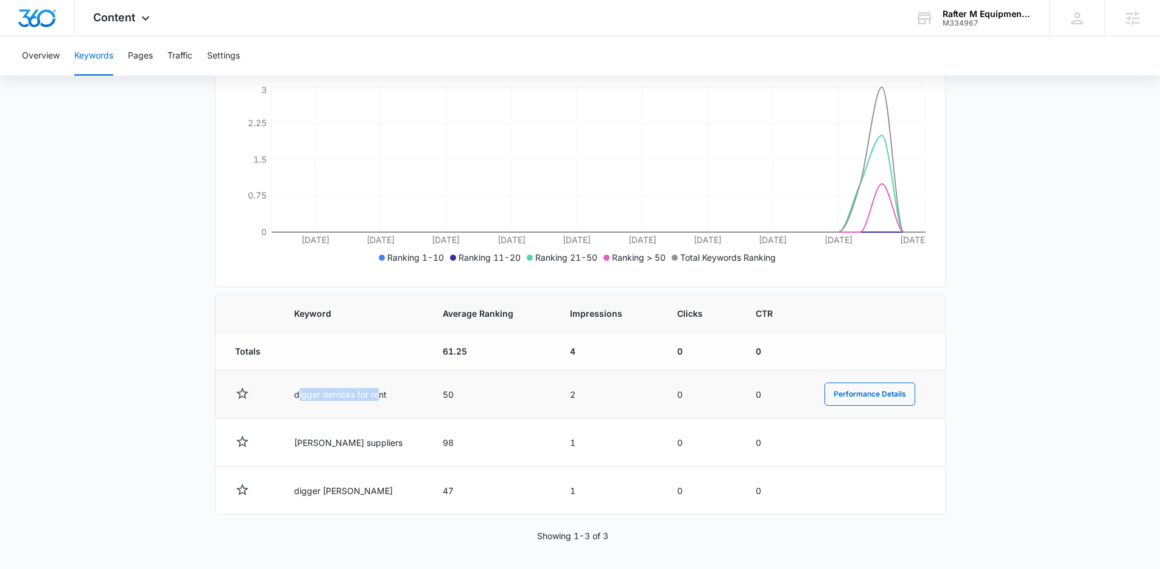
drag, startPoint x: 298, startPoint y: 393, endPoint x: 382, endPoint y: 396, distance: 84.1
click at [382, 396] on td "digger derricks for rent" at bounding box center [354, 394] width 149 height 48
drag, startPoint x: 382, startPoint y: 396, endPoint x: 277, endPoint y: 437, distance: 112.6
click at [382, 396] on td "digger derricks for rent" at bounding box center [354, 394] width 149 height 48
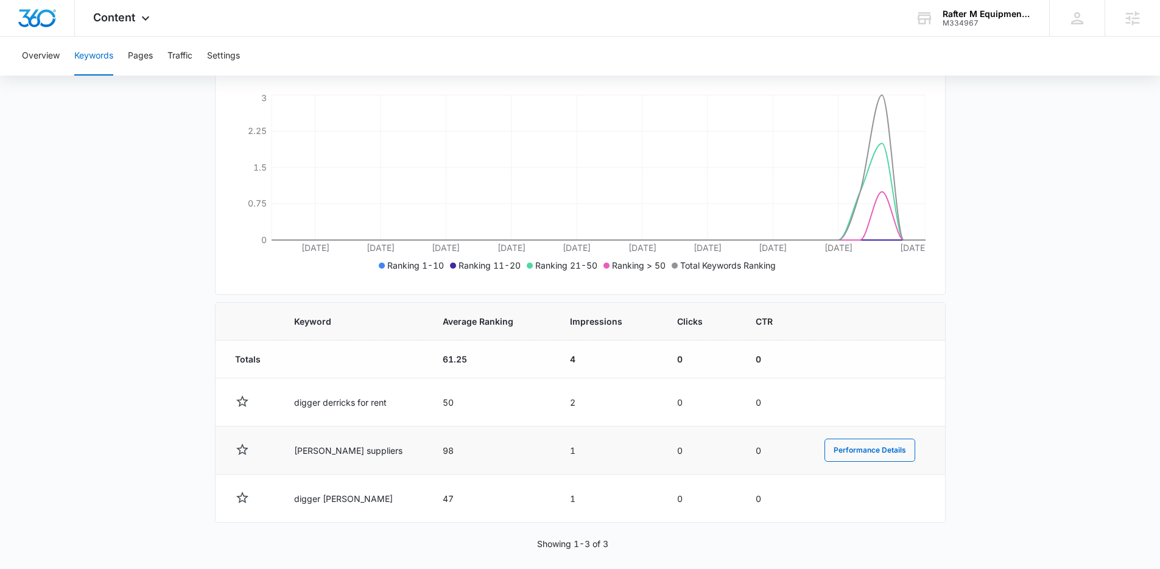
scroll to position [198, 0]
drag, startPoint x: 295, startPoint y: 454, endPoint x: 424, endPoint y: 455, distance: 129.1
click at [424, 455] on tr "derrick diggers suppliers 98 1 0 0 Performance Details" at bounding box center [581, 452] width 730 height 48
click at [428, 455] on td "98" at bounding box center [491, 452] width 127 height 48
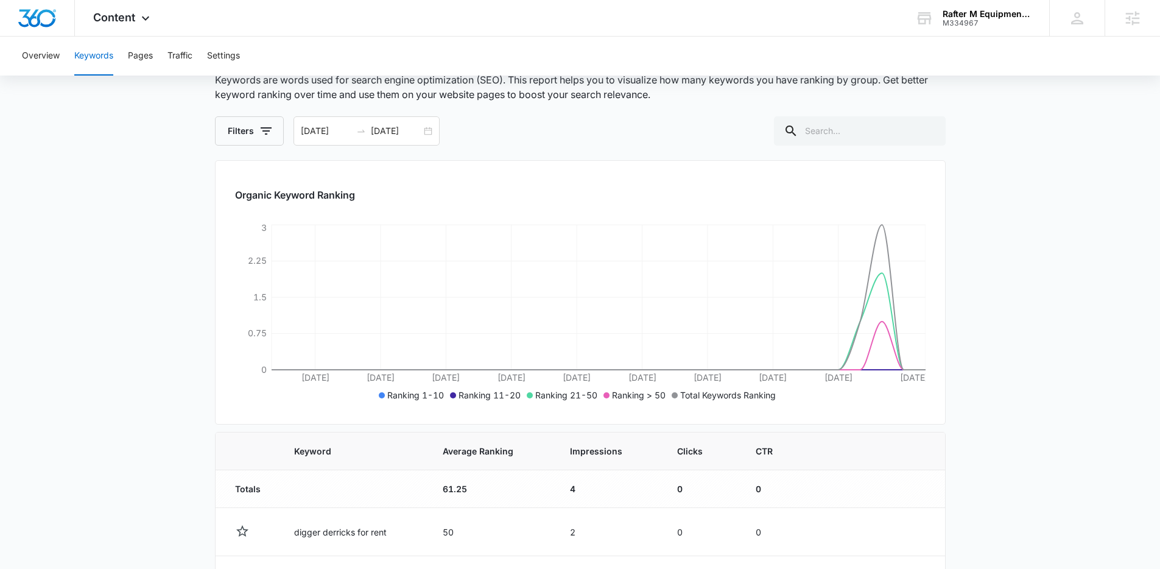
scroll to position [0, 0]
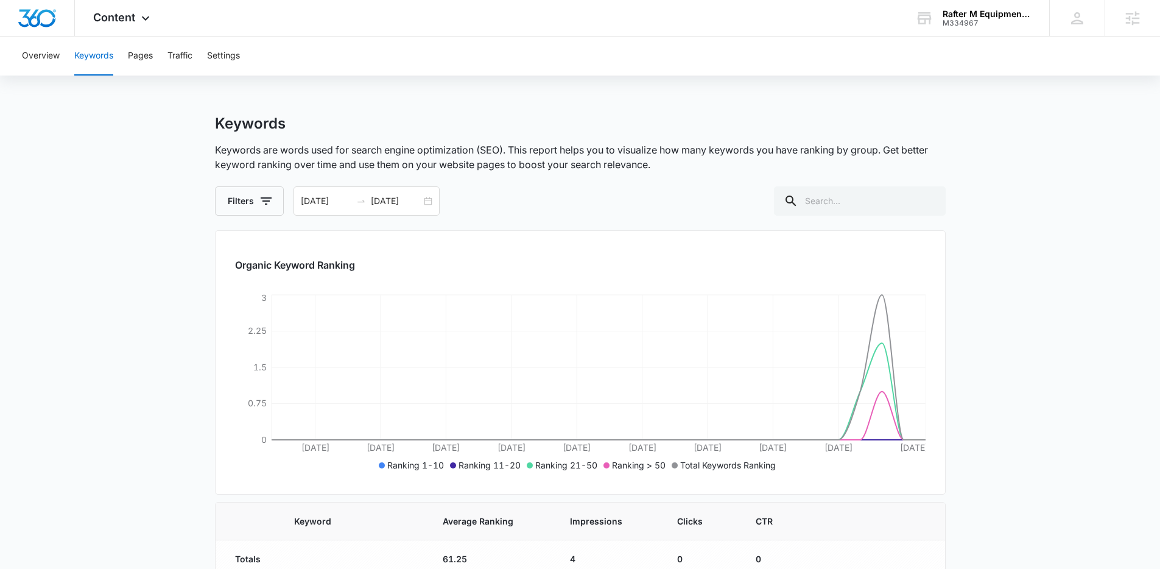
click at [301, 74] on div "Overview Keywords Pages Traffic Settings" at bounding box center [580, 56] width 1131 height 39
click at [146, 15] on icon at bounding box center [145, 21] width 15 height 15
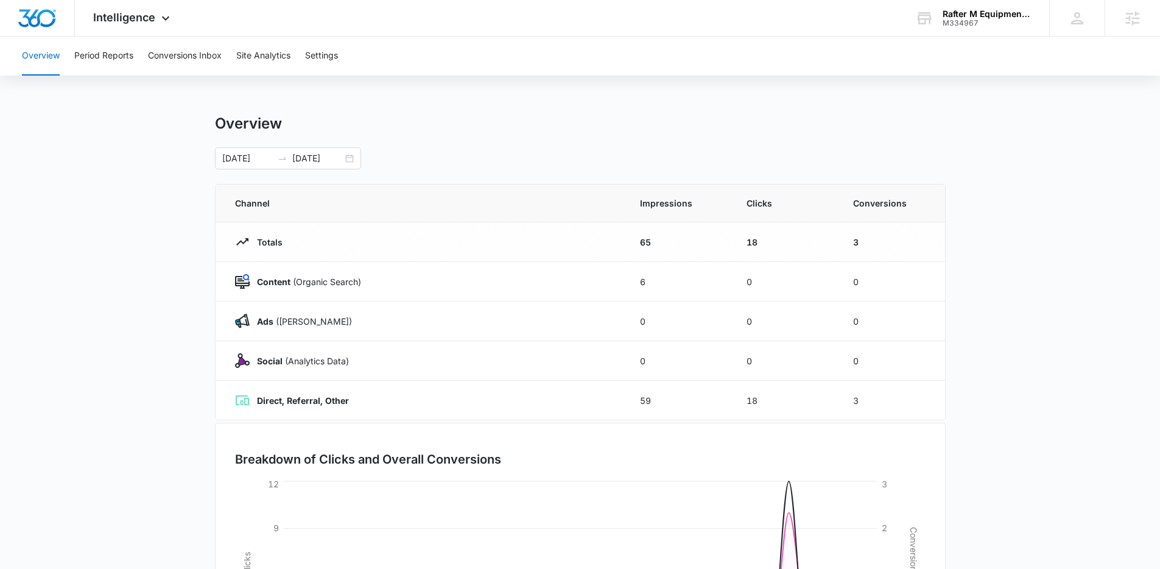
click at [535, 122] on div "Overview" at bounding box center [580, 123] width 731 height 18
click at [163, 110] on div "Overview Period Reports Conversions Inbox Site Analytics Settings Overview [DAT…" at bounding box center [580, 395] width 1160 height 717
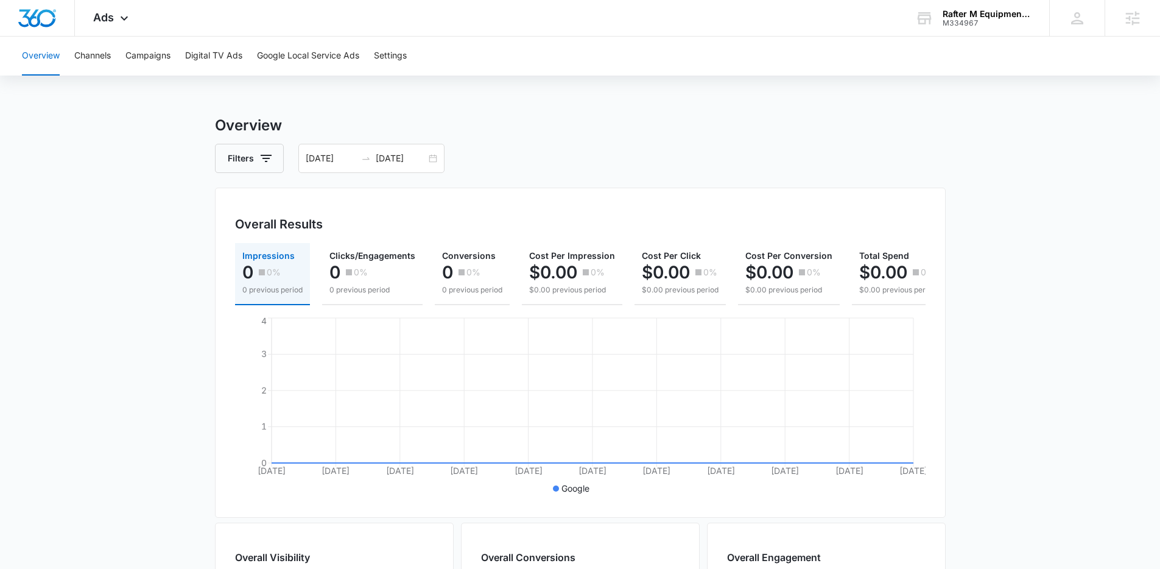
click at [189, 225] on main "Overview Filters [DATE] [DATE] Overall Results Impressions 0 0% 0 previous peri…" at bounding box center [580, 536] width 1160 height 844
click at [504, 79] on div "Overview Channels Campaigns Digital TV Ads Google Local Service Ads Settings Ov…" at bounding box center [580, 497] width 1160 height 921
click at [503, 79] on div "Overview Channels Campaigns Digital TV Ads Google Local Service Ads Settings Ov…" at bounding box center [580, 497] width 1160 height 921
click at [507, 93] on div "Overview Channels Campaigns Digital TV Ads Google Local Service Ads Settings Ov…" at bounding box center [580, 497] width 1160 height 921
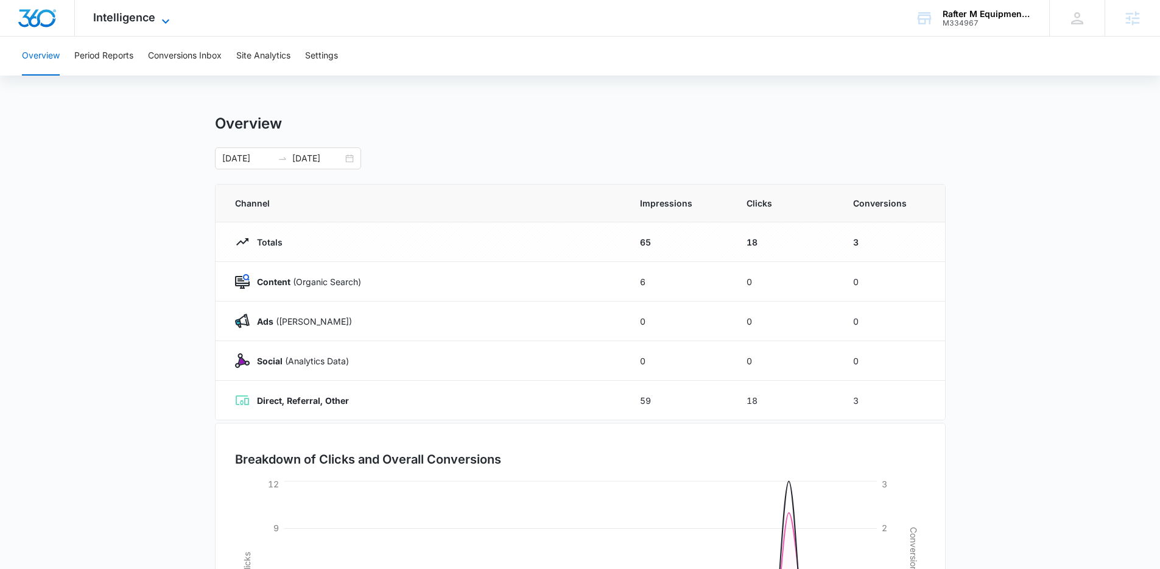
click at [150, 23] on span "Intelligence" at bounding box center [124, 17] width 62 height 13
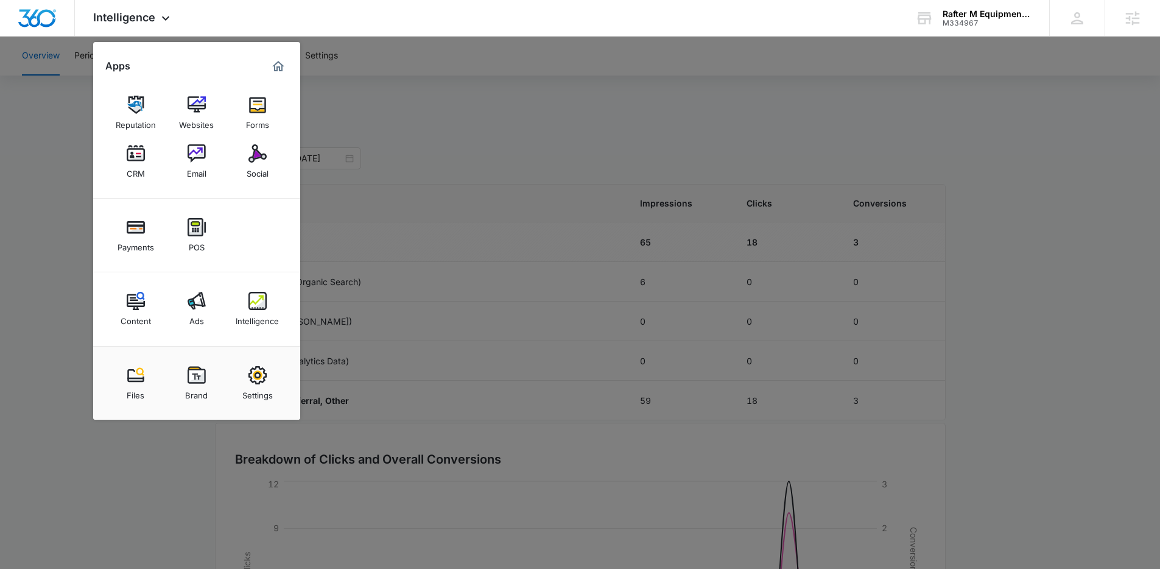
click at [390, 152] on div at bounding box center [580, 284] width 1160 height 569
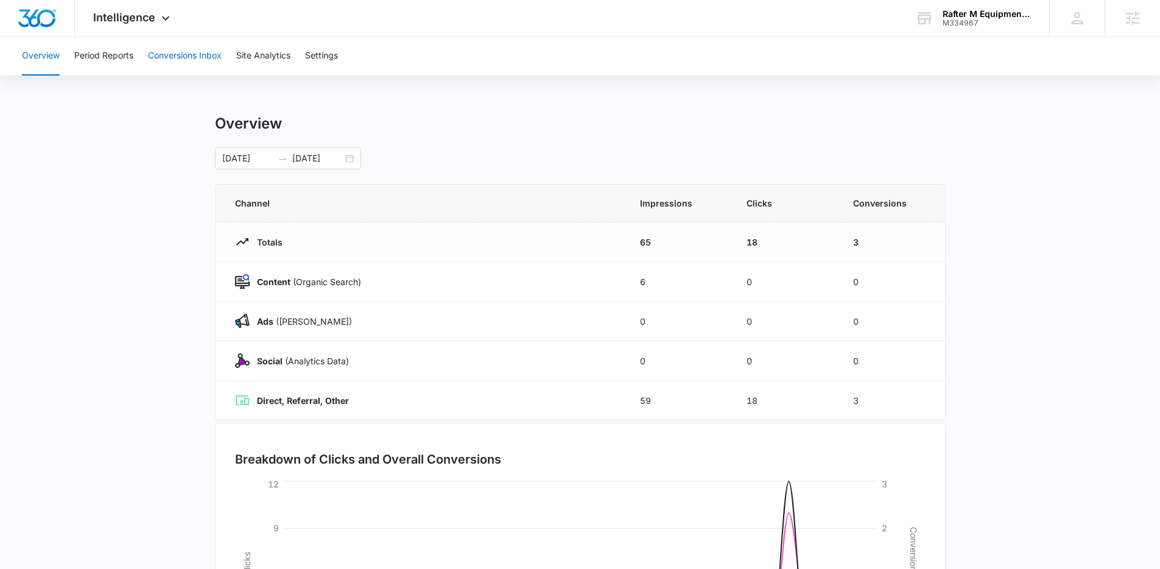
click at [157, 57] on button "Conversions Inbox" at bounding box center [185, 56] width 74 height 39
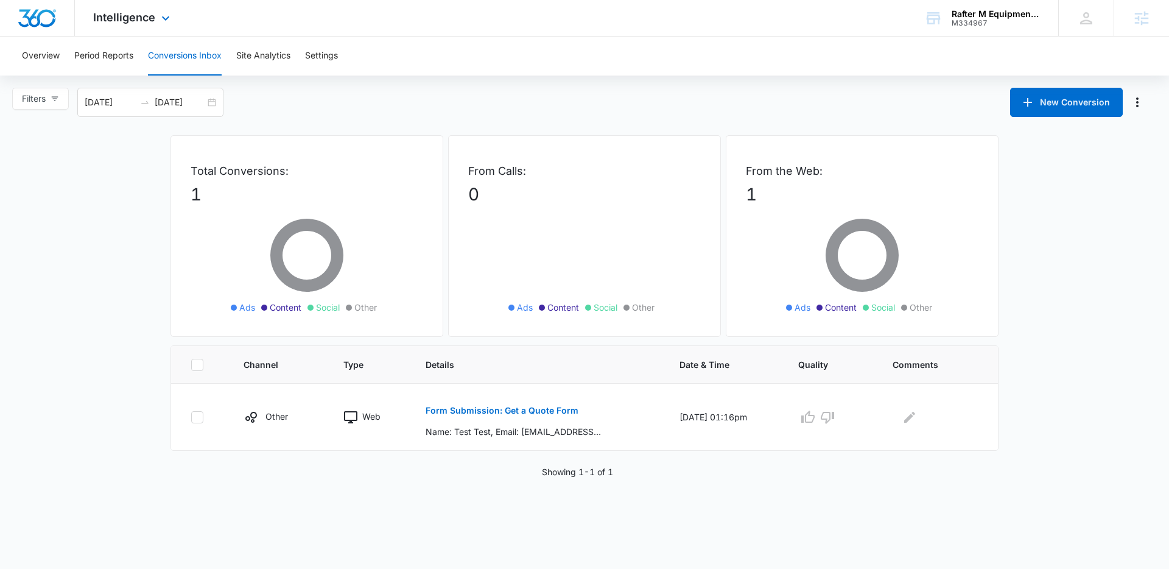
click at [142, 26] on div "Intelligence Apps Reputation Websites Forms CRM Email Social Payments POS Conte…" at bounding box center [133, 18] width 116 height 36
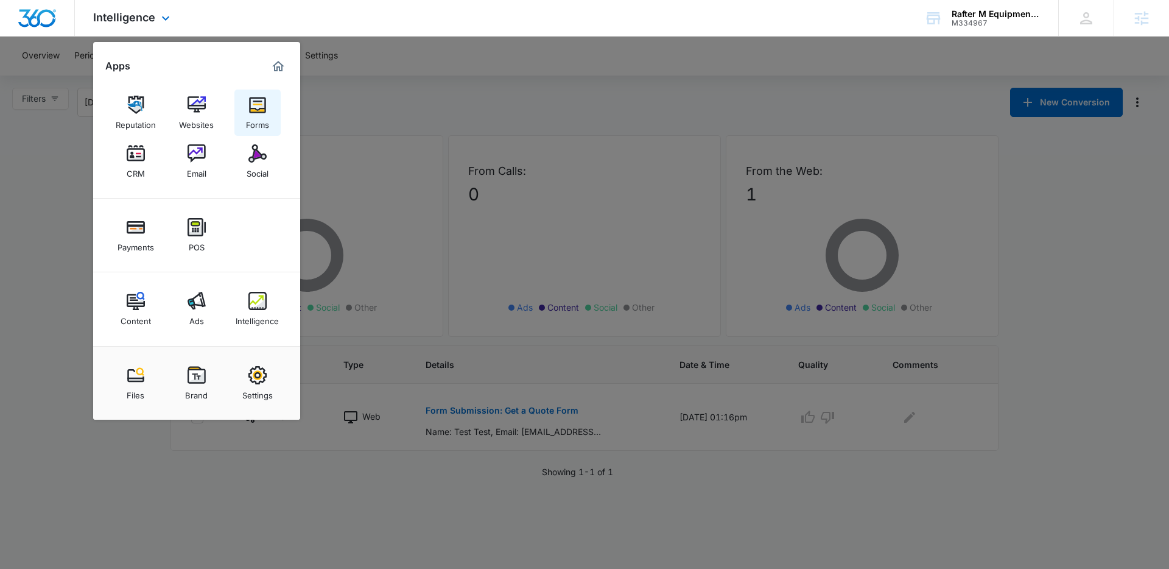
click at [259, 102] on img at bounding box center [257, 105] width 18 height 18
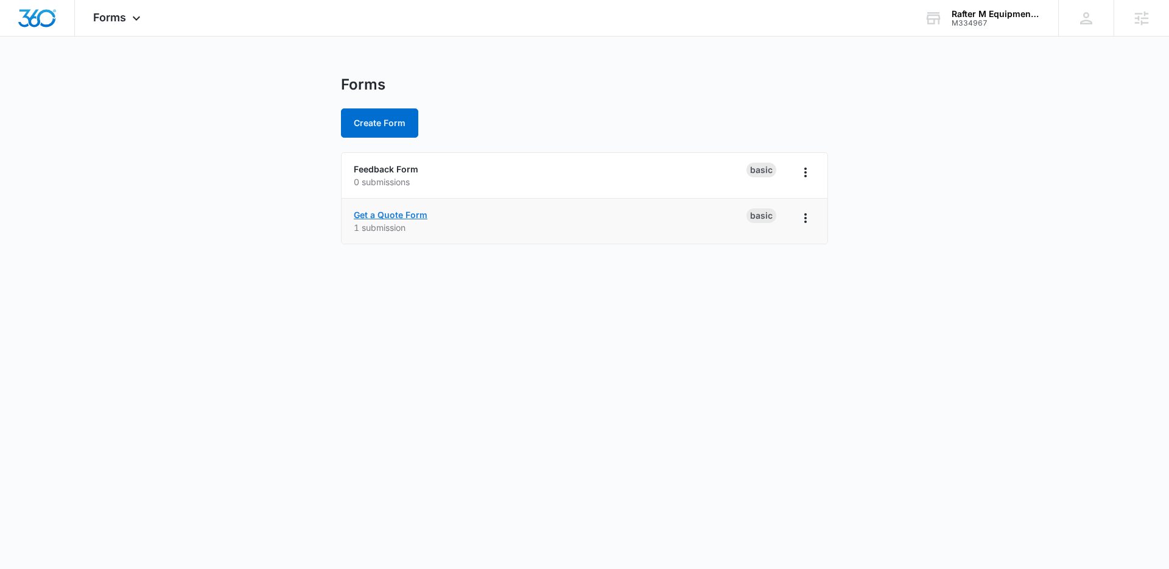
click at [418, 216] on link "Get a Quote Form" at bounding box center [391, 215] width 74 height 10
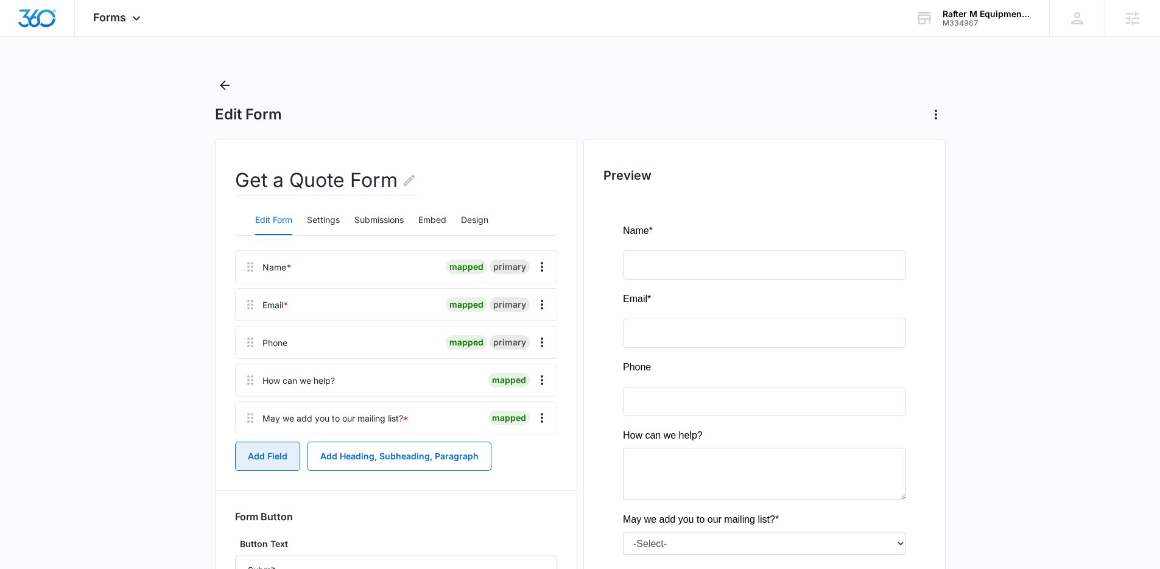
click at [272, 459] on button "Add Field" at bounding box center [267, 456] width 65 height 29
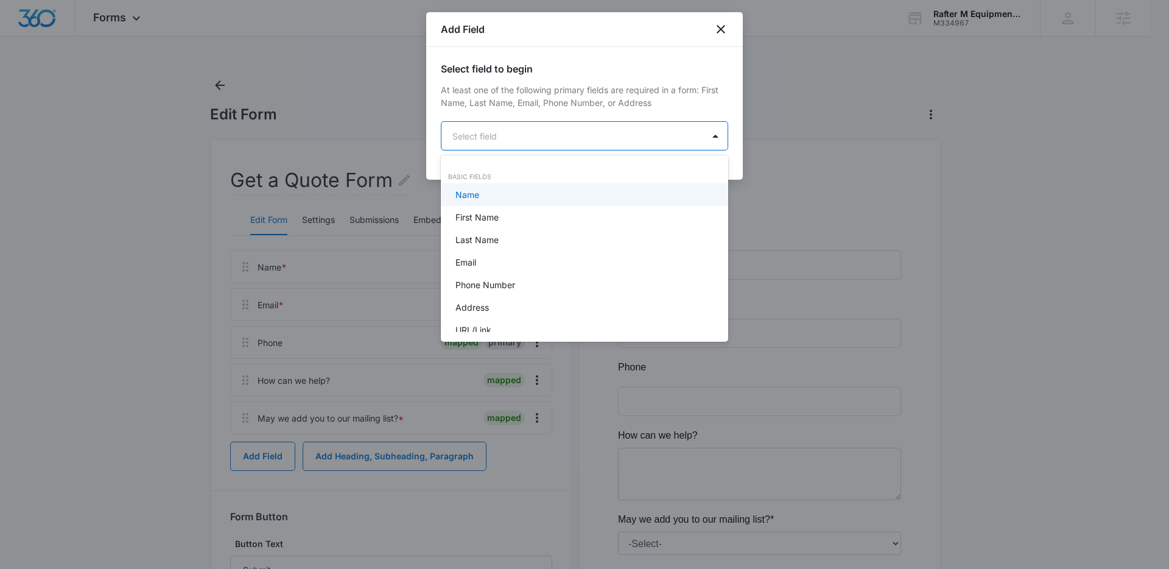
drag, startPoint x: 590, startPoint y: 125, endPoint x: 569, endPoint y: 151, distance: 32.9
click at [590, 125] on body "Forms Apps Reputation Websites Forms CRM Email Social Payments POS Content Ads …" at bounding box center [584, 284] width 1169 height 569
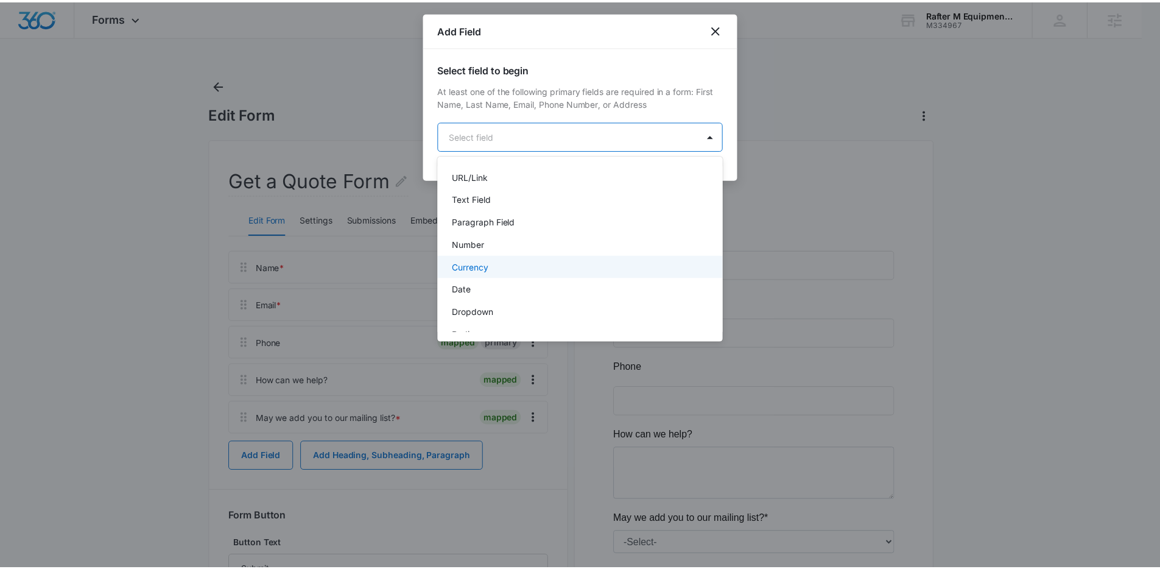
scroll to position [158, 0]
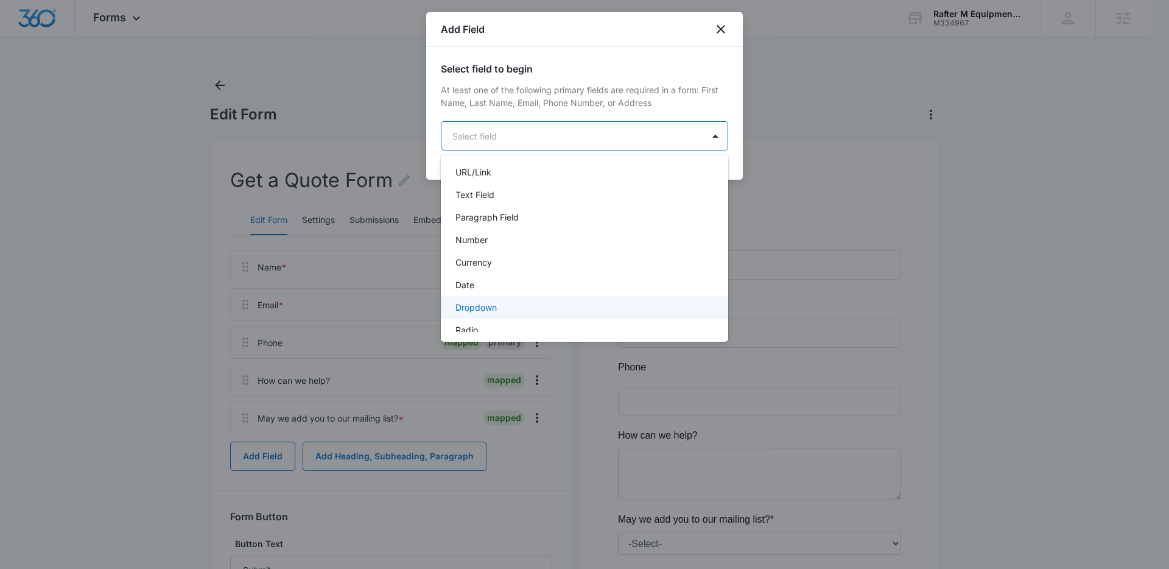
click at [511, 305] on div "Dropdown" at bounding box center [584, 307] width 256 height 13
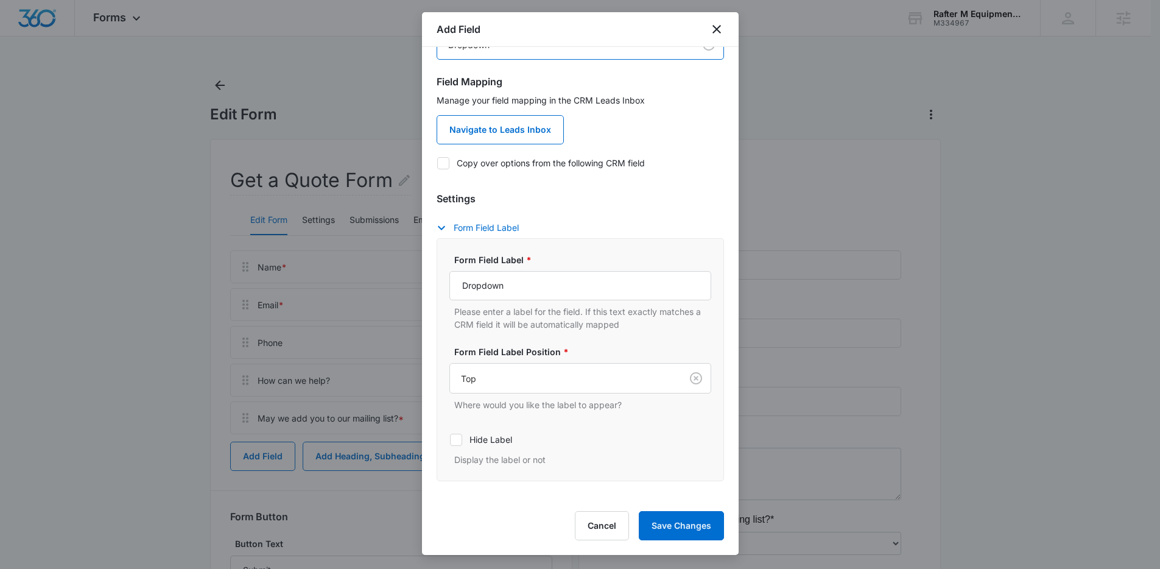
scroll to position [94, 0]
drag, startPoint x: 513, startPoint y: 287, endPoint x: 379, endPoint y: 284, distance: 134.0
click at [379, 284] on body "Forms Apps Reputation Websites Forms CRM Email Social Payments POS Content Ads …" at bounding box center [580, 342] width 1160 height 684
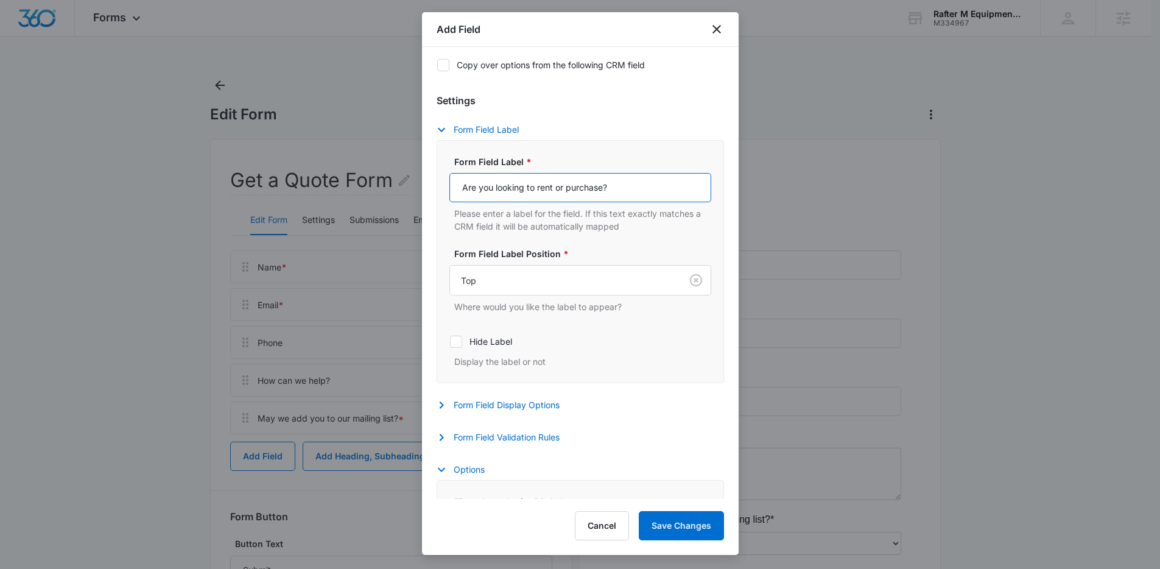
scroll to position [292, 0]
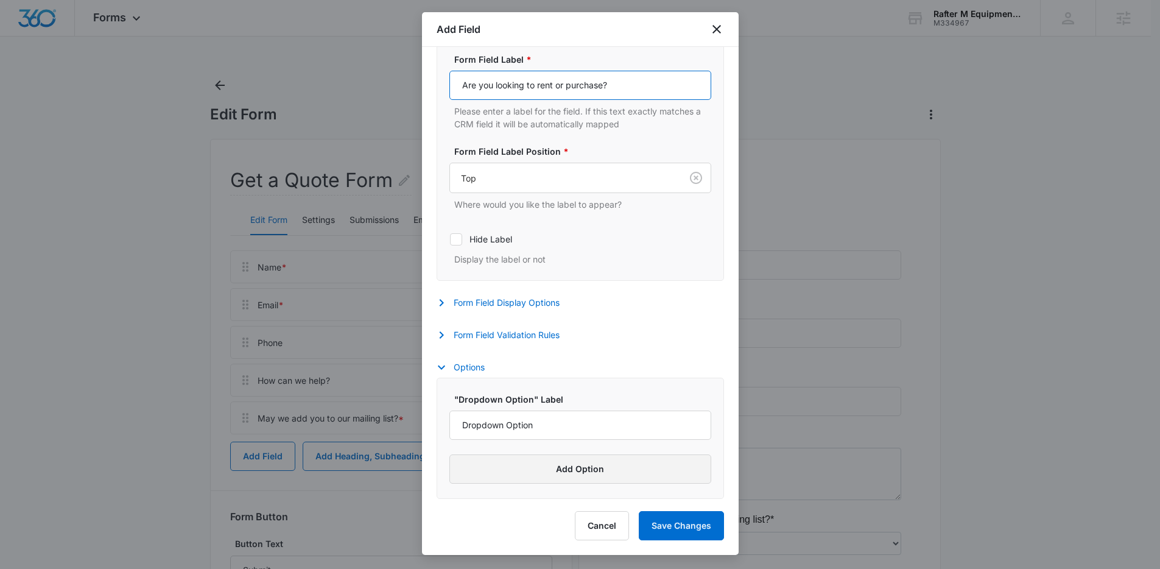
type input "Are you looking to rent or purchase?"
click at [566, 465] on button "Add Option" at bounding box center [580, 468] width 262 height 29
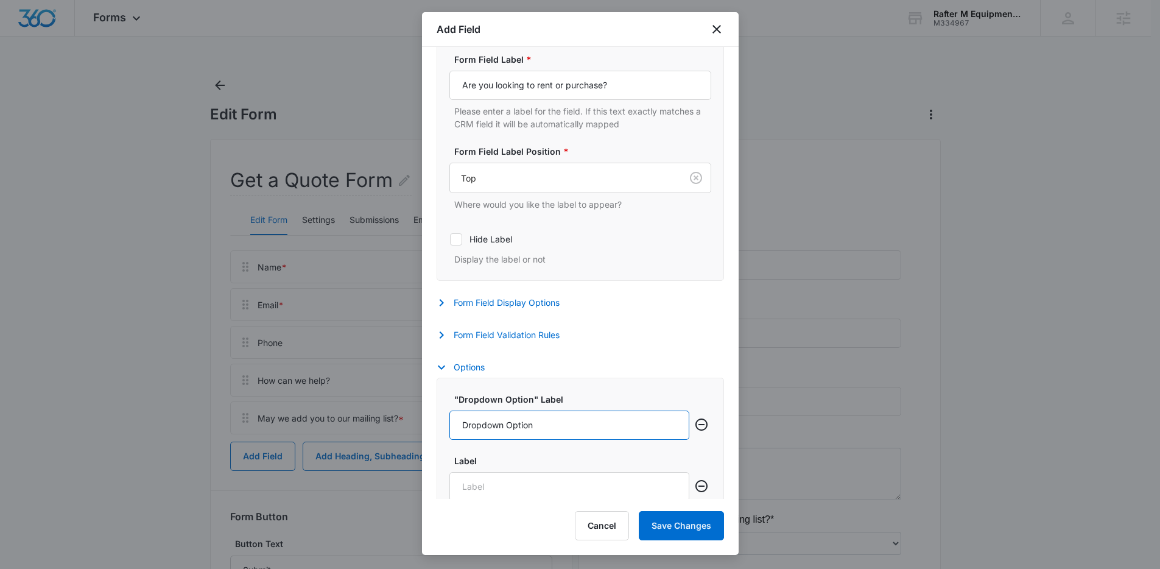
drag, startPoint x: 534, startPoint y: 424, endPoint x: 427, endPoint y: 421, distance: 106.6
click at [428, 421] on div "Select field to begin At least one of the following primary fields are required…" at bounding box center [580, 273] width 317 height 452
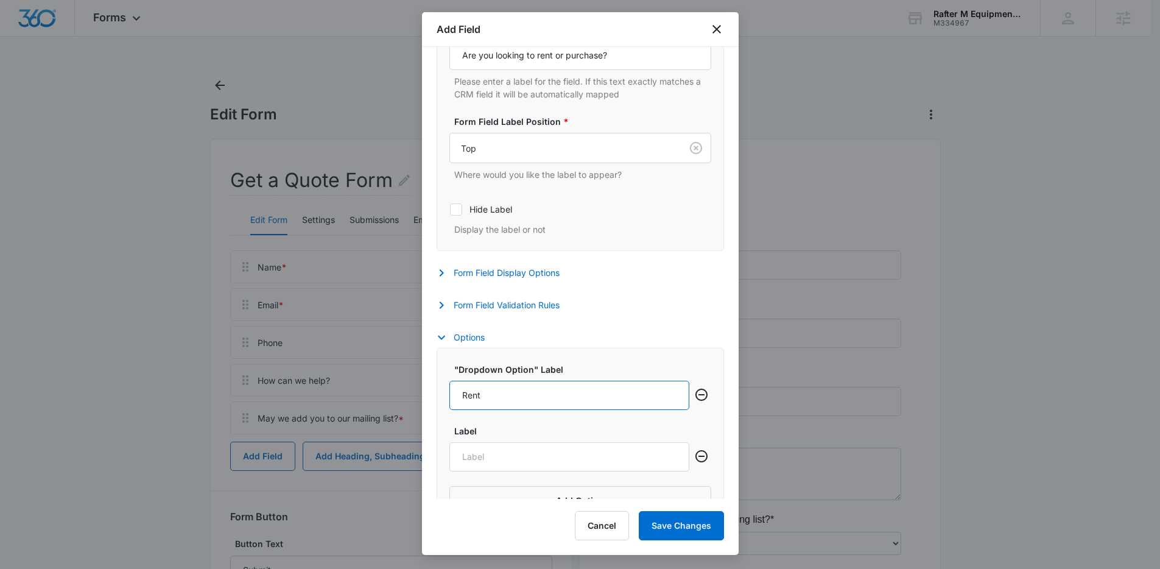
scroll to position [354, 0]
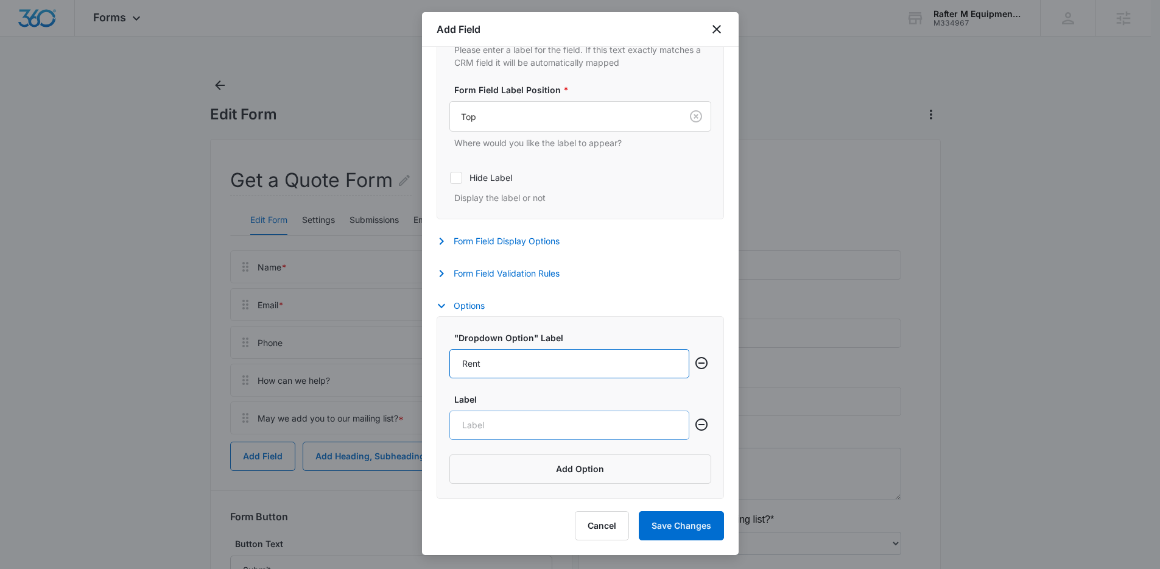
type input "Rent"
click at [499, 421] on input "Label" at bounding box center [569, 424] width 240 height 29
type input "Purchase"
click at [518, 265] on div "Settings Form Field Label Form Field Label * Are you looking to rent or purchas…" at bounding box center [580, 106] width 287 height 354
click at [518, 268] on button "Form Field Validation Rules" at bounding box center [504, 273] width 135 height 15
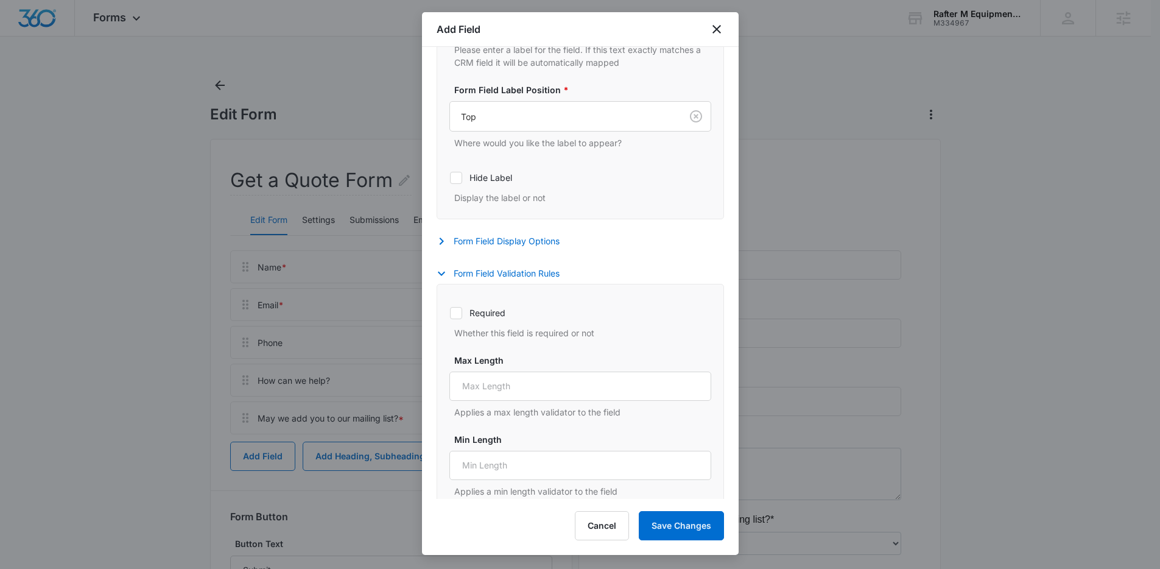
click at [509, 312] on label "Required" at bounding box center [580, 312] width 262 height 13
click at [450, 312] on input "Required" at bounding box center [449, 312] width 1 height 1
checkbox input "true"
click at [713, 530] on button "Save Changes" at bounding box center [681, 525] width 85 height 29
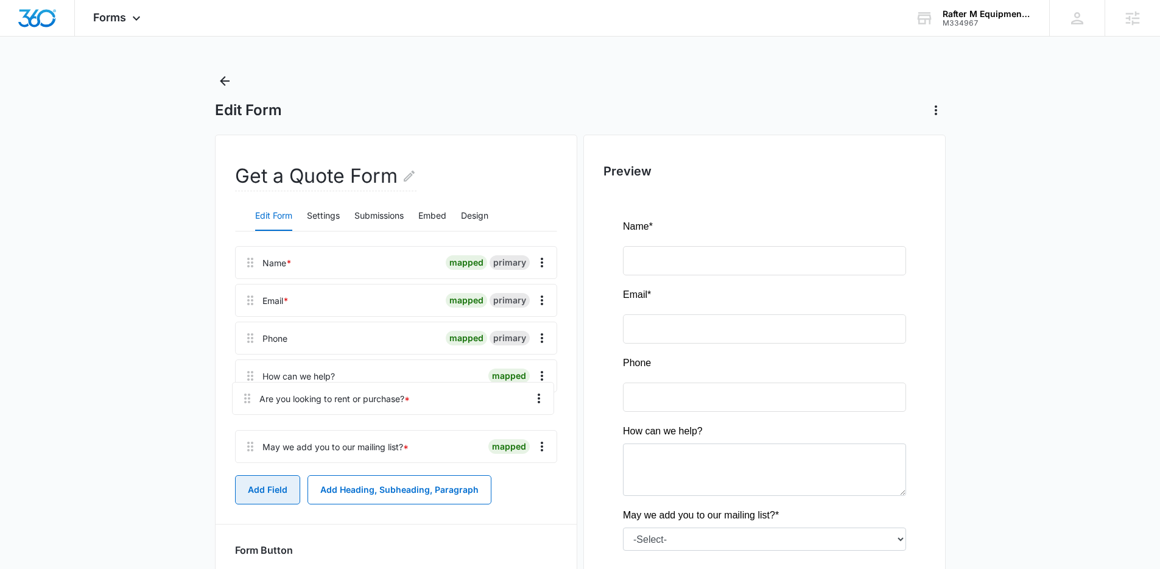
scroll to position [5, 0]
drag, startPoint x: 255, startPoint y: 462, endPoint x: 252, endPoint y: 372, distance: 89.6
click at [252, 372] on div "Name * mapped primary Email * mapped primary Phone mapped primary How can we he…" at bounding box center [396, 356] width 322 height 222
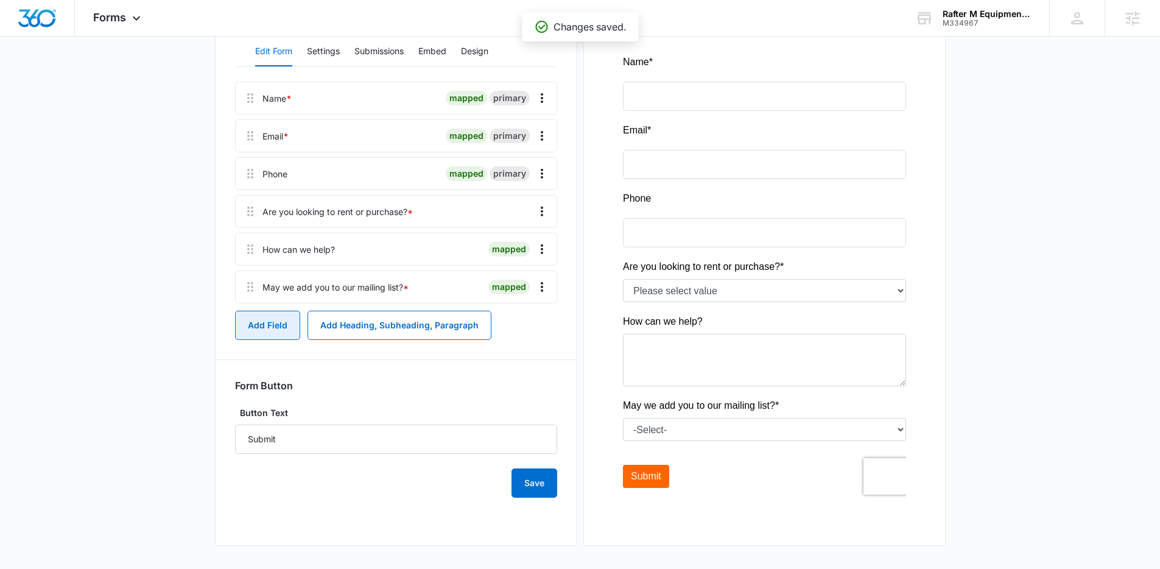
scroll to position [147, 0]
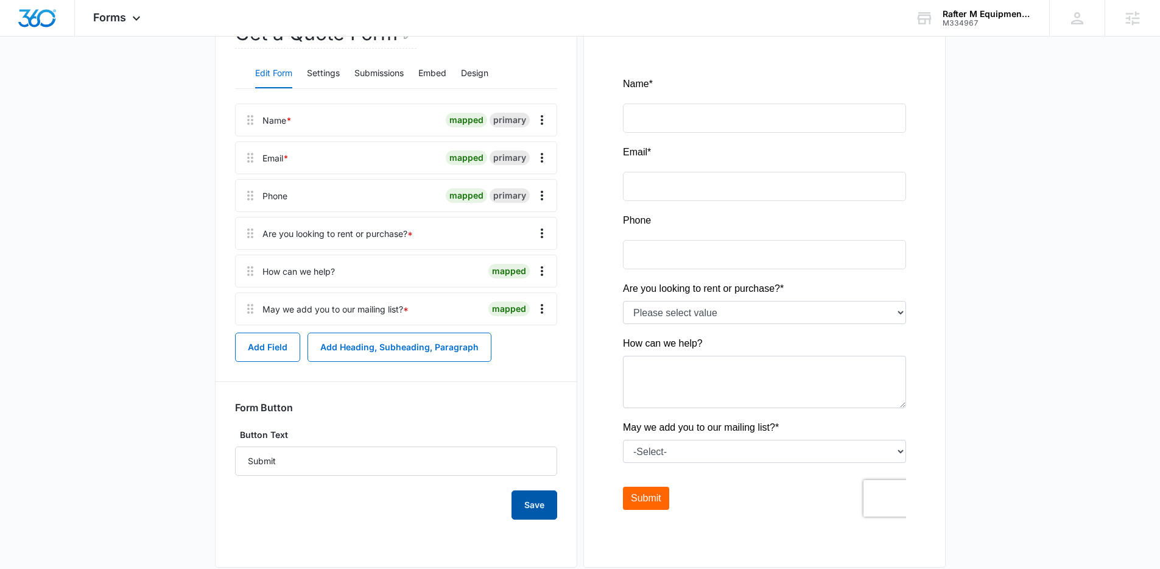
click at [555, 505] on button "Save" at bounding box center [535, 504] width 46 height 29
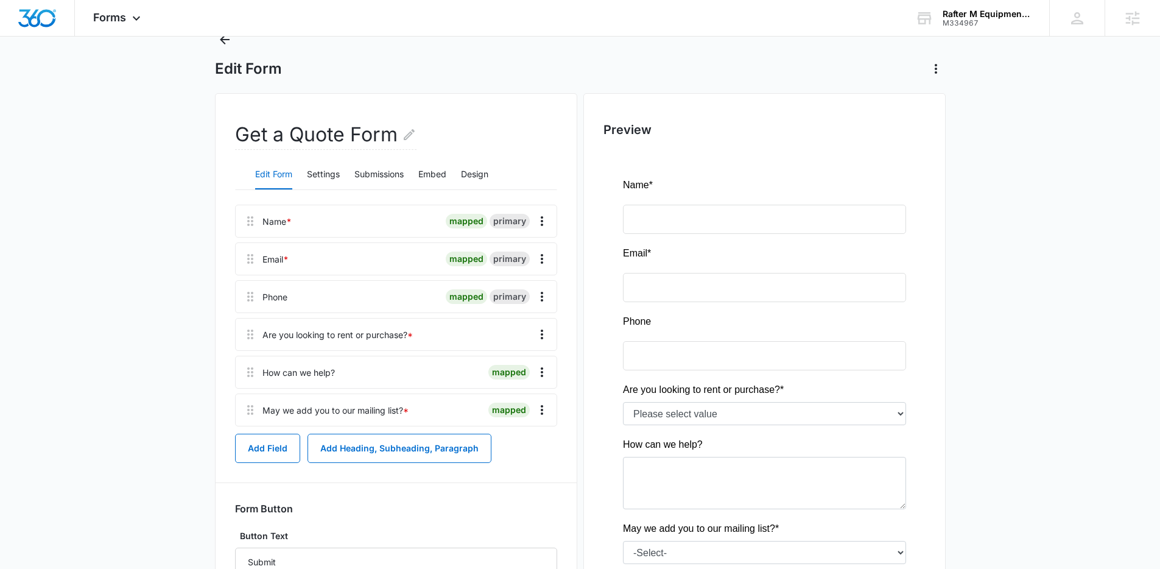
scroll to position [0, 0]
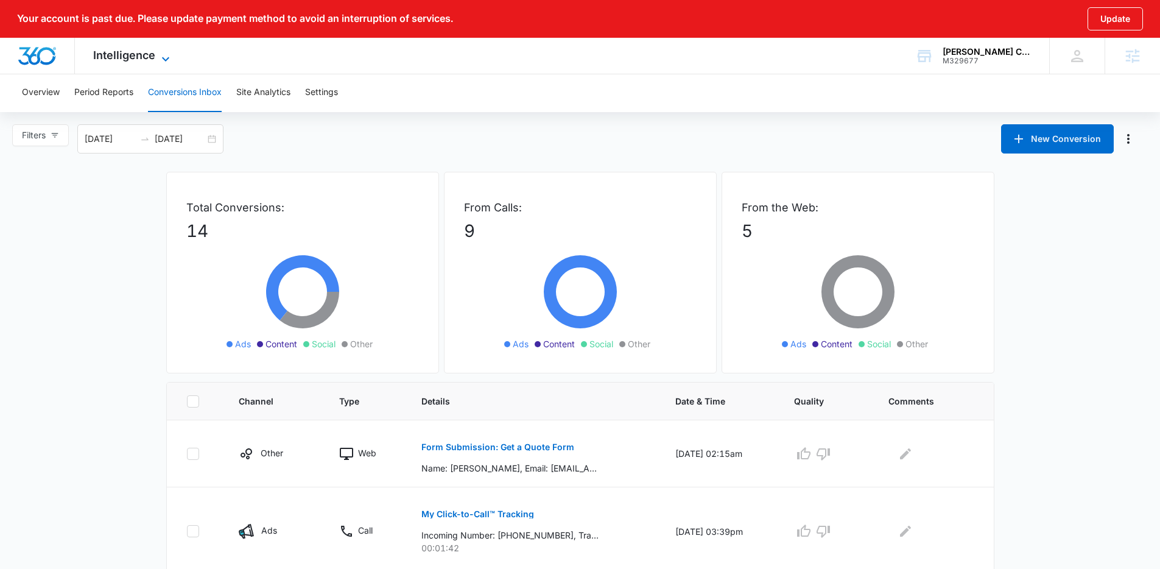
click at [114, 60] on span "Intelligence" at bounding box center [124, 55] width 62 height 13
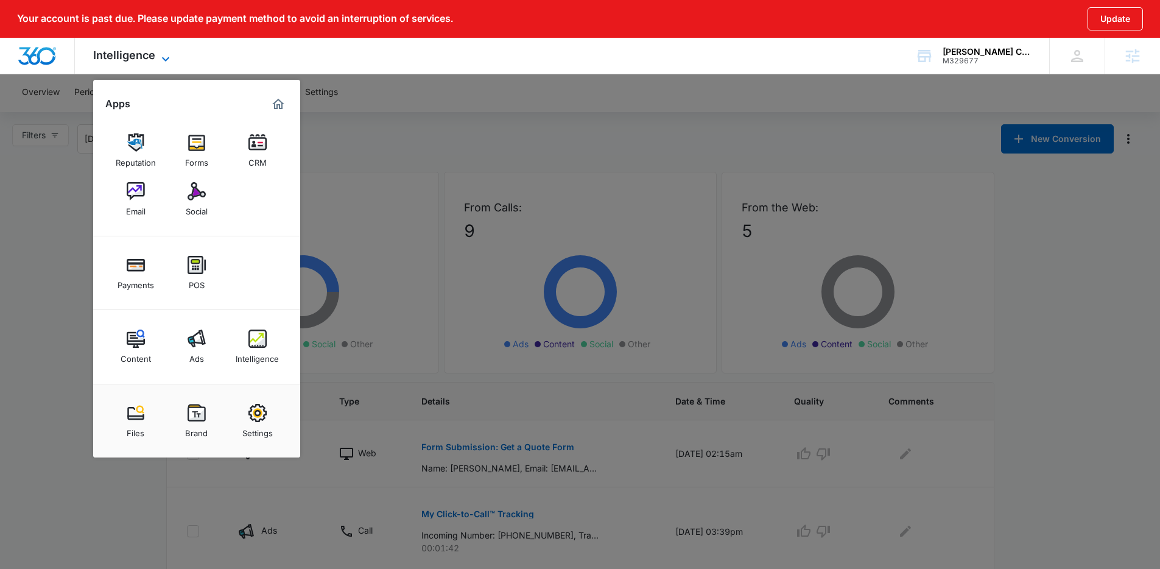
click at [114, 60] on span "Intelligence" at bounding box center [124, 55] width 62 height 13
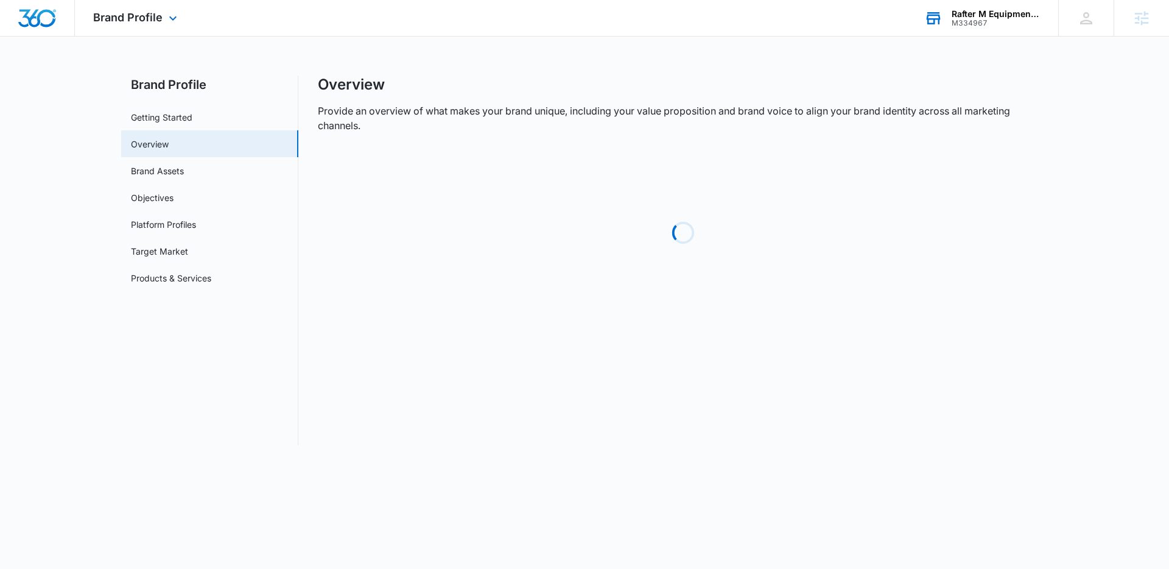
click at [957, 21] on div "M334967" at bounding box center [996, 23] width 89 height 9
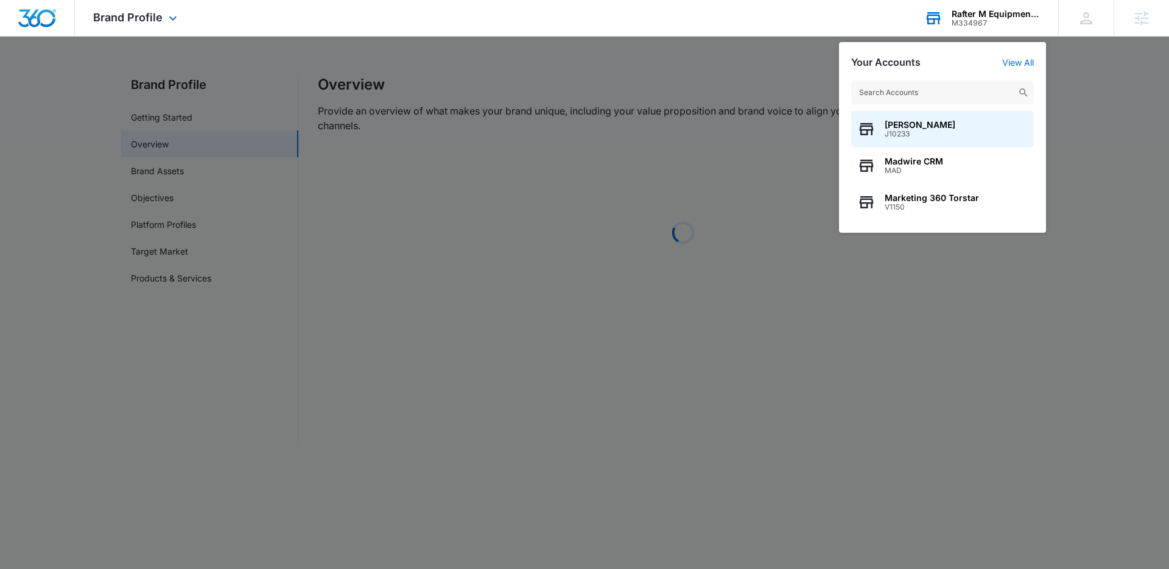
click at [916, 83] on input "text" at bounding box center [942, 92] width 183 height 24
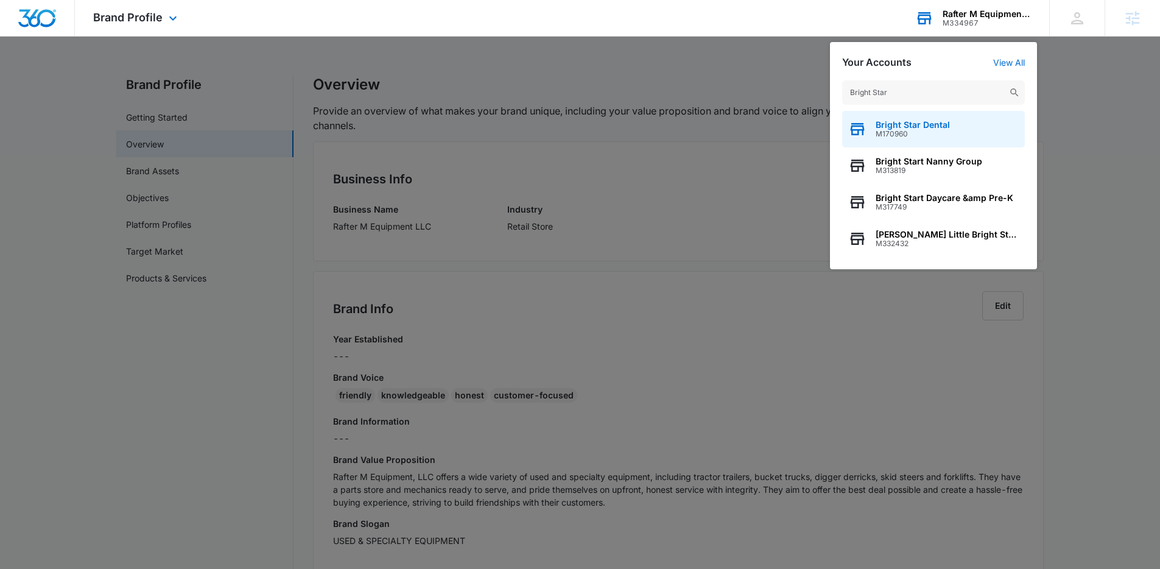
type input "Bright Star"
click at [939, 136] on span "M170960" at bounding box center [913, 134] width 74 height 9
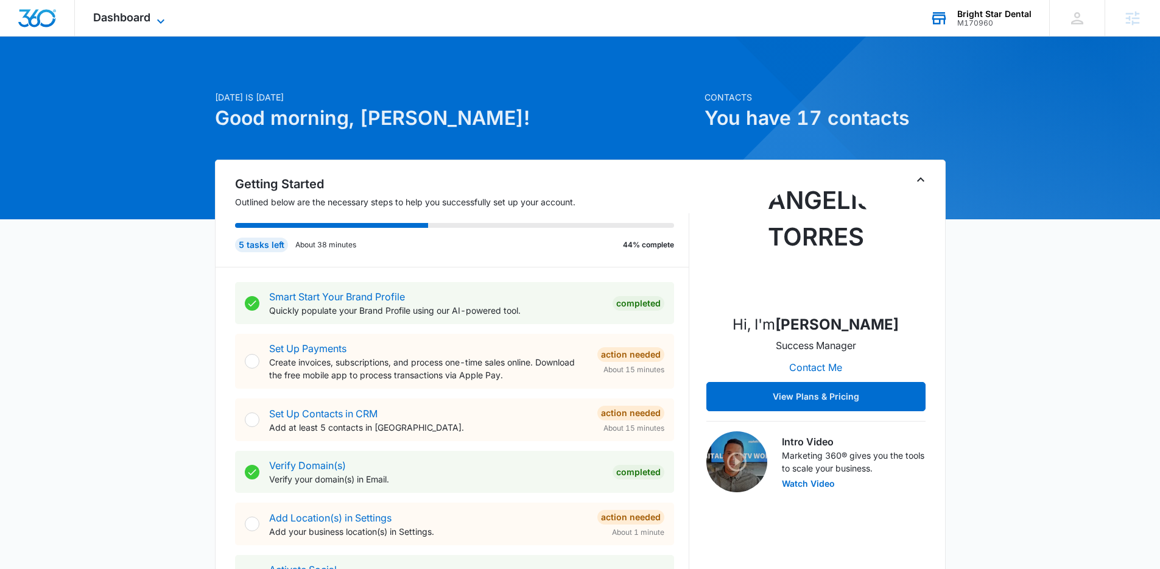
click at [110, 13] on span "Dashboard" at bounding box center [121, 17] width 57 height 13
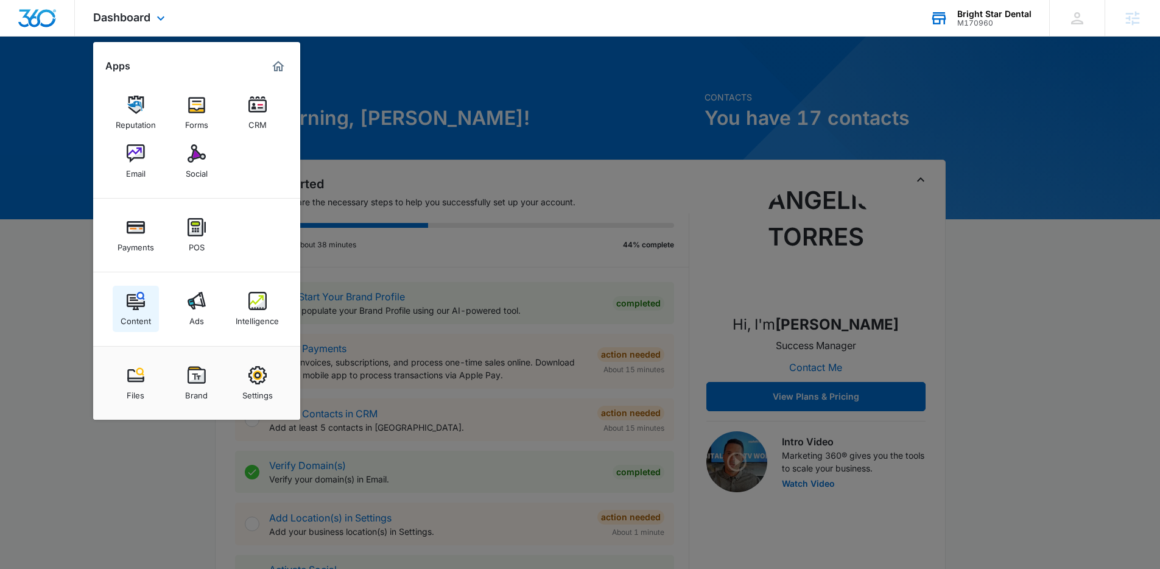
click at [133, 295] on img at bounding box center [136, 301] width 18 height 18
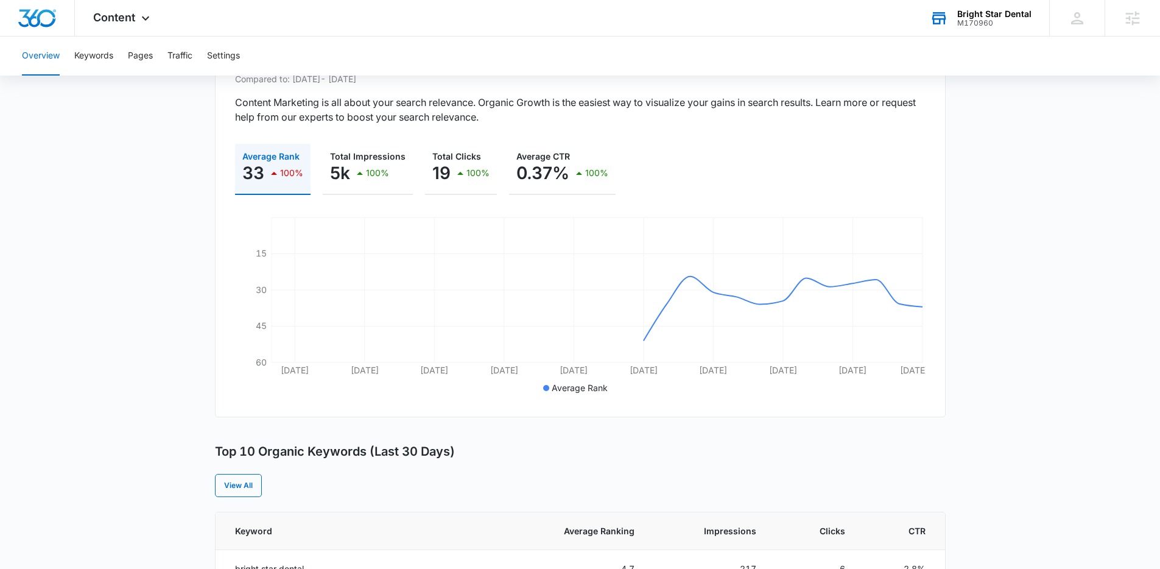
scroll to position [114, 0]
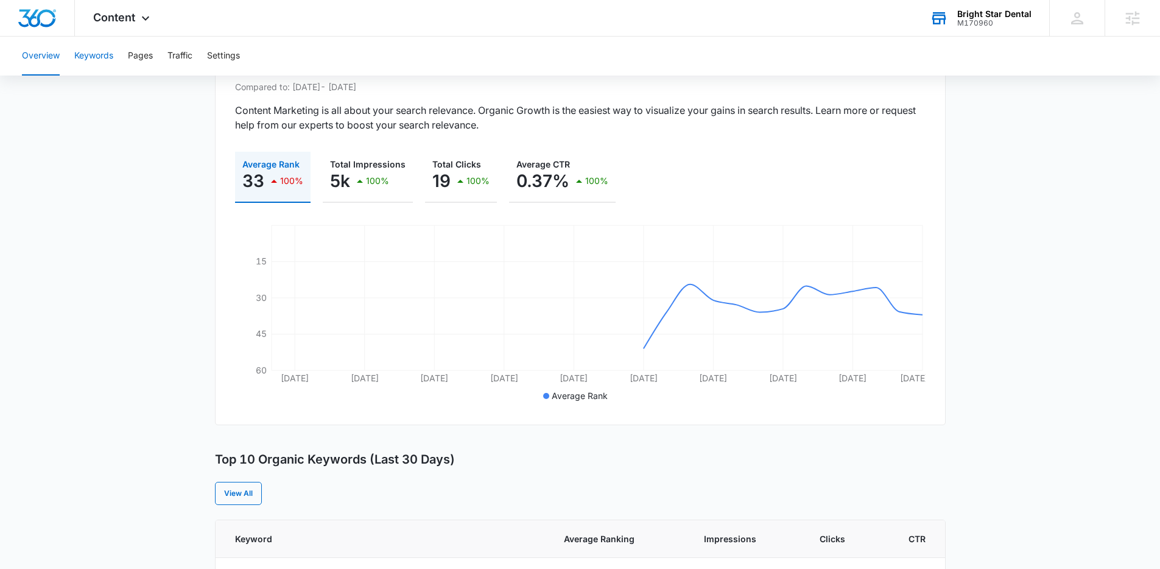
drag, startPoint x: 97, startPoint y: 62, endPoint x: 155, endPoint y: 60, distance: 57.9
click at [155, 60] on div "Overview Keywords Pages Traffic Settings" at bounding box center [580, 56] width 1131 height 39
click at [152, 60] on button "Pages" at bounding box center [140, 56] width 25 height 39
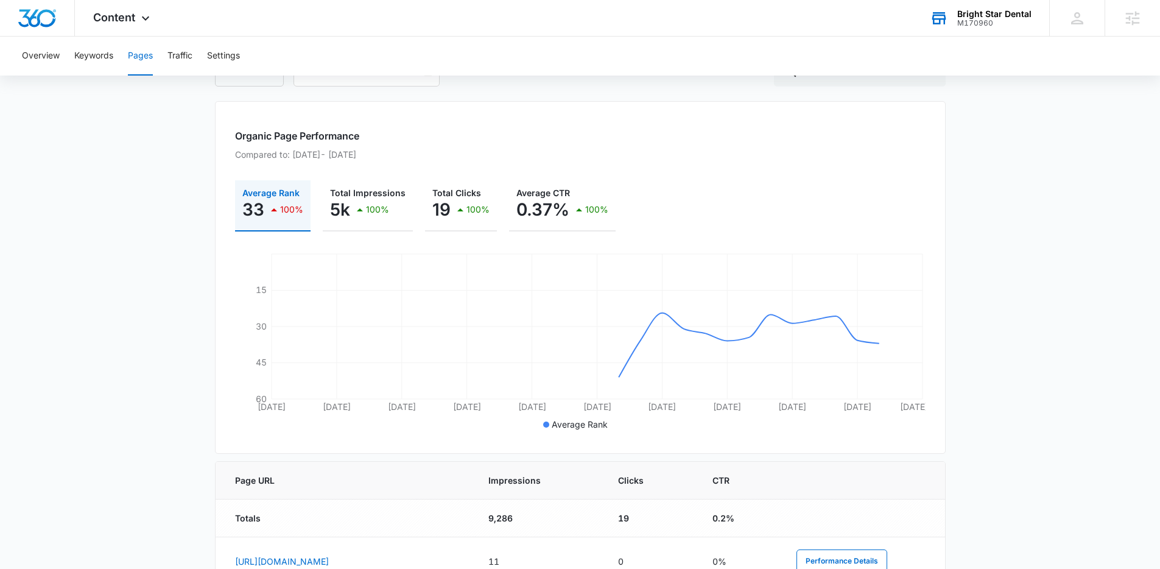
scroll to position [130, 0]
click at [985, 29] on div "Bright Star Dental M170960 Your Accounts View All" at bounding box center [981, 18] width 138 height 36
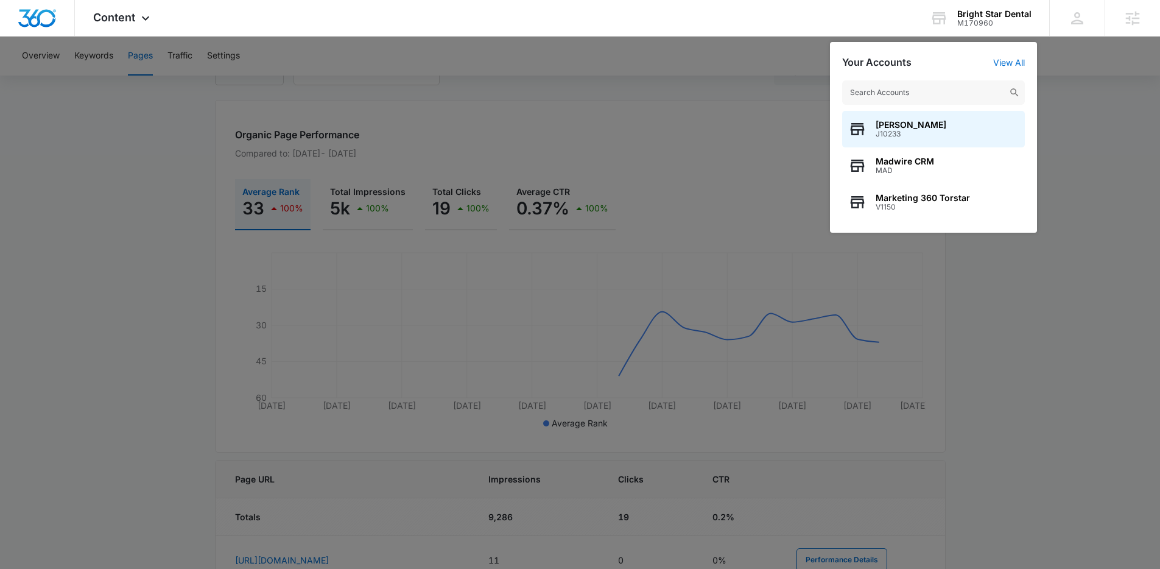
click at [935, 94] on input "text" at bounding box center [933, 92] width 183 height 24
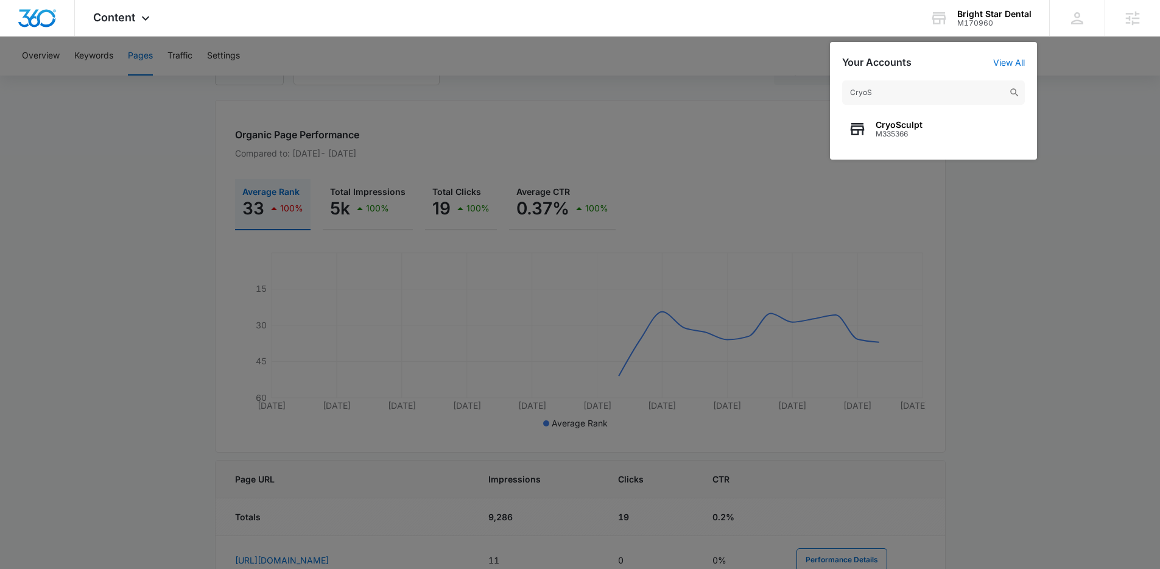
type input "CryoS"
click at [1043, 214] on div at bounding box center [580, 284] width 1160 height 569
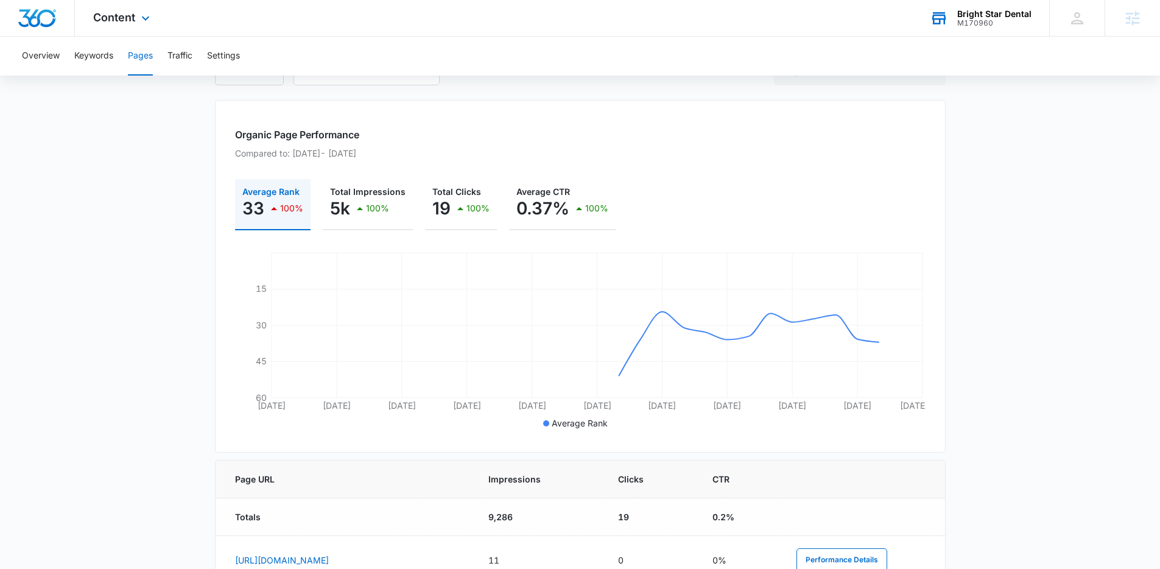
click at [979, 22] on div "M170960" at bounding box center [994, 23] width 74 height 9
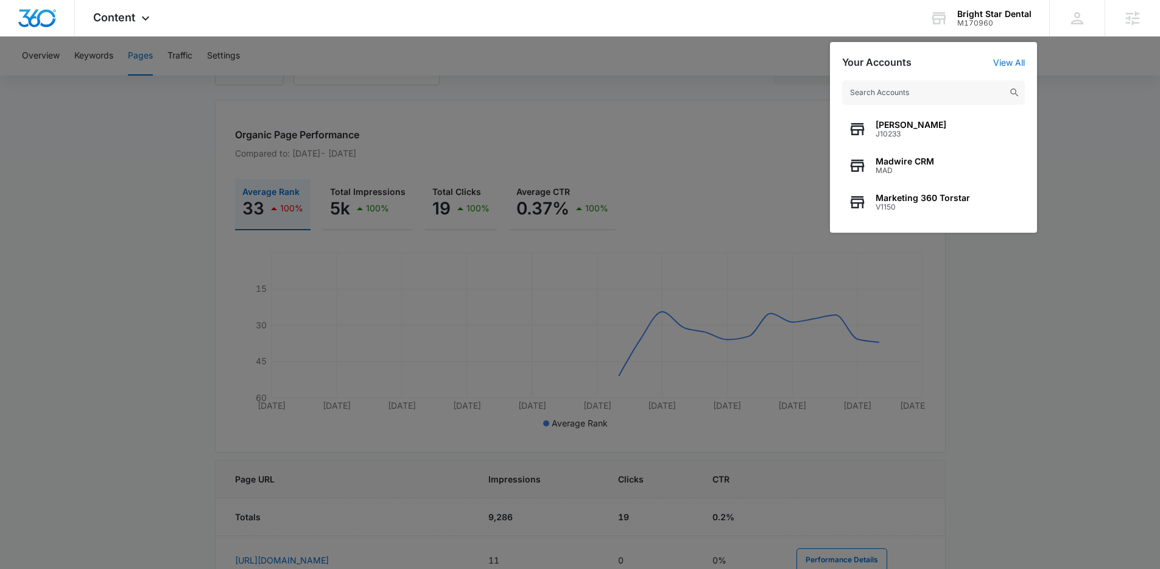
click at [1095, 134] on div at bounding box center [580, 284] width 1160 height 569
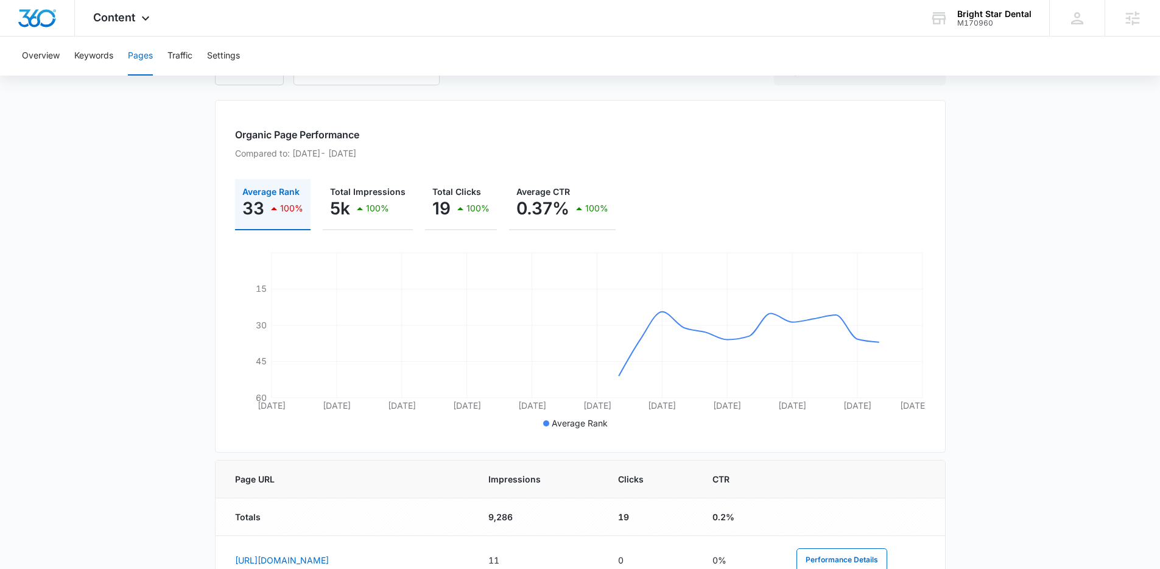
click at [1095, 134] on main "Pages The Pages report shows data relative to your indexed website page URL's w…" at bounding box center [580, 534] width 1160 height 1100
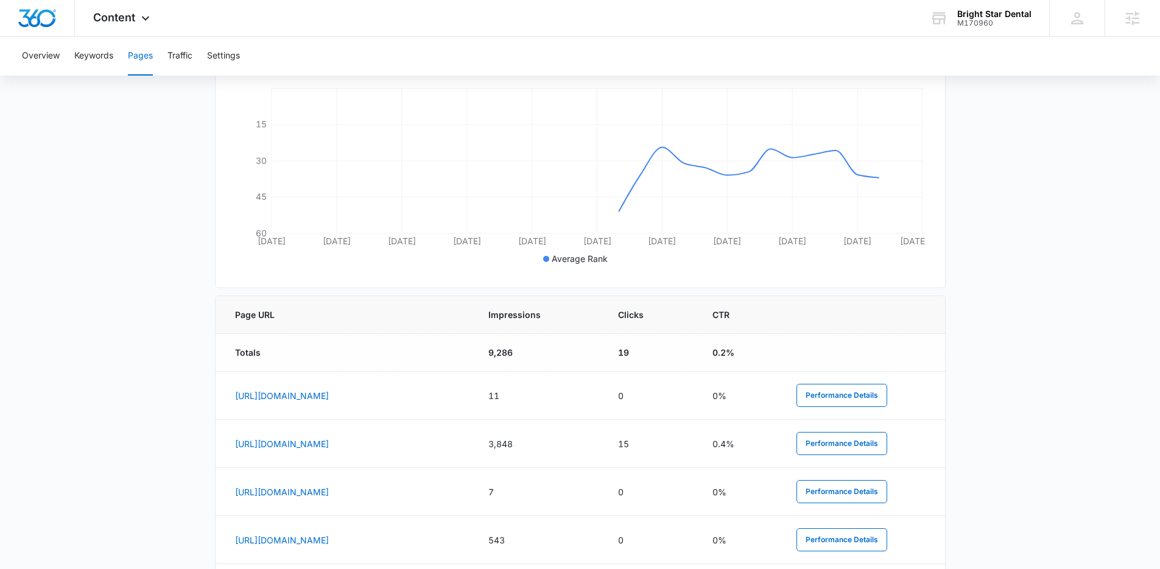
scroll to position [295, 0]
click at [604, 320] on th "Impressions" at bounding box center [539, 314] width 130 height 38
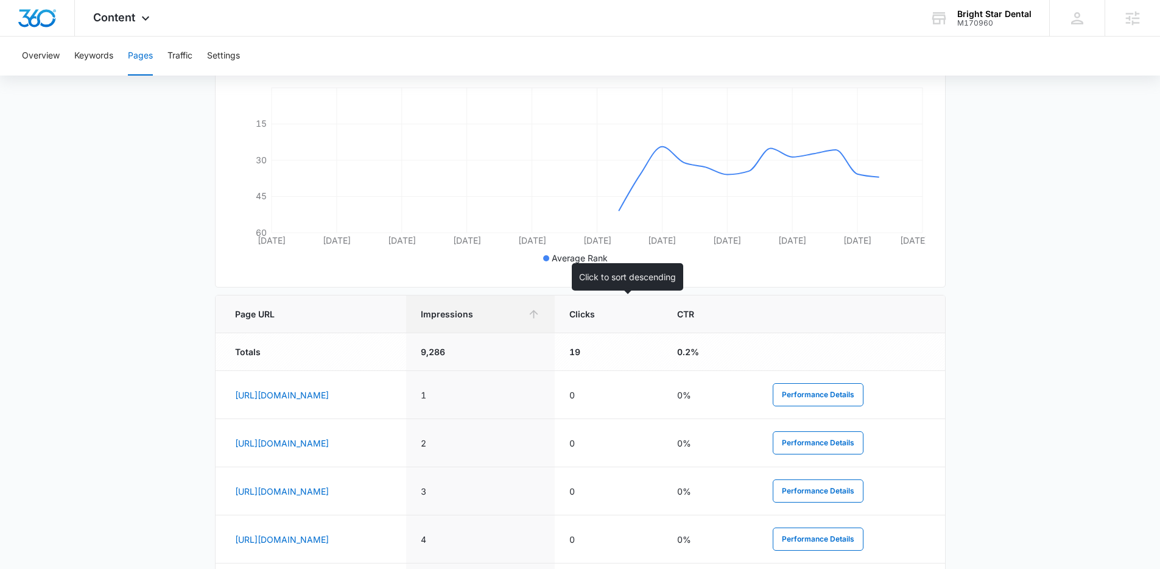
click at [522, 315] on span "Impressions" at bounding box center [471, 314] width 101 height 13
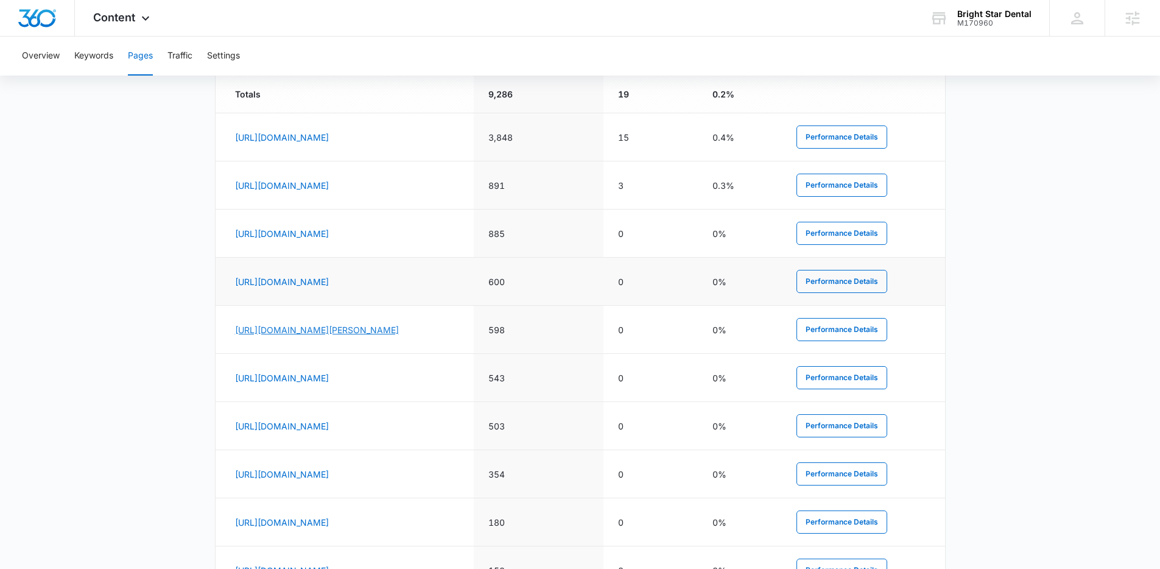
scroll to position [552, 0]
click at [604, 299] on td "600" at bounding box center [539, 283] width 130 height 48
click at [1023, 194] on main "Pages The Pages report shows data relative to your indexed website page URL's w…" at bounding box center [580, 113] width 1160 height 1100
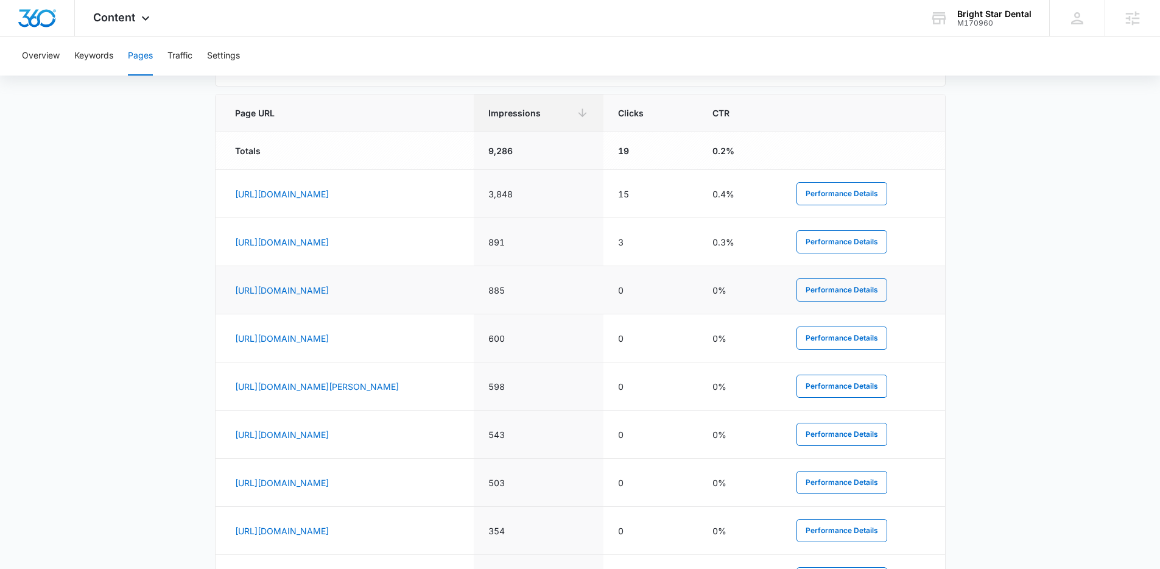
scroll to position [438, 0]
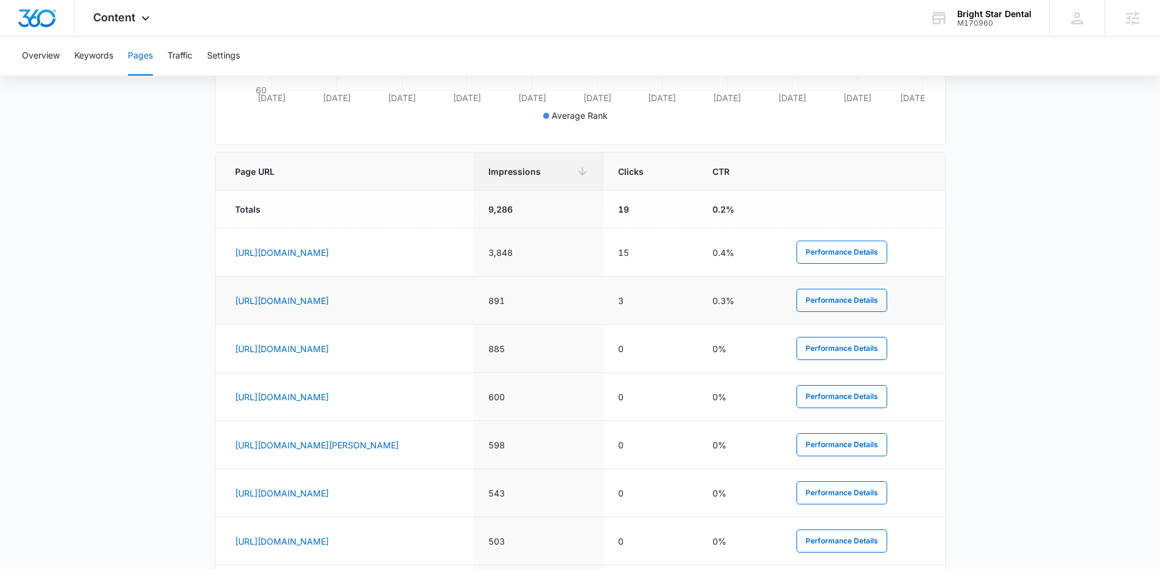
click at [698, 277] on td "3" at bounding box center [651, 301] width 94 height 48
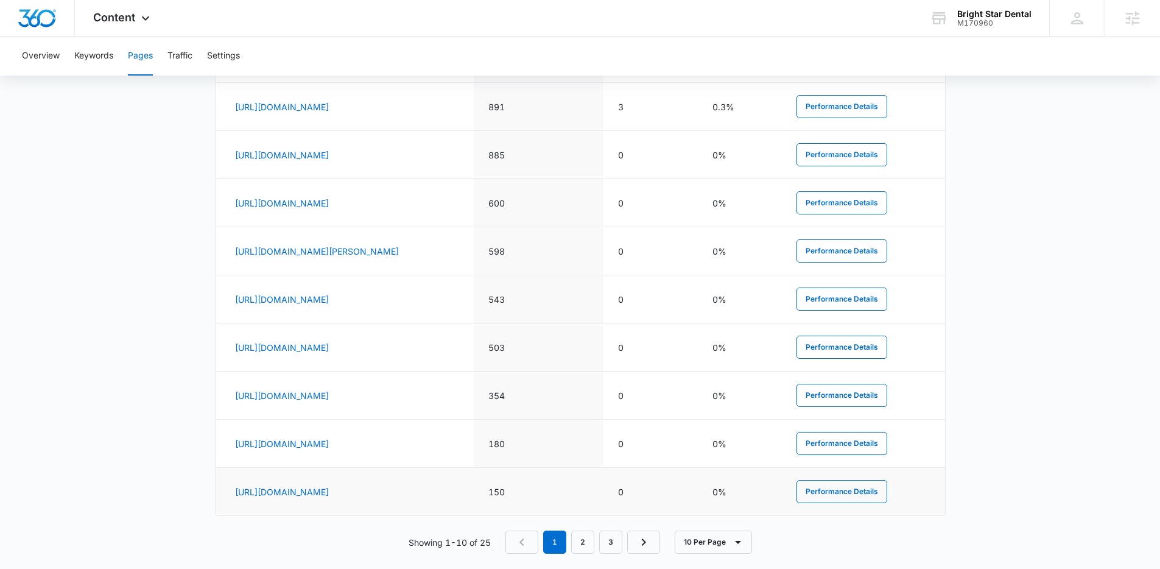
scroll to position [646, 0]
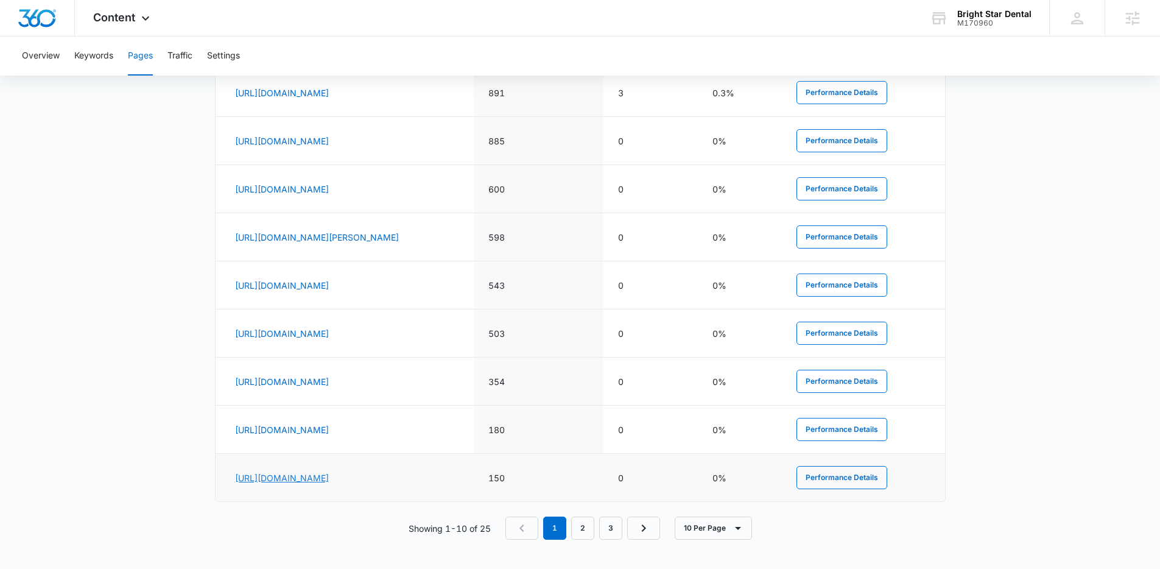
click at [329, 481] on link "[URL][DOMAIN_NAME]" at bounding box center [282, 478] width 94 height 10
click at [329, 479] on link "[URL][DOMAIN_NAME]" at bounding box center [282, 478] width 94 height 10
